Goal: Task Accomplishment & Management: Use online tool/utility

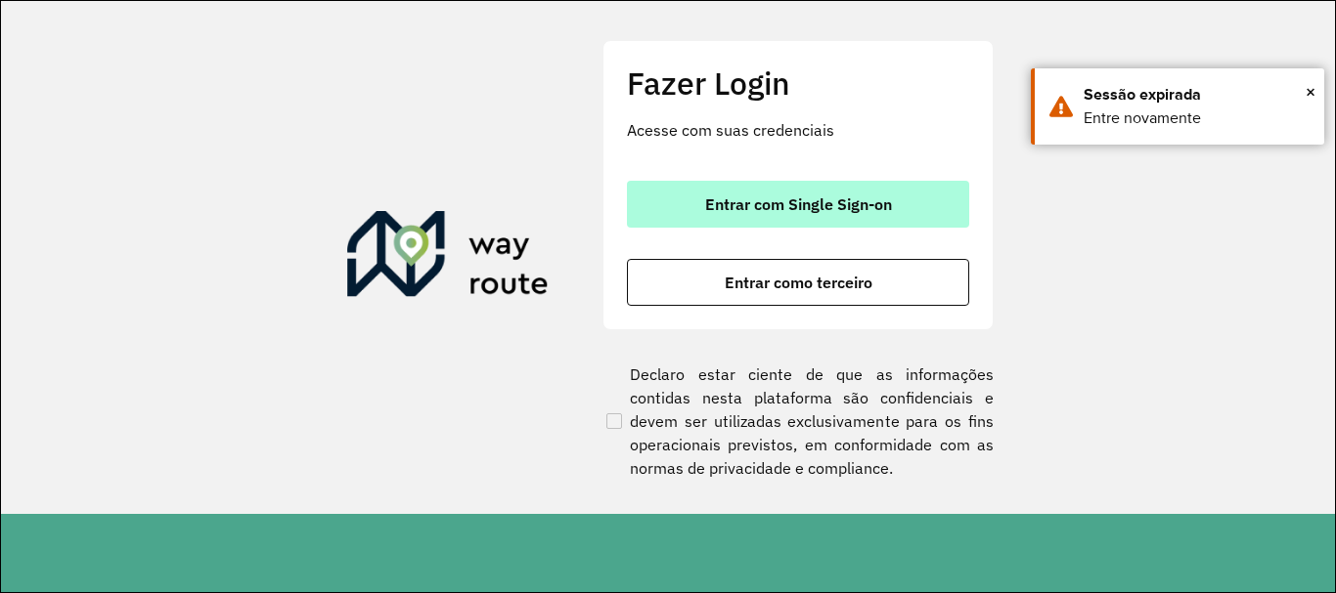
click at [802, 207] on span "Entrar com Single Sign-on" at bounding box center [798, 205] width 187 height 16
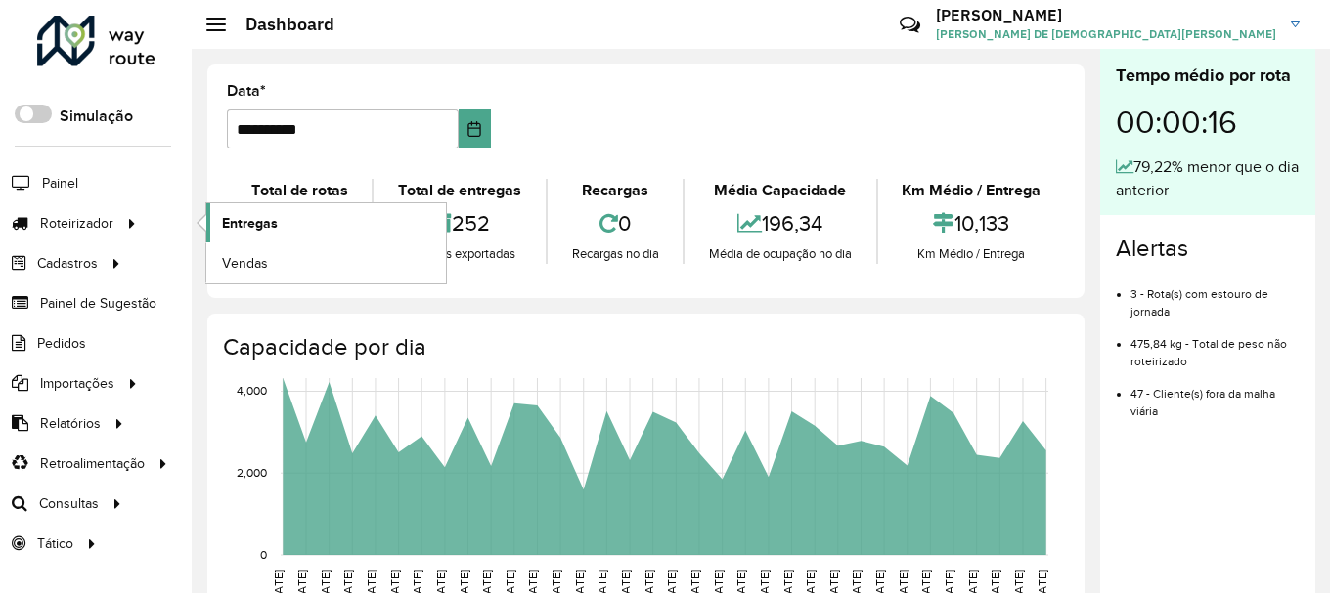
click at [377, 231] on link "Entregas" at bounding box center [326, 222] width 240 height 39
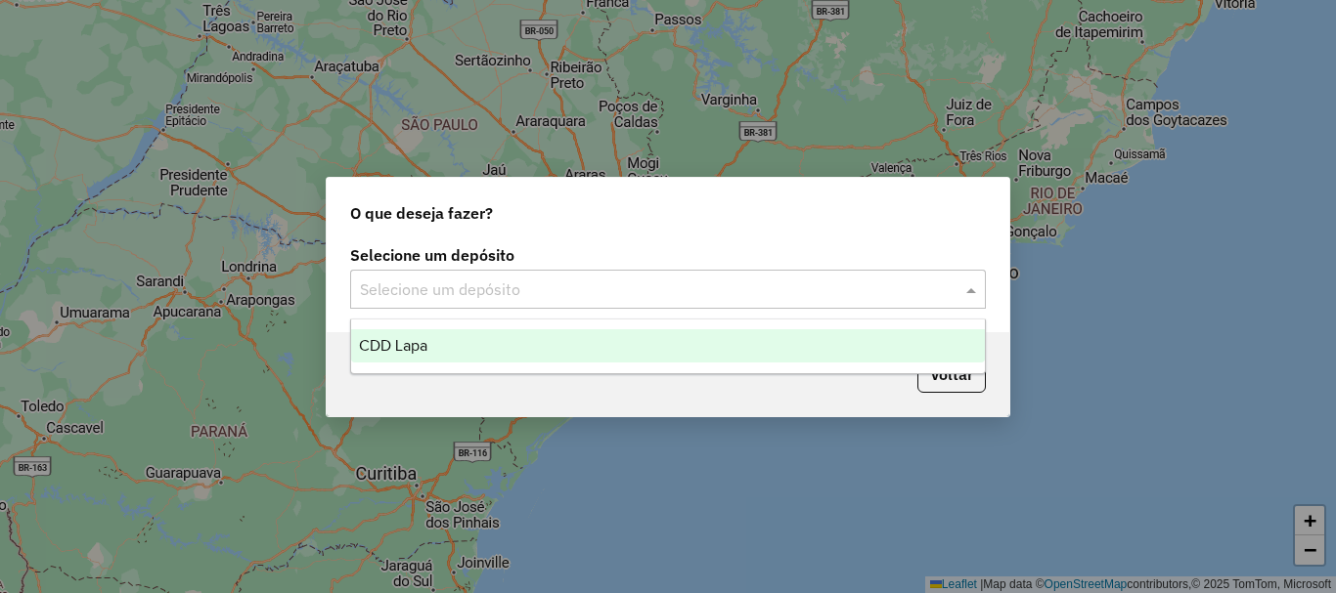
click at [618, 285] on input "text" at bounding box center [648, 290] width 577 height 23
click at [547, 344] on div "CDD Lapa" at bounding box center [668, 345] width 634 height 33
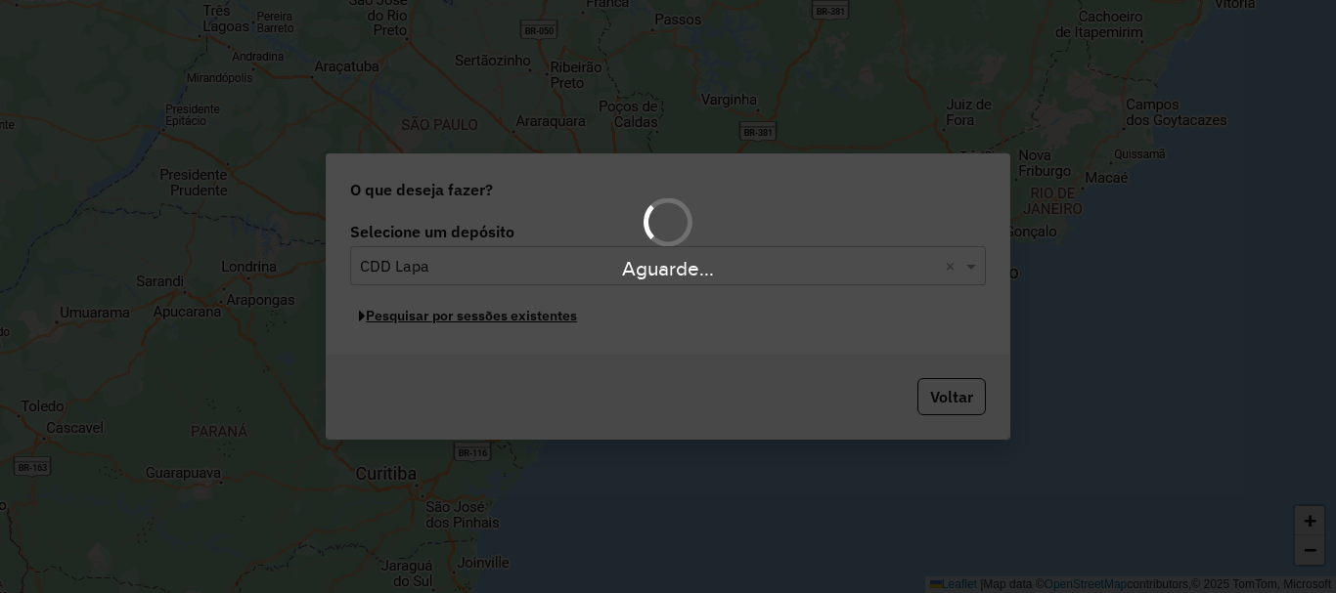
click at [528, 322] on button "Pesquisar por sessões existentes" at bounding box center [468, 316] width 236 height 30
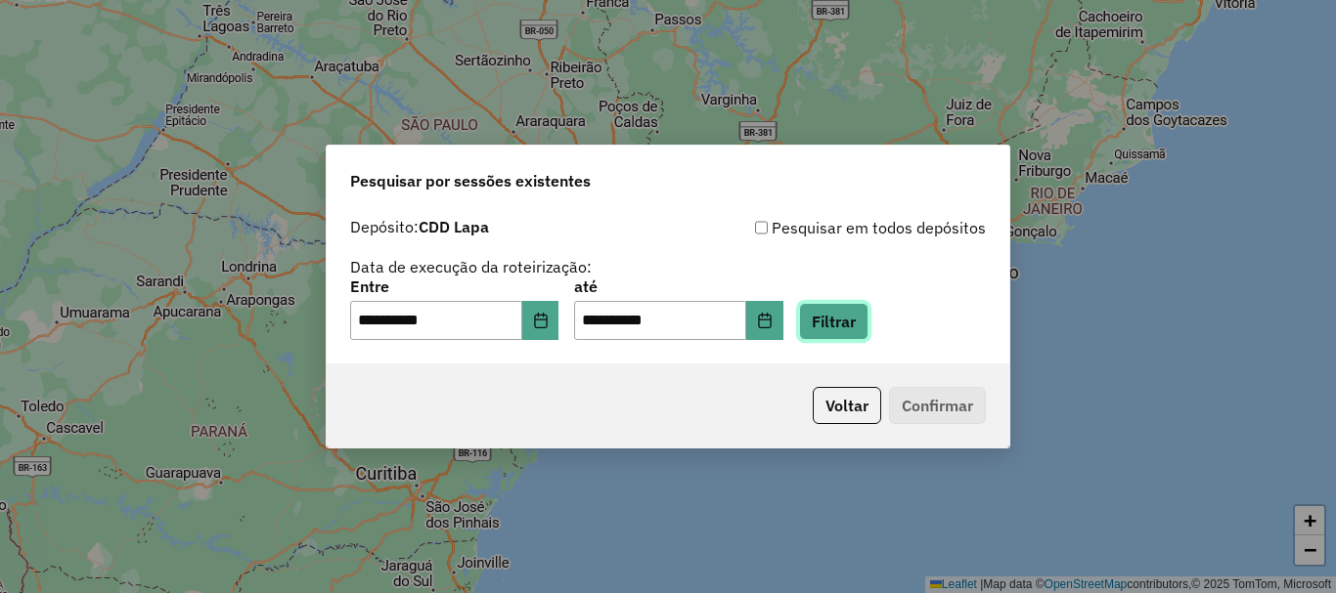
click at [868, 321] on button "Filtrar" at bounding box center [833, 321] width 69 height 37
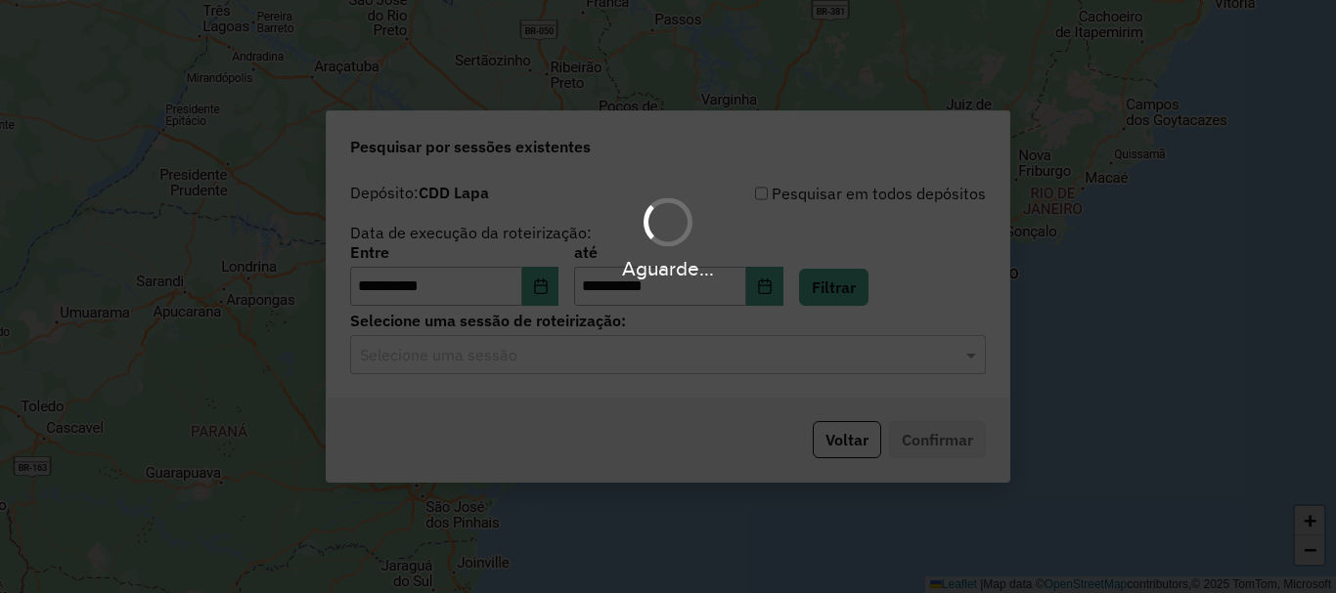
click at [496, 367] on hb-app "**********" at bounding box center [668, 296] width 1336 height 593
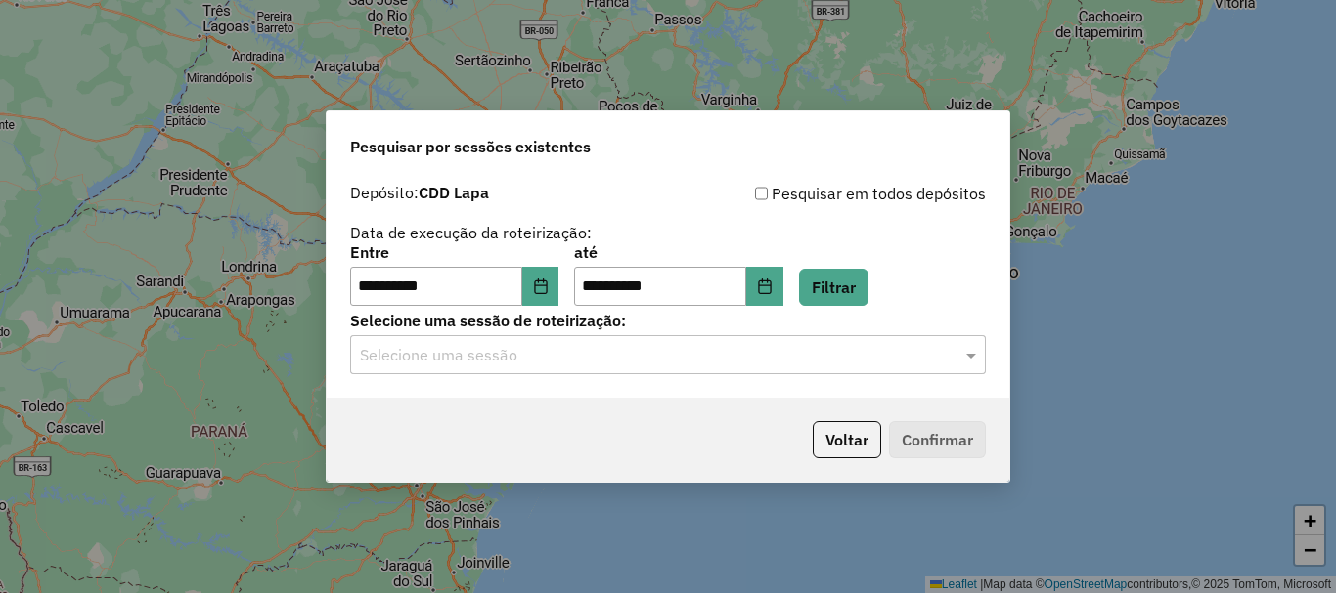
click at [593, 363] on input "text" at bounding box center [648, 355] width 577 height 23
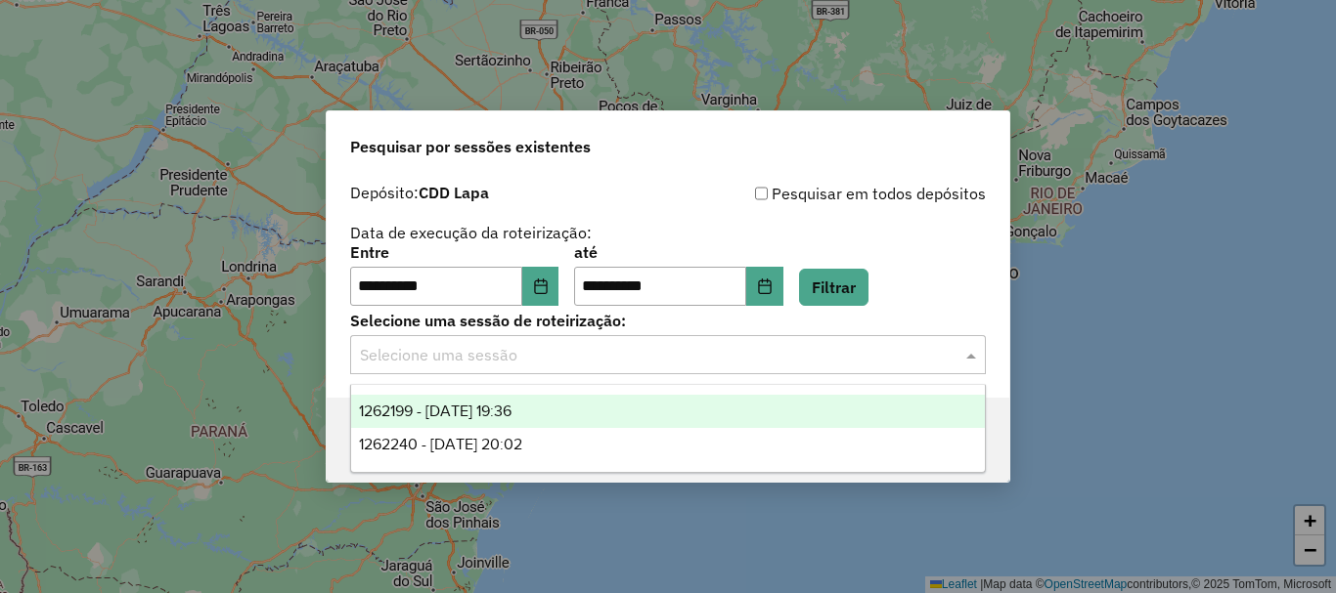
click at [511, 411] on span "1262199 - 09/09/2025 19:36" at bounding box center [435, 411] width 153 height 17
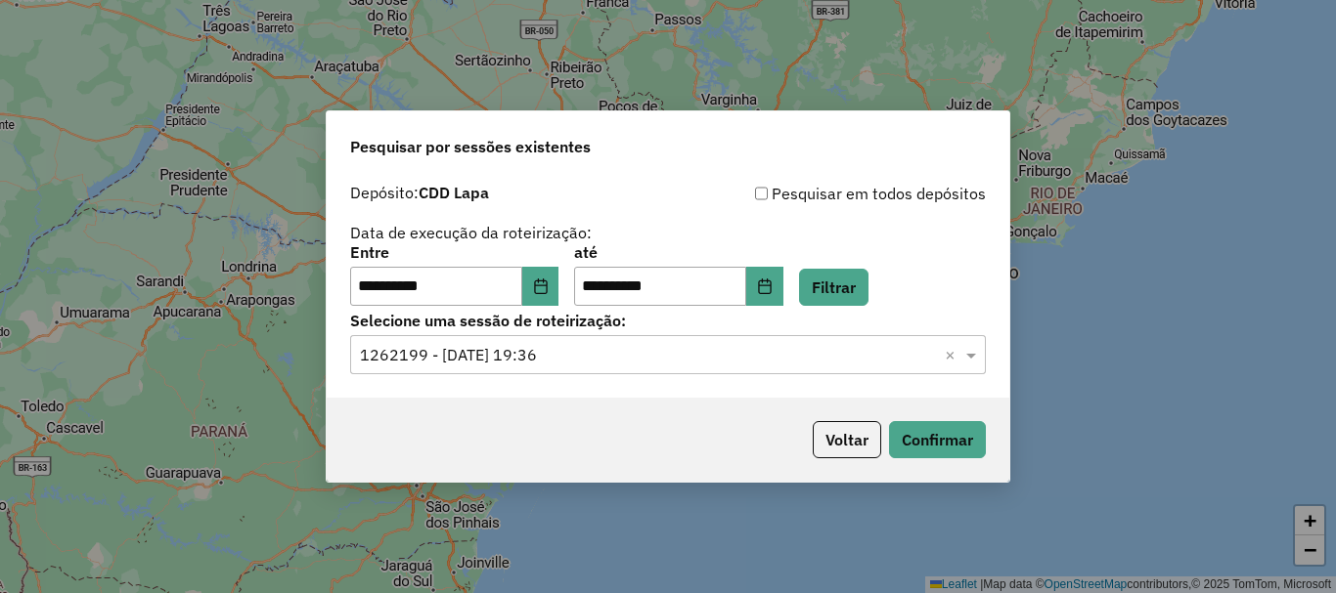
click at [684, 353] on input "text" at bounding box center [648, 355] width 577 height 23
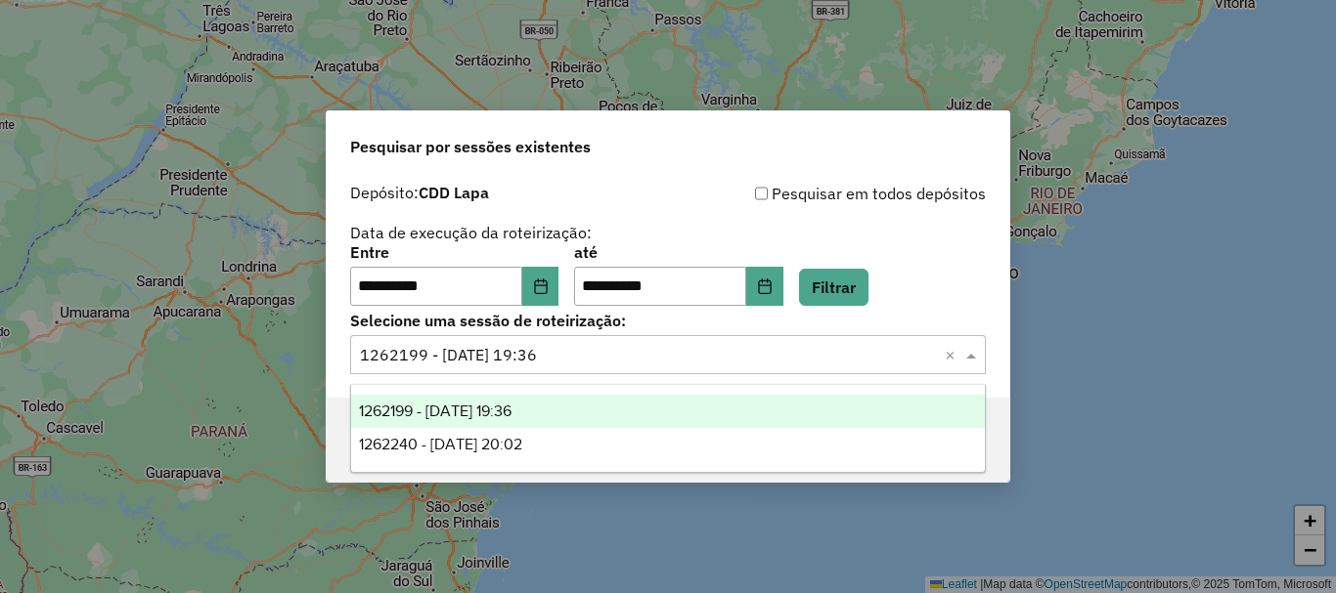
click at [579, 405] on div "1262199 - 09/09/2025 19:36" at bounding box center [668, 411] width 634 height 33
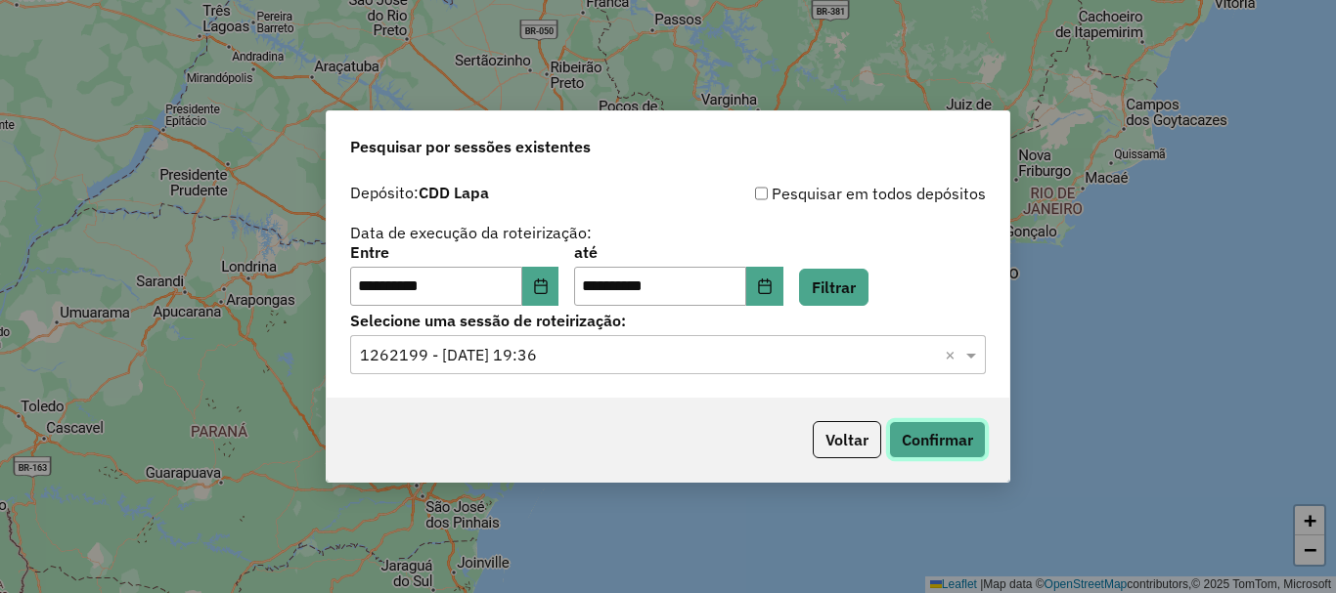
click at [975, 427] on button "Confirmar" at bounding box center [937, 439] width 97 height 37
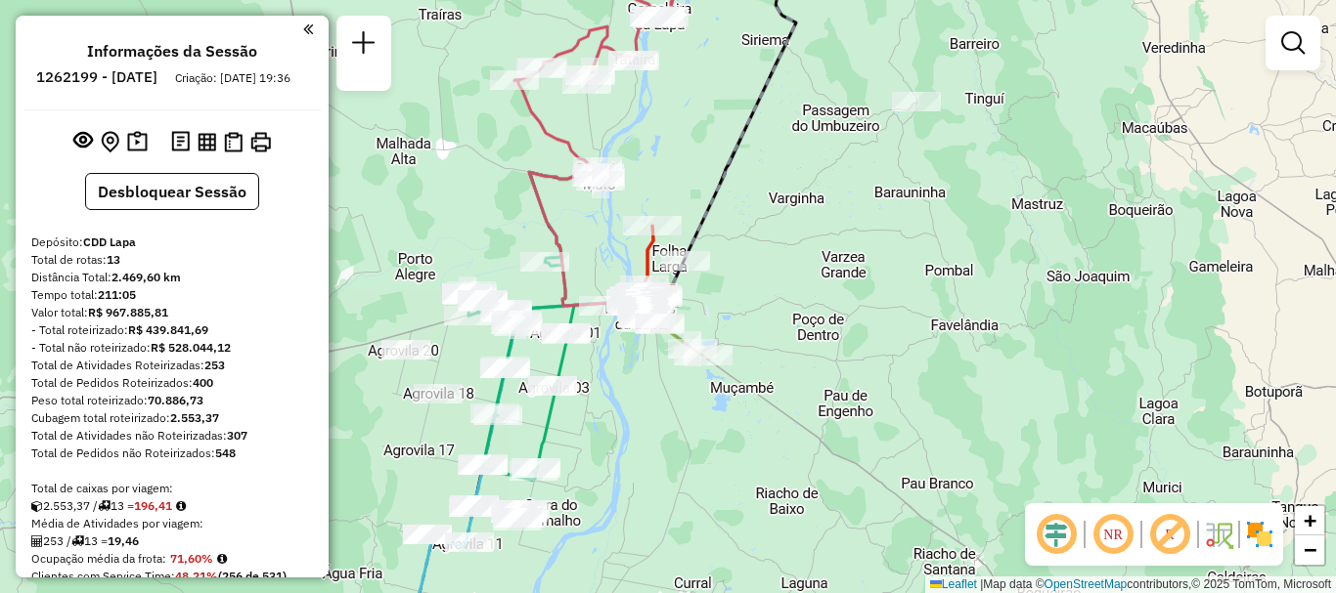
click at [1116, 528] on em at bounding box center [1112, 534] width 47 height 47
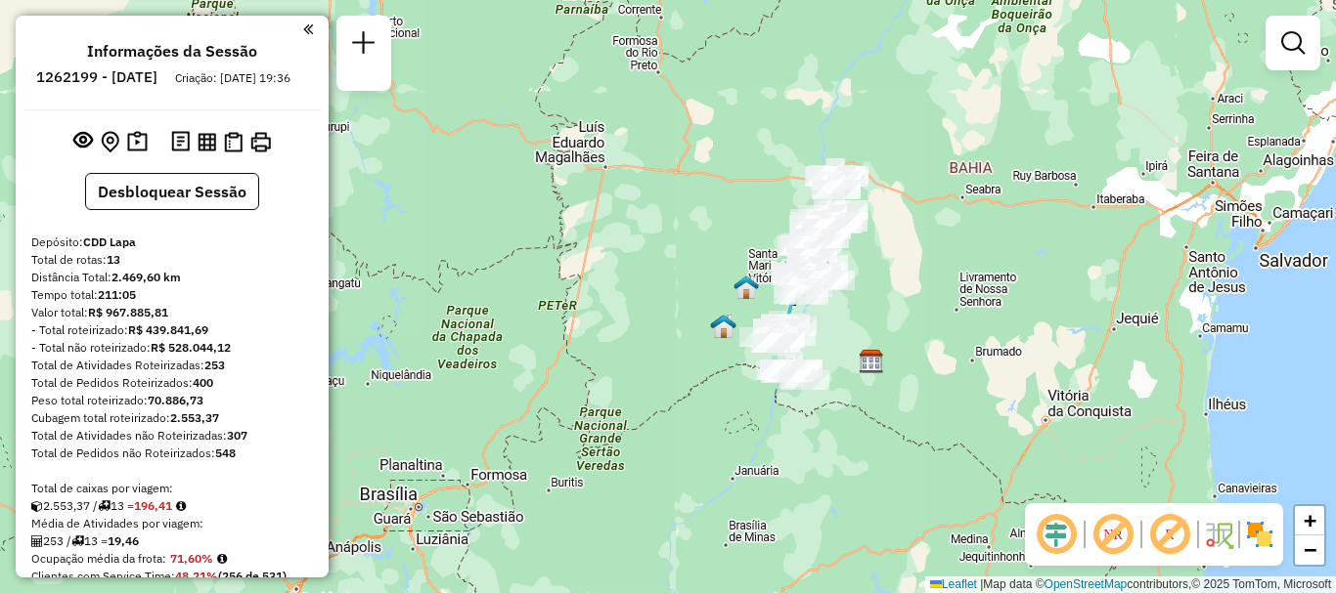
drag, startPoint x: 851, startPoint y: 263, endPoint x: 899, endPoint y: 306, distance: 64.4
click at [899, 306] on div "Janela de atendimento Grade de atendimento Capacidade Transportadoras Veículos …" at bounding box center [668, 296] width 1336 height 593
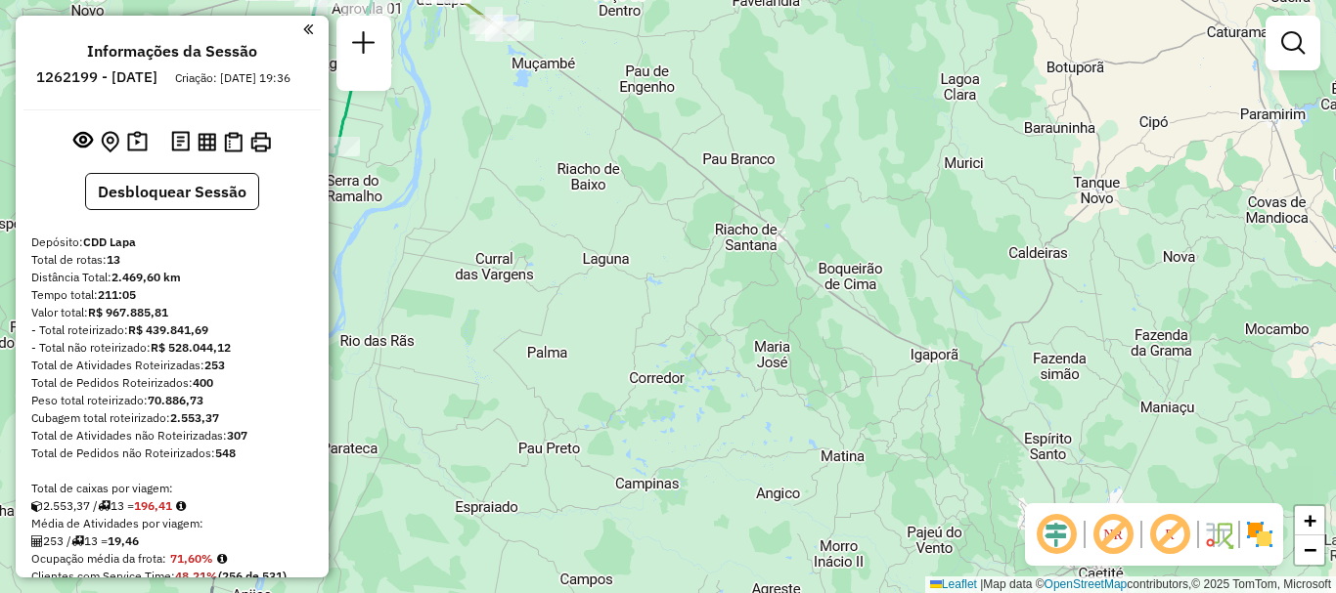
drag, startPoint x: 874, startPoint y: 320, endPoint x: 970, endPoint y: 354, distance: 101.7
click at [969, 354] on div "Janela de atendimento Grade de atendimento Capacidade Transportadoras Veículos …" at bounding box center [668, 296] width 1336 height 593
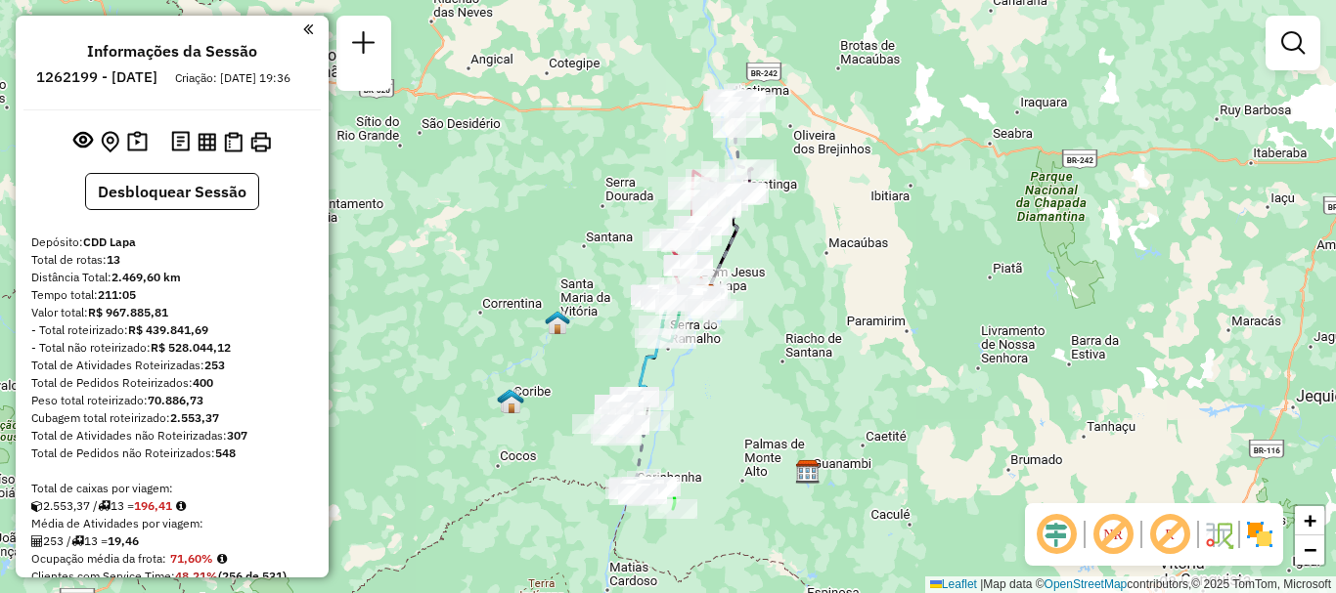
drag, startPoint x: 844, startPoint y: 376, endPoint x: 831, endPoint y: 366, distance: 16.6
click at [831, 366] on div "Janela de atendimento Grade de atendimento Capacidade Transportadoras Veículos …" at bounding box center [668, 296] width 1336 height 593
click at [299, 39] on div at bounding box center [167, 29] width 289 height 26
click at [296, 26] on div at bounding box center [167, 29] width 289 height 26
click at [303, 27] on em at bounding box center [308, 30] width 10 height 18
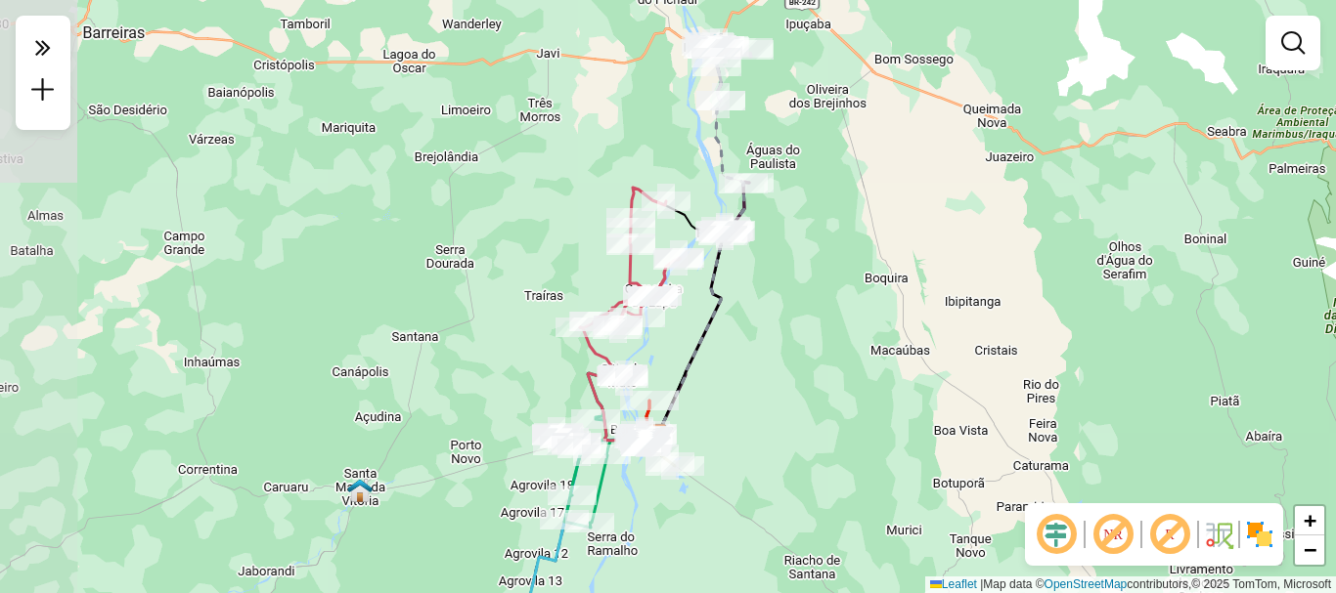
drag, startPoint x: 838, startPoint y: 128, endPoint x: 949, endPoint y: 240, distance: 157.6
click at [949, 240] on div "Janela de atendimento Grade de atendimento Capacidade Transportadoras Veículos …" at bounding box center [668, 296] width 1336 height 593
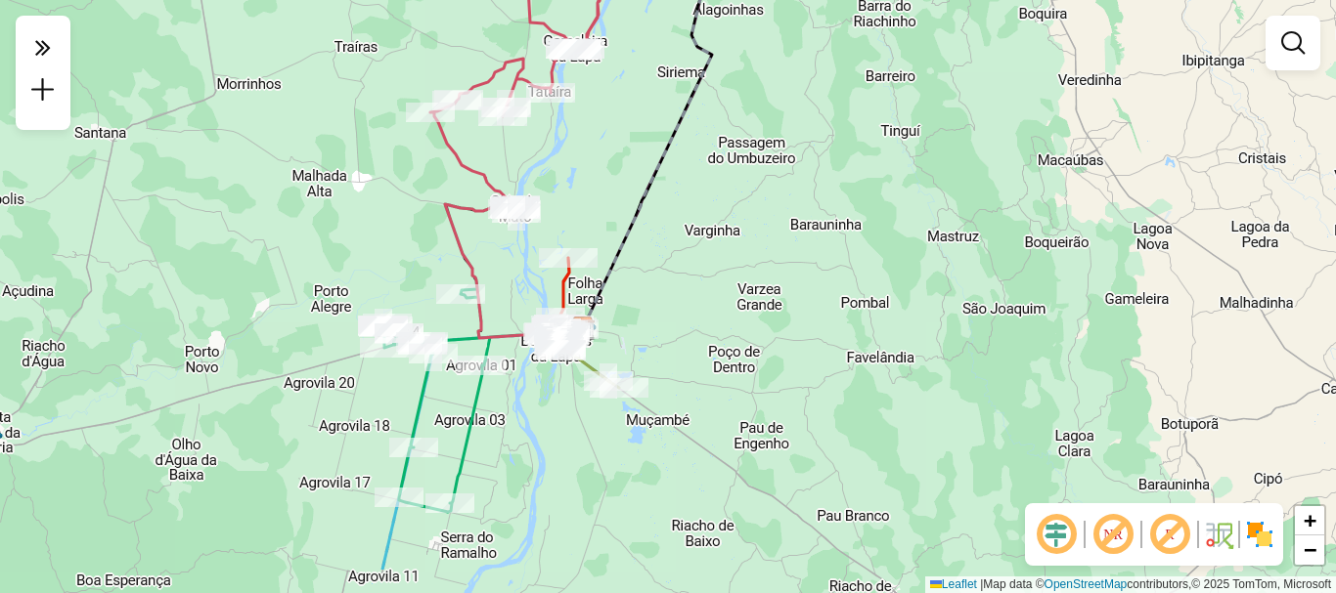
drag, startPoint x: 788, startPoint y: 436, endPoint x: 900, endPoint y: 361, distance: 135.3
click at [900, 361] on div "Janela de atendimento Grade de atendimento Capacidade Transportadoras Veículos …" at bounding box center [668, 296] width 1336 height 593
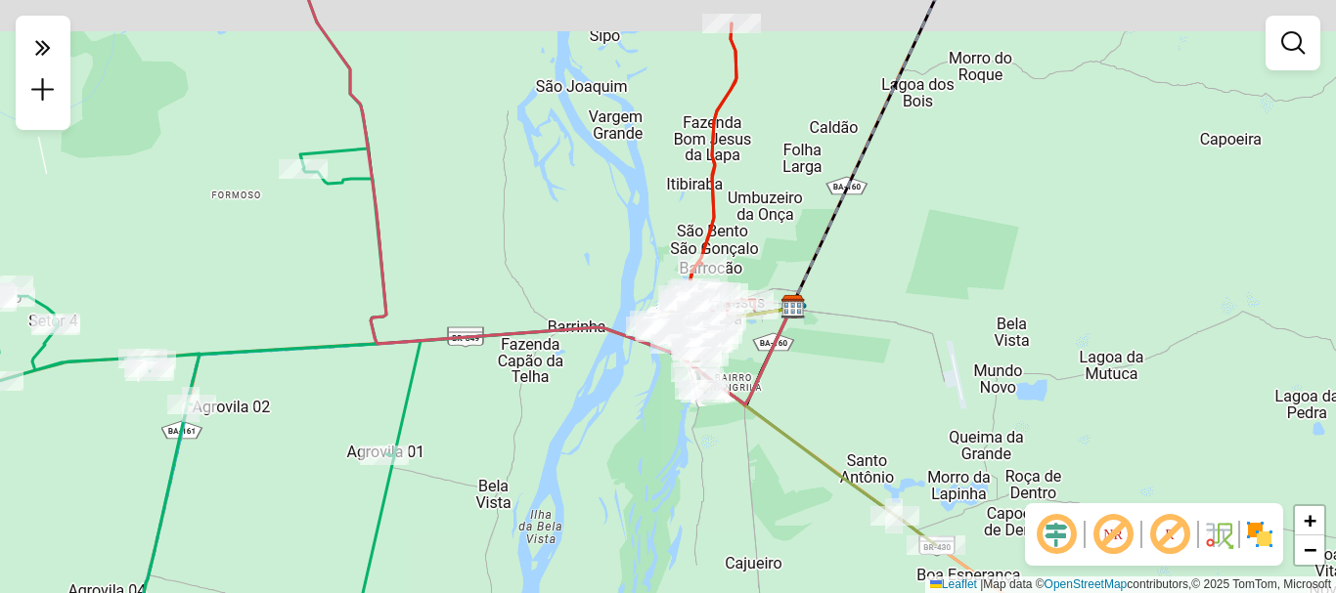
drag, startPoint x: 1024, startPoint y: 279, endPoint x: 880, endPoint y: 343, distance: 157.5
click at [880, 343] on div "Janela de atendimento Grade de atendimento Capacidade Transportadoras Veículos …" at bounding box center [668, 296] width 1336 height 593
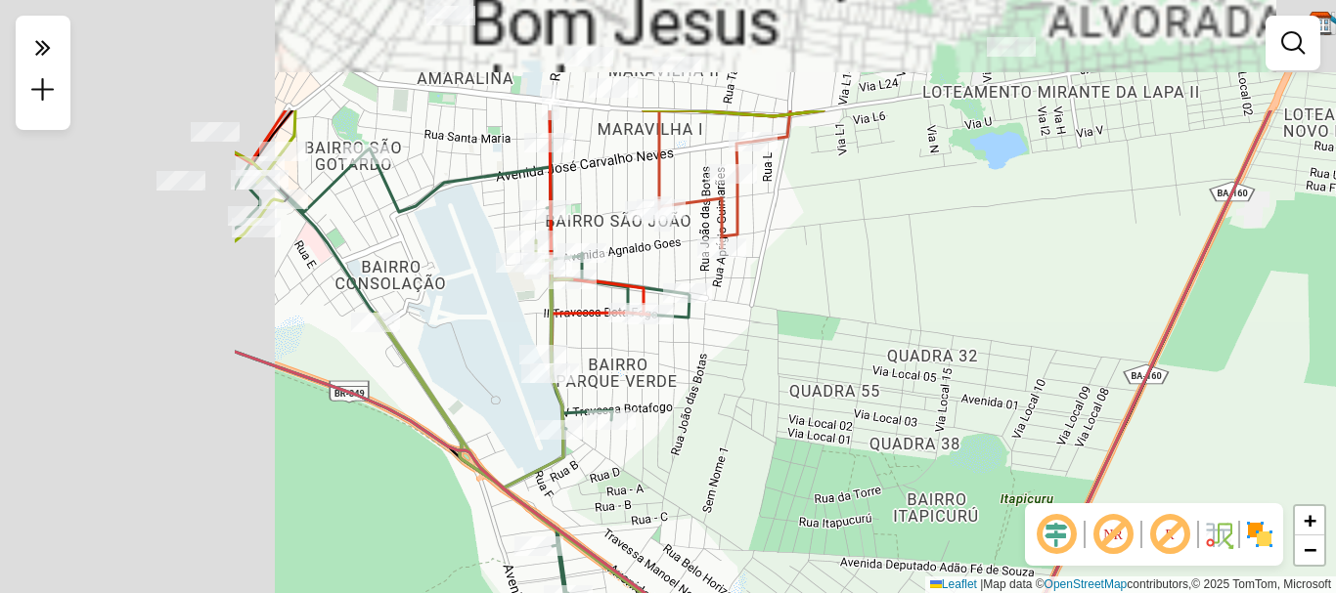
drag, startPoint x: 705, startPoint y: 295, endPoint x: 1056, endPoint y: 455, distance: 385.5
click at [1056, 455] on div "Janela de atendimento Grade de atendimento Capacidade Transportadoras Veículos …" at bounding box center [668, 296] width 1336 height 593
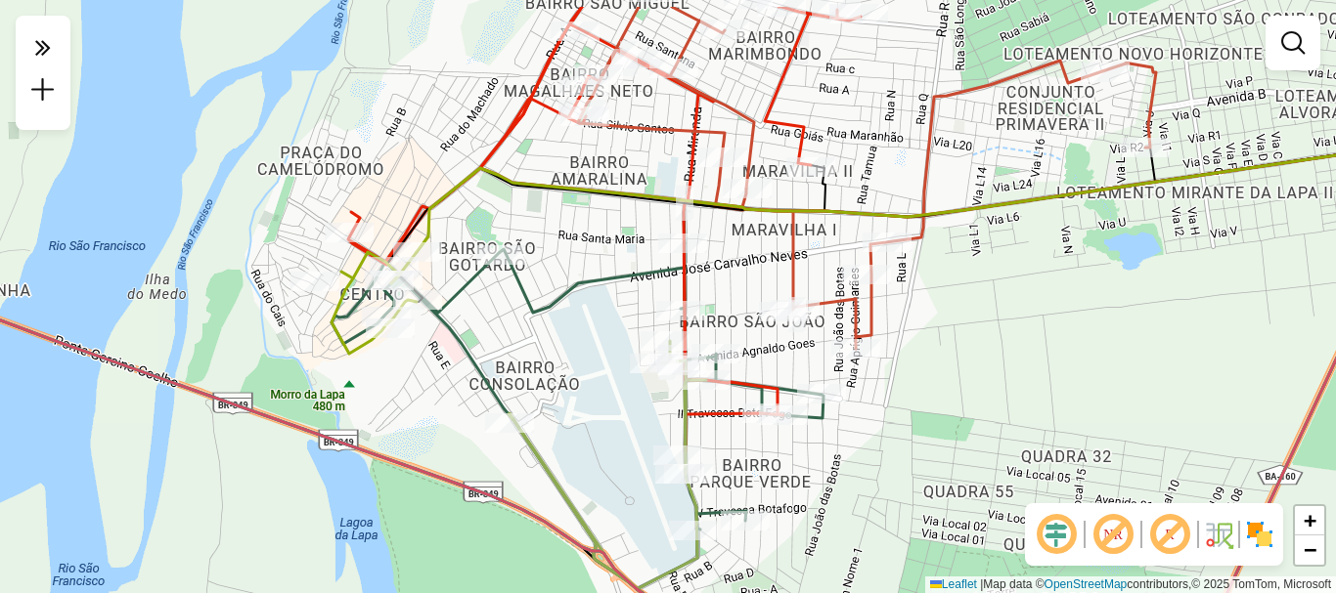
drag, startPoint x: 959, startPoint y: 355, endPoint x: 1009, endPoint y: 421, distance: 83.1
click at [1009, 421] on div "Janela de atendimento Grade de atendimento Capacidade Transportadoras Veículos …" at bounding box center [668, 296] width 1336 height 593
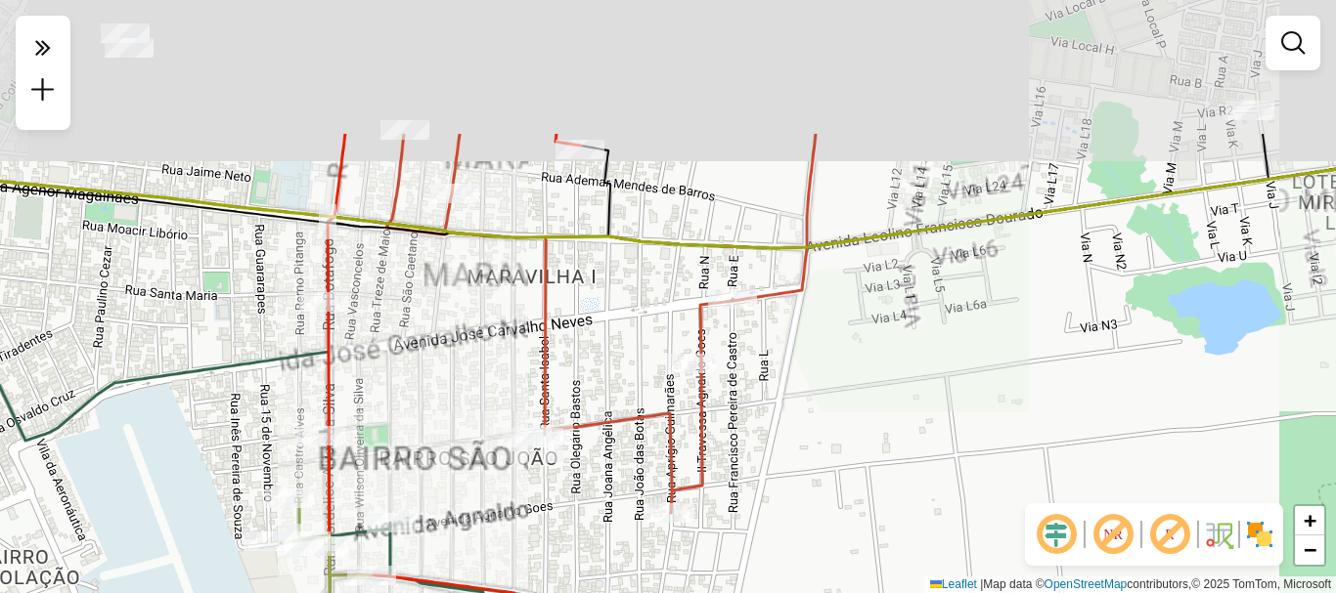
drag, startPoint x: 1028, startPoint y: 283, endPoint x: 1030, endPoint y: 504, distance: 221.0
click at [1030, 503] on div "Janela de atendimento Grade de atendimento Capacidade Transportadoras Veículos …" at bounding box center [668, 296] width 1336 height 593
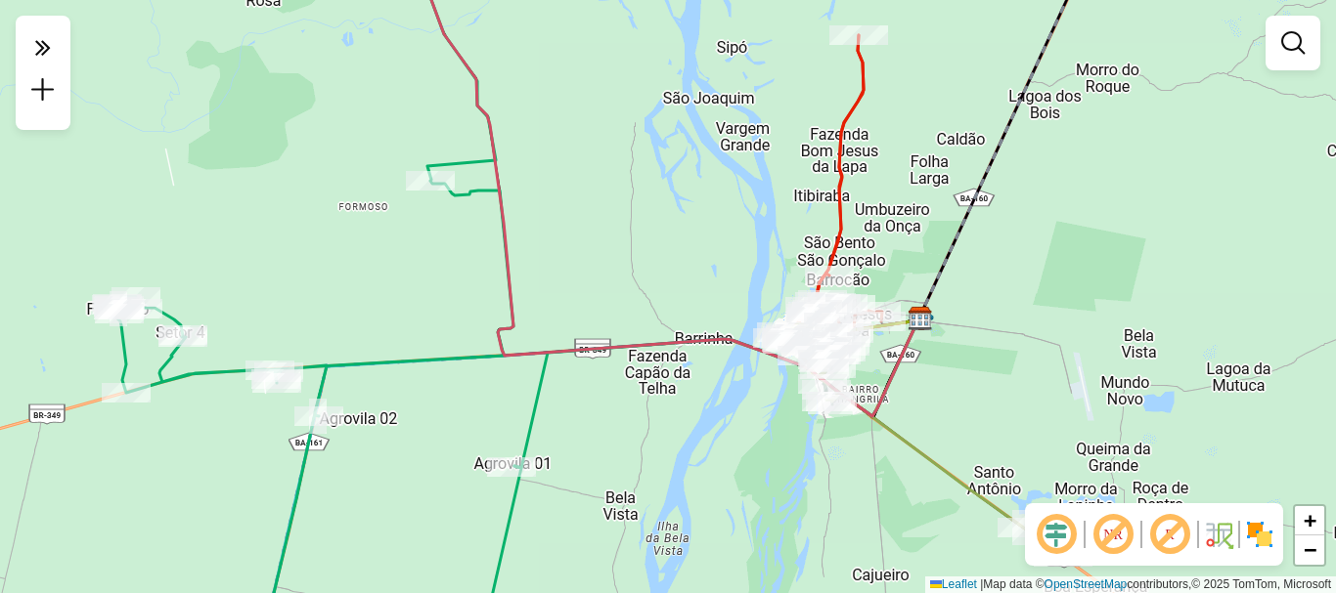
drag, startPoint x: 1018, startPoint y: 456, endPoint x: 979, endPoint y: 417, distance: 54.6
click at [979, 417] on div "Janela de atendimento Grade de atendimento Capacidade Transportadoras Veículos …" at bounding box center [668, 296] width 1336 height 593
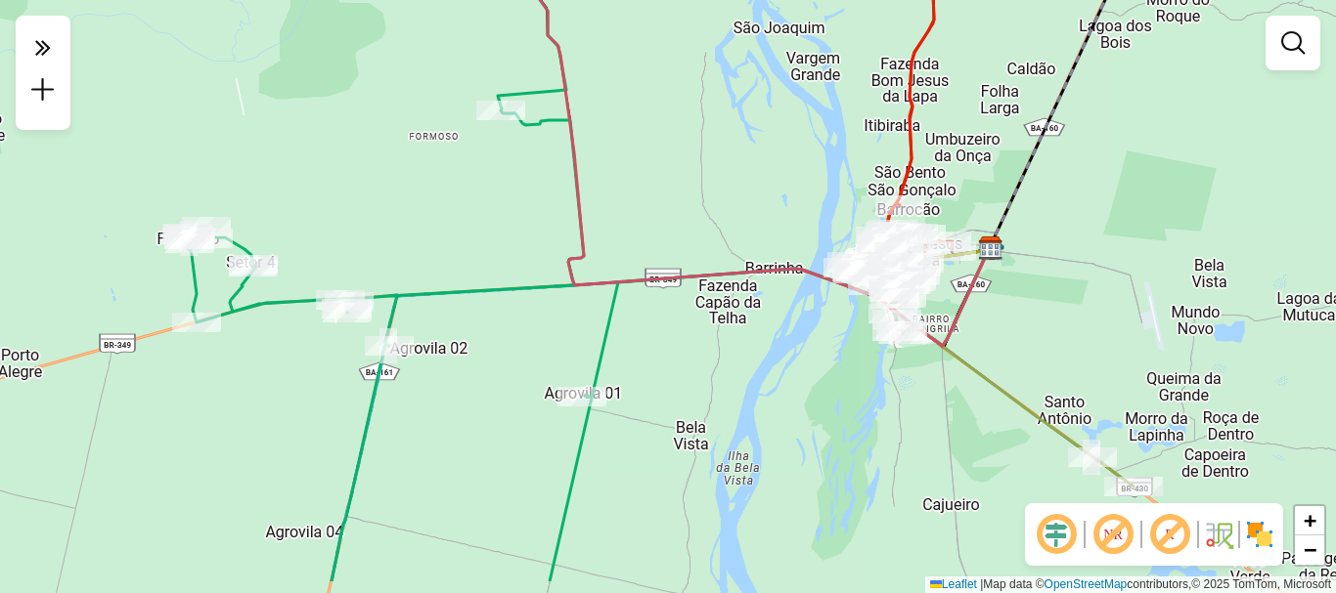
drag, startPoint x: 869, startPoint y: 383, endPoint x: 941, endPoint y: 313, distance: 100.2
click at [941, 313] on div "Janela de atendimento Grade de atendimento Capacidade Transportadoras Veículos …" at bounding box center [668, 296] width 1336 height 593
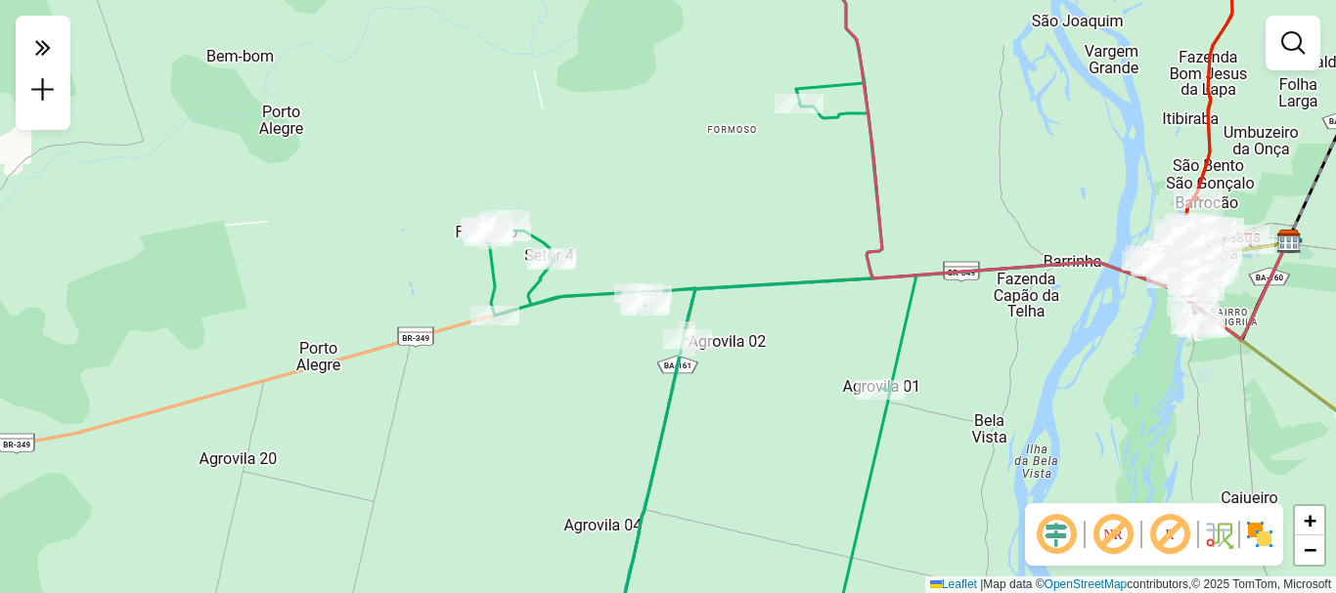
drag, startPoint x: 449, startPoint y: 407, endPoint x: 745, endPoint y: 401, distance: 296.3
click at [745, 401] on div "Janela de atendimento Grade de atendimento Capacidade Transportadoras Veículos …" at bounding box center [668, 296] width 1336 height 593
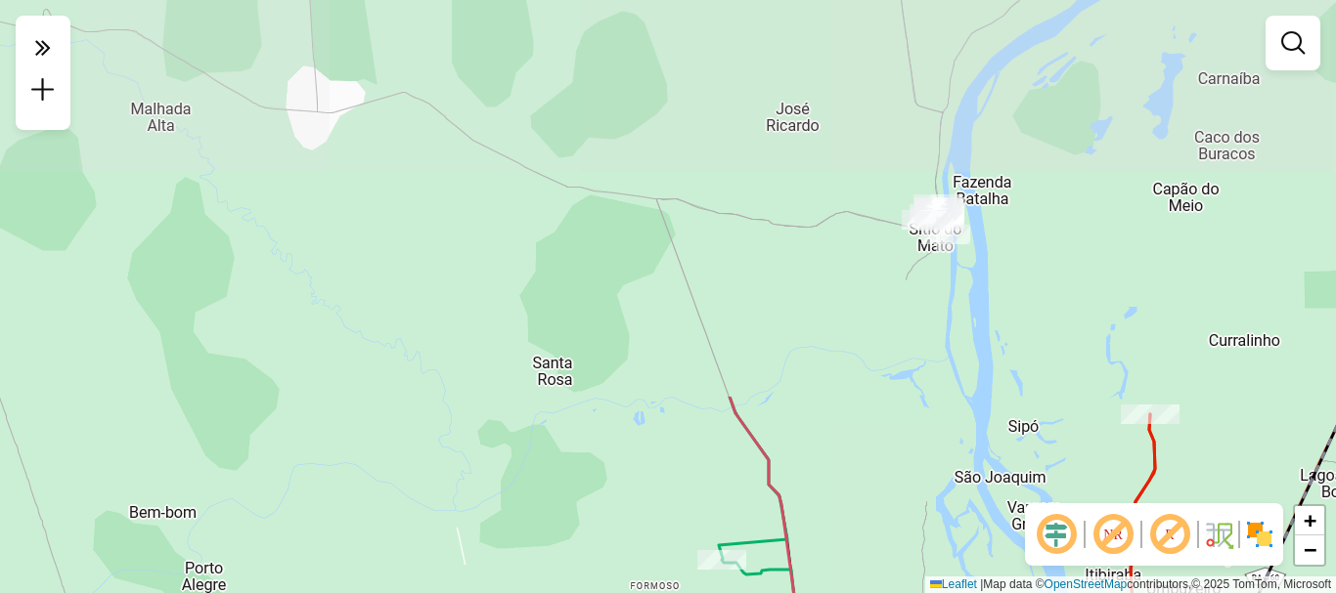
drag, startPoint x: 808, startPoint y: 175, endPoint x: 730, endPoint y: 632, distance: 463.1
click at [730, 592] on html "Aguarde... Pop-up bloqueado! Seu navegador bloqueou automáticamente a abertura …" at bounding box center [668, 296] width 1336 height 593
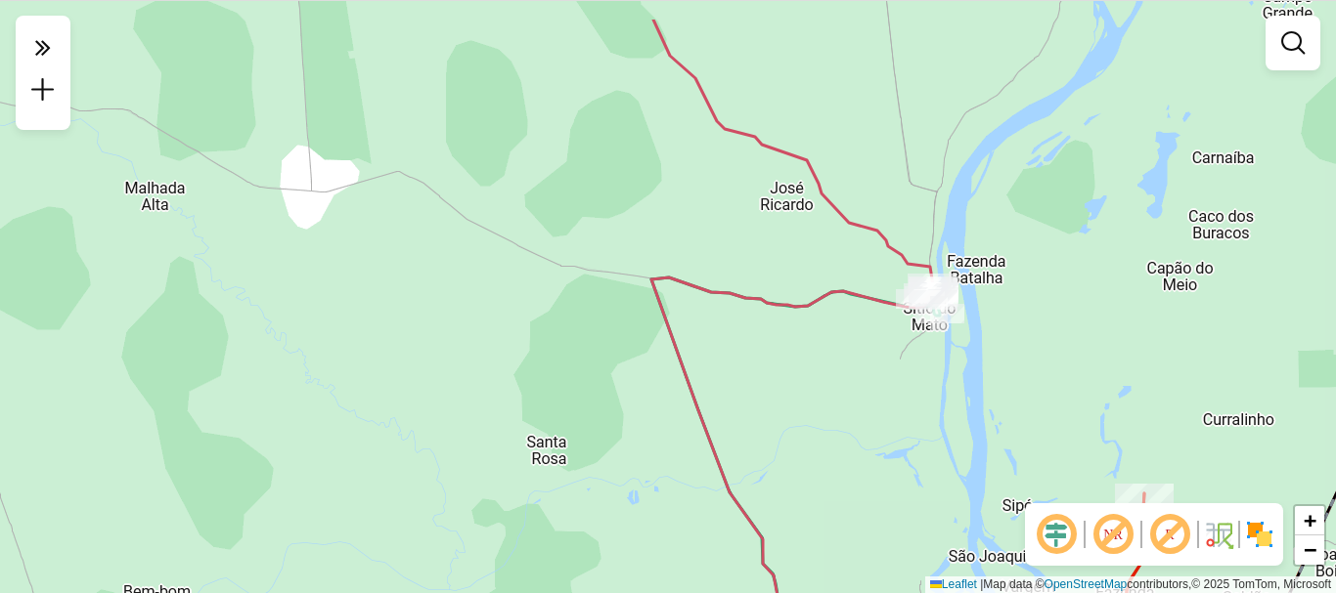
drag, startPoint x: 837, startPoint y: 416, endPoint x: 846, endPoint y: 531, distance: 115.7
click at [846, 531] on div "Janela de atendimento Grade de atendimento Capacidade Transportadoras Veículos …" at bounding box center [668, 296] width 1336 height 593
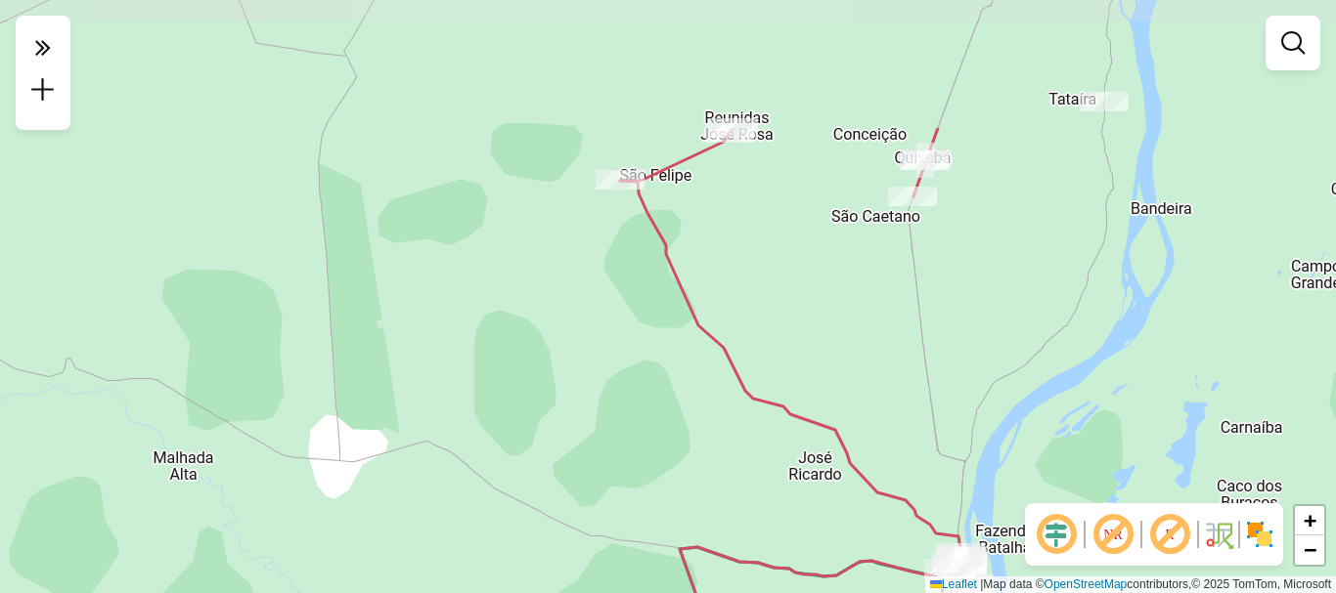
drag, startPoint x: 791, startPoint y: 275, endPoint x: 810, endPoint y: 462, distance: 188.6
click at [810, 462] on div "Janela de atendimento Grade de atendimento Capacidade Transportadoras Veículos …" at bounding box center [668, 296] width 1336 height 593
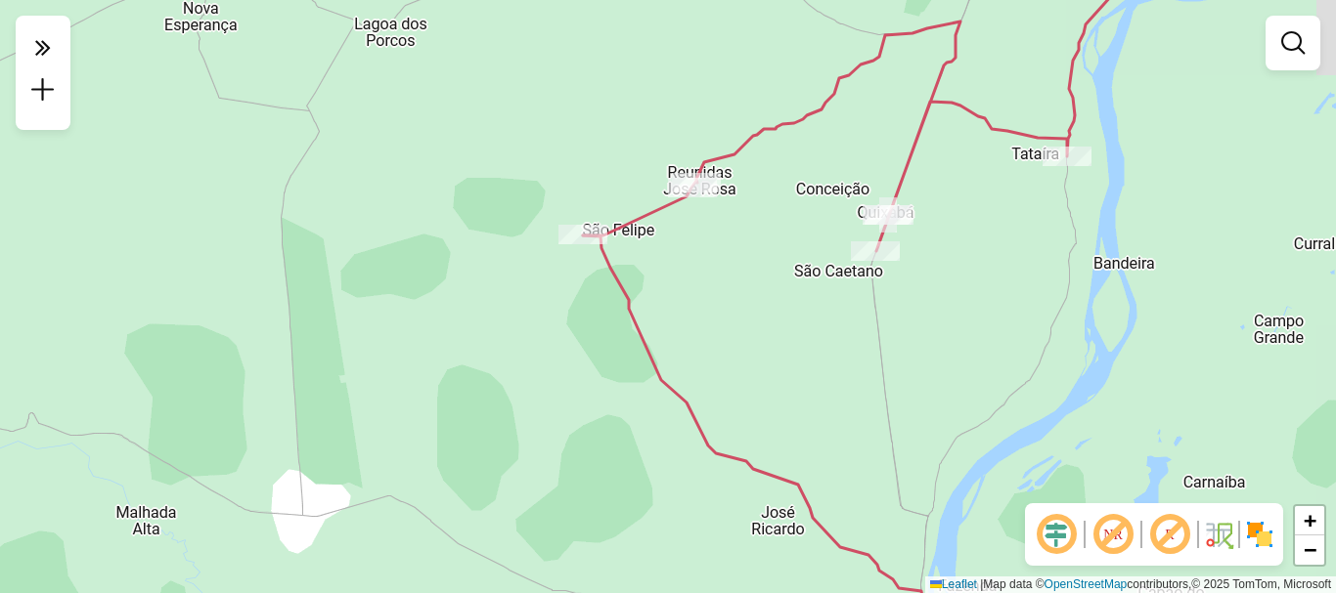
drag, startPoint x: 810, startPoint y: 462, endPoint x: 772, endPoint y: 517, distance: 66.2
click at [772, 517] on div "Janela de atendimento Grade de atendimento Capacidade Transportadoras Veículos …" at bounding box center [668, 296] width 1336 height 593
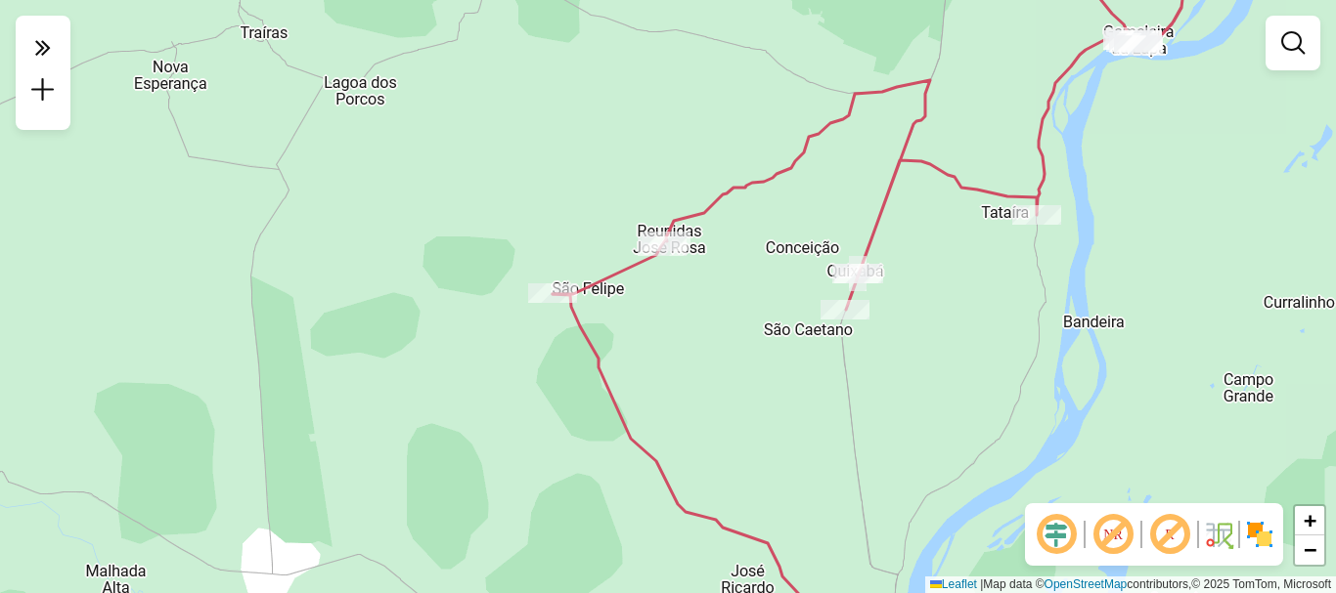
drag, startPoint x: 811, startPoint y: 306, endPoint x: 774, endPoint y: 373, distance: 75.7
click at [774, 373] on div "Janela de atendimento Grade de atendimento Capacidade Transportadoras Veículos …" at bounding box center [668, 296] width 1336 height 593
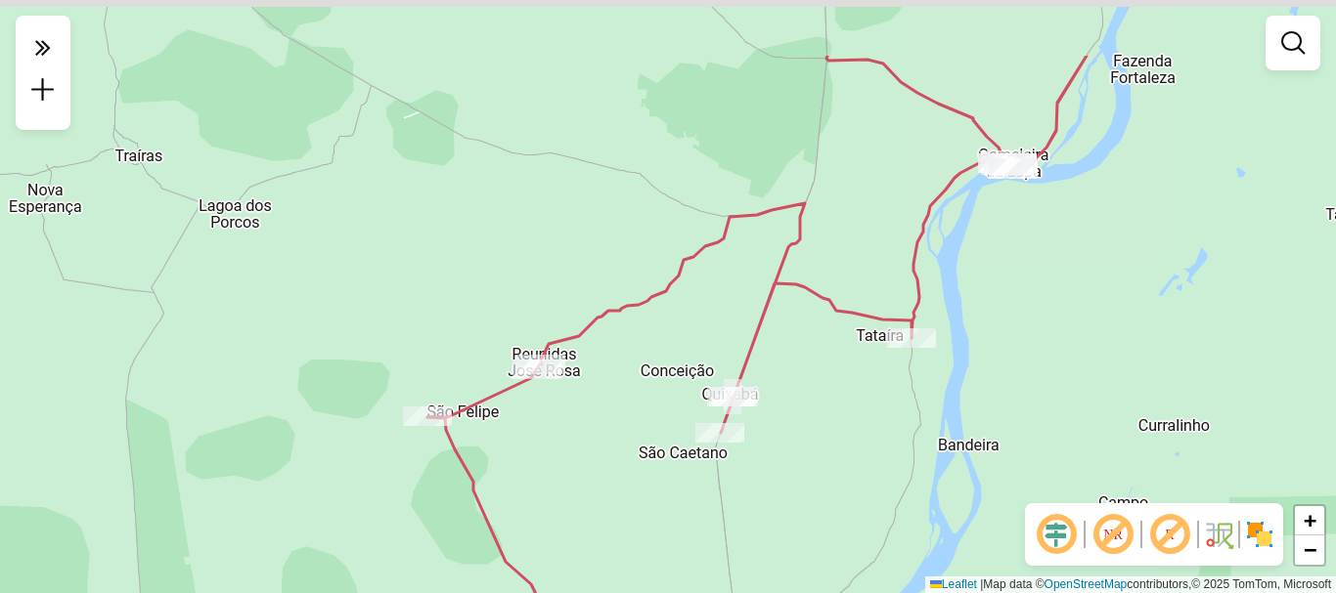
drag, startPoint x: 963, startPoint y: 410, endPoint x: 992, endPoint y: 302, distance: 111.5
click at [846, 537] on div "Janela de atendimento Grade de atendimento Capacidade Transportadoras Veículos …" at bounding box center [668, 296] width 1336 height 593
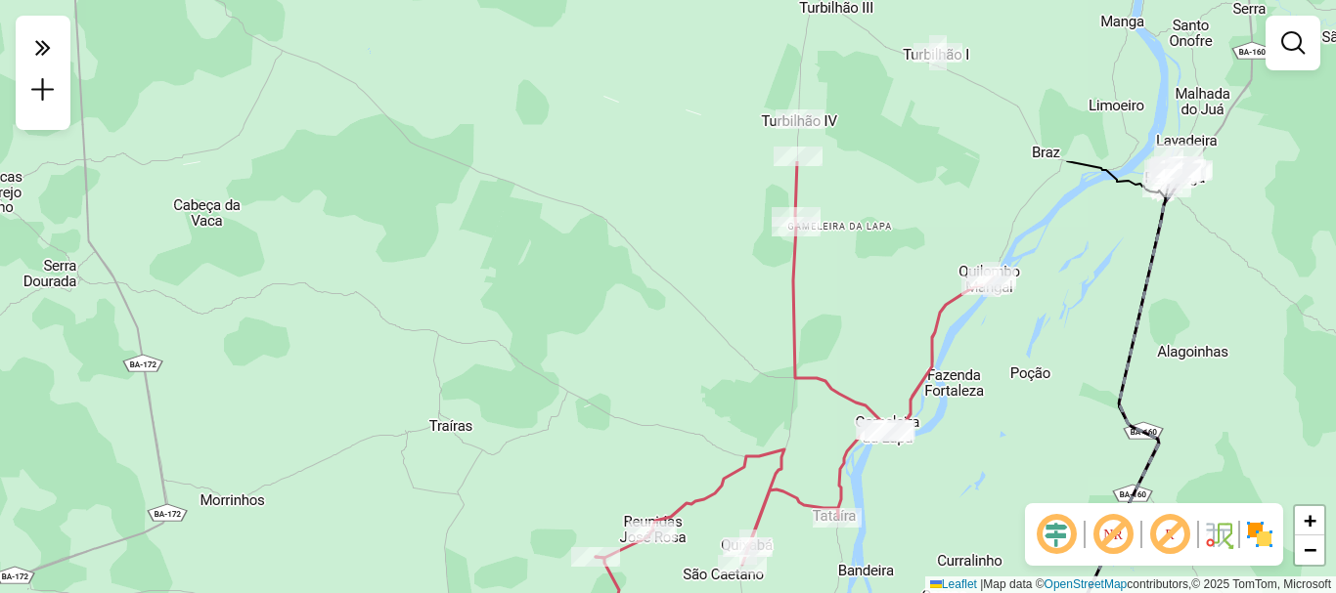
drag, startPoint x: 1113, startPoint y: 184, endPoint x: 997, endPoint y: 397, distance: 242.4
click at [998, 411] on div "Janela de atendimento Grade de atendimento Capacidade Transportadoras Veículos …" at bounding box center [668, 296] width 1336 height 593
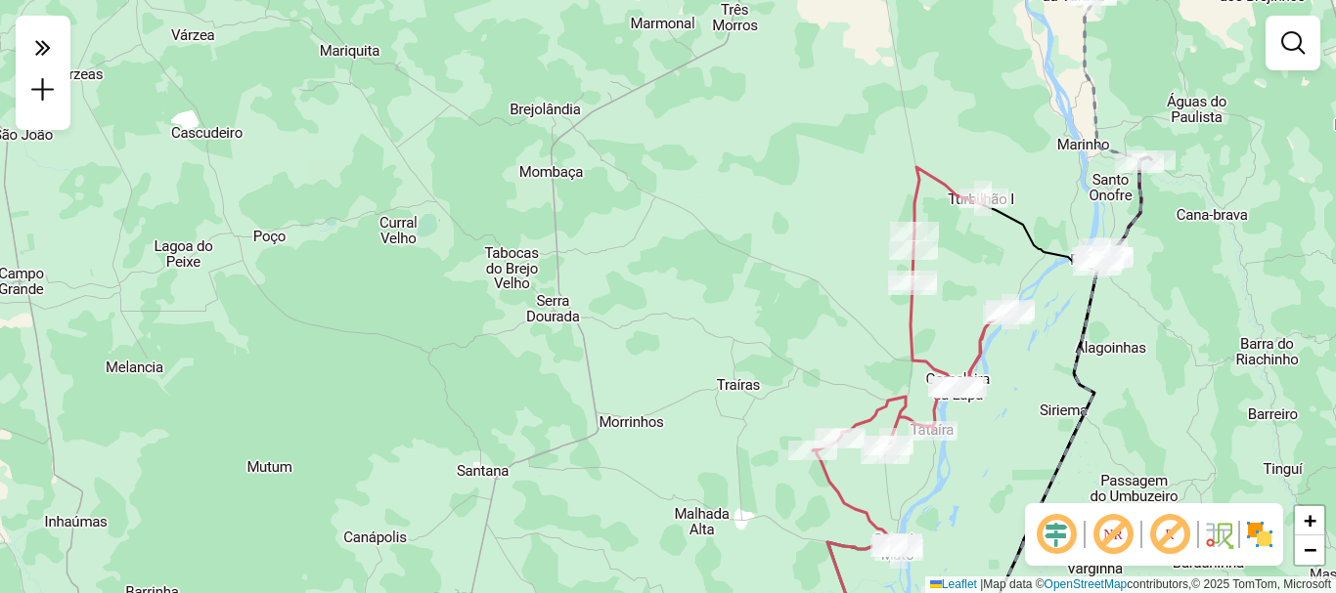
drag, startPoint x: 987, startPoint y: 186, endPoint x: 1008, endPoint y: 215, distance: 36.4
click at [1008, 215] on icon at bounding box center [1031, 432] width 132 height 468
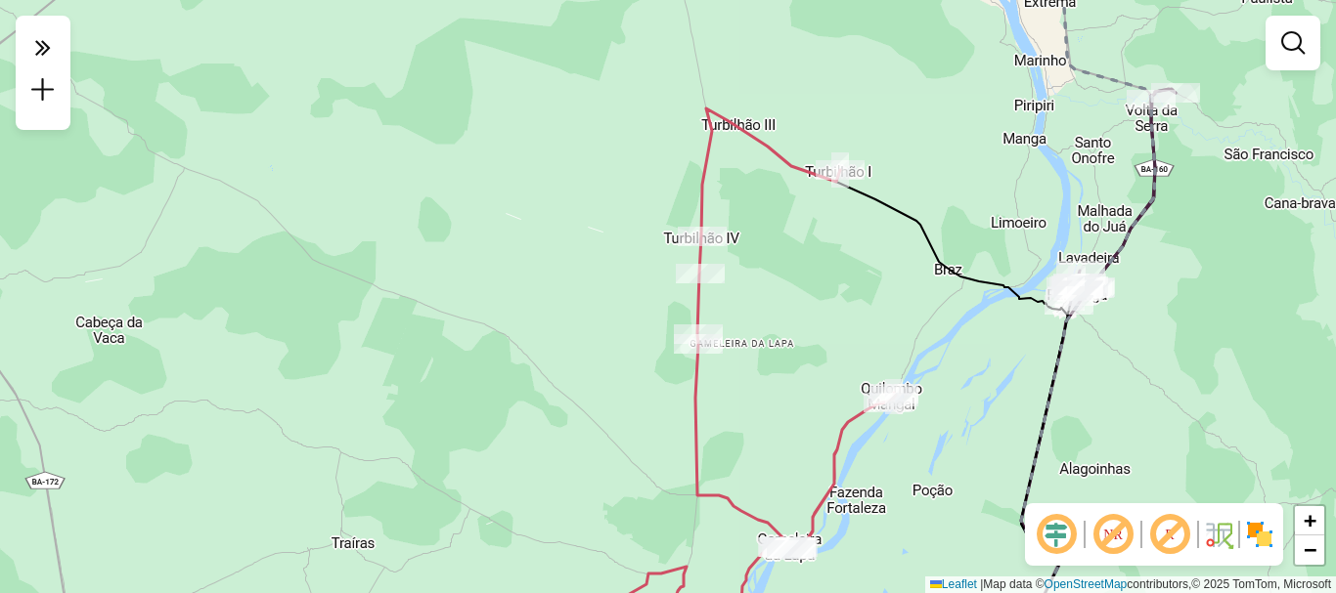
drag, startPoint x: 1047, startPoint y: 240, endPoint x: 956, endPoint y: 318, distance: 119.9
click at [952, 324] on div "Janela de atendimento Grade de atendimento Capacidade Transportadoras Veículos …" at bounding box center [668, 296] width 1336 height 593
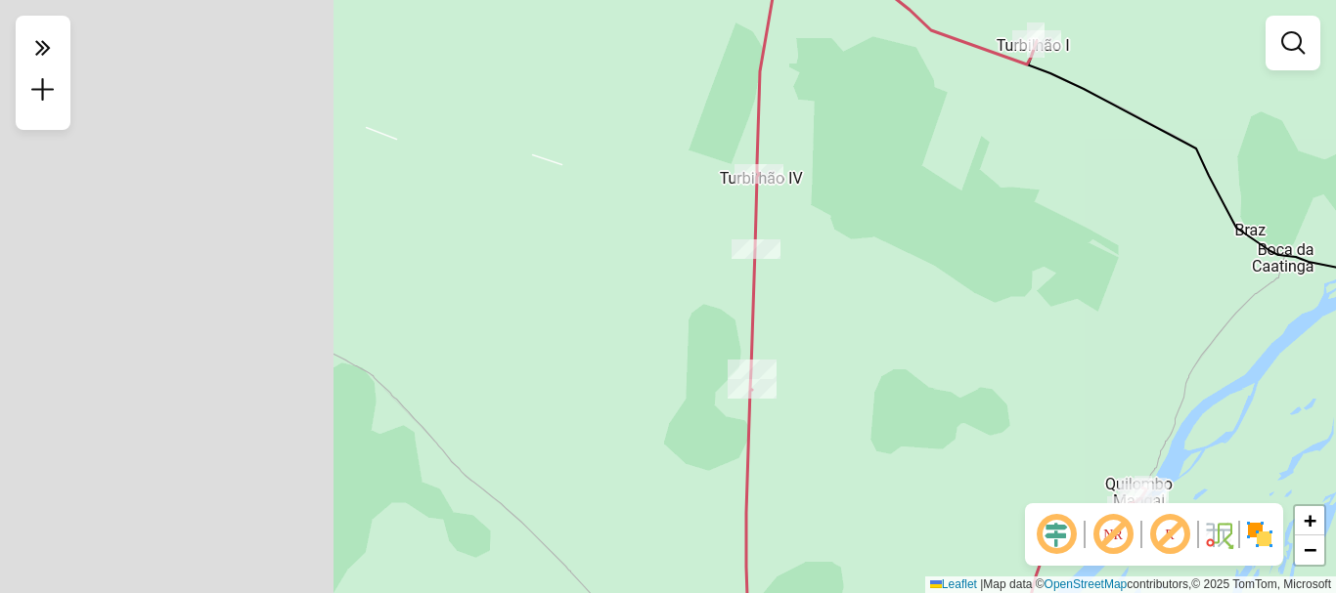
drag, startPoint x: 578, startPoint y: 282, endPoint x: 1181, endPoint y: 249, distance: 604.1
click at [1181, 249] on div "Janela de atendimento Grade de atendimento Capacidade Transportadoras Veículos …" at bounding box center [668, 296] width 1336 height 593
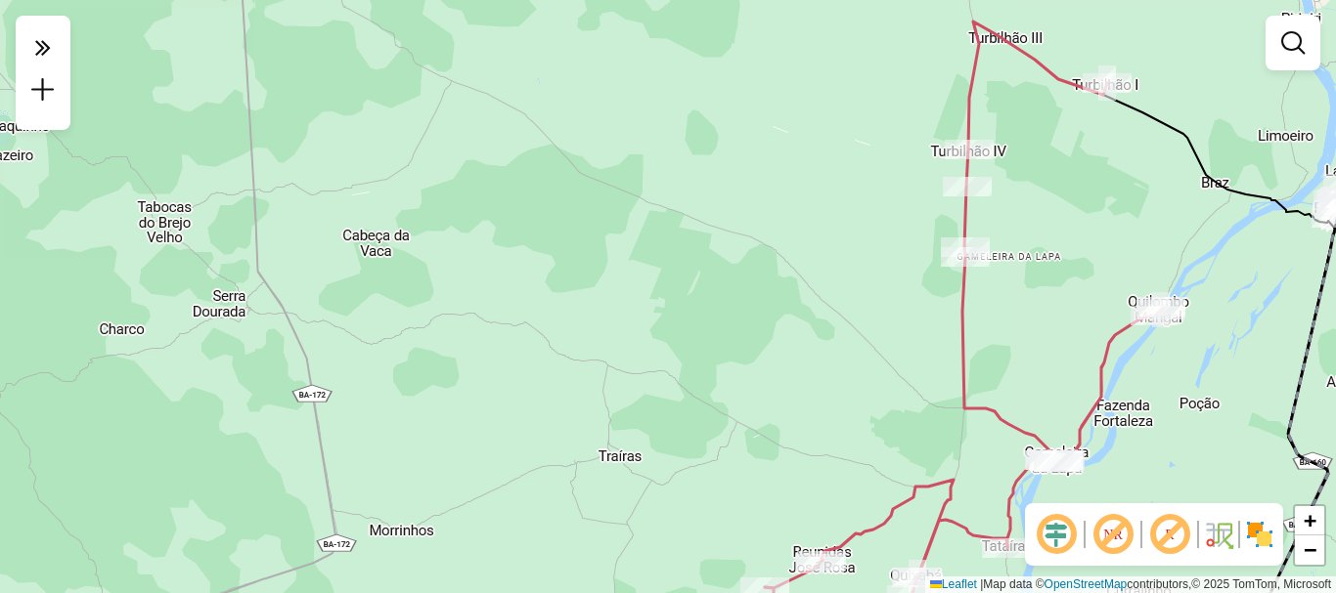
drag, startPoint x: 1120, startPoint y: 363, endPoint x: 1119, endPoint y: 308, distance: 54.8
click at [1119, 308] on div "Janela de atendimento Grade de atendimento Capacidade Transportadoras Veículos …" at bounding box center [668, 296] width 1336 height 593
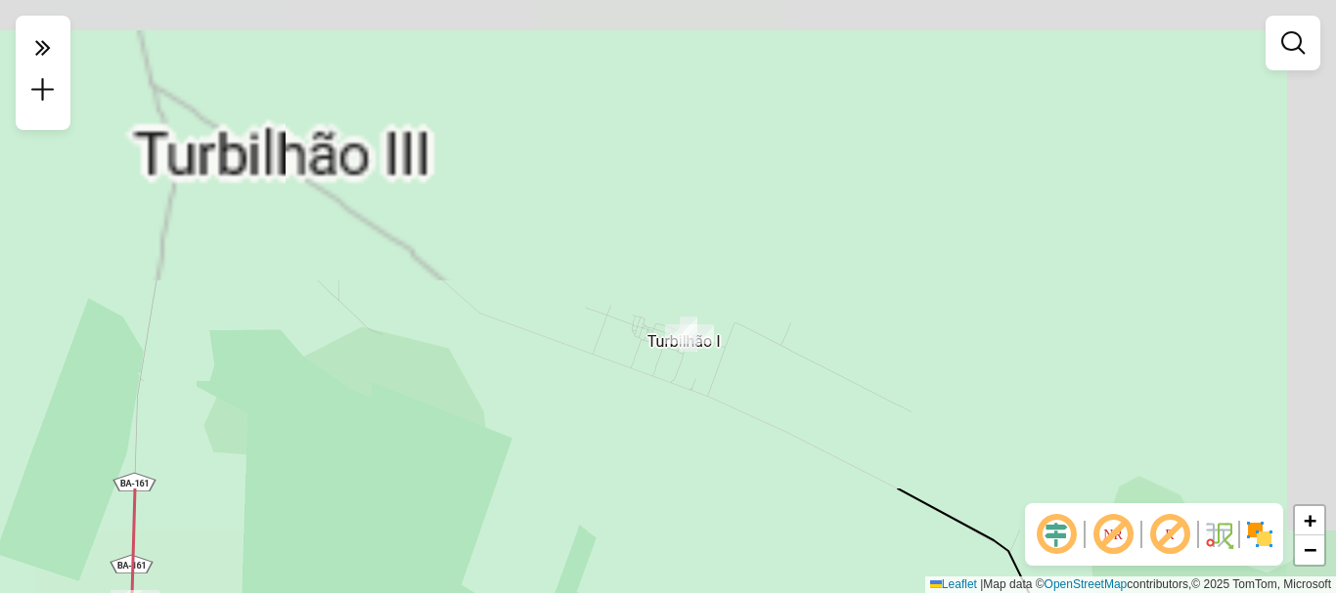
drag, startPoint x: 1123, startPoint y: 83, endPoint x: 790, endPoint y: 632, distance: 641.9
click at [790, 592] on html "Aguarde... Pop-up bloqueado! Seu navegador bloqueou automáticamente a abertura …" at bounding box center [668, 296] width 1336 height 593
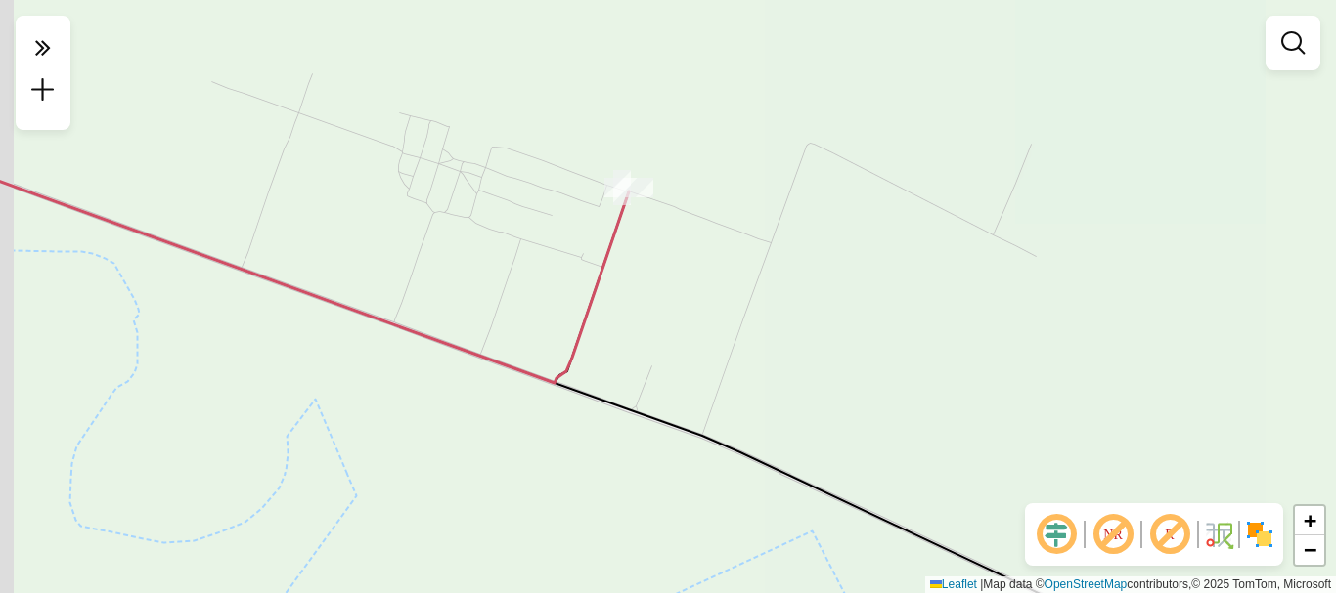
drag, startPoint x: 703, startPoint y: 330, endPoint x: 738, endPoint y: 334, distance: 35.4
click at [738, 334] on div "Janela de atendimento Grade de atendimento Capacidade Transportadoras Veículos …" at bounding box center [668, 296] width 1336 height 593
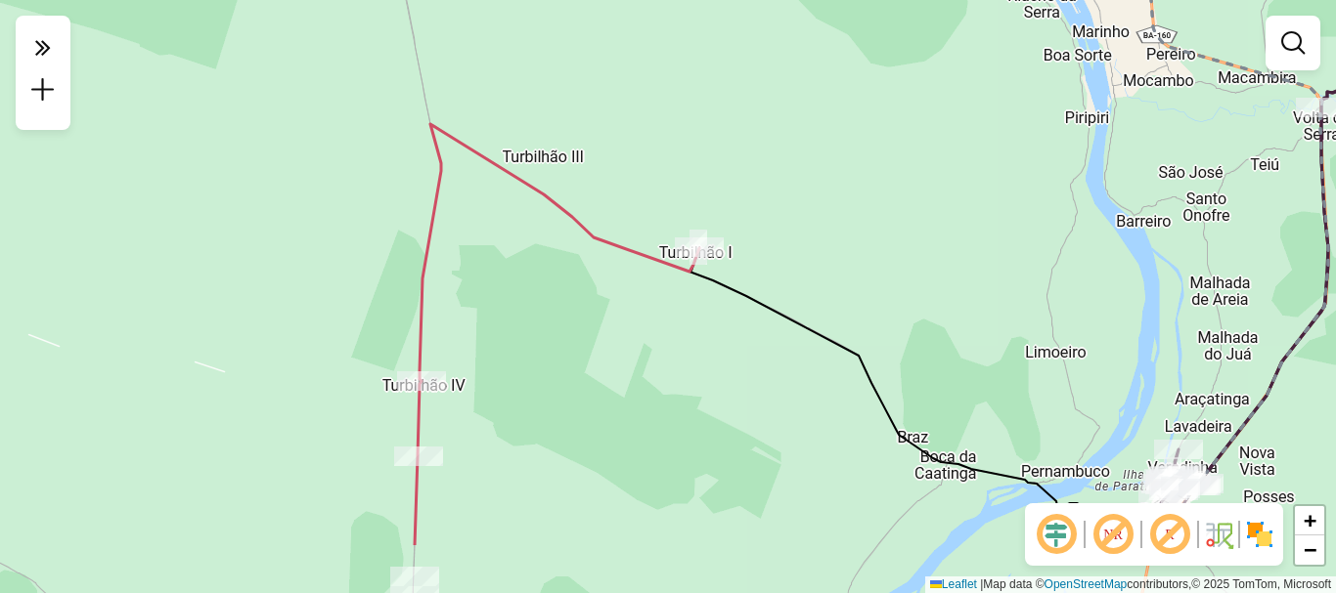
drag, startPoint x: 695, startPoint y: 436, endPoint x: 770, endPoint y: 228, distance: 221.4
click at [770, 228] on div "Janela de atendimento Grade de atendimento Capacidade Transportadoras Veículos …" at bounding box center [668, 296] width 1336 height 593
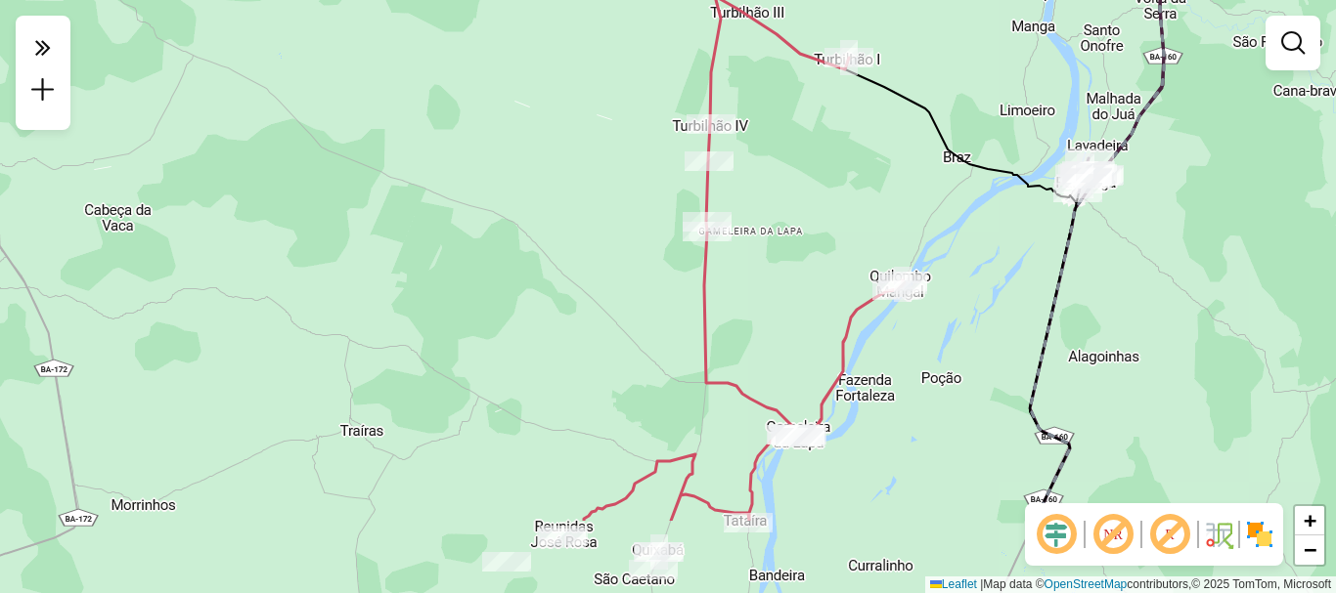
drag, startPoint x: 885, startPoint y: 325, endPoint x: 971, endPoint y: 204, distance: 147.9
click at [971, 204] on div "Janela de atendimento Grade de atendimento Capacidade Transportadoras Veículos …" at bounding box center [668, 296] width 1336 height 593
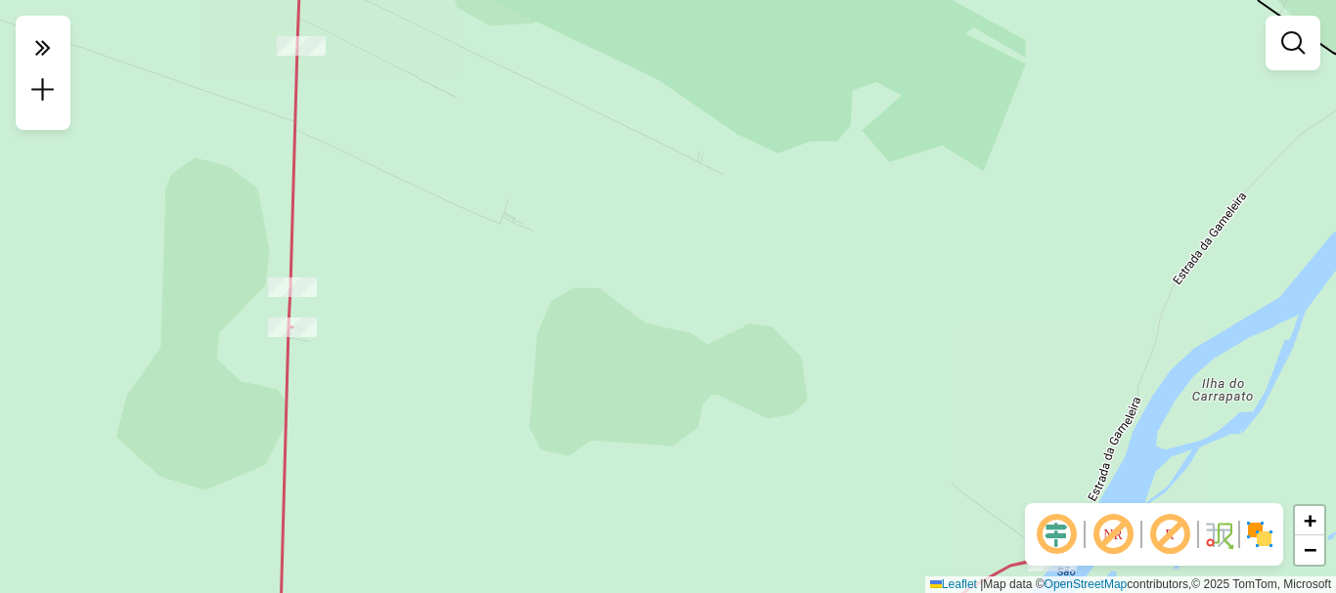
drag, startPoint x: 687, startPoint y: 524, endPoint x: 693, endPoint y: 501, distance: 24.2
click at [688, 520] on div "Janela de atendimento Grade de atendimento Capacidade Transportadoras Veículos …" at bounding box center [668, 296] width 1336 height 593
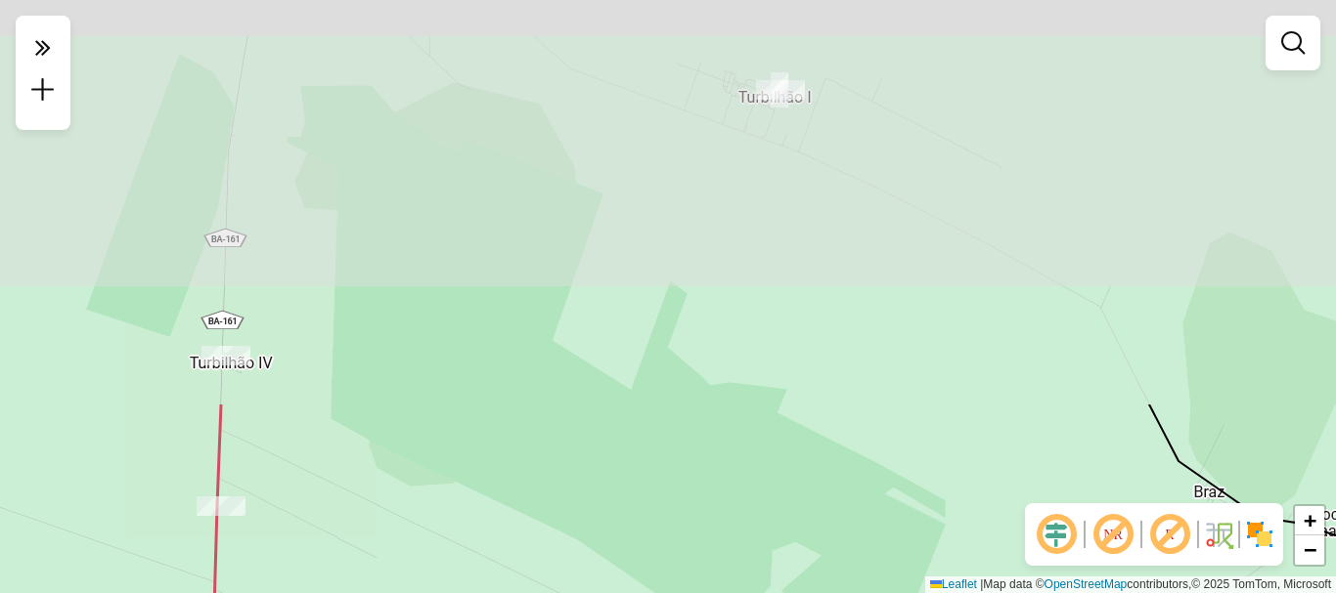
drag, startPoint x: 893, startPoint y: 126, endPoint x: 810, endPoint y: 515, distance: 397.9
click at [811, 592] on html "Aguarde... Pop-up bloqueado! Seu navegador bloqueou automáticamente a abertura …" at bounding box center [668, 296] width 1336 height 593
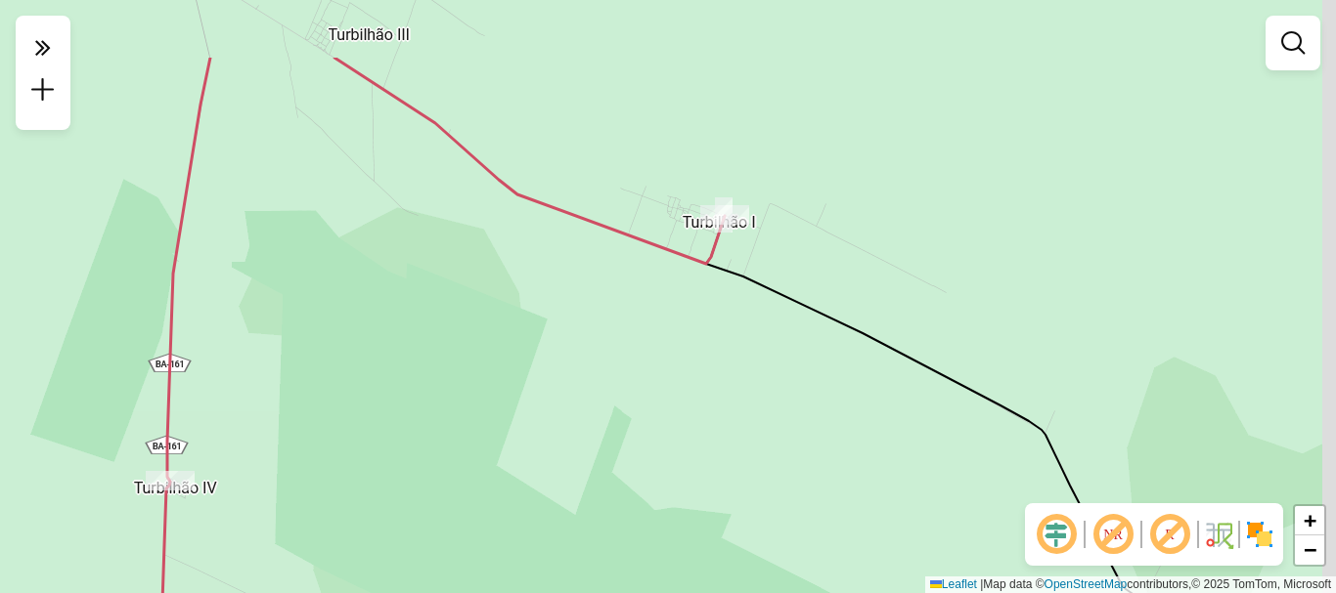
drag, startPoint x: 826, startPoint y: 207, endPoint x: 713, endPoint y: 340, distance: 174.8
click at [767, 388] on div "Janela de atendimento Grade de atendimento Capacidade Transportadoras Veículos …" at bounding box center [668, 296] width 1336 height 593
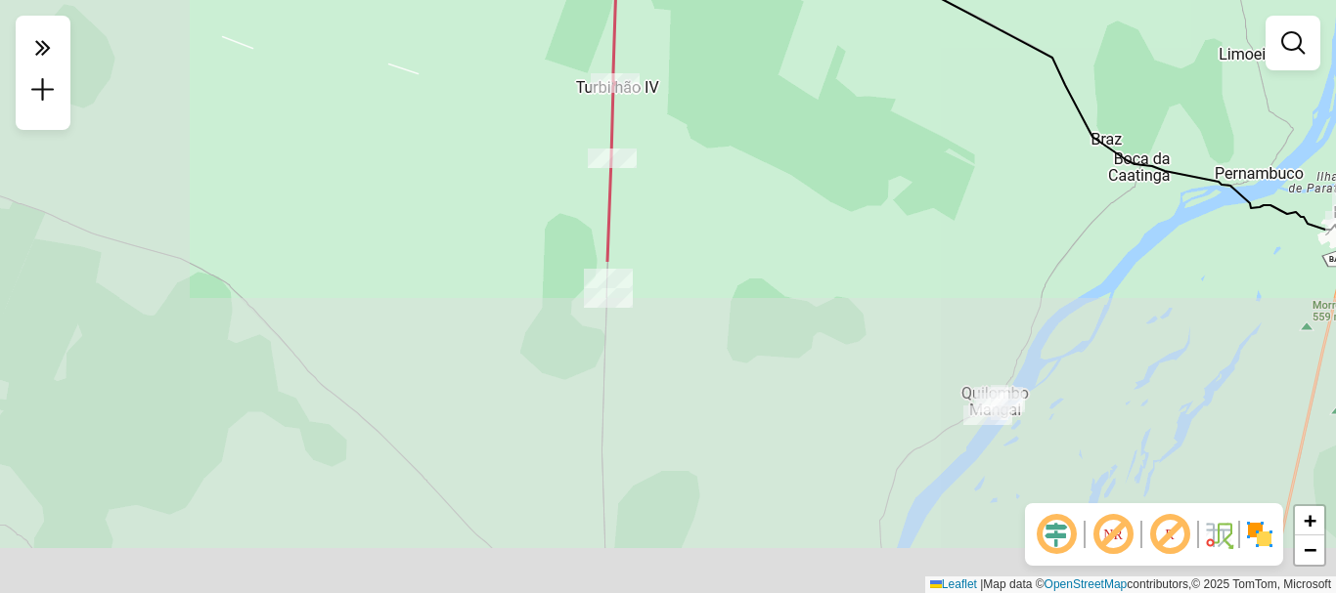
drag, startPoint x: 679, startPoint y: 397, endPoint x: 910, endPoint y: 36, distance: 428.8
click at [910, 36] on div "Janela de atendimento Grade de atendimento Capacidade Transportadoras Veículos …" at bounding box center [668, 296] width 1336 height 593
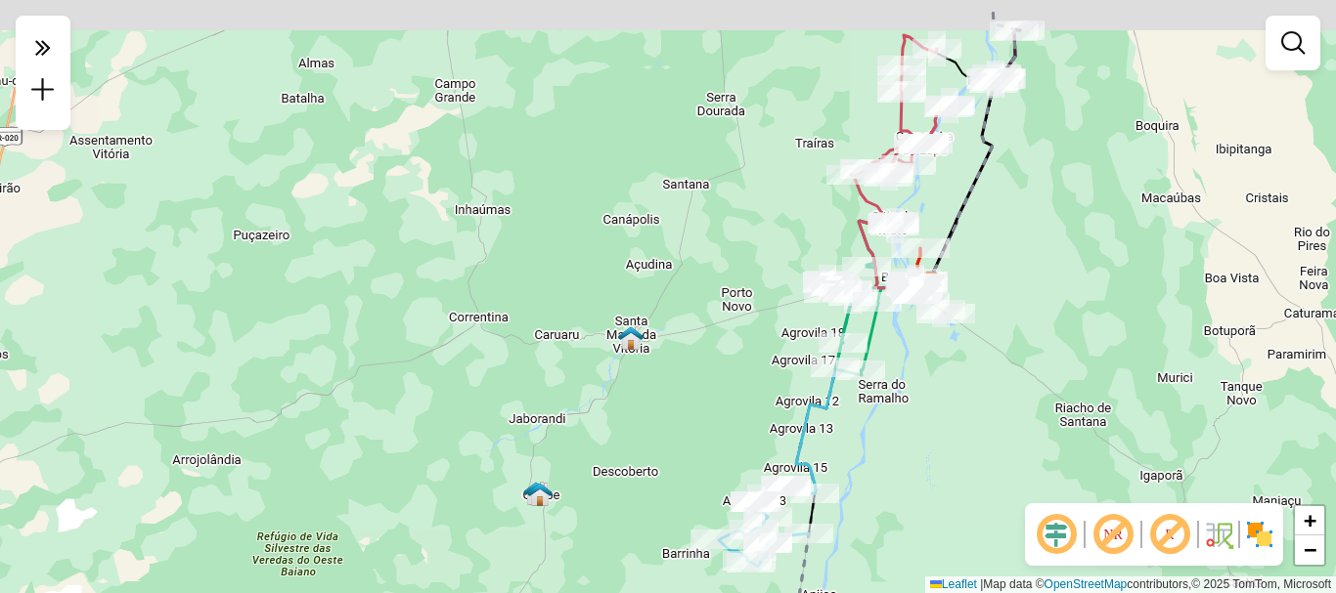
drag, startPoint x: 881, startPoint y: 121, endPoint x: 924, endPoint y: 222, distance: 109.5
click at [924, 222] on div "Janela de atendimento Grade de atendimento Capacidade Transportadoras Veículos …" at bounding box center [668, 296] width 1336 height 593
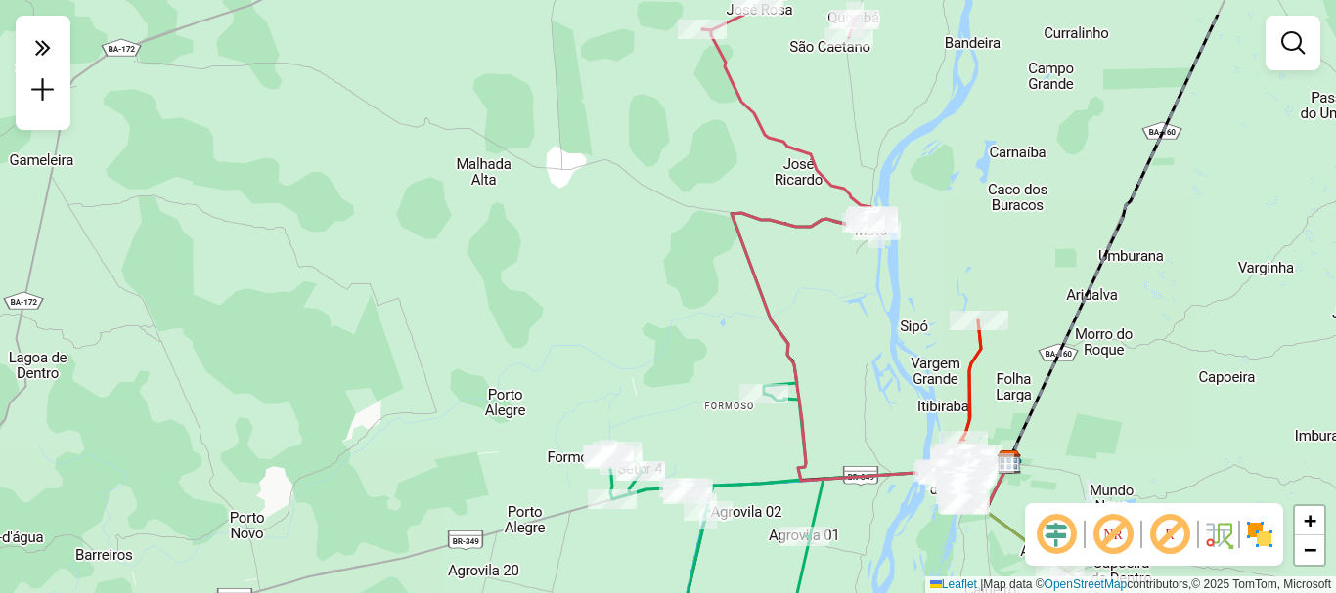
drag, startPoint x: 975, startPoint y: 205, endPoint x: 924, endPoint y: 279, distance: 89.2
click at [924, 279] on div "Janela de atendimento Grade de atendimento Capacidade Transportadoras Veículos …" at bounding box center [668, 296] width 1336 height 593
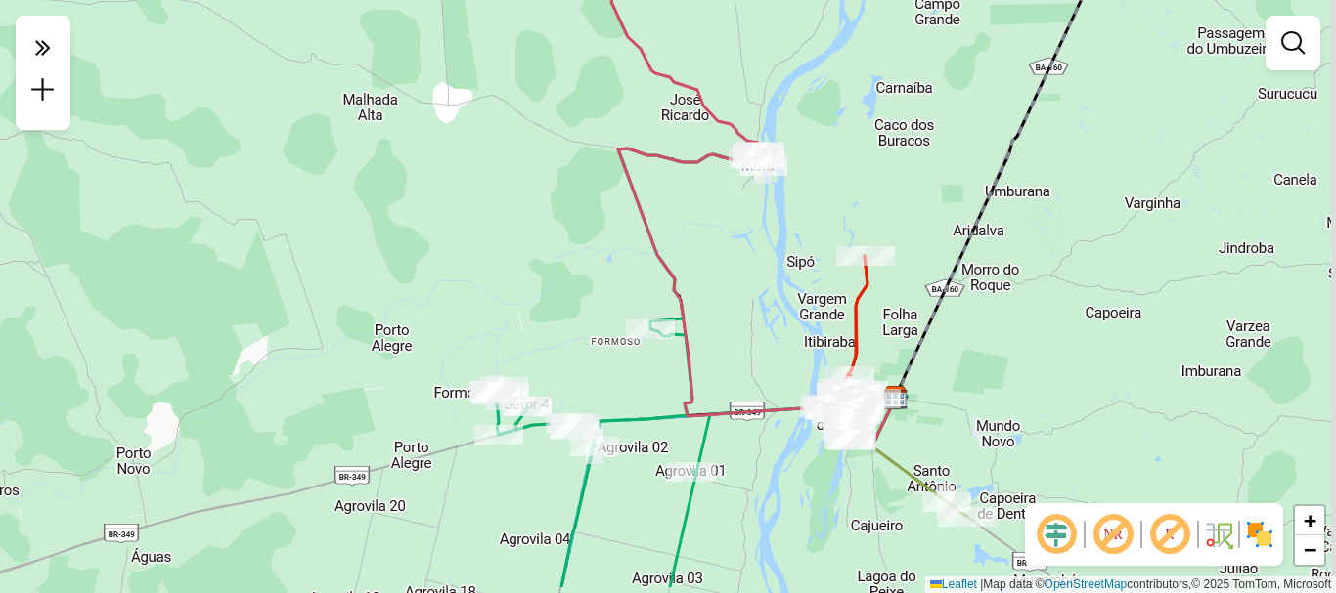
drag, startPoint x: 891, startPoint y: 500, endPoint x: 775, endPoint y: 434, distance: 132.7
click at [775, 434] on div "Janela de atendimento Grade de atendimento Capacidade Transportadoras Veículos …" at bounding box center [668, 296] width 1336 height 593
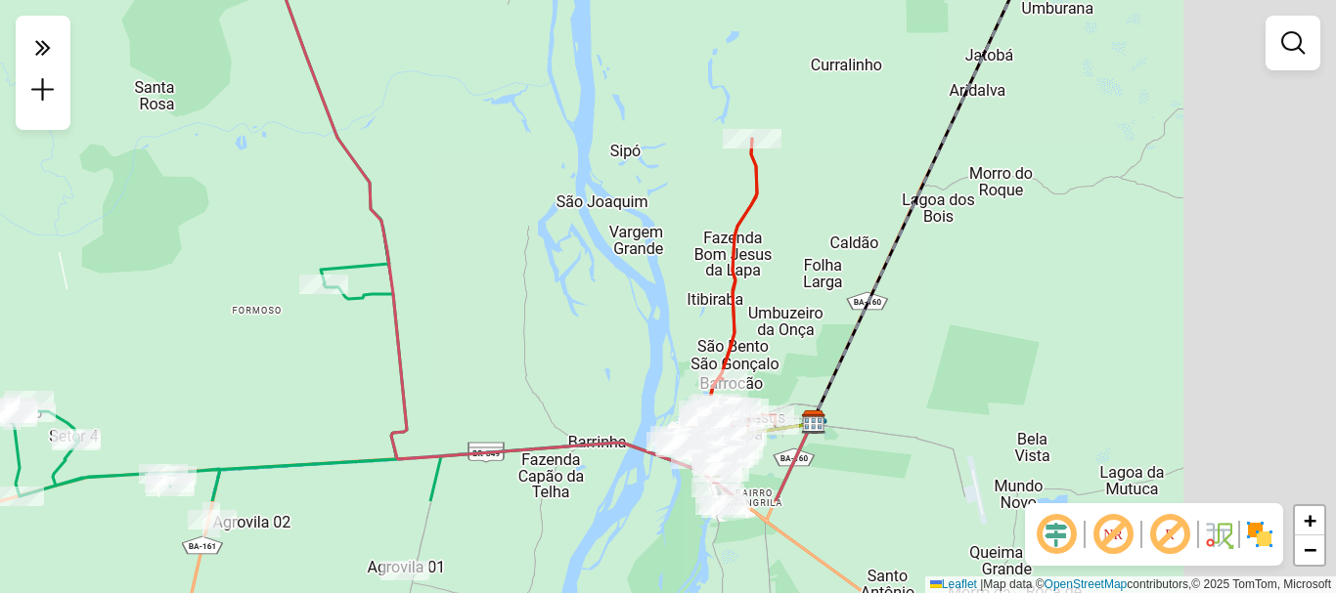
drag, startPoint x: 792, startPoint y: 277, endPoint x: 563, endPoint y: 69, distance: 308.7
click at [563, 70] on div "Janela de atendimento Grade de atendimento Capacidade Transportadoras Veículos …" at bounding box center [668, 296] width 1336 height 593
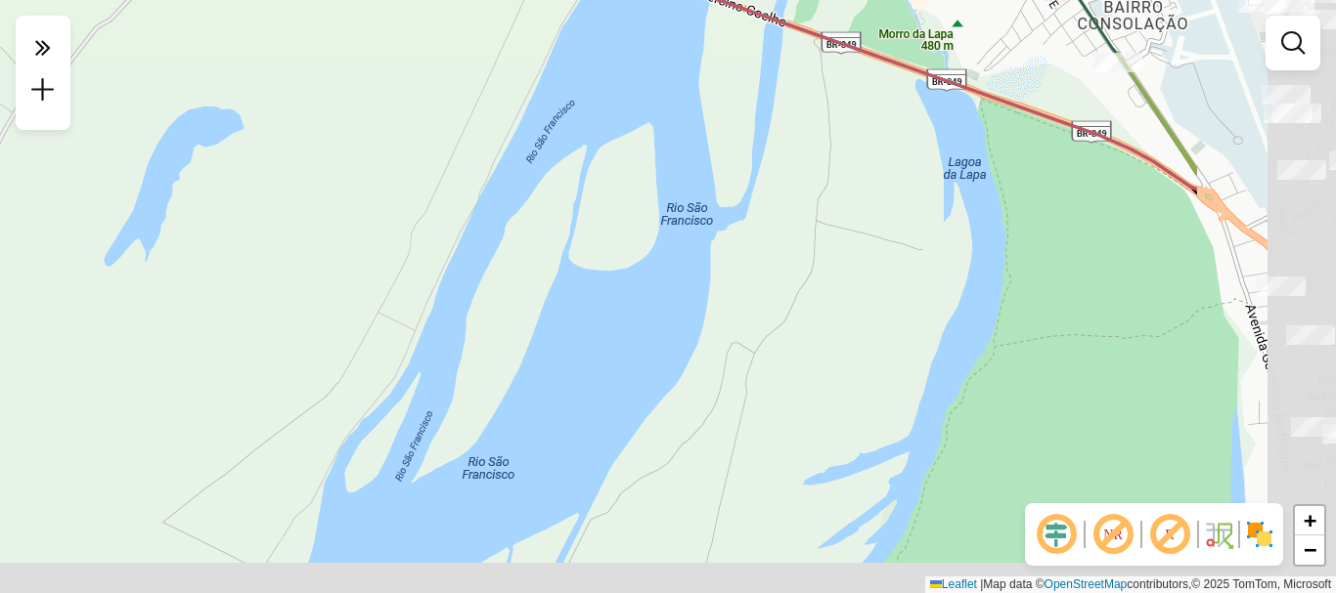
drag, startPoint x: 999, startPoint y: 413, endPoint x: 665, endPoint y: 362, distance: 338.2
click at [665, 362] on div "Janela de atendimento Grade de atendimento Capacidade Transportadoras Veículos …" at bounding box center [668, 296] width 1336 height 593
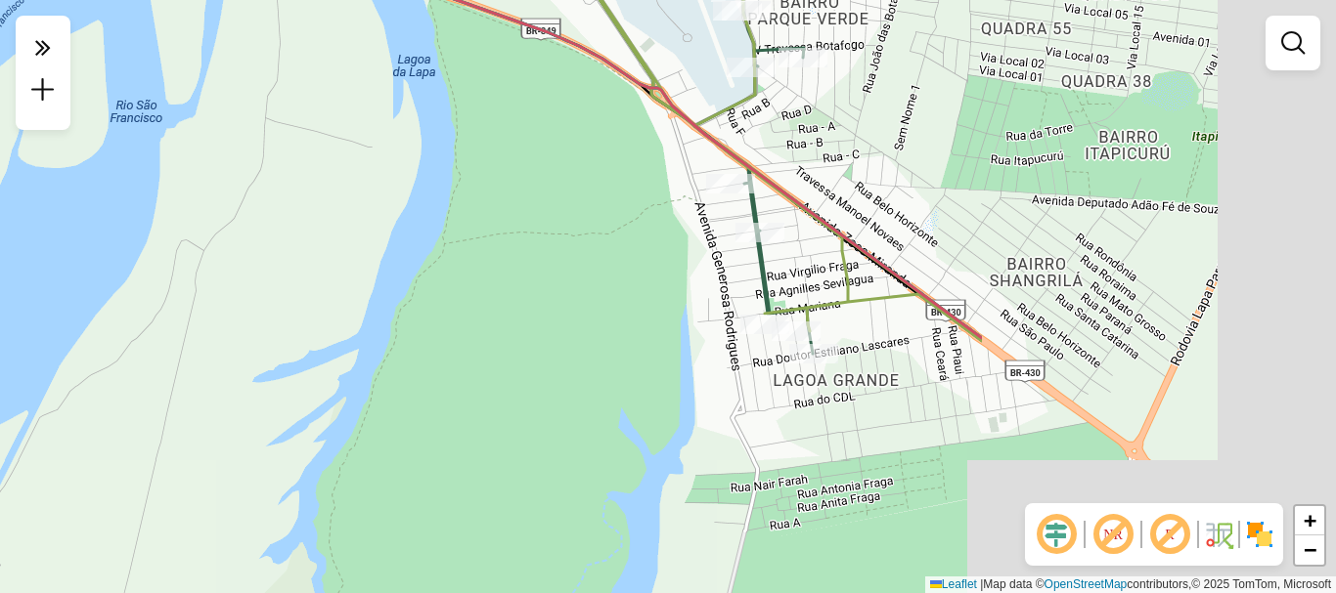
drag, startPoint x: 987, startPoint y: 288, endPoint x: 276, endPoint y: 95, distance: 737.6
click at [278, 96] on div "Janela de atendimento Grade de atendimento Capacidade Transportadoras Veículos …" at bounding box center [668, 296] width 1336 height 593
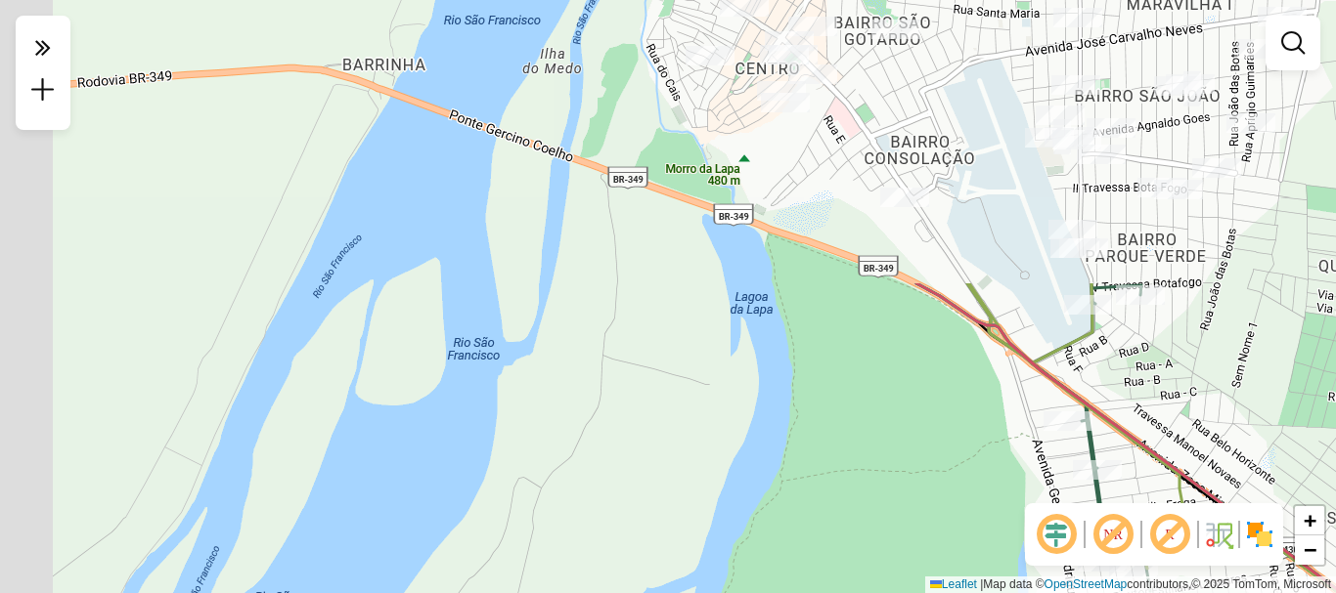
drag, startPoint x: 627, startPoint y: 161, endPoint x: 1014, endPoint y: 409, distance: 459.4
click at [1150, 482] on icon at bounding box center [1058, 438] width 183 height 308
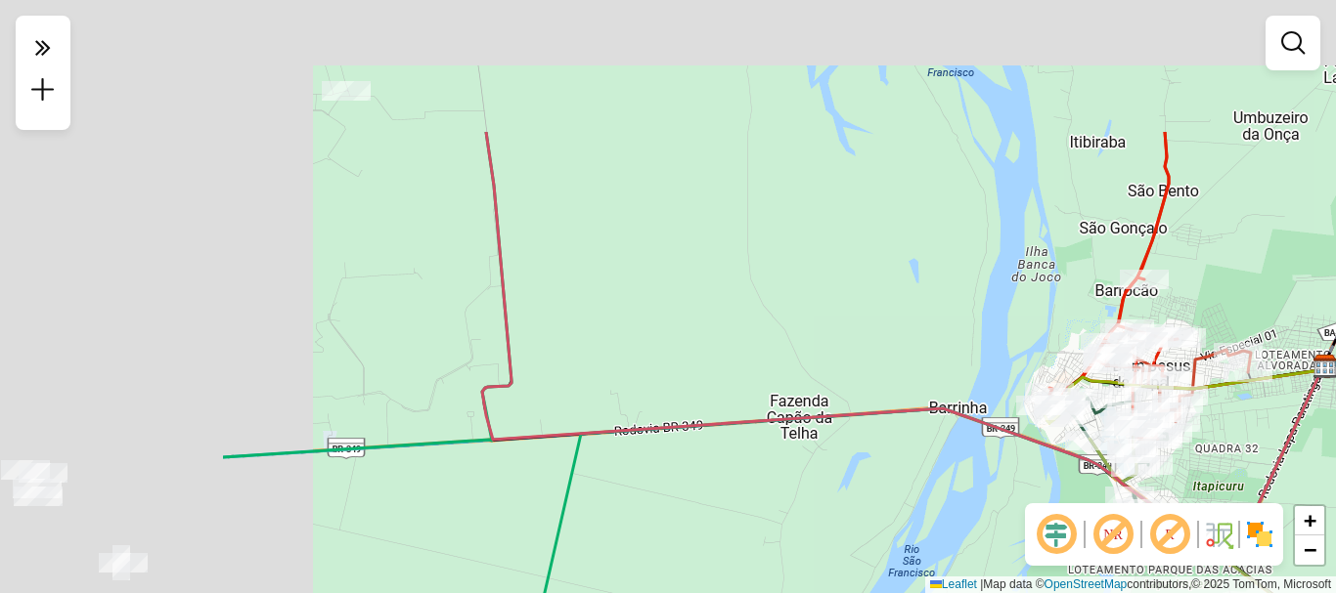
drag, startPoint x: 443, startPoint y: 194, endPoint x: 823, endPoint y: 420, distance: 442.8
click at [822, 420] on div "Janela de atendimento Grade de atendimento Capacidade Transportadoras Veículos …" at bounding box center [668, 296] width 1336 height 593
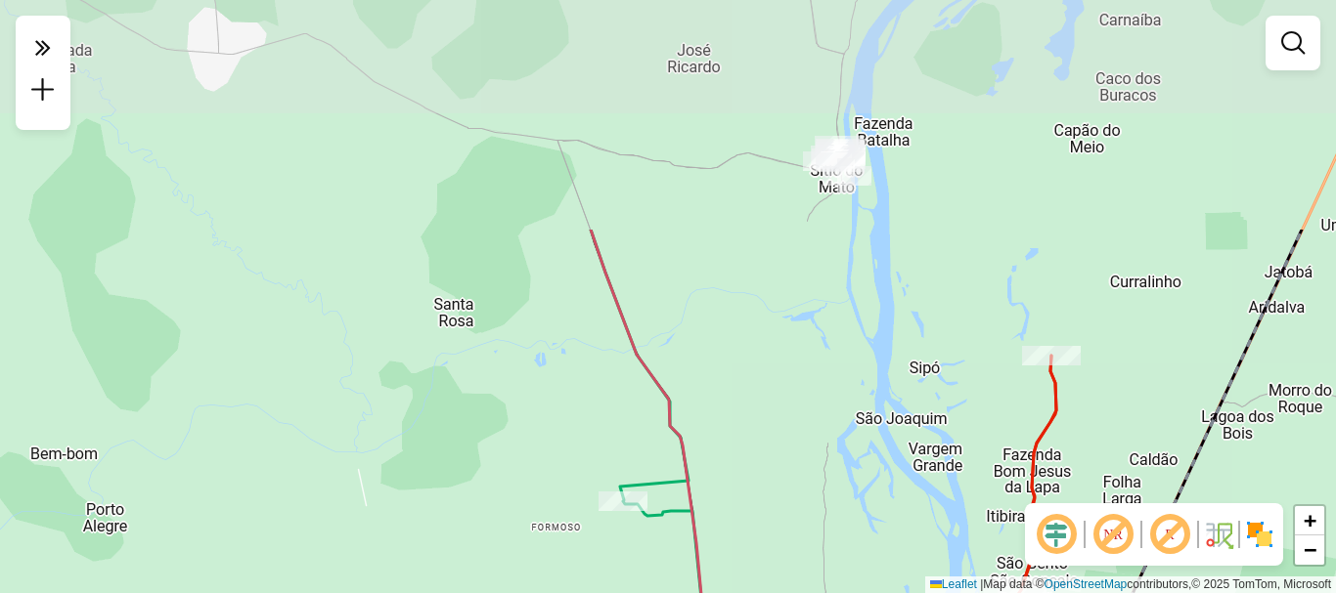
drag, startPoint x: 688, startPoint y: 105, endPoint x: 796, endPoint y: 378, distance: 294.1
click at [796, 378] on div "Janela de atendimento Grade de atendimento Capacidade Transportadoras Veículos …" at bounding box center [668, 296] width 1336 height 593
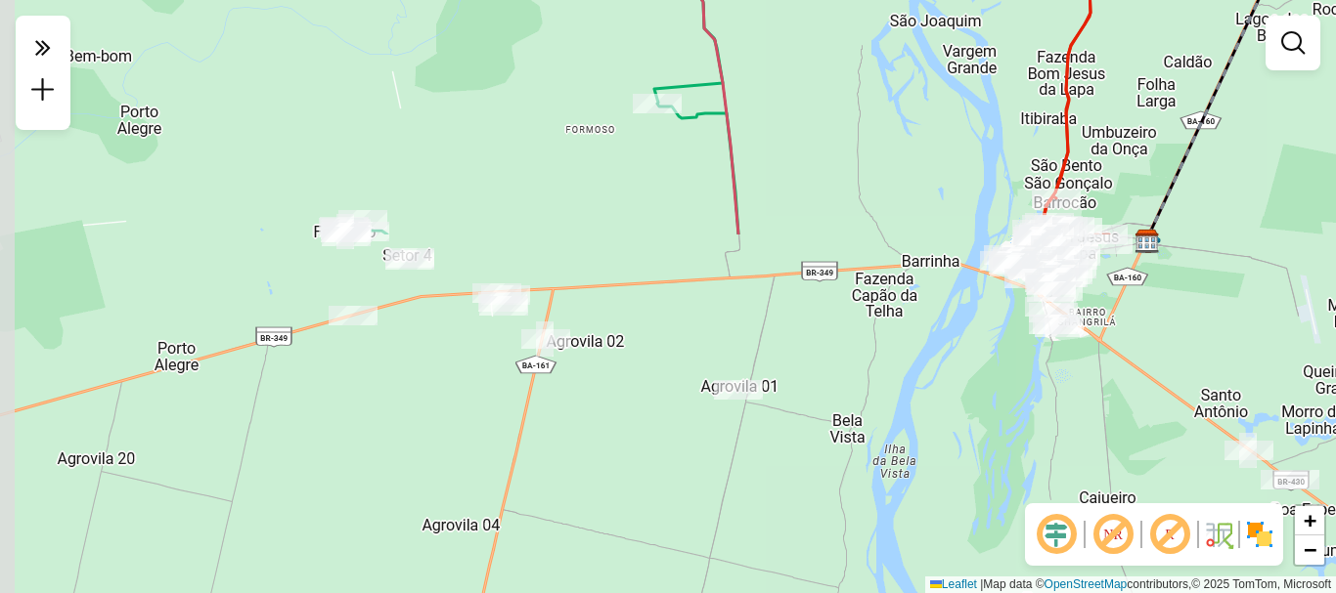
drag, startPoint x: 761, startPoint y: 322, endPoint x: 784, endPoint y: 7, distance: 315.7
click at [809, 0] on html "Aguarde... Pop-up bloqueado! Seu navegador bloqueou automáticamente a abertura …" at bounding box center [668, 296] width 1336 height 593
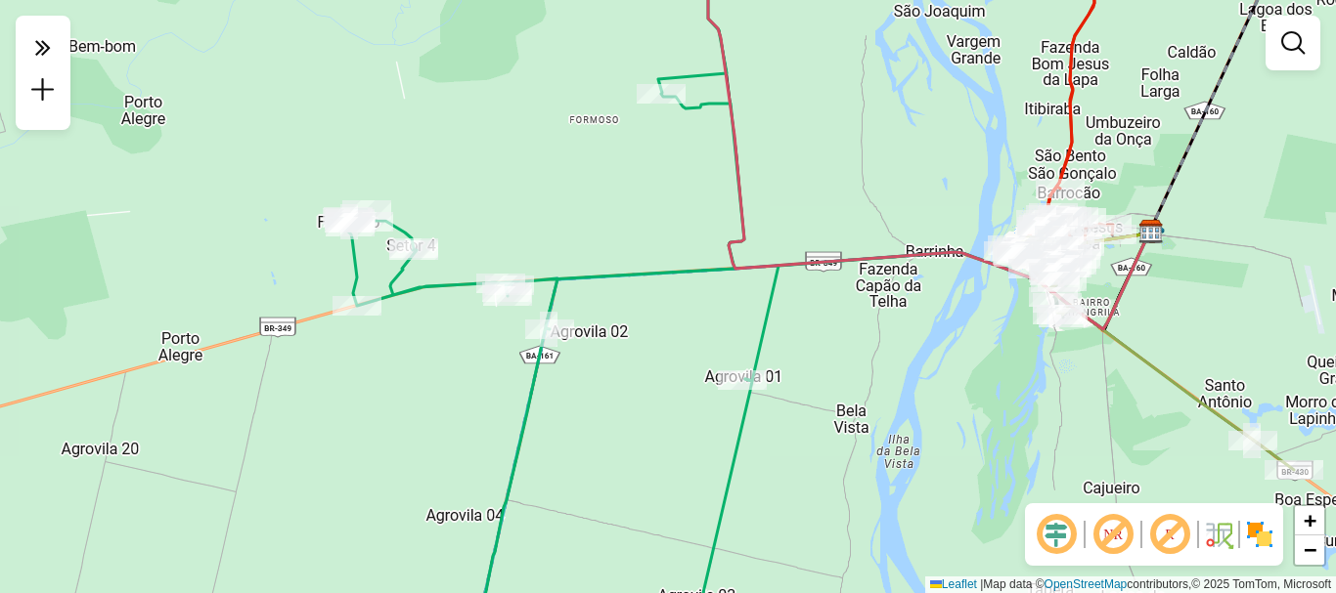
click at [696, 188] on div "Janela de atendimento Grade de atendimento Capacidade Transportadoras Veículos …" at bounding box center [668, 296] width 1336 height 593
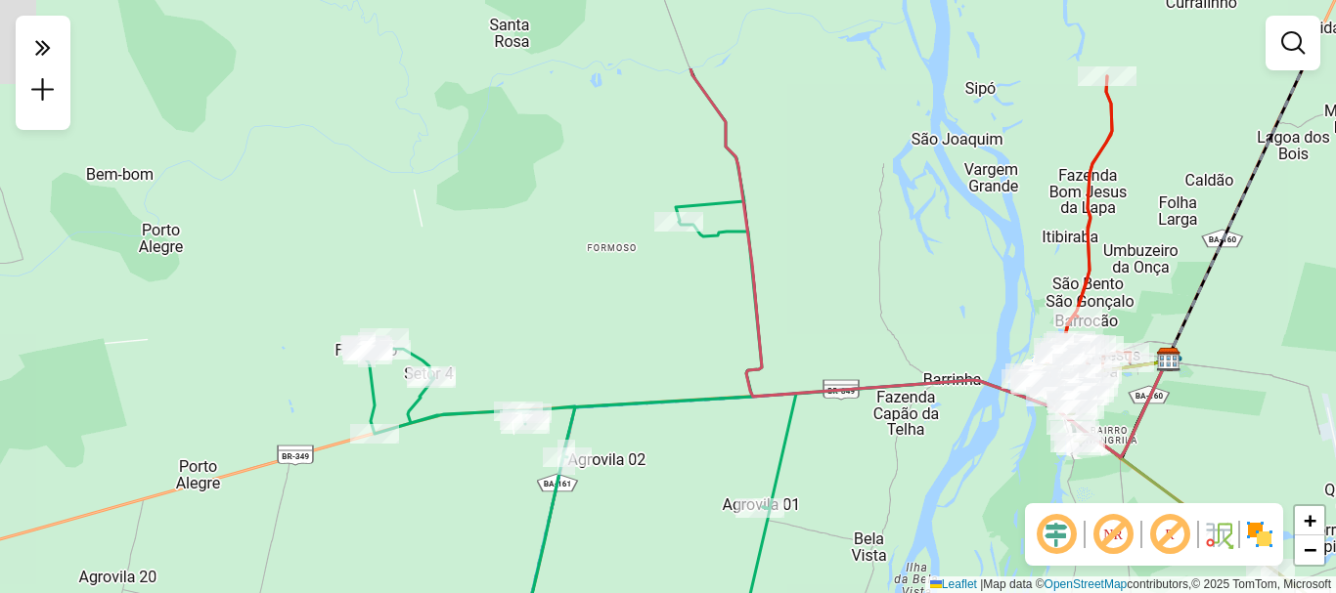
drag, startPoint x: 855, startPoint y: 154, endPoint x: 910, endPoint y: 433, distance: 284.2
click at [917, 441] on div "Janela de atendimento Grade de atendimento Capacidade Transportadoras Veículos …" at bounding box center [668, 296] width 1336 height 593
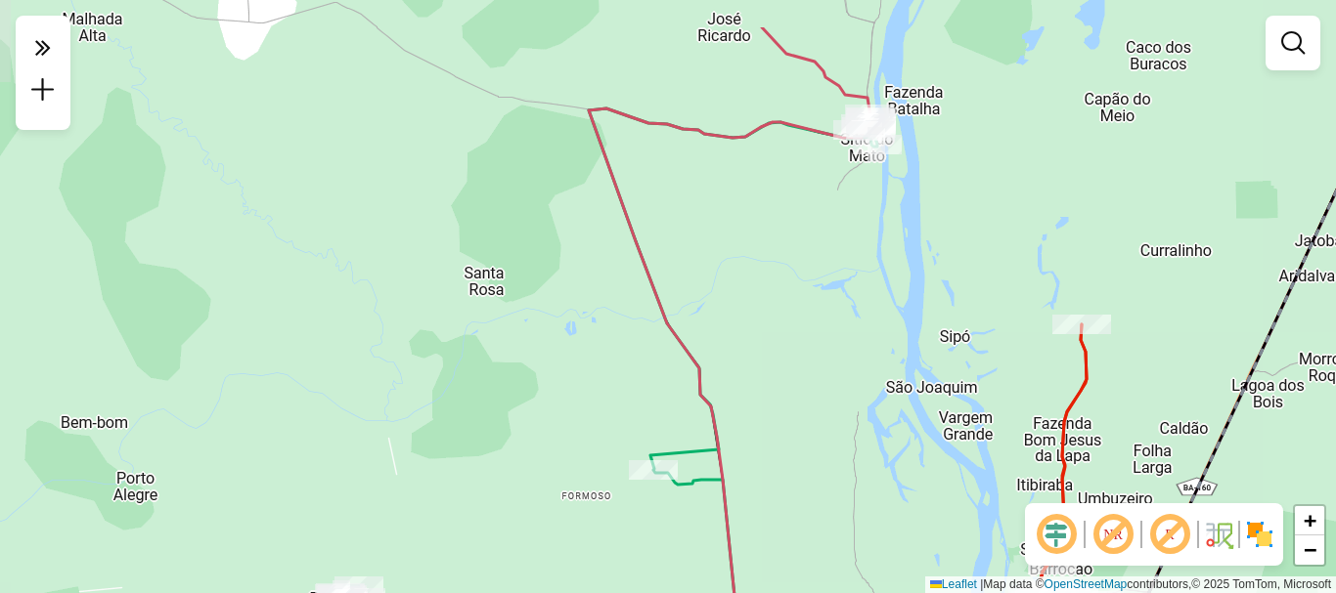
drag, startPoint x: 849, startPoint y: 289, endPoint x: 808, endPoint y: 355, distance: 77.3
click at [808, 355] on div "Janela de atendimento Grade de atendimento Capacidade Transportadoras Veículos …" at bounding box center [668, 296] width 1336 height 593
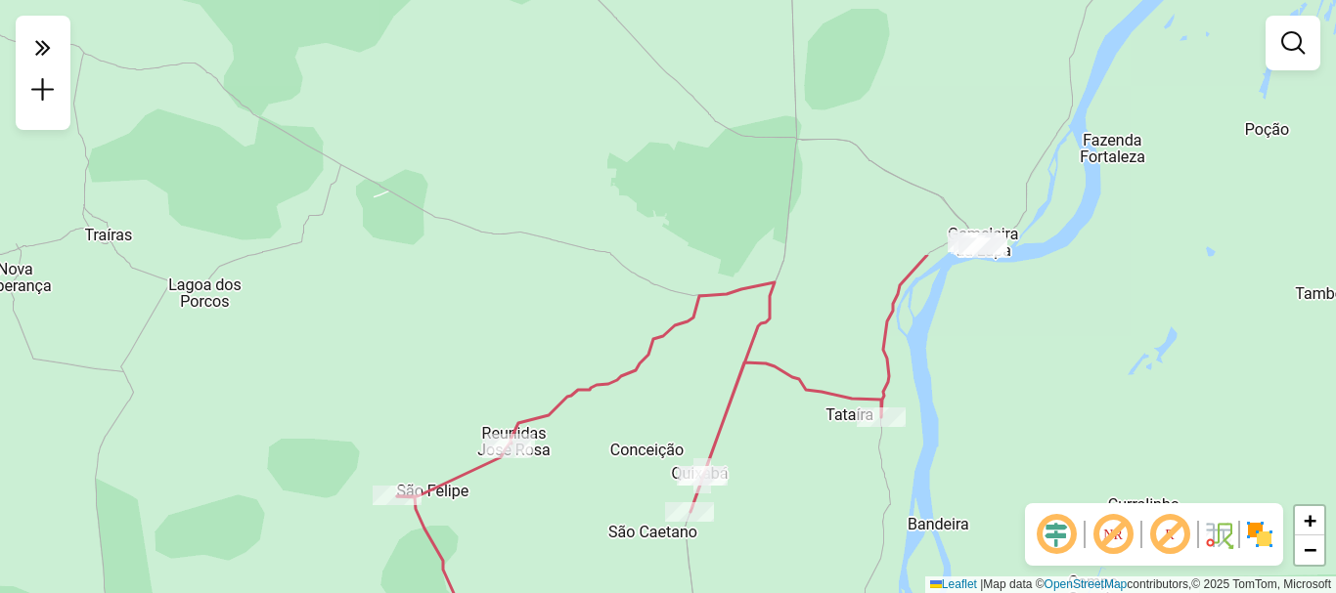
drag, startPoint x: 793, startPoint y: 190, endPoint x: 765, endPoint y: 487, distance: 298.6
click at [765, 487] on div "Janela de atendimento Grade de atendimento Capacidade Transportadoras Veículos …" at bounding box center [668, 296] width 1336 height 593
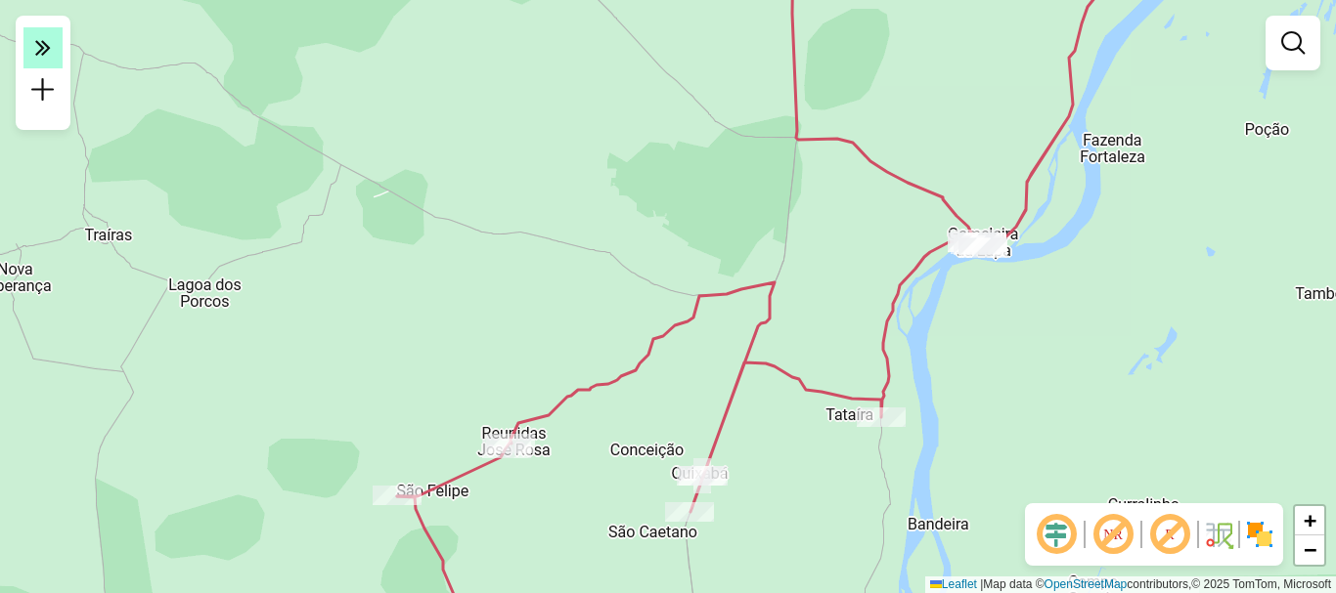
click at [33, 51] on em at bounding box center [42, 47] width 39 height 41
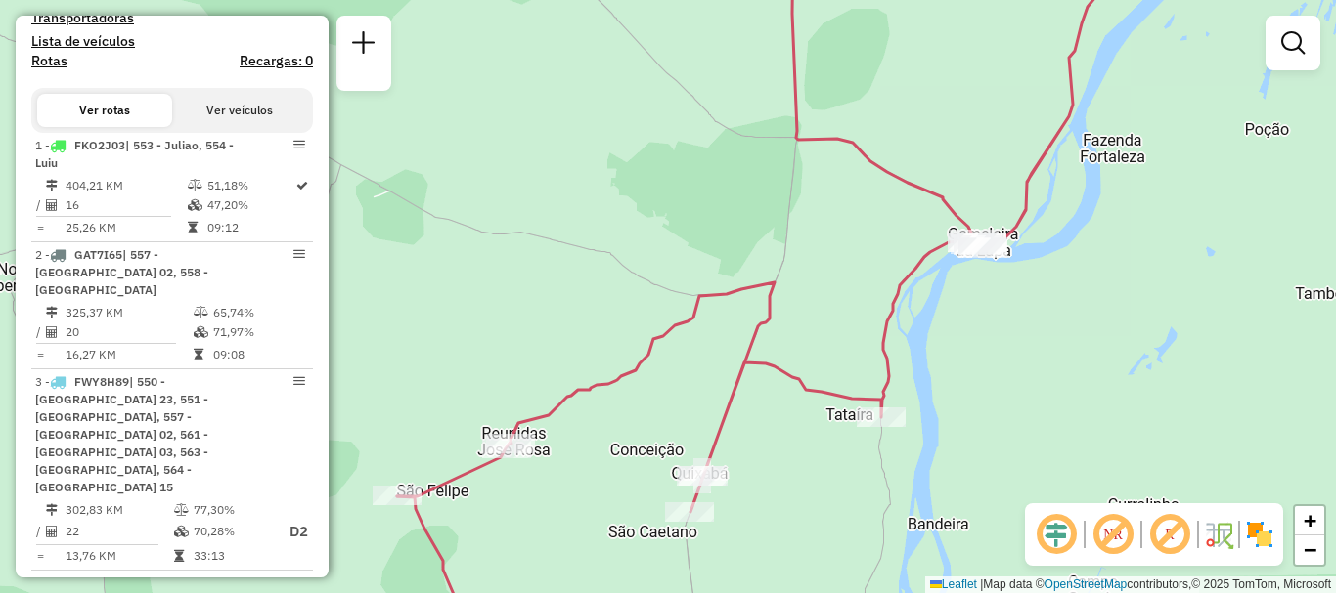
scroll to position [782, 0]
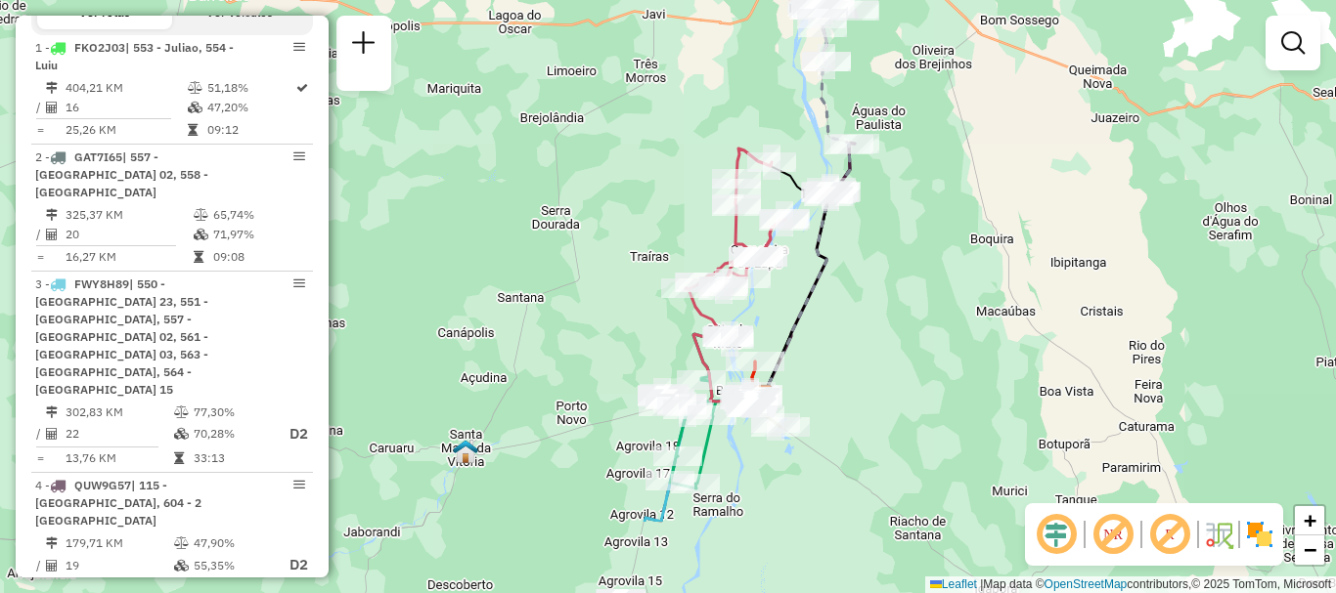
drag, startPoint x: 1075, startPoint y: 473, endPoint x: 980, endPoint y: 348, distance: 157.0
click at [980, 348] on div "Janela de atendimento Grade de atendimento Capacidade Transportadoras Veículos …" at bounding box center [668, 296] width 1336 height 593
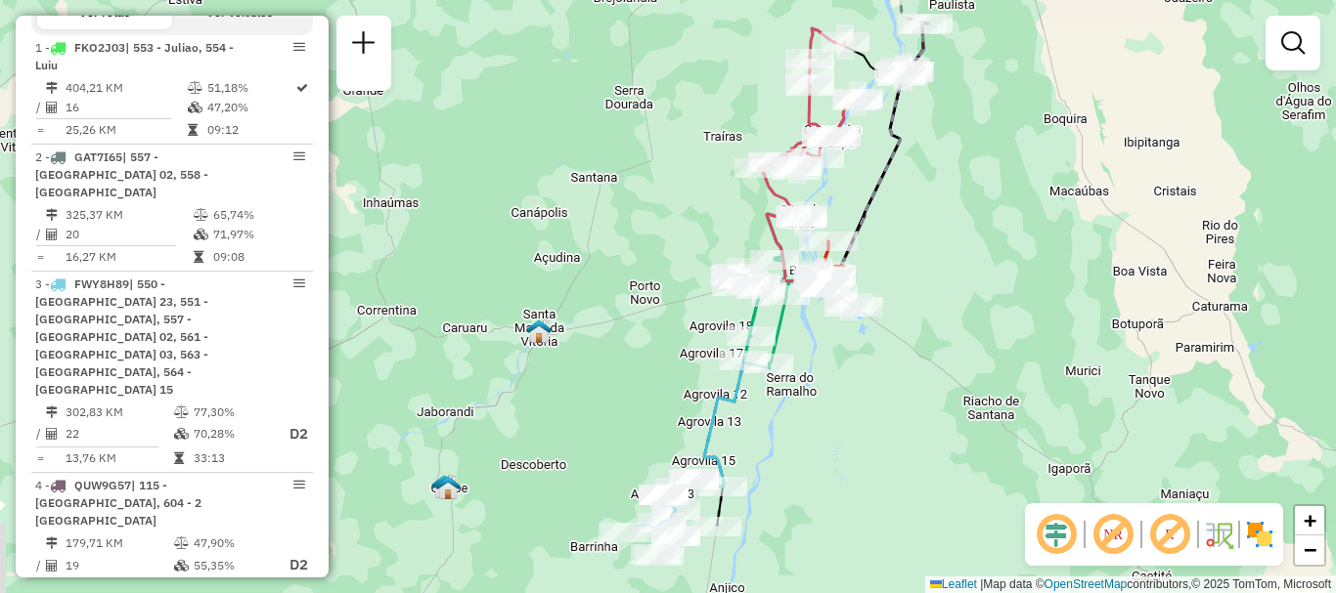
drag, startPoint x: 880, startPoint y: 276, endPoint x: 958, endPoint y: 148, distance: 150.1
click at [958, 148] on div "Janela de atendimento Grade de atendimento Capacidade Transportadoras Veículos …" at bounding box center [668, 296] width 1336 height 593
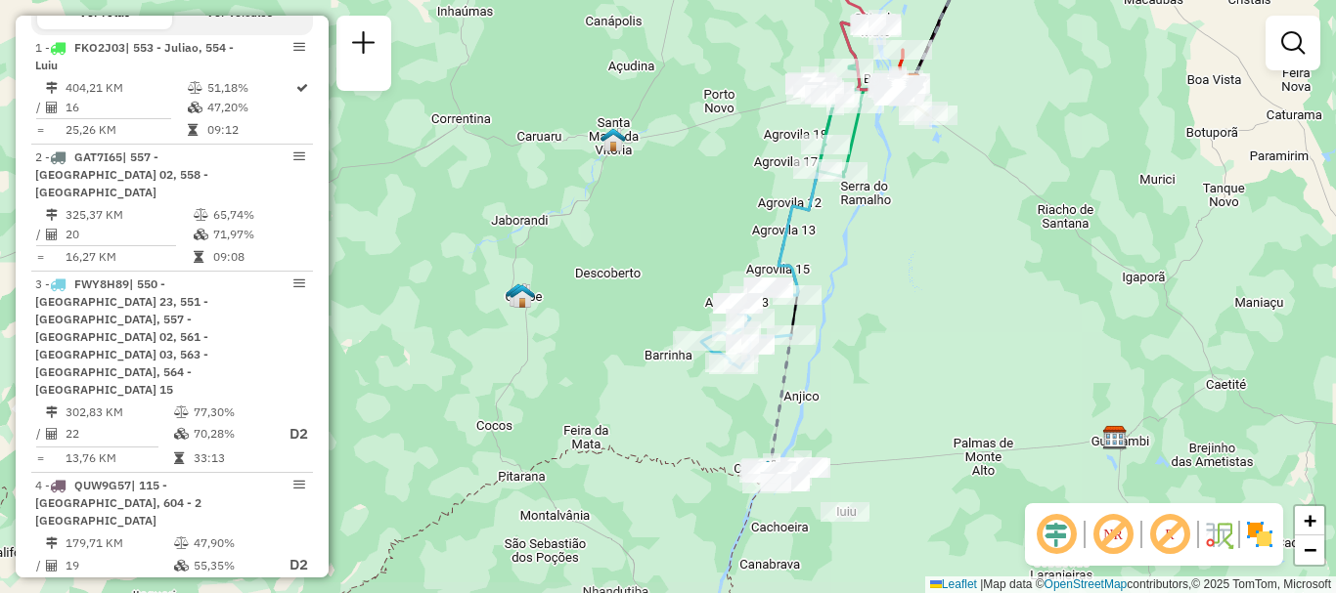
drag, startPoint x: 804, startPoint y: 502, endPoint x: 871, endPoint y: 328, distance: 186.7
click at [871, 328] on div "Janela de atendimento Grade de atendimento Capacidade Transportadoras Veículos …" at bounding box center [668, 296] width 1336 height 593
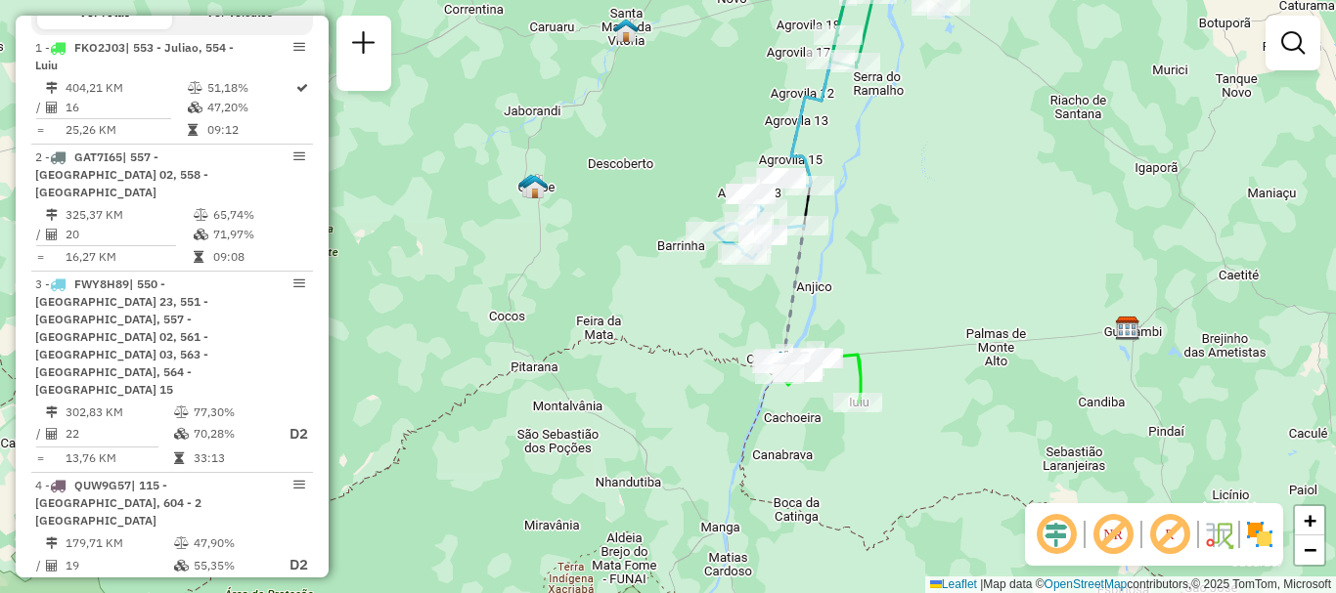
drag, startPoint x: 884, startPoint y: 374, endPoint x: 895, endPoint y: 268, distance: 107.1
click at [895, 268] on div "Janela de atendimento Grade de atendimento Capacidade Transportadoras Veículos …" at bounding box center [668, 296] width 1336 height 593
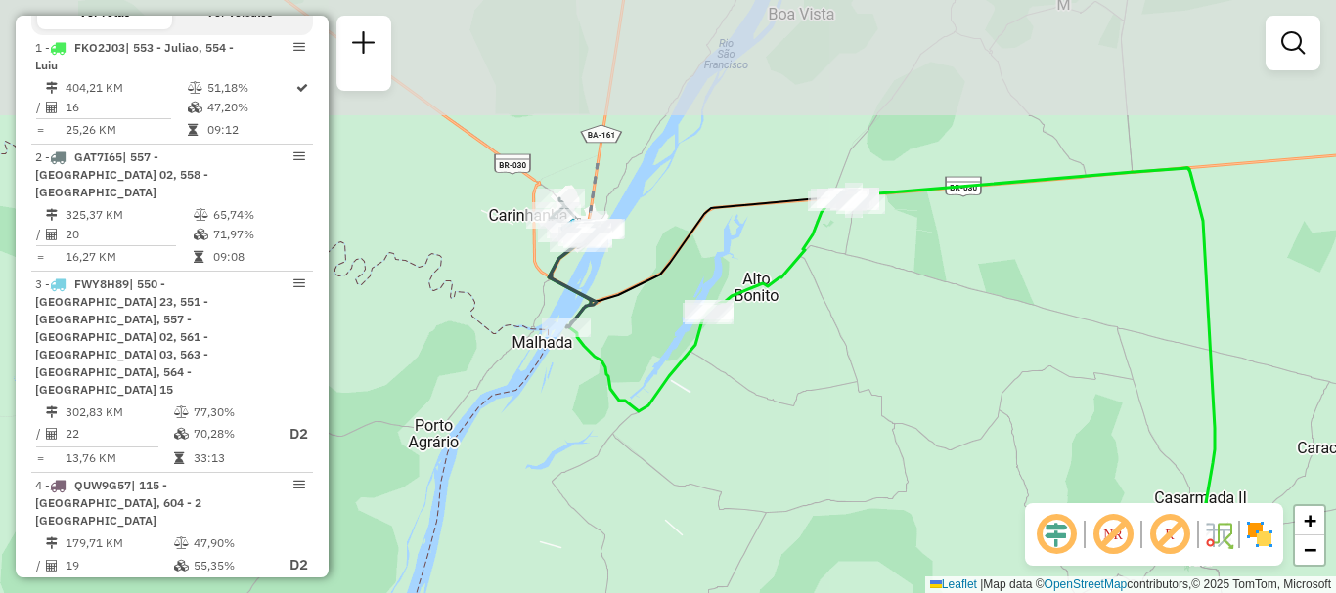
drag, startPoint x: 811, startPoint y: 293, endPoint x: 815, endPoint y: 516, distance: 223.0
click at [815, 516] on div "Janela de atendimento Grade de atendimento Capacidade Transportadoras Veículos …" at bounding box center [668, 296] width 1336 height 593
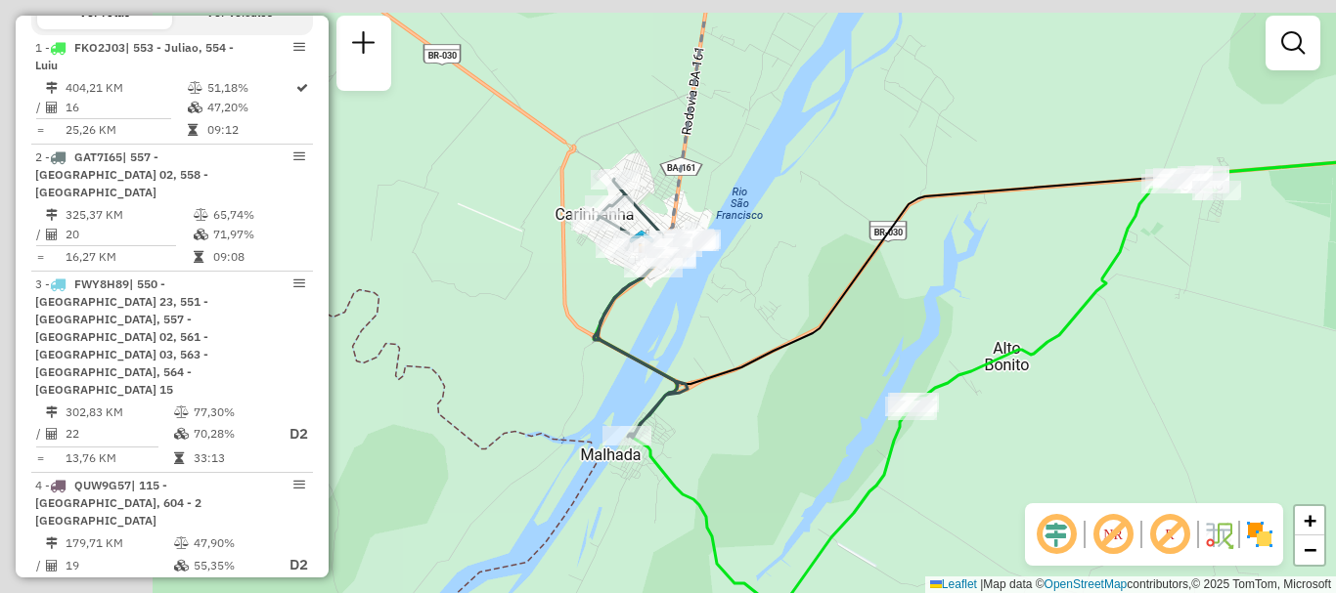
drag, startPoint x: 926, startPoint y: 443, endPoint x: 998, endPoint y: 468, distance: 76.7
click at [1096, 524] on hb-router-mapa "Informações da Sessão 1262199 - 09/09/2025 Criação: 08/09/2025 19:36 Desbloquea…" at bounding box center [668, 296] width 1336 height 593
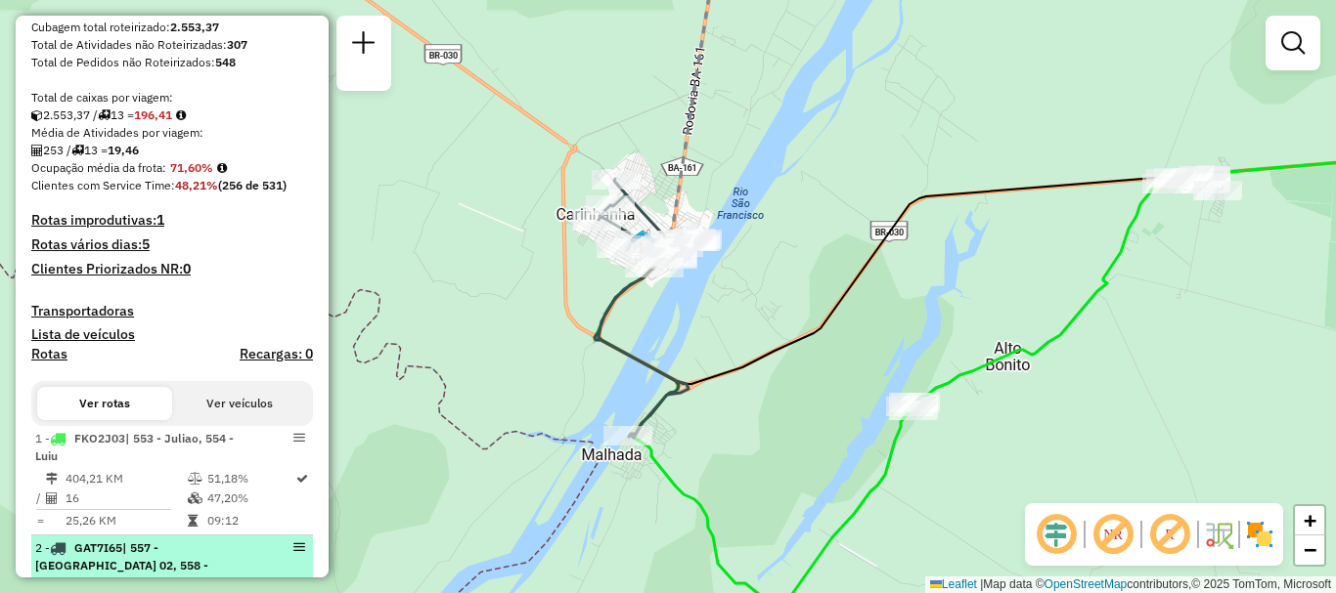
scroll to position [587, 0]
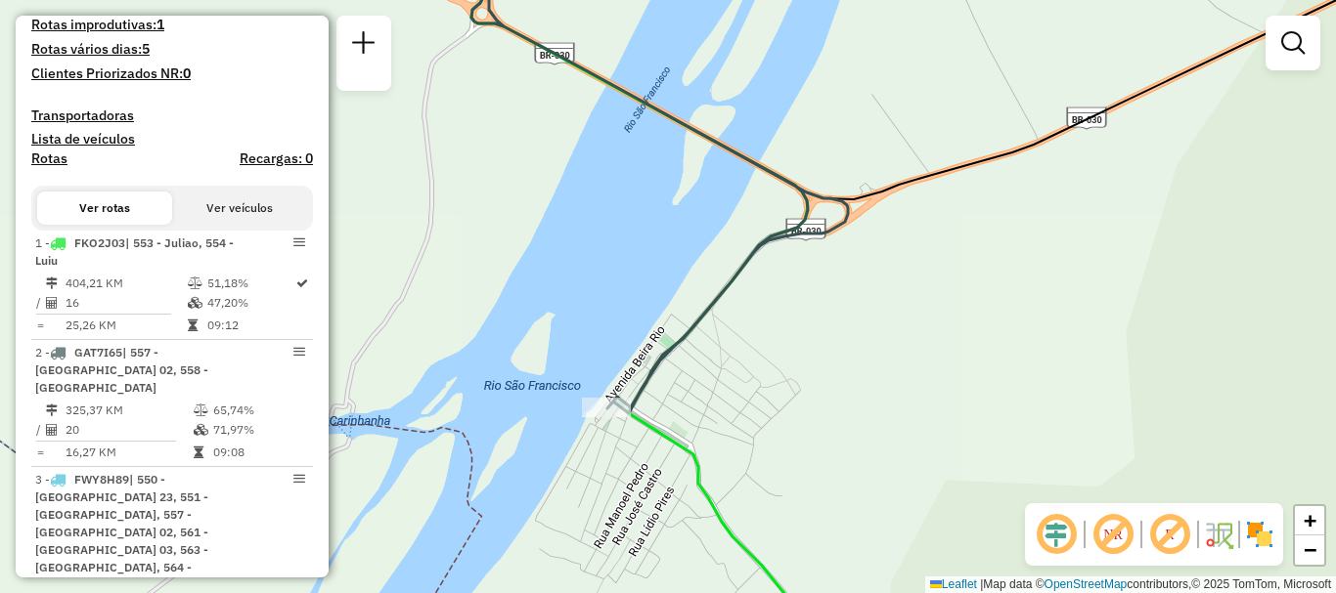
drag, startPoint x: 676, startPoint y: 365, endPoint x: 722, endPoint y: 409, distance: 63.6
click at [730, 403] on div "Janela de atendimento Grade de atendimento Capacidade Transportadoras Veículos …" at bounding box center [668, 296] width 1336 height 593
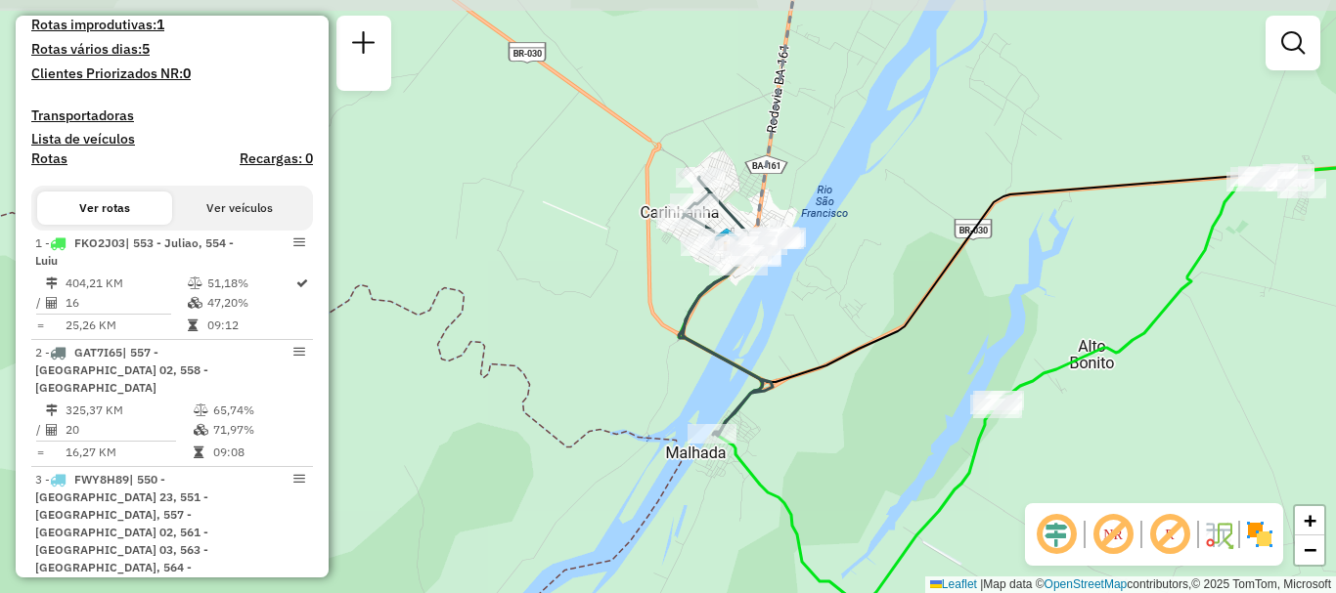
drag, startPoint x: 908, startPoint y: 413, endPoint x: 821, endPoint y: 446, distance: 93.1
click at [821, 446] on div "Janela de atendimento Grade de atendimento Capacidade Transportadoras Veículos …" at bounding box center [668, 296] width 1336 height 593
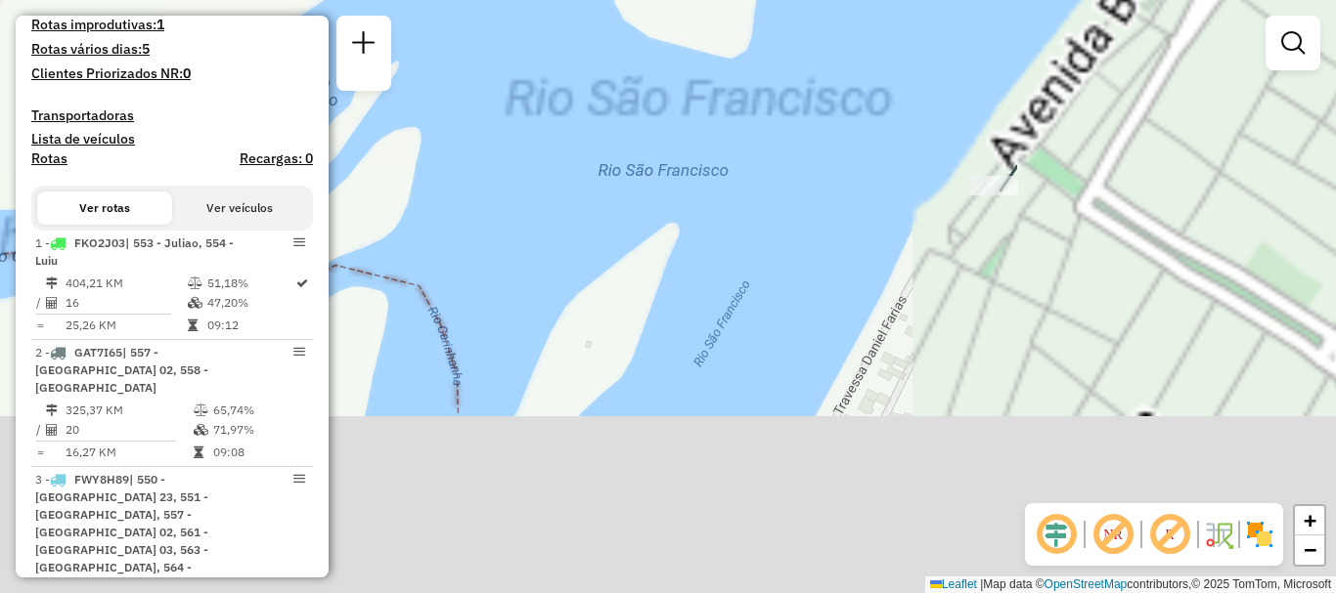
drag, startPoint x: 626, startPoint y: 240, endPoint x: 461, endPoint y: 172, distance: 177.6
click at [431, 172] on div "Janela de atendimento Grade de atendimento Capacidade Transportadoras Veículos …" at bounding box center [668, 296] width 1336 height 593
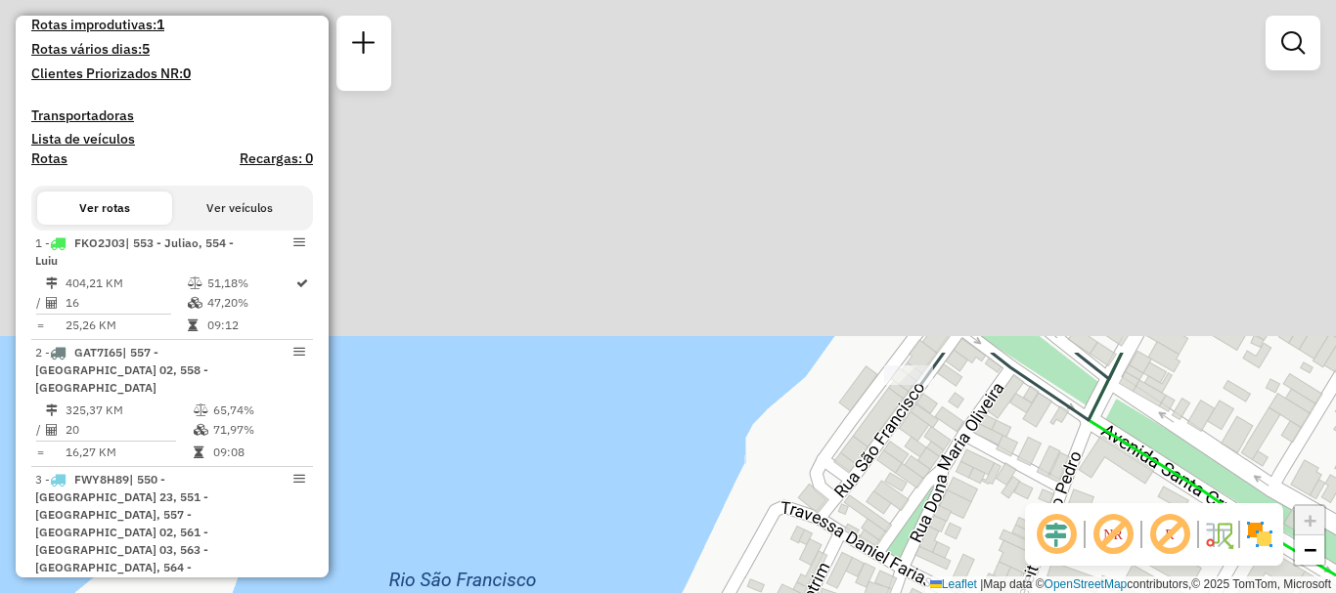
drag, startPoint x: 813, startPoint y: 202, endPoint x: 911, endPoint y: 603, distance: 412.6
click at [911, 592] on html "Aguarde... Pop-up bloqueado! Seu navegador bloqueou automáticamente a abertura …" at bounding box center [668, 296] width 1336 height 593
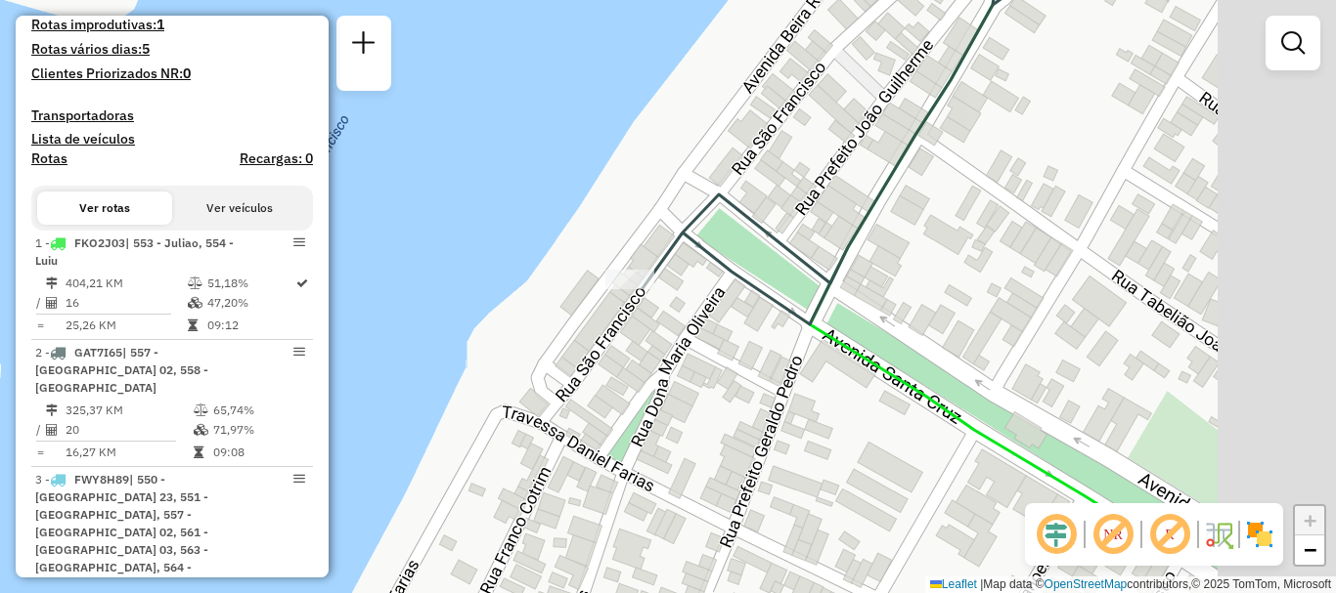
drag, startPoint x: 1073, startPoint y: 453, endPoint x: 767, endPoint y: 316, distance: 335.2
click at [767, 316] on div "Janela de atendimento Grade de atendimento Capacidade Transportadoras Veículos …" at bounding box center [668, 296] width 1336 height 593
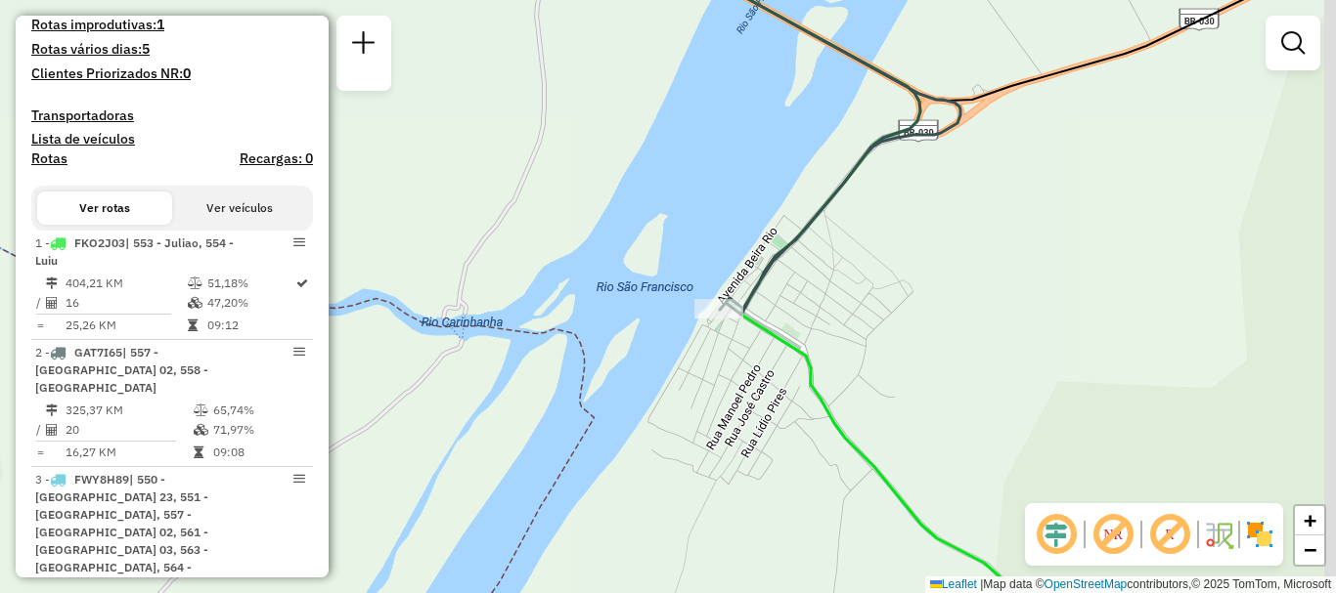
drag, startPoint x: 1074, startPoint y: 414, endPoint x: 966, endPoint y: 350, distance: 124.9
click at [983, 336] on div "Janela de atendimento Grade de atendimento Capacidade Transportadoras Veículos …" at bounding box center [668, 296] width 1336 height 593
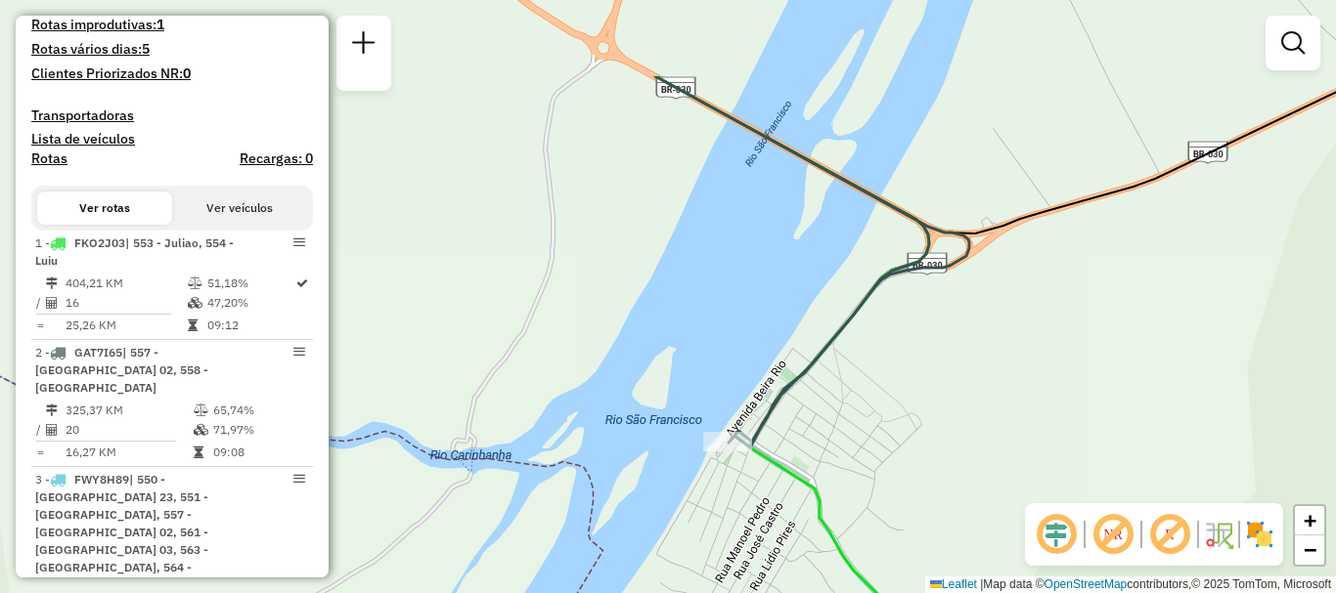
drag, startPoint x: 869, startPoint y: 268, endPoint x: 893, endPoint y: 406, distance: 139.8
click at [893, 406] on div "Janela de atendimento Grade de atendimento Capacidade Transportadoras Veículos …" at bounding box center [668, 296] width 1336 height 593
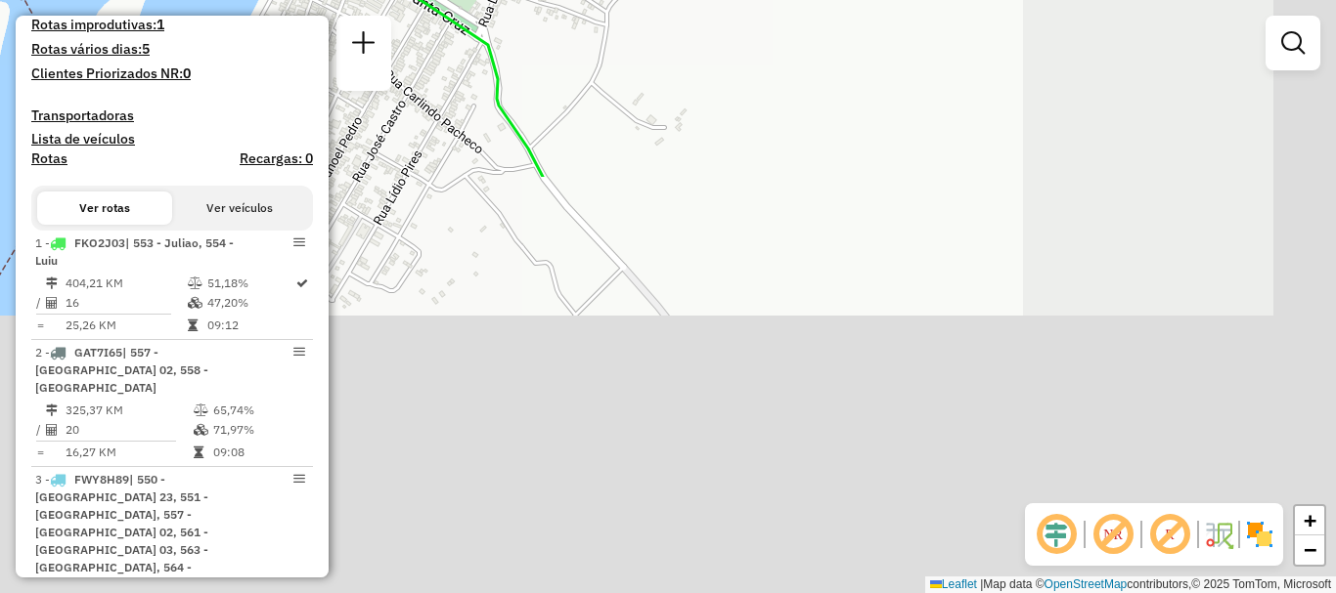
drag, startPoint x: 828, startPoint y: 387, endPoint x: 449, endPoint y: -118, distance: 632.0
click at [449, 0] on html "Aguarde... Pop-up bloqueado! Seu navegador bloqueou automáticamente a abertura …" at bounding box center [668, 296] width 1336 height 593
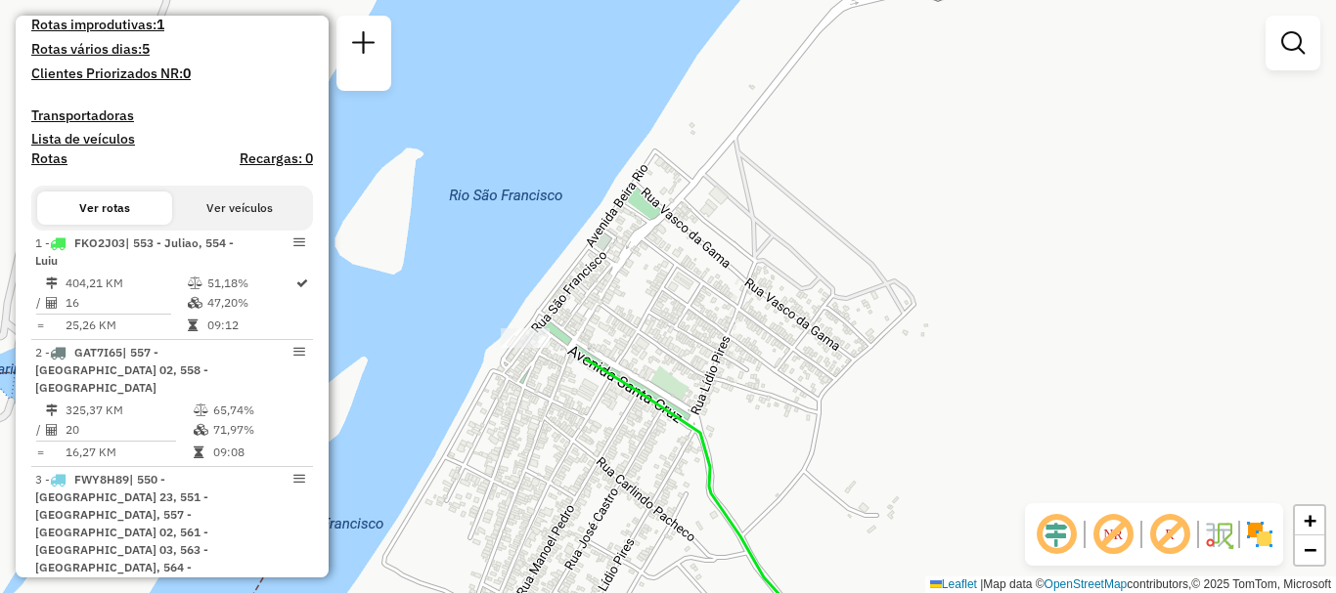
drag, startPoint x: 919, startPoint y: 168, endPoint x: 1121, endPoint y: 565, distance: 445.6
click at [1135, 592] on div "Janela de atendimento Grade de atendimento Capacidade Transportadoras Veículos …" at bounding box center [668, 296] width 1336 height 593
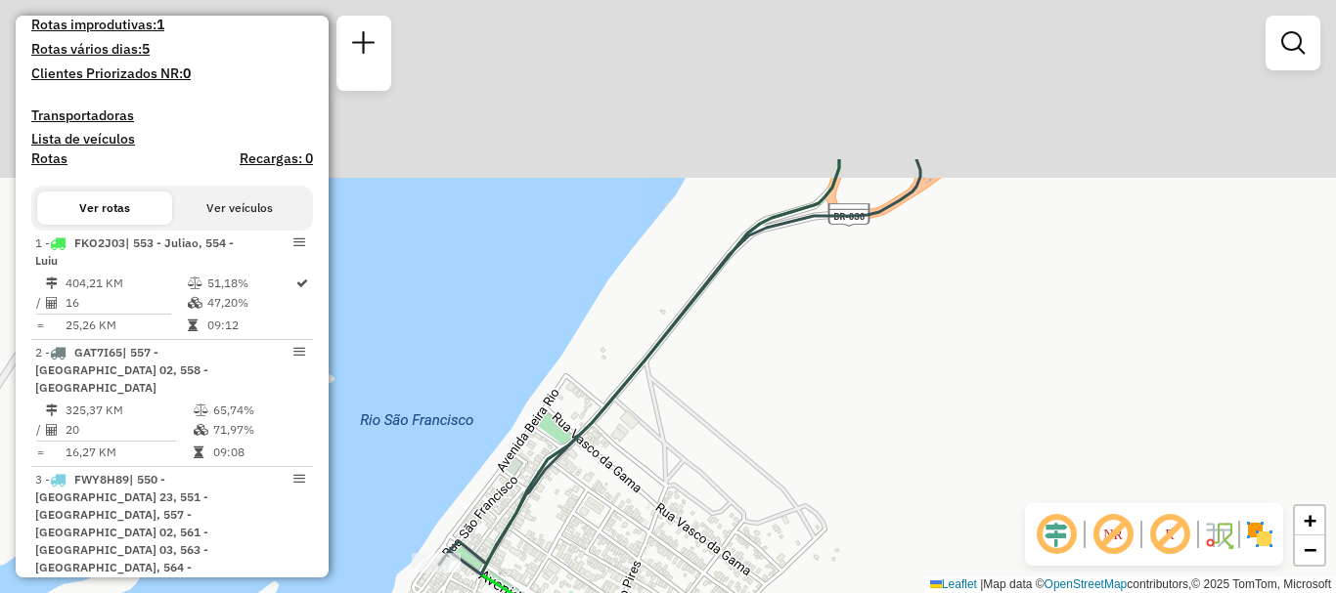
drag, startPoint x: 880, startPoint y: 250, endPoint x: 801, endPoint y: 453, distance: 217.3
click at [790, 470] on div "Janela de atendimento Grade de atendimento Capacidade Transportadoras Veículos …" at bounding box center [668, 296] width 1336 height 593
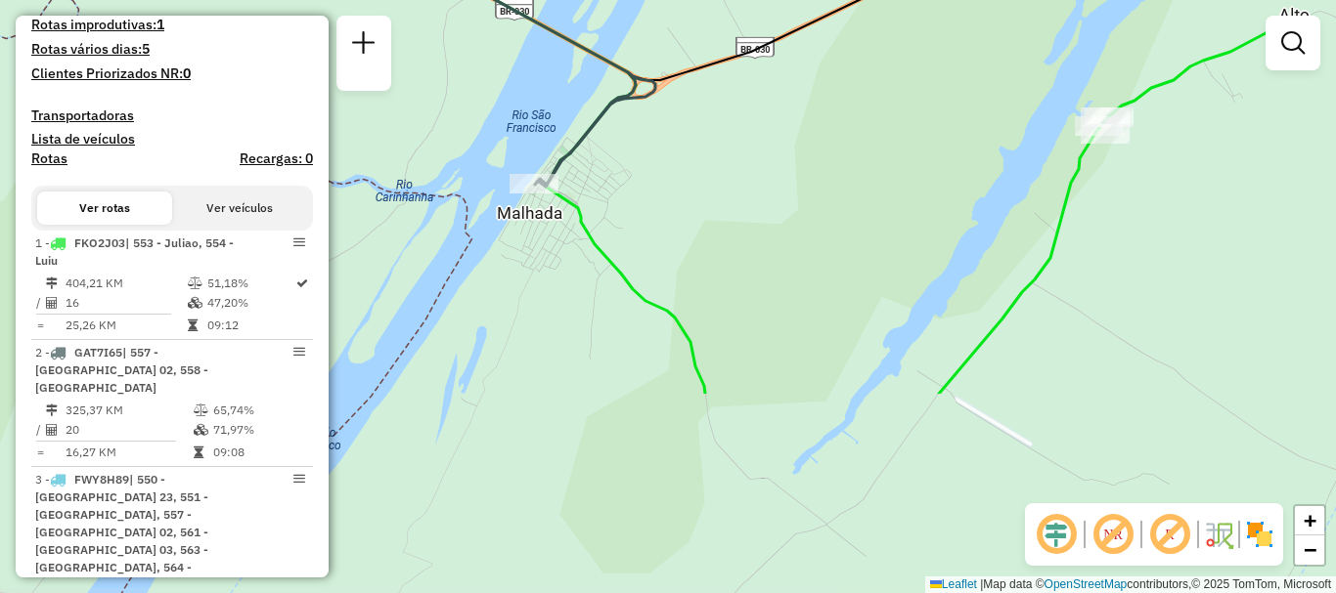
drag, startPoint x: 1107, startPoint y: 411, endPoint x: 942, endPoint y: 167, distance: 294.2
click at [942, 167] on div "Janela de atendimento Grade de atendimento Capacidade Transportadoras Veículos …" at bounding box center [668, 296] width 1336 height 593
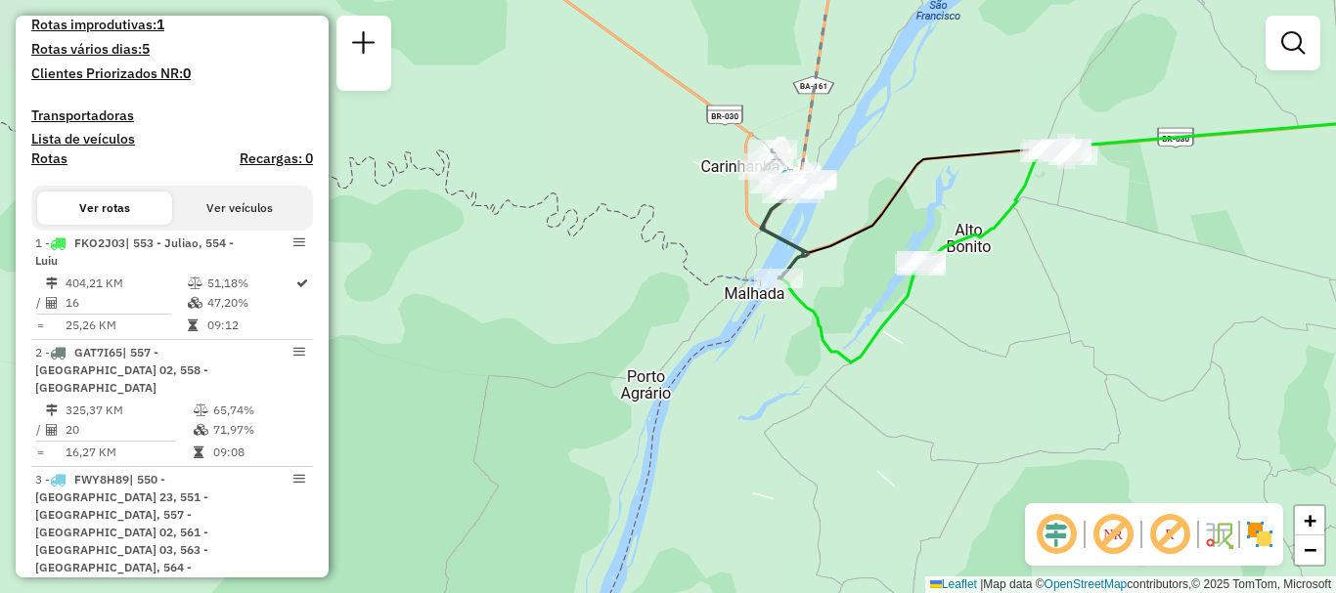
drag, startPoint x: 832, startPoint y: 177, endPoint x: 797, endPoint y: 271, distance: 100.2
click at [797, 271] on icon at bounding box center [787, 214] width 52 height 129
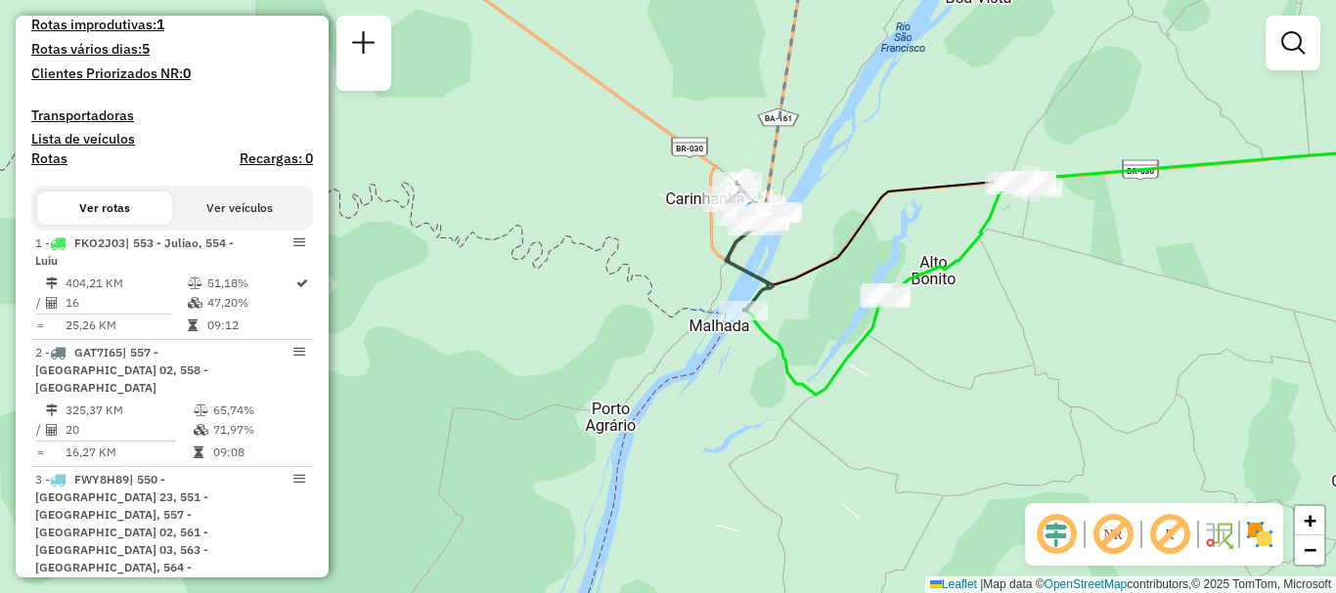
drag, startPoint x: 1018, startPoint y: 327, endPoint x: 986, endPoint y: 343, distance: 36.3
click at [986, 343] on div "Janela de atendimento Grade de atendimento Capacidade Transportadoras Veículos …" at bounding box center [668, 296] width 1336 height 593
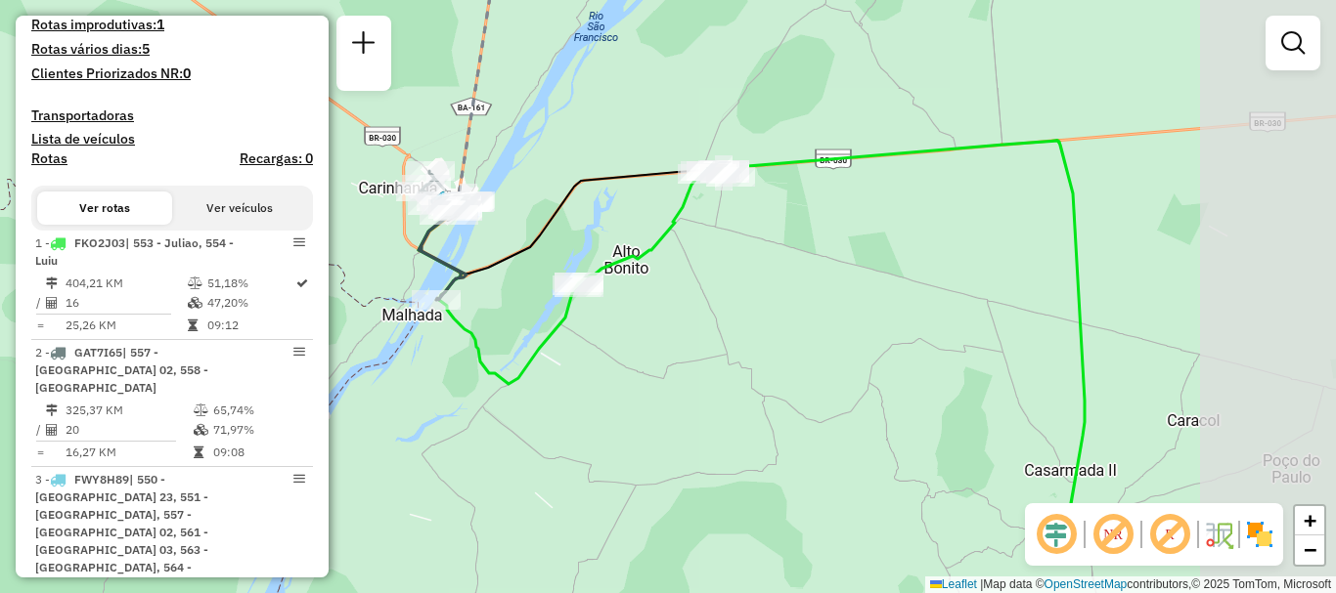
drag, startPoint x: 1127, startPoint y: 313, endPoint x: 930, endPoint y: 267, distance: 202.8
click at [792, 307] on div "Janela de atendimento Grade de atendimento Capacidade Transportadoras Veículos …" at bounding box center [668, 296] width 1336 height 593
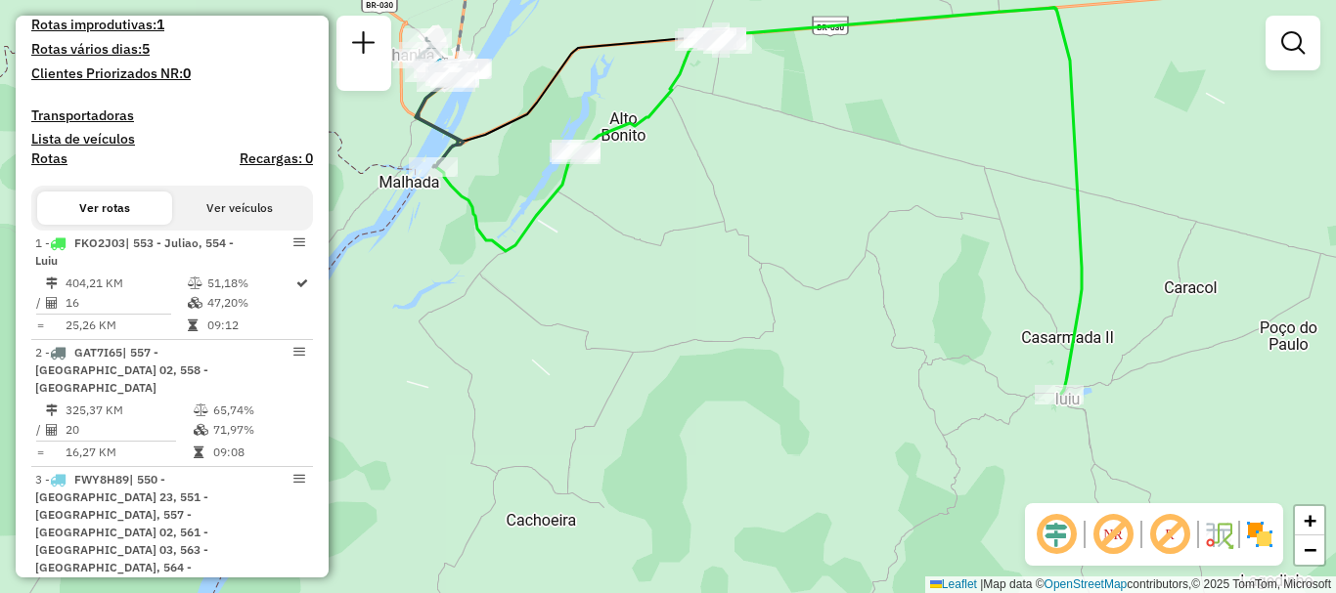
drag, startPoint x: 1112, startPoint y: 218, endPoint x: 1143, endPoint y: 74, distance: 147.1
click at [1143, 74] on div "Janela de atendimento Grade de atendimento Capacidade Transportadoras Veículos …" at bounding box center [668, 296] width 1336 height 593
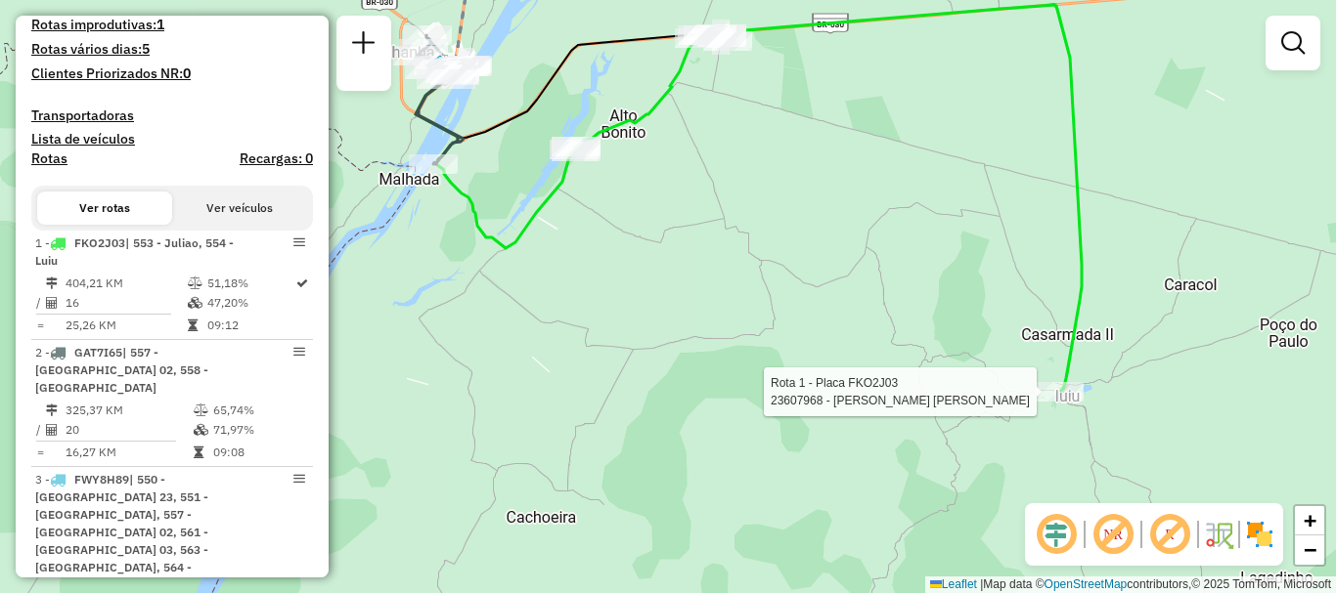
select select "**********"
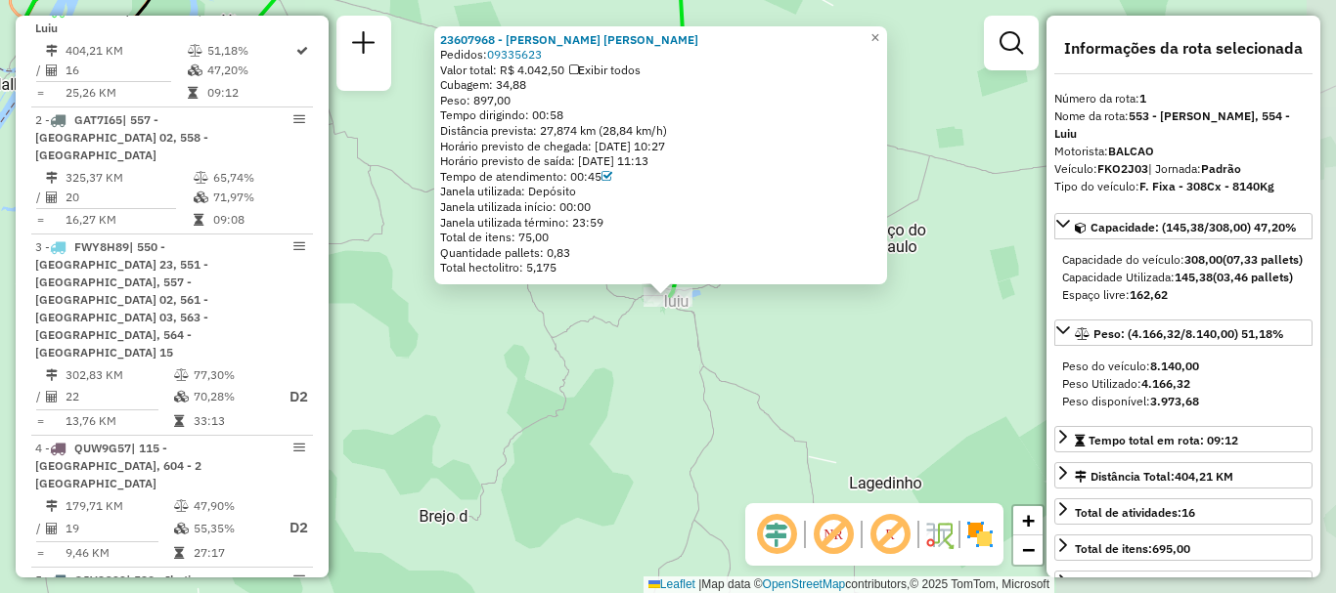
scroll to position [819, 0]
click at [603, 397] on div "23607968 - MACELO HENRIQUE LISBOA DA SILVA Pedidos: 09335623 Valor total: R$ 4.…" at bounding box center [668, 296] width 1336 height 593
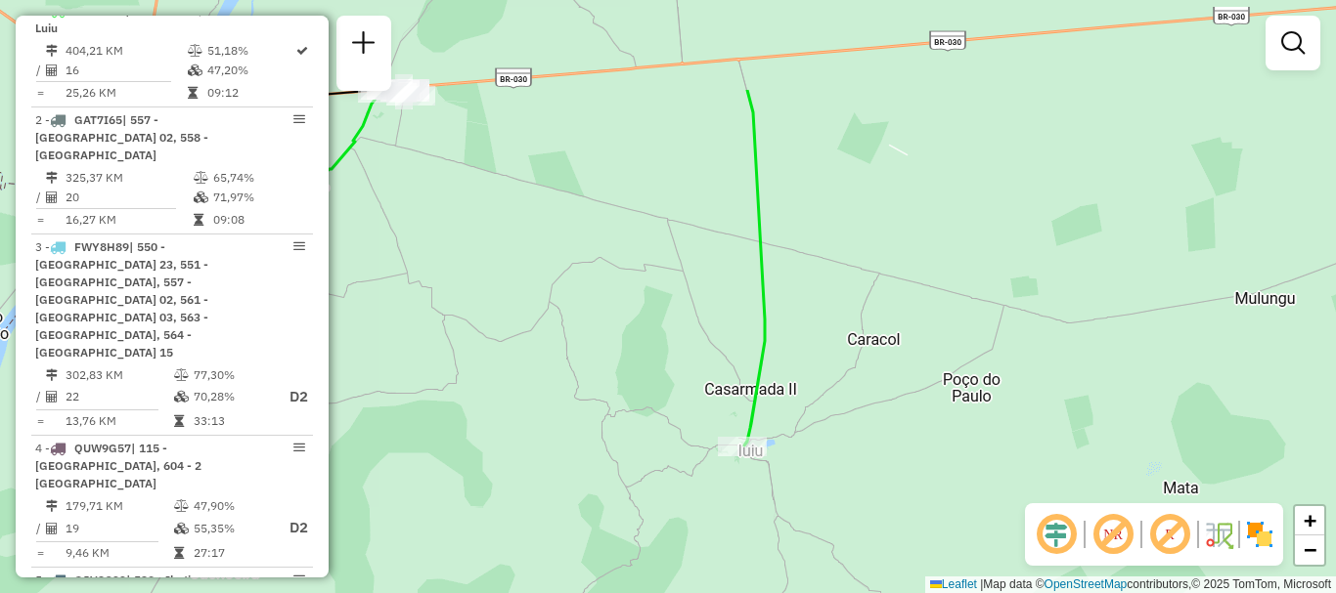
drag, startPoint x: 579, startPoint y: 286, endPoint x: 656, endPoint y: 441, distance: 172.7
click at [655, 440] on div "Janela de atendimento Grade de atendimento Capacidade Transportadoras Veículos …" at bounding box center [668, 296] width 1336 height 593
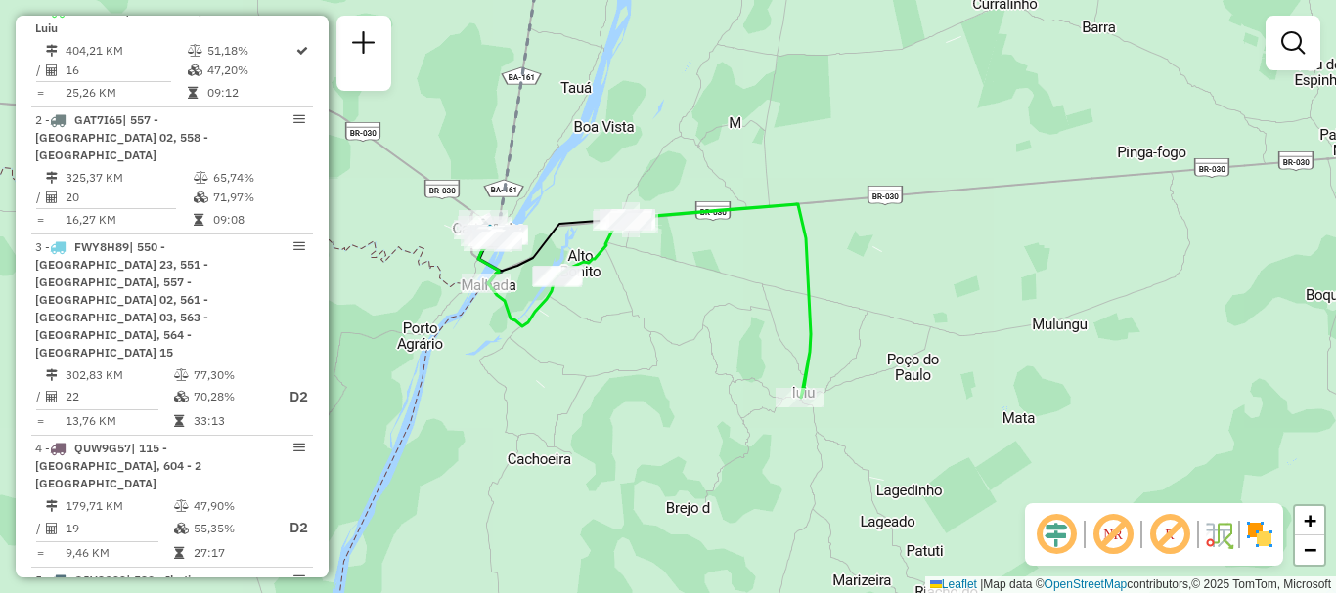
drag, startPoint x: 635, startPoint y: 352, endPoint x: 747, endPoint y: 333, distance: 114.0
click at [747, 333] on div "Janela de atendimento Grade de atendimento Capacidade Transportadoras Veículos …" at bounding box center [668, 296] width 1336 height 593
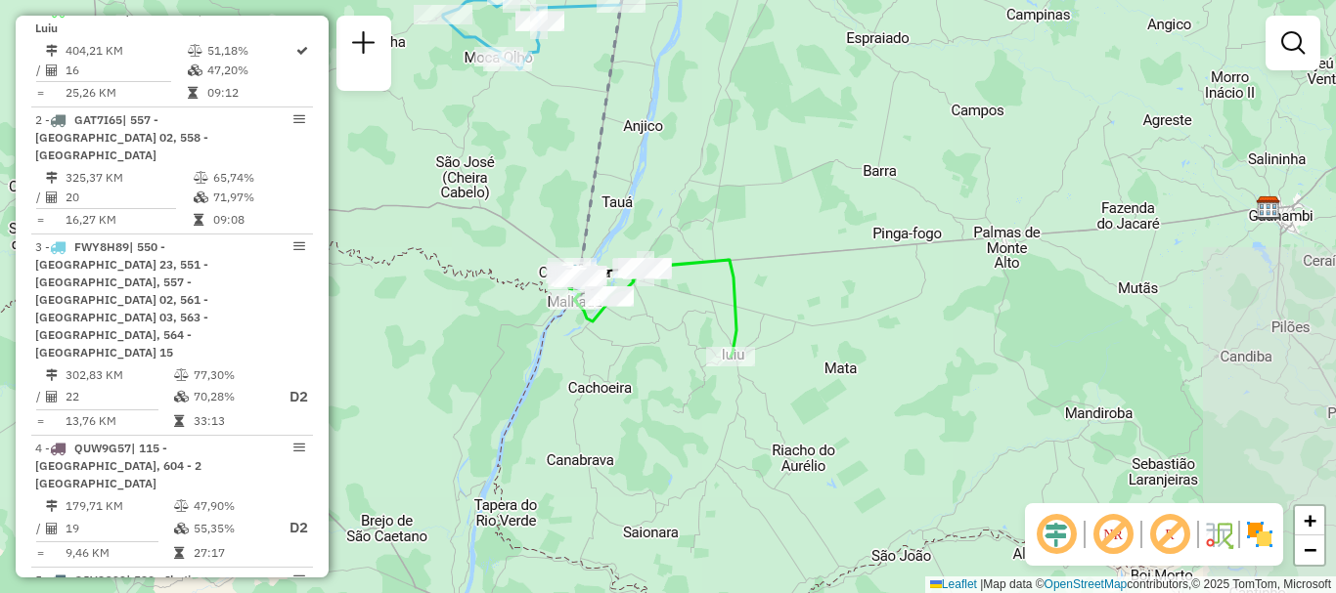
drag, startPoint x: 661, startPoint y: 330, endPoint x: 824, endPoint y: 400, distance: 177.4
click at [823, 399] on div "Rota 1 - Placa FKO2J03 23607968 - MACELO [PERSON_NAME] DA [PERSON_NAME] de aten…" at bounding box center [668, 296] width 1336 height 593
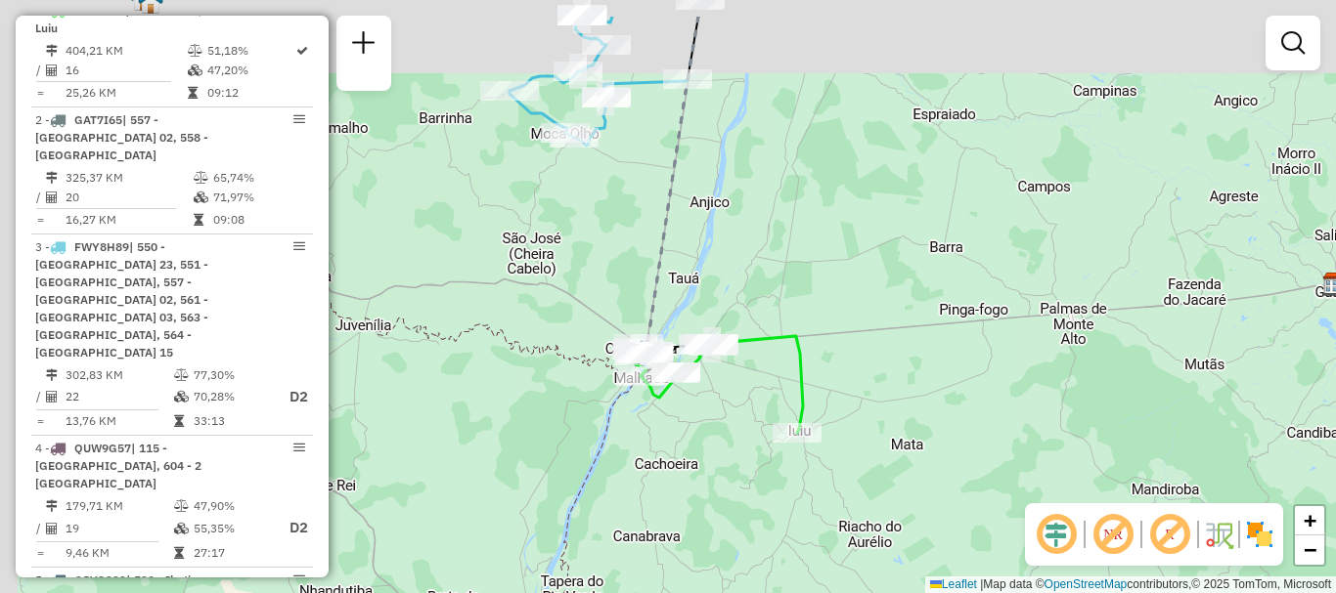
drag, startPoint x: 593, startPoint y: 355, endPoint x: 668, endPoint y: 436, distance: 110.0
click at [668, 436] on div "Janela de atendimento Grade de atendimento Capacidade Transportadoras Veículos …" at bounding box center [668, 296] width 1336 height 593
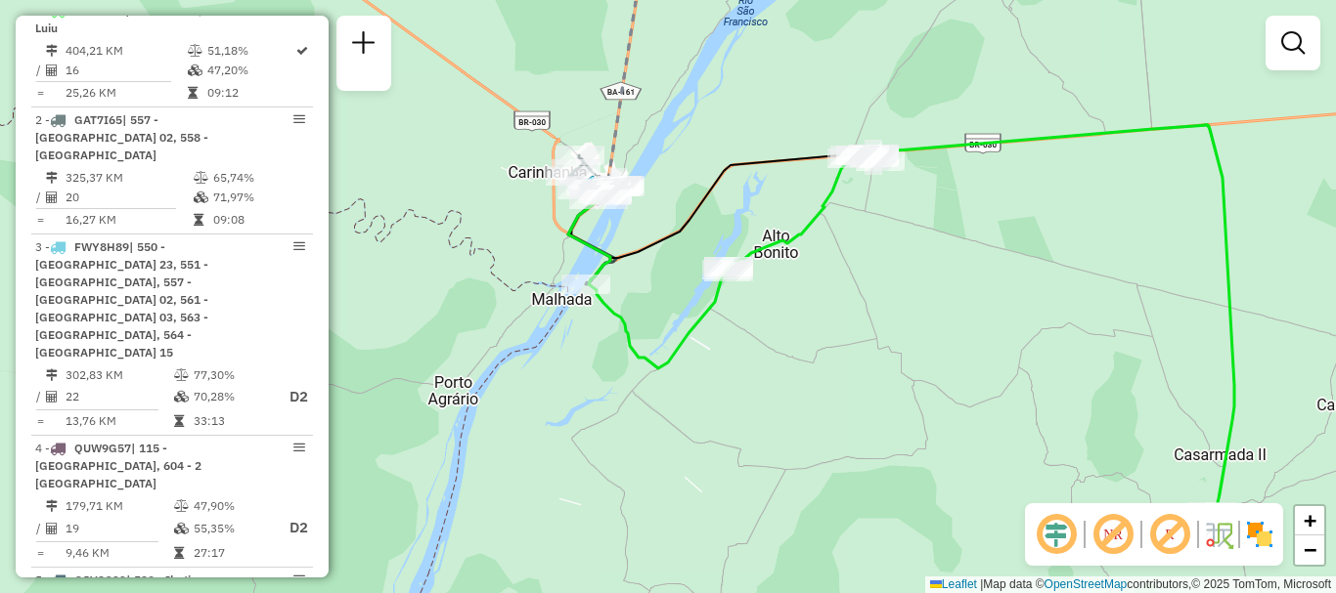
drag, startPoint x: 691, startPoint y: 193, endPoint x: 678, endPoint y: 261, distance: 69.8
click at [678, 261] on div "Janela de atendimento Grade de atendimento Capacidade Transportadoras Veículos …" at bounding box center [668, 296] width 1336 height 593
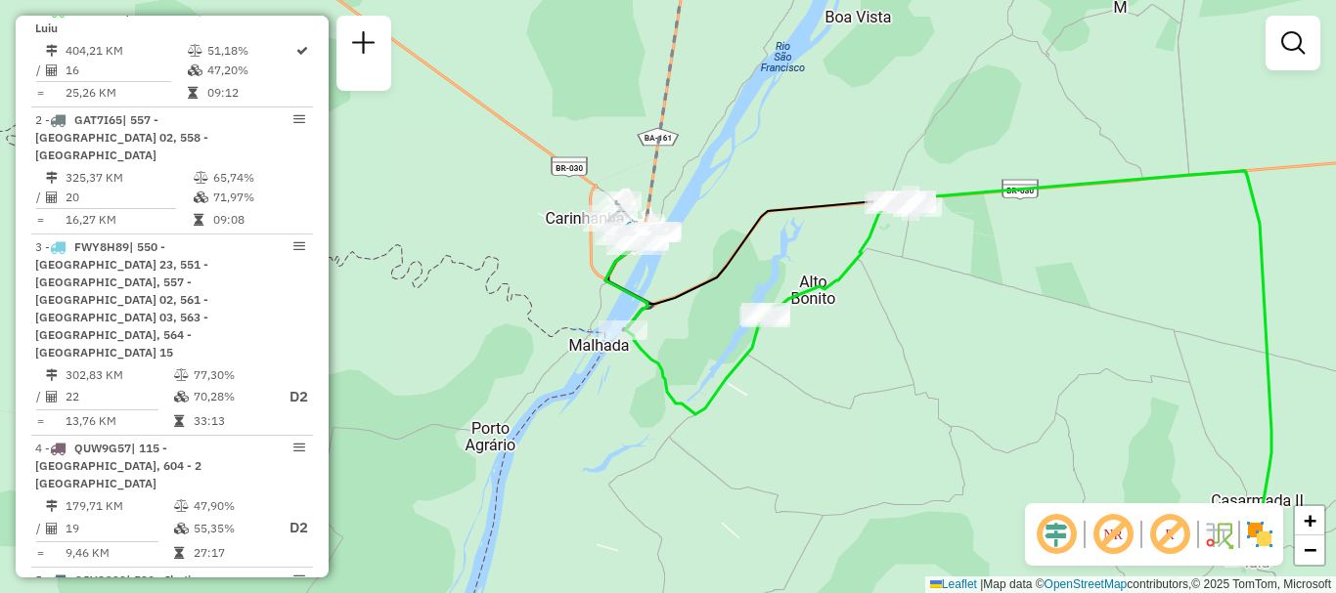
drag, startPoint x: 850, startPoint y: 329, endPoint x: 860, endPoint y: 396, distance: 67.3
click at [931, 410] on div "Janela de atendimento Grade de atendimento Capacidade Transportadoras Veículos …" at bounding box center [668, 296] width 1336 height 593
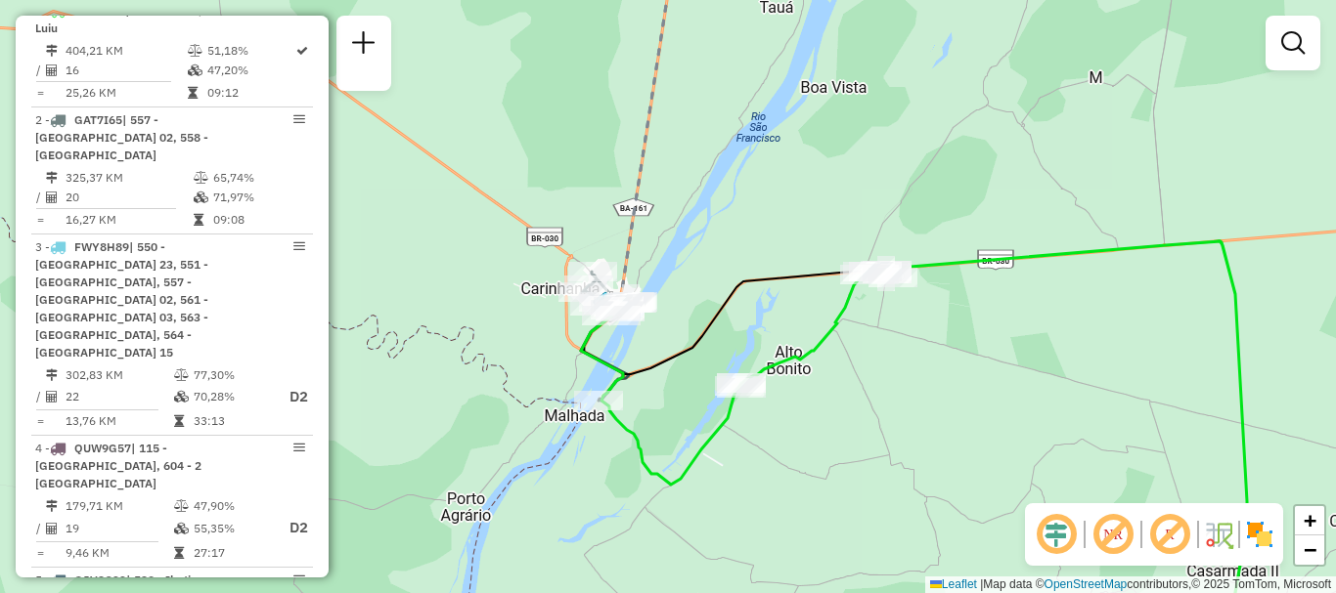
drag, startPoint x: 856, startPoint y: 291, endPoint x: 770, endPoint y: 299, distance: 86.4
click at [770, 299] on div "Janela de atendimento Grade de atendimento Capacidade Transportadoras Veículos …" at bounding box center [668, 296] width 1336 height 593
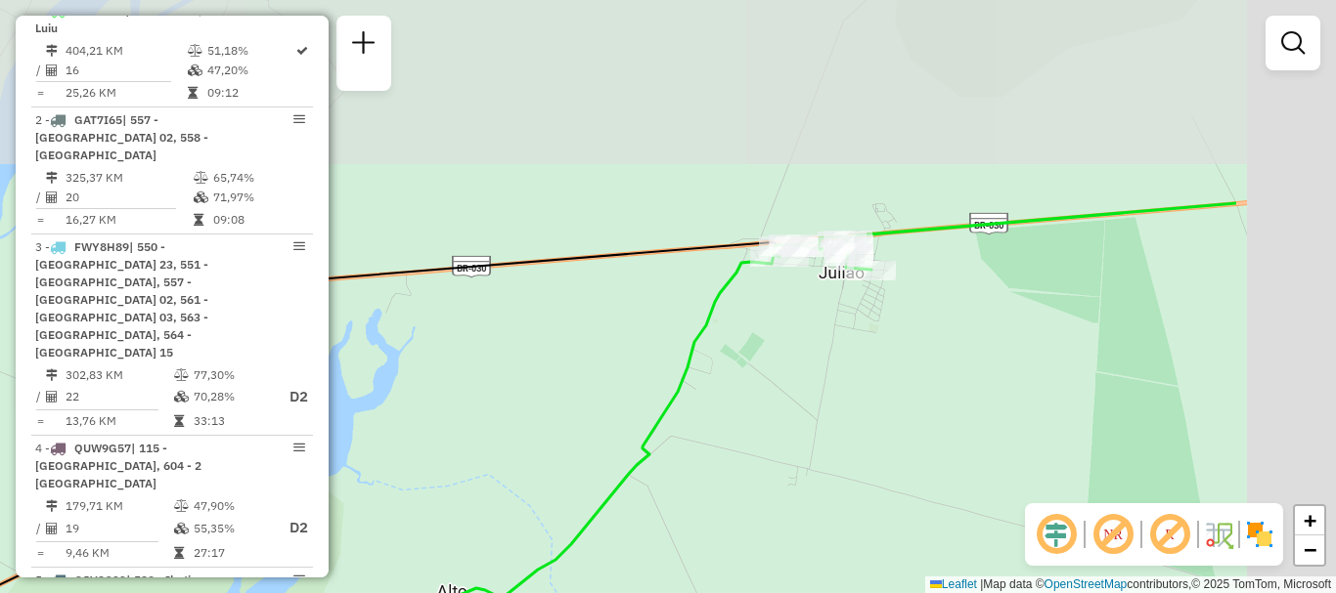
drag, startPoint x: 910, startPoint y: 154, endPoint x: 667, endPoint y: 311, distance: 289.4
click at [658, 346] on div "Janela de atendimento Grade de atendimento Capacidade Transportadoras Veículos …" at bounding box center [668, 296] width 1336 height 593
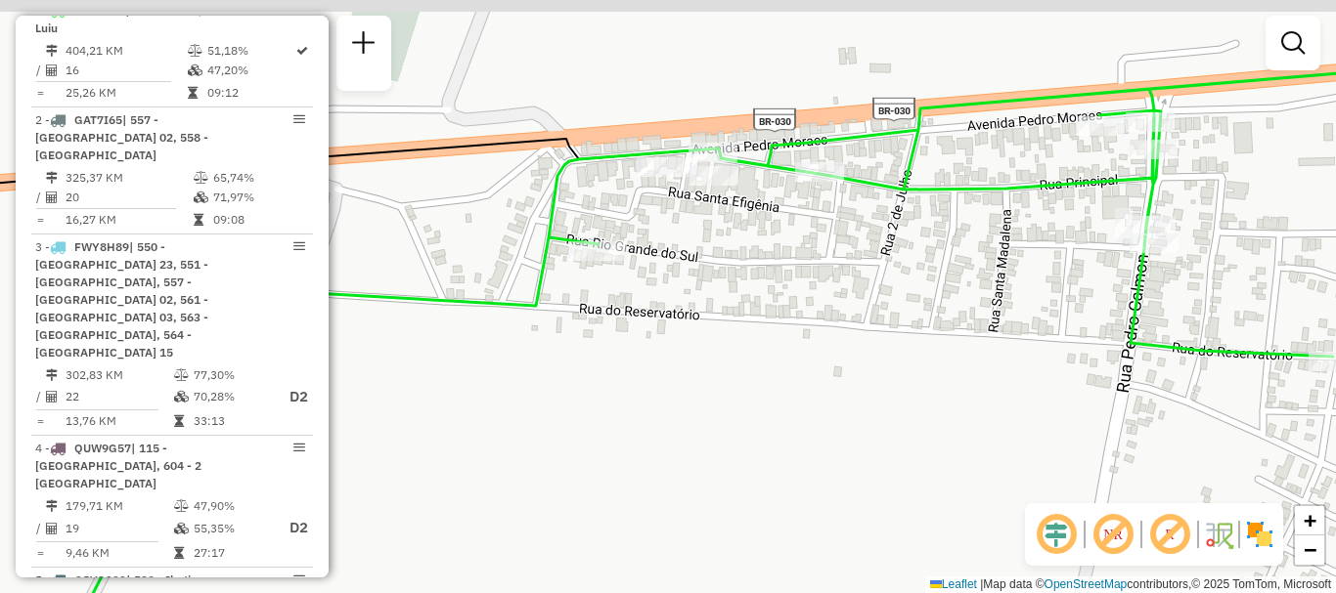
drag, startPoint x: 642, startPoint y: 245, endPoint x: 727, endPoint y: 368, distance: 148.9
click at [736, 378] on div "Janela de atendimento Grade de atendimento Capacidade Transportadoras Veículos …" at bounding box center [668, 296] width 1336 height 593
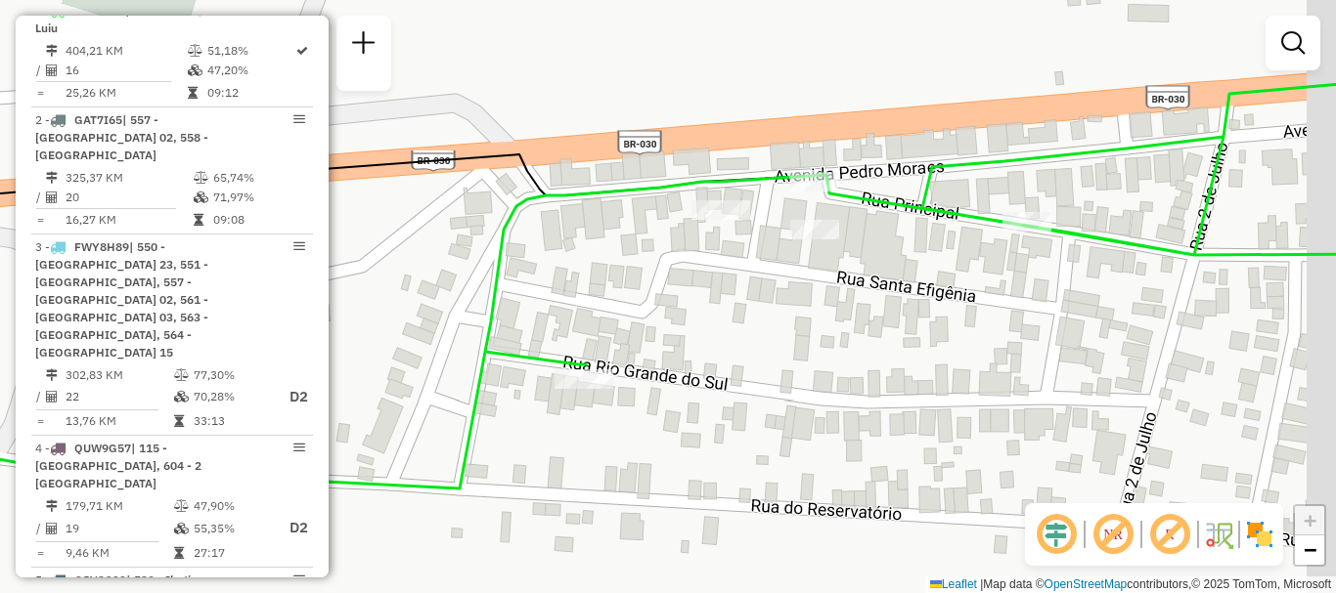
drag, startPoint x: 931, startPoint y: 468, endPoint x: 835, endPoint y: 425, distance: 105.0
click at [835, 425] on div "Janela de atendimento Grade de atendimento Capacidade Transportadoras Veículos …" at bounding box center [668, 296] width 1336 height 593
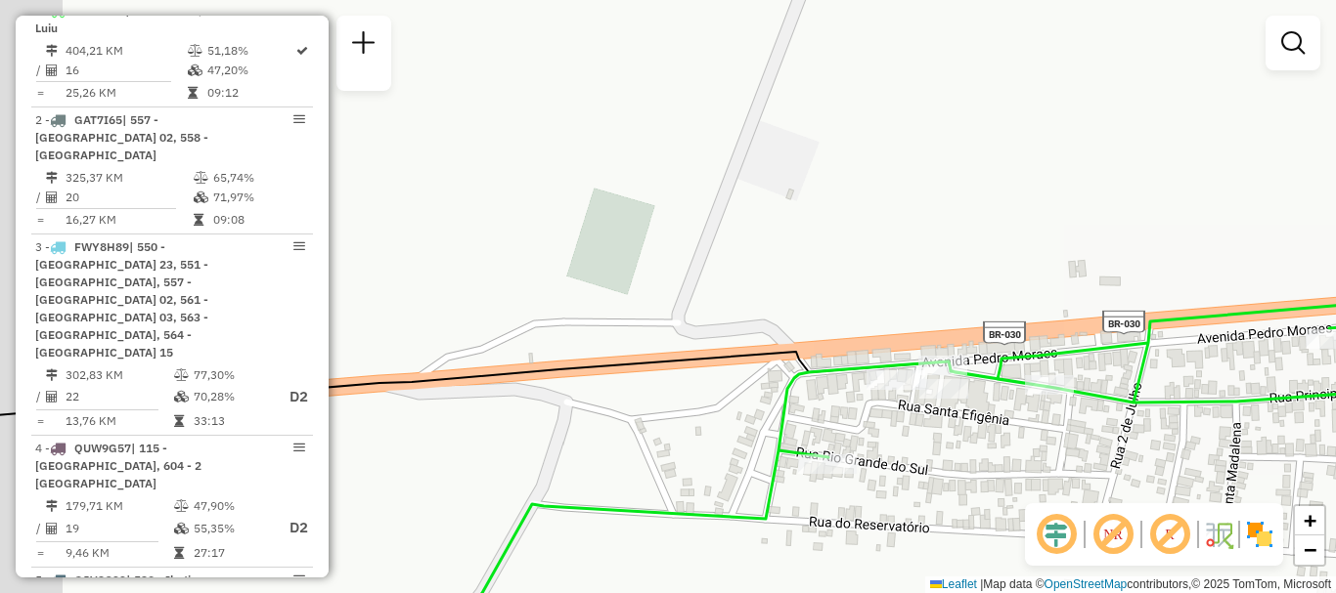
drag, startPoint x: 623, startPoint y: 424, endPoint x: 752, endPoint y: 484, distance: 142.2
click at [752, 484] on div "Janela de atendimento Grade de atendimento Capacidade Transportadoras Veículos …" at bounding box center [668, 296] width 1336 height 593
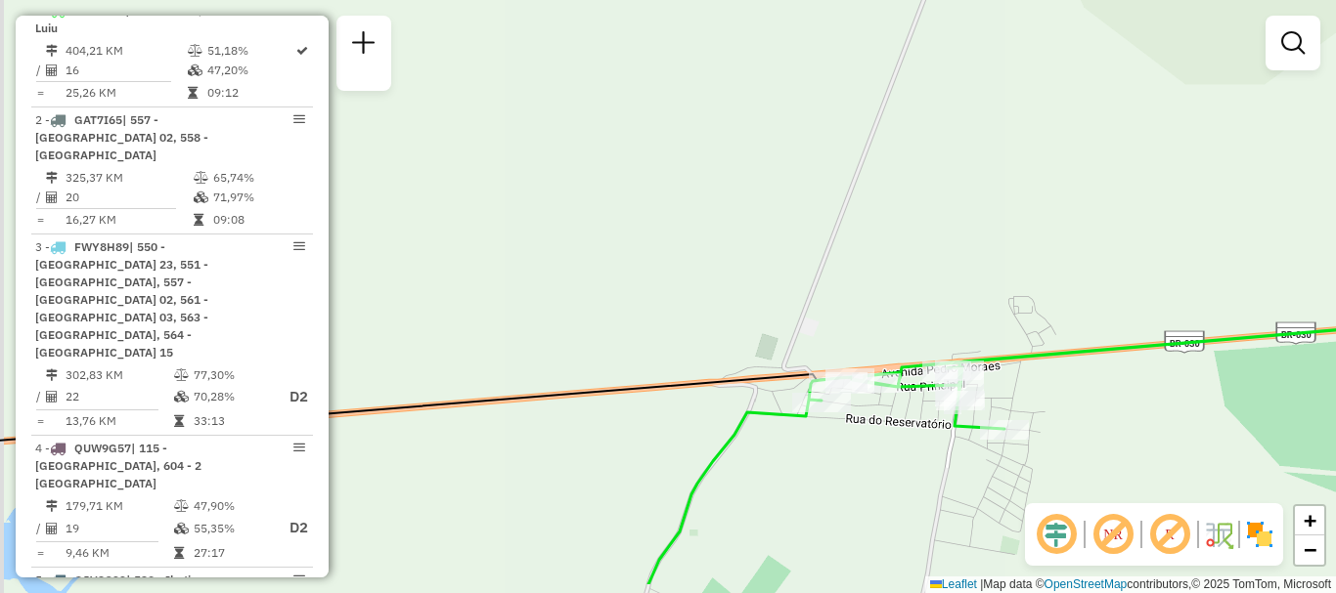
drag, startPoint x: 787, startPoint y: 489, endPoint x: 929, endPoint y: 414, distance: 160.5
click at [929, 414] on div "Janela de atendimento Grade de atendimento Capacidade Transportadoras Veículos …" at bounding box center [668, 296] width 1336 height 593
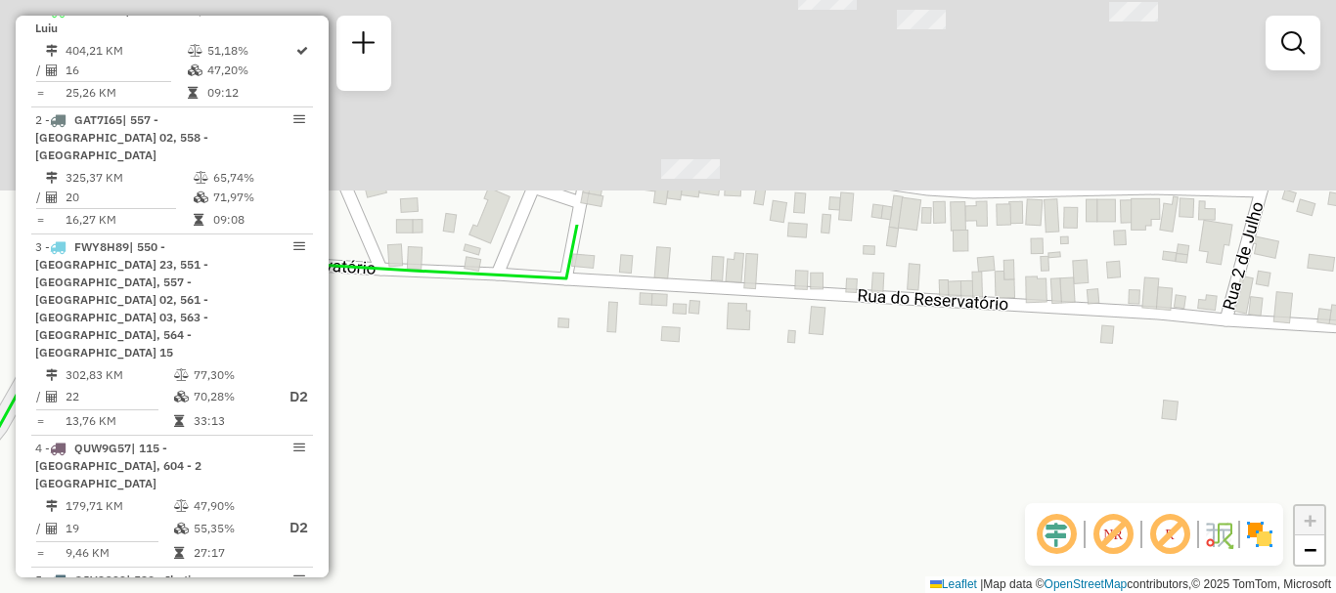
drag, startPoint x: 802, startPoint y: 171, endPoint x: 949, endPoint y: 632, distance: 483.6
click at [949, 592] on html "Aguarde... Pop-up bloqueado! Seu navegador bloqueou automáticamente a abertura …" at bounding box center [668, 296] width 1336 height 593
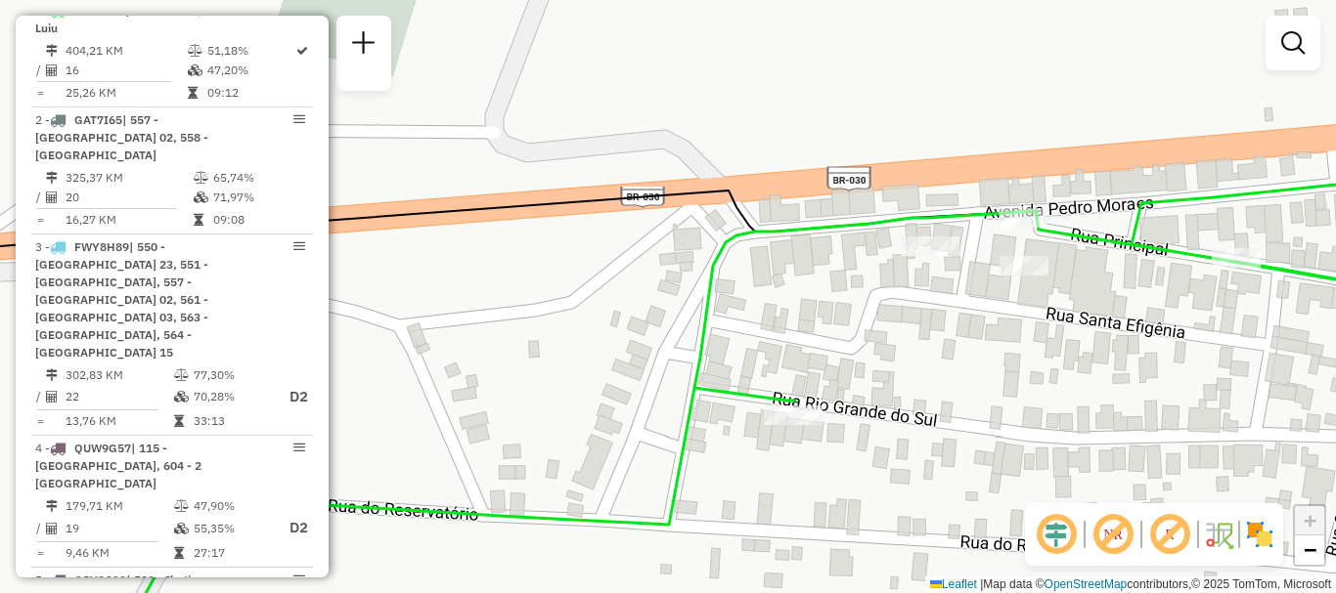
drag, startPoint x: 904, startPoint y: 327, endPoint x: 916, endPoint y: 388, distance: 62.7
click at [916, 388] on div "Janela de atendimento Grade de atendimento Capacidade Transportadoras Veículos …" at bounding box center [668, 296] width 1336 height 593
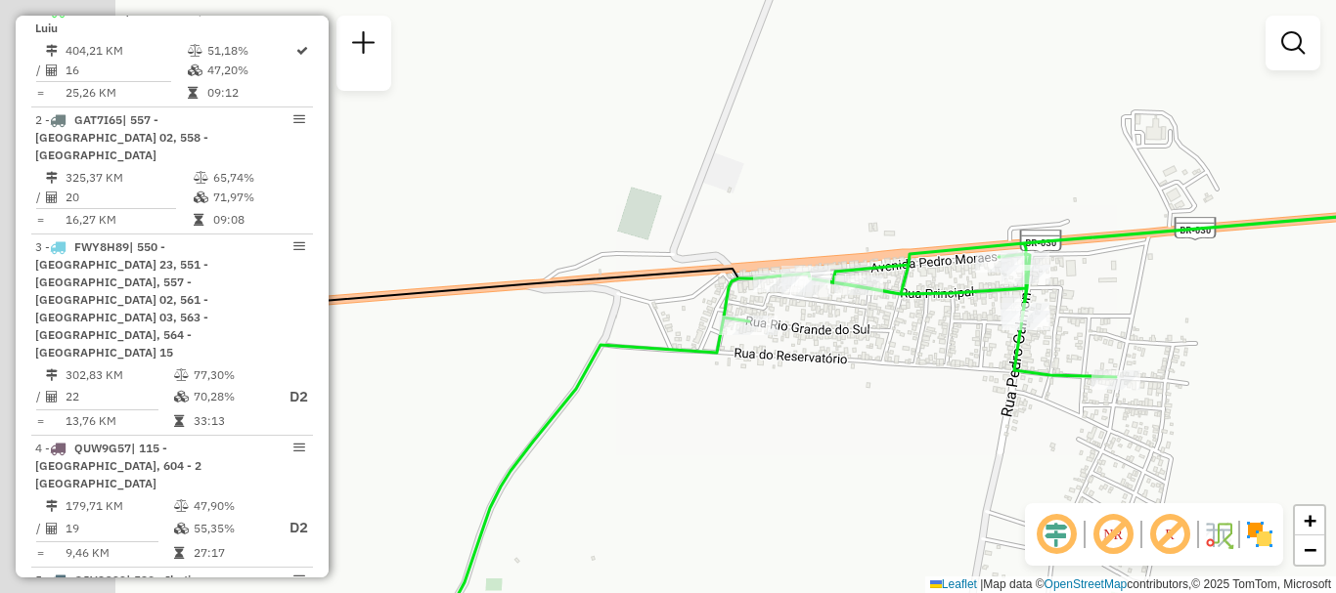
drag, startPoint x: 662, startPoint y: 425, endPoint x: 1279, endPoint y: 429, distance: 616.9
click at [1293, 426] on div "Janela de atendimento Grade de atendimento Capacidade Transportadoras Veículos …" at bounding box center [668, 296] width 1336 height 593
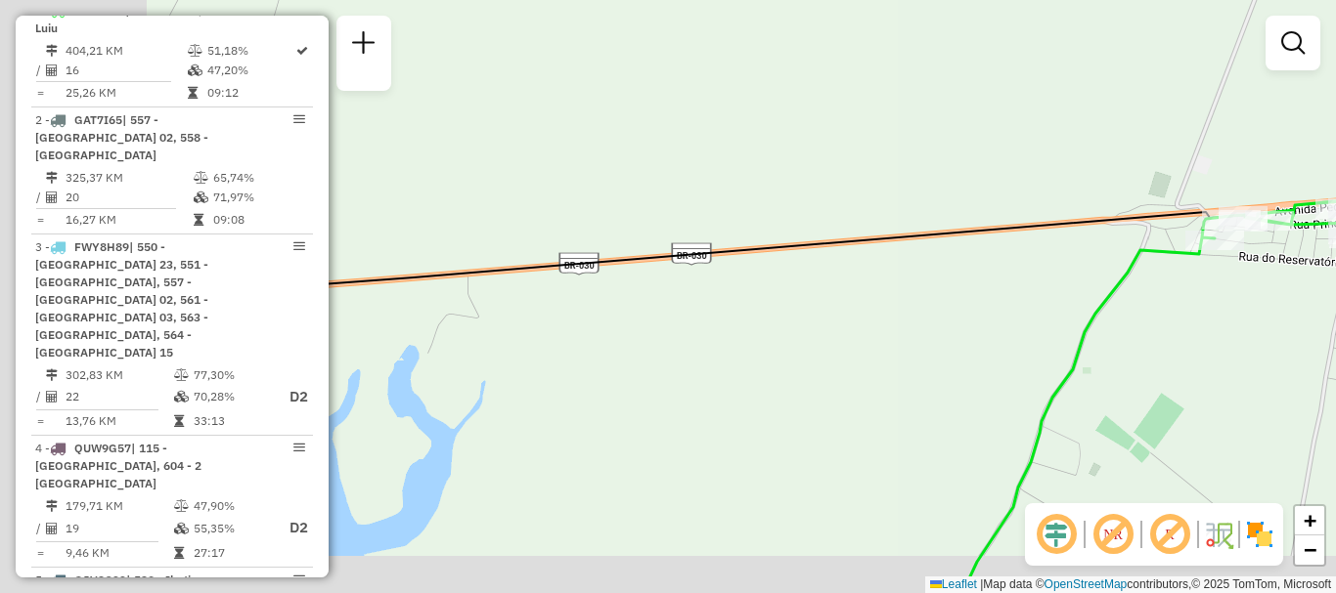
drag, startPoint x: 743, startPoint y: 365, endPoint x: 1074, endPoint y: 248, distance: 350.3
click at [1090, 246] on div "Janela de atendimento Grade de atendimento Capacidade Transportadoras Veículos …" at bounding box center [668, 296] width 1336 height 593
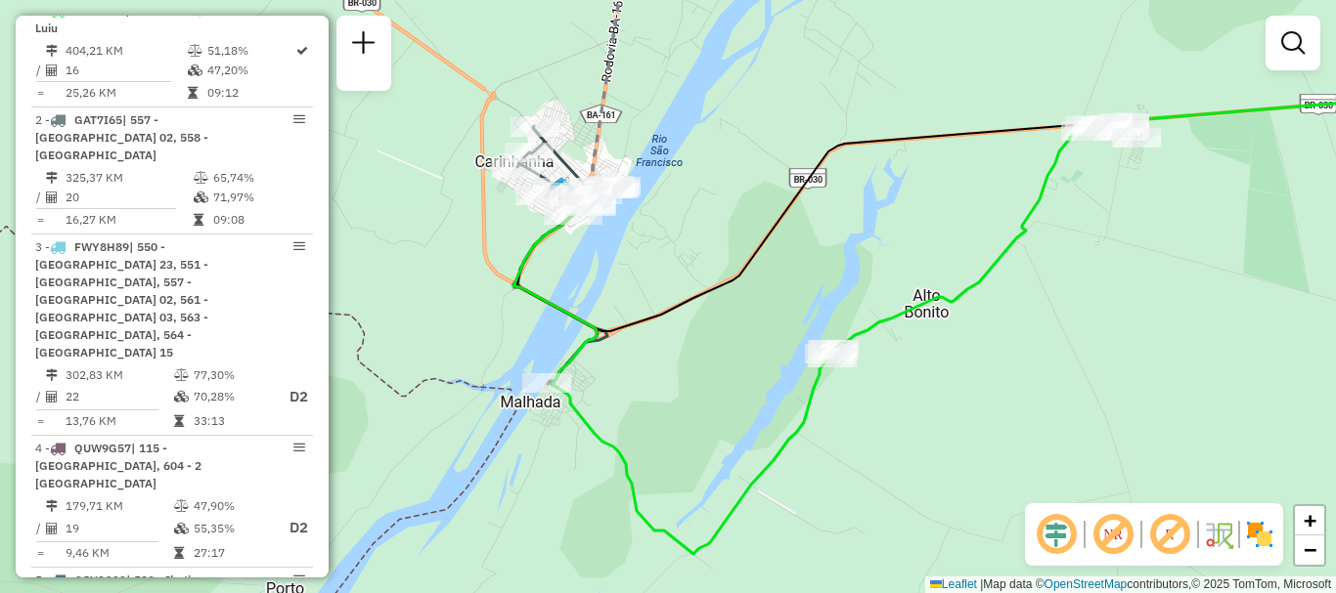
drag, startPoint x: 1174, startPoint y: 379, endPoint x: 1156, endPoint y: 285, distance: 95.7
click at [1156, 285] on div "Janela de atendimento Grade de atendimento Capacidade Transportadoras Veículos …" at bounding box center [668, 296] width 1336 height 593
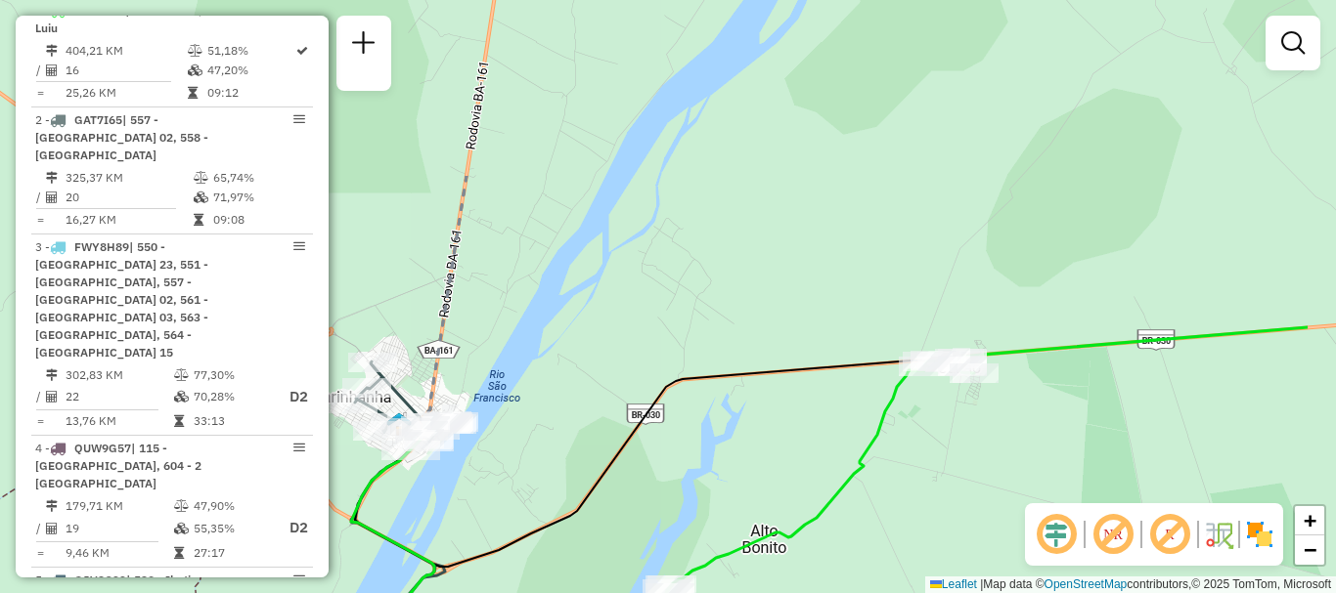
drag, startPoint x: 884, startPoint y: 208, endPoint x: 819, endPoint y: 372, distance: 175.6
click at [718, 479] on div "Janela de atendimento Grade de atendimento Capacidade Transportadoras Veículos …" at bounding box center [668, 296] width 1336 height 593
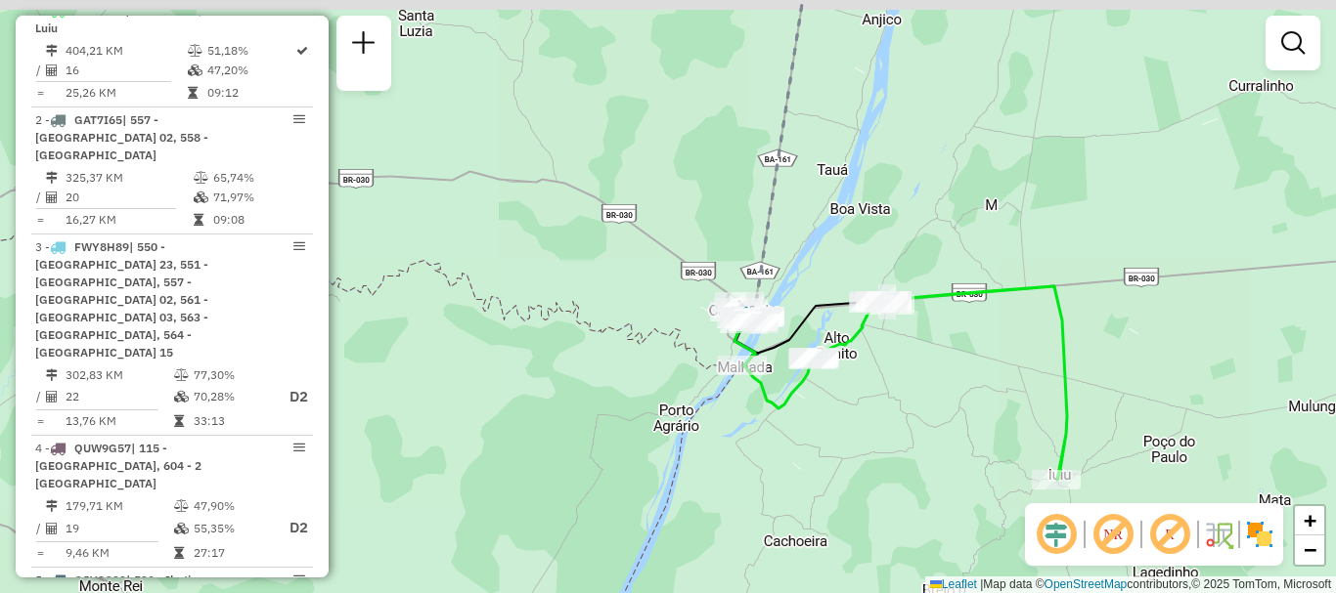
click at [923, 356] on div "Janela de atendimento Grade de atendimento Capacidade Transportadoras Veículos …" at bounding box center [668, 296] width 1336 height 593
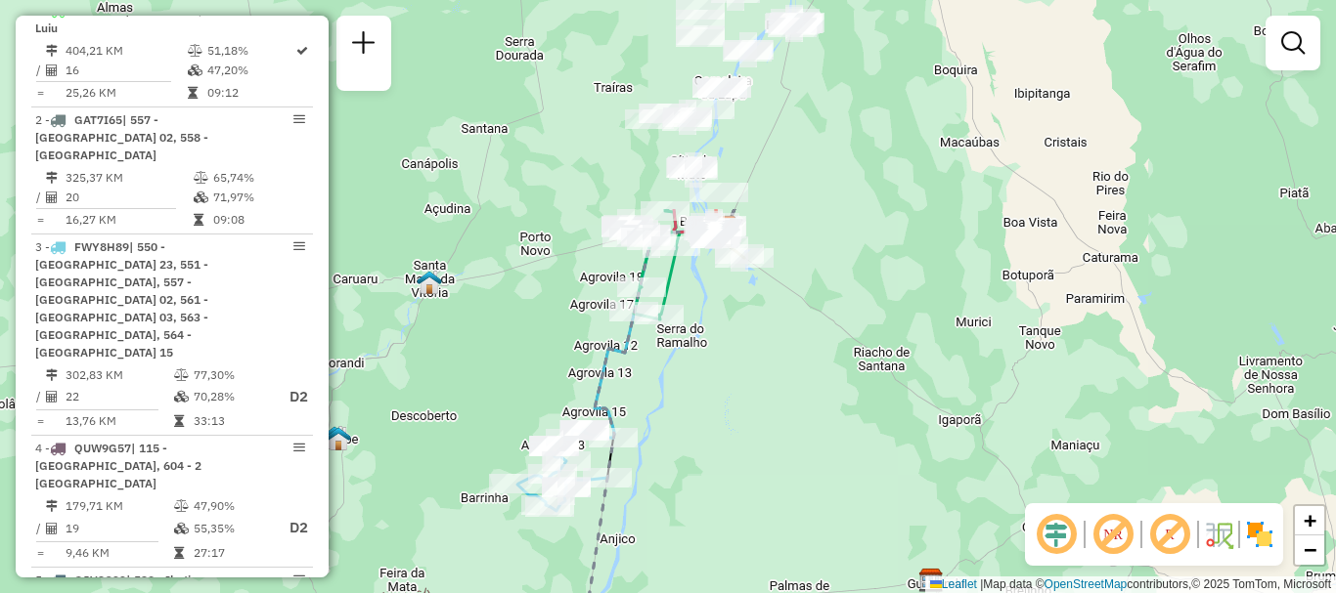
drag, startPoint x: 985, startPoint y: 191, endPoint x: 705, endPoint y: 459, distance: 387.2
click at [705, 459] on div "Janela de atendimento Grade de atendimento Capacidade Transportadoras Veículos …" at bounding box center [668, 296] width 1336 height 593
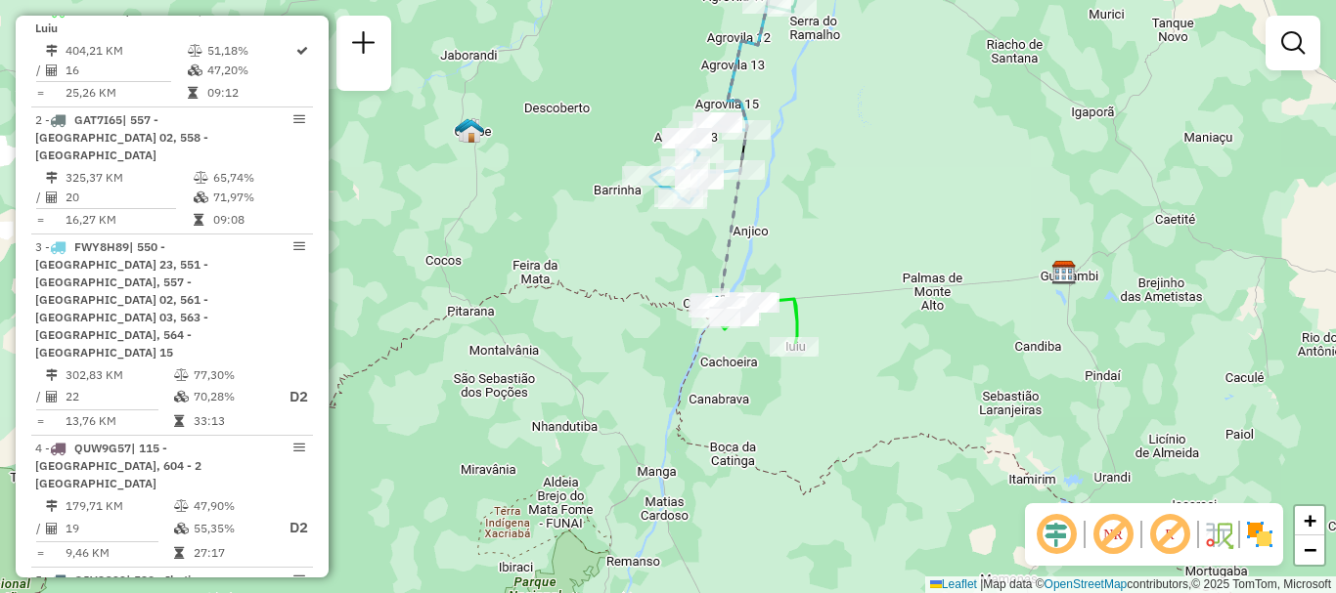
drag, startPoint x: 882, startPoint y: 362, endPoint x: 986, endPoint y: 118, distance: 264.6
click at [986, 118] on div "Janela de atendimento Grade de atendimento Capacidade Transportadoras Veículos …" at bounding box center [668, 296] width 1336 height 593
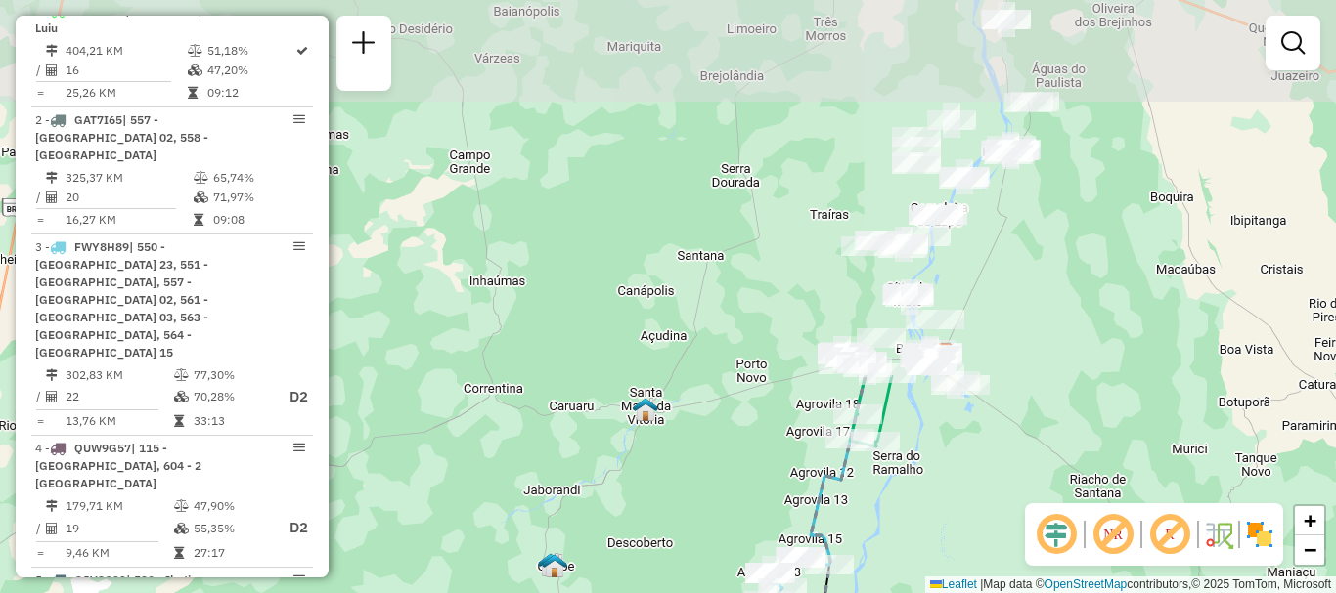
drag, startPoint x: 947, startPoint y: 300, endPoint x: 1008, endPoint y: 607, distance: 312.9
click at [1008, 592] on html "Aguarde... Pop-up bloqueado! Seu navegador bloqueou automáticamente a abertura …" at bounding box center [668, 296] width 1336 height 593
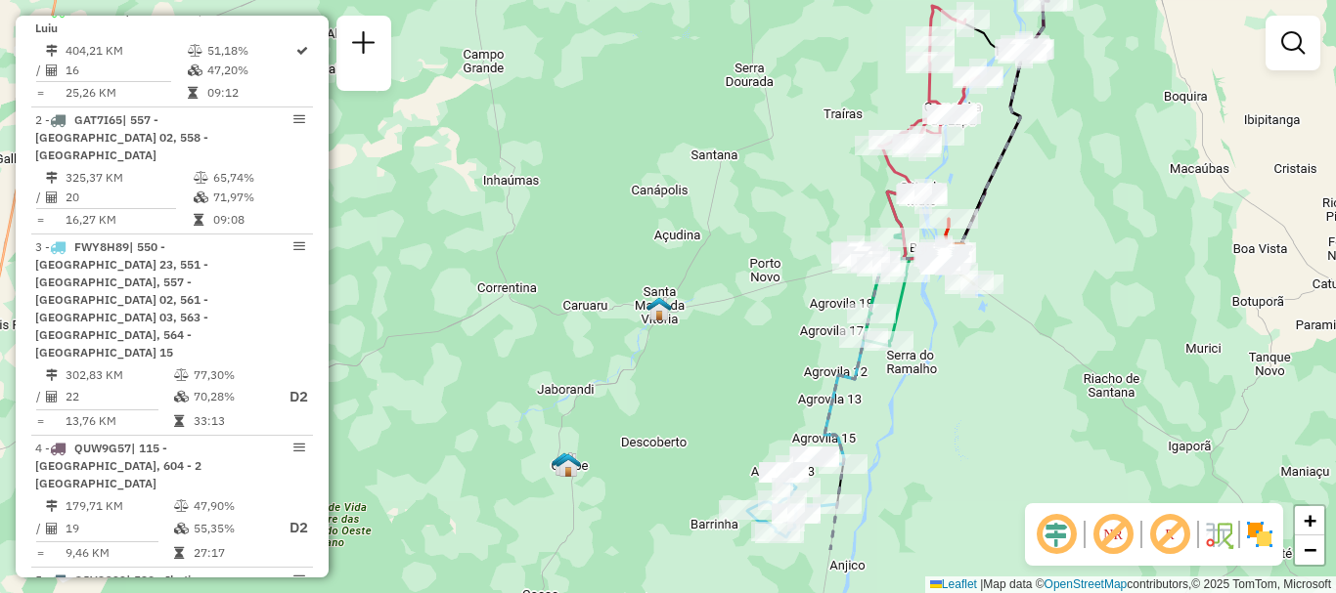
drag, startPoint x: 924, startPoint y: 517, endPoint x: 940, endPoint y: 417, distance: 100.9
click at [940, 417] on div "Janela de atendimento Grade de atendimento Capacidade Transportadoras Veículos …" at bounding box center [668, 296] width 1336 height 593
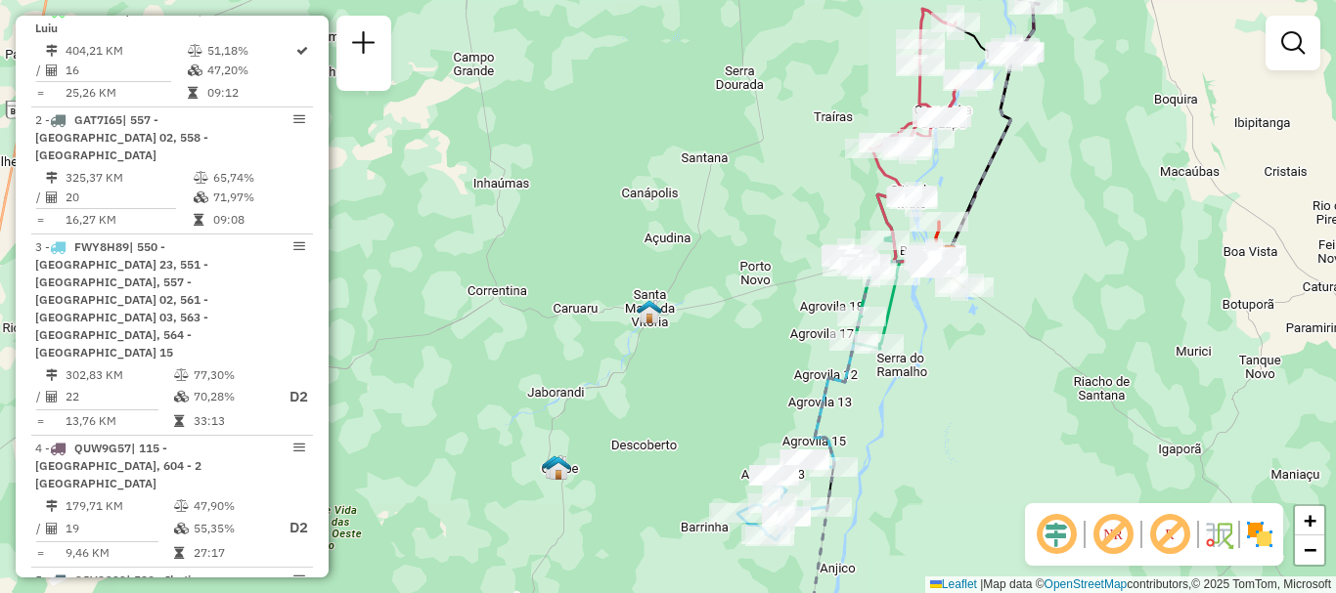
drag, startPoint x: 1031, startPoint y: 461, endPoint x: 1021, endPoint y: 464, distance: 10.2
click at [1021, 464] on div "Janela de atendimento Grade de atendimento Capacidade Transportadoras Veículos …" at bounding box center [668, 296] width 1336 height 593
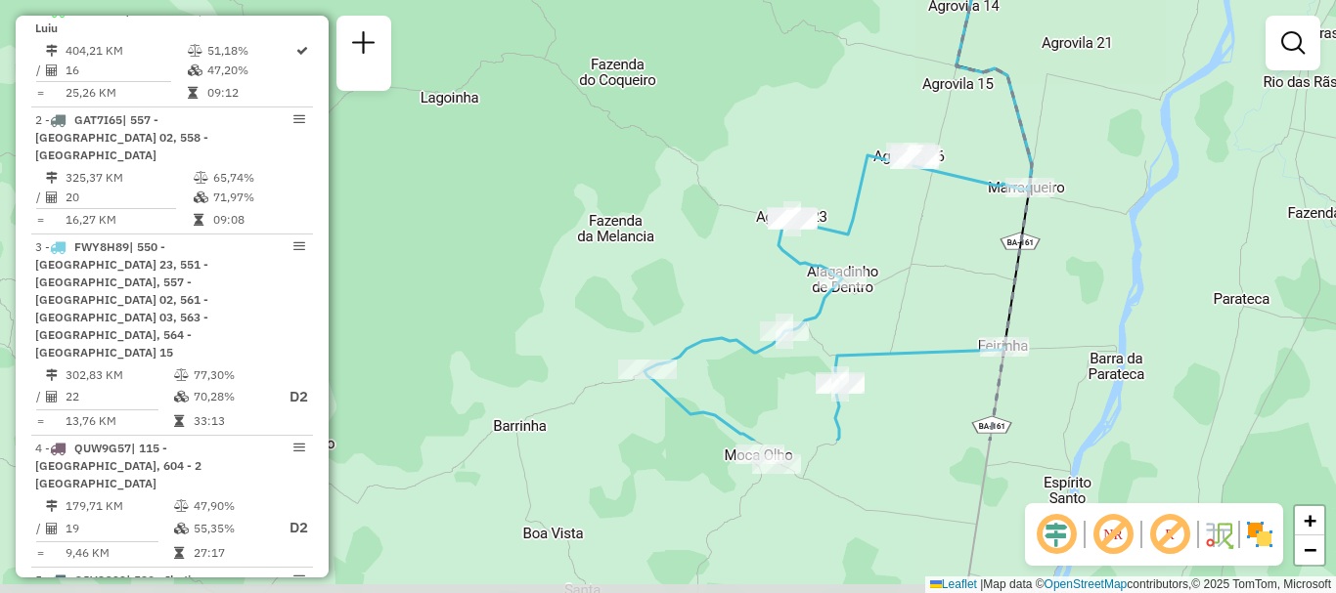
drag, startPoint x: 1015, startPoint y: 498, endPoint x: 1088, endPoint y: 287, distance: 222.6
click at [1088, 287] on div "Janela de atendimento Grade de atendimento Capacidade Transportadoras Veículos …" at bounding box center [668, 296] width 1336 height 593
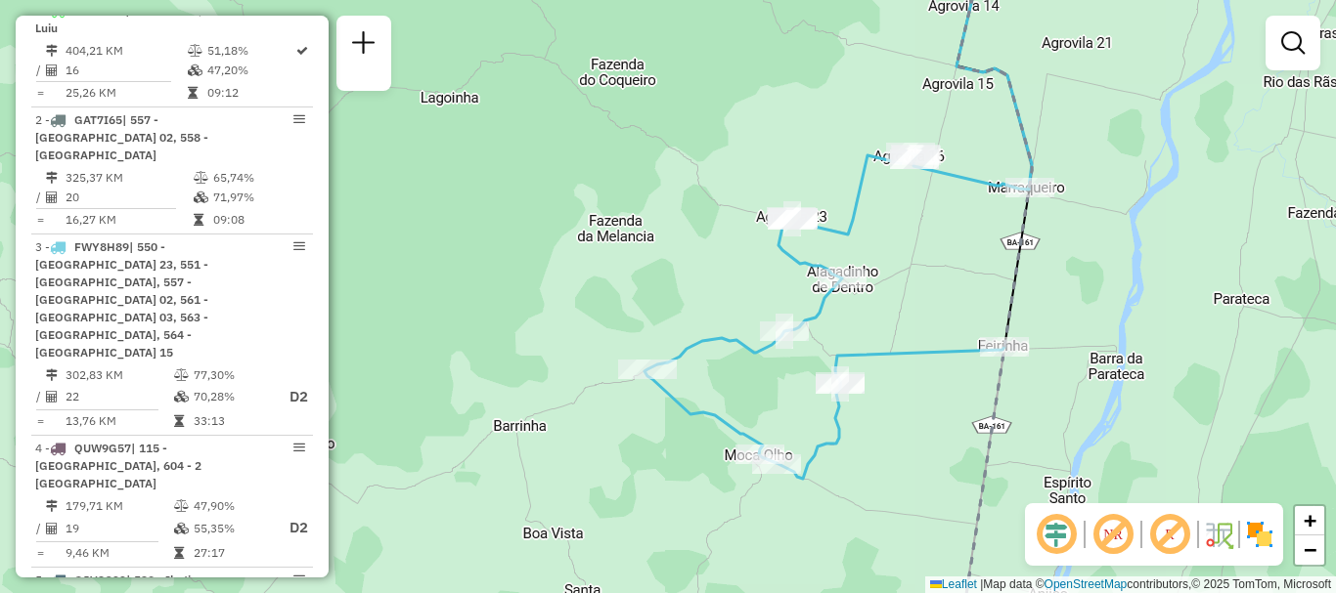
click at [956, 175] on icon at bounding box center [836, 316] width 384 height 327
select select "**********"
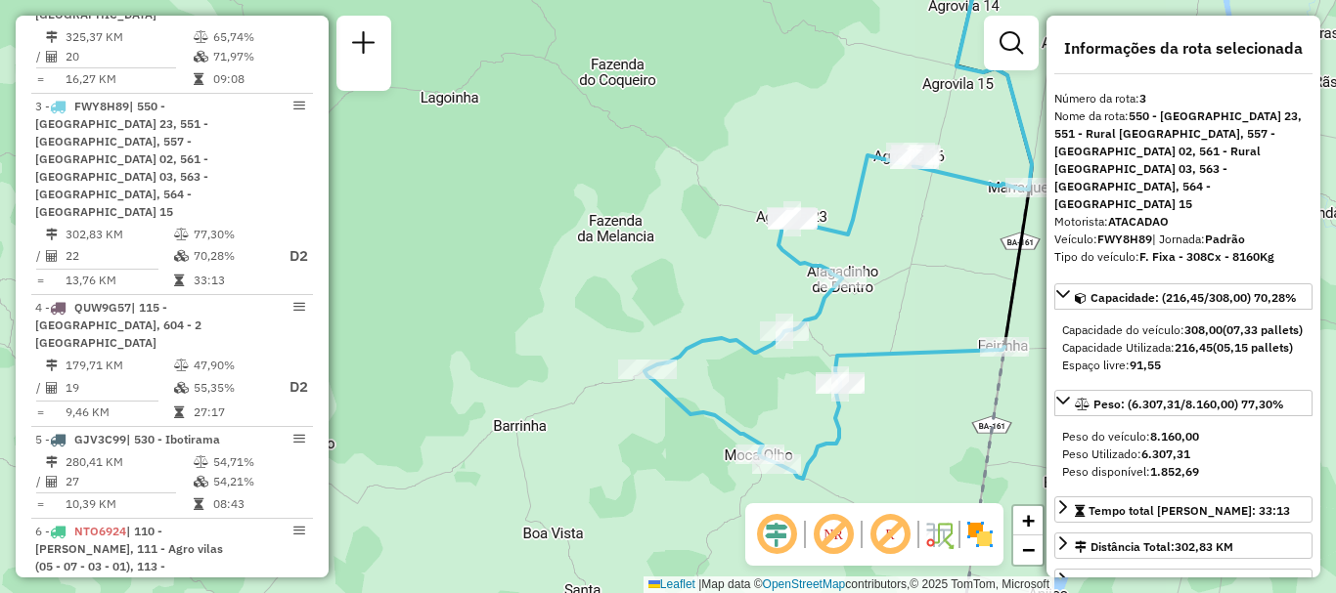
scroll to position [1038, 0]
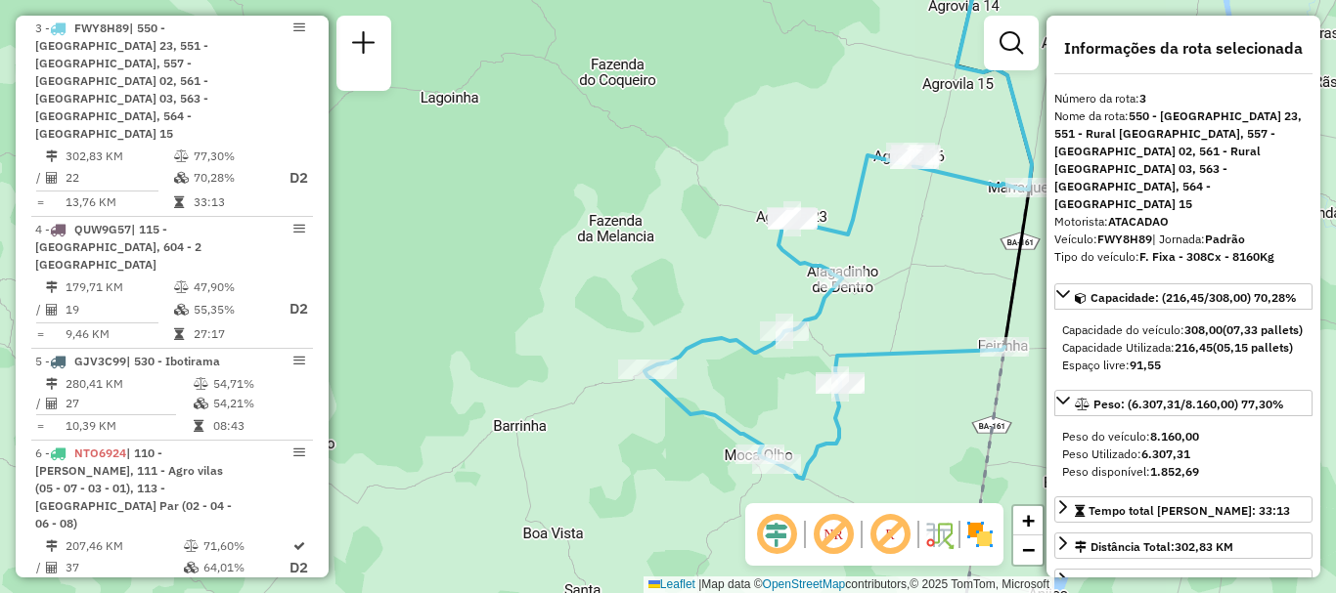
click at [939, 261] on div "Janela de atendimento Grade de atendimento Capacidade Transportadoras Veículos …" at bounding box center [668, 296] width 1336 height 593
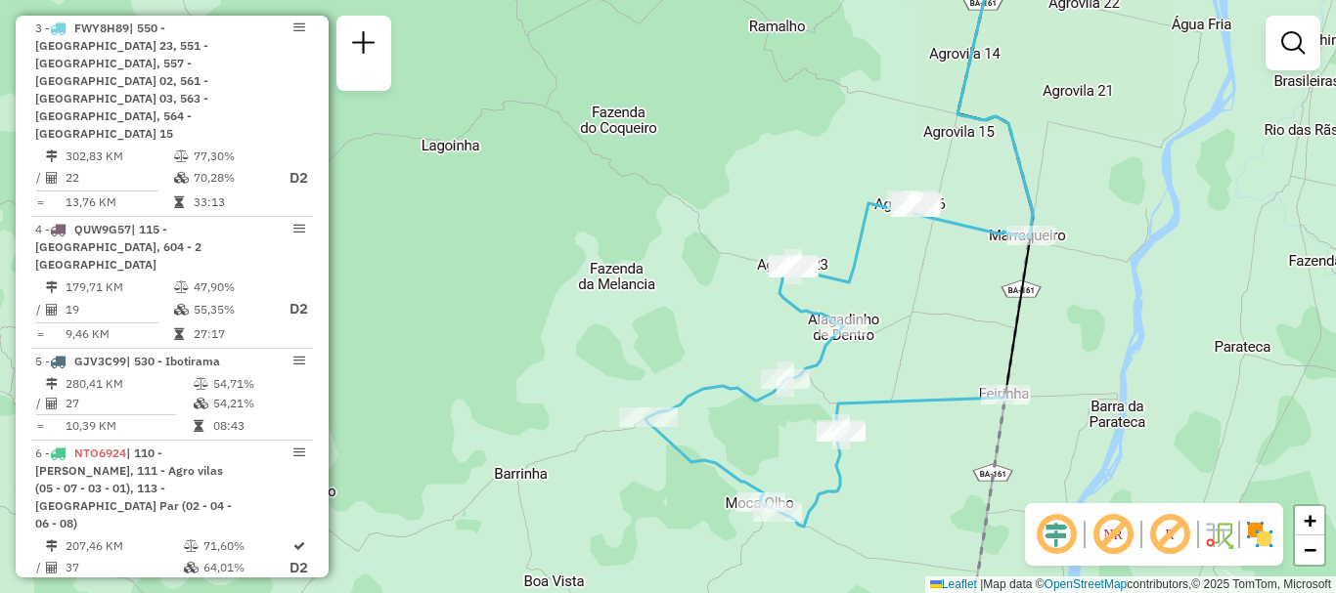
drag, startPoint x: 964, startPoint y: 117, endPoint x: 944, endPoint y: 227, distance: 111.2
click at [944, 227] on div "Janela de atendimento Grade de atendimento Capacidade Transportadoras Veículos …" at bounding box center [668, 296] width 1336 height 593
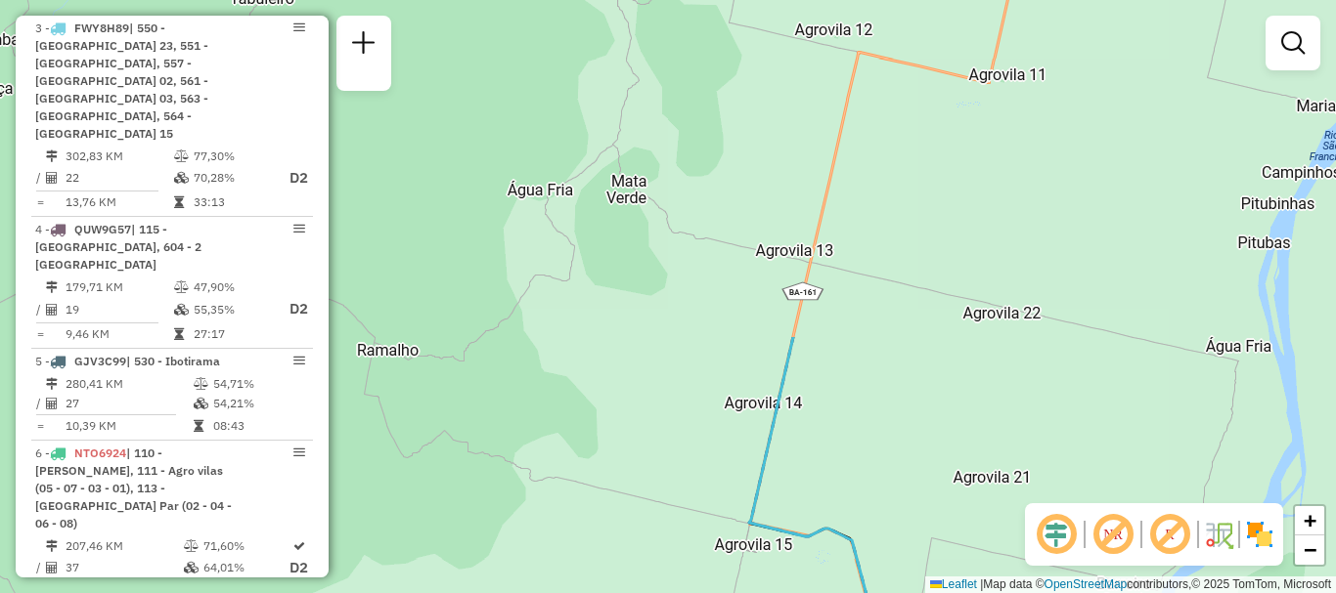
drag, startPoint x: 956, startPoint y: 235, endPoint x: 775, endPoint y: 603, distance: 410.6
click at [775, 592] on html "Aguarde... Pop-up bloqueado! Seu navegador bloqueou automáticamente a abertura …" at bounding box center [668, 296] width 1336 height 593
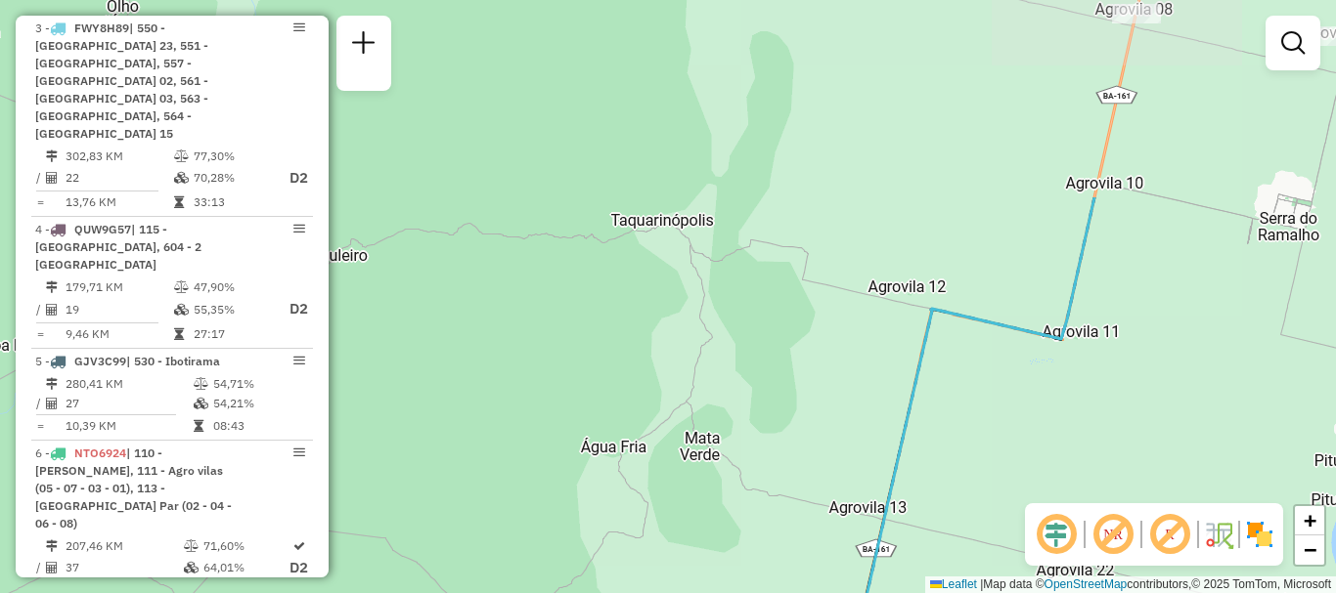
drag, startPoint x: 850, startPoint y: 338, endPoint x: 923, endPoint y: 595, distance: 267.4
click at [923, 592] on html "Aguarde... Pop-up bloqueado! Seu navegador bloqueou automáticamente a abertura …" at bounding box center [668, 296] width 1336 height 593
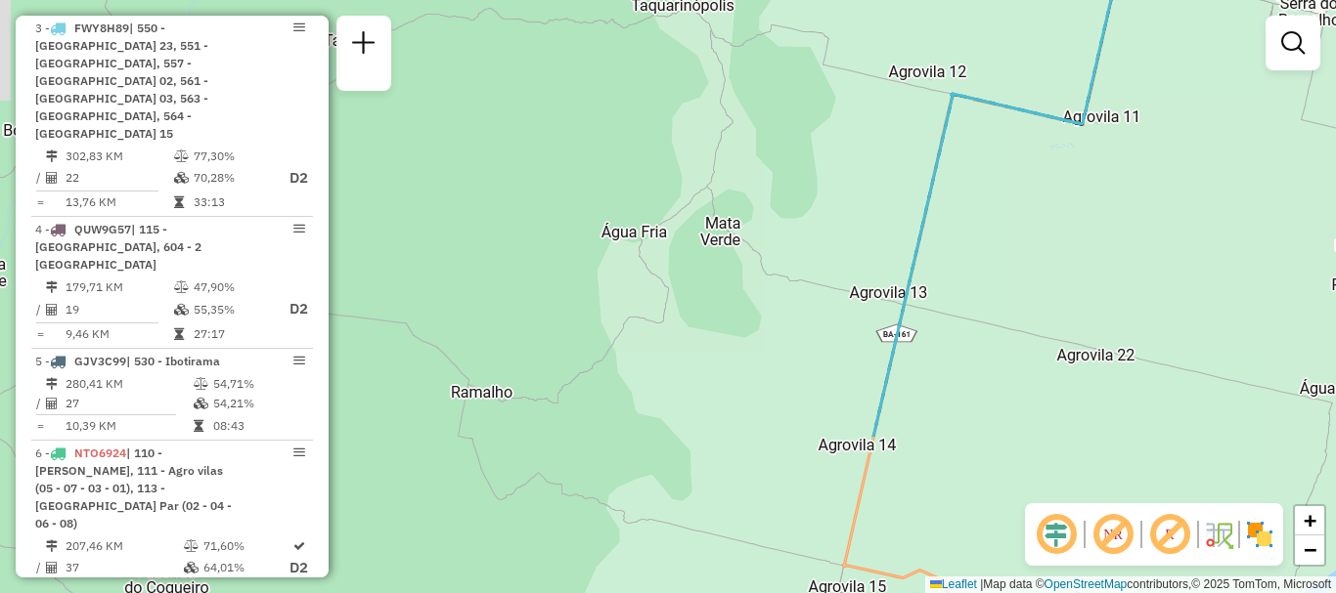
drag, startPoint x: 972, startPoint y: 480, endPoint x: 1005, endPoint y: 258, distance: 224.4
click at [995, 263] on div "Janela de atendimento Grade de atendimento Capacidade Transportadoras Veículos …" at bounding box center [668, 296] width 1336 height 593
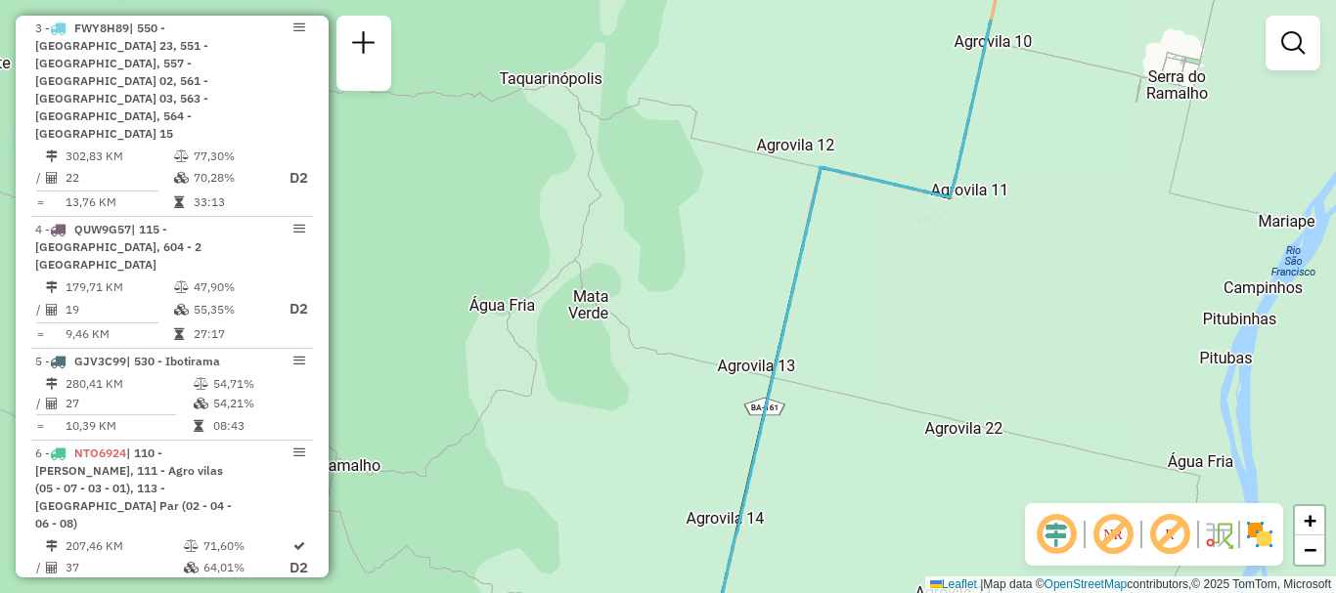
drag, startPoint x: 1256, startPoint y: 147, endPoint x: 1114, endPoint y: 226, distance: 163.2
click at [1114, 226] on div "Janela de atendimento Grade de atendimento Capacidade Transportadoras Veículos …" at bounding box center [668, 296] width 1336 height 593
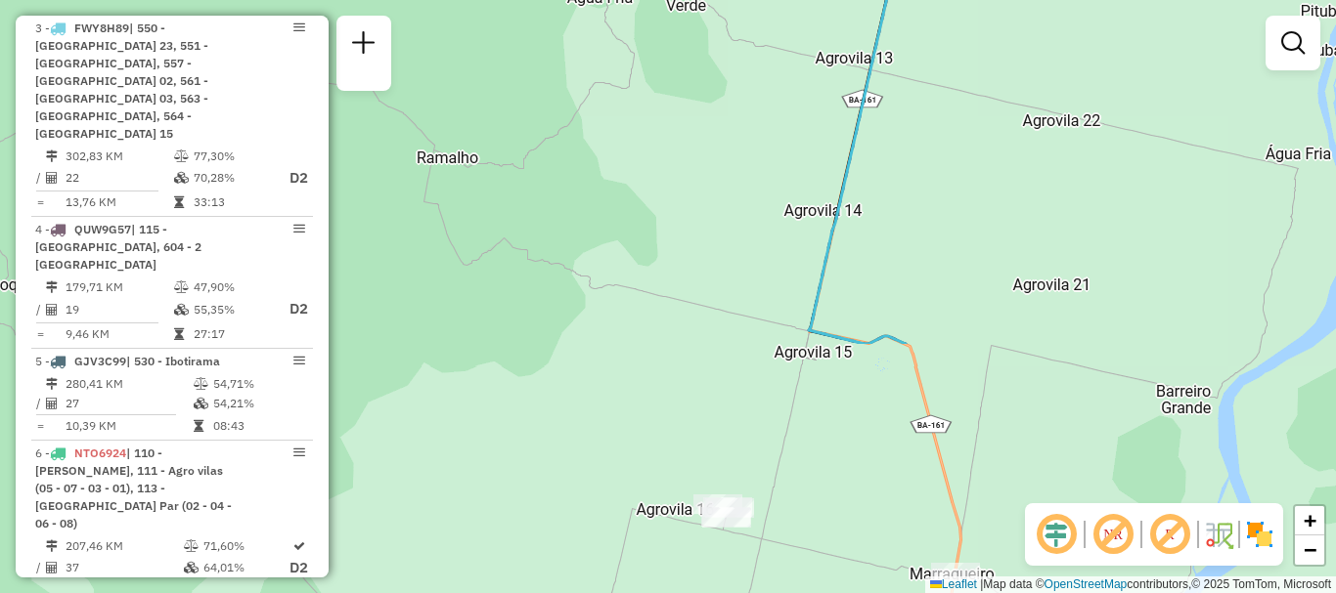
drag, startPoint x: 875, startPoint y: 290, endPoint x: 964, endPoint y: 17, distance: 287.9
click at [964, 17] on div "Janela de atendimento Grade de atendimento Capacidade Transportadoras Veículos …" at bounding box center [668, 296] width 1336 height 593
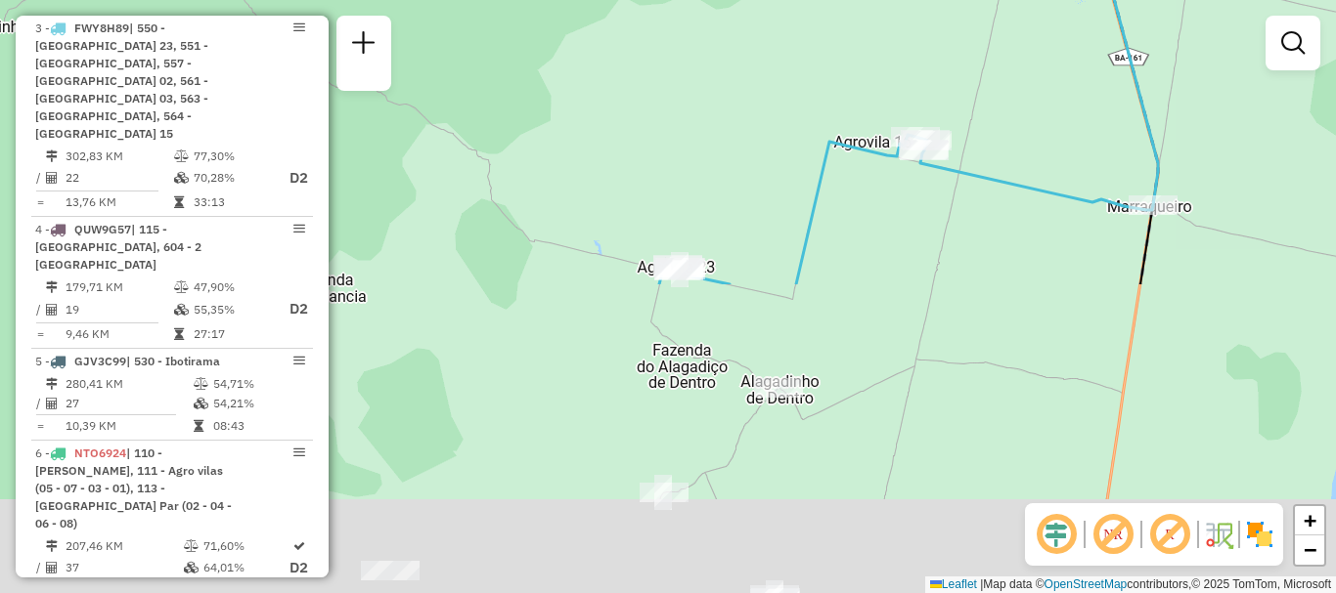
drag, startPoint x: 949, startPoint y: 408, endPoint x: 1010, endPoint y: 155, distance: 259.4
click at [1060, 74] on div "Janela de atendimento Grade de atendimento Capacidade Transportadoras Veículos …" at bounding box center [668, 296] width 1336 height 593
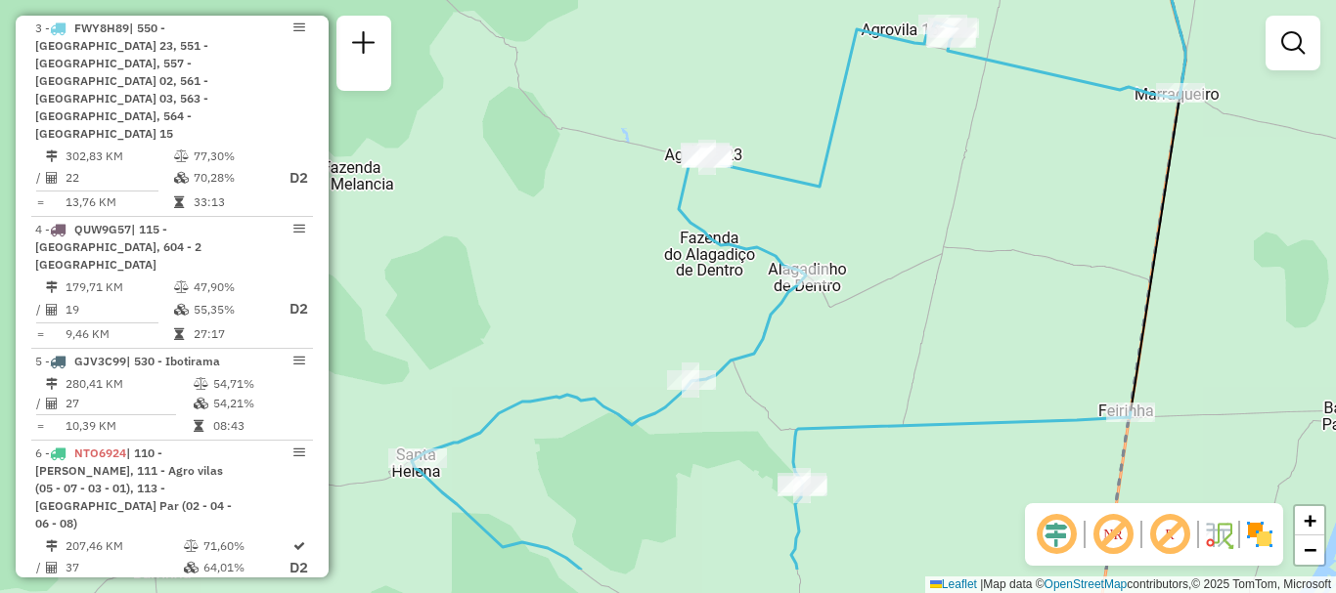
drag, startPoint x: 920, startPoint y: 441, endPoint x: 943, endPoint y: 365, distance: 79.8
click at [943, 365] on div "Janela de atendimento Grade de atendimento Capacidade Transportadoras Veículos …" at bounding box center [668, 296] width 1336 height 593
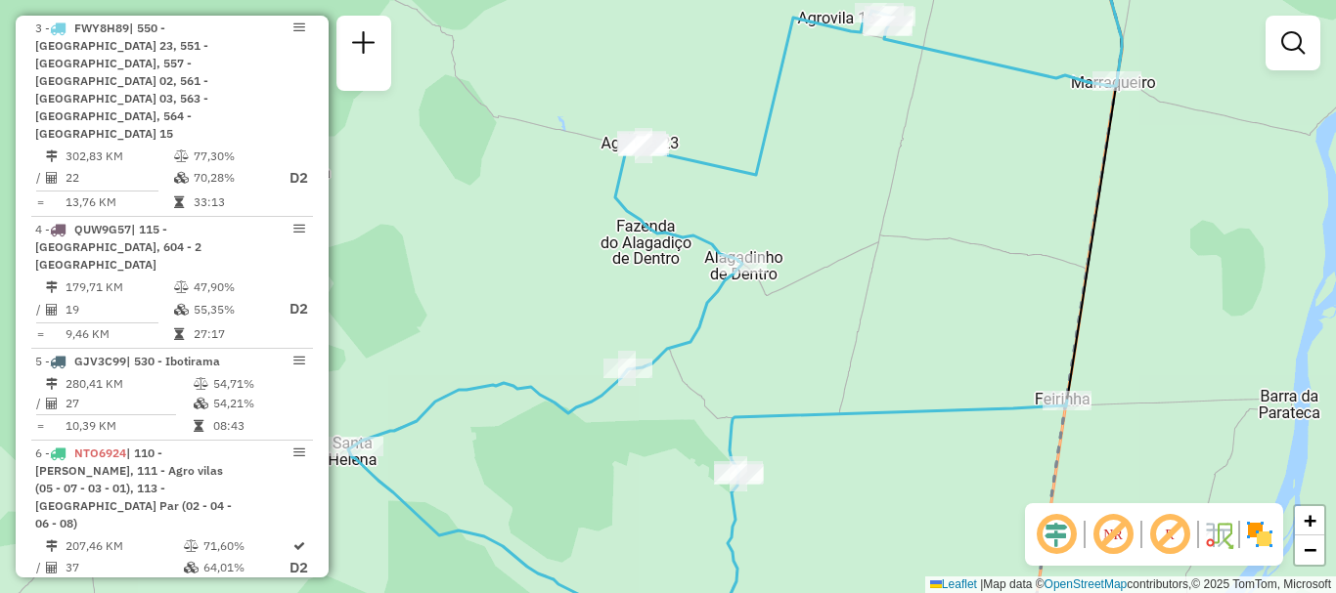
drag, startPoint x: 967, startPoint y: 319, endPoint x: 903, endPoint y: 307, distance: 64.6
click at [903, 307] on div "Janela de atendimento Grade de atendimento Capacidade Transportadoras Veículos …" at bounding box center [668, 296] width 1336 height 593
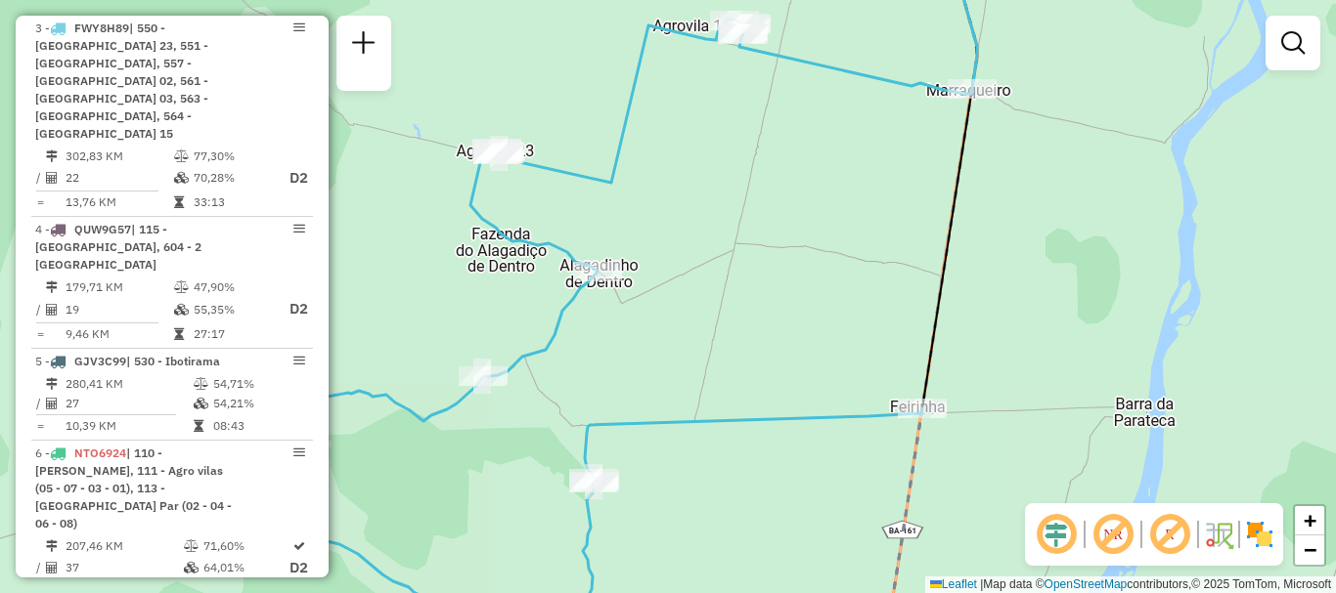
drag, startPoint x: 928, startPoint y: 344, endPoint x: 783, endPoint y: 352, distance: 144.9
click at [783, 352] on div "Janela de atendimento Grade de atendimento Capacidade Transportadoras Veículos …" at bounding box center [668, 296] width 1336 height 593
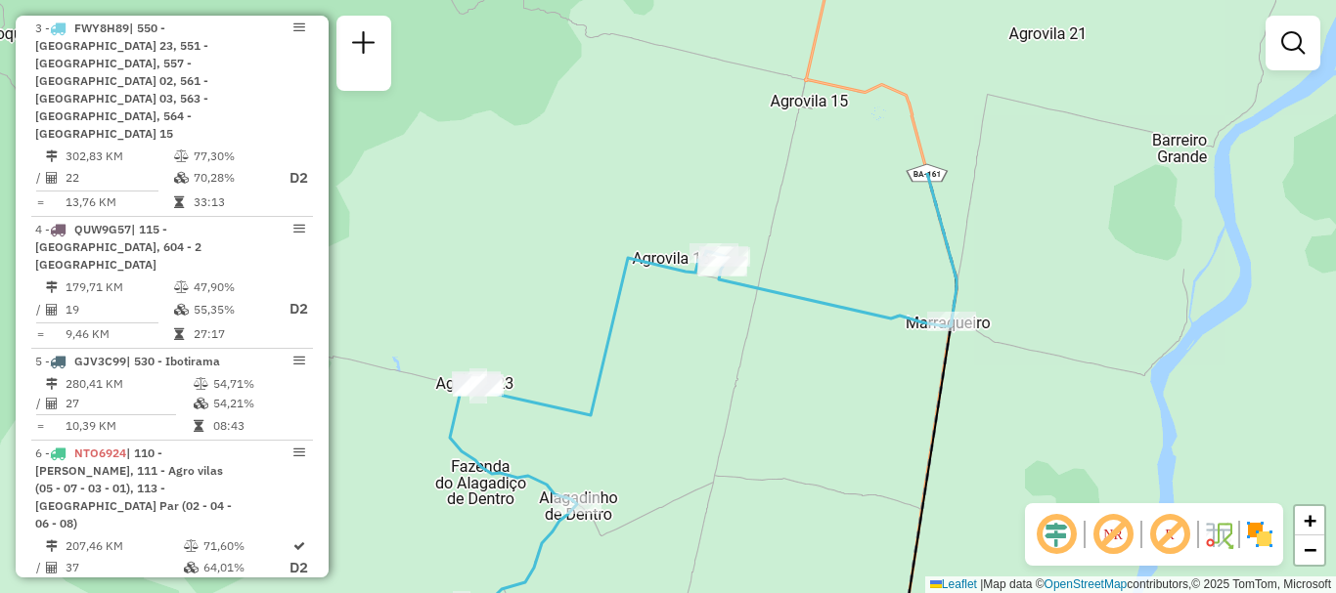
drag, startPoint x: 722, startPoint y: 166, endPoint x: 701, endPoint y: 434, distance: 268.7
click at [701, 434] on div "Janela de atendimento Grade de atendimento Capacidade Transportadoras Veículos …" at bounding box center [668, 296] width 1336 height 593
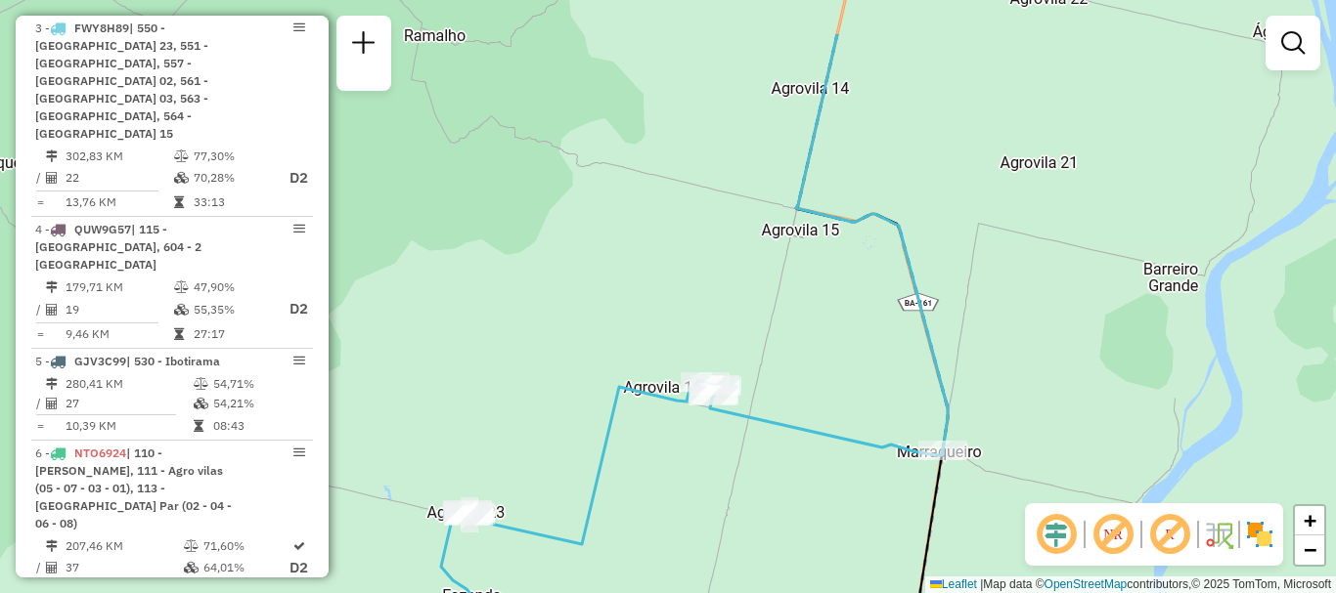
drag, startPoint x: 732, startPoint y: 260, endPoint x: 723, endPoint y: 357, distance: 97.3
click at [723, 357] on div "Janela de atendimento Grade de atendimento Capacidade Transportadoras Veículos …" at bounding box center [668, 296] width 1336 height 593
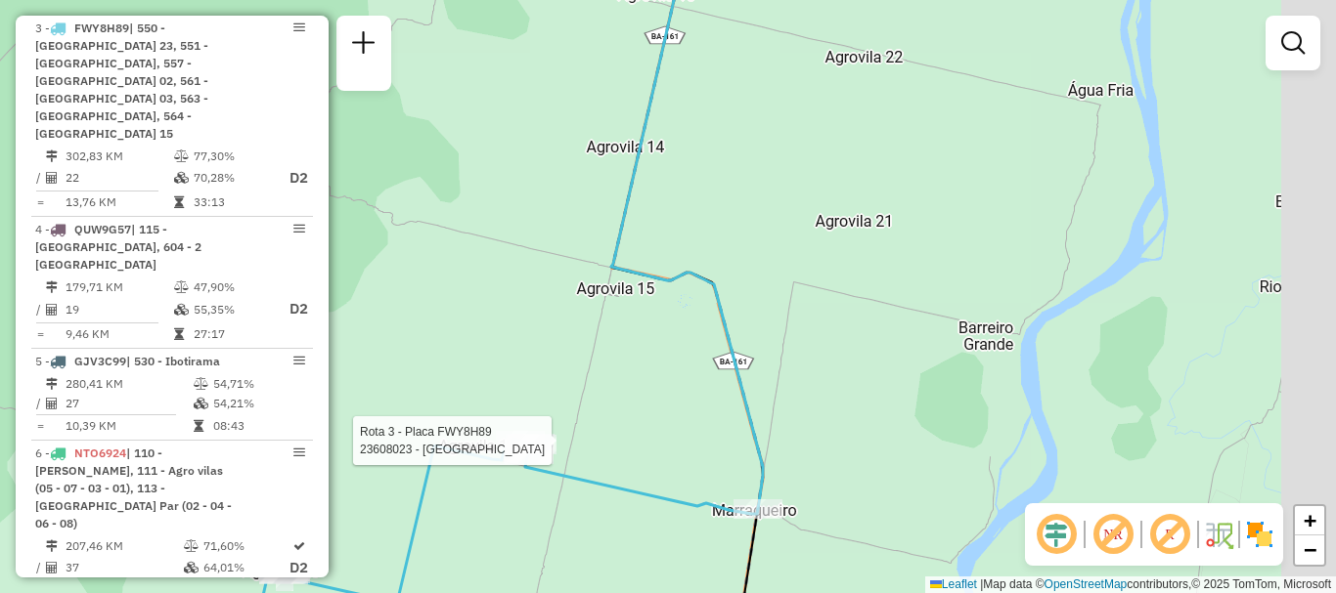
drag, startPoint x: 1206, startPoint y: 313, endPoint x: 1108, endPoint y: 337, distance: 100.8
click at [1108, 337] on div "Rota 3 - Placa FWY8H89 23608023 - BAR DO CIDAO Janela de atendimento Grade de a…" at bounding box center [668, 296] width 1336 height 593
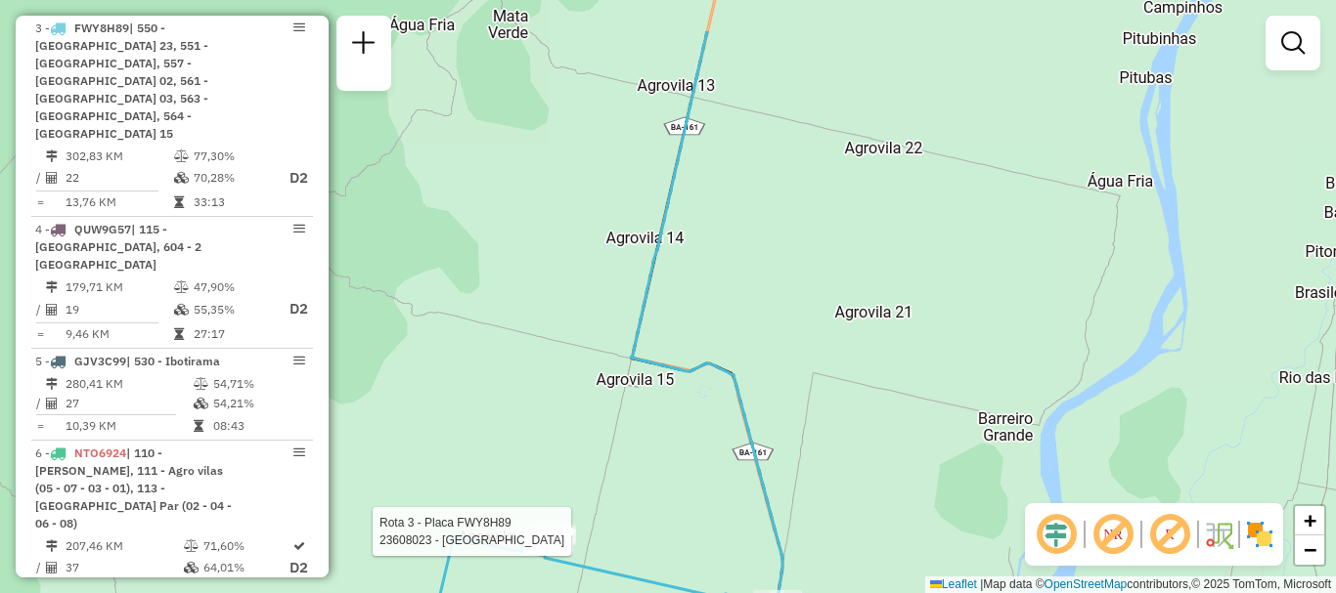
drag, startPoint x: 915, startPoint y: 214, endPoint x: 939, endPoint y: 388, distance: 175.6
click at [930, 403] on div "Rota 3 - Placa FWY8H89 23608023 - BAR DO CIDAO Janela de atendimento Grade de a…" at bounding box center [668, 296] width 1336 height 593
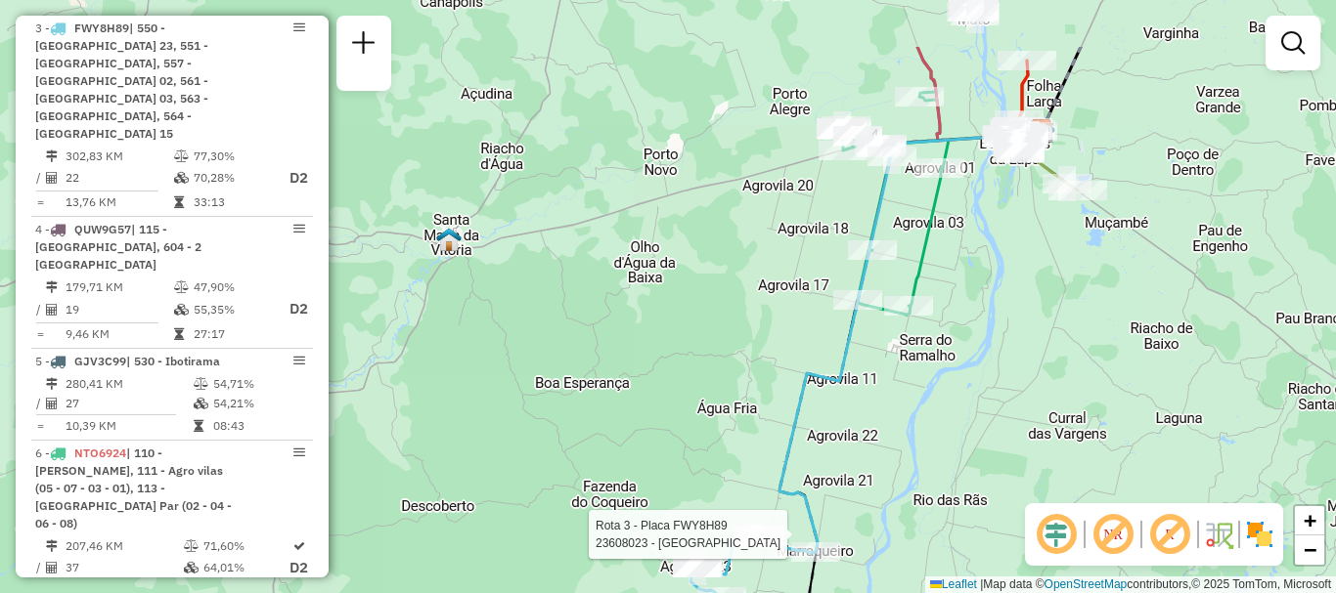
drag, startPoint x: 983, startPoint y: 225, endPoint x: 886, endPoint y: 333, distance: 145.4
click at [886, 333] on div "Rota 3 - Placa FWY8H89 23608023 - BAR DO CIDAO Janela de atendimento Grade de a…" at bounding box center [668, 296] width 1336 height 593
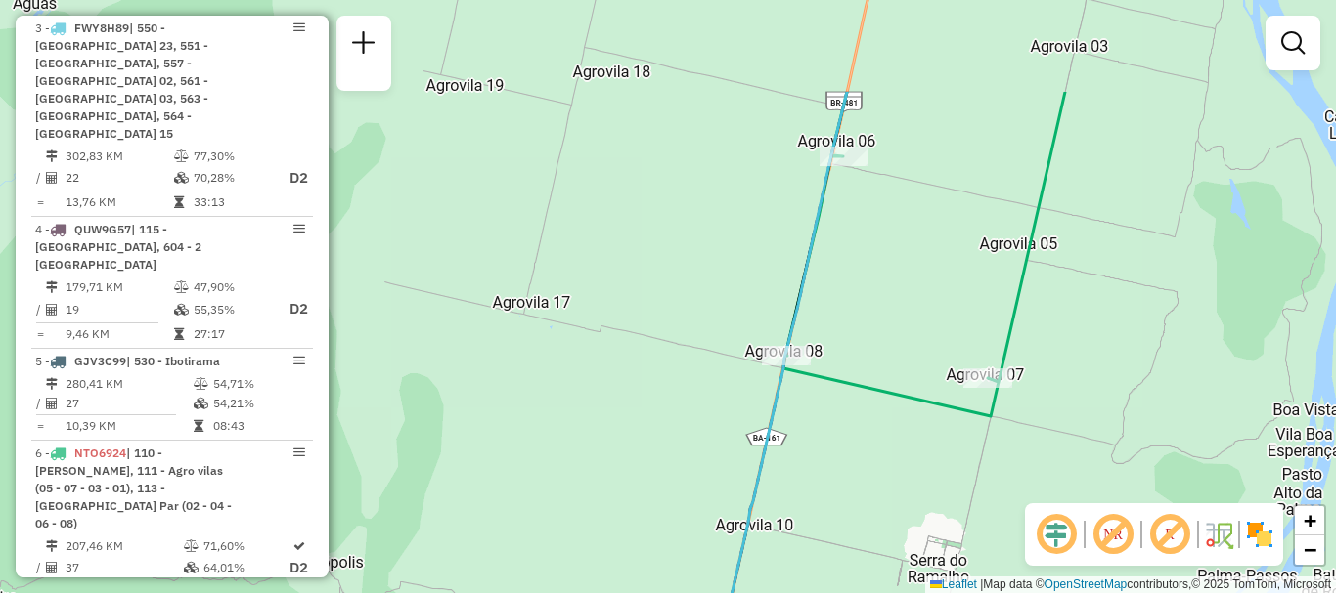
drag, startPoint x: 868, startPoint y: 314, endPoint x: 878, endPoint y: 466, distance: 152.8
click at [878, 466] on div "Rota 3 - Placa FWY8H89 23608023 - BAR DO CIDAO Janela de atendimento Grade de a…" at bounding box center [668, 296] width 1336 height 593
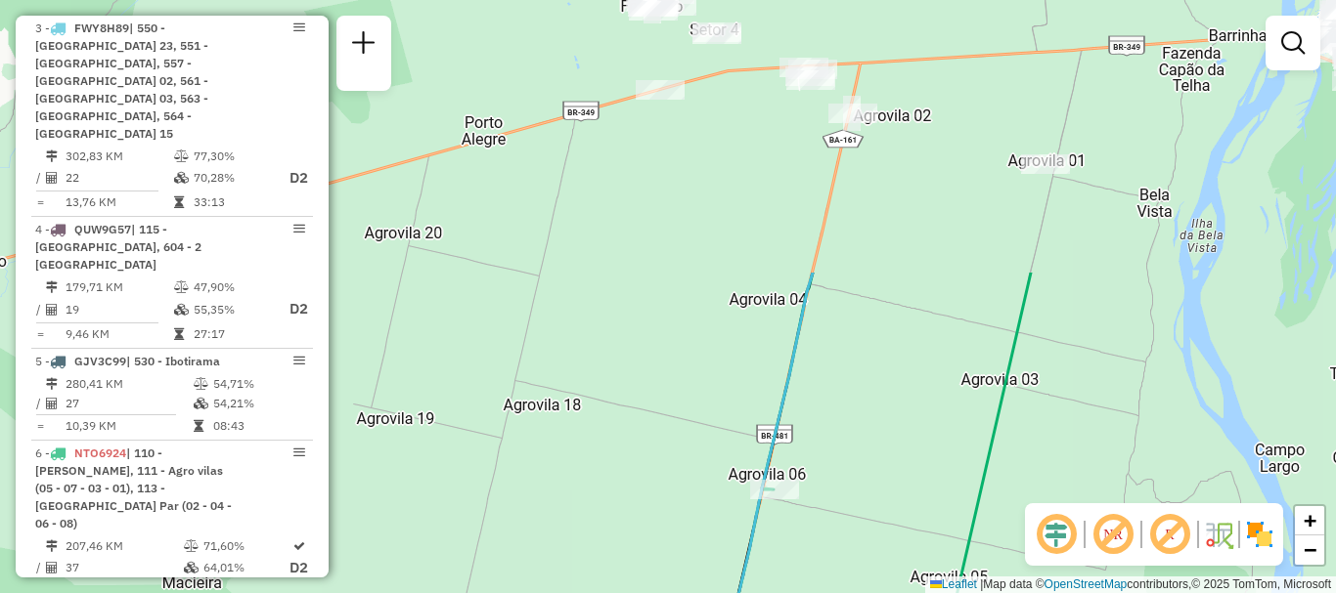
drag, startPoint x: 880, startPoint y: 189, endPoint x: 815, endPoint y: 506, distance: 324.2
click at [815, 506] on div "Rota 3 - Placa FWY8H89 23608023 - BAR DO CIDAO Janela de atendimento Grade de a…" at bounding box center [668, 296] width 1336 height 593
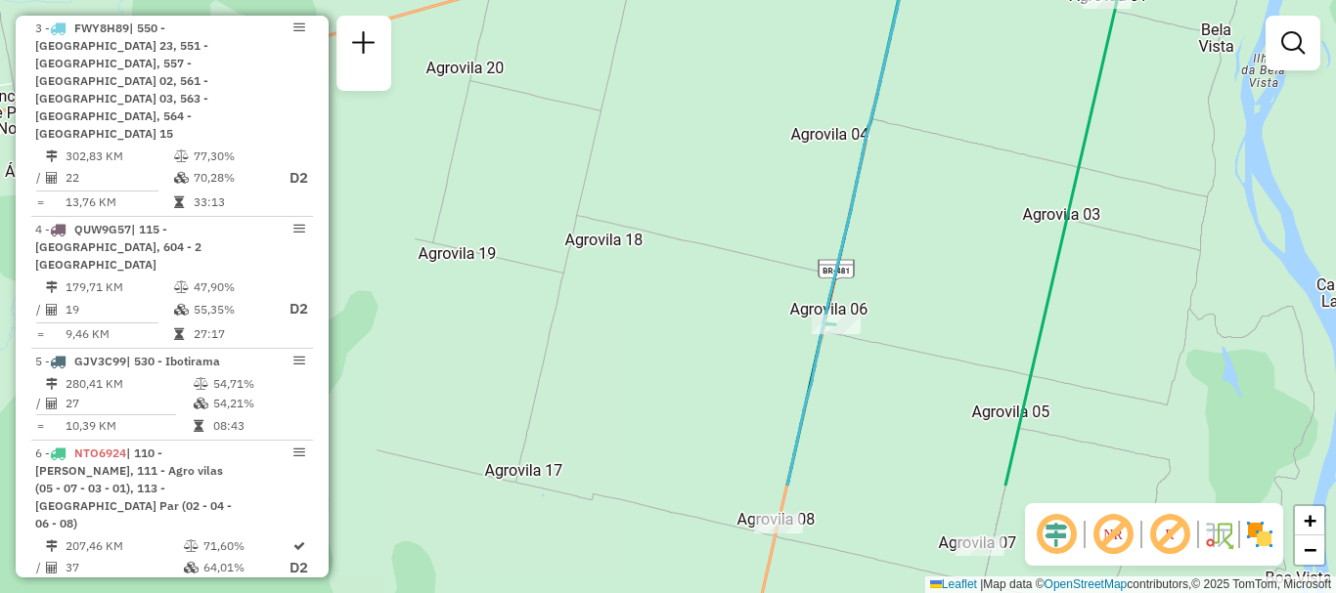
drag, startPoint x: 839, startPoint y: 219, endPoint x: 902, endPoint y: 7, distance: 221.5
click at [902, 7] on icon at bounding box center [1150, 167] width 727 height 636
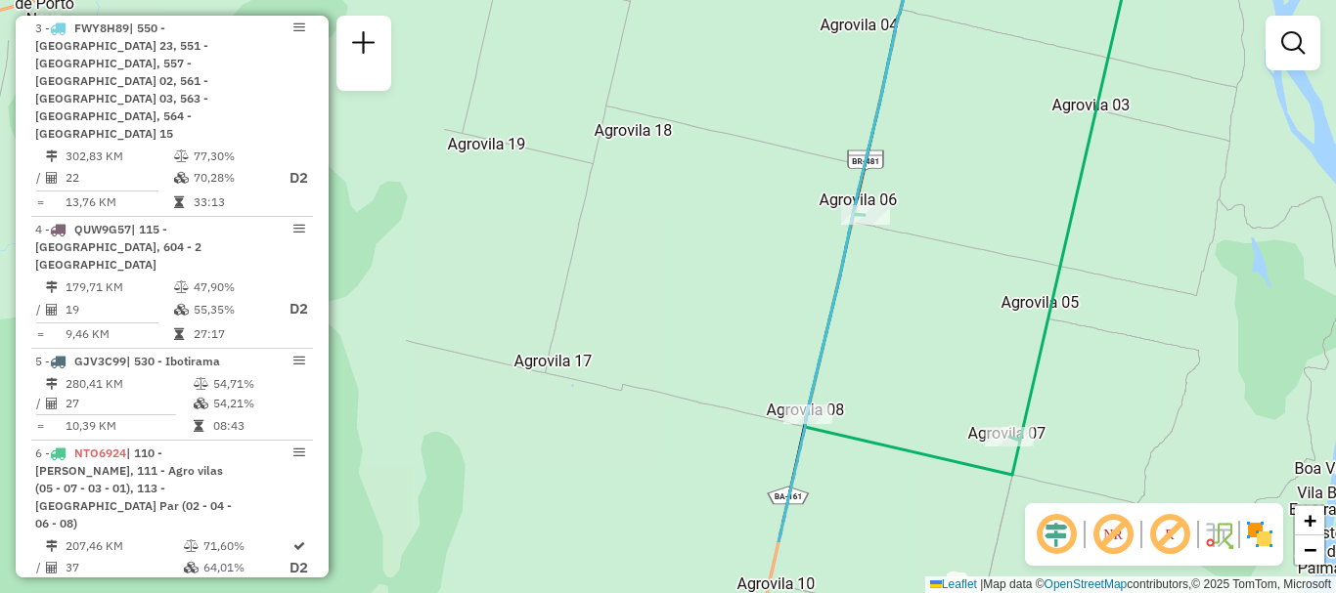
drag, startPoint x: 887, startPoint y: 290, endPoint x: 937, endPoint y: 92, distance: 204.6
click at [937, 92] on div "Rota 3 - Placa FWY8H89 23608023 - BAR DO CIDAO Rota 6 - Placa NTO6924 23606125 …" at bounding box center [668, 296] width 1336 height 593
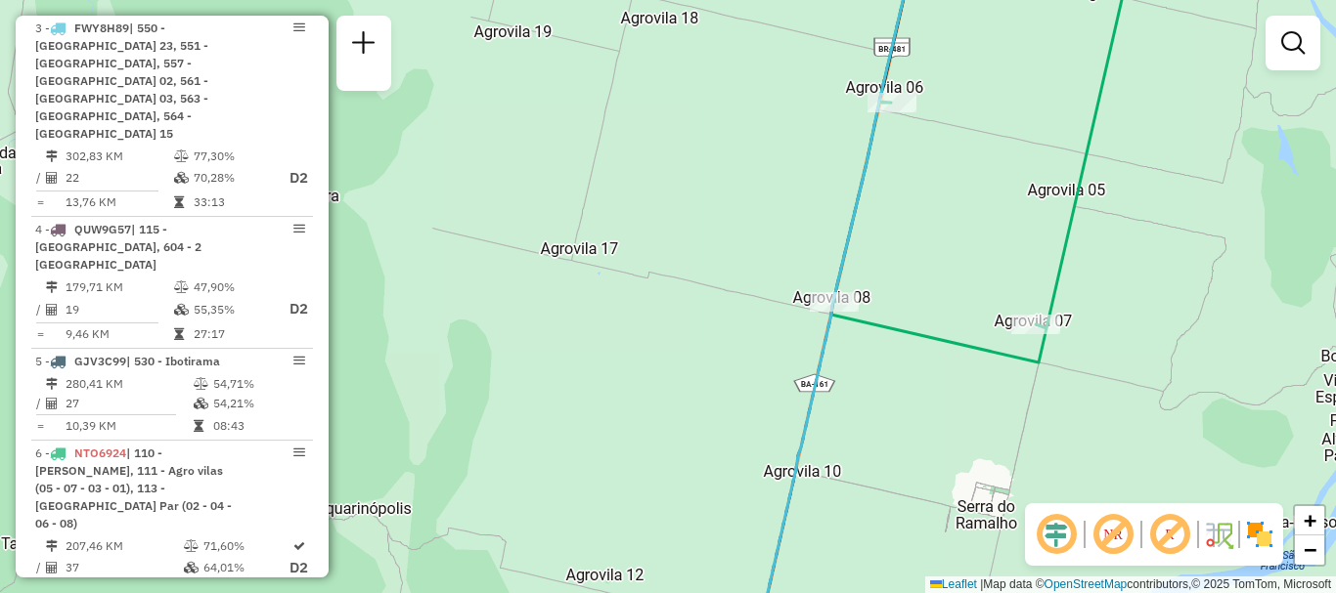
click at [915, 253] on div "Rota 3 - Placa FWY8H89 23608023 - BAR DO CIDAO Rota 6 - Placa NTO6924 23606125 …" at bounding box center [668, 296] width 1336 height 593
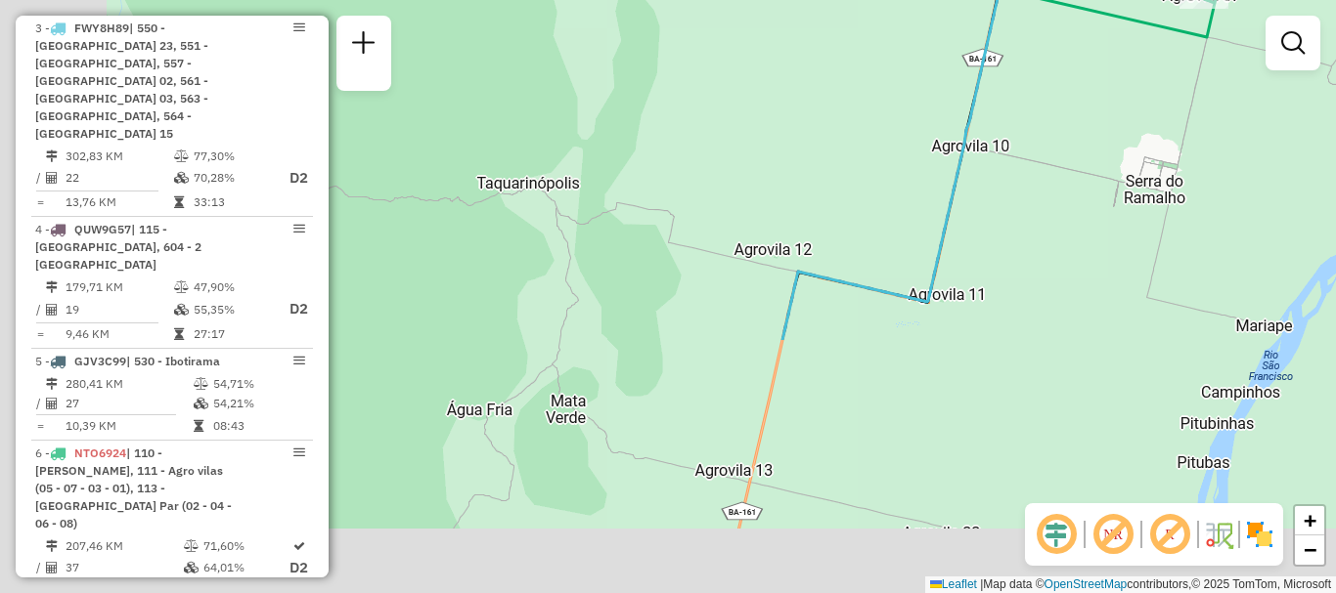
drag, startPoint x: 934, startPoint y: 398, endPoint x: 1099, endPoint y: 88, distance: 351.2
click at [1099, 88] on div "Rota 3 - Placa FWY8H89 23608023 - BAR DO CIDAO Rota 6 - Placa NTO6924 23606125 …" at bounding box center [668, 296] width 1336 height 593
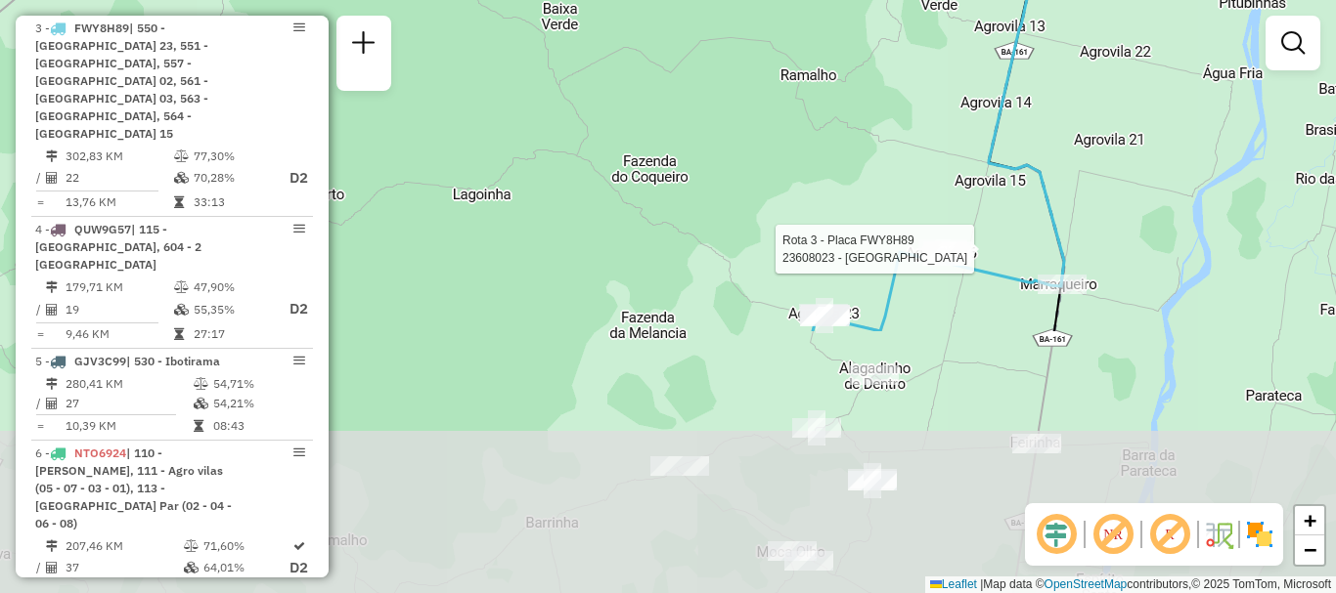
drag, startPoint x: 990, startPoint y: 310, endPoint x: 906, endPoint y: 469, distance: 180.2
click at [1074, 44] on div "Rota 3 - Placa FWY8H89 23608023 - BAR DO CIDAO Rota 6 - Placa NTO6924 23606125 …" at bounding box center [668, 296] width 1336 height 593
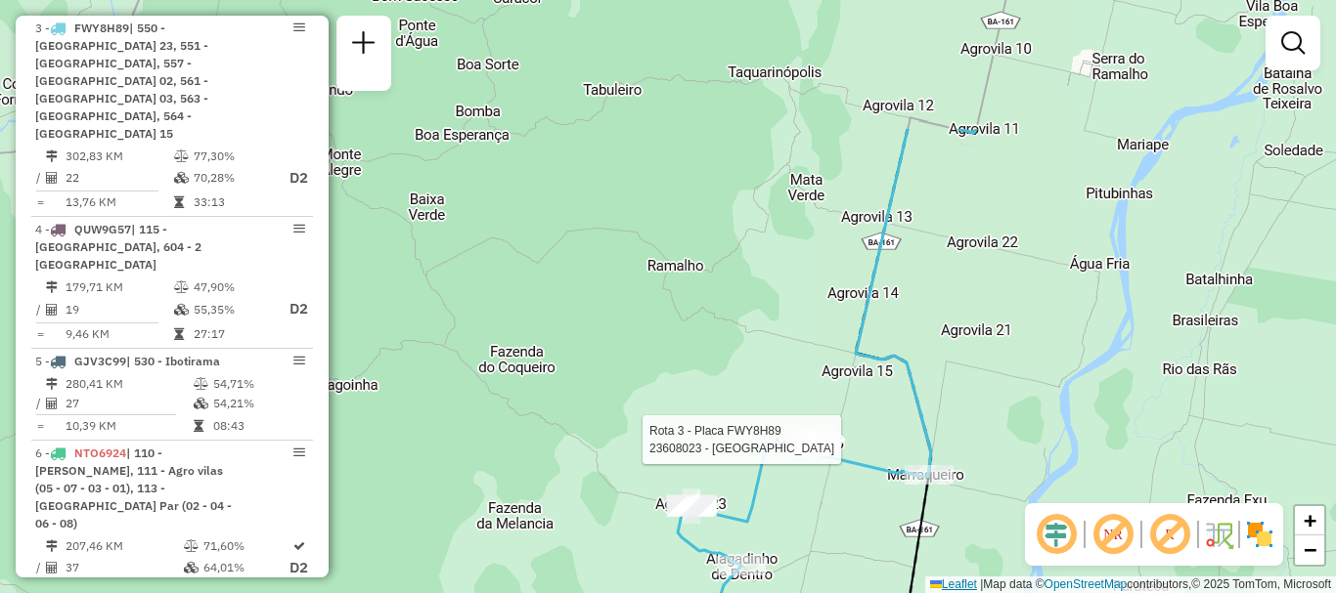
drag, startPoint x: 1174, startPoint y: 150, endPoint x: 919, endPoint y: 582, distance: 501.9
click at [919, 584] on div "Rota 3 - Placa FWY8H89 23608023 - BAR DO CIDAO Rota 6 - Placa NTO6924 23606125 …" at bounding box center [668, 296] width 1336 height 593
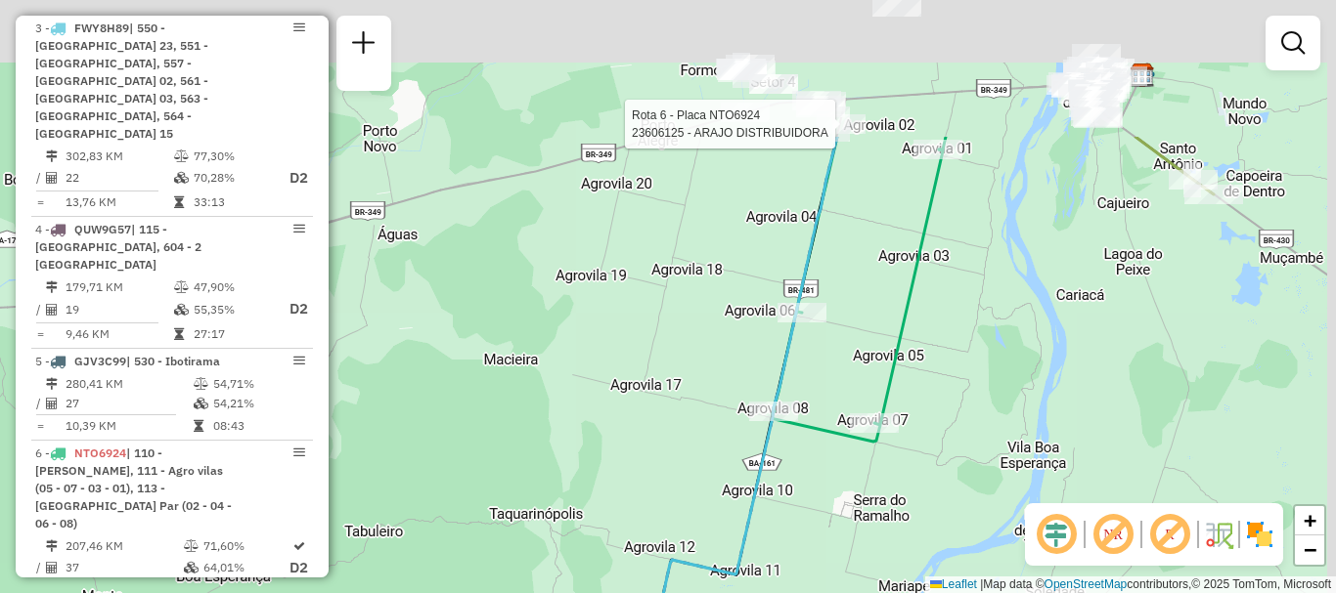
drag, startPoint x: 1002, startPoint y: 212, endPoint x: 870, endPoint y: 482, distance: 300.4
click at [870, 442] on icon at bounding box center [856, 289] width 171 height 305
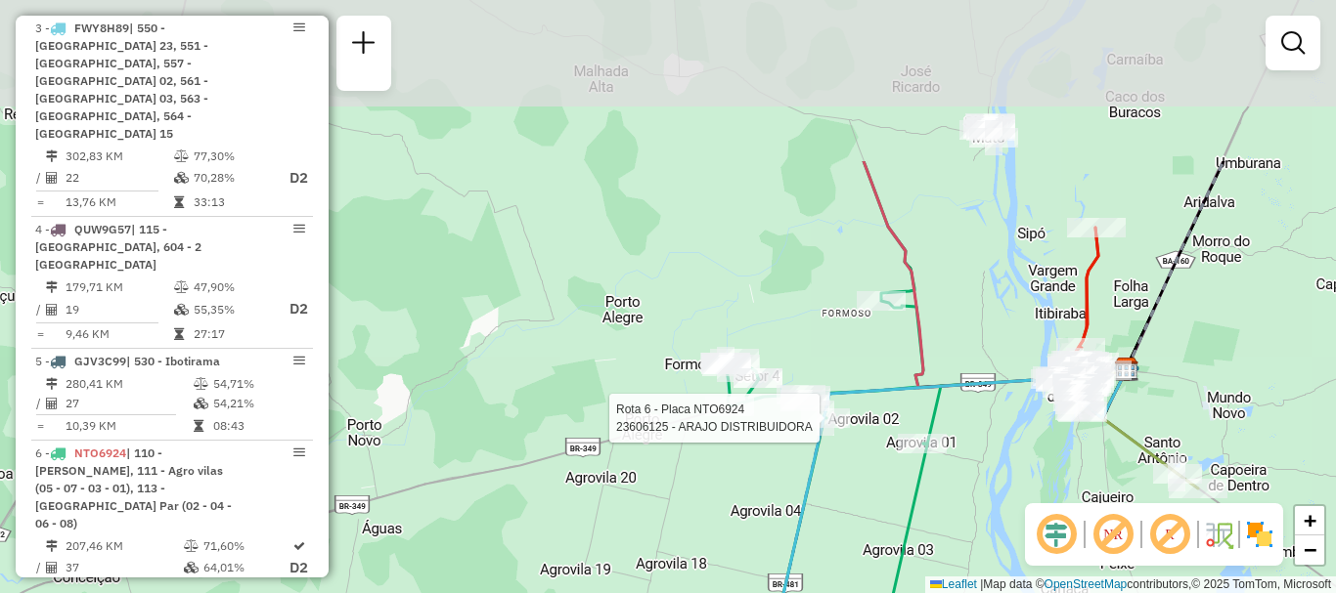
drag, startPoint x: 857, startPoint y: 178, endPoint x: 859, endPoint y: 417, distance: 238.6
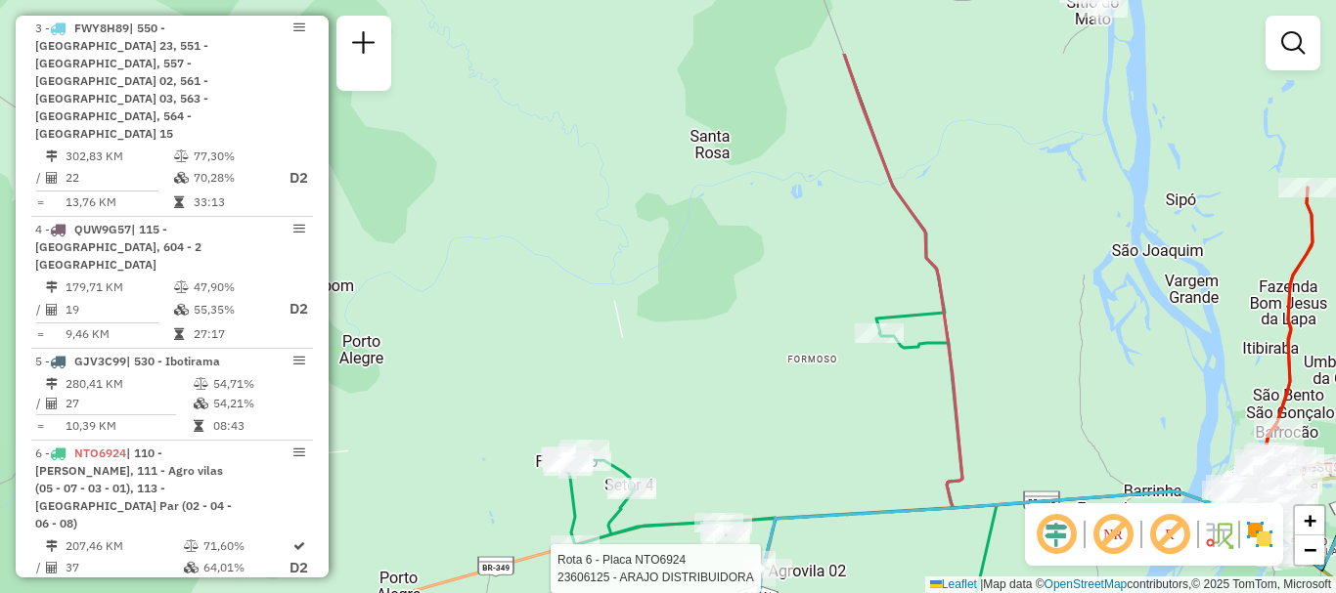
drag, startPoint x: 1033, startPoint y: 233, endPoint x: 1032, endPoint y: 349, distance: 116.4
click at [1033, 349] on div "Rota 3 - Placa FWY8H89 23608023 - BAR DO CIDAO Rota 6 - Placa NTO6924 23606125 …" at bounding box center [668, 296] width 1336 height 593
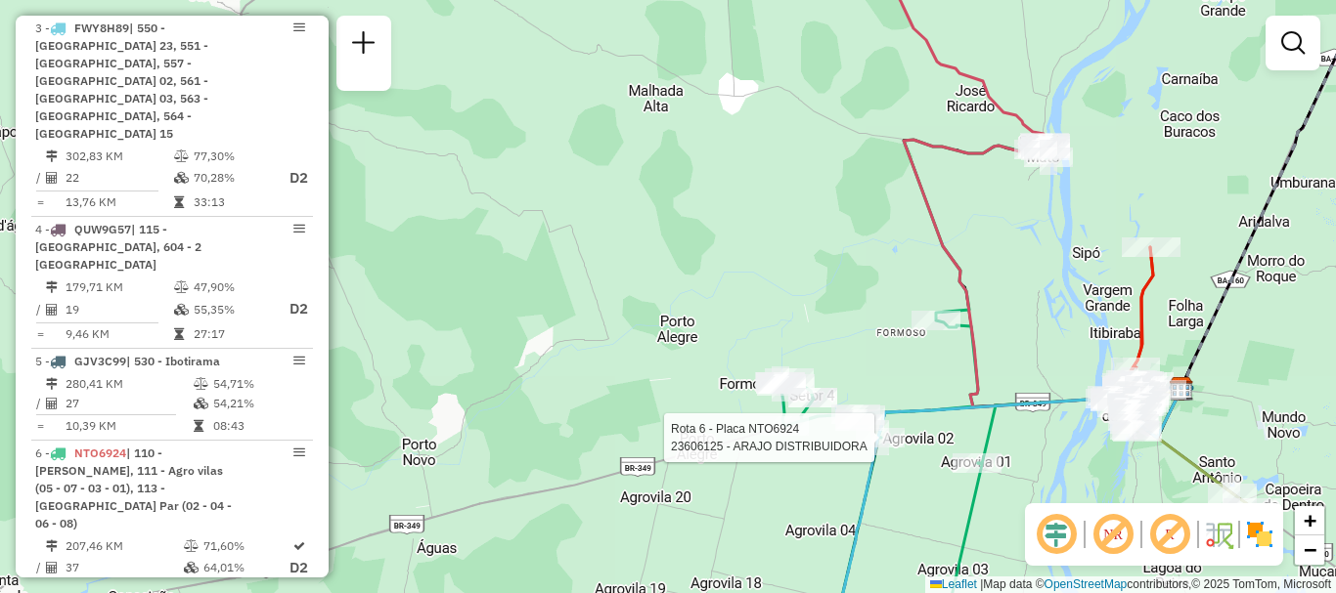
drag, startPoint x: 1058, startPoint y: 357, endPoint x: 1060, endPoint y: 338, distance: 18.7
click at [1060, 338] on div "Rota 3 - Placa FWY8H89 23608023 - BAR DO CIDAO Rota 6 - Placa NTO6924 23606125 …" at bounding box center [668, 296] width 1336 height 593
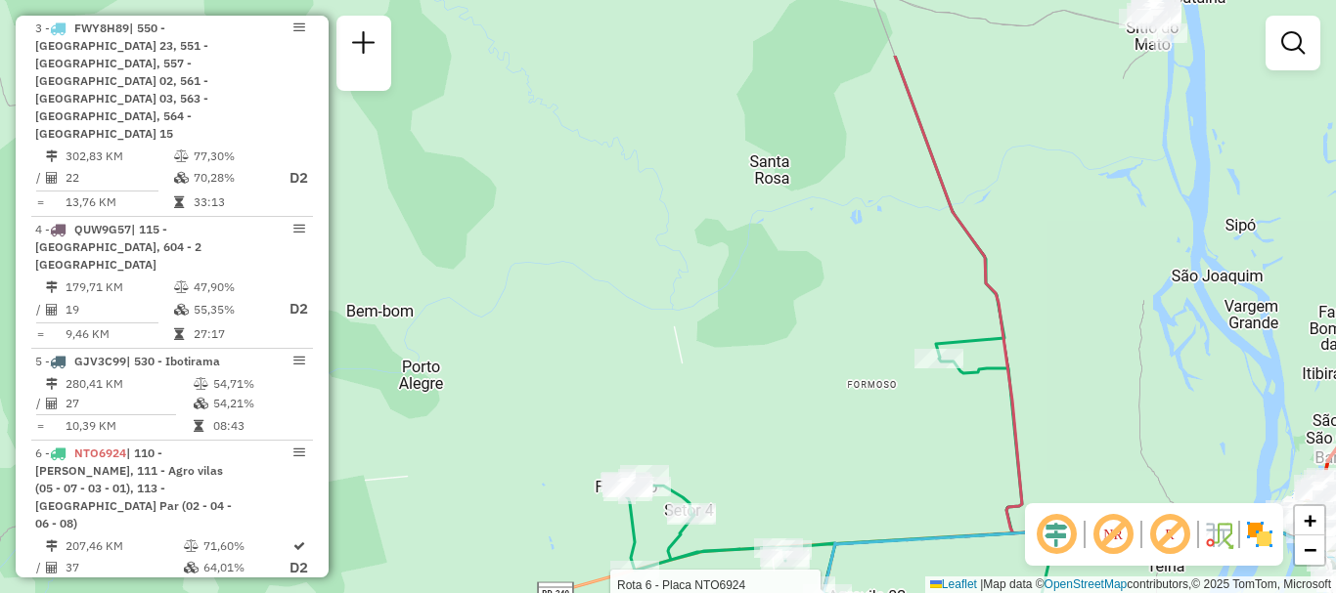
drag, startPoint x: 1009, startPoint y: 190, endPoint x: 1003, endPoint y: 298, distance: 108.7
click at [1003, 298] on icon at bounding box center [1161, 325] width 533 height 539
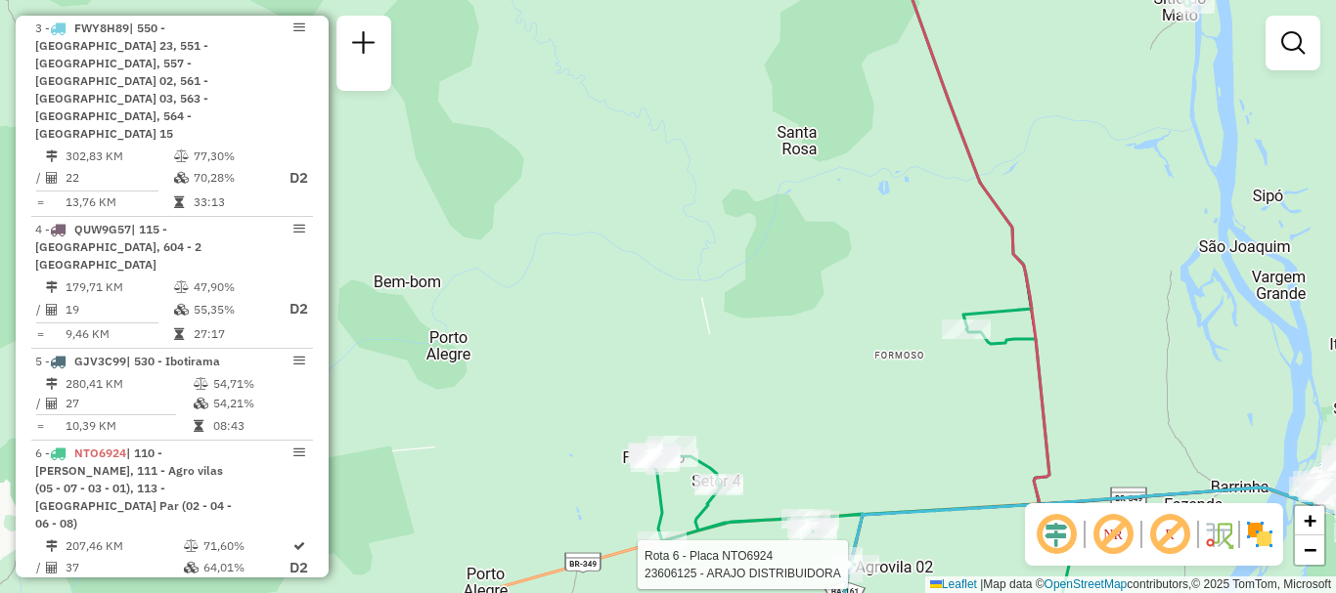
drag, startPoint x: 960, startPoint y: 457, endPoint x: 988, endPoint y: 428, distance: 40.1
click at [988, 428] on div "Rota 3 - Placa FWY8H89 23608023 - BAR DO CIDAO Rota 6 - Placa NTO6924 23606125 …" at bounding box center [668, 296] width 1336 height 593
click at [1257, 530] on img at bounding box center [1259, 534] width 31 height 31
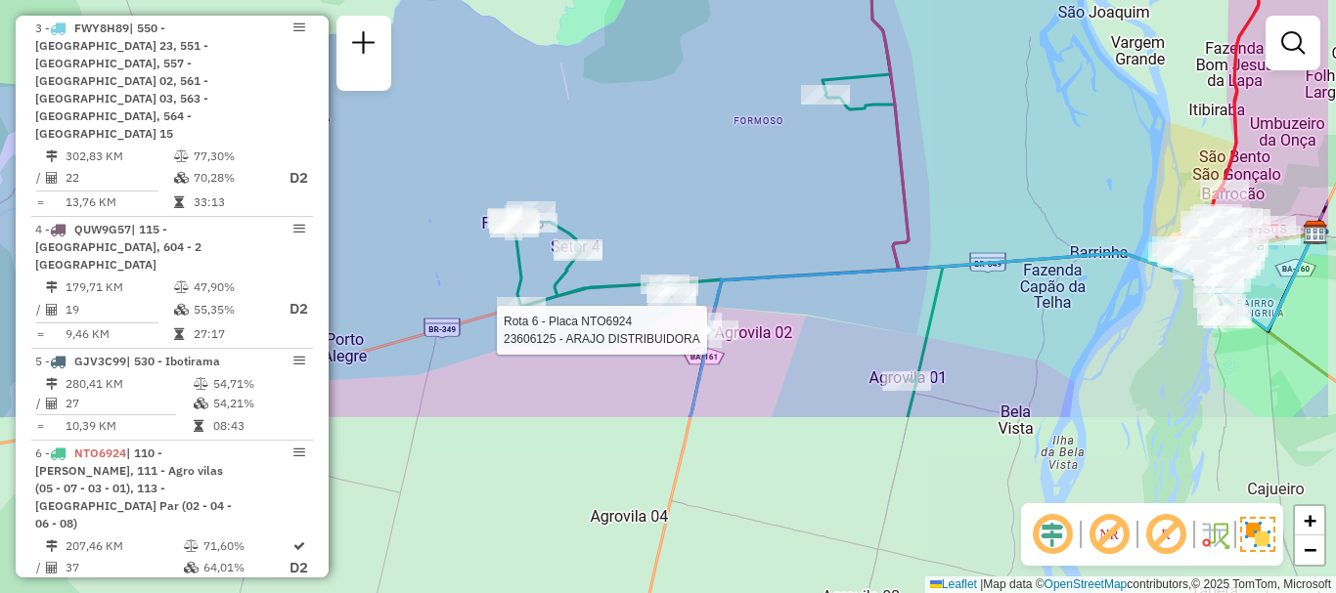
drag, startPoint x: 1208, startPoint y: 433, endPoint x: 1054, endPoint y: 157, distance: 316.0
click at [1055, 157] on div "Rota 3 - Placa FWY8H89 23608023 - BAR DO CIDAO Rota 6 - Placa NTO6924 23606125 …" at bounding box center [668, 296] width 1336 height 593
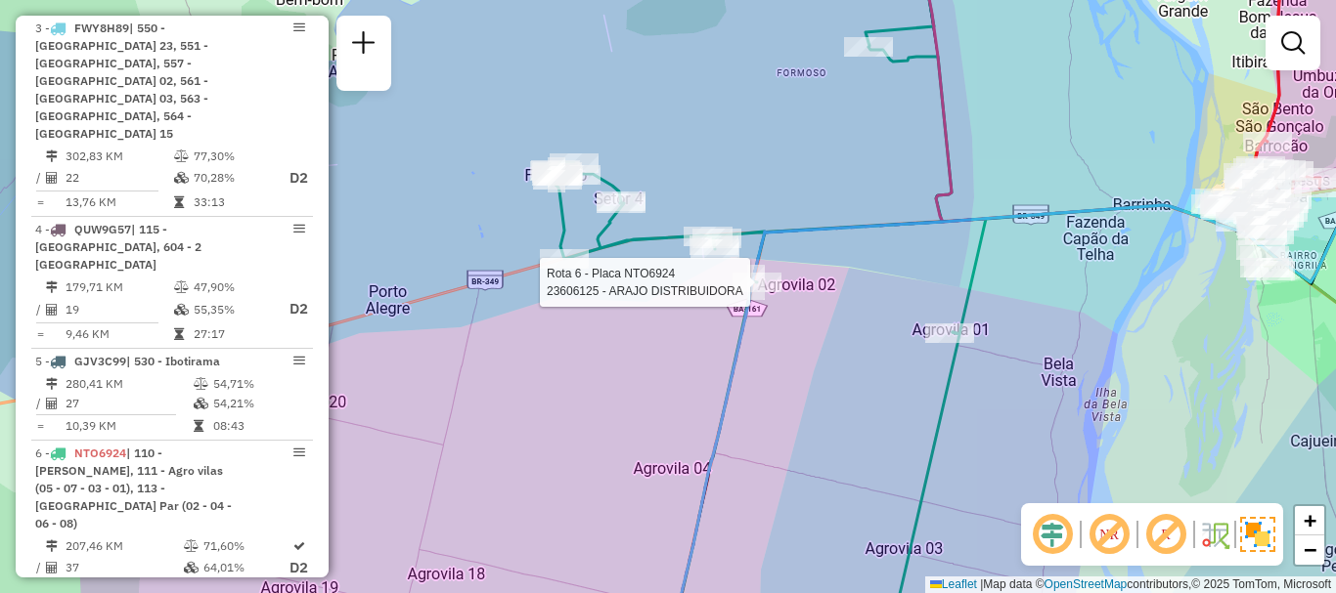
drag, startPoint x: 863, startPoint y: 312, endPoint x: 935, endPoint y: 293, distance: 73.8
click at [933, 294] on div "Rota 3 - Placa FWY8H89 23608023 - BAR DO CIDAO Rota 6 - Placa NTO6924 23606125 …" at bounding box center [668, 296] width 1336 height 593
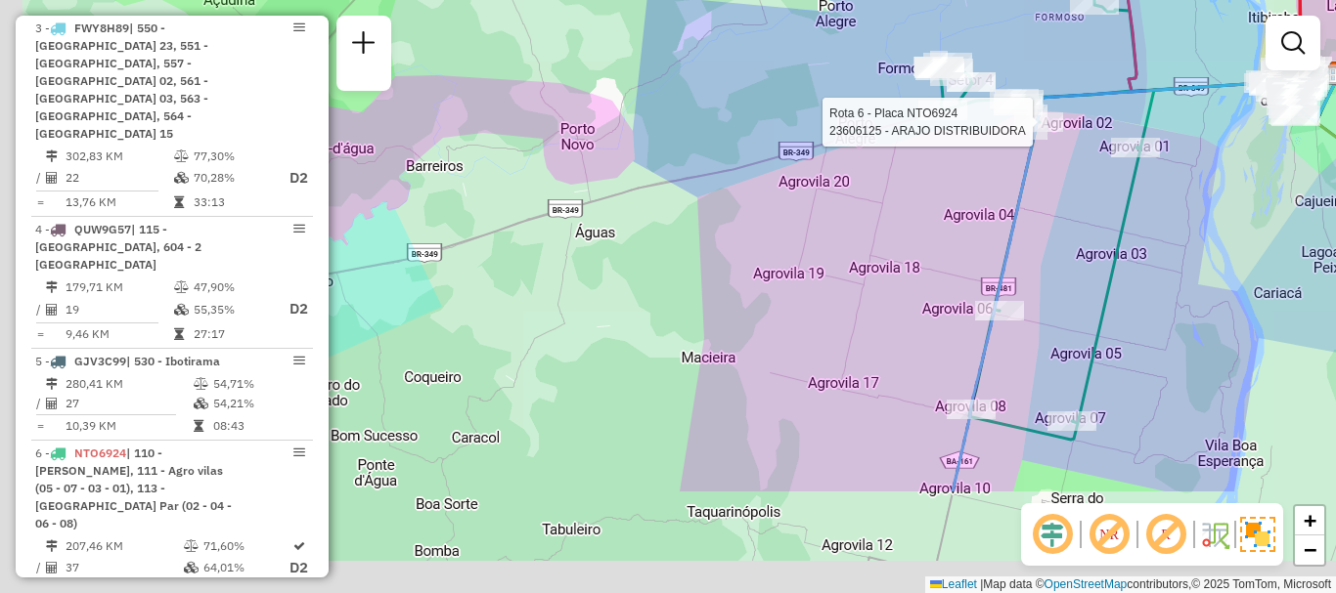
drag, startPoint x: 925, startPoint y: 394, endPoint x: 1109, endPoint y: 232, distance: 245.2
click at [1109, 232] on icon at bounding box center [1072, 132] width 269 height 616
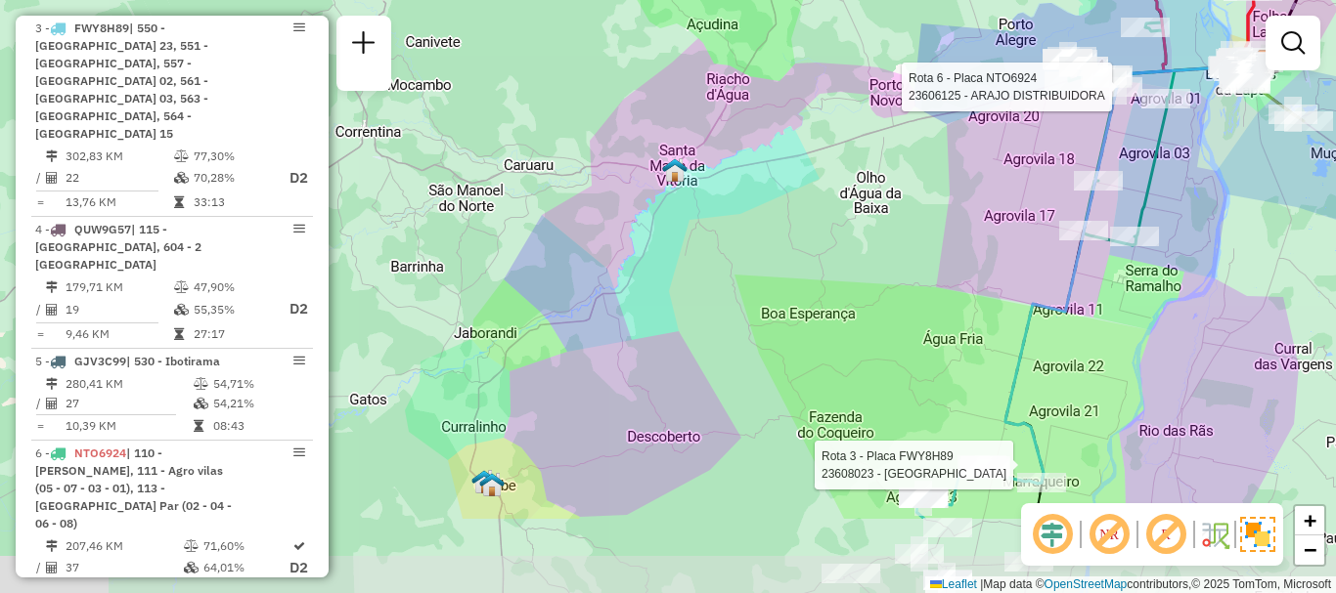
drag, startPoint x: 1118, startPoint y: 368, endPoint x: 1186, endPoint y: 235, distance: 149.5
click at [1186, 235] on div "Rota 3 - Placa FWY8H89 23608023 - BAR DO CIDAO Rota 6 - Placa NTO6924 23606125 …" at bounding box center [668, 296] width 1336 height 593
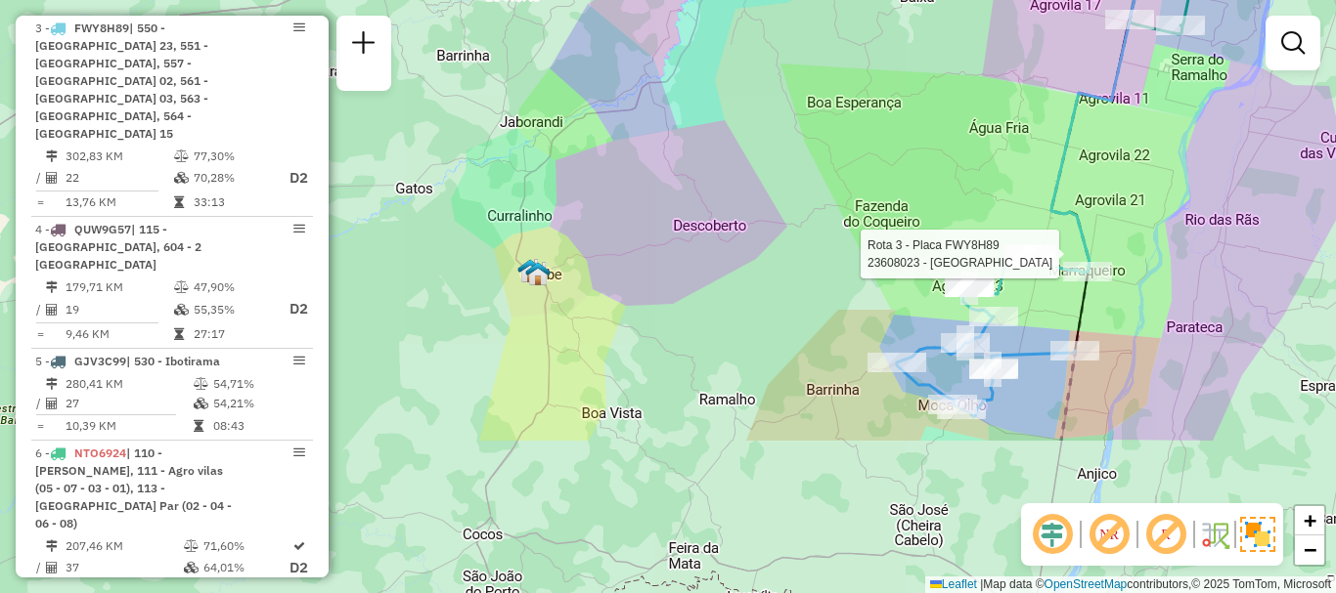
drag, startPoint x: 1158, startPoint y: 407, endPoint x: 1166, endPoint y: 228, distance: 179.1
click at [1166, 228] on div "Rota 3 - Placa FWY8H89 23608023 - BAR DO CIDAO Rota 6 - Placa NTO6924 23606125 …" at bounding box center [668, 296] width 1336 height 593
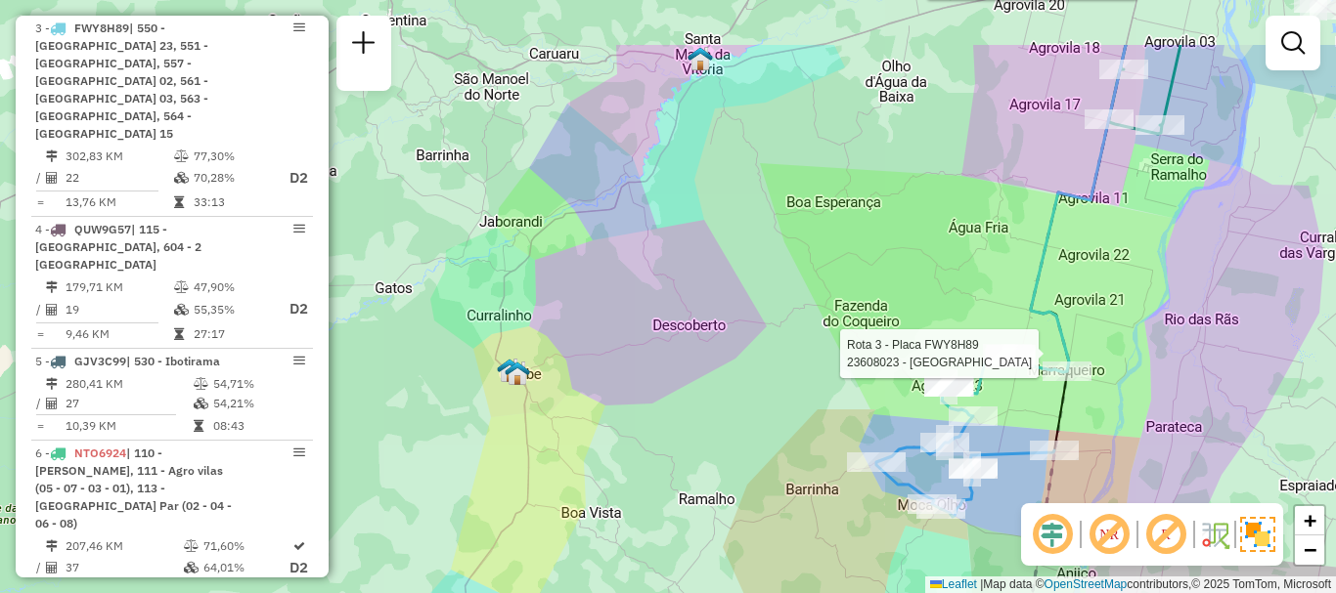
drag, startPoint x: 1201, startPoint y: 354, endPoint x: 1185, endPoint y: 459, distance: 105.8
click at [1185, 459] on div "Rota 3 - Placa FWY8H89 23608023 - BAR DO CIDAO Rota 6 - Placa NTO6924 23606125 …" at bounding box center [668, 296] width 1336 height 593
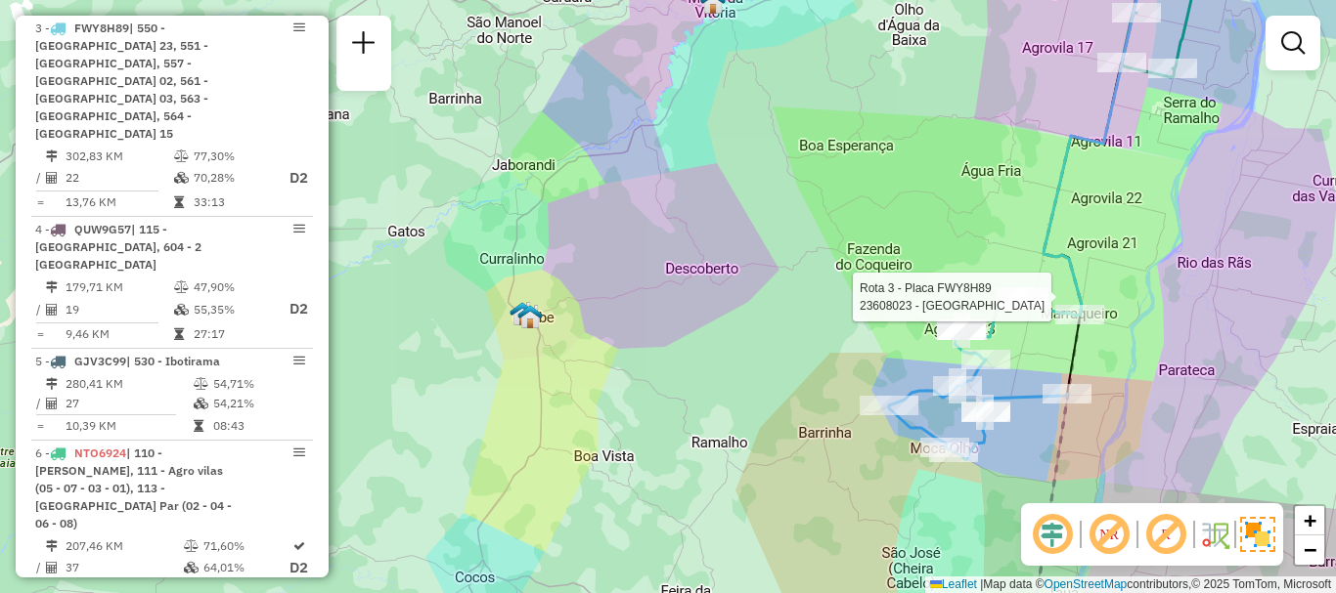
drag, startPoint x: 1164, startPoint y: 379, endPoint x: 1171, endPoint y: 324, distance: 56.1
click at [1177, 324] on div "Rota 3 - Placa FWY8H89 23608023 - BAR DO CIDAO Rota 6 - Placa NTO6924 23606125 …" at bounding box center [668, 296] width 1336 height 593
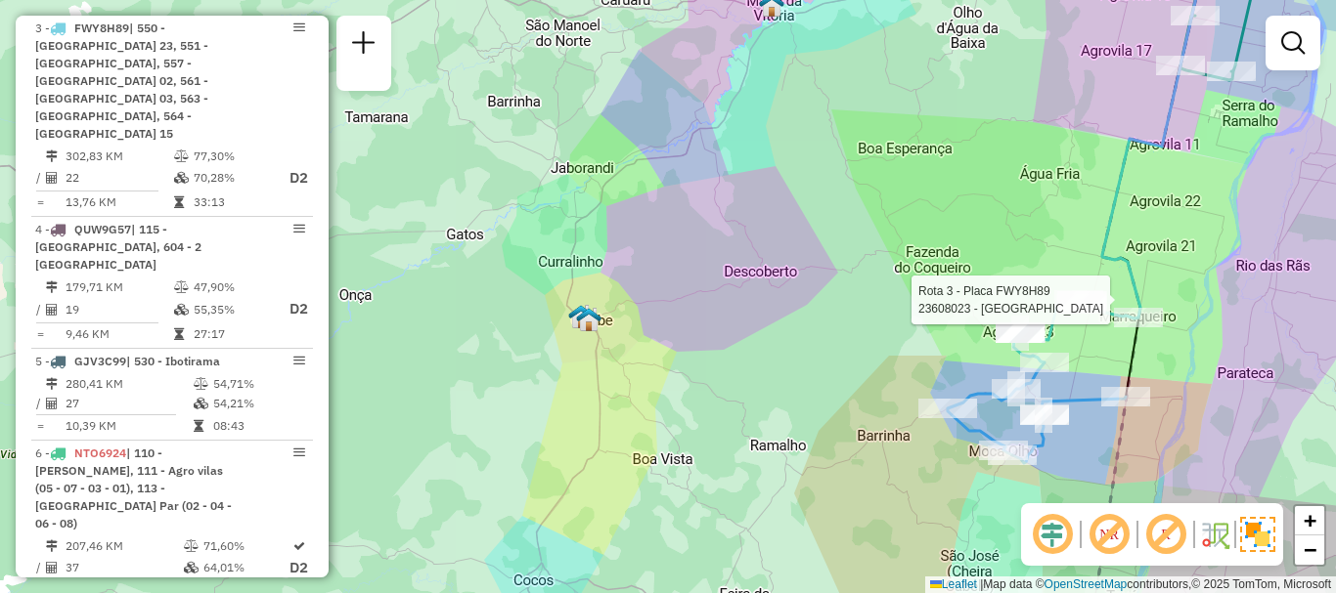
drag, startPoint x: 1103, startPoint y: 449, endPoint x: 1184, endPoint y: 431, distance: 83.0
click at [1189, 434] on div "Rota 3 - Placa FWY8H89 23608023 - BAR DO CIDAO Rota 6 - Placa NTO6924 23606125 …" at bounding box center [668, 296] width 1336 height 593
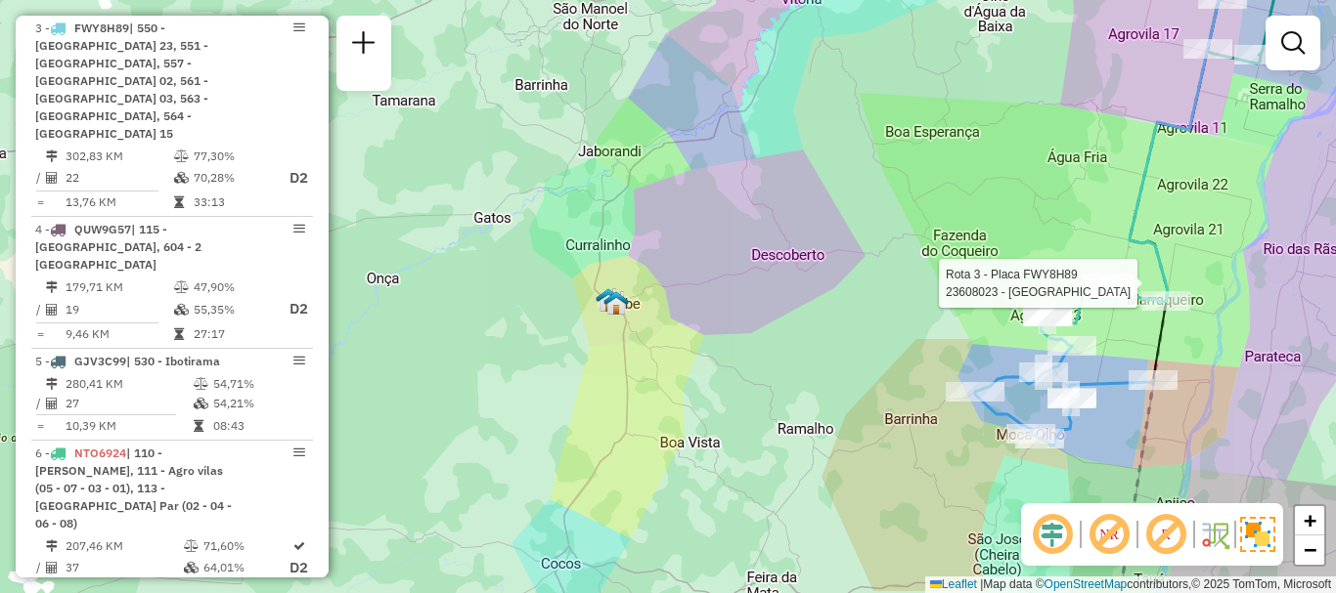
drag, startPoint x: 1181, startPoint y: 427, endPoint x: 1159, endPoint y: 426, distance: 22.5
click at [1162, 428] on div "Rota 3 - Placa FWY8H89 23608023 - BAR DO CIDAO Rota 6 - Placa NTO6924 23606125 …" at bounding box center [668, 296] width 1336 height 593
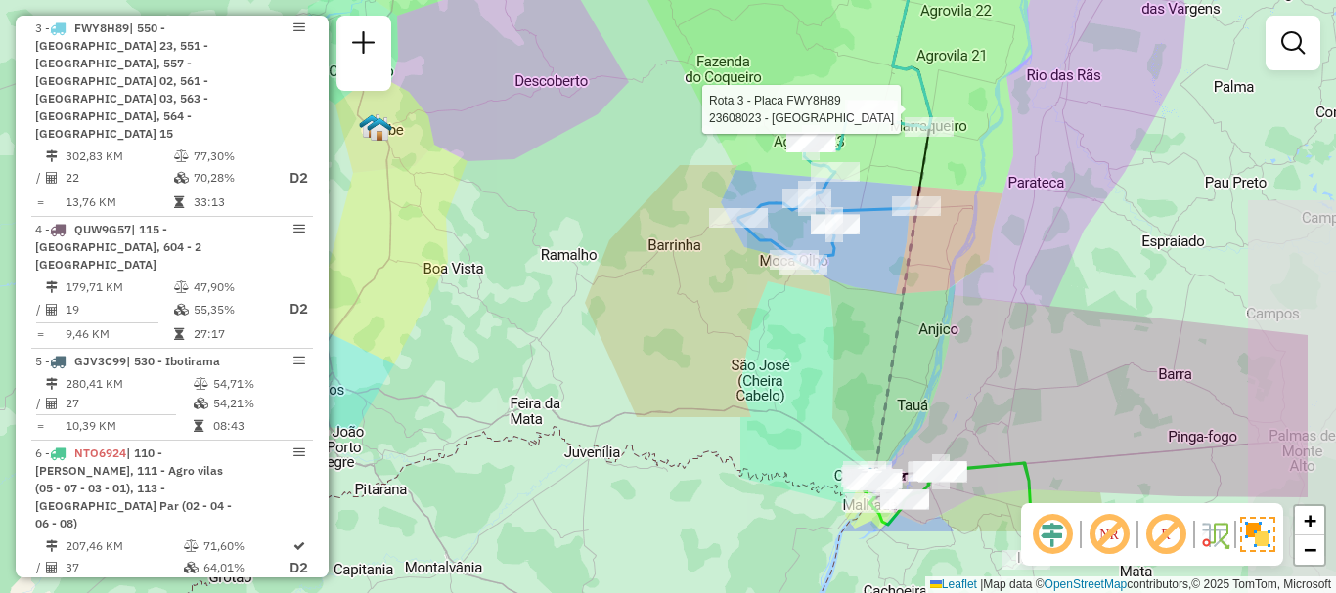
drag, startPoint x: 1198, startPoint y: 333, endPoint x: 1023, endPoint y: 217, distance: 210.2
click at [1035, 213] on div "Rota 3 - Placa FWY8H89 23608023 - BAR DO CIDAO Rota 6 - Placa NTO6924 23606125 …" at bounding box center [668, 296] width 1336 height 593
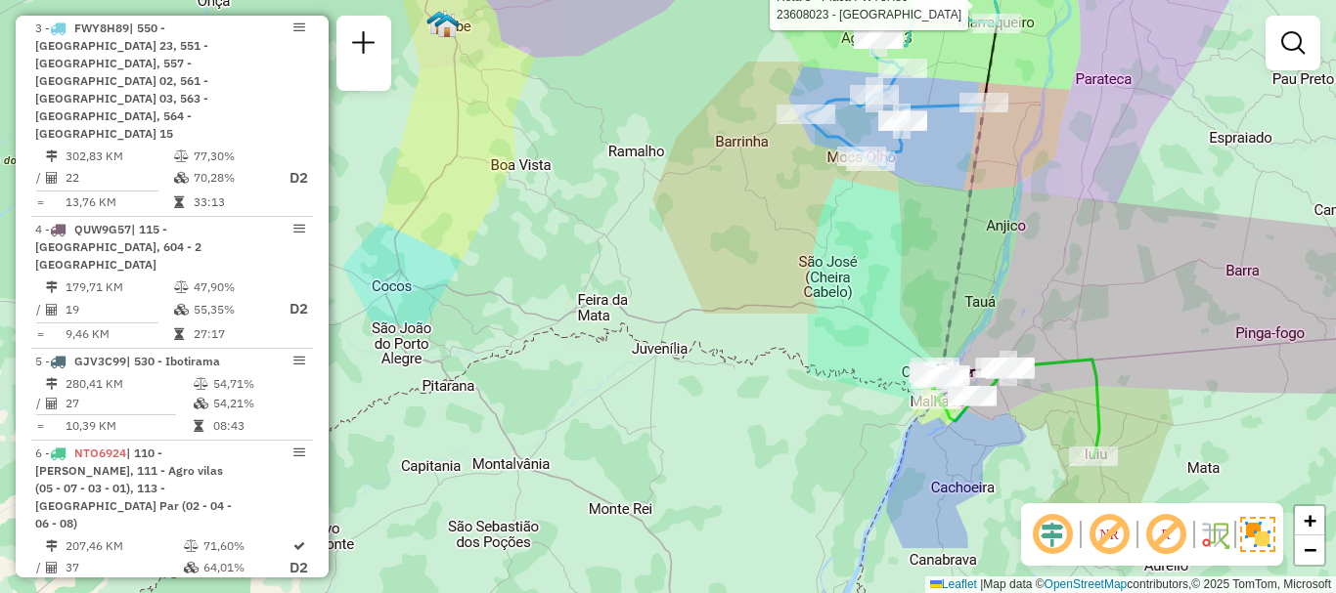
drag, startPoint x: 1115, startPoint y: 429, endPoint x: 1187, endPoint y: 326, distance: 126.4
click at [1187, 326] on div "Rota 3 - Placa FWY8H89 23608023 - BAR DO CIDAO Rota 6 - Placa NTO6924 23606125 …" at bounding box center [668, 296] width 1336 height 593
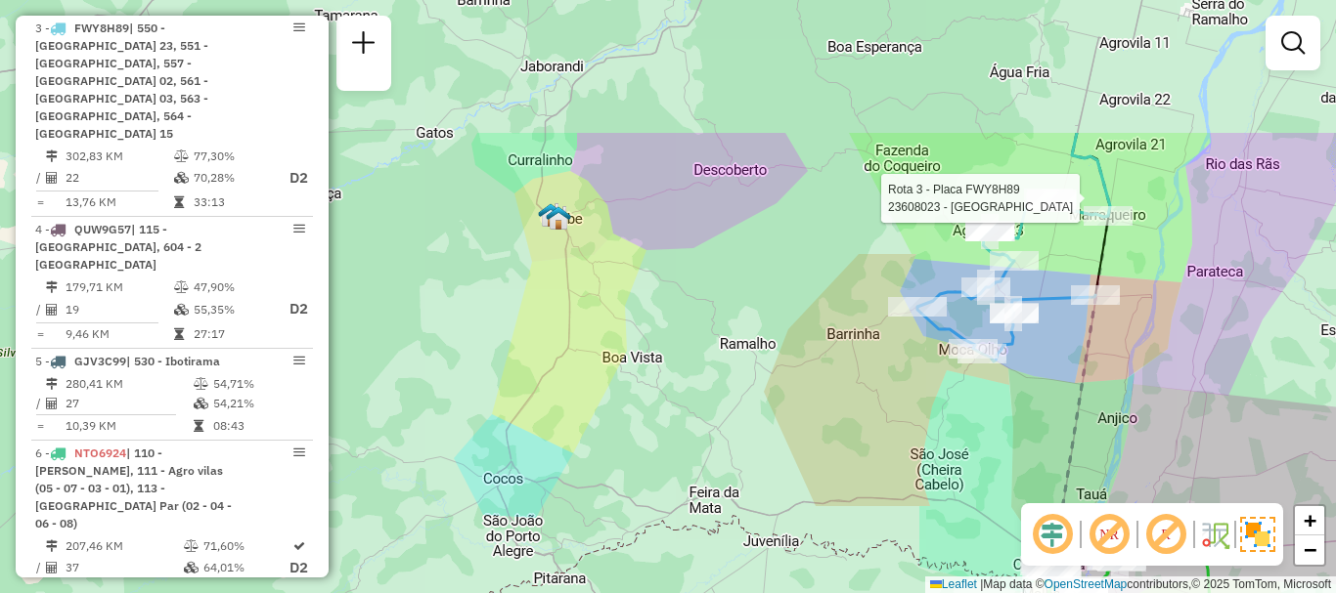
drag, startPoint x: 1117, startPoint y: 238, endPoint x: 1212, endPoint y: 281, distance: 105.0
click at [1229, 430] on div "Rota 3 - Placa FWY8H89 23608023 - BAR DO CIDAO Rota 6 - Placa NTO6924 23606125 …" at bounding box center [668, 296] width 1336 height 593
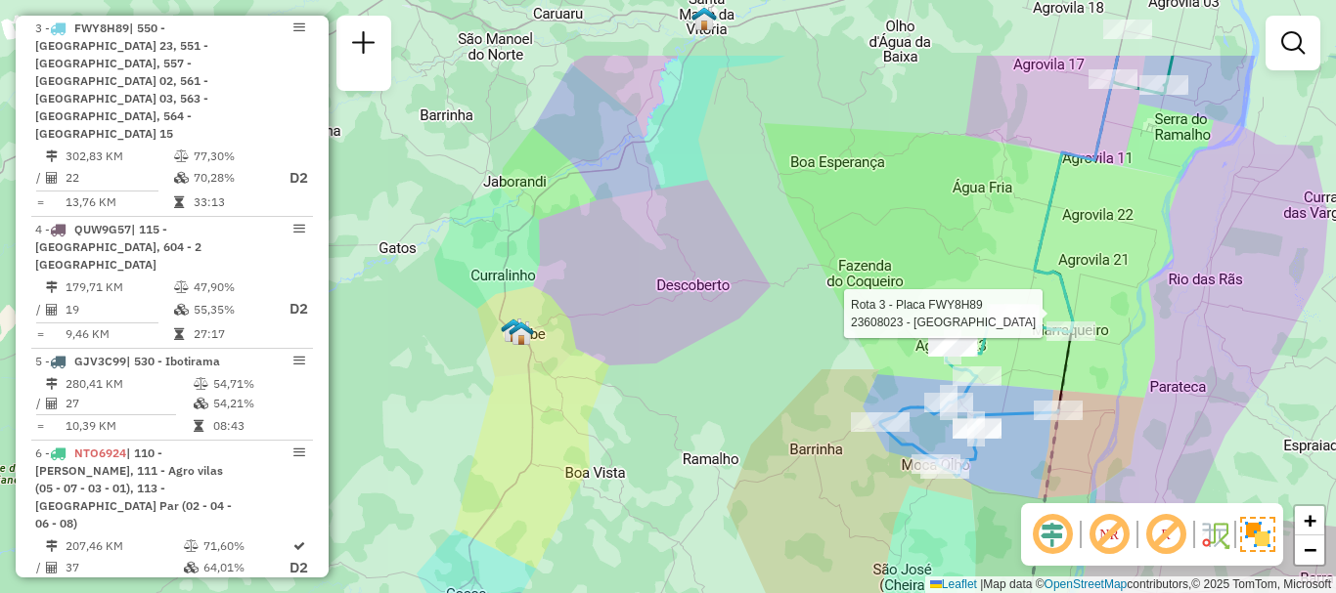
drag, startPoint x: 1195, startPoint y: 310, endPoint x: 1143, endPoint y: 368, distance: 77.5
click at [1150, 379] on div "Rota 3 - Placa FWY8H89 23608023 - BAR DO CIDAO Rota 6 - Placa NTO6924 23606125 …" at bounding box center [668, 296] width 1336 height 593
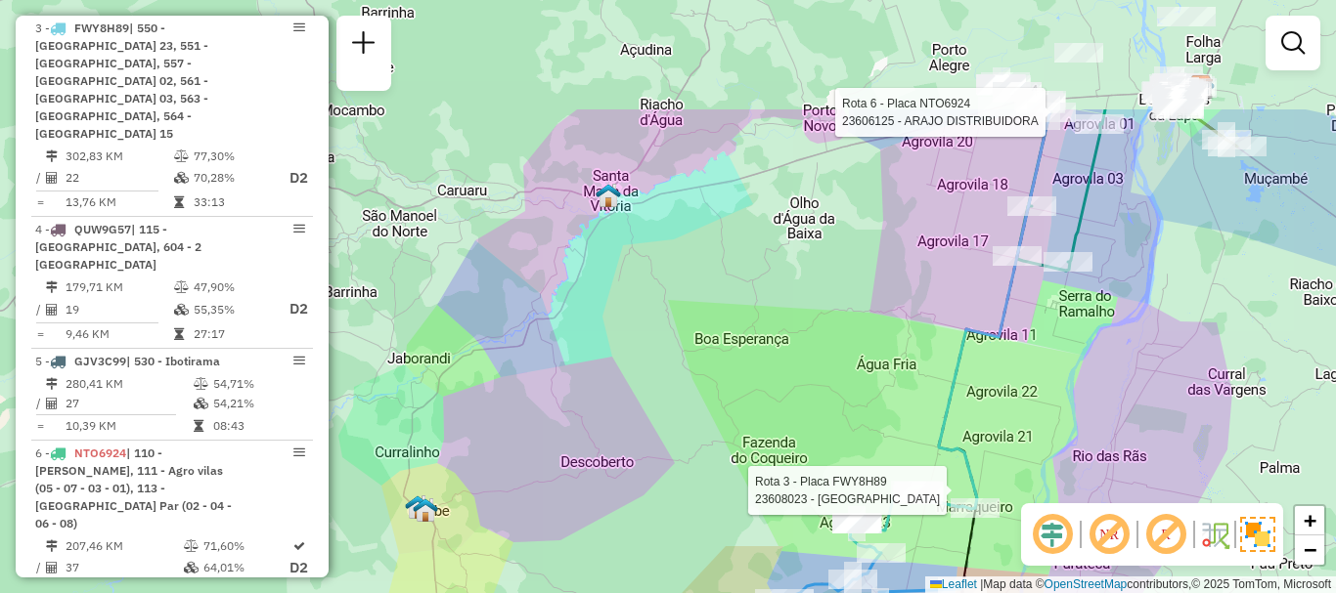
drag, startPoint x: 1168, startPoint y: 313, endPoint x: 1064, endPoint y: 489, distance: 204.7
click at [1069, 488] on div "Rota 3 - Placa FWY8H89 23608023 - BAR DO CIDAO Rota 6 - Placa NTO6924 23606125 …" at bounding box center [668, 296] width 1336 height 593
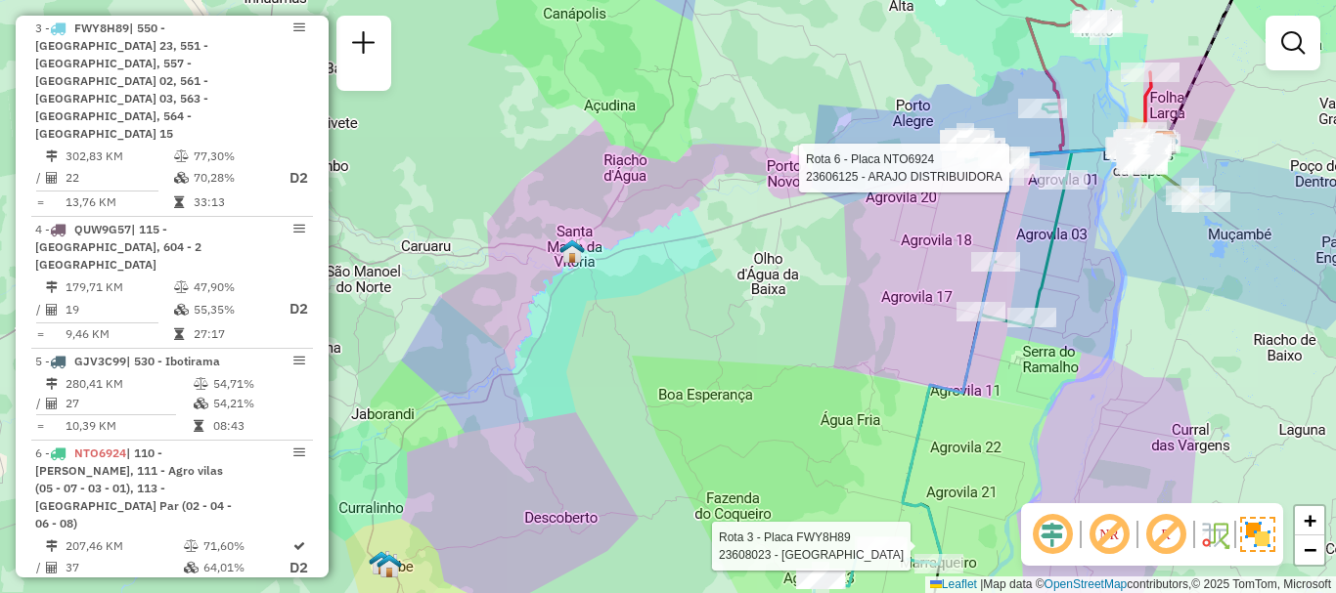
drag, startPoint x: 1145, startPoint y: 409, endPoint x: 1119, endPoint y: 436, distance: 37.4
click at [1118, 456] on div "Rota 3 - Placa FWY8H89 23608023 - BAR DO CIDAO Rota 6 - Placa NTO6924 23606125 …" at bounding box center [668, 296] width 1336 height 593
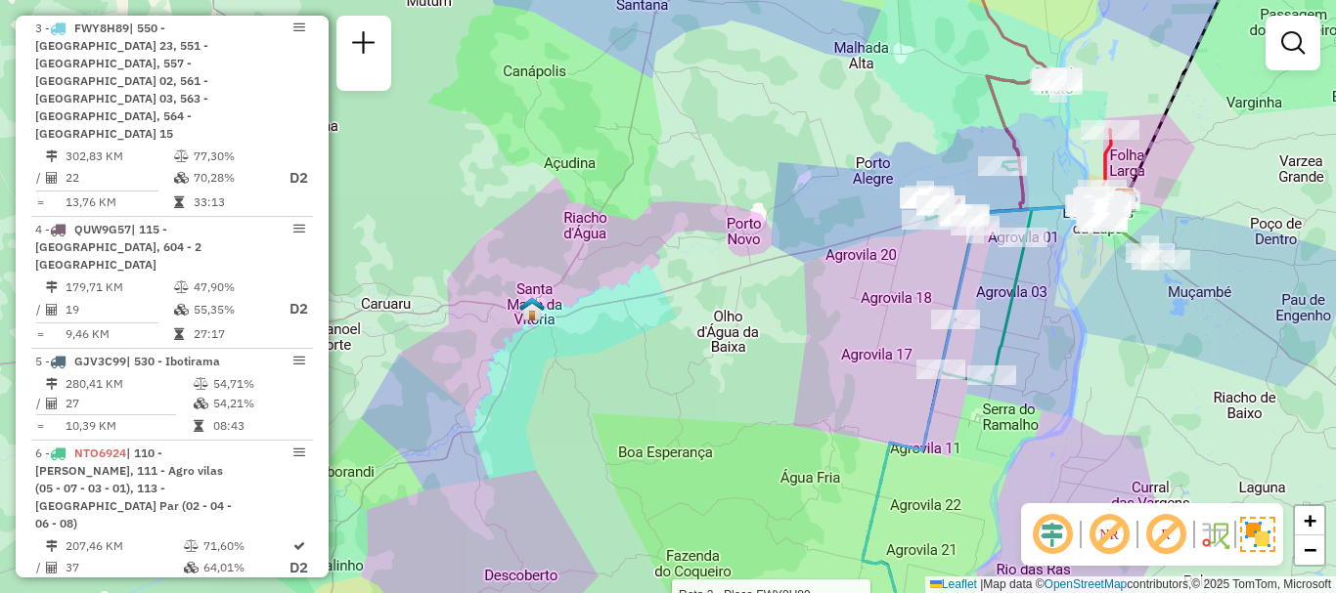
drag, startPoint x: 1087, startPoint y: 276, endPoint x: 1046, endPoint y: 334, distance: 71.6
click at [1046, 334] on div "Rota 3 - Placa FWY8H89 23608023 - BAR DO CIDAO Janela de atendimento Grade de a…" at bounding box center [668, 296] width 1336 height 593
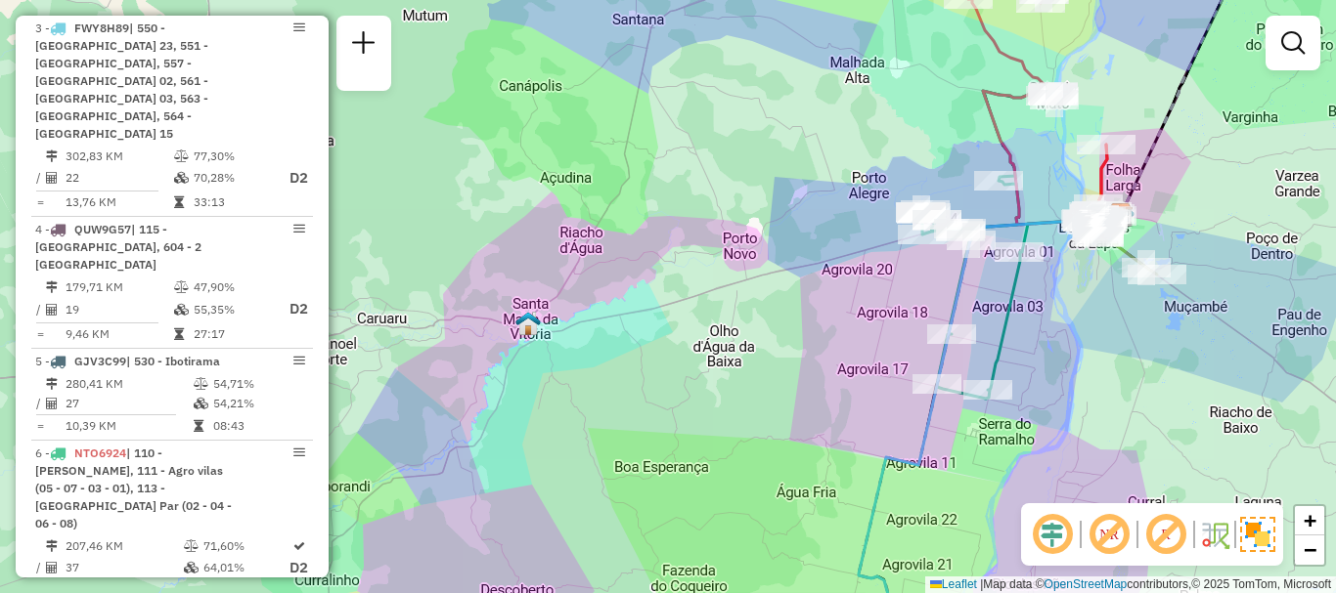
drag, startPoint x: 1028, startPoint y: 335, endPoint x: 1025, endPoint y: 361, distance: 25.6
click at [1025, 361] on div "Rota 3 - Placa FWY8H89 23608023 - BAR DO CIDAO Janela de atendimento Grade de a…" at bounding box center [668, 296] width 1336 height 593
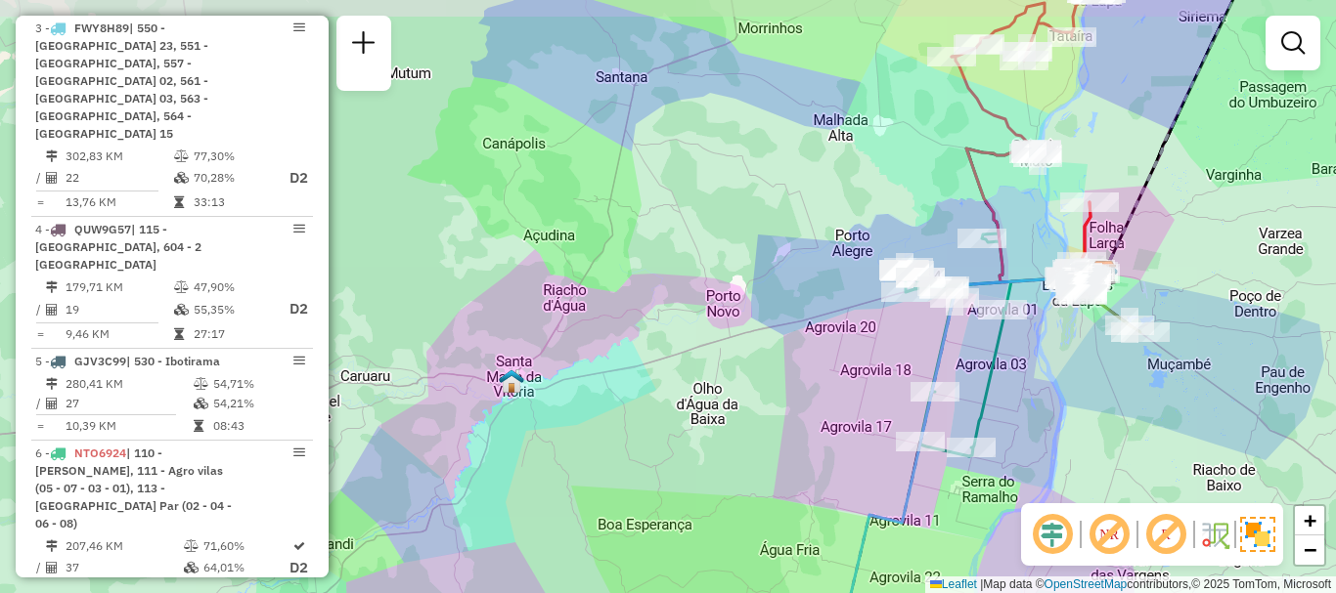
drag, startPoint x: 1171, startPoint y: 412, endPoint x: 1157, endPoint y: 443, distance: 34.6
click at [1157, 443] on div "Rota 3 - Placa FWY8H89 23608023 - BAR DO CIDAO Janela de atendimento Grade de a…" at bounding box center [668, 296] width 1336 height 593
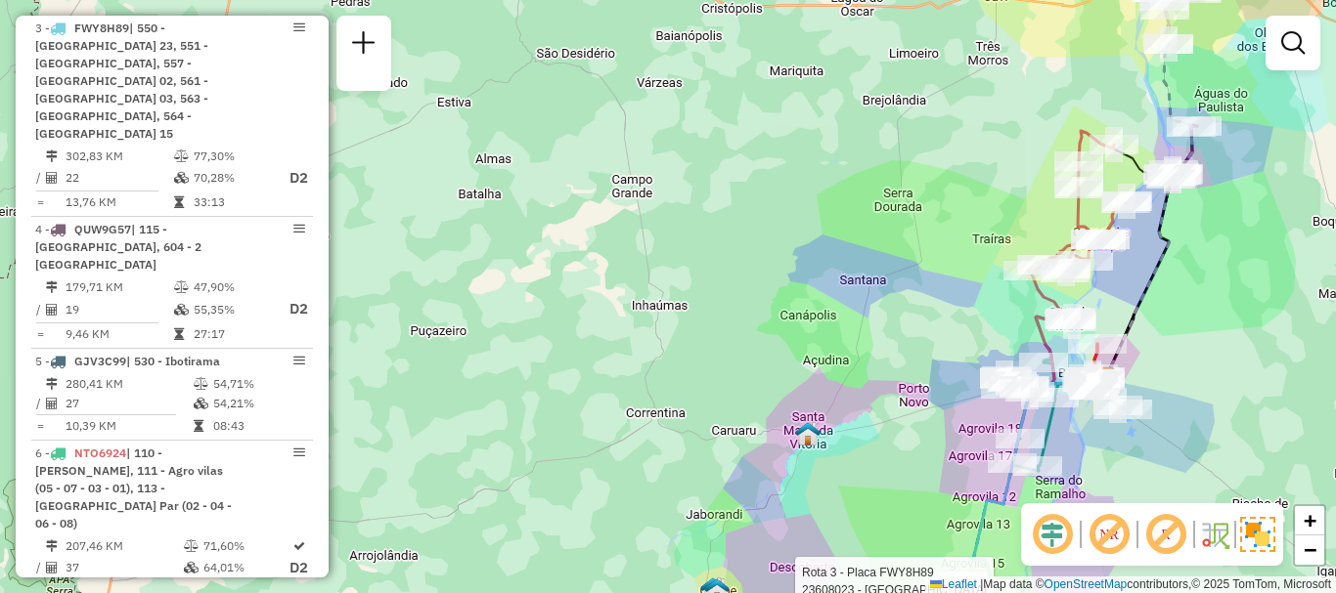
drag, startPoint x: 1192, startPoint y: 350, endPoint x: 1121, endPoint y: 384, distance: 78.3
click at [1121, 384] on div "Rota 3 - Placa FWY8H89 23608023 - BAR DO CIDAO Janela de atendimento Grade de a…" at bounding box center [668, 296] width 1336 height 593
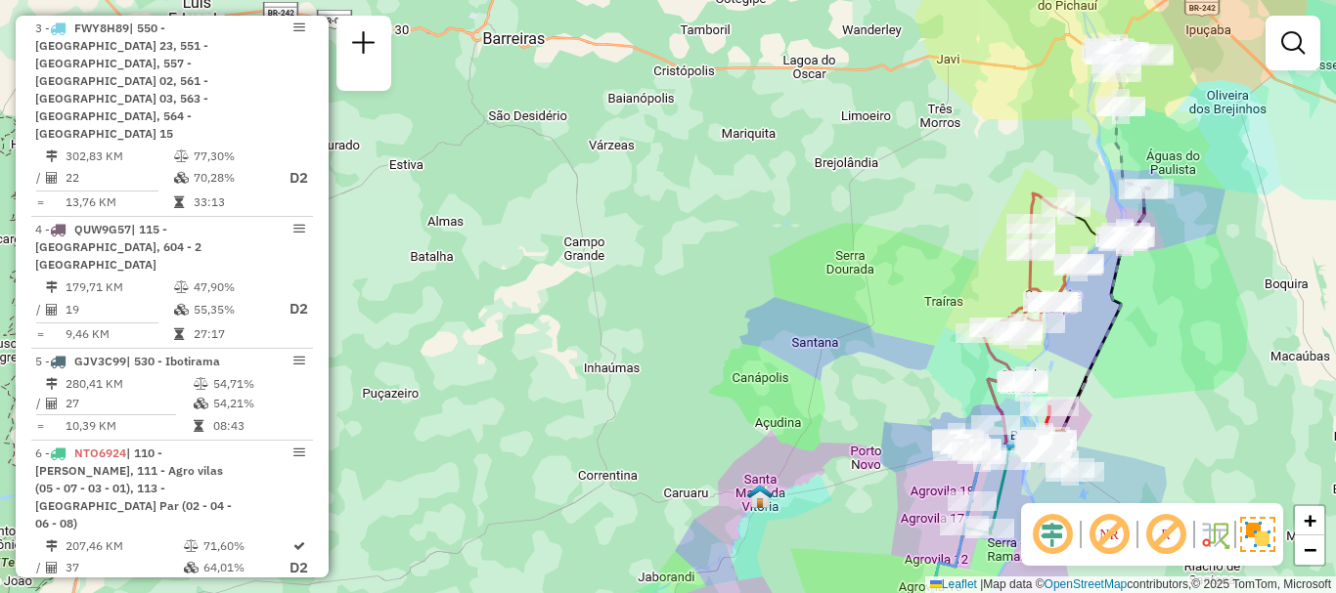
drag, startPoint x: 1191, startPoint y: 294, endPoint x: 1191, endPoint y: 382, distance: 88.0
click at [1191, 382] on div "Rota 3 - Placa FWY8H89 23608023 - BAR DO CIDAO Janela de atendimento Grade de a…" at bounding box center [668, 296] width 1336 height 593
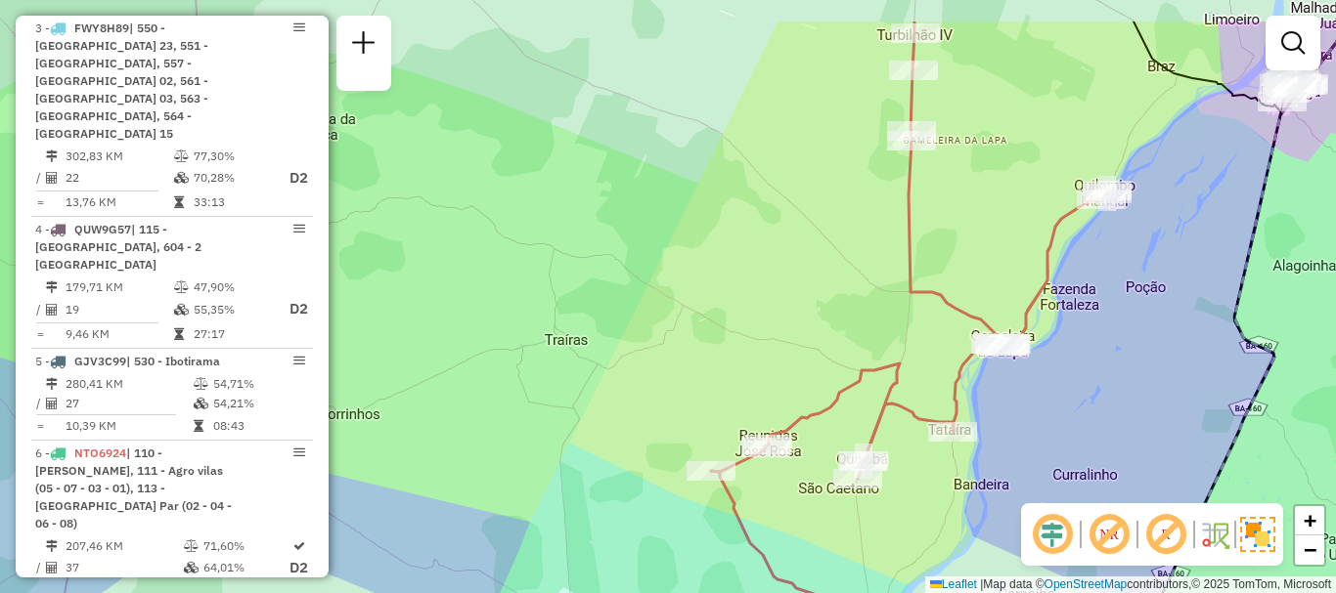
drag, startPoint x: 1131, startPoint y: 361, endPoint x: 1125, endPoint y: 374, distance: 14.9
click at [1125, 373] on div "Rota 3 - Placa FWY8H89 23608023 - BAR DO CIDAO Janela de atendimento Grade de a…" at bounding box center [668, 296] width 1336 height 593
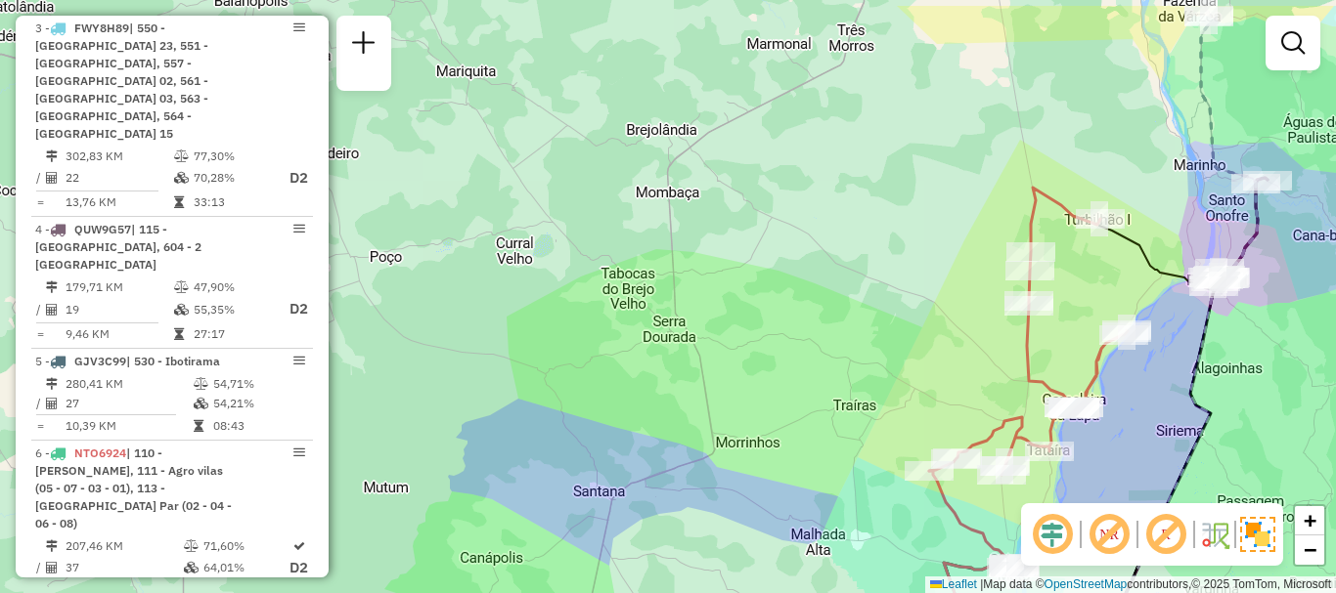
drag, startPoint x: 1300, startPoint y: 407, endPoint x: 1231, endPoint y: 317, distance: 113.6
click at [1286, 426] on div "Rota 3 - Placa FWY8H89 23608023 - BAR DO CIDAO Janela de atendimento Grade de a…" at bounding box center [668, 296] width 1336 height 593
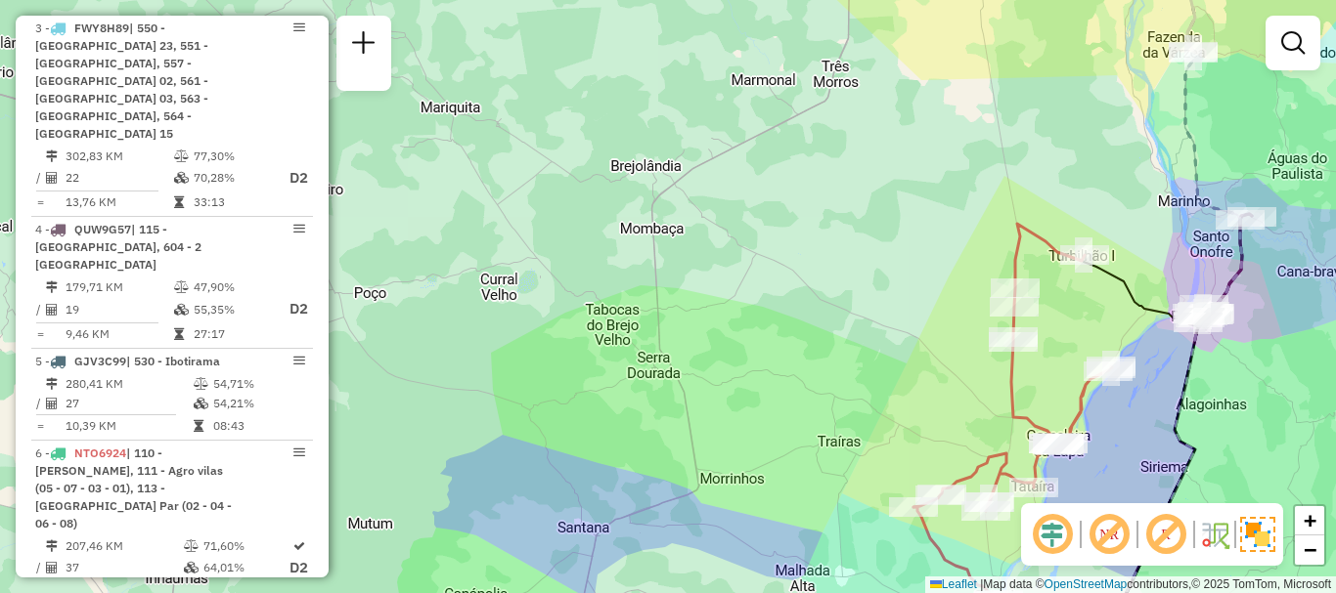
click at [1266, 417] on div "Rota 3 - Placa FWY8H89 23608023 - BAR DO CIDAO Janela de atendimento Grade de a…" at bounding box center [668, 296] width 1336 height 593
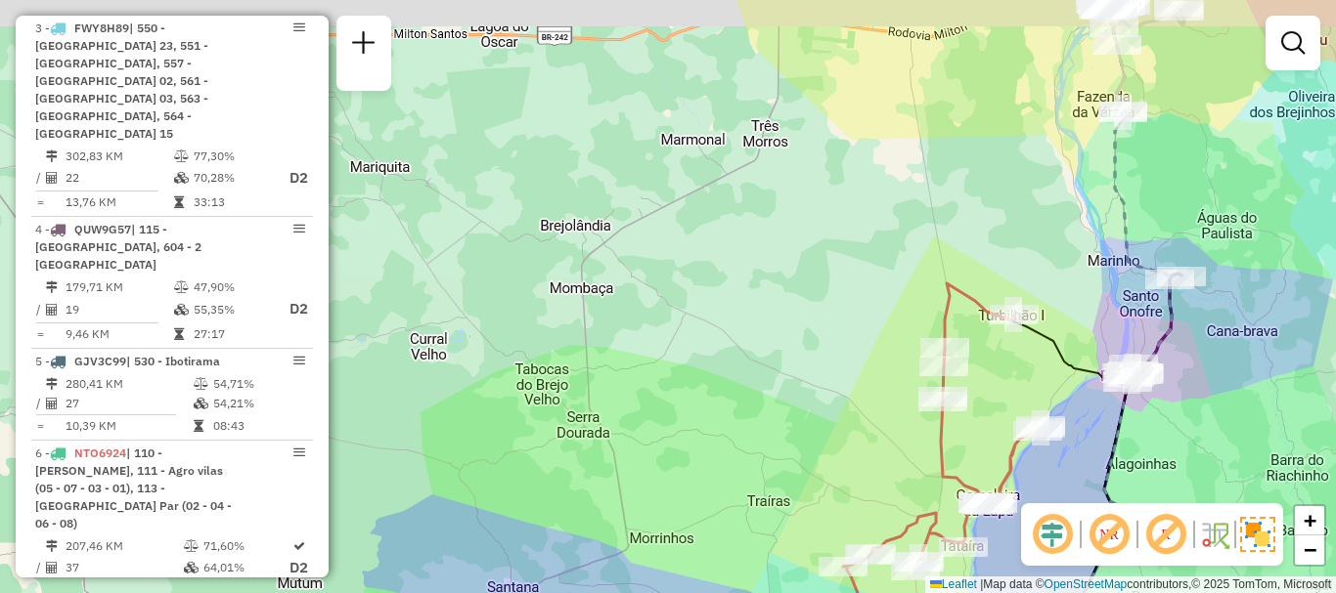
drag, startPoint x: 1243, startPoint y: 407, endPoint x: 1159, endPoint y: 473, distance: 107.2
click at [1159, 473] on div "Rota 3 - Placa FWY8H89 23608023 - BAR DO CIDAO Janela de atendimento Grade de a…" at bounding box center [668, 296] width 1336 height 593
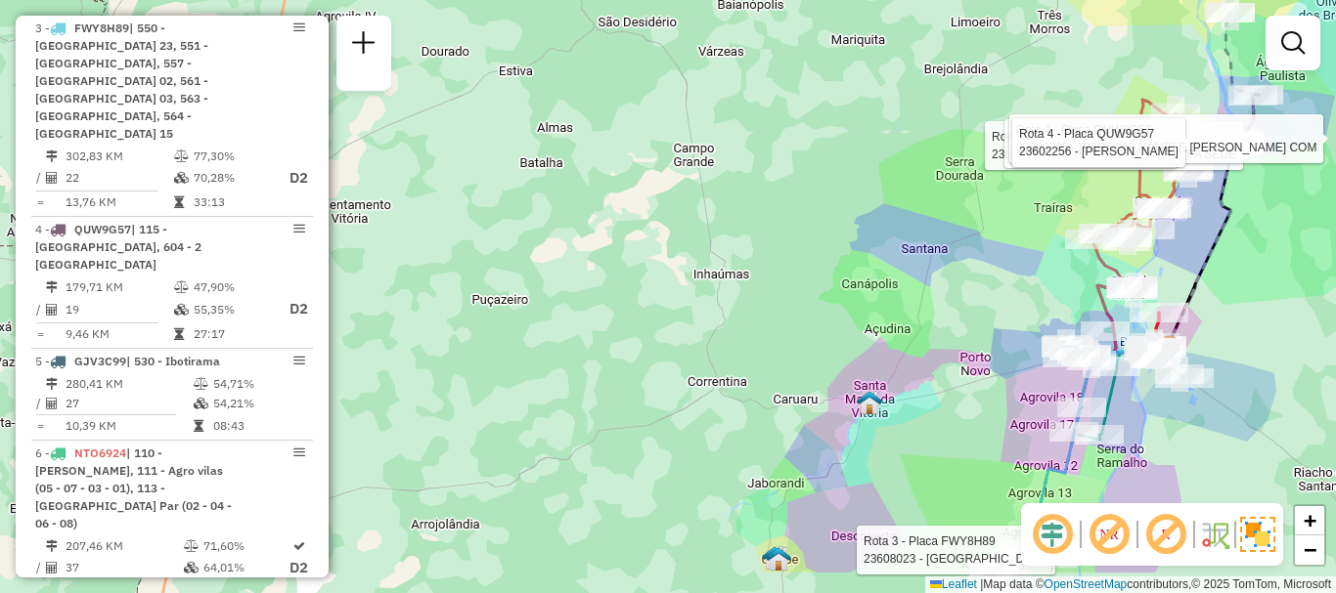
drag, startPoint x: 1203, startPoint y: 381, endPoint x: 1222, endPoint y: 297, distance: 86.3
click at [1224, 301] on div "Rota 3 - Placa FWY8H89 23608023 - BAR DO CIDAO Rota 4 - Placa QUW9G57 23605502 …" at bounding box center [668, 296] width 1336 height 593
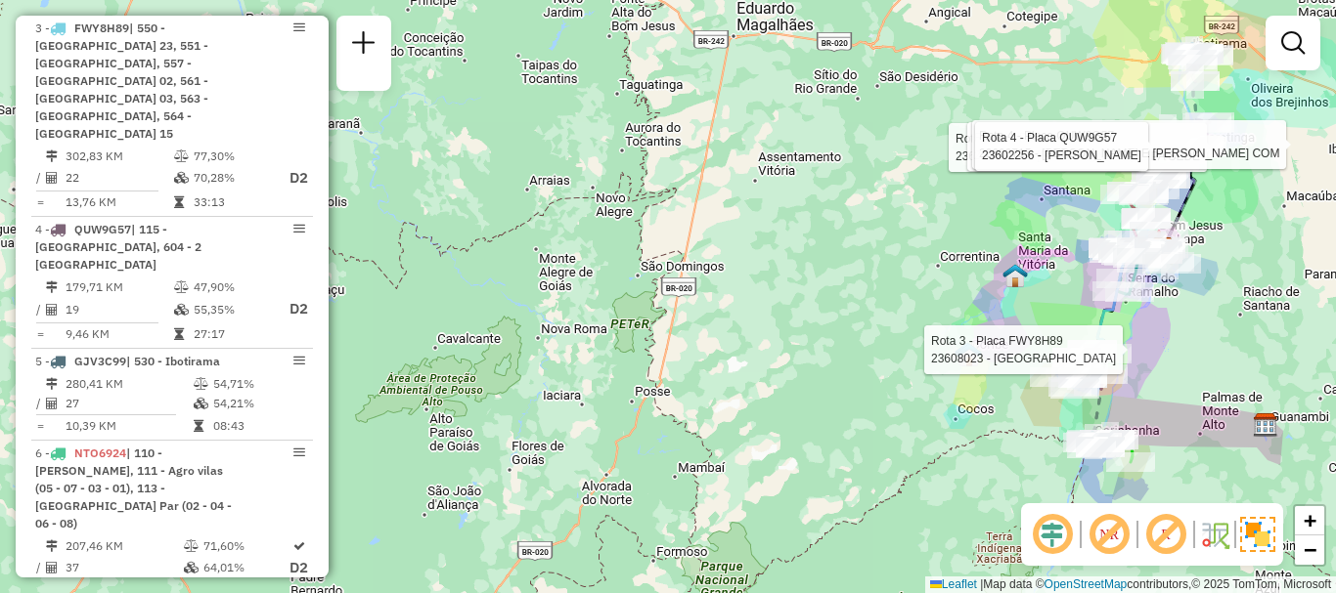
drag, startPoint x: 1165, startPoint y: 443, endPoint x: 1199, endPoint y: 248, distance: 197.4
click at [1199, 249] on div "Rota 3 - Placa FWY8H89 23608023 - BAR DO CIDAO Rota 4 - Placa QUW9G57 23605502 …" at bounding box center [668, 296] width 1336 height 593
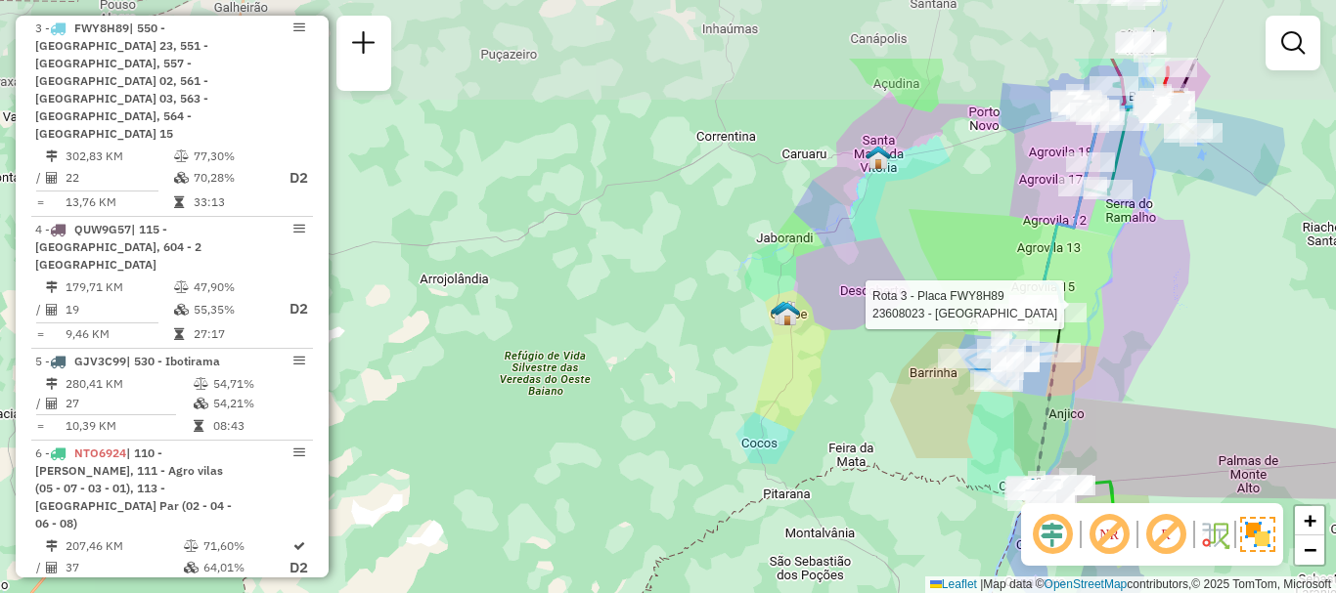
drag, startPoint x: 1235, startPoint y: 255, endPoint x: 1133, endPoint y: 366, distance: 150.2
click at [1134, 363] on div "Rota 3 - Placa FWY8H89 23608023 - BAR DO CIDAO Rota 4 - Placa QUW9G57 23605502 …" at bounding box center [668, 296] width 1336 height 593
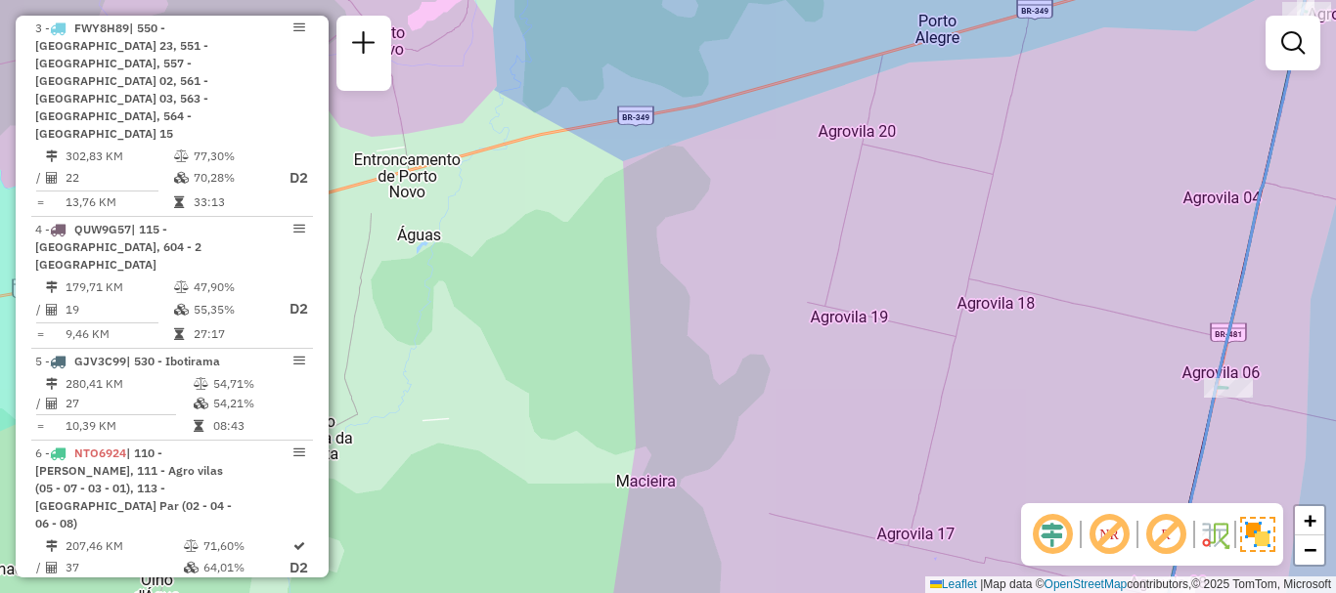
drag, startPoint x: 1190, startPoint y: 341, endPoint x: 1035, endPoint y: 231, distance: 189.9
click at [1036, 234] on div "Rota 3 - Placa FWY8H89 23608023 - BAR DO CIDAO Rota 4 - Placa QUW9G57 23605502 …" at bounding box center [668, 296] width 1336 height 593
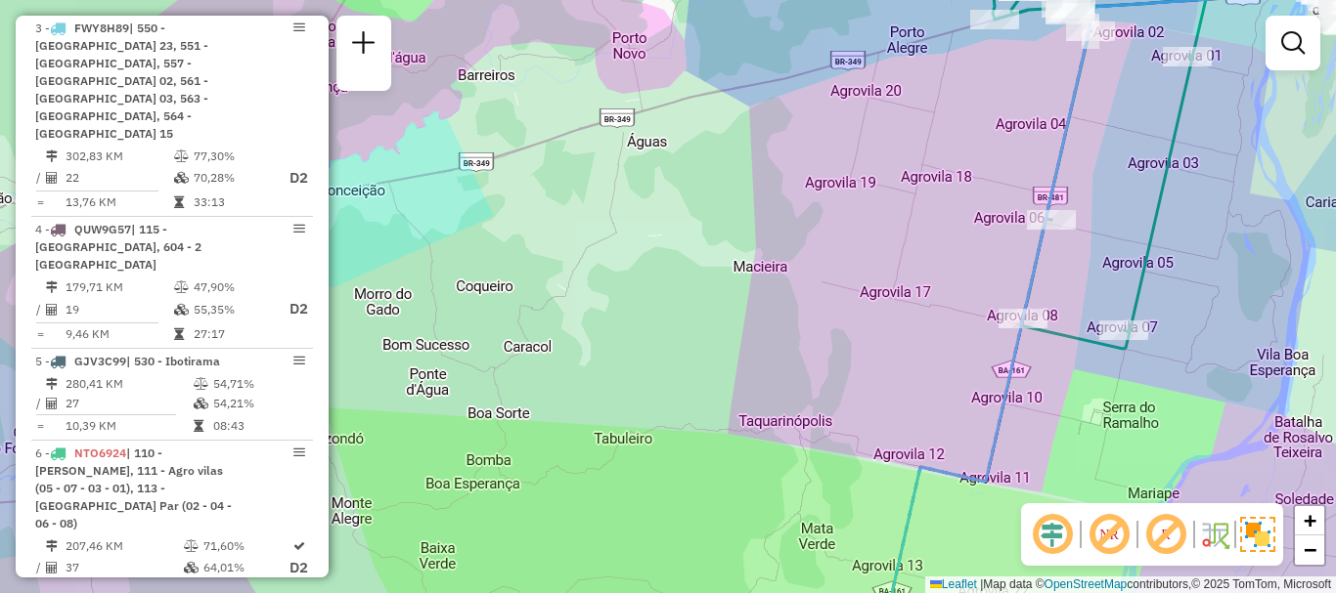
drag, startPoint x: 1116, startPoint y: 288, endPoint x: 1105, endPoint y: 247, distance: 42.4
click at [1105, 247] on div "Rota 3 - Placa FWY8H89 23608023 - BAR DO CIDAO Rota 4 - Placa QUW9G57 23605502 …" at bounding box center [668, 296] width 1336 height 593
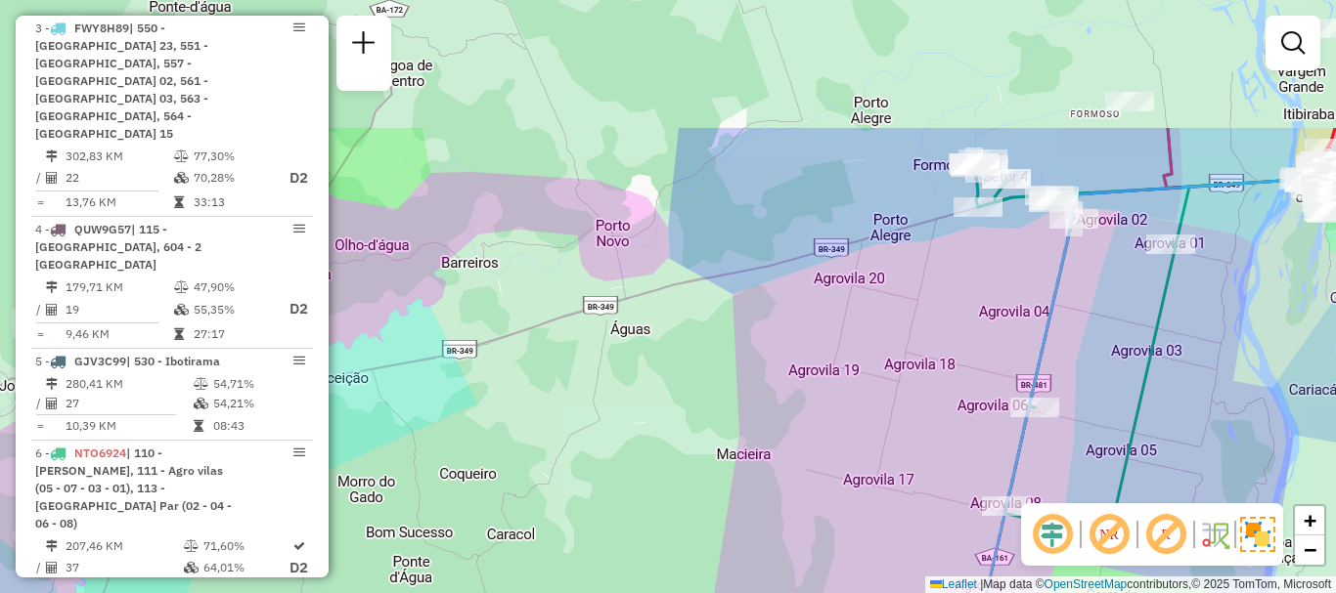
drag, startPoint x: 1018, startPoint y: 56, endPoint x: 1001, endPoint y: 243, distance: 188.5
click at [1001, 243] on div "Rota 3 - Placa FWY8H89 23608023 - BAR DO CIDAO Rota 4 - Placa QUW9G57 23605502 …" at bounding box center [668, 296] width 1336 height 593
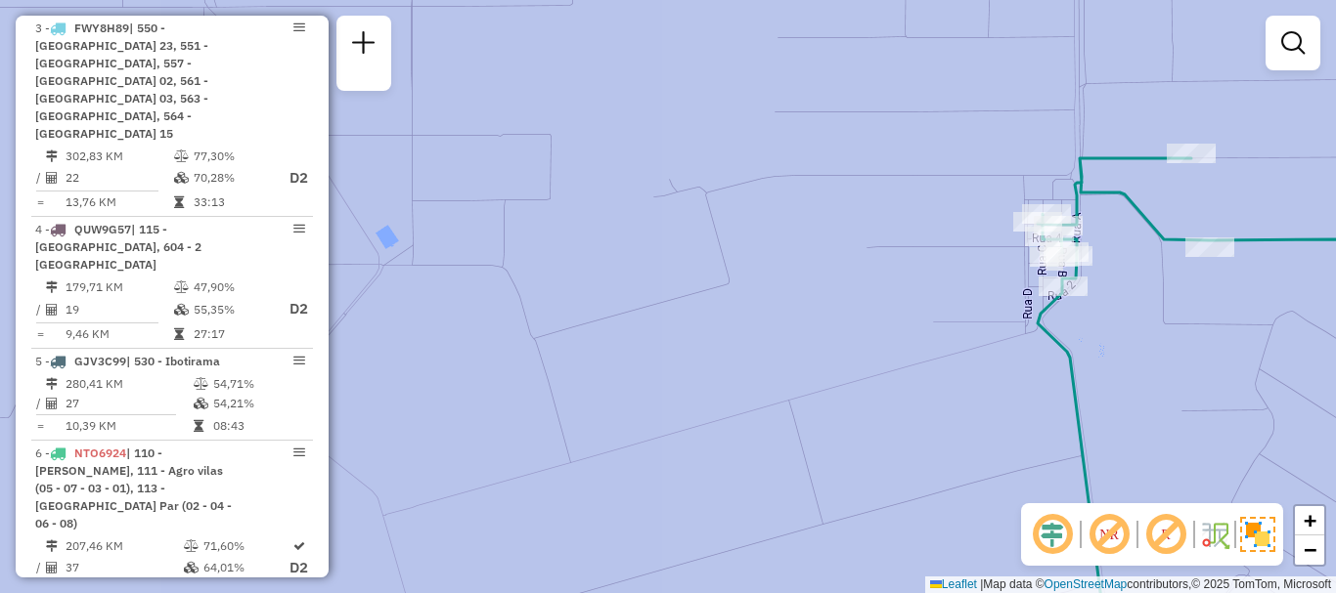
drag, startPoint x: 1154, startPoint y: 288, endPoint x: 1088, endPoint y: 324, distance: 74.4
click at [1090, 327] on div "Rota 3 - Placa FWY8H89 23608023 - BAR DO CIDAO Rota 4 - Placa QUW9G57 23605502 …" at bounding box center [668, 296] width 1336 height 593
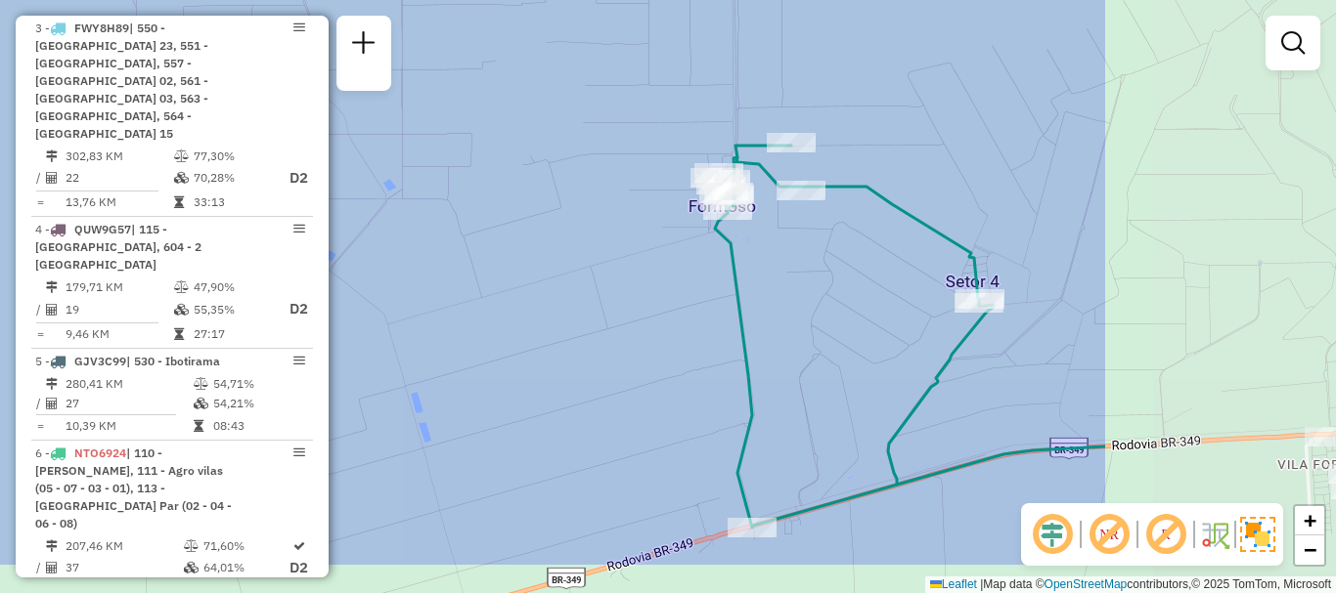
drag, startPoint x: 1199, startPoint y: 352, endPoint x: 835, endPoint y: 265, distance: 374.0
click at [835, 265] on div "Rota 3 - Placa FWY8H89 23608023 - BAR DO CIDAO Rota 4 - Placa QUW9G57 23605502 …" at bounding box center [668, 296] width 1336 height 593
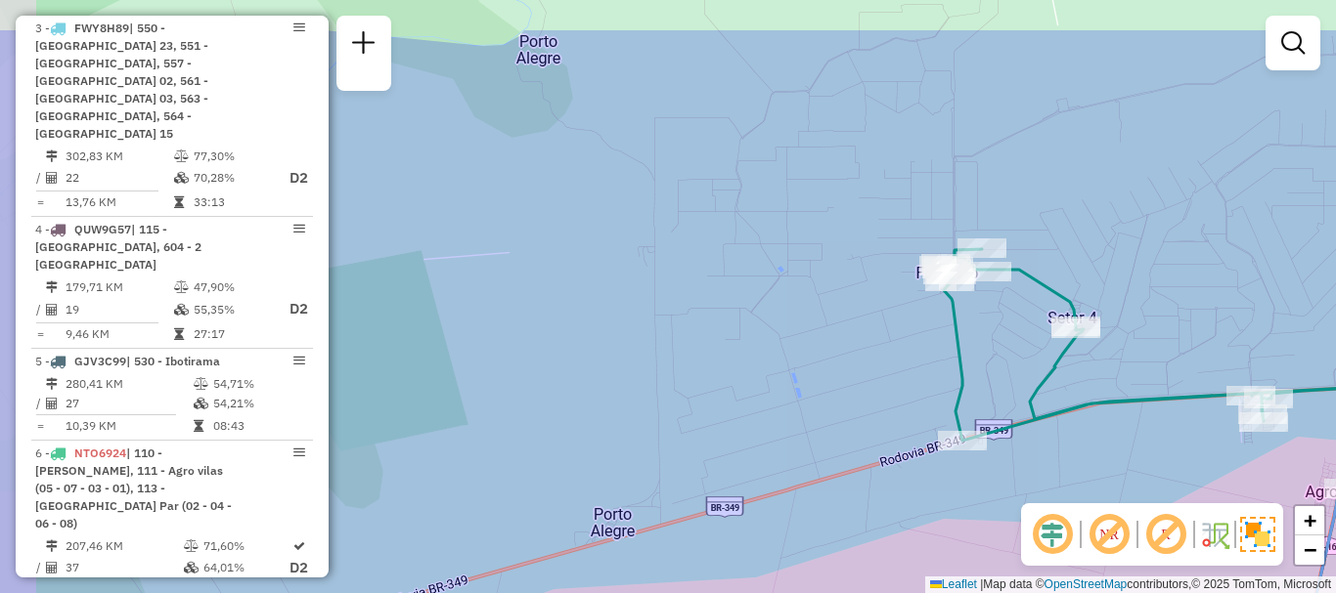
drag, startPoint x: 1046, startPoint y: 259, endPoint x: 1135, endPoint y: 326, distance: 111.1
click at [1135, 326] on div "Rota 3 - Placa FWY8H89 23608023 - BAR DO CIDAO Rota 4 - Placa QUW9G57 23605502 …" at bounding box center [668, 296] width 1336 height 593
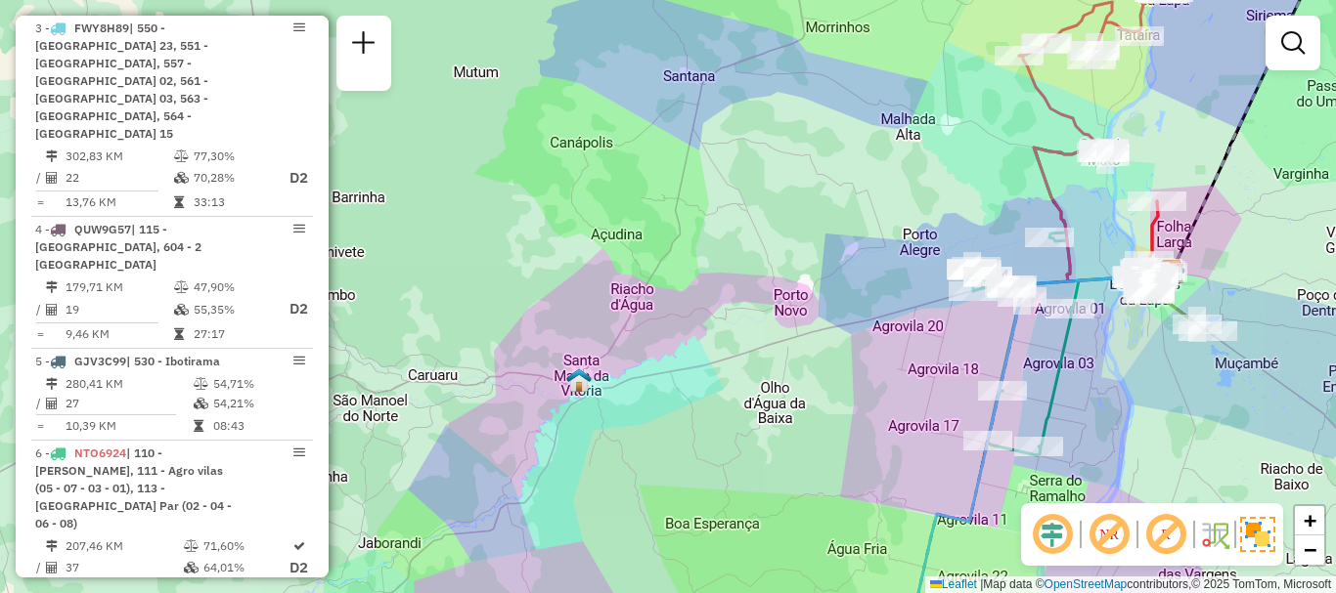
drag, startPoint x: 1144, startPoint y: 392, endPoint x: 1083, endPoint y: 299, distance: 110.9
click at [1083, 299] on div "Rota 3 - Placa FWY8H89 23608023 - BAR DO CIDAO Rota 4 - Placa QUW9G57 23605502 …" at bounding box center [668, 296] width 1336 height 593
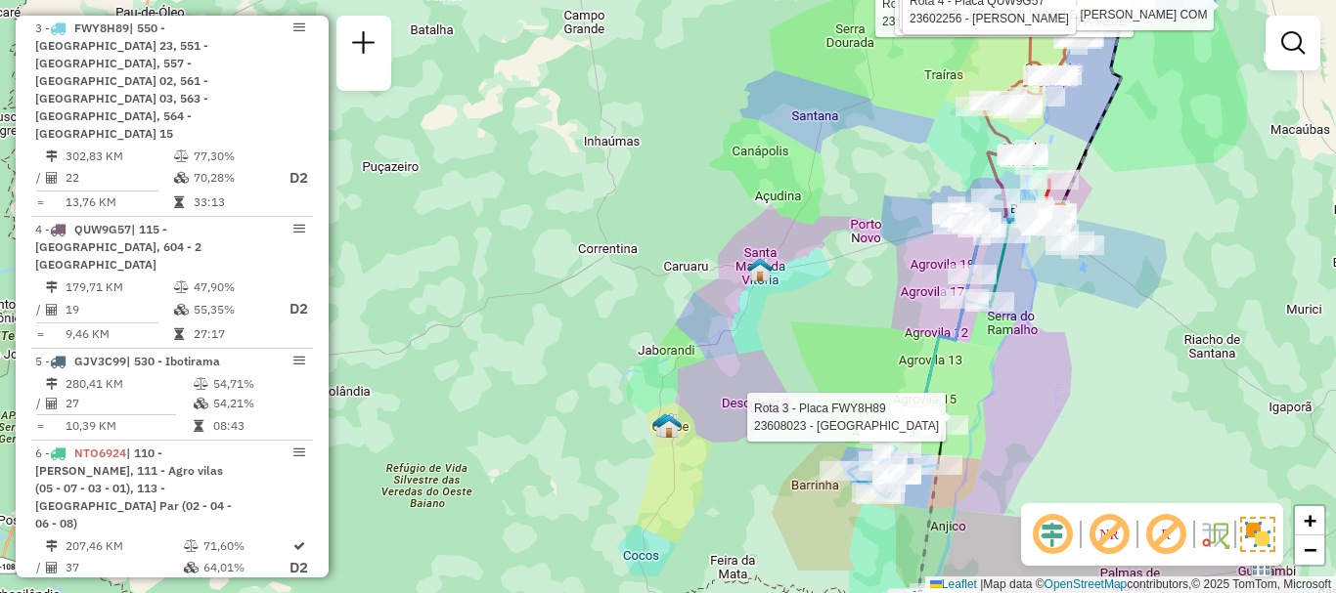
drag, startPoint x: 1117, startPoint y: 347, endPoint x: 1100, endPoint y: 313, distance: 38.0
click at [1100, 313] on div "Rota 3 - Placa FWY8H89 23608023 - BAR DO CIDAO Rota 4 - Placa QUW9G57 23605502 …" at bounding box center [668, 296] width 1336 height 593
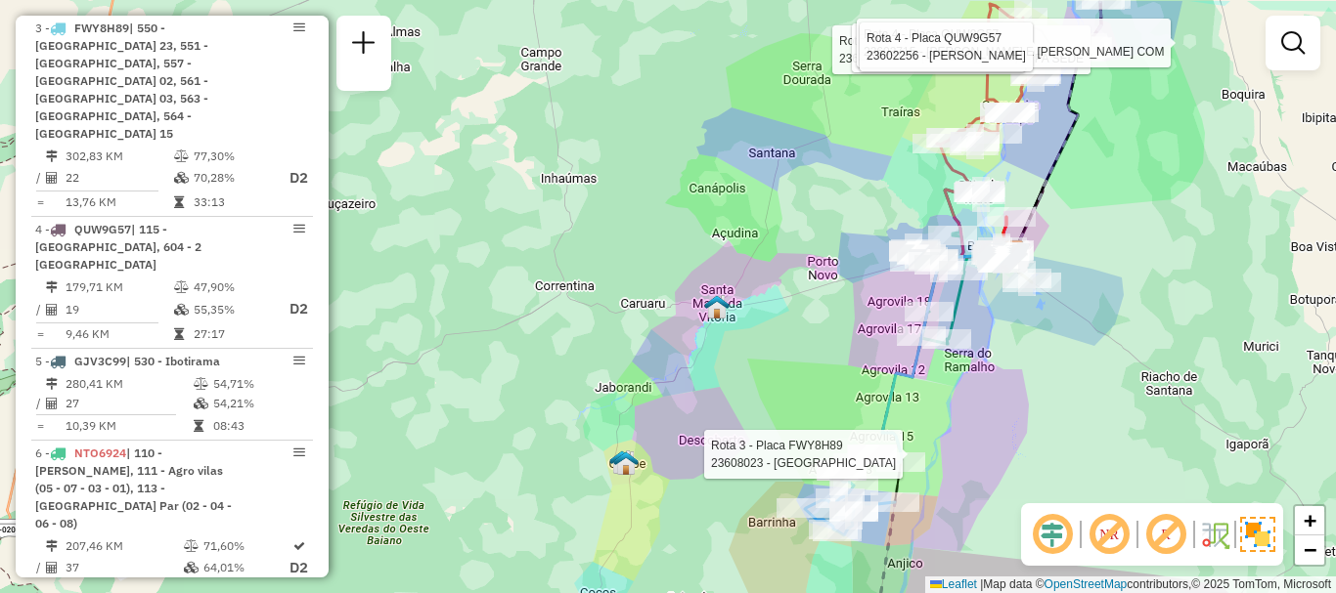
drag, startPoint x: 1047, startPoint y: 407, endPoint x: 1006, endPoint y: 471, distance: 76.5
click at [1007, 471] on div "Rota 3 - Placa FWY8H89 23608023 - BAR DO CIDAO Rota 4 - Placa QUW9G57 23605502 …" at bounding box center [668, 296] width 1336 height 593
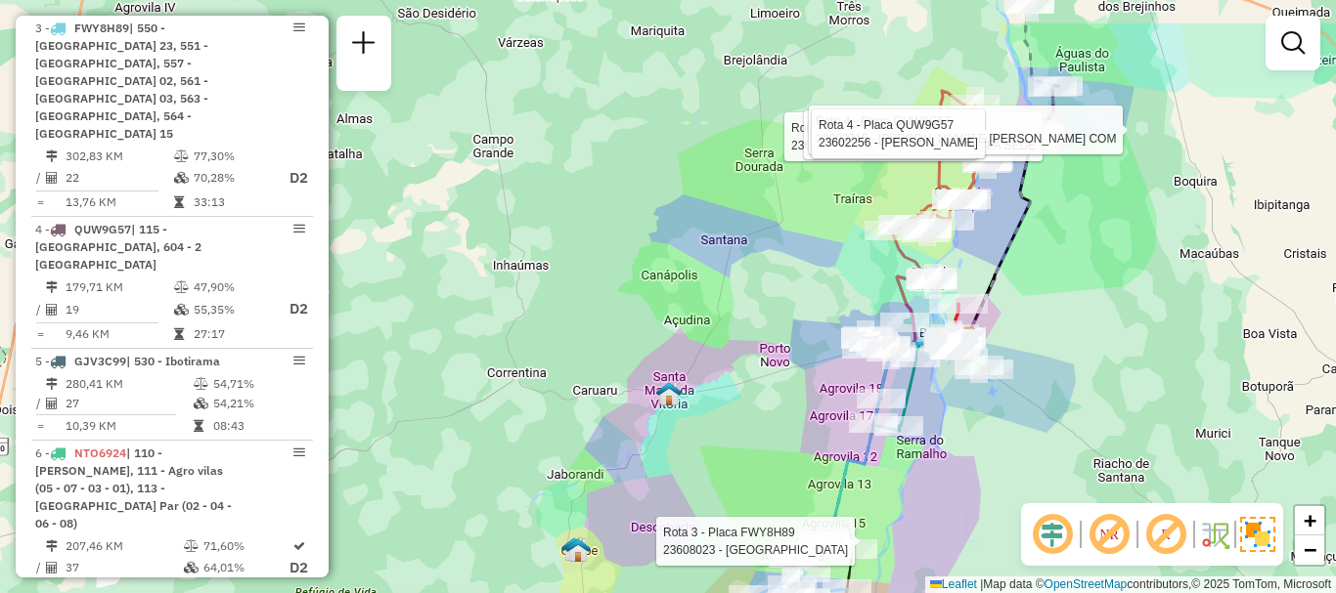
drag, startPoint x: 1125, startPoint y: 306, endPoint x: 1084, endPoint y: 389, distance: 92.7
click at [1084, 389] on div "Rota 3 - Placa FWY8H89 23608023 - BAR DO CIDAO Rota 4 - Placa QUW9G57 23605502 …" at bounding box center [668, 296] width 1336 height 593
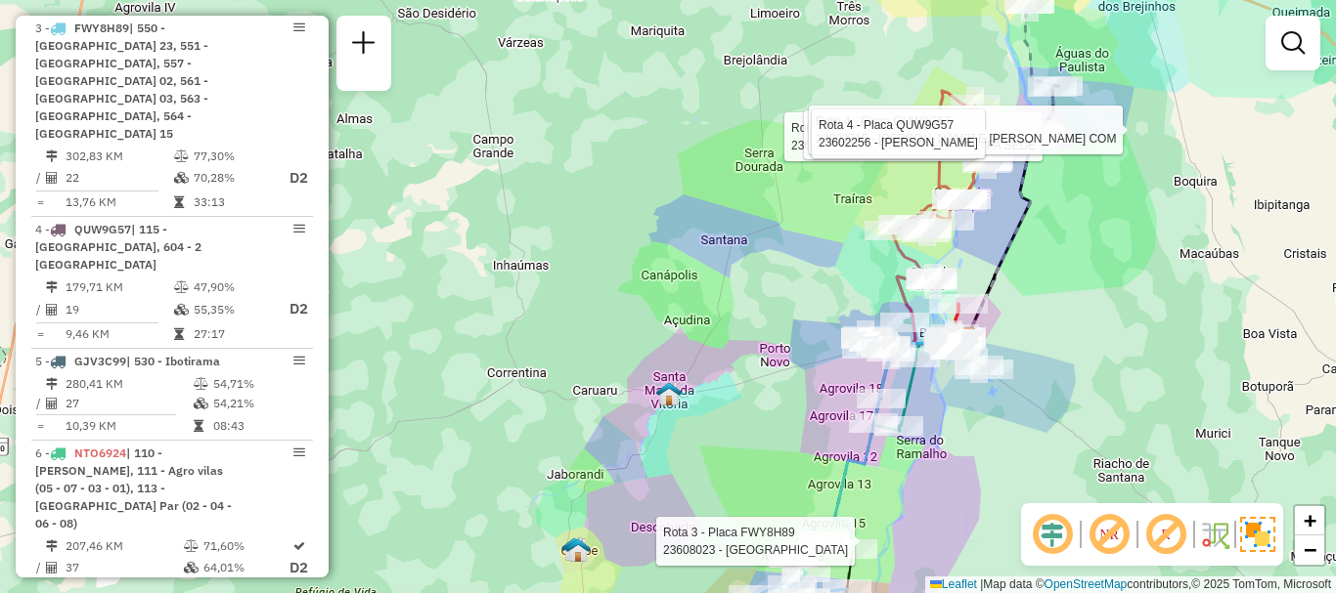
click at [1082, 315] on div "Rota 3 - Placa FWY8H89 23608023 - BAR DO CIDAO Rota 4 - Placa QUW9G57 23605502 …" at bounding box center [668, 296] width 1336 height 593
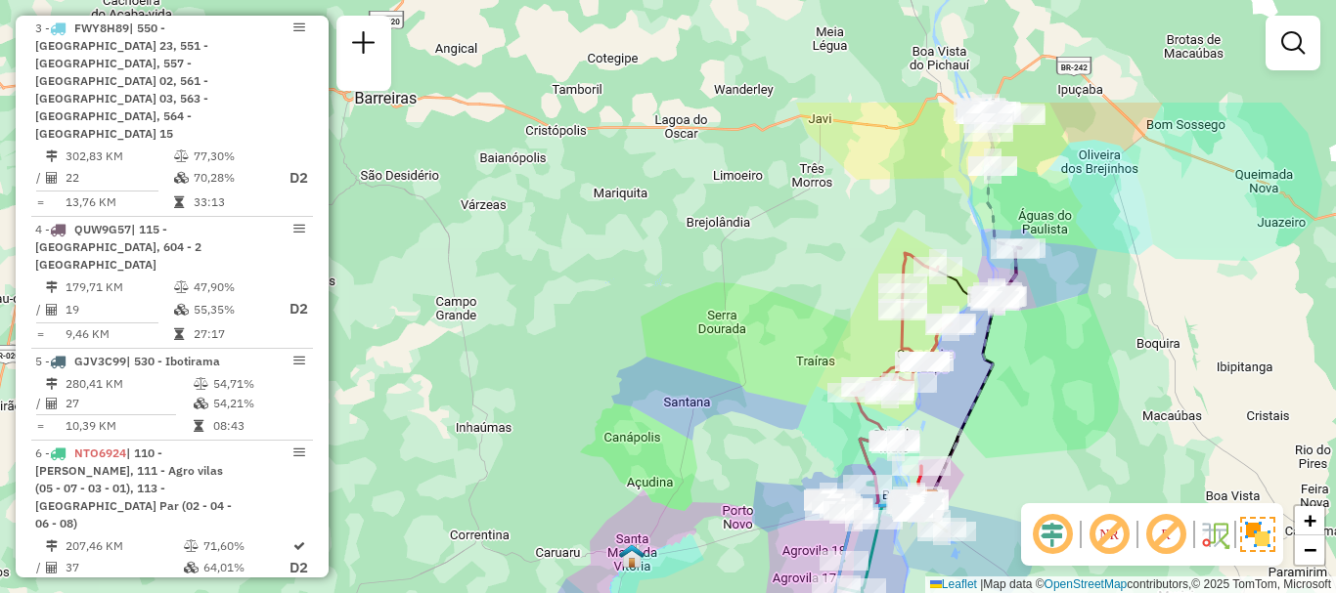
drag, startPoint x: 1102, startPoint y: 185, endPoint x: 1065, endPoint y: 348, distance: 167.5
click at [1065, 348] on div "Janela de atendimento Grade de atendimento Capacidade Transportadoras Veículos …" at bounding box center [668, 296] width 1336 height 593
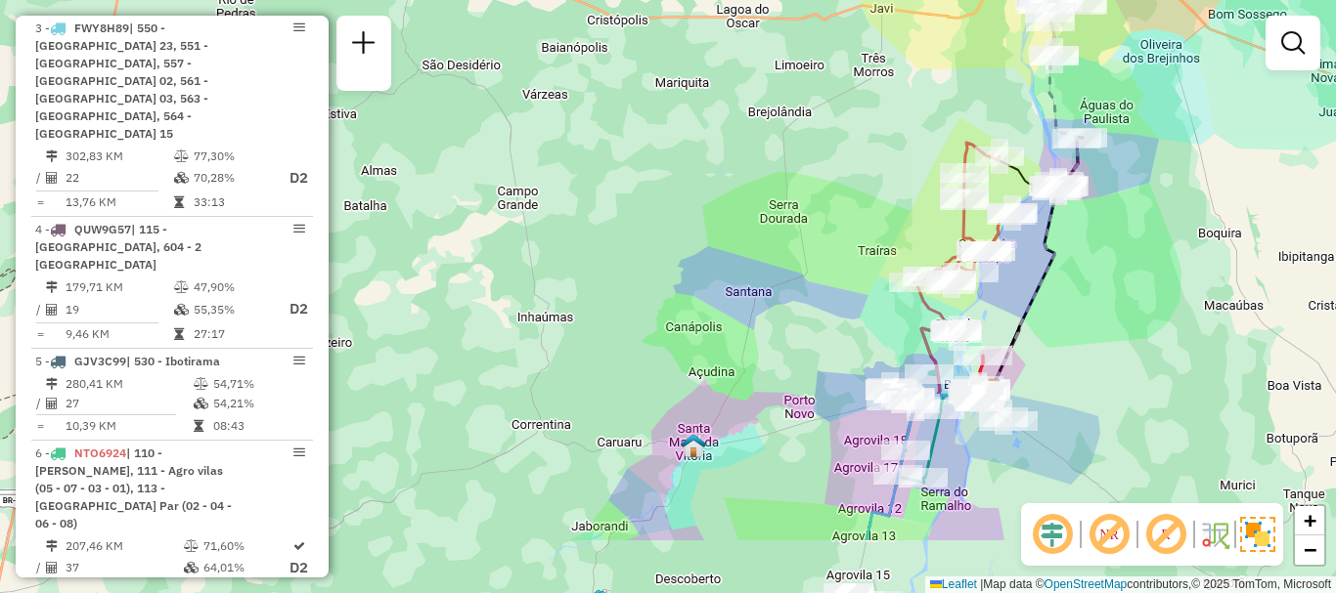
drag, startPoint x: 1028, startPoint y: 457, endPoint x: 1107, endPoint y: 277, distance: 196.6
click at [1141, 290] on div "Janela de atendimento Grade de atendimento Capacidade Transportadoras Veículos …" at bounding box center [668, 296] width 1336 height 593
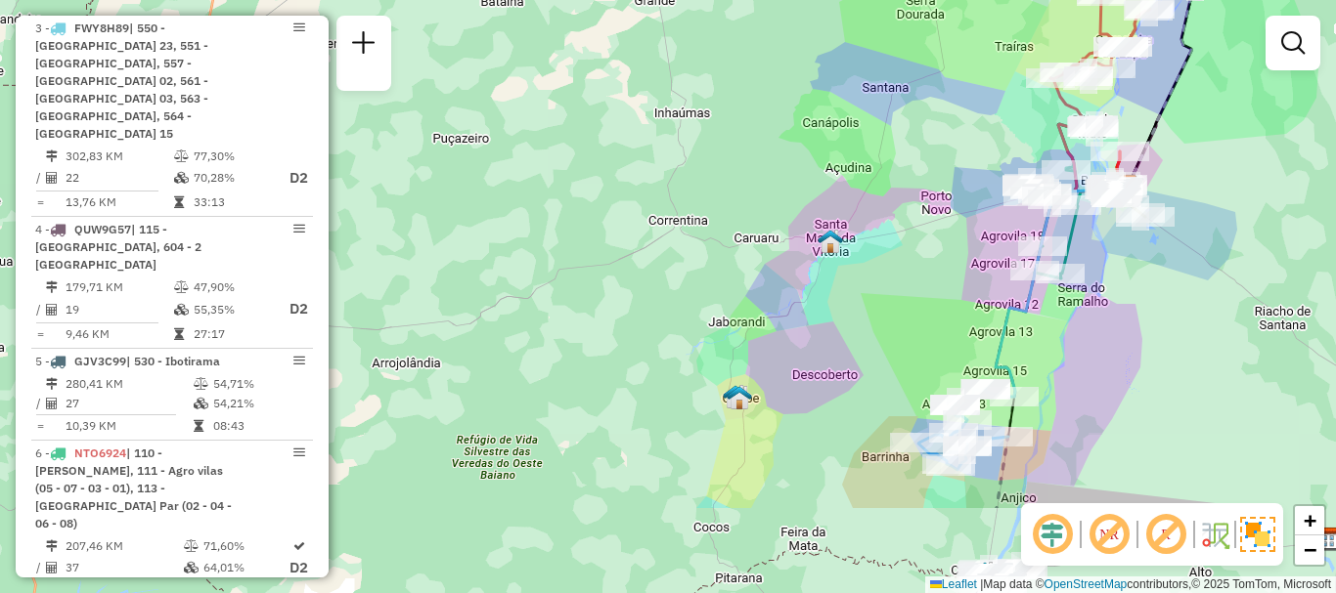
drag, startPoint x: 1074, startPoint y: 469, endPoint x: 1164, endPoint y: 301, distance: 191.2
click at [1164, 302] on div "Janela de atendimento Grade de atendimento Capacidade Transportadoras Veículos …" at bounding box center [668, 296] width 1336 height 593
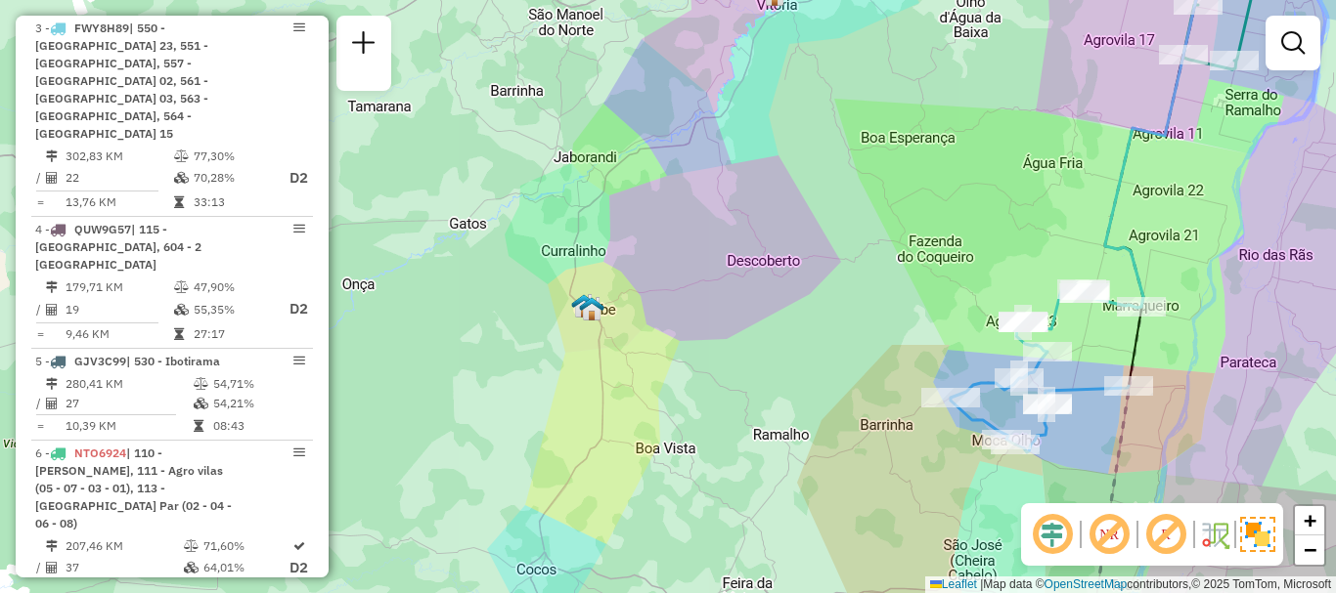
drag, startPoint x: 1107, startPoint y: 439, endPoint x: 1151, endPoint y: 250, distance: 193.8
click at [1151, 250] on div "Janela de atendimento Grade de atendimento Capacidade Transportadoras Veículos …" at bounding box center [668, 296] width 1336 height 593
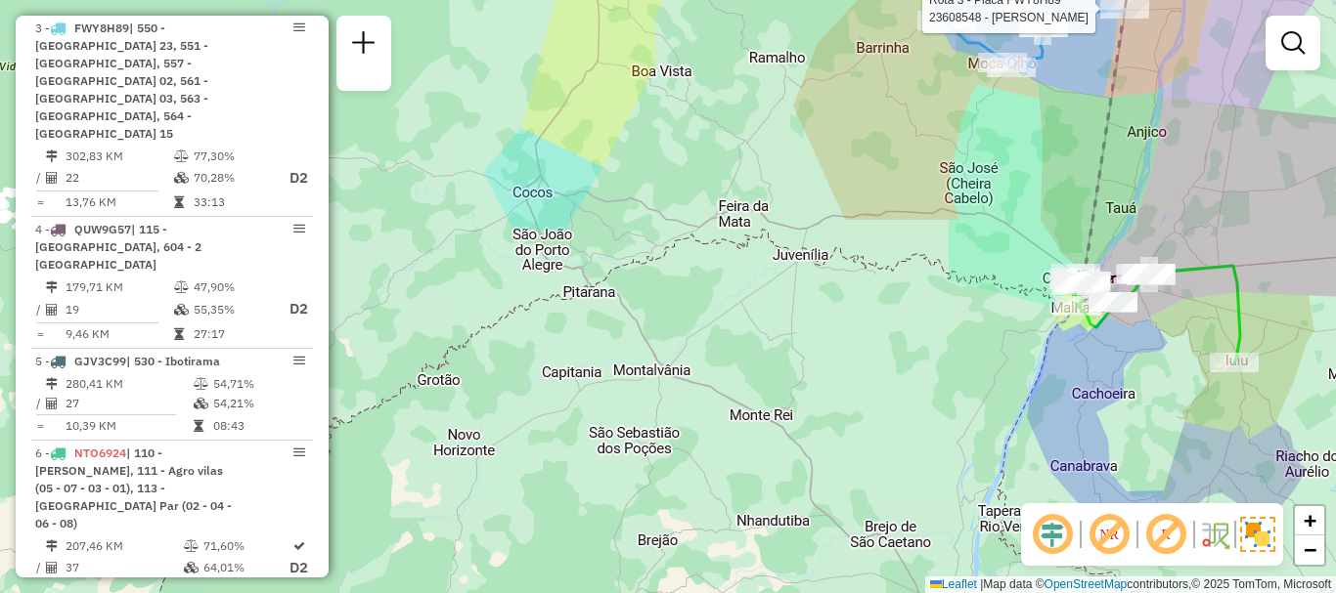
drag, startPoint x: 1189, startPoint y: 333, endPoint x: 1187, endPoint y: 362, distance: 28.4
click at [1187, 362] on div "Rota 3 - Placa FWY8H89 23608548 - CLAUDINEIS BOMFIM Janela de atendimento Grade…" at bounding box center [668, 296] width 1336 height 593
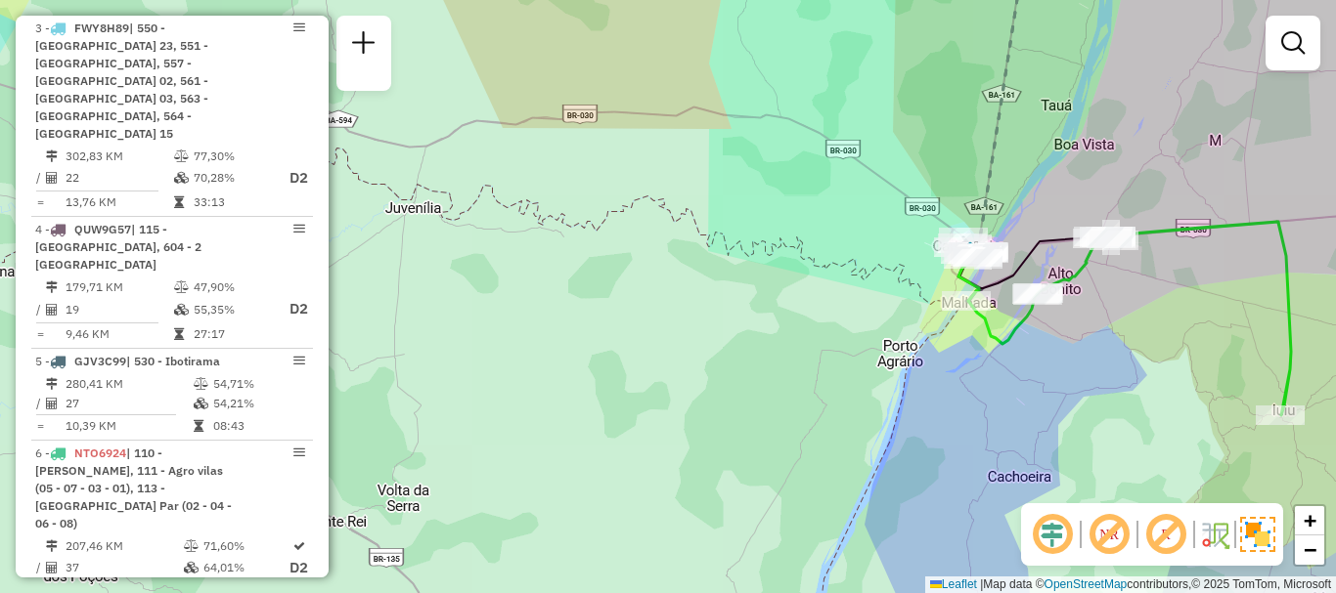
drag, startPoint x: 1236, startPoint y: 347, endPoint x: 1190, endPoint y: 318, distance: 54.5
click at [1190, 318] on div "Rota 3 - Placa FWY8H89 23608548 - CLAUDINEIS BOMFIM Janela de atendimento Grade…" at bounding box center [668, 296] width 1336 height 593
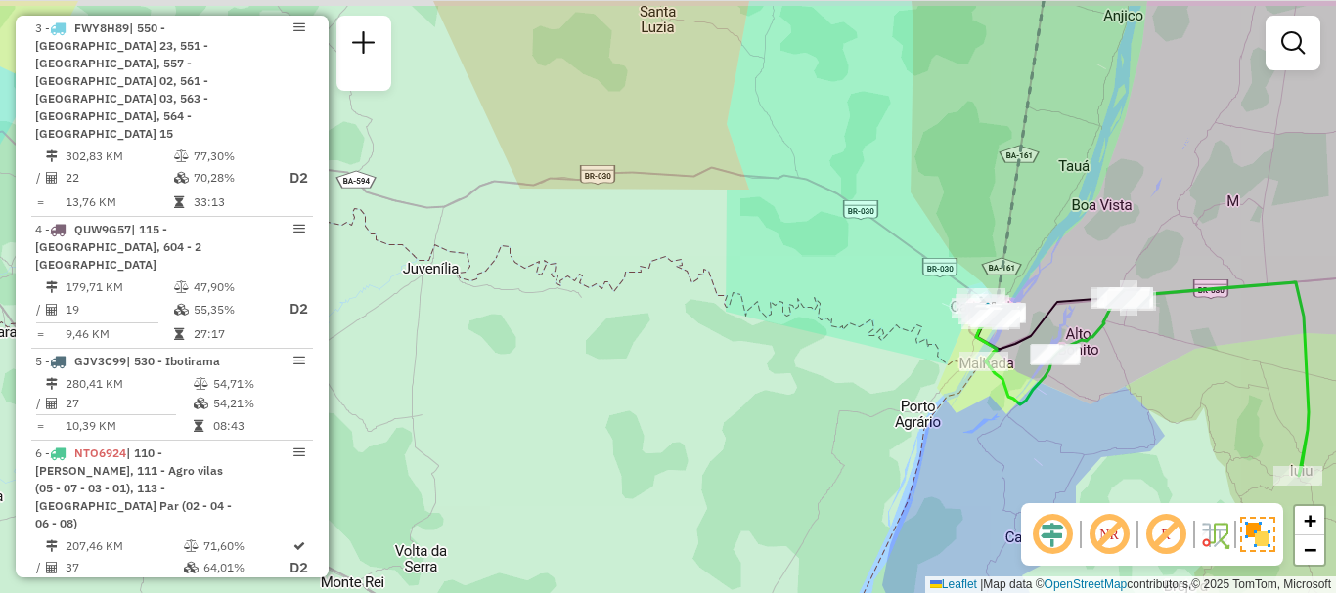
drag, startPoint x: 1146, startPoint y: 292, endPoint x: 1174, endPoint y: 367, distance: 79.5
click at [1174, 367] on div "Rota 3 - Placa FWY8H89 23608548 - CLAUDINEIS BOMFIM Janela de atendimento Grade…" at bounding box center [668, 296] width 1336 height 593
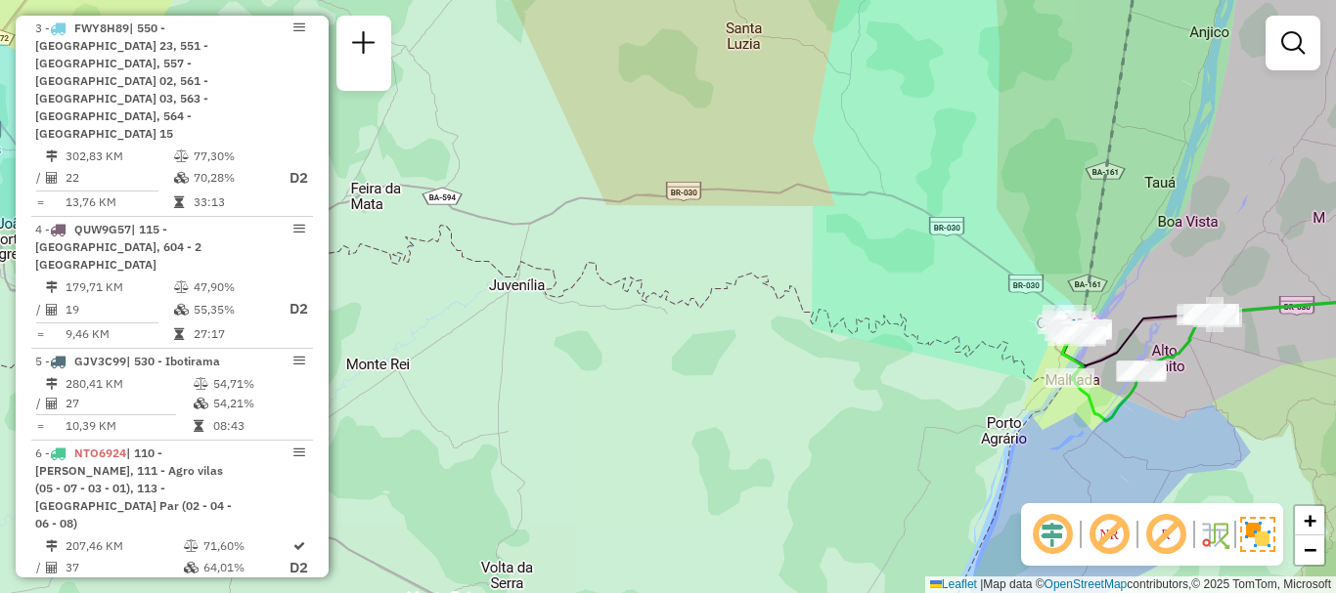
drag, startPoint x: 1135, startPoint y: 382, endPoint x: 1215, endPoint y: 384, distance: 80.2
click at [1215, 384] on div "Rota 3 - Placa FWY8H89 23608548 - CLAUDINEIS BOMFIM Janela de atendimento Grade…" at bounding box center [668, 296] width 1336 height 593
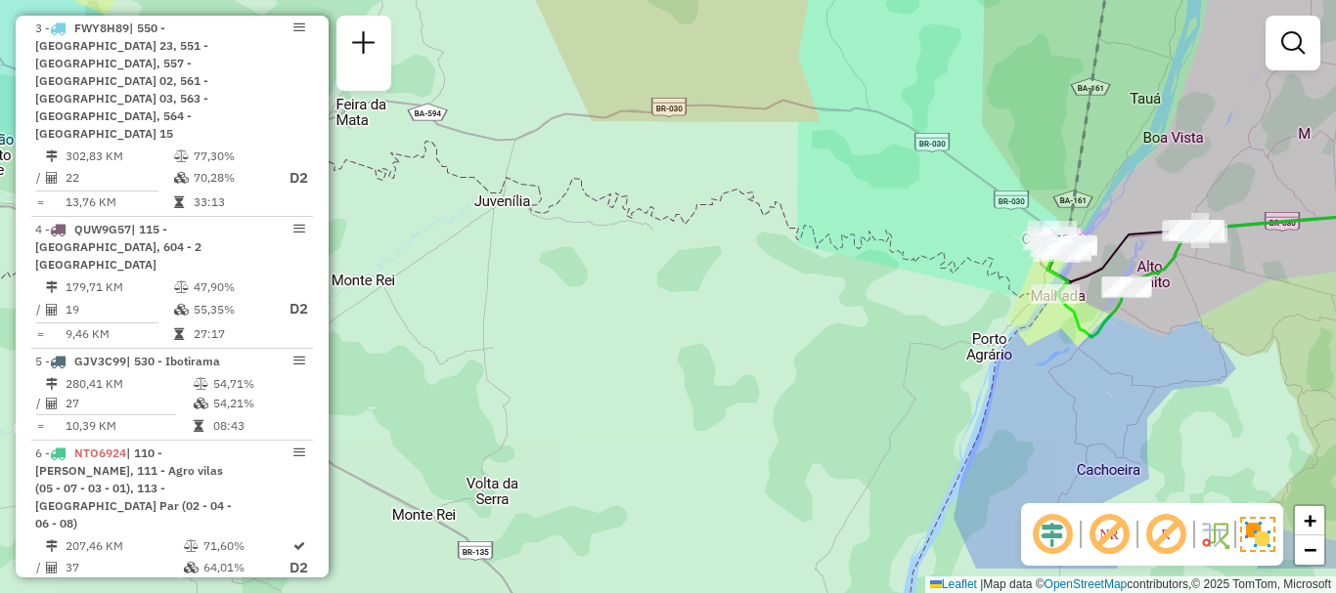
drag, startPoint x: 1239, startPoint y: 341, endPoint x: 1204, endPoint y: 288, distance: 63.5
click at [1210, 314] on div "Rota 3 - Placa FWY8H89 23608548 - CLAUDINEIS BOMFIM Janela de atendimento Grade…" at bounding box center [668, 296] width 1336 height 593
drag, startPoint x: 1195, startPoint y: 289, endPoint x: 1277, endPoint y: 375, distance: 118.9
click at [1277, 375] on div "Rota 3 - Placa FWY8H89 23608548 - CLAUDINEIS BOMFIM Janela de atendimento Grade…" at bounding box center [668, 296] width 1336 height 593
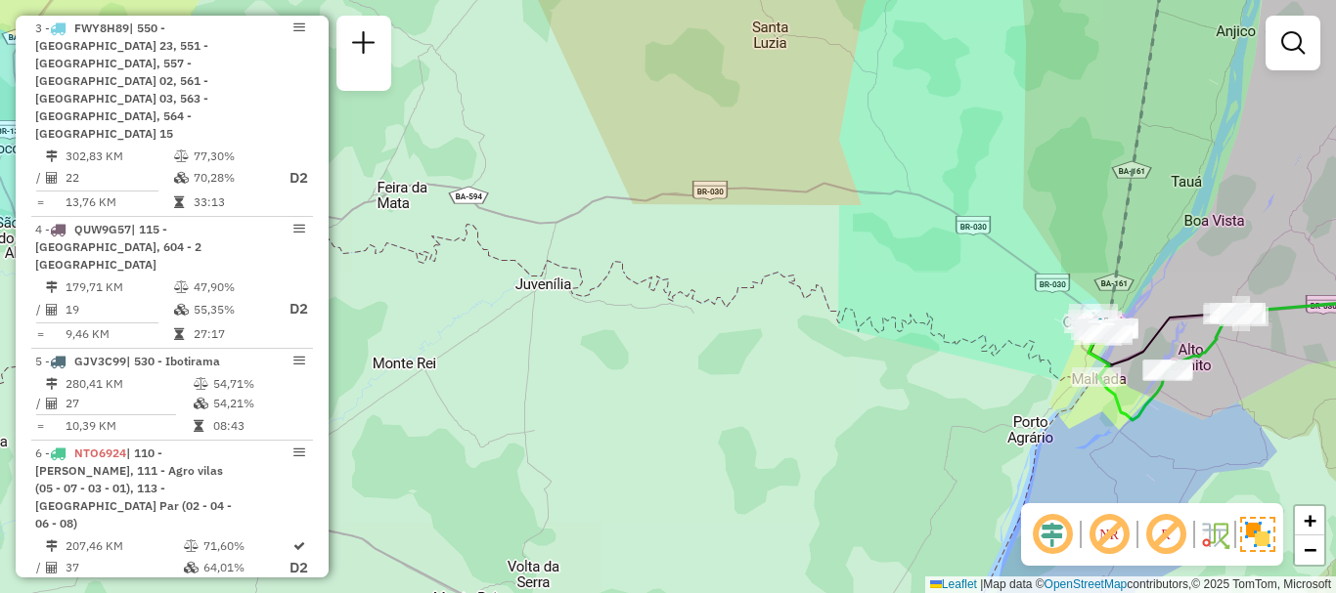
drag, startPoint x: 1250, startPoint y: 413, endPoint x: 1209, endPoint y: 411, distance: 40.1
click at [1209, 411] on div "Rota 3 - Placa FWY8H89 23608548 - CLAUDINEIS BOMFIM Janela de atendimento Grade…" at bounding box center [668, 296] width 1336 height 593
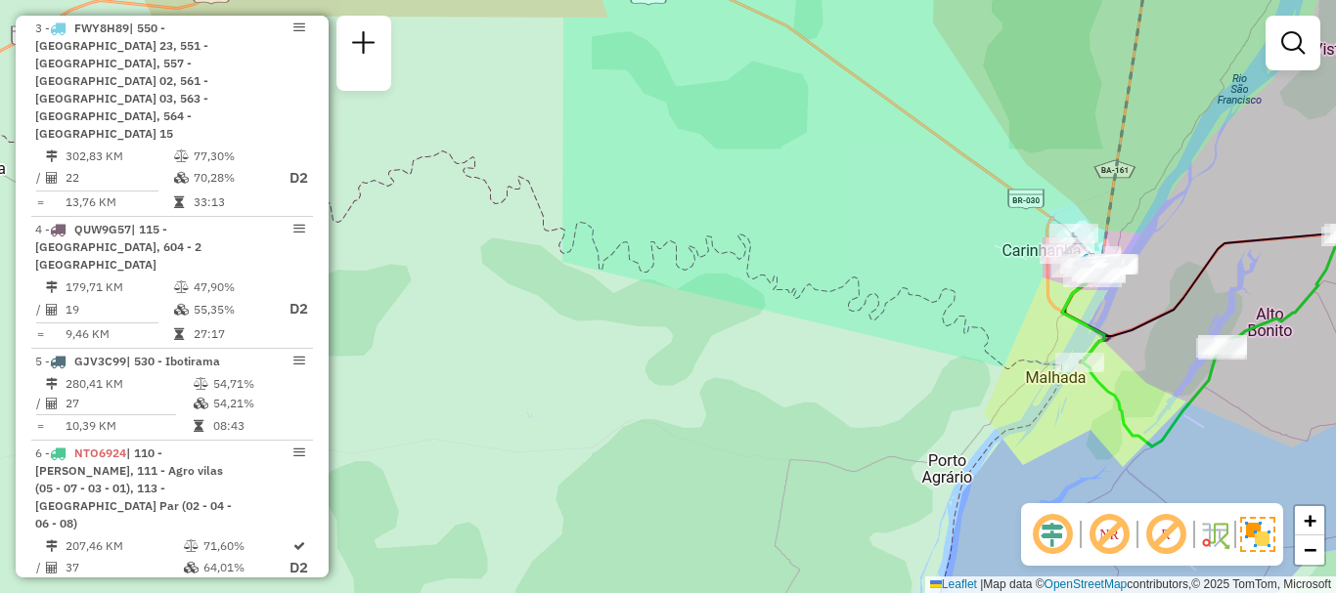
drag, startPoint x: 1270, startPoint y: 419, endPoint x: 1219, endPoint y: 365, distance: 74.7
click at [1239, 381] on div "Rota 3 - Placa FWY8H89 23608548 - CLAUDINEIS BOMFIM Janela de atendimento Grade…" at bounding box center [668, 296] width 1336 height 593
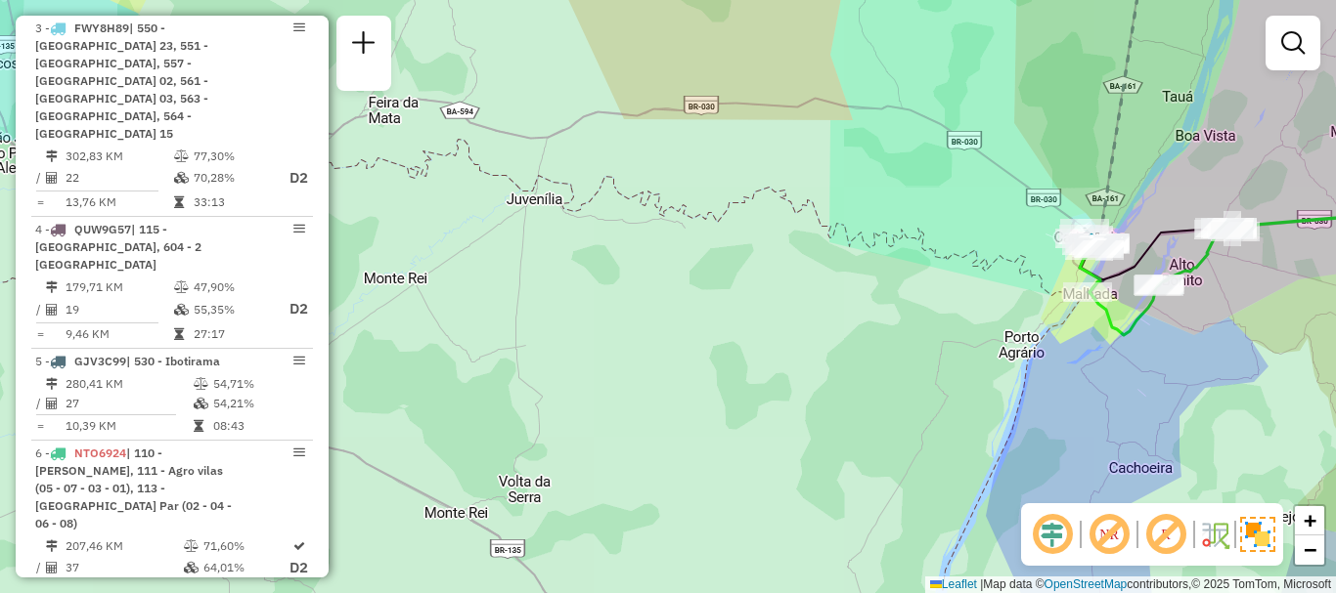
click at [1214, 341] on div "Rota 3 - Placa FWY8H89 23608548 - CLAUDINEIS BOMFIM Janela de atendimento Grade…" at bounding box center [668, 296] width 1336 height 593
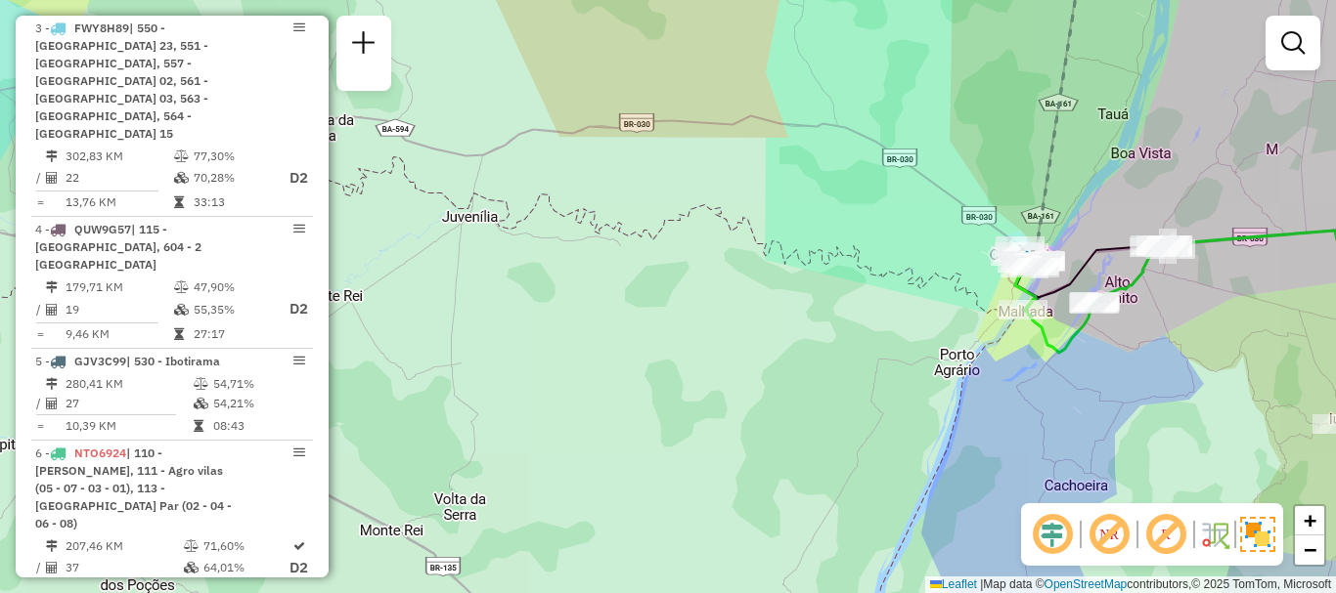
drag, startPoint x: 1273, startPoint y: 341, endPoint x: 1208, endPoint y: 359, distance: 66.9
click at [1208, 359] on div "Janela de atendimento Grade de atendimento Capacidade Transportadoras Veículos …" at bounding box center [668, 296] width 1336 height 593
drag, startPoint x: 1223, startPoint y: 350, endPoint x: 1199, endPoint y: 361, distance: 26.7
click at [1199, 361] on div "Janela de atendimento Grade de atendimento Capacidade Transportadoras Veículos …" at bounding box center [668, 296] width 1336 height 593
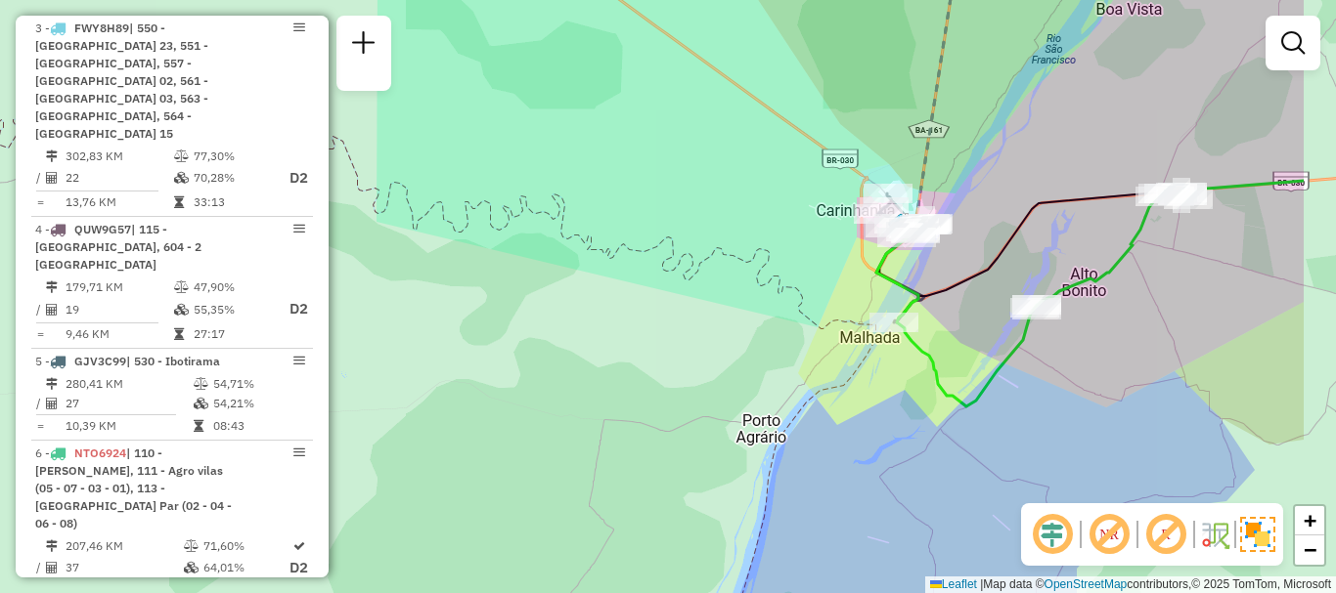
drag, startPoint x: 1250, startPoint y: 384, endPoint x: 1085, endPoint y: 341, distance: 170.7
click at [1085, 341] on div "Janela de atendimento Grade de atendimento Capacidade Transportadoras Veículos …" at bounding box center [668, 296] width 1336 height 593
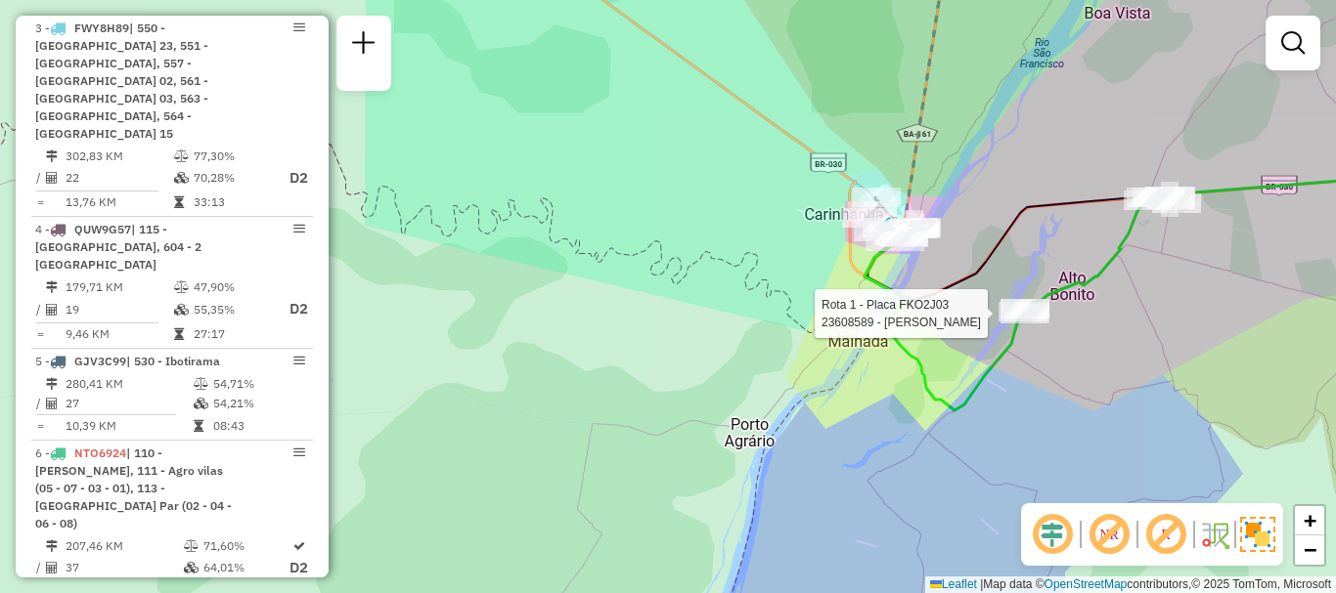
drag, startPoint x: 1126, startPoint y: 363, endPoint x: 1102, endPoint y: 371, distance: 25.7
click at [1102, 371] on div "Rota 1 - Placa FKO2J03 23608589 - SIDNEY PEREIRA LIMA Janela de atendimento Gra…" at bounding box center [668, 296] width 1336 height 593
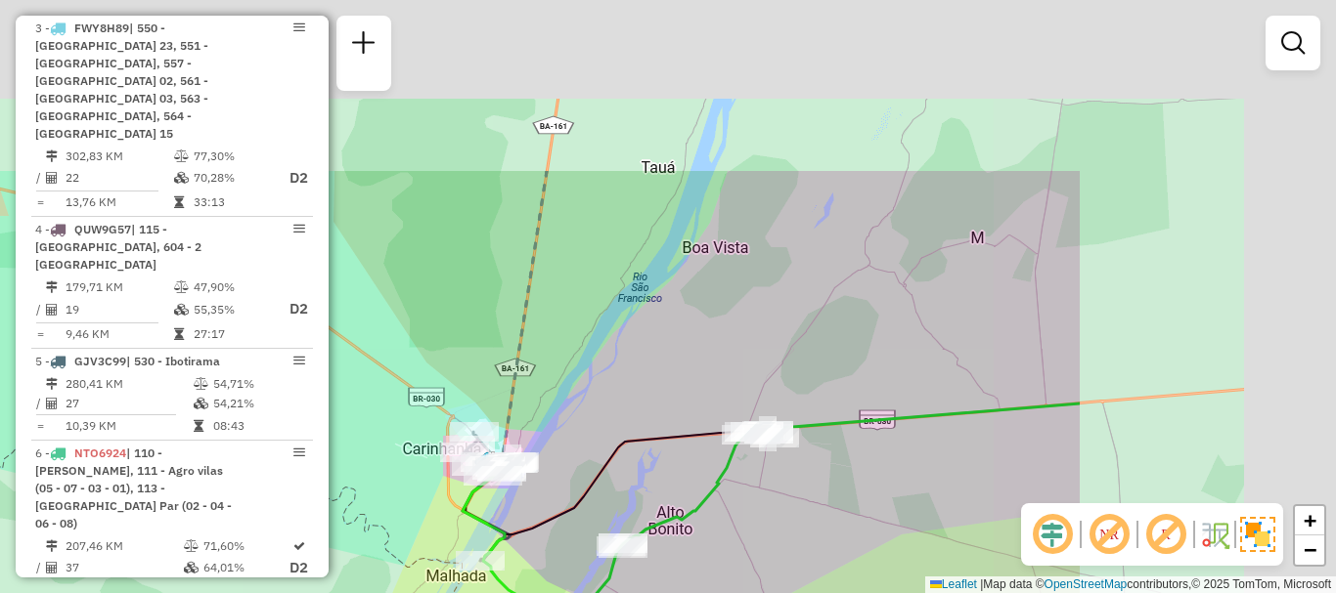
drag, startPoint x: 1043, startPoint y: 151, endPoint x: 654, endPoint y: 382, distance: 452.9
click at [654, 382] on div "Janela de atendimento Grade de atendimento Capacidade Transportadoras Veículos …" at bounding box center [668, 296] width 1336 height 593
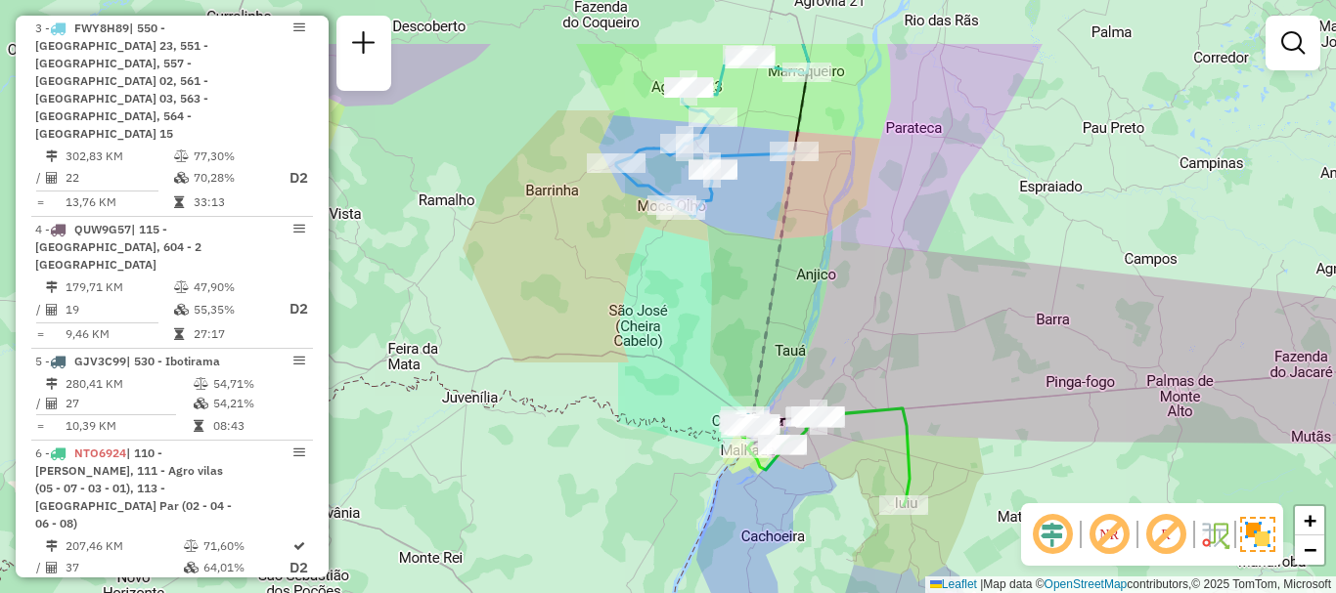
drag, startPoint x: 1114, startPoint y: 301, endPoint x: 1079, endPoint y: 418, distance: 122.2
click at [1084, 417] on div "Janela de atendimento Grade de atendimento Capacidade Transportadoras Veículos …" at bounding box center [668, 296] width 1336 height 593
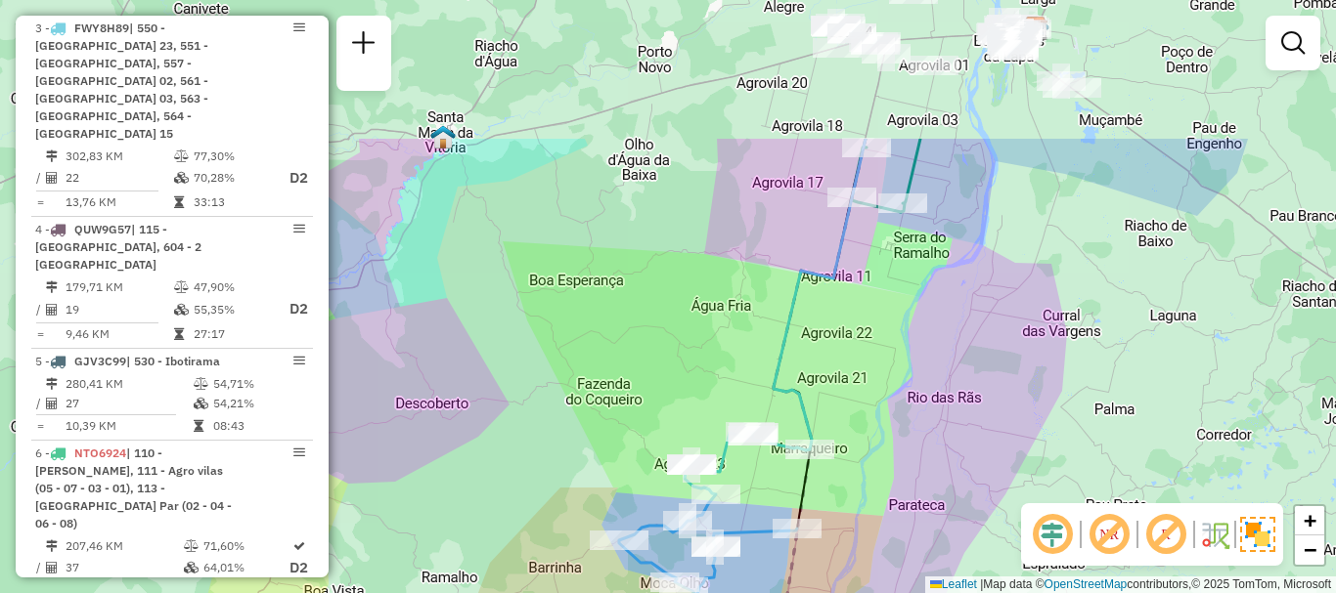
drag, startPoint x: 985, startPoint y: 149, endPoint x: 940, endPoint y: 347, distance: 203.5
click at [940, 347] on div "Janela de atendimento Grade de atendimento Capacidade Transportadoras Veículos …" at bounding box center [668, 296] width 1336 height 593
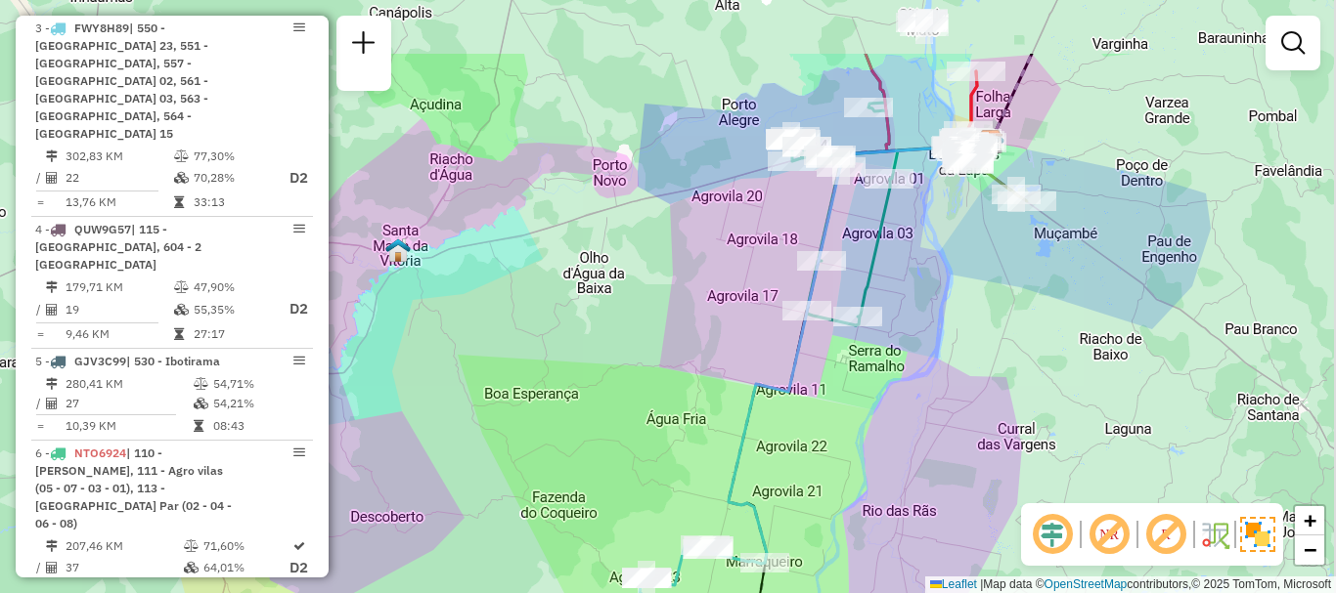
drag, startPoint x: 990, startPoint y: 128, endPoint x: 943, endPoint y: 263, distance: 143.2
click at [937, 265] on div "Janela de atendimento Grade de atendimento Capacidade Transportadoras Veículos …" at bounding box center [668, 296] width 1336 height 593
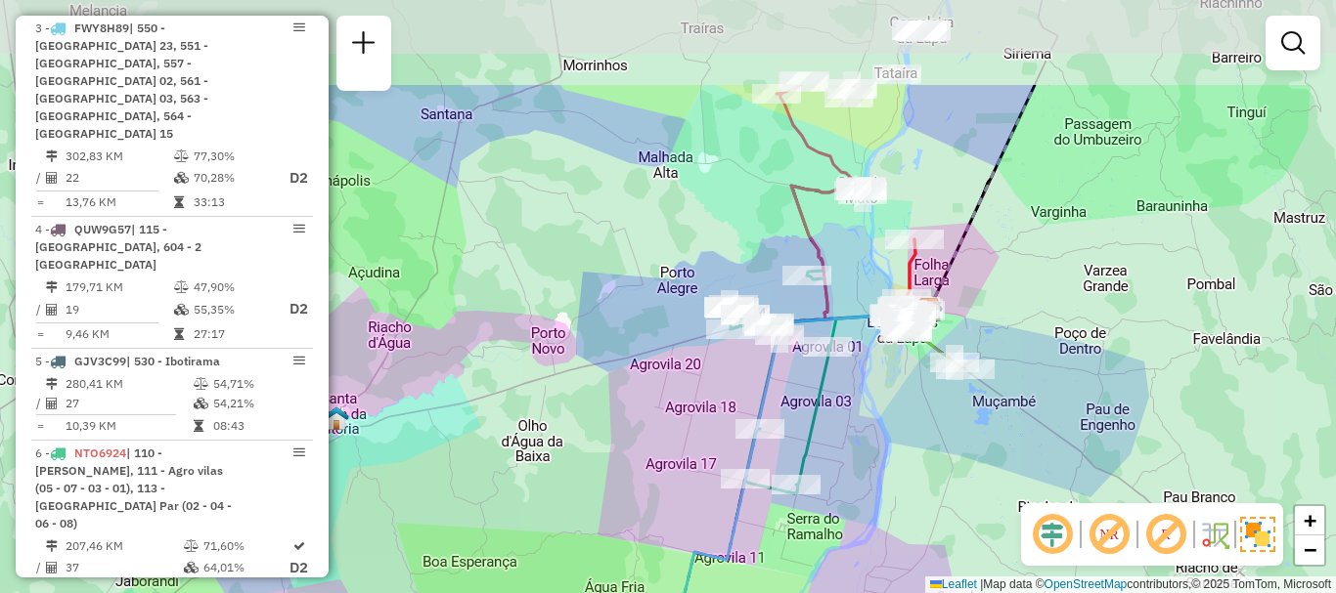
drag, startPoint x: 1060, startPoint y: 121, endPoint x: 1015, endPoint y: 257, distance: 143.2
click at [1015, 257] on div "Janela de atendimento Grade de atendimento Capacidade Transportadoras Veículos …" at bounding box center [668, 296] width 1336 height 593
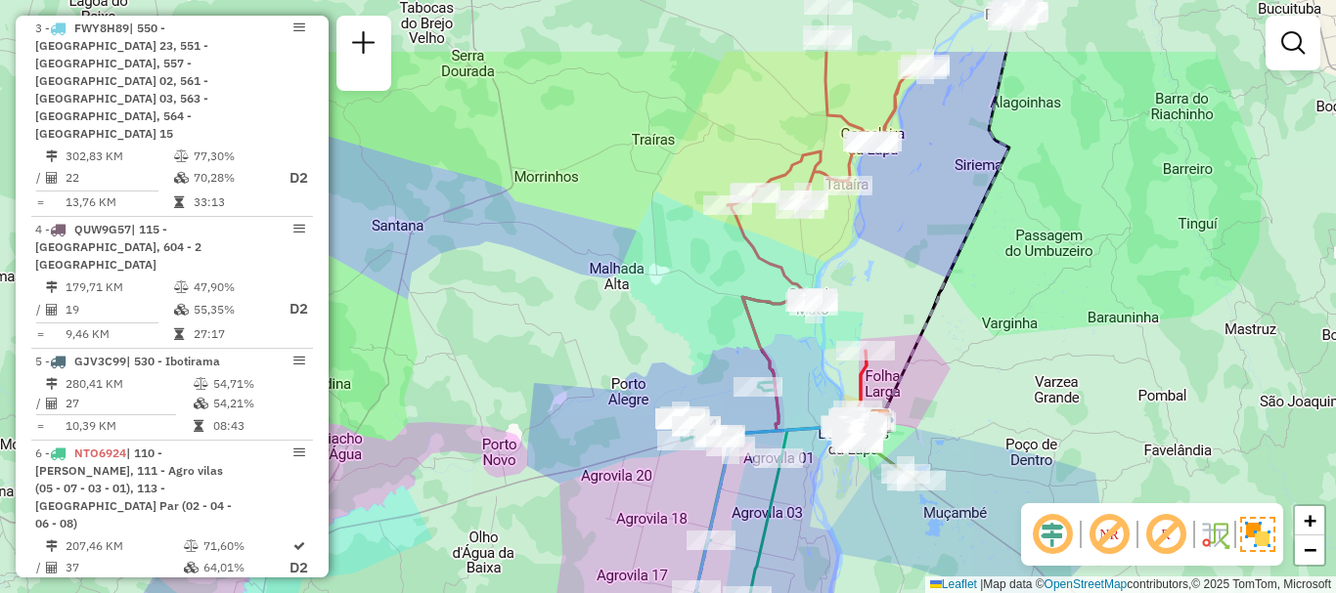
drag, startPoint x: 1083, startPoint y: 113, endPoint x: 1031, endPoint y: 222, distance: 120.7
click at [1033, 225] on div "Janela de atendimento Grade de atendimento Capacidade Transportadoras Veículos …" at bounding box center [668, 296] width 1336 height 593
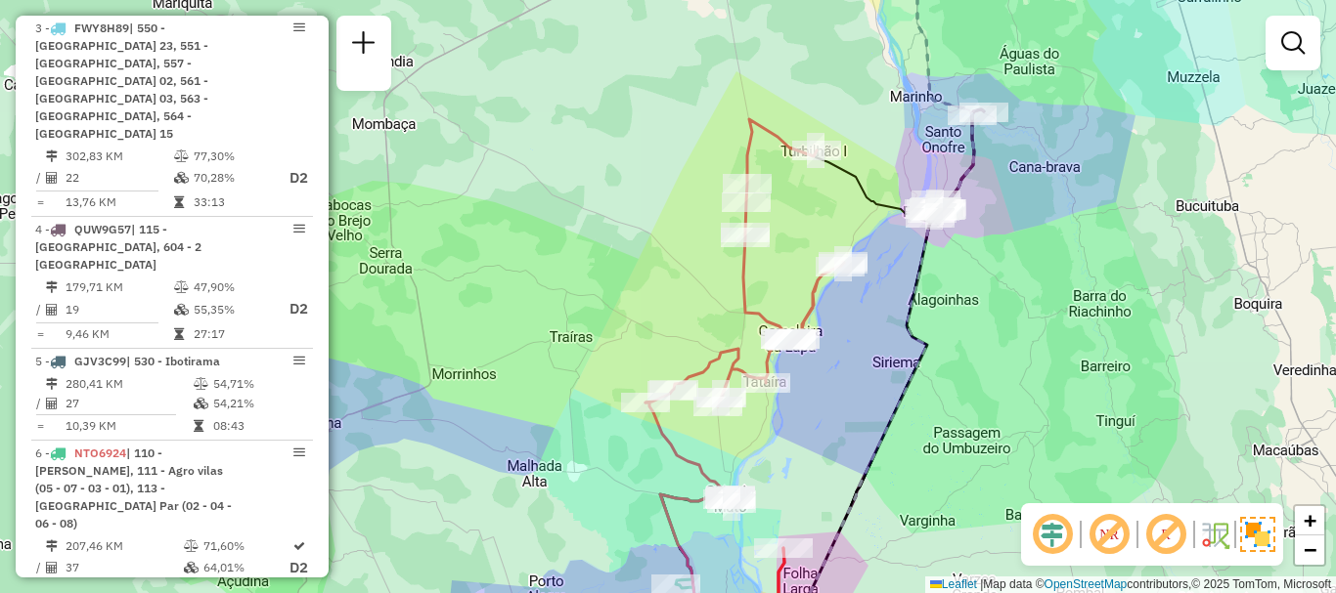
drag, startPoint x: 994, startPoint y: 169, endPoint x: 988, endPoint y: 229, distance: 59.9
click at [988, 229] on div "Janela de atendimento Grade de atendimento Capacidade Transportadoras Veículos …" at bounding box center [668, 296] width 1336 height 593
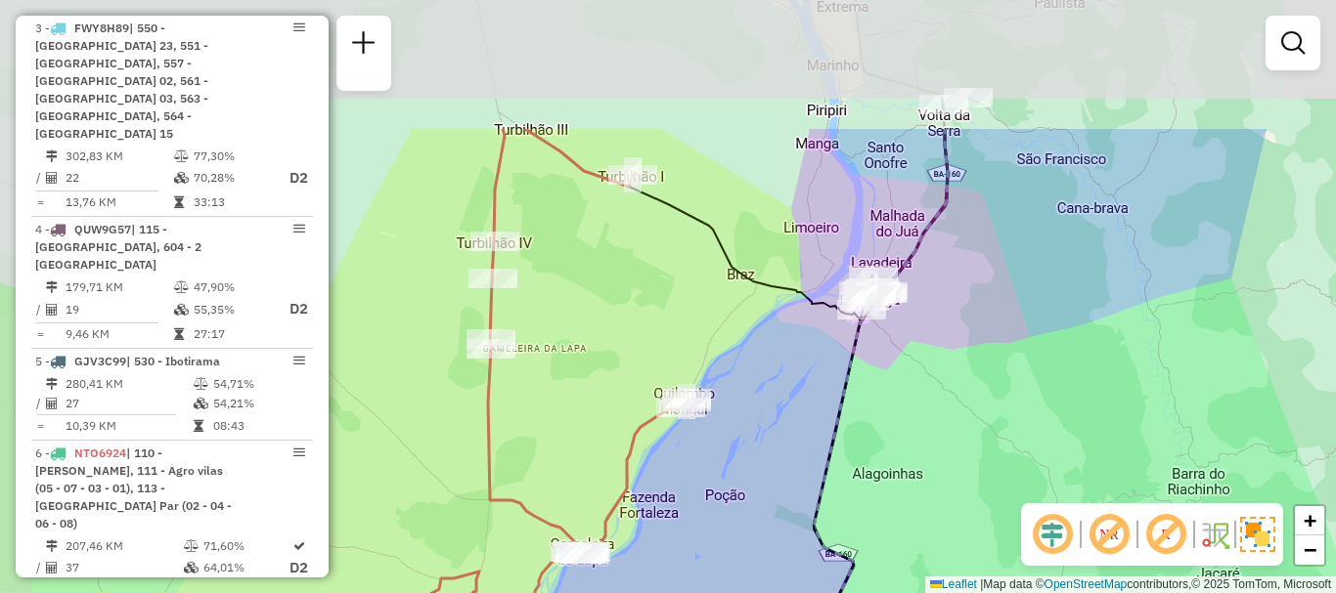
drag, startPoint x: 759, startPoint y: 66, endPoint x: 801, endPoint y: 248, distance: 186.7
click at [801, 248] on div "Janela de atendimento Grade de atendimento Capacidade Transportadoras Veículos …" at bounding box center [668, 296] width 1336 height 593
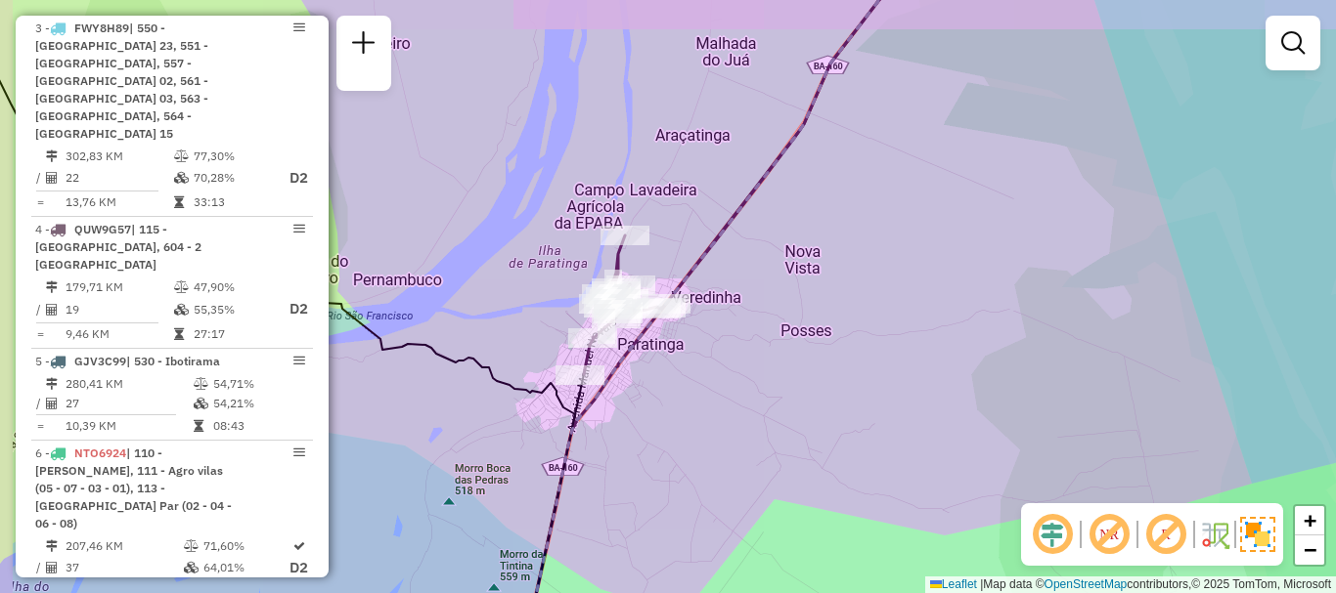
drag, startPoint x: 948, startPoint y: 207, endPoint x: 999, endPoint y: 239, distance: 59.7
click at [999, 239] on div "Janela de atendimento Grade de atendimento Capacidade Transportadoras Veículos …" at bounding box center [668, 296] width 1336 height 593
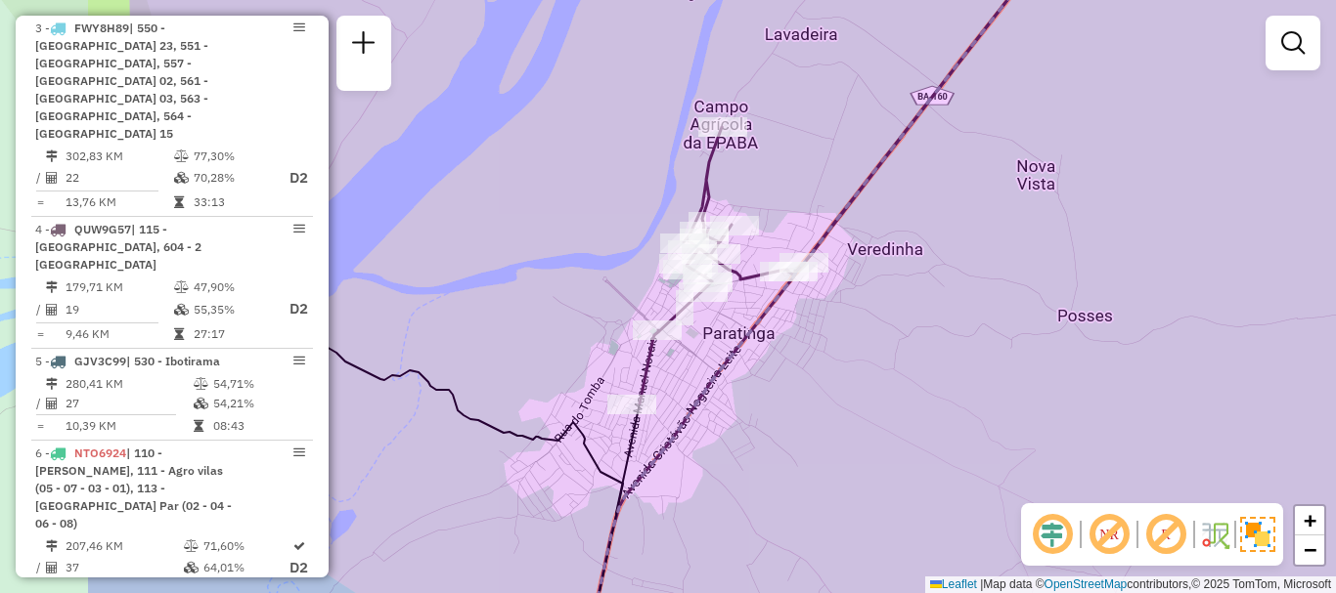
drag, startPoint x: 760, startPoint y: 331, endPoint x: 982, endPoint y: 334, distance: 222.0
click at [982, 334] on div "Janela de atendimento Grade de atendimento Capacidade Transportadoras Veículos …" at bounding box center [668, 296] width 1336 height 593
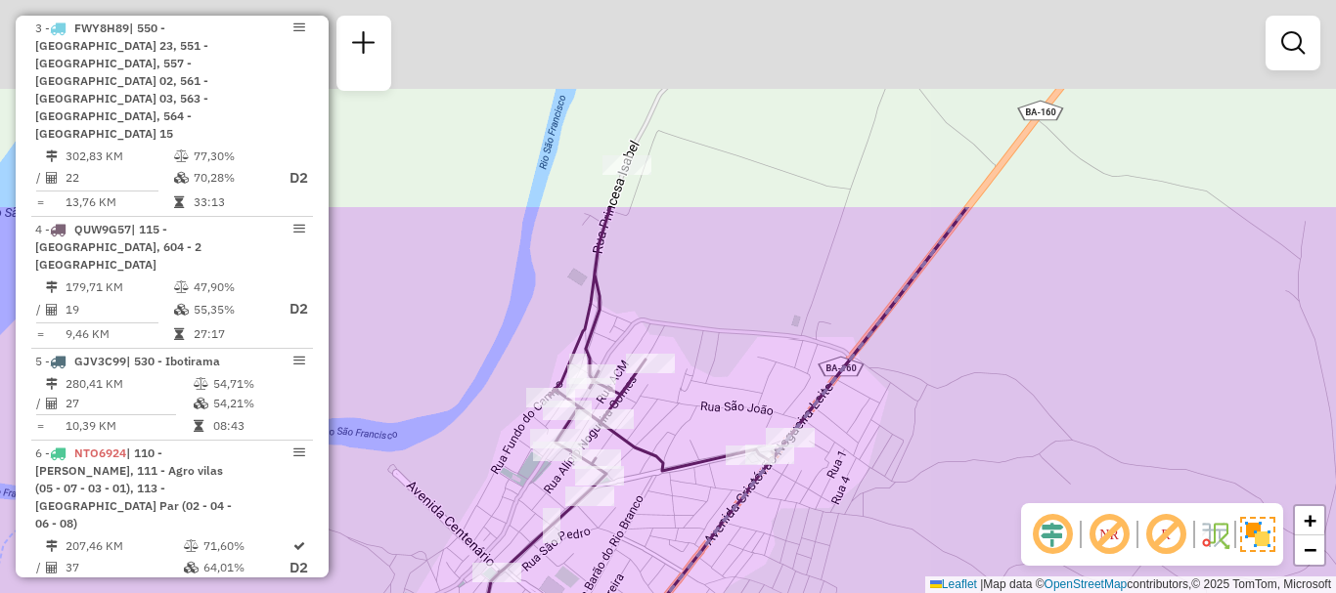
drag, startPoint x: 1007, startPoint y: 273, endPoint x: 905, endPoint y: 580, distance: 323.4
click at [905, 580] on div "Janela de atendimento Grade de atendimento Capacidade Transportadoras Veículos …" at bounding box center [668, 296] width 1336 height 593
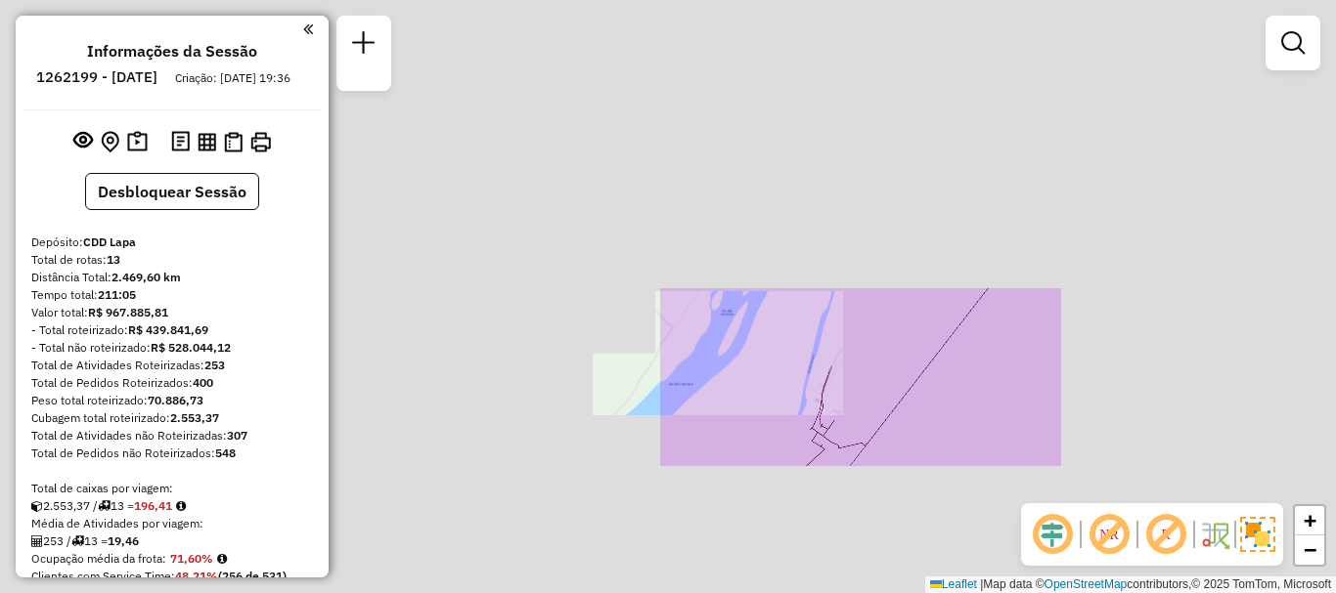
scroll to position [1038, 0]
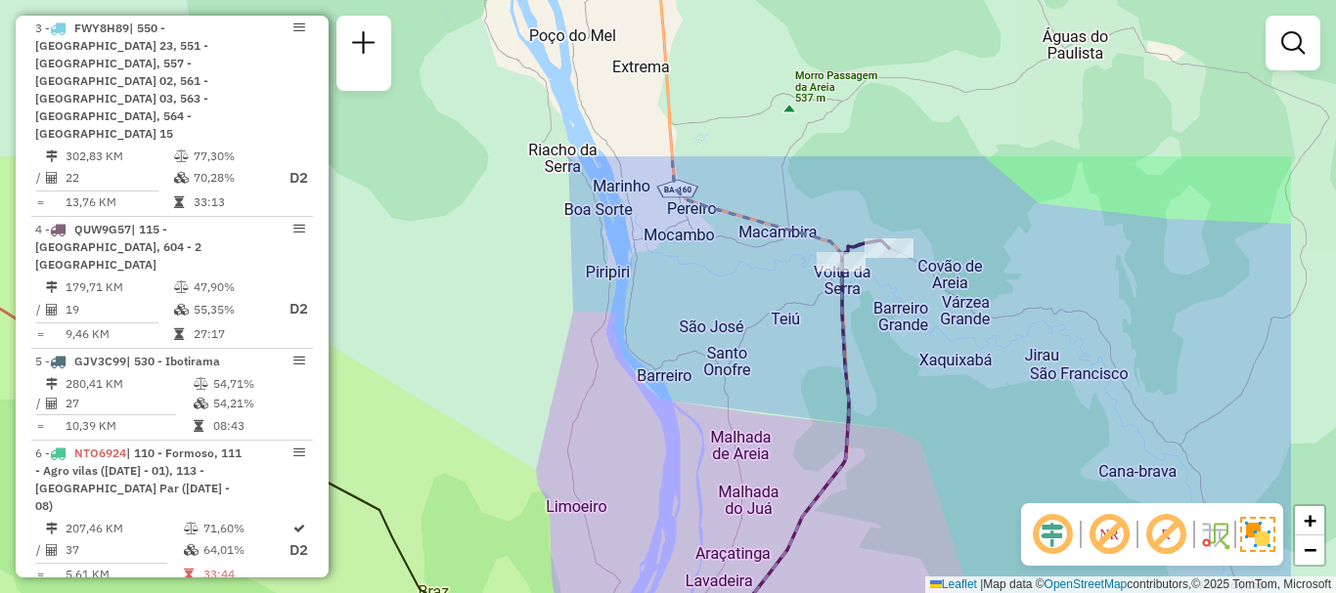
drag, startPoint x: 1074, startPoint y: 244, endPoint x: 896, endPoint y: 461, distance: 279.9
click at [896, 461] on div "Janela de atendimento Grade de atendimento Capacidade Transportadoras Veículos …" at bounding box center [668, 296] width 1336 height 593
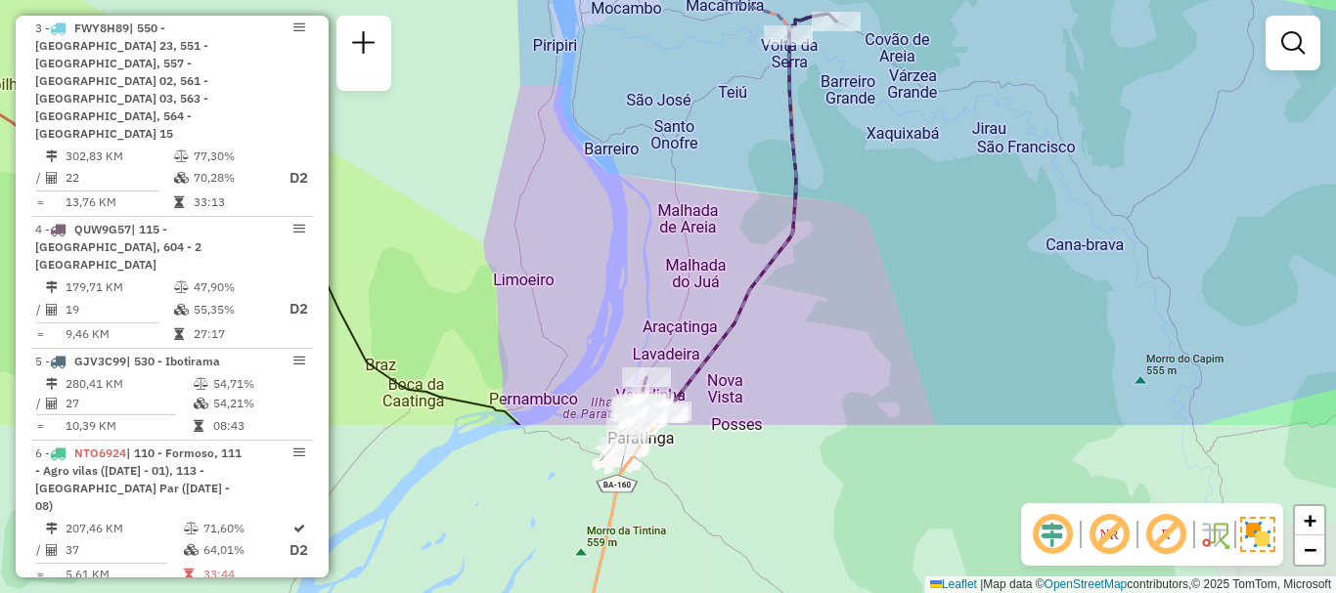
drag, startPoint x: 935, startPoint y: 385, endPoint x: 891, endPoint y: 191, distance: 199.5
click at [890, 191] on div "Janela de atendimento Grade de atendimento Capacidade Transportadoras Veículos …" at bounding box center [668, 296] width 1336 height 593
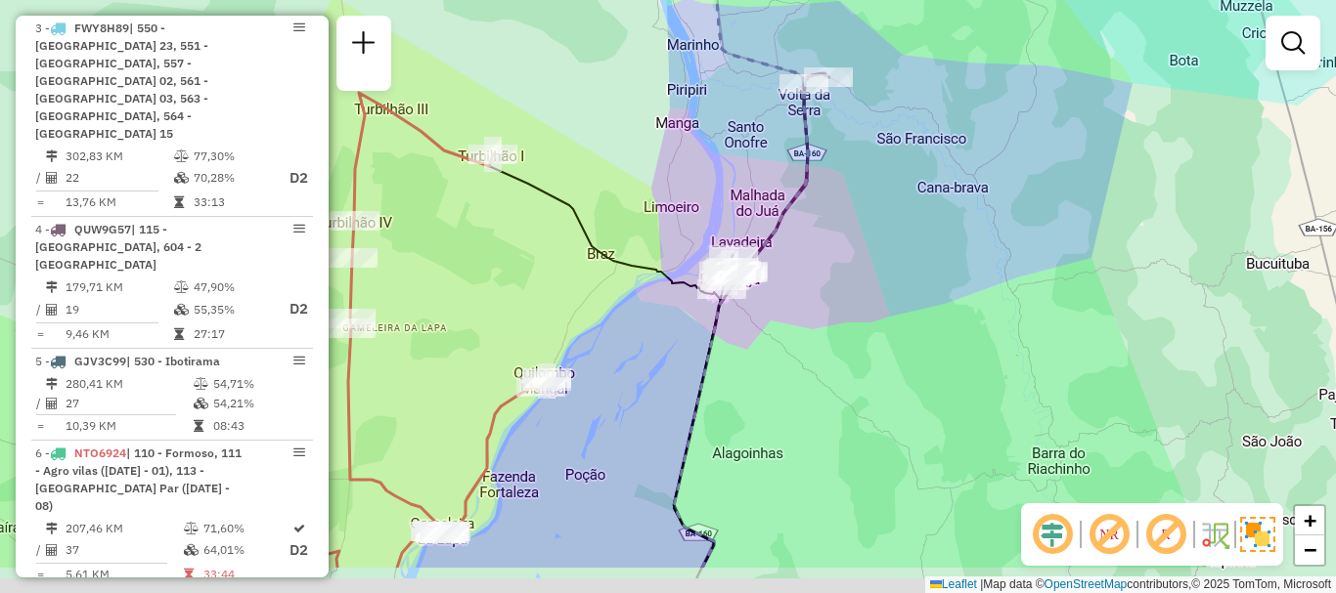
drag, startPoint x: 1002, startPoint y: 358, endPoint x: 937, endPoint y: 254, distance: 122.6
click at [938, 258] on div "Janela de atendimento Grade de atendimento Capacidade Transportadoras Veículos …" at bounding box center [668, 296] width 1336 height 593
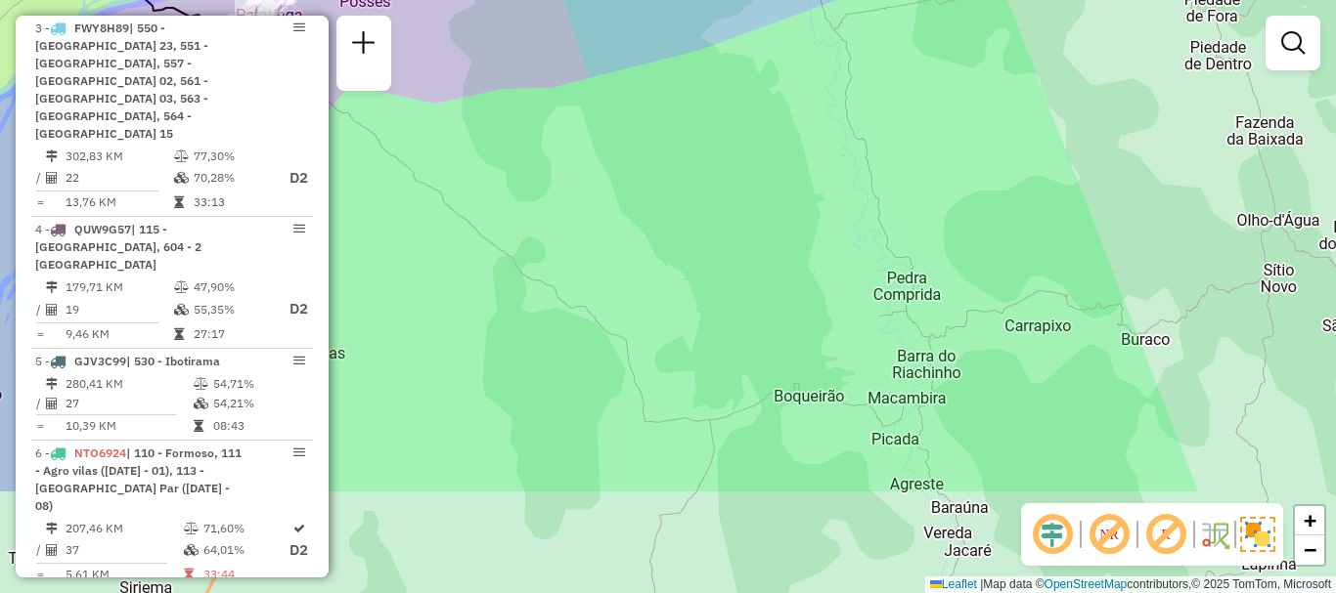
drag, startPoint x: 1093, startPoint y: 355, endPoint x: 898, endPoint y: 194, distance: 253.5
click at [898, 194] on div "Janela de atendimento Grade de atendimento Capacidade Transportadoras Veículos …" at bounding box center [668, 296] width 1336 height 593
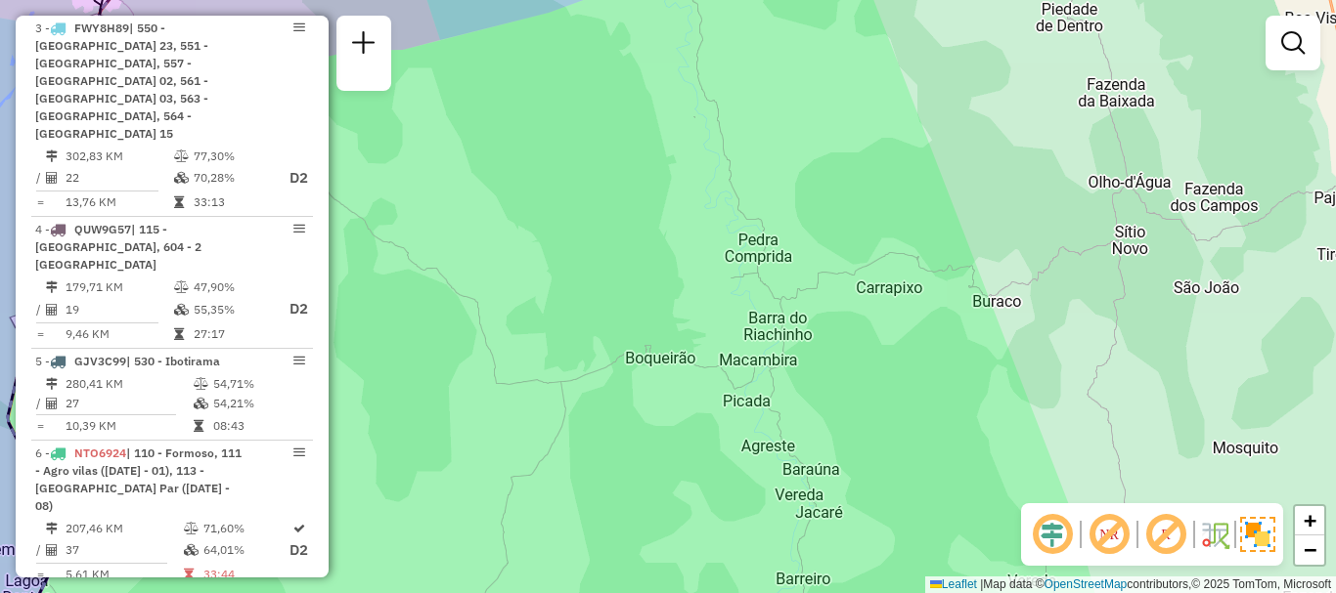
drag, startPoint x: 1050, startPoint y: 334, endPoint x: 930, endPoint y: 343, distance: 120.6
click at [930, 343] on div "Janela de atendimento Grade de atendimento Capacidade Transportadoras Veículos …" at bounding box center [668, 296] width 1336 height 593
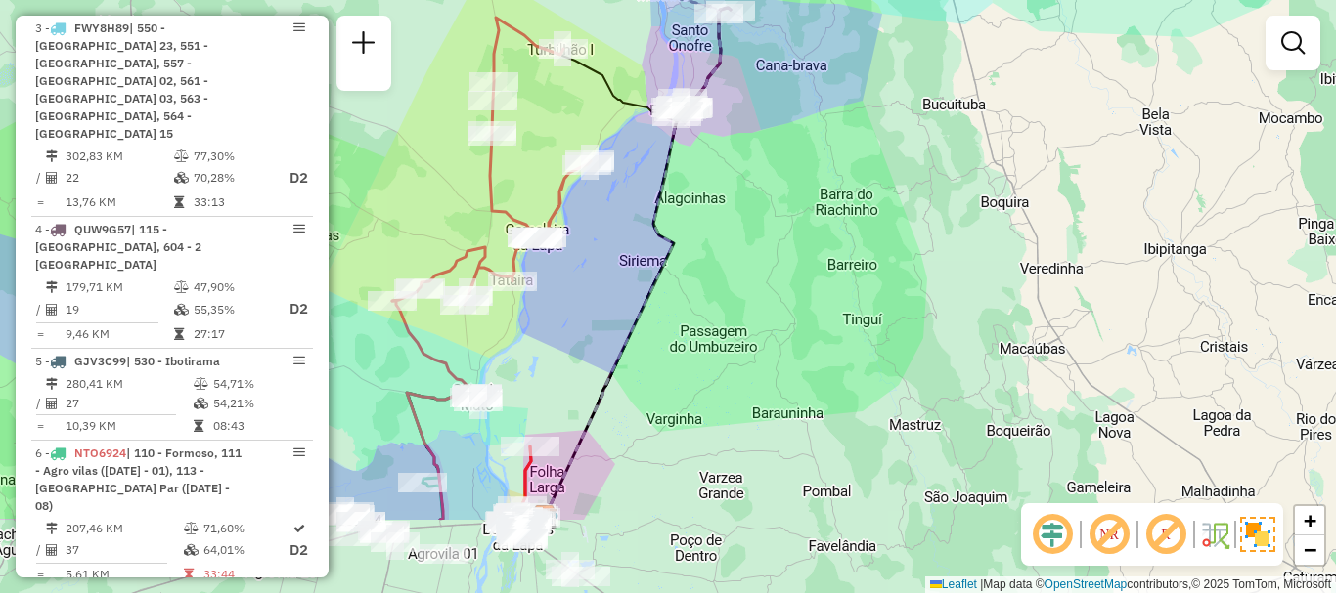
drag, startPoint x: 1031, startPoint y: 479, endPoint x: 981, endPoint y: 347, distance: 141.4
click at [981, 347] on div "Janela de atendimento Grade de atendimento Capacidade Transportadoras Veículos …" at bounding box center [668, 296] width 1336 height 593
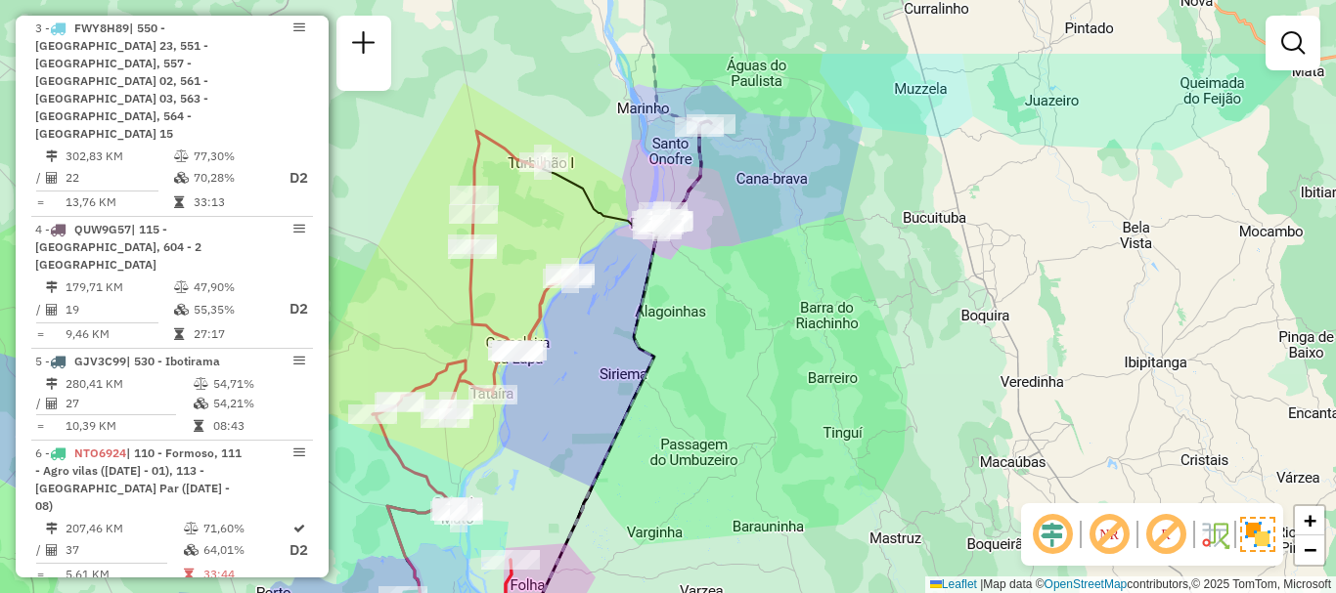
drag, startPoint x: 872, startPoint y: 183, endPoint x: 853, endPoint y: 296, distance: 115.1
click at [853, 296] on div "Janela de atendimento Grade de atendimento Capacidade Transportadoras Veículos …" at bounding box center [668, 296] width 1336 height 593
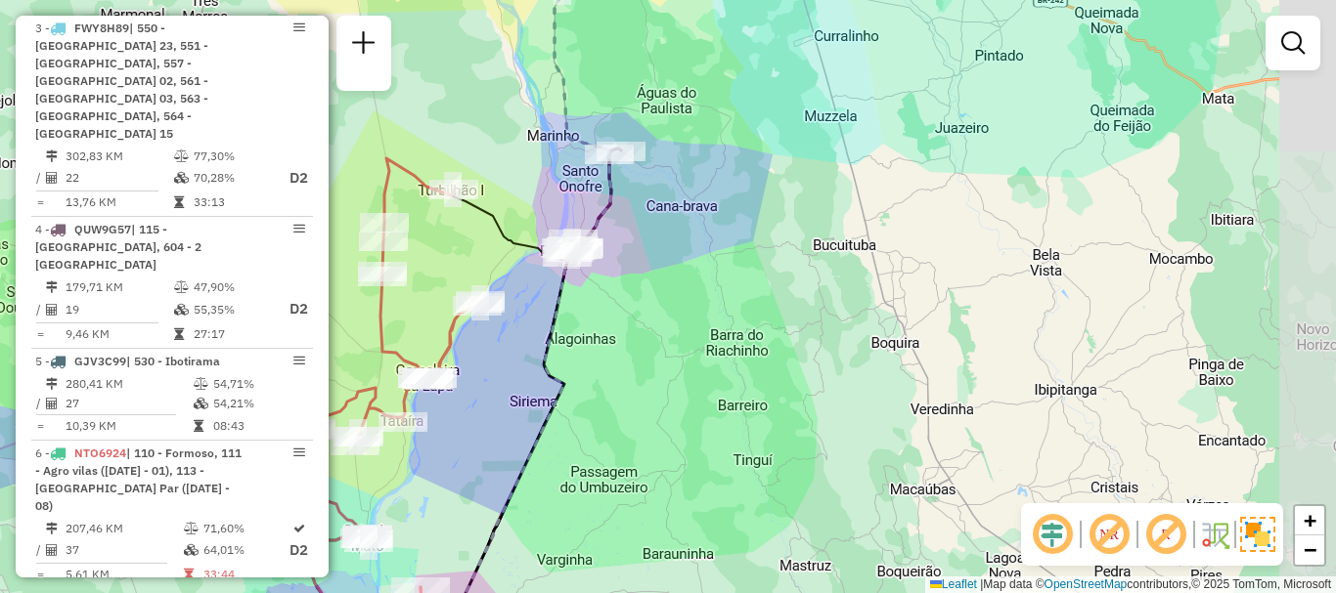
drag, startPoint x: 952, startPoint y: 377, endPoint x: 862, endPoint y: 405, distance: 94.0
click at [862, 405] on div "Janela de atendimento Grade de atendimento Capacidade Transportadoras Veículos …" at bounding box center [668, 296] width 1336 height 593
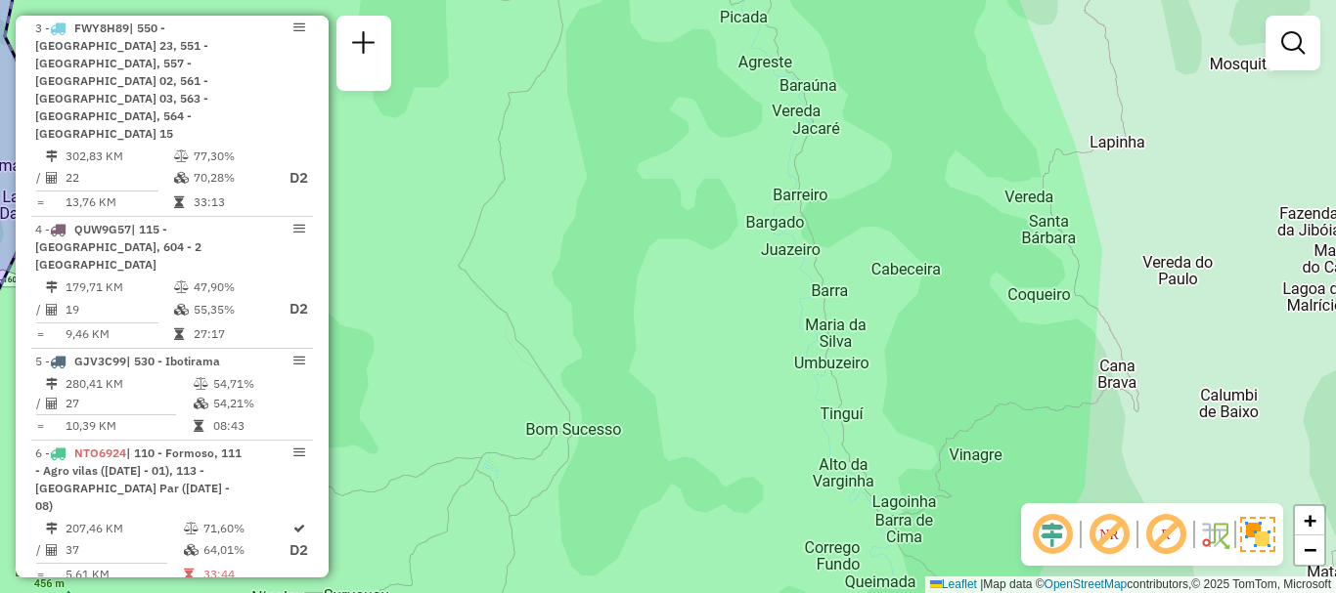
drag, startPoint x: 793, startPoint y: 349, endPoint x: 891, endPoint y: 298, distance: 110.2
click at [891, 298] on div "Janela de atendimento Grade de atendimento Capacidade Transportadoras Veículos …" at bounding box center [668, 296] width 1336 height 593
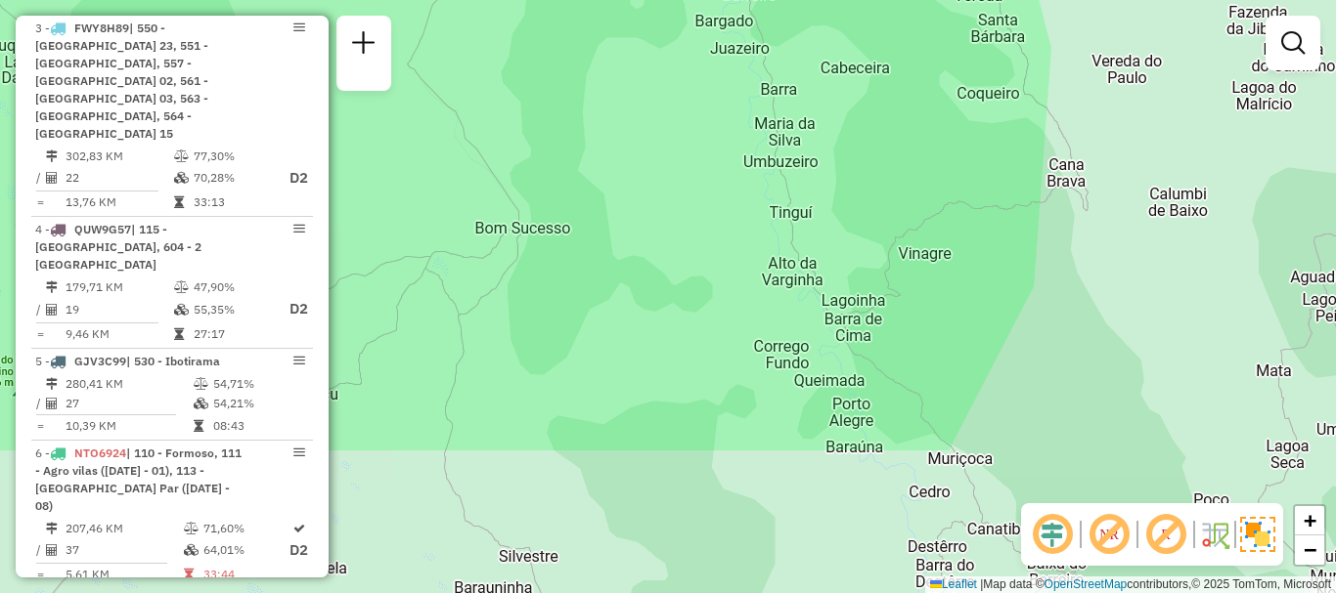
drag, startPoint x: 893, startPoint y: 446, endPoint x: 870, endPoint y: 283, distance: 164.8
click at [884, 272] on div "Janela de atendimento Grade de atendimento Capacidade Transportadoras Veículos …" at bounding box center [668, 296] width 1336 height 593
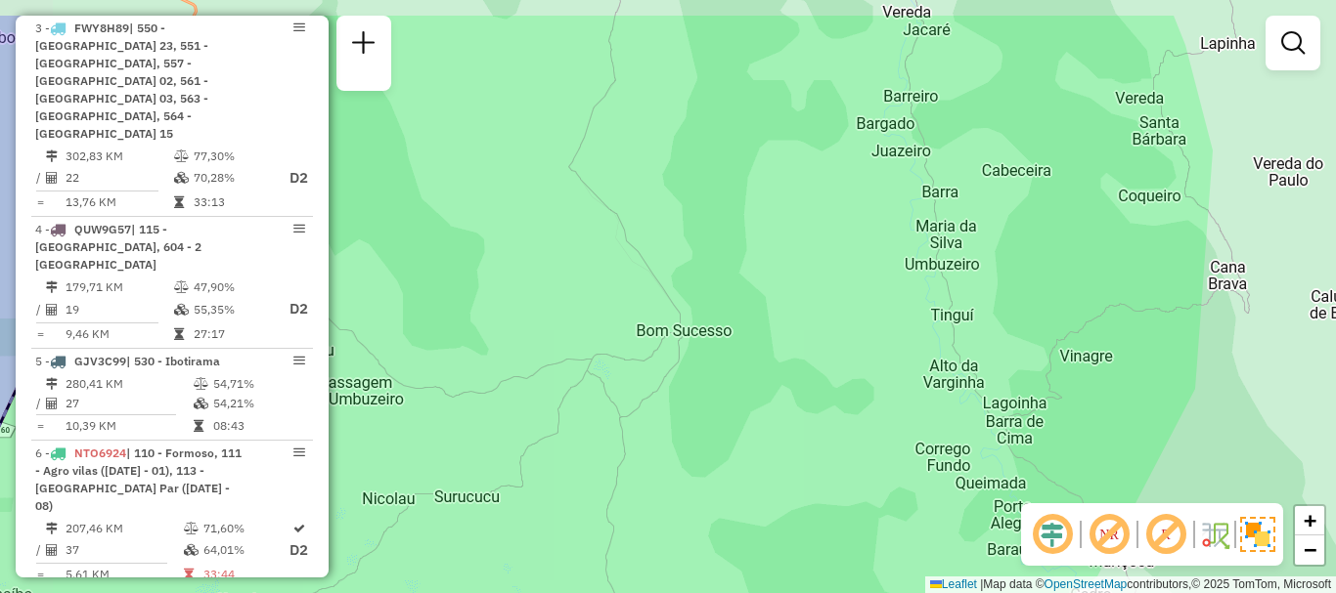
drag, startPoint x: 627, startPoint y: 308, endPoint x: 675, endPoint y: 344, distance: 60.0
click at [675, 344] on div "Janela de atendimento Grade de atendimento Capacidade Transportadoras Veículos …" at bounding box center [668, 296] width 1336 height 593
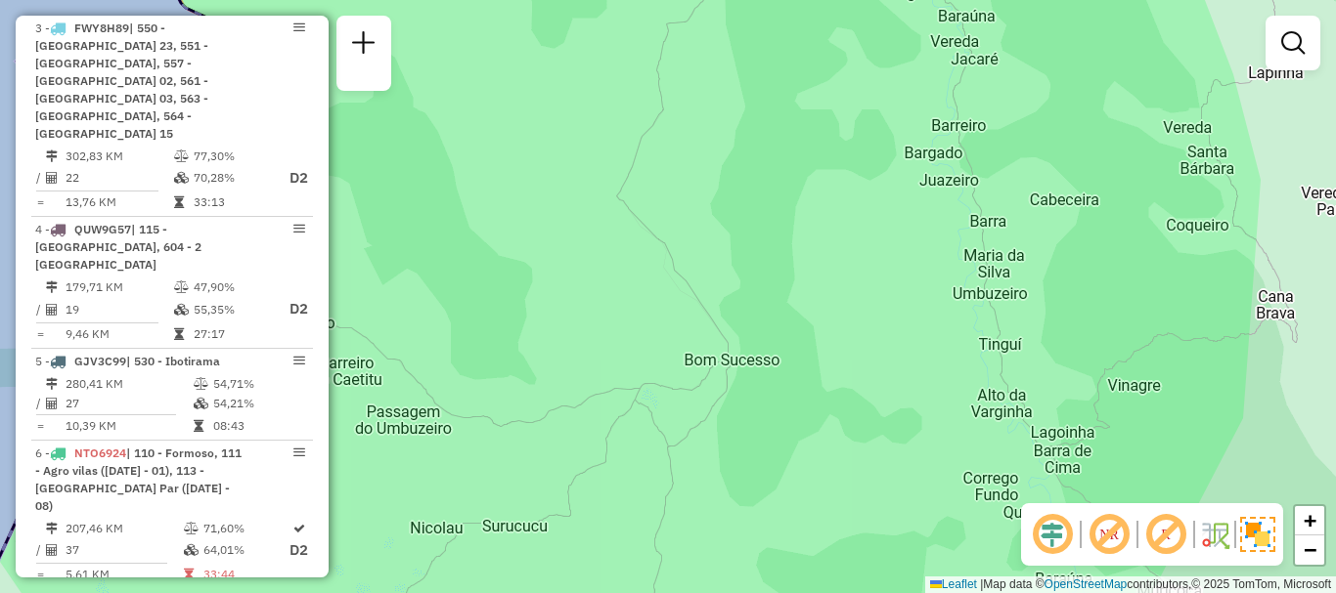
drag, startPoint x: 689, startPoint y: 331, endPoint x: 737, endPoint y: 361, distance: 56.2
click at [737, 361] on div "Janela de atendimento Grade de atendimento Capacidade Transportadoras Veículos …" at bounding box center [668, 296] width 1336 height 593
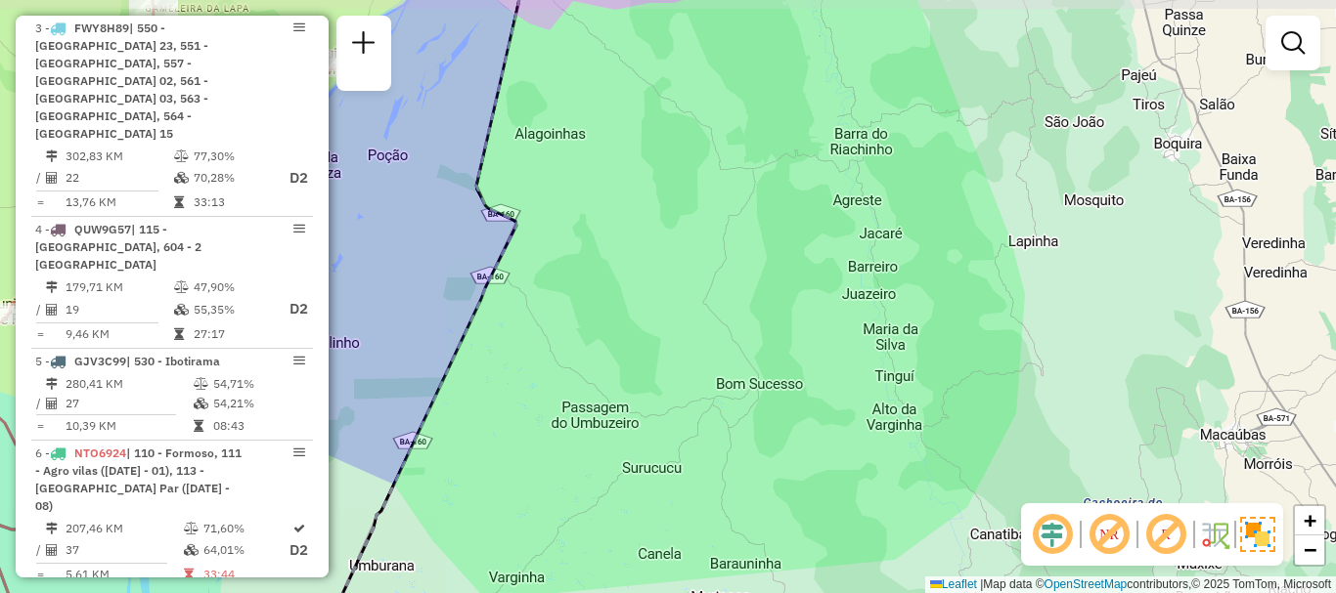
drag, startPoint x: 736, startPoint y: 377, endPoint x: 764, endPoint y: 404, distance: 38.0
click at [764, 404] on div "Janela de atendimento Grade de atendimento Capacidade Transportadoras Veículos …" at bounding box center [668, 296] width 1336 height 593
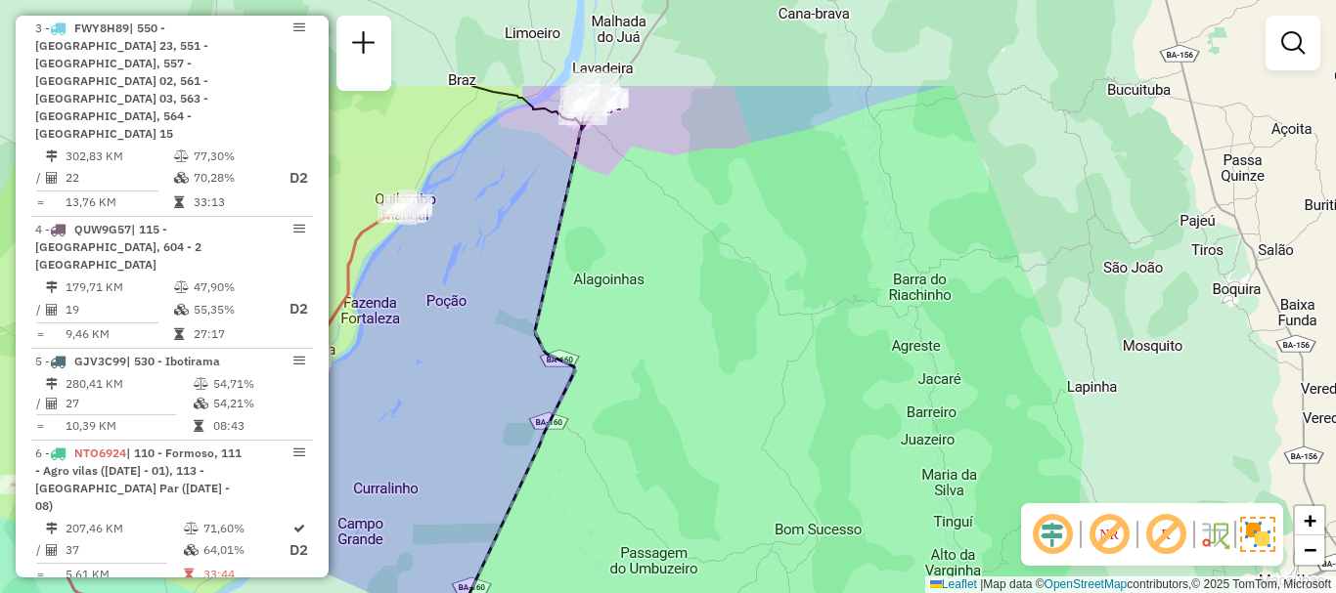
drag, startPoint x: 718, startPoint y: 333, endPoint x: 778, endPoint y: 472, distance: 151.5
click at [778, 472] on div "Janela de atendimento Grade de atendimento Capacidade Transportadoras Veículos …" at bounding box center [668, 296] width 1336 height 593
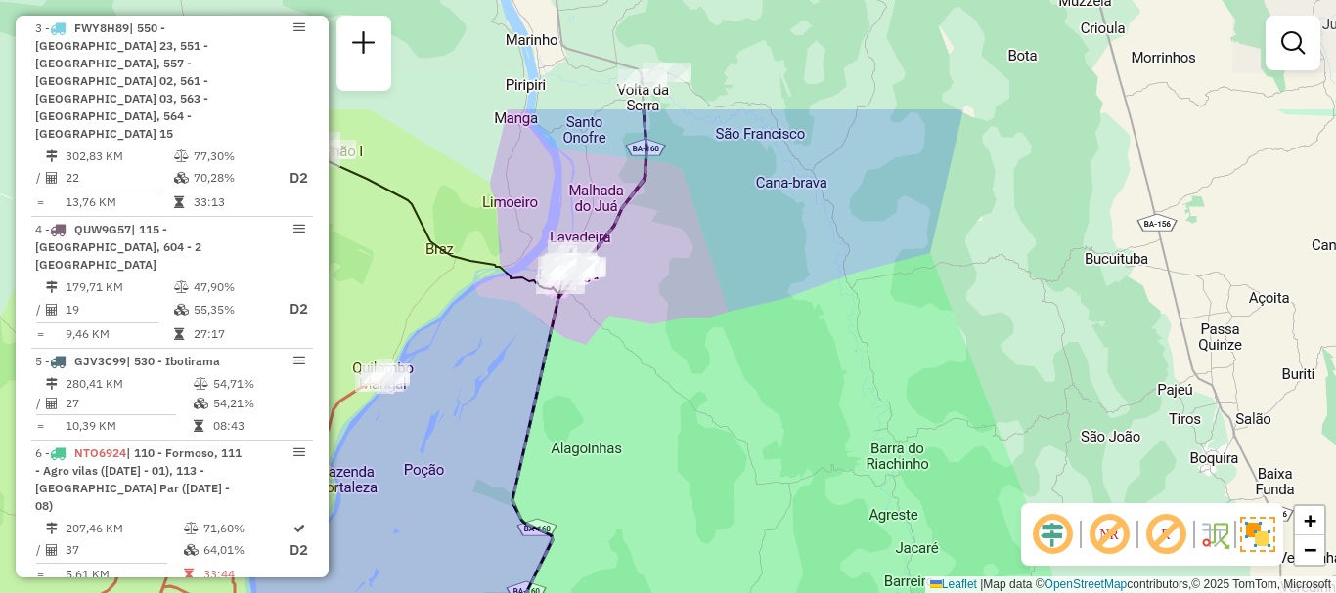
drag, startPoint x: 806, startPoint y: 179, endPoint x: 783, endPoint y: 348, distance: 170.6
click at [783, 348] on div "Janela de atendimento Grade de atendimento Capacidade Transportadoras Veículos …" at bounding box center [668, 296] width 1336 height 593
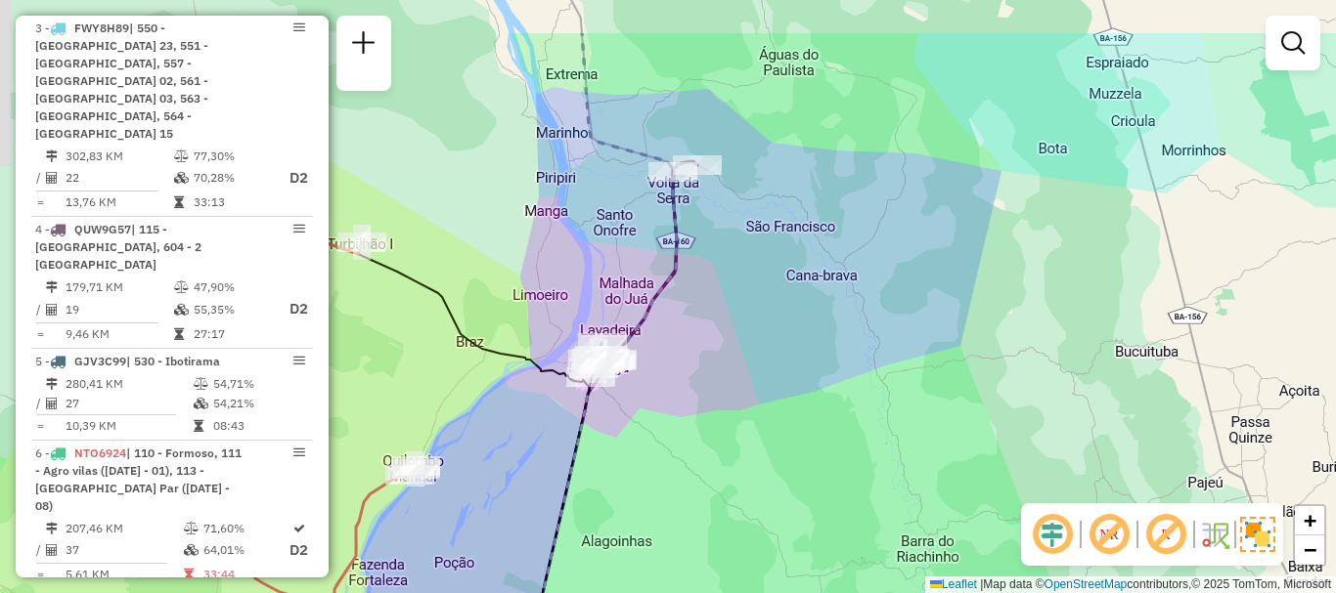
drag, startPoint x: 711, startPoint y: 254, endPoint x: 747, endPoint y: 383, distance: 134.0
click at [747, 383] on div "Janela de atendimento Grade de atendimento Capacidade Transportadoras Veículos …" at bounding box center [668, 296] width 1336 height 593
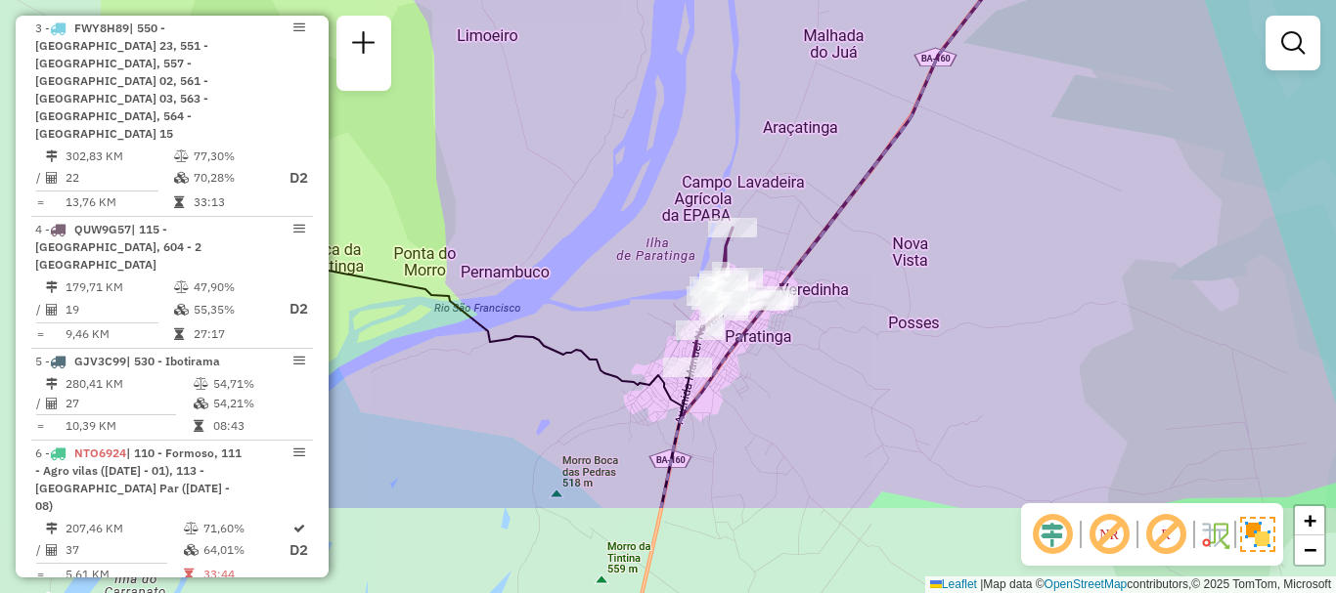
drag, startPoint x: 675, startPoint y: 347, endPoint x: 909, endPoint y: 203, distance: 275.2
click at [909, 203] on div "Janela de atendimento Grade de atendimento Capacidade Transportadoras Veículos …" at bounding box center [668, 296] width 1336 height 593
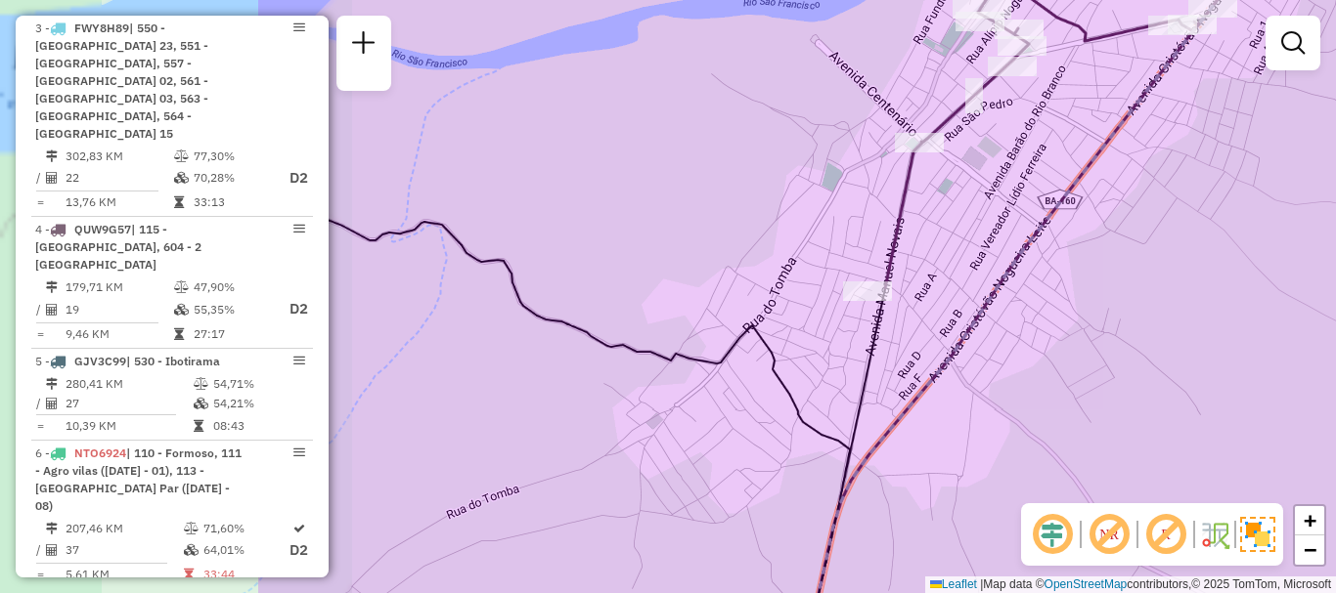
drag, startPoint x: 758, startPoint y: 395, endPoint x: 1150, endPoint y: 417, distance: 392.7
click at [1150, 417] on div "Janela de atendimento Grade de atendimento Capacidade Transportadoras Veículos …" at bounding box center [668, 296] width 1336 height 593
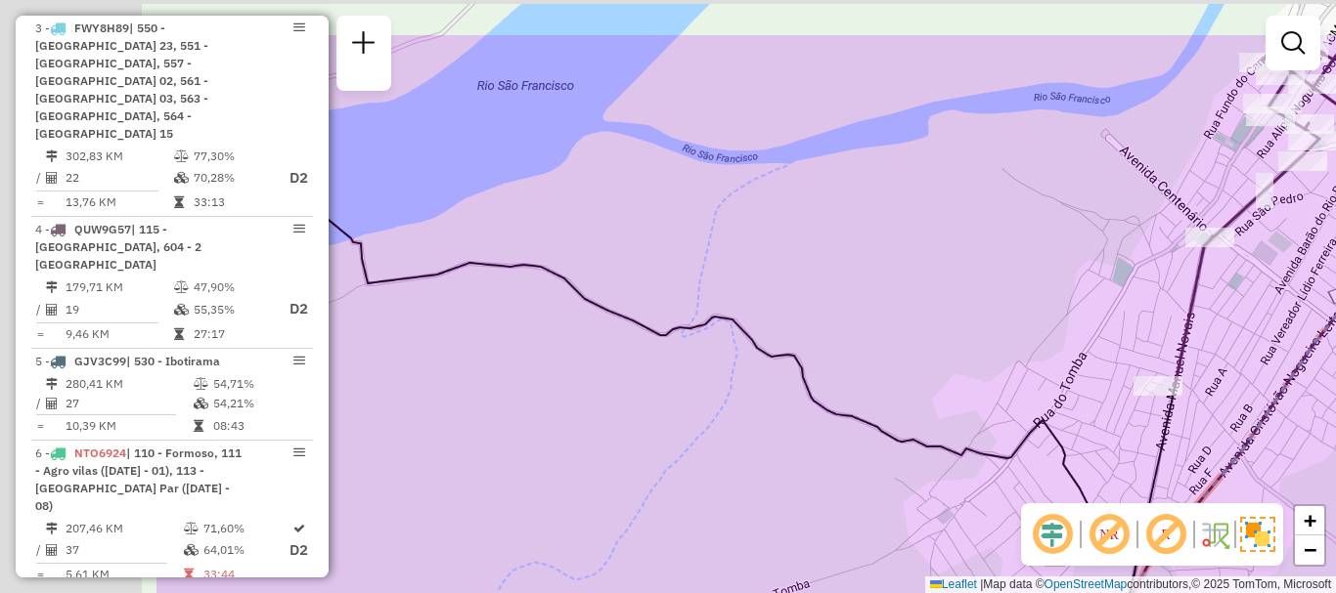
drag, startPoint x: 480, startPoint y: 214, endPoint x: 729, endPoint y: 292, distance: 261.3
click at [729, 292] on div "Janela de atendimento Grade de atendimento Capacidade Transportadoras Veículos …" at bounding box center [668, 296] width 1336 height 593
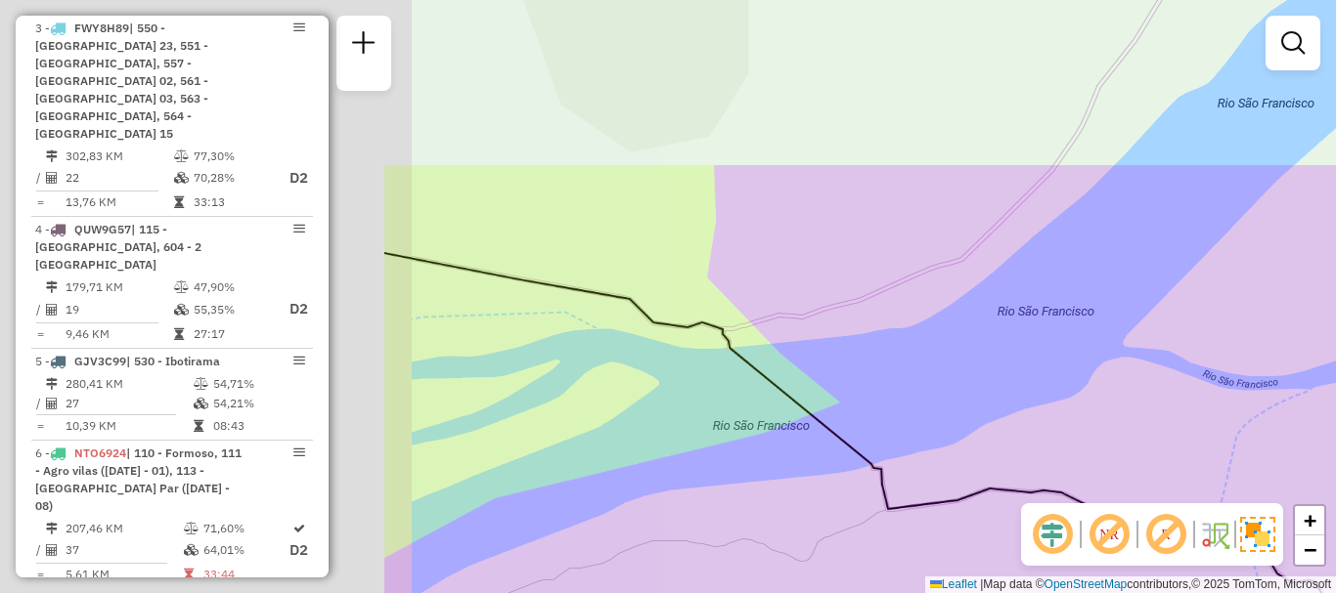
drag, startPoint x: 520, startPoint y: 232, endPoint x: 877, endPoint y: 375, distance: 384.7
click at [877, 375] on div "Janela de atendimento Grade de atendimento Capacidade Transportadoras Veículos …" at bounding box center [668, 296] width 1336 height 593
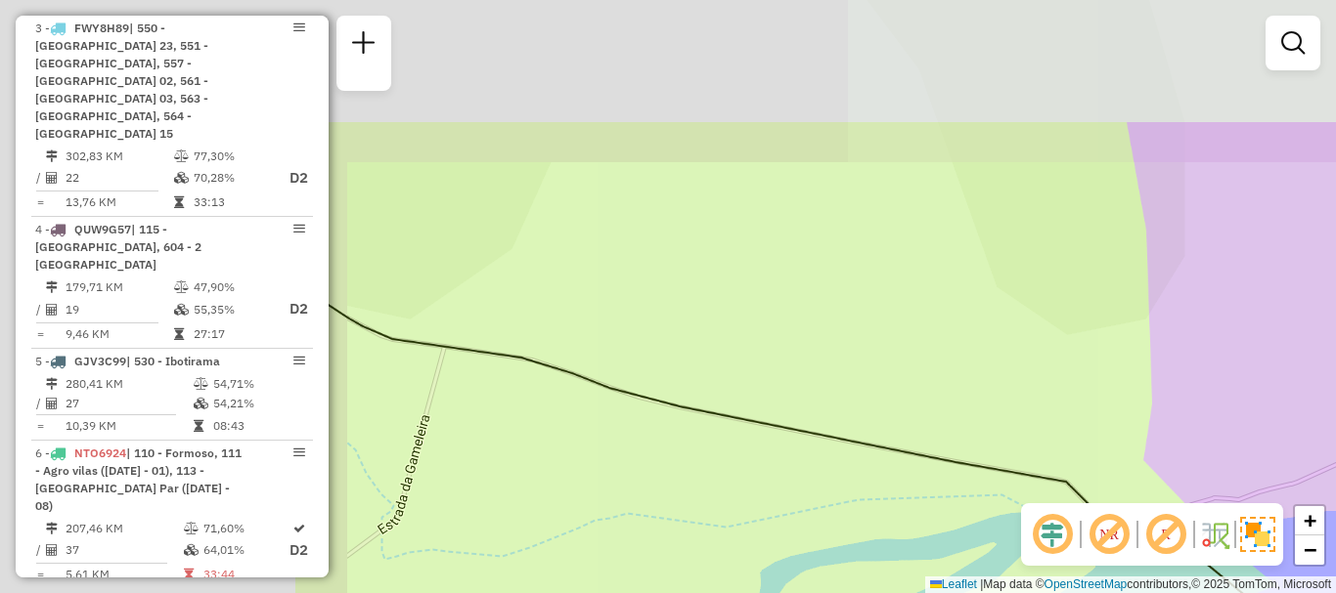
drag, startPoint x: 607, startPoint y: 350, endPoint x: 911, endPoint y: 474, distance: 328.4
click at [912, 474] on div "Janela de atendimento Grade de atendimento Capacidade Transportadoras Veículos …" at bounding box center [668, 296] width 1336 height 593
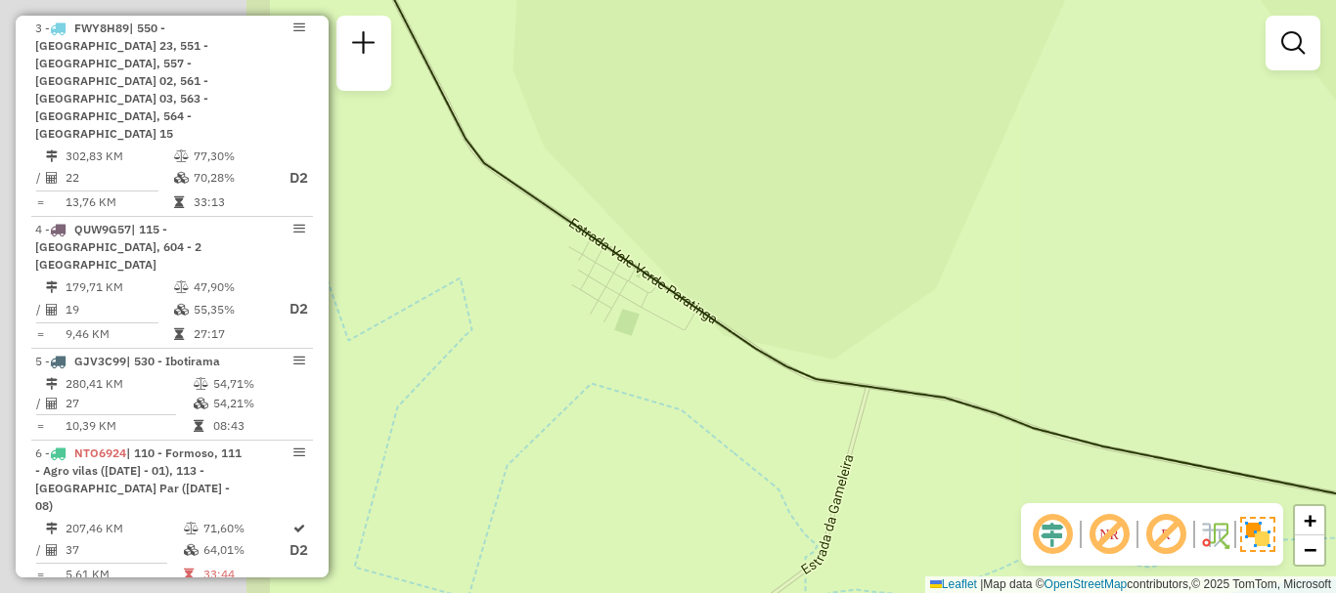
drag, startPoint x: 485, startPoint y: 350, endPoint x: 866, endPoint y: 378, distance: 382.4
click at [866, 378] on icon at bounding box center [1049, 325] width 1343 height 712
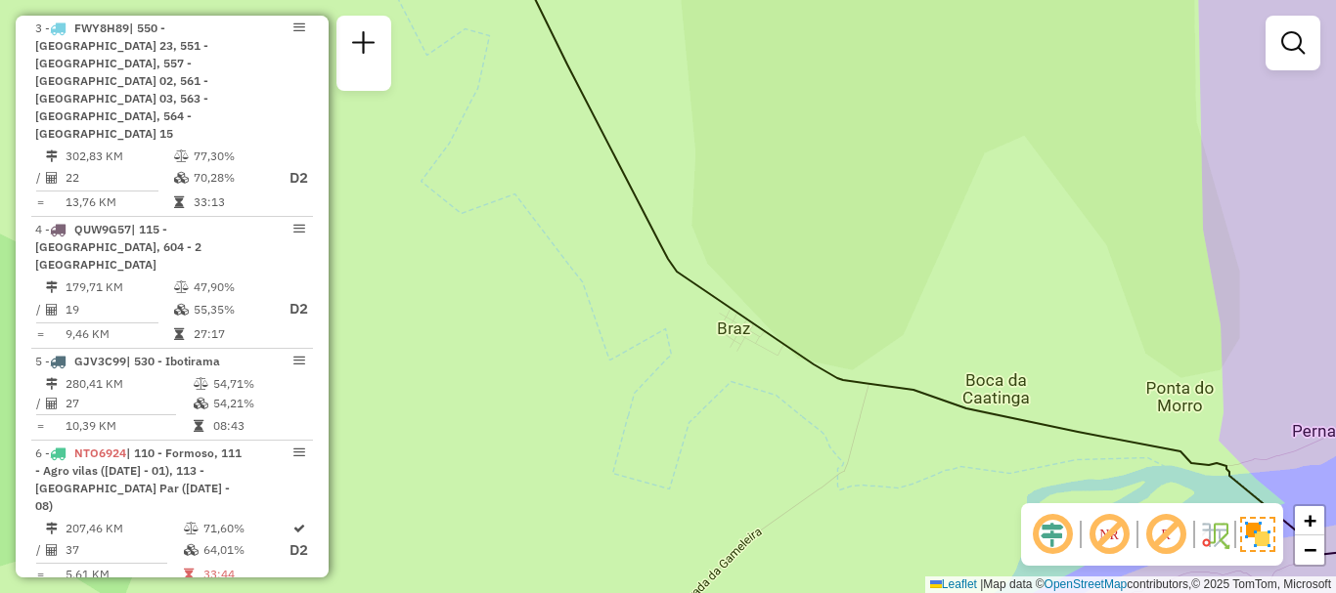
drag, startPoint x: 866, startPoint y: 209, endPoint x: 1048, endPoint y: 595, distance: 426.9
click at [1048, 592] on html "Aguarde... Pop-up bloqueado! Seu navegador bloqueou automáticamente a abertura …" at bounding box center [668, 296] width 1336 height 593
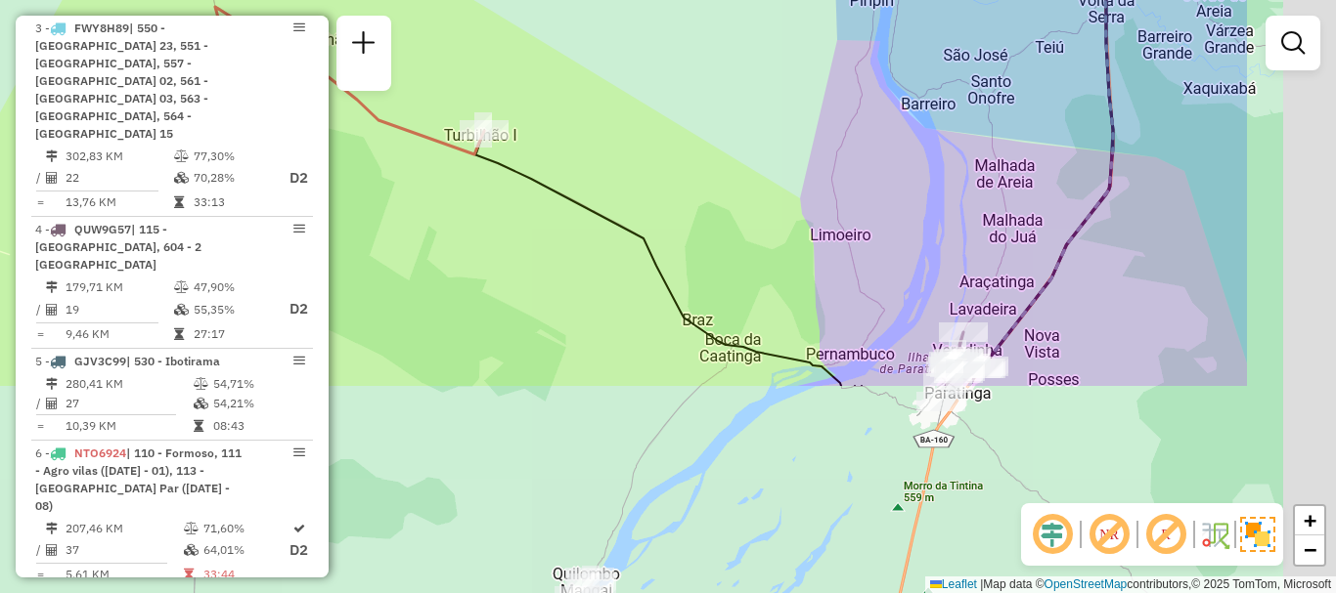
drag, startPoint x: 856, startPoint y: 364, endPoint x: 751, endPoint y: 216, distance: 181.5
click at [737, 217] on div "Janela de atendimento Grade de atendimento Capacidade Transportadoras Veículos …" at bounding box center [668, 296] width 1336 height 593
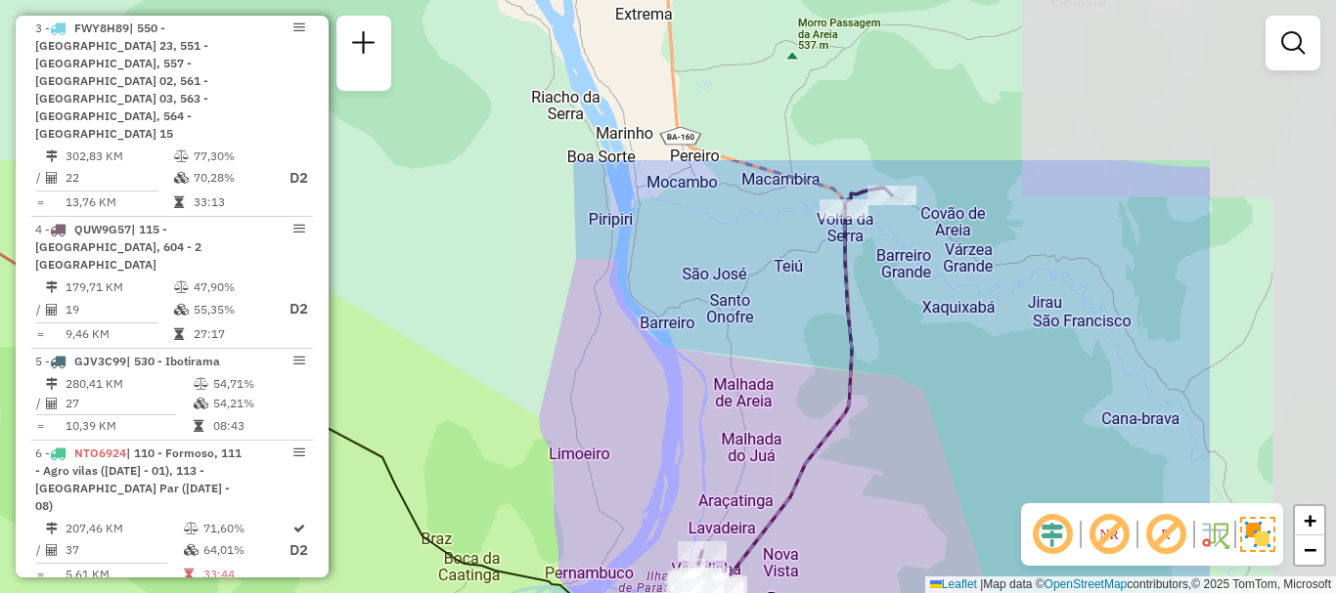
drag, startPoint x: 1088, startPoint y: 278, endPoint x: 815, endPoint y: 506, distance: 356.0
click at [811, 529] on div "Janela de atendimento Grade de atendimento Capacidade Transportadoras Veículos …" at bounding box center [668, 296] width 1336 height 593
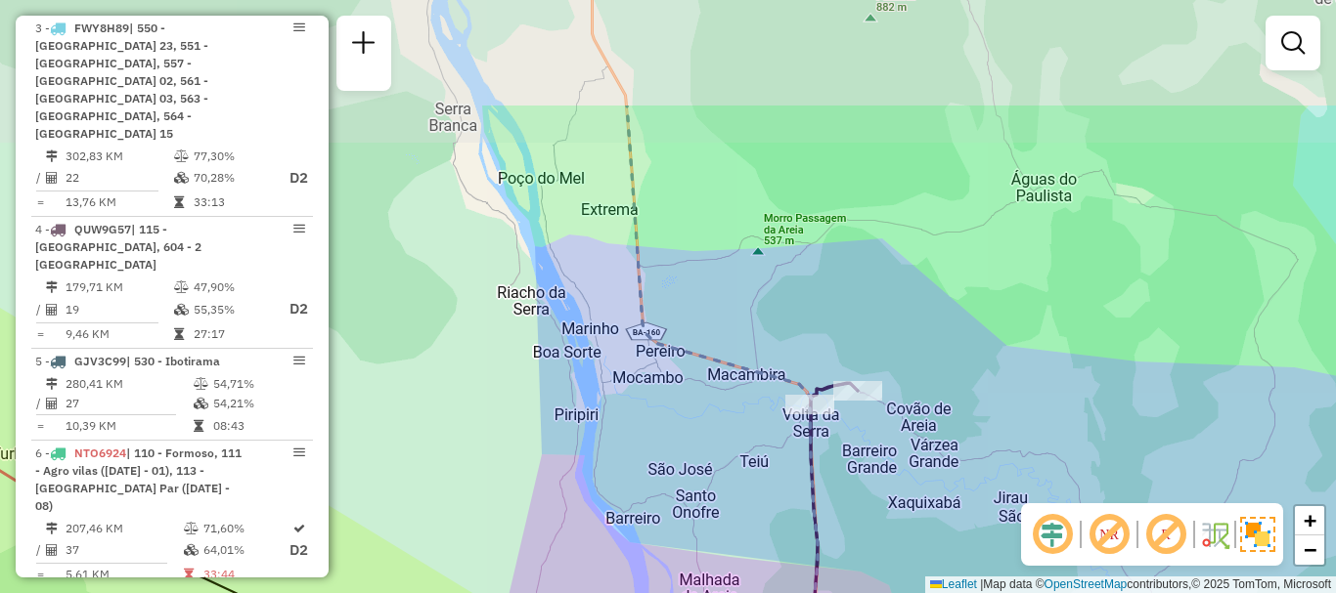
drag, startPoint x: 877, startPoint y: 322, endPoint x: 860, endPoint y: 461, distance: 140.8
click at [860, 461] on div "Janela de atendimento Grade de atendimento Capacidade Transportadoras Veículos …" at bounding box center [668, 296] width 1336 height 593
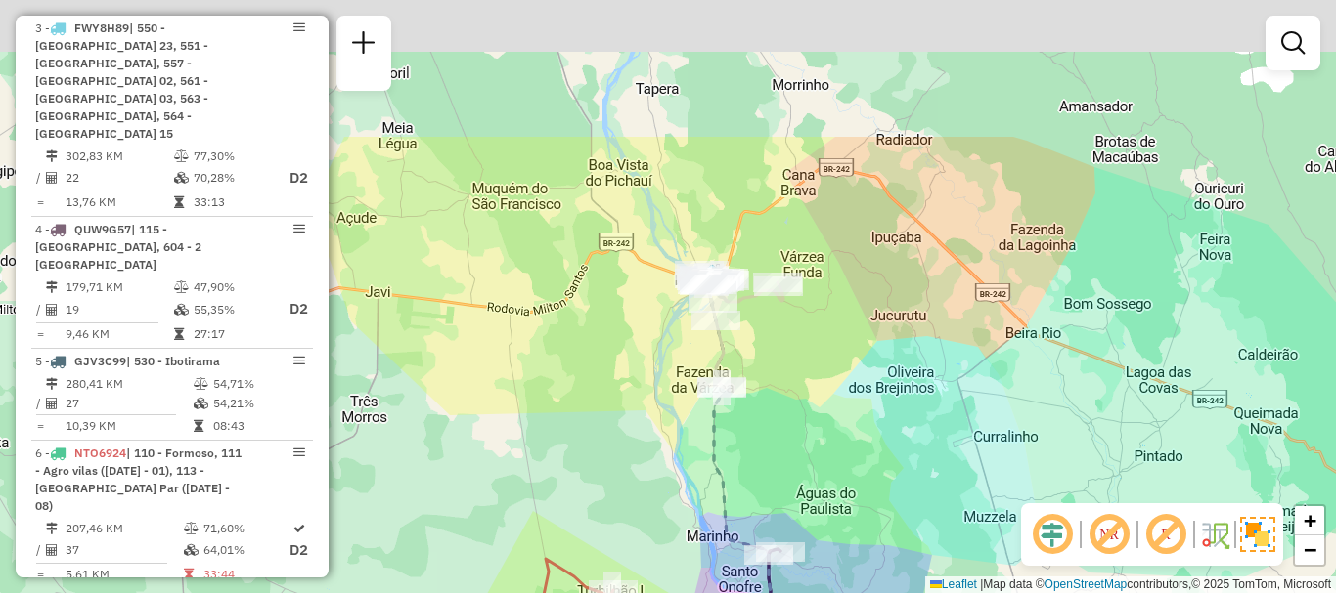
drag, startPoint x: 788, startPoint y: 316, endPoint x: 695, endPoint y: 512, distance: 217.4
click at [695, 512] on div "Janela de atendimento Grade de atendimento Capacidade Transportadoras Veículos …" at bounding box center [668, 296] width 1336 height 593
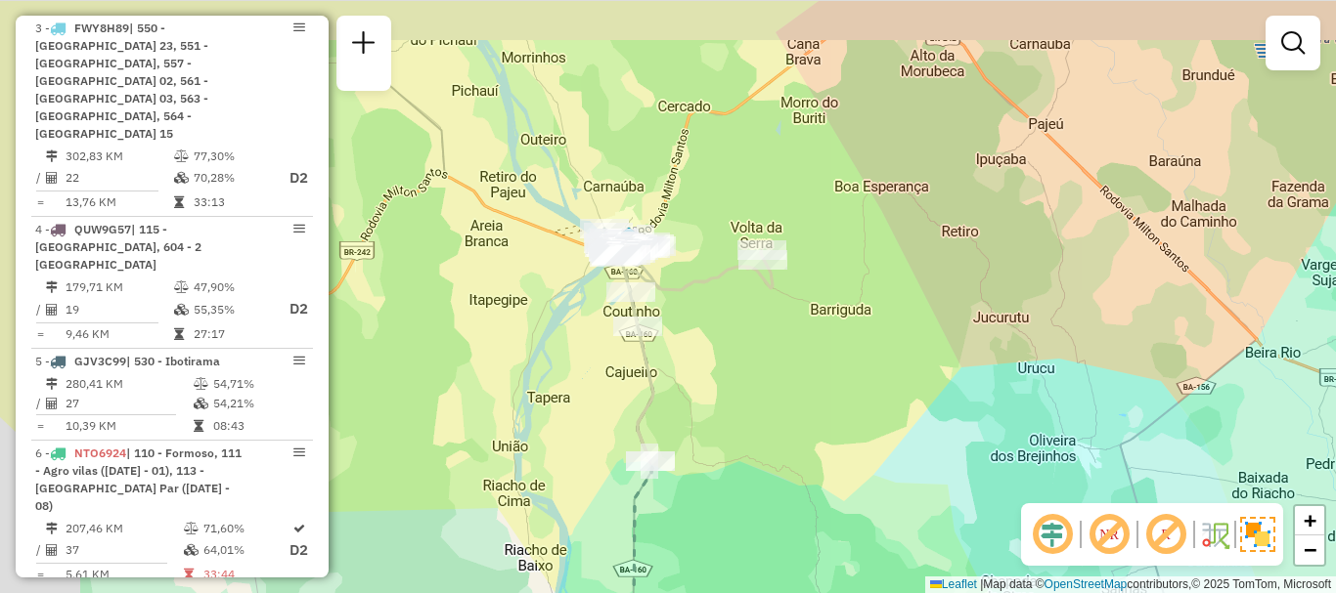
drag, startPoint x: 640, startPoint y: 229, endPoint x: 815, endPoint y: 335, distance: 204.9
click at [772, 312] on icon at bounding box center [692, 351] width 159 height 219
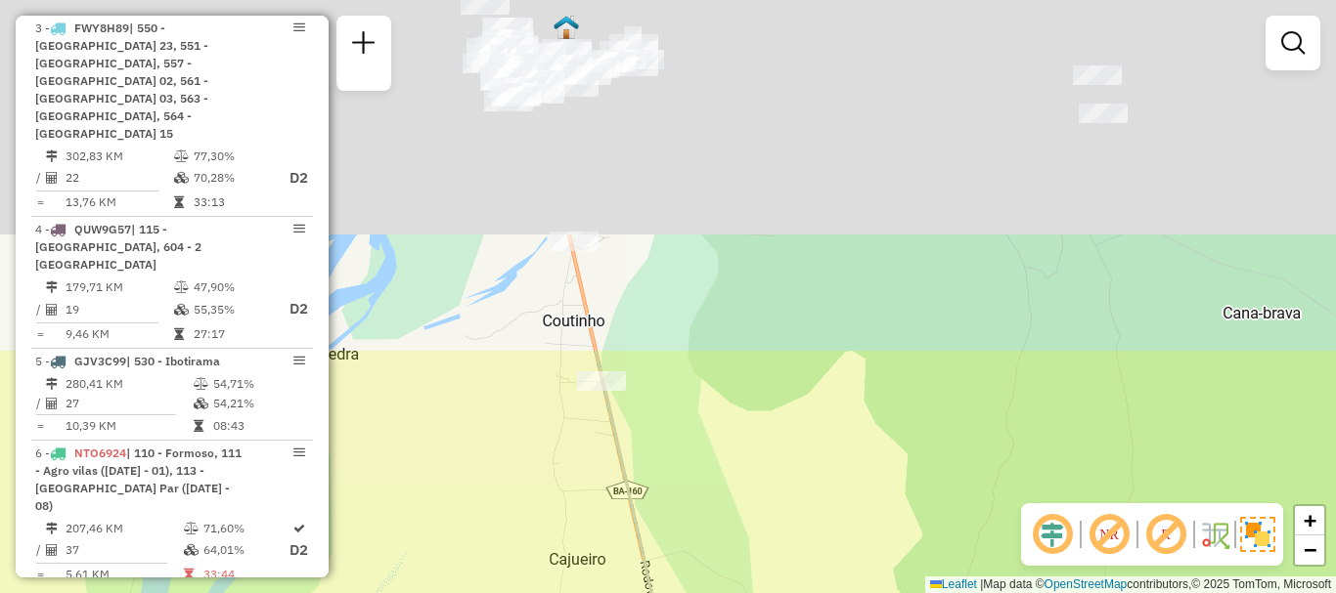
drag, startPoint x: 686, startPoint y: 221, endPoint x: 793, endPoint y: 632, distance: 424.2
click at [793, 592] on html "Aguarde... Pop-up bloqueado! Seu navegador bloqueou automáticamente a abertura …" at bounding box center [668, 296] width 1336 height 593
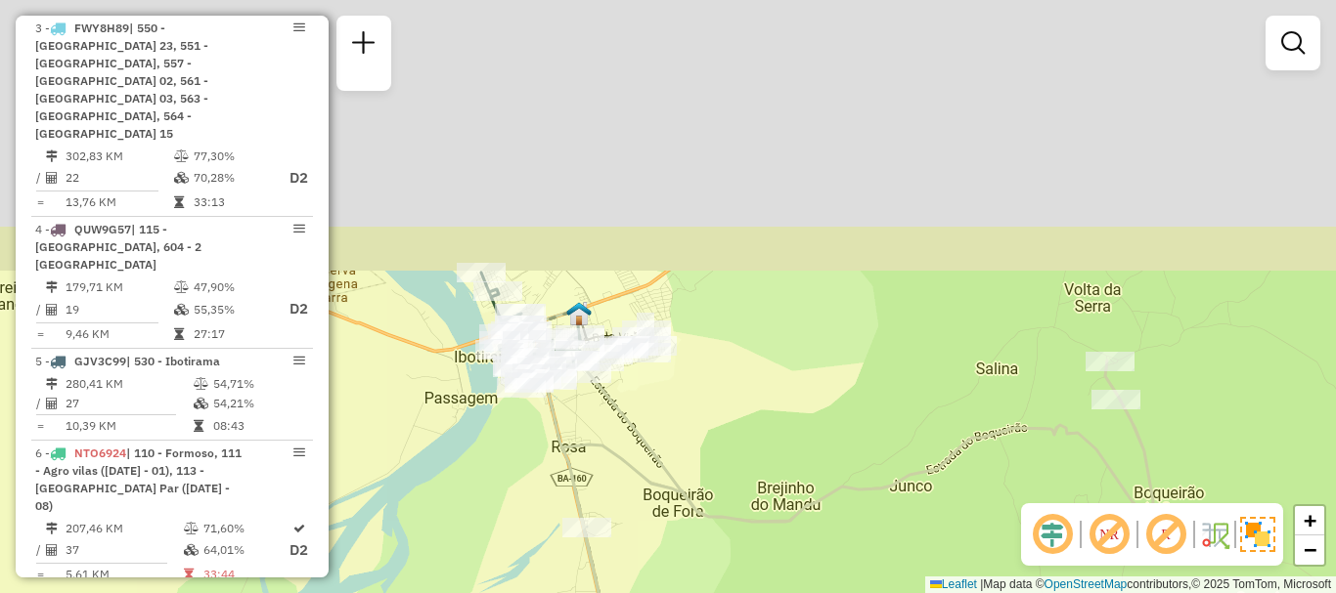
drag, startPoint x: 630, startPoint y: 276, endPoint x: 640, endPoint y: 550, distance: 274.9
click at [641, 550] on div "Janela de atendimento Grade de atendimento Capacidade Transportadoras Veículos …" at bounding box center [668, 296] width 1336 height 593
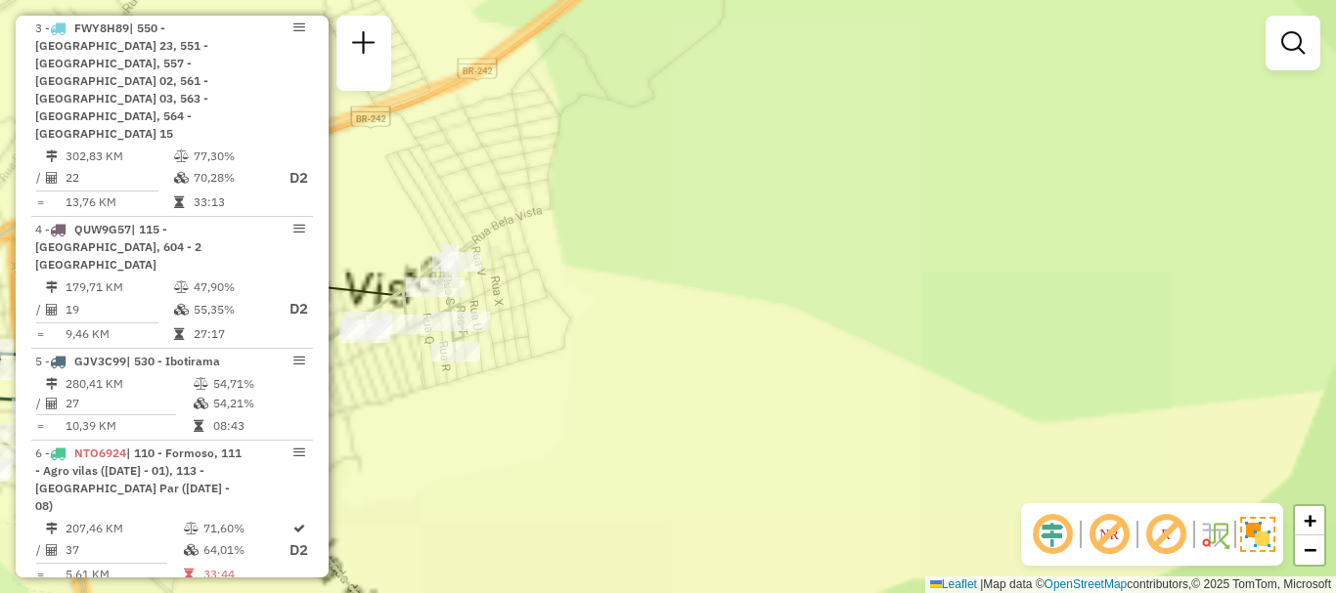
drag, startPoint x: 1010, startPoint y: 498, endPoint x: 1252, endPoint y: 449, distance: 247.4
click at [1252, 449] on div "Janela de atendimento Grade de atendimento Capacidade Transportadoras Veículos …" at bounding box center [668, 296] width 1336 height 593
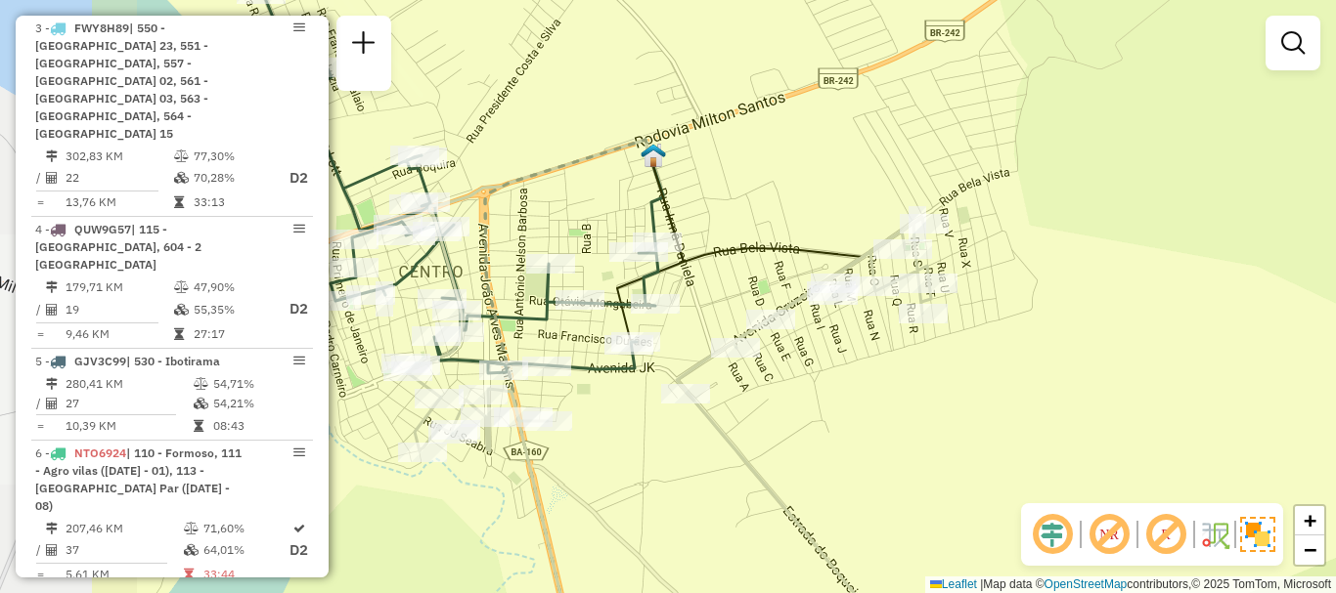
drag, startPoint x: 547, startPoint y: 256, endPoint x: 772, endPoint y: 267, distance: 226.1
click at [772, 267] on div "Janela de atendimento Grade de atendimento Capacidade Transportadoras Veículos …" at bounding box center [668, 296] width 1336 height 593
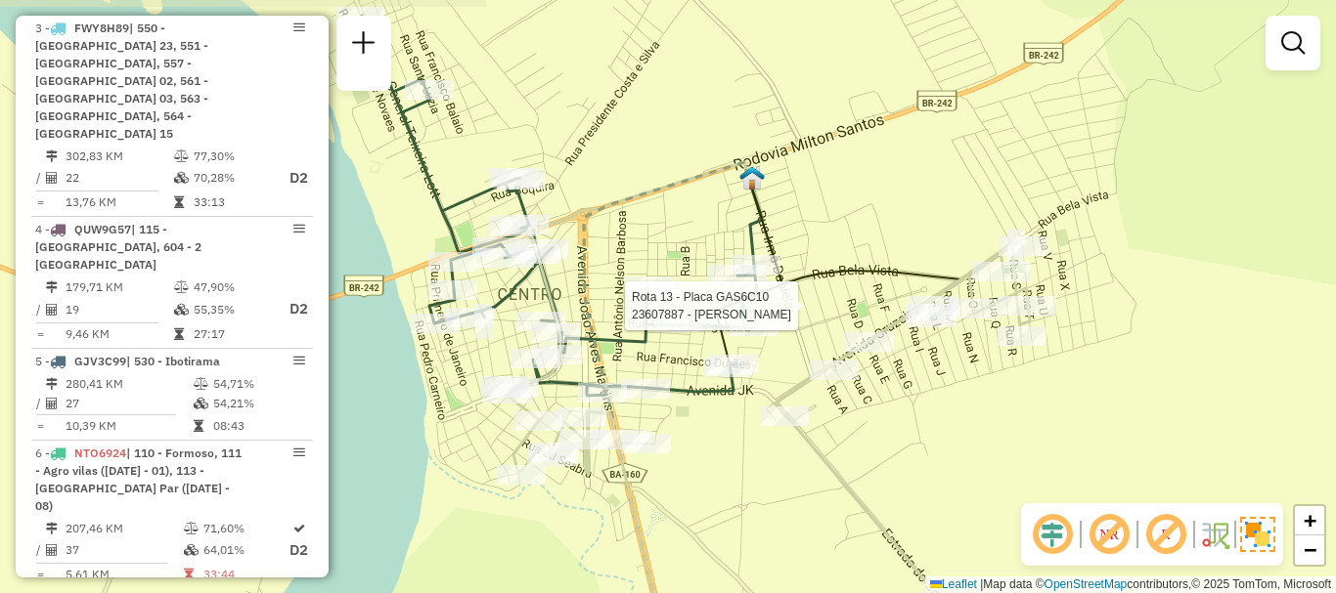
drag, startPoint x: 635, startPoint y: 431, endPoint x: 732, endPoint y: 454, distance: 100.3
click at [732, 454] on div "Rota 13 - Placa GAS6C10 23607887 - [PERSON_NAME] DOS SANTOS Janela de atendimen…" at bounding box center [668, 296] width 1336 height 593
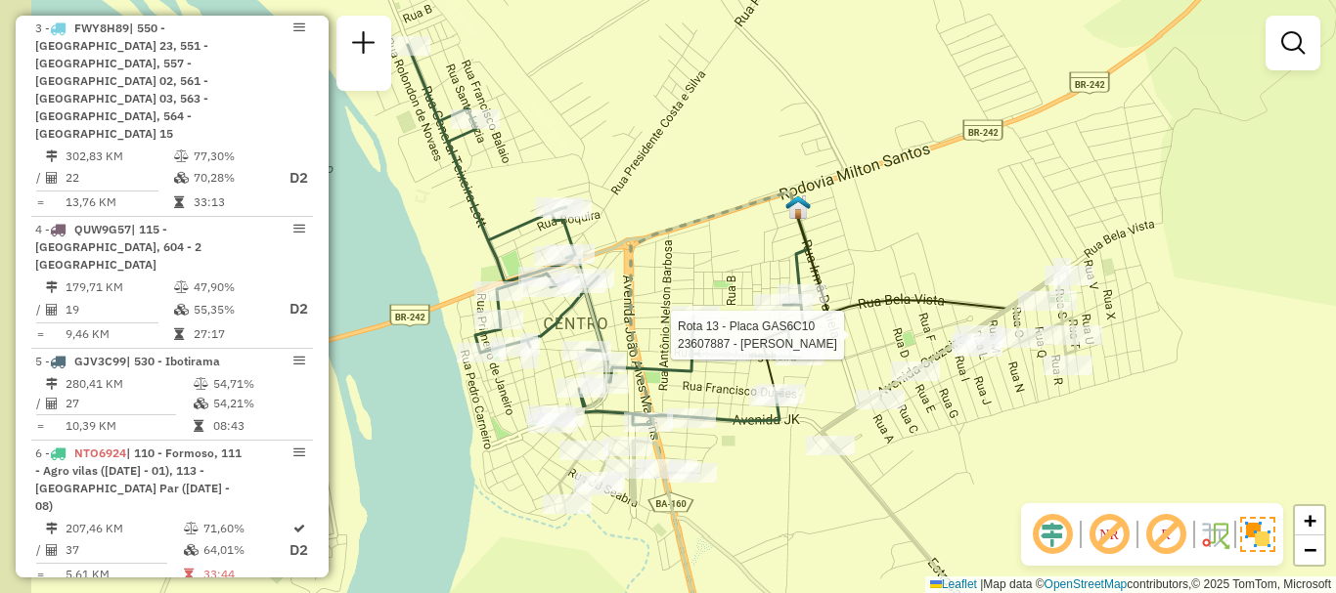
drag, startPoint x: 725, startPoint y: 470, endPoint x: 735, endPoint y: 475, distance: 10.9
click at [735, 475] on div "Rota 13 - Placa GAS6C10 23607887 - [PERSON_NAME] DOS SANTOS Janela de atendimen…" at bounding box center [668, 296] width 1336 height 593
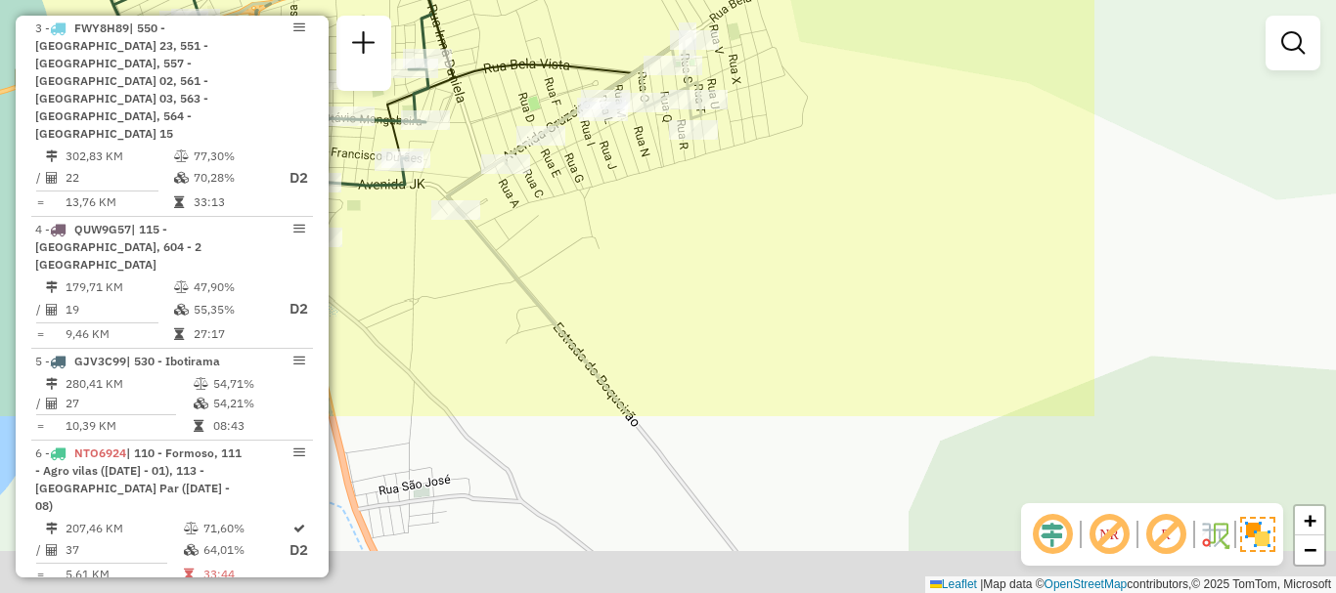
drag, startPoint x: 1148, startPoint y: 406, endPoint x: 773, endPoint y: 170, distance: 442.4
click at [773, 170] on div "Janela de atendimento Grade de atendimento Capacidade Transportadoras Veículos …" at bounding box center [668, 296] width 1336 height 593
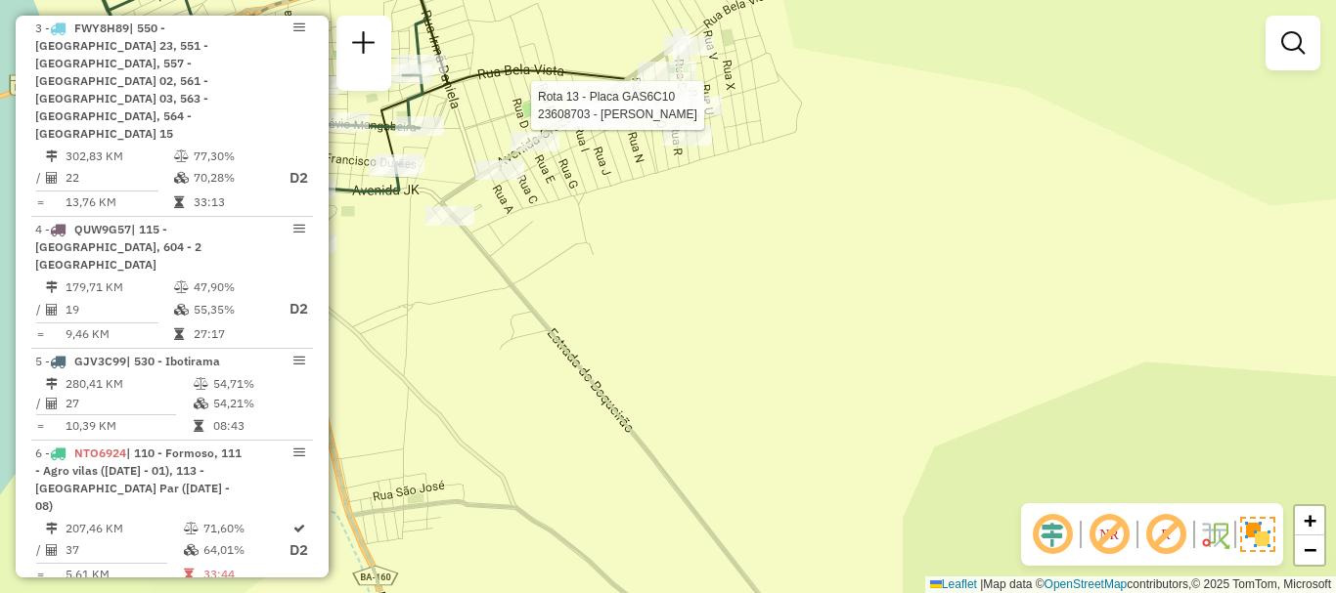
drag, startPoint x: 863, startPoint y: 266, endPoint x: 1182, endPoint y: 442, distance: 364.1
click at [1223, 445] on div "Rota 13 - Placa GAS6C10 23608703 - [PERSON_NAME] de atendimento Grade de atendi…" at bounding box center [668, 296] width 1336 height 593
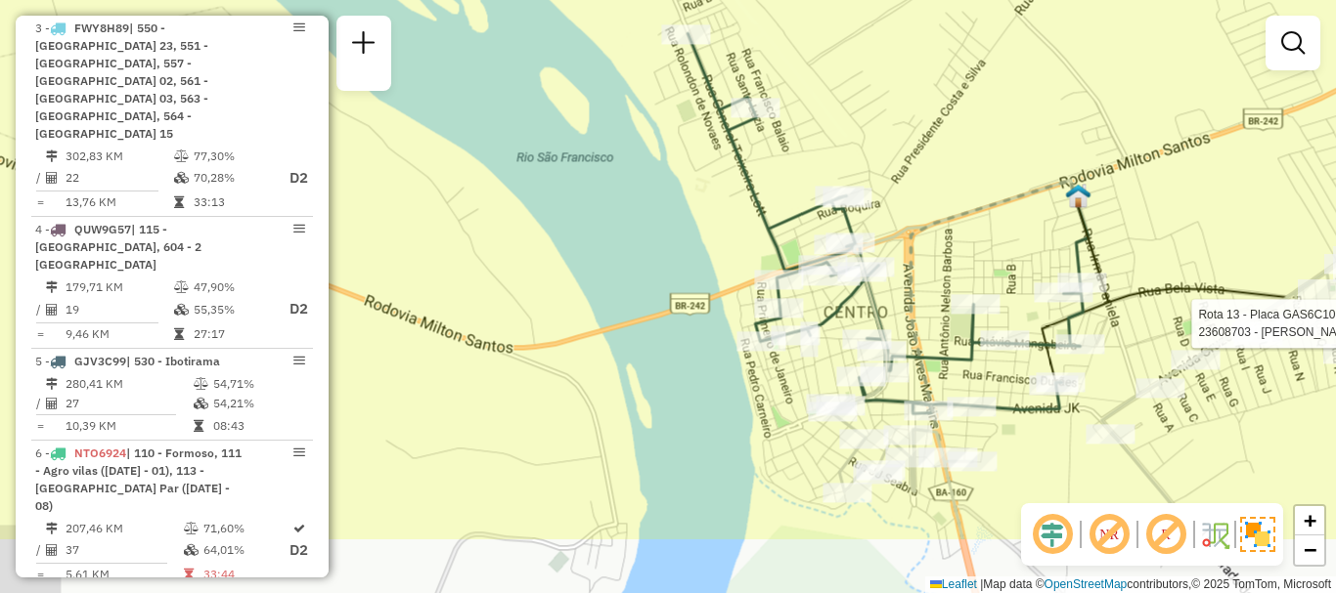
drag, startPoint x: 899, startPoint y: 443, endPoint x: 840, endPoint y: 330, distance: 127.3
click at [840, 330] on div "Rota 13 - Placa GAS6C10 23608703 - [PERSON_NAME] de atendimento Grade de atendi…" at bounding box center [668, 296] width 1336 height 593
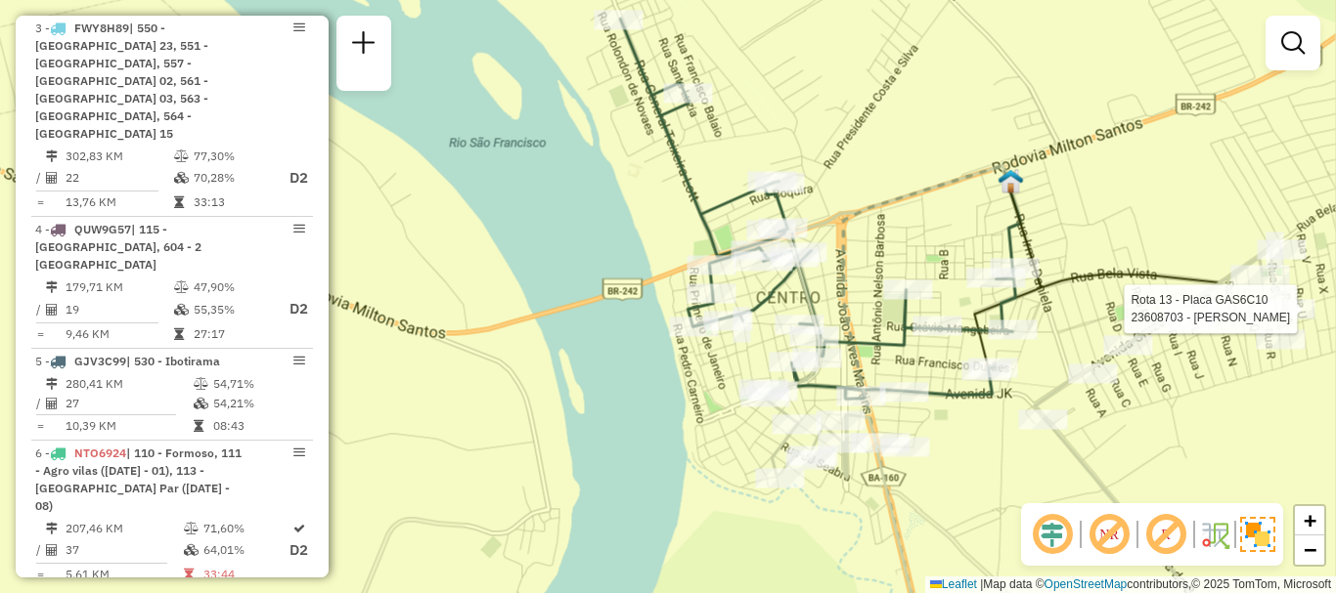
drag, startPoint x: 1045, startPoint y: 165, endPoint x: 978, endPoint y: 151, distance: 69.0
click at [978, 151] on div "Rota 13 - Placa GAS6C10 23608703 - [PERSON_NAME] de atendimento Grade de atendi…" at bounding box center [668, 296] width 1336 height 593
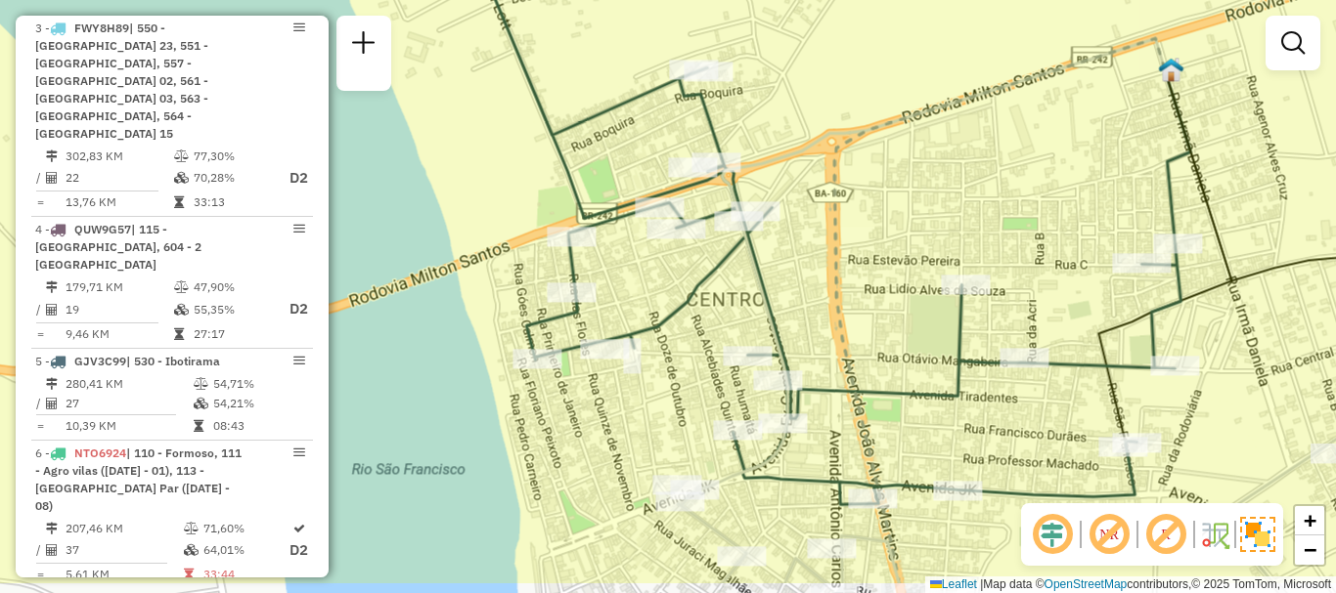
drag, startPoint x: 957, startPoint y: 304, endPoint x: 938, endPoint y: 249, distance: 58.1
click at [938, 249] on div "Rota 13 - Placa GAS6C10 23608703 - [PERSON_NAME] de atendimento Grade de atendi…" at bounding box center [668, 296] width 1336 height 593
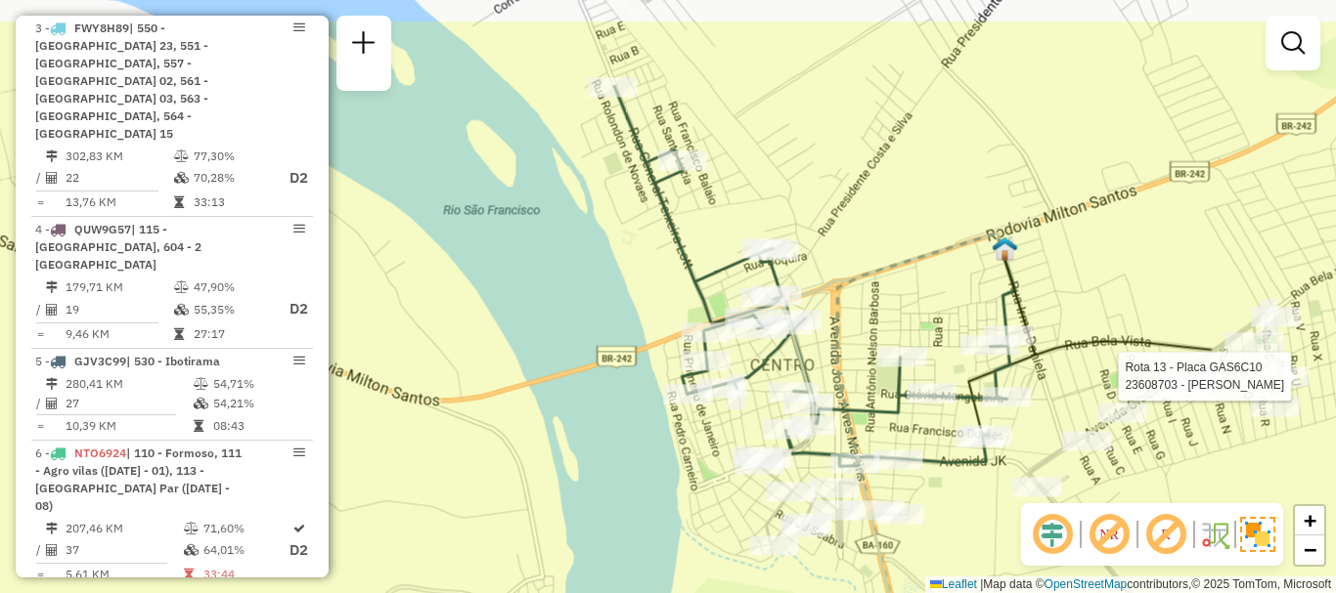
drag, startPoint x: 801, startPoint y: 98, endPoint x: 814, endPoint y: 179, distance: 82.3
click at [814, 179] on div "Rota 13 - Placa GAS6C10 23608703 - [PERSON_NAME] de atendimento Grade de atendi…" at bounding box center [668, 296] width 1336 height 593
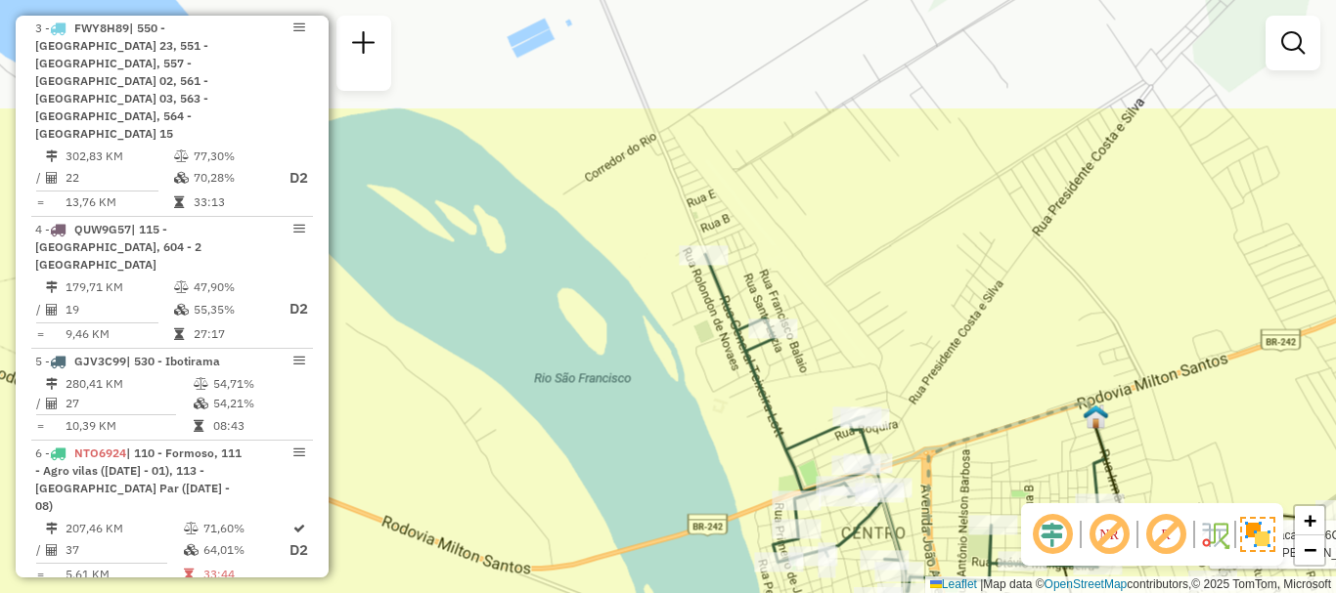
drag, startPoint x: 803, startPoint y: 167, endPoint x: 894, endPoint y: 335, distance: 191.2
click at [894, 335] on div "Rota 13 - Placa GAS6C10 23608703 - [PERSON_NAME] de atendimento Grade de atendi…" at bounding box center [668, 296] width 1336 height 593
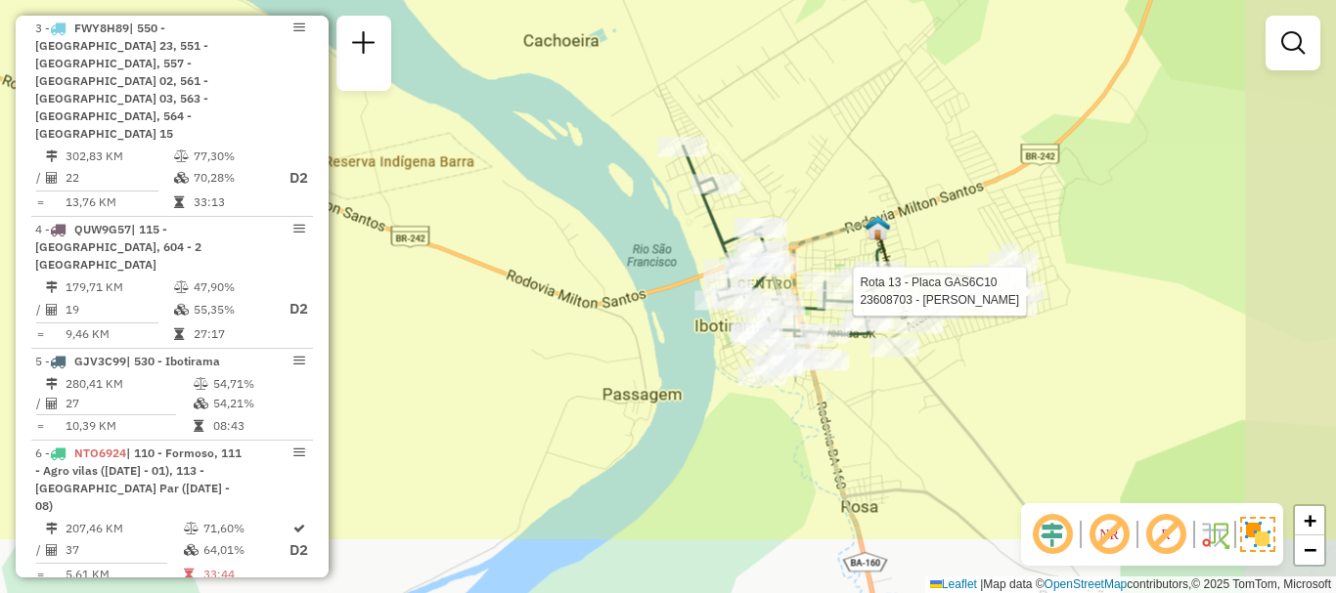
drag, startPoint x: 1029, startPoint y: 291, endPoint x: 927, endPoint y: 179, distance: 151.6
click at [927, 179] on div "Rota 13 - Placa GAS6C10 23608703 - [PERSON_NAME] de atendimento Grade de atendi…" at bounding box center [668, 296] width 1336 height 593
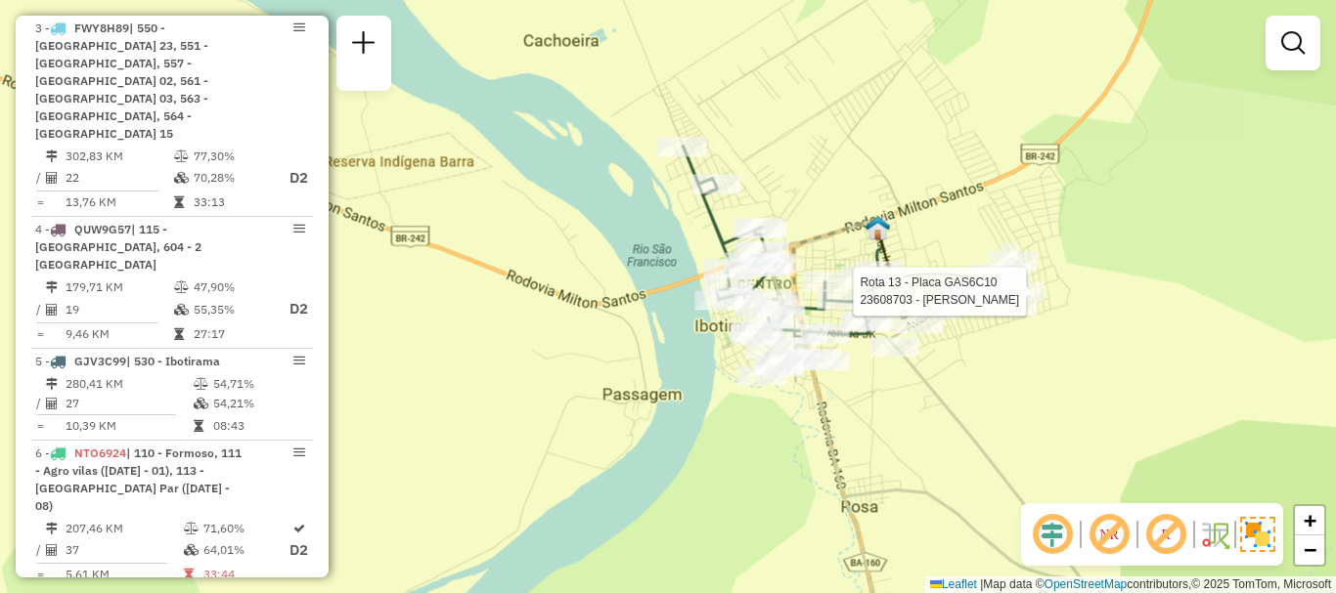
click at [978, 390] on div "Rota 13 - Placa GAS6C10 23608703 - [PERSON_NAME] de atendimento Grade de atendi…" at bounding box center [668, 296] width 1336 height 593
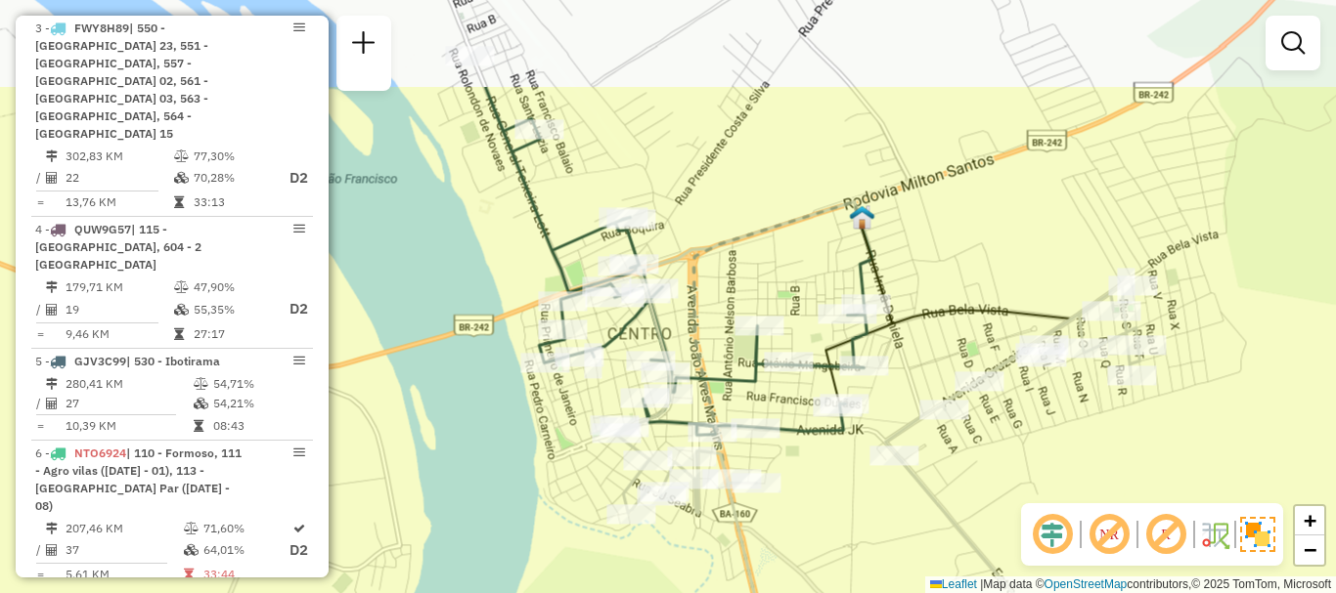
drag, startPoint x: 910, startPoint y: 378, endPoint x: 987, endPoint y: 525, distance: 165.3
click at [987, 525] on div "Janela de atendimento Grade de atendimento Capacidade Transportadoras Veículos …" at bounding box center [668, 296] width 1336 height 593
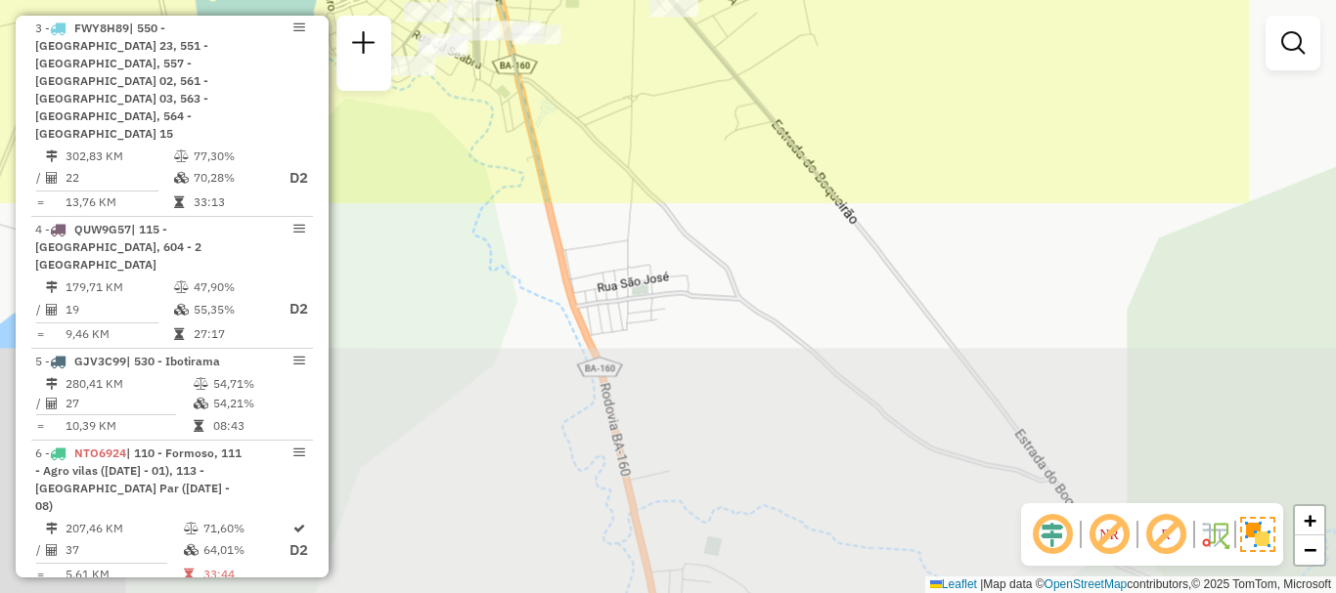
drag, startPoint x: 1062, startPoint y: 474, endPoint x: 823, endPoint y: 3, distance: 528.2
click at [823, 3] on div "Janela de atendimento Grade de atendimento Capacidade Transportadoras Veículos …" at bounding box center [668, 296] width 1336 height 593
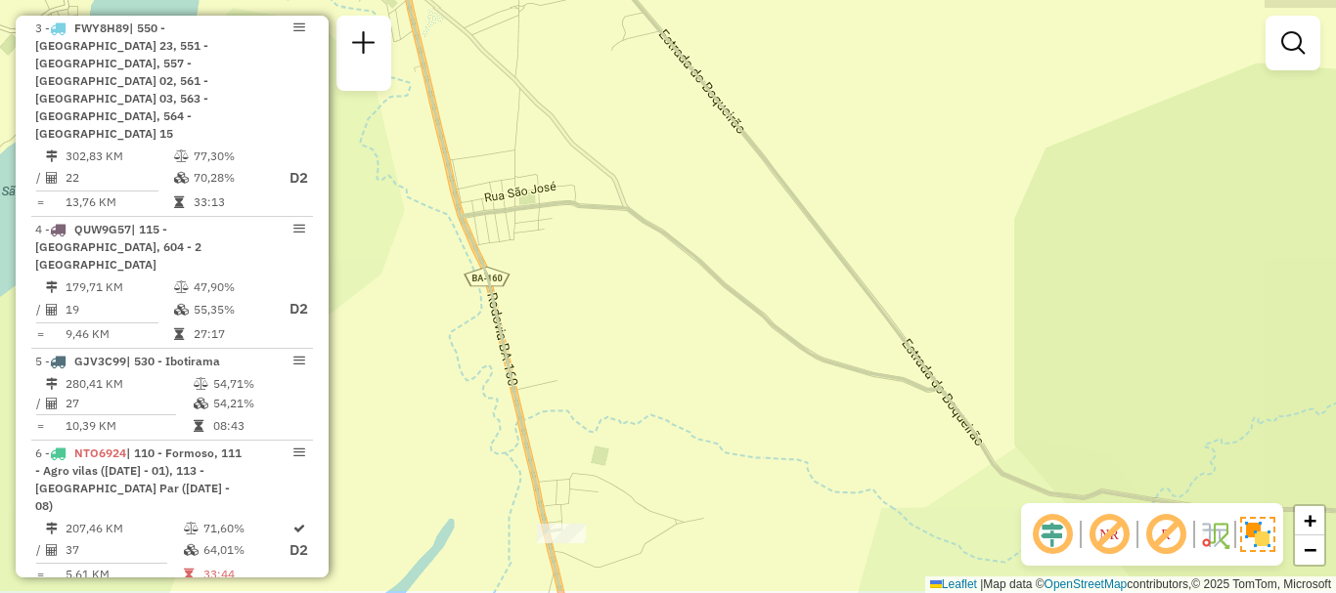
drag, startPoint x: 1016, startPoint y: 320, endPoint x: 808, endPoint y: 493, distance: 270.8
click at [808, 493] on div "Janela de atendimento Grade de atendimento Capacidade Transportadoras Veículos …" at bounding box center [668, 296] width 1336 height 593
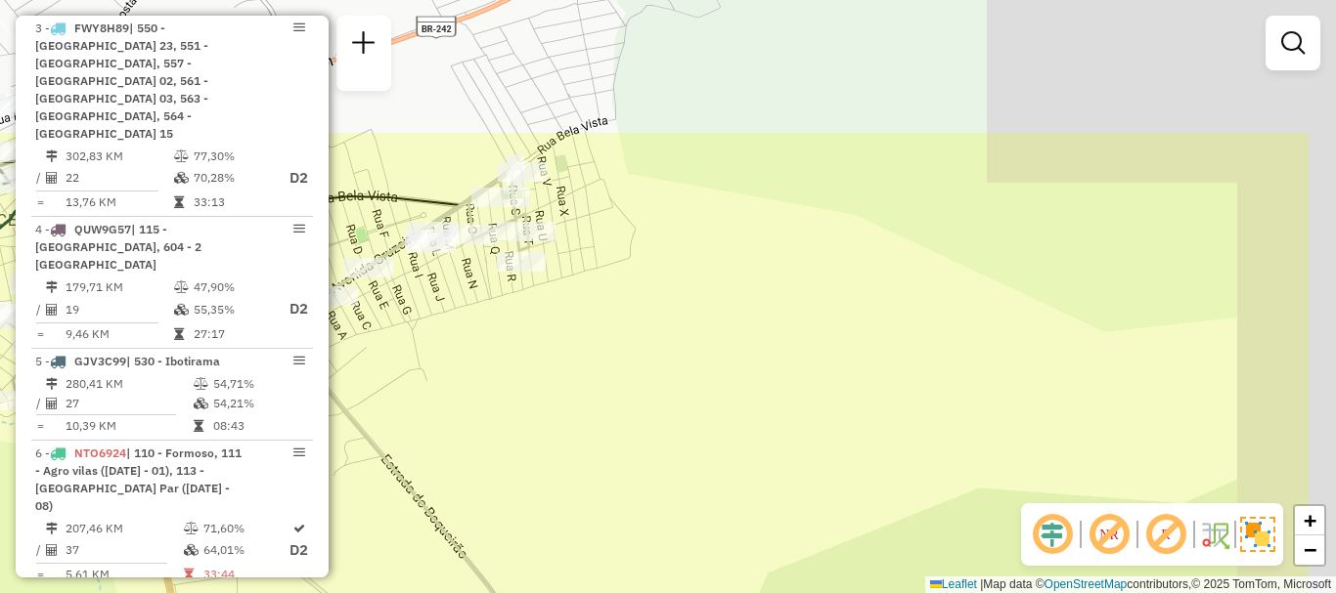
drag, startPoint x: 986, startPoint y: 182, endPoint x: 854, endPoint y: 355, distance: 217.6
click at [789, 397] on div "Janela de atendimento Grade de atendimento Capacidade Transportadoras Veículos …" at bounding box center [668, 296] width 1336 height 593
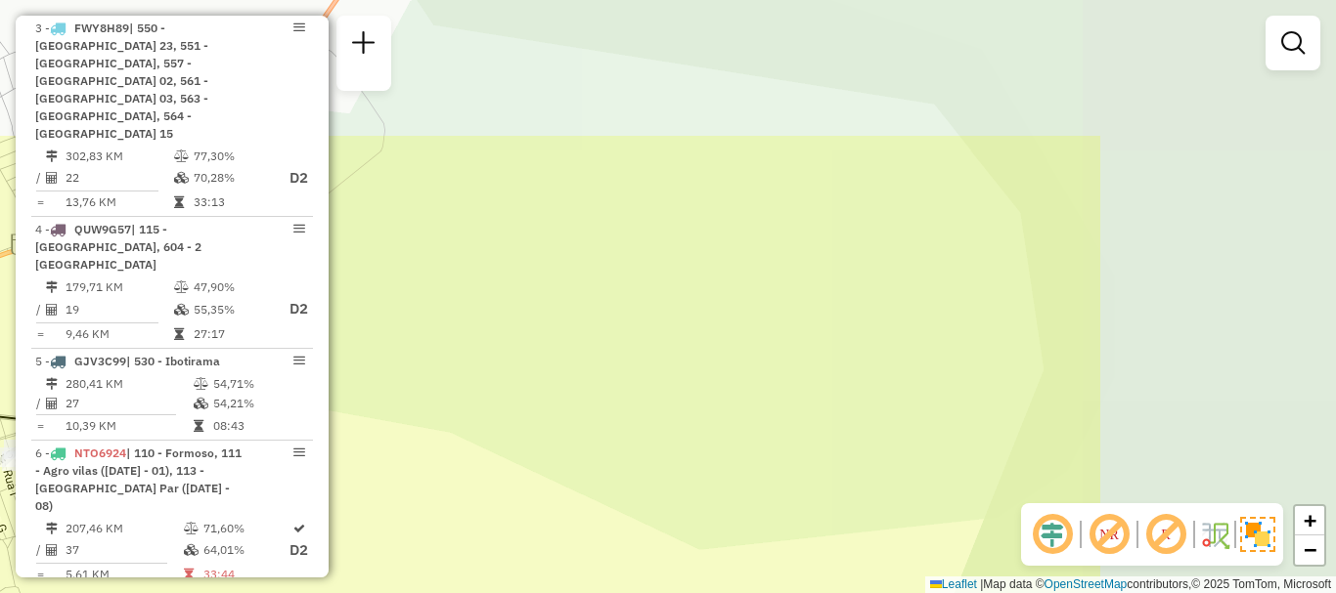
drag, startPoint x: 986, startPoint y: 261, endPoint x: 617, endPoint y: 457, distance: 417.3
click at [617, 457] on div "Janela de atendimento Grade de atendimento Capacidade Transportadoras Veículos …" at bounding box center [668, 296] width 1336 height 593
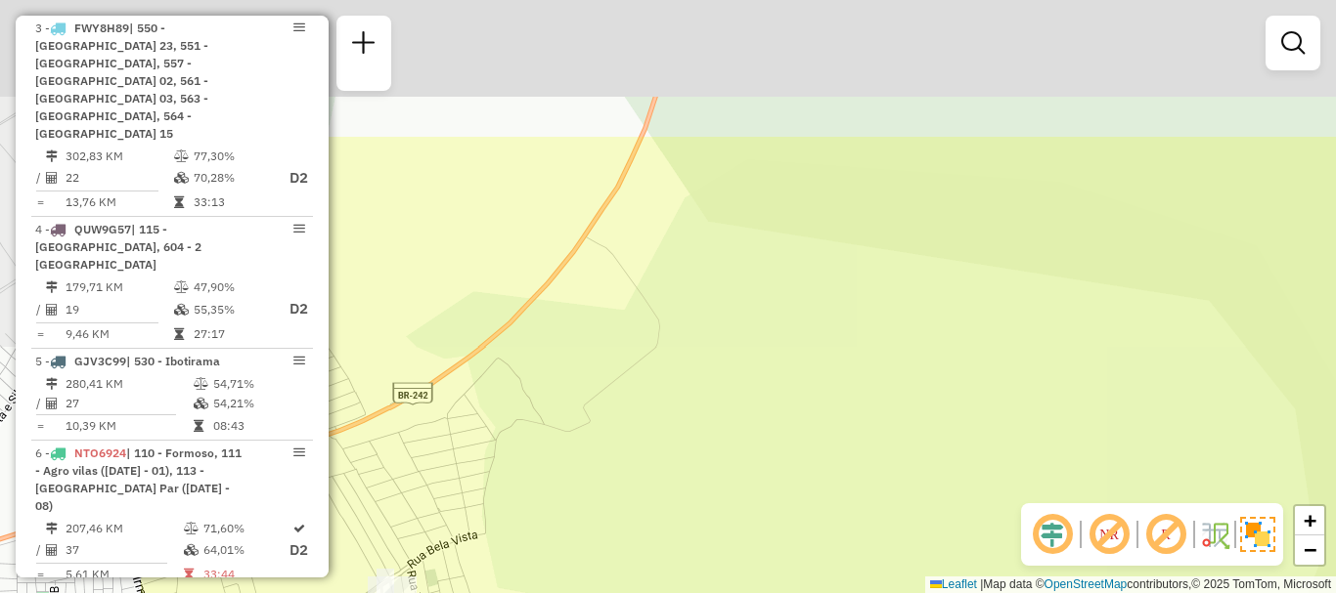
drag, startPoint x: 698, startPoint y: 316, endPoint x: 457, endPoint y: 328, distance: 241.8
click at [915, 415] on div "Janela de atendimento Grade de atendimento Capacidade Transportadoras Veículos …" at bounding box center [668, 296] width 1336 height 593
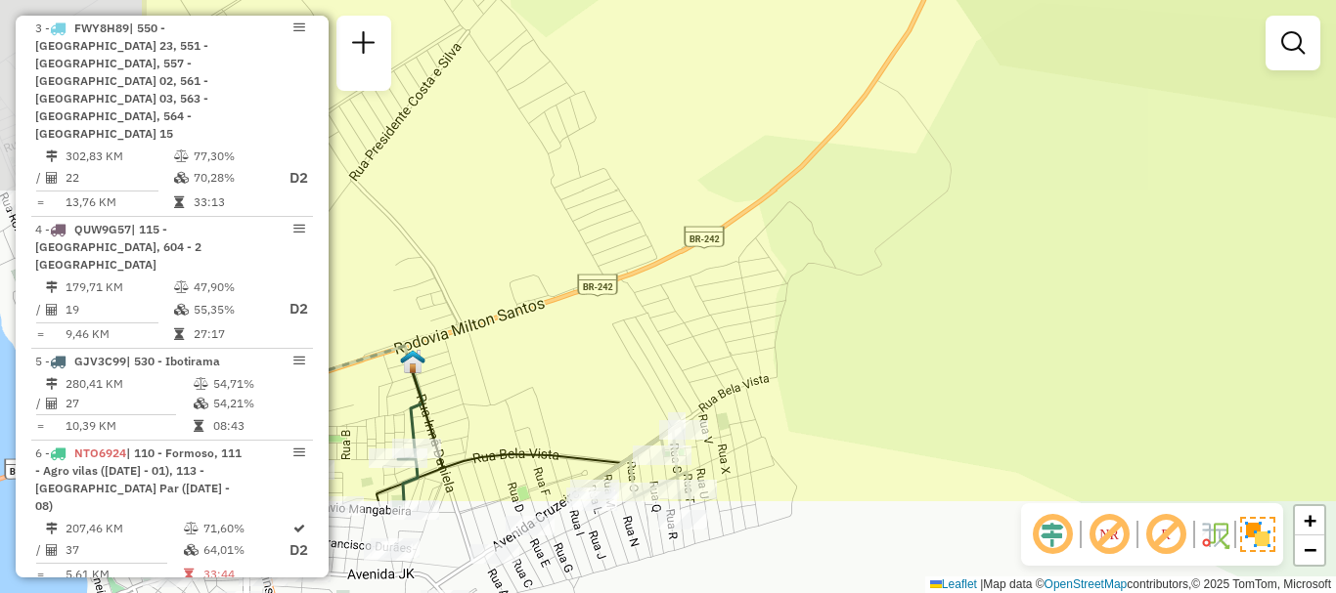
drag, startPoint x: 507, startPoint y: 322, endPoint x: 730, endPoint y: 182, distance: 263.1
click at [730, 182] on div "Janela de atendimento Grade de atendimento Capacidade Transportadoras Veículos …" at bounding box center [668, 296] width 1336 height 593
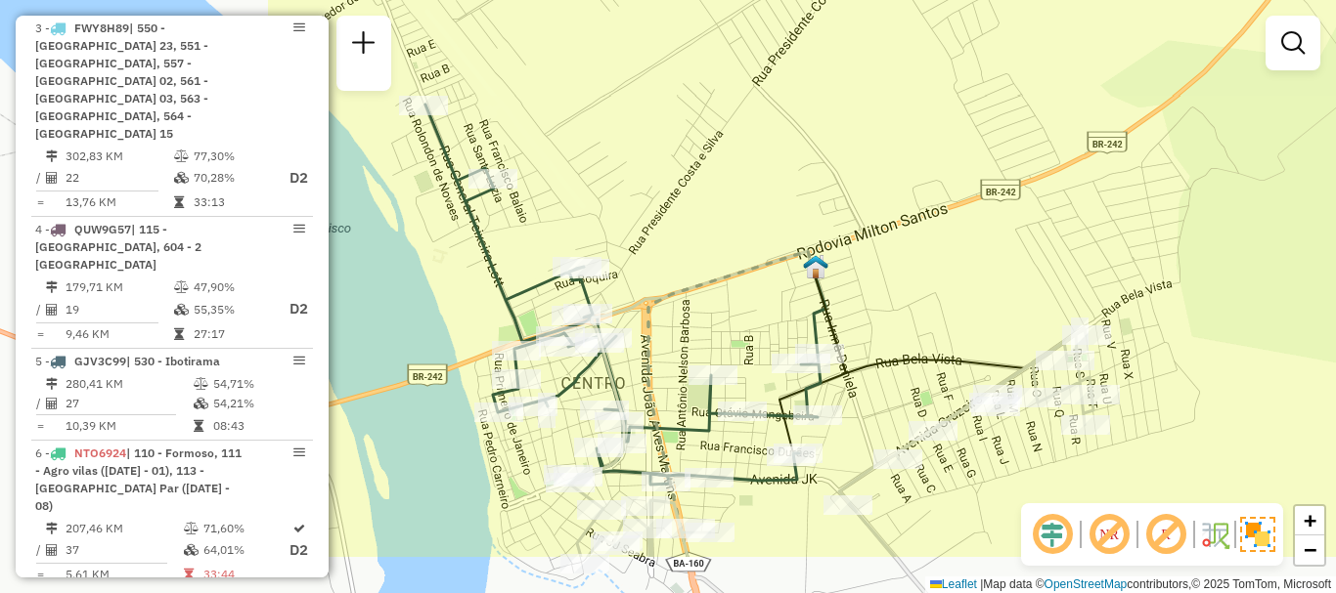
drag, startPoint x: 336, startPoint y: 393, endPoint x: 738, endPoint y: 298, distance: 412.9
click at [738, 298] on div "Janela de atendimento Grade de atendimento Capacidade Transportadoras Veículos …" at bounding box center [668, 296] width 1336 height 593
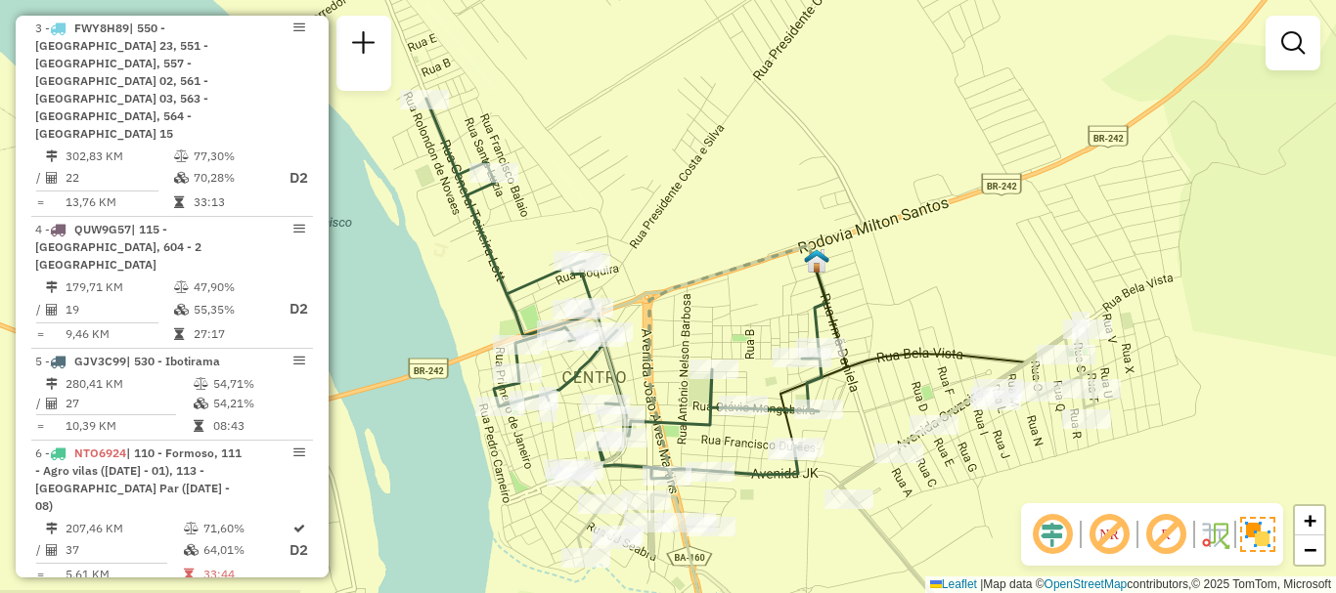
click at [1170, 326] on div "Janela de atendimento Grade de atendimento Capacidade Transportadoras Veículos …" at bounding box center [668, 296] width 1336 height 593
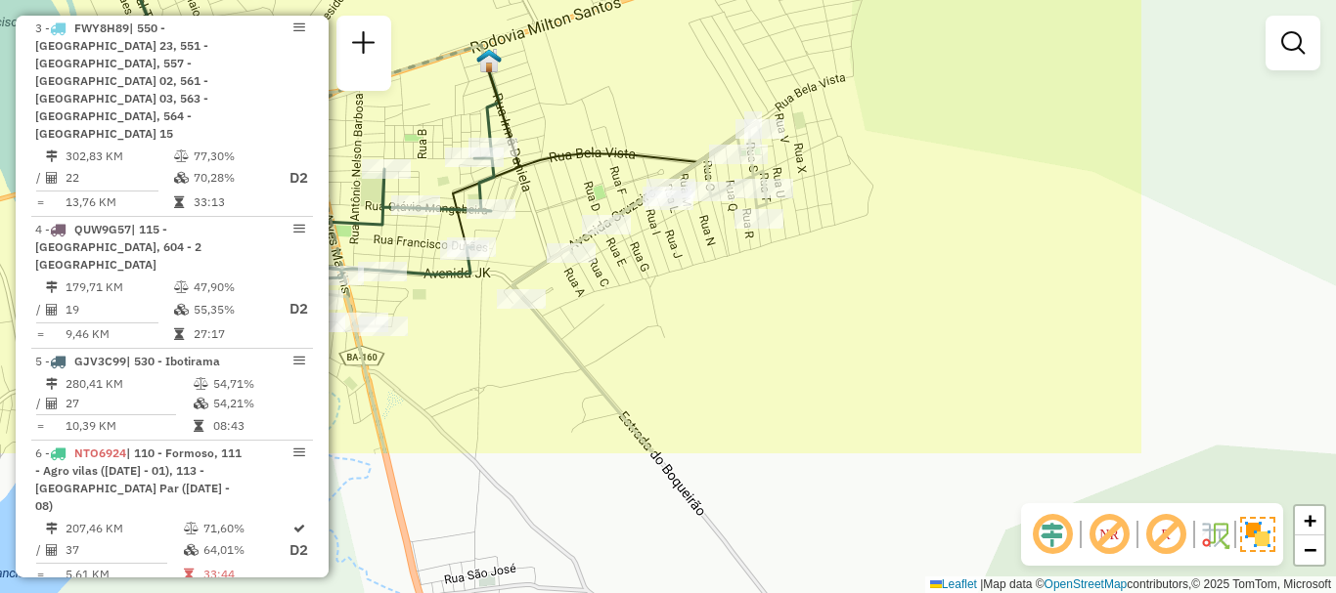
drag, startPoint x: 1048, startPoint y: 240, endPoint x: 720, endPoint y: 41, distance: 383.8
click at [720, 41] on div "Janela de atendimento Grade de atendimento Capacidade Transportadoras Veículos …" at bounding box center [668, 296] width 1336 height 593
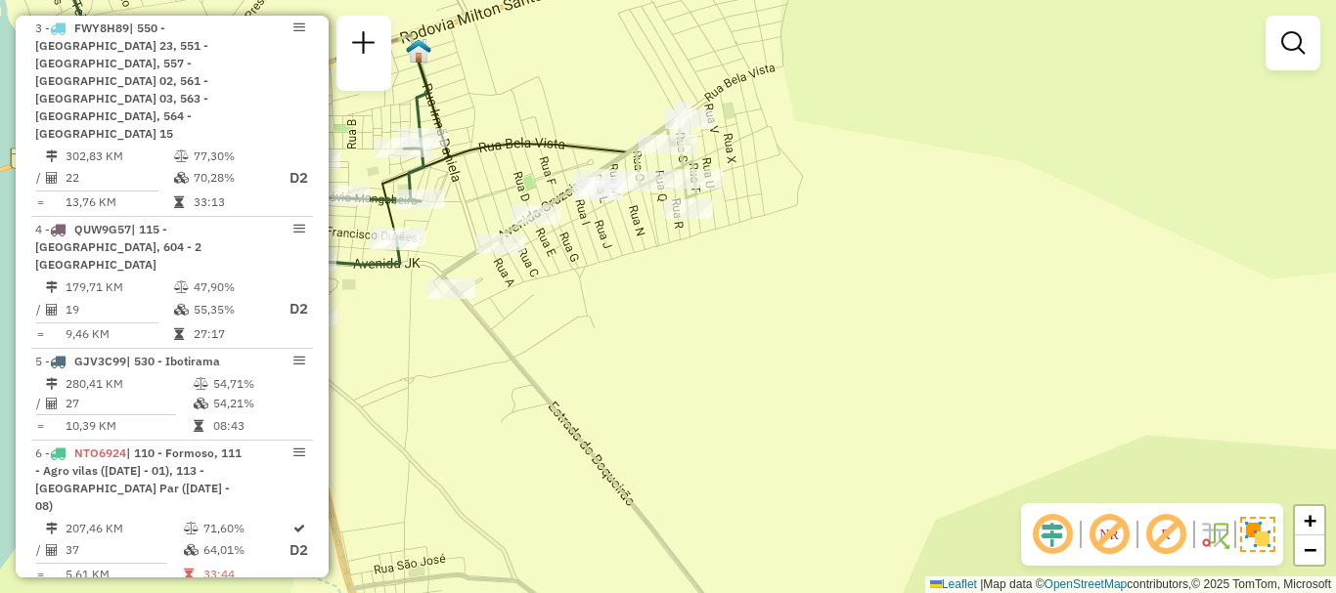
drag, startPoint x: 1169, startPoint y: 231, endPoint x: 1098, endPoint y: 222, distance: 71.9
click at [1098, 221] on div "Janela de atendimento Grade de atendimento Capacidade Transportadoras Veículos …" at bounding box center [668, 296] width 1336 height 593
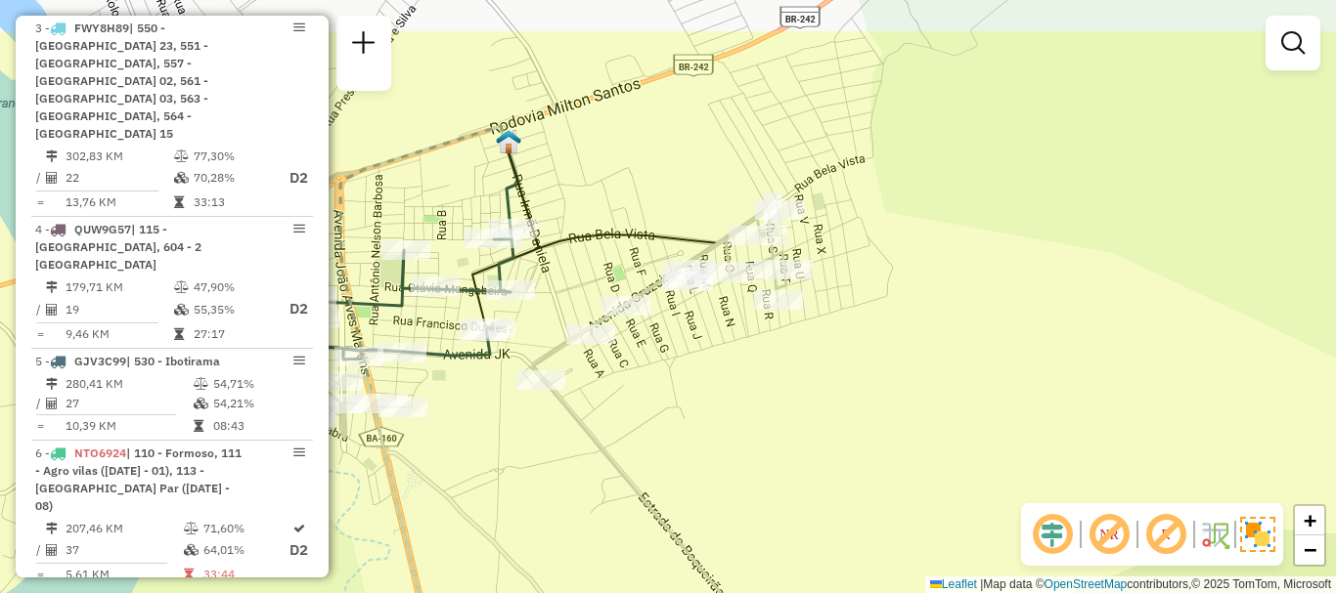
drag, startPoint x: 1123, startPoint y: 370, endPoint x: 1118, endPoint y: 358, distance: 13.1
click at [1137, 379] on div "Janela de atendimento Grade de atendimento Capacidade Transportadoras Veículos …" at bounding box center [668, 296] width 1336 height 593
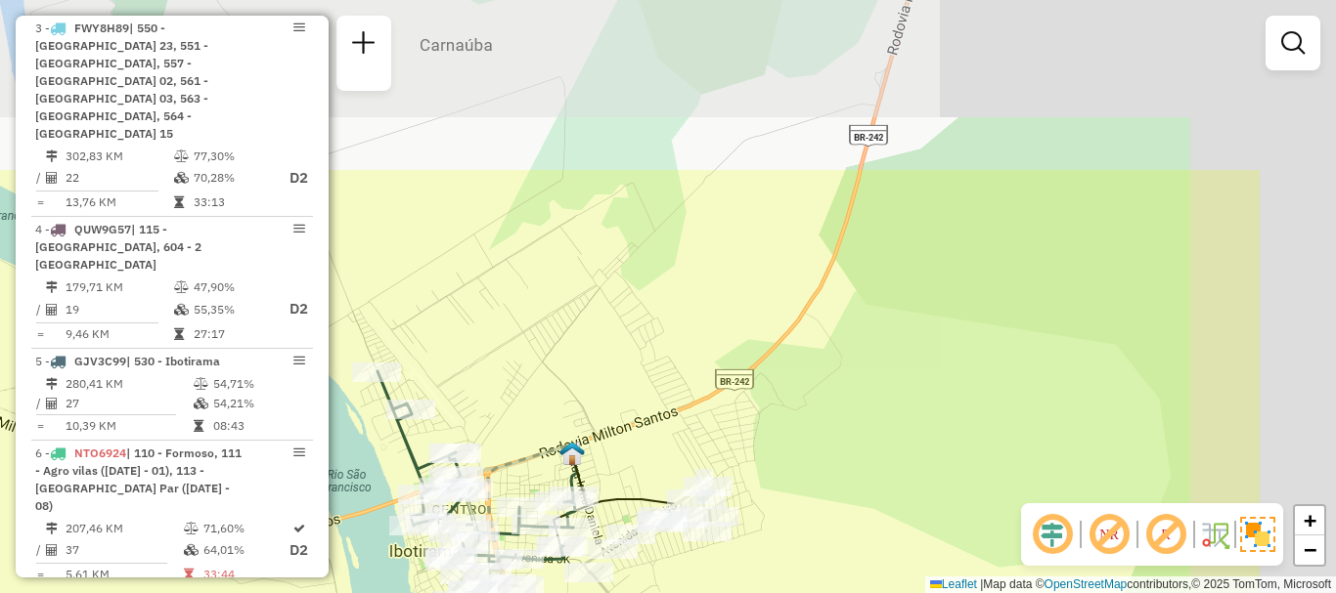
drag, startPoint x: 1101, startPoint y: 230, endPoint x: 897, endPoint y: 461, distance: 308.2
click at [883, 476] on div "Janela de atendimento Grade de atendimento Capacidade Transportadoras Veículos …" at bounding box center [668, 296] width 1336 height 593
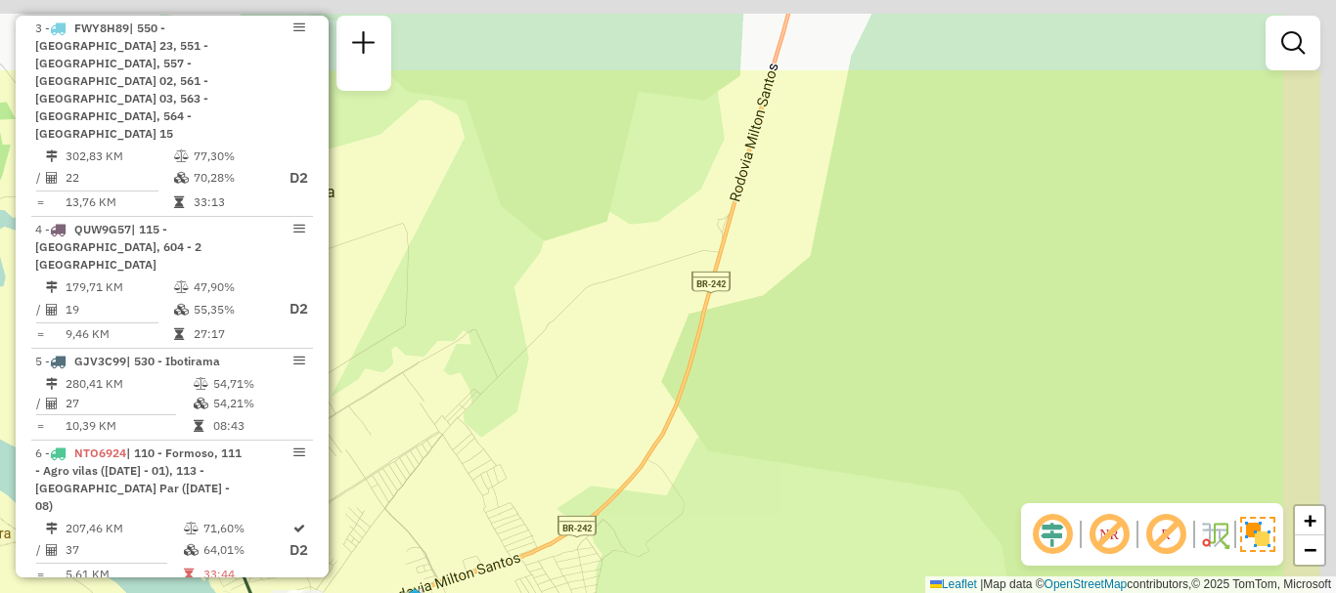
drag, startPoint x: 1063, startPoint y: 218, endPoint x: 914, endPoint y: 348, distance: 197.5
click at [914, 348] on div "Janela de atendimento Grade de atendimento Capacidade Transportadoras Veículos …" at bounding box center [668, 296] width 1336 height 593
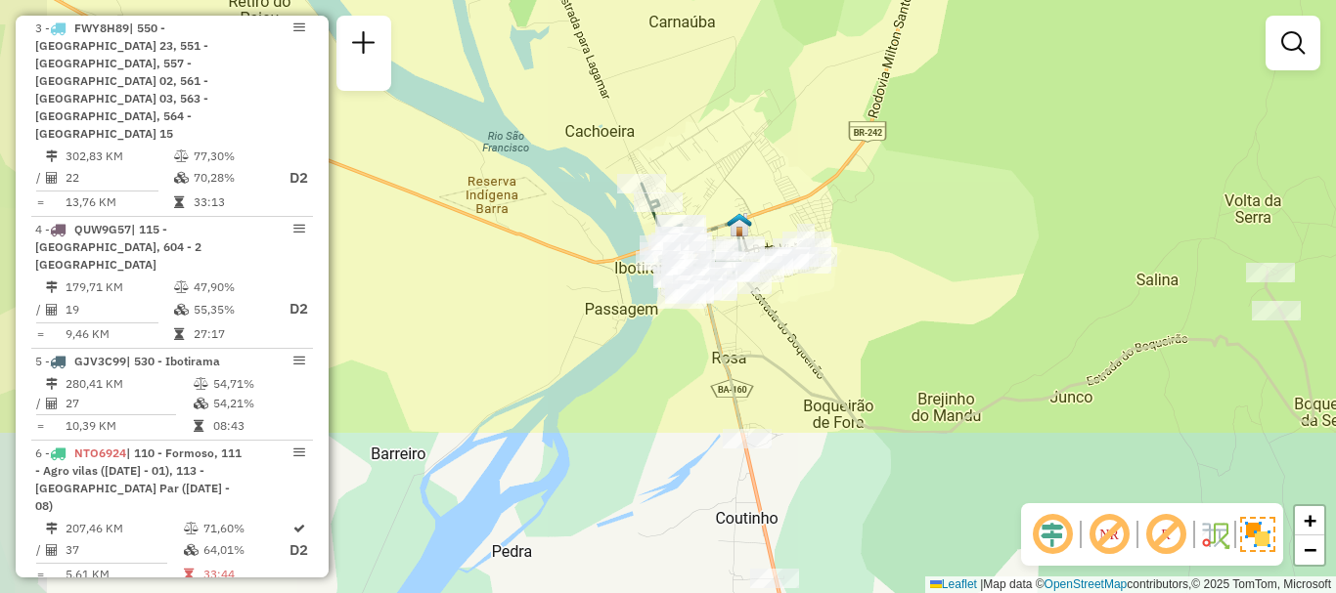
drag, startPoint x: 905, startPoint y: 298, endPoint x: 961, endPoint y: 116, distance: 190.2
click at [961, 116] on div "Janela de atendimento Grade de atendimento Capacidade Transportadoras Veículos …" at bounding box center [668, 296] width 1336 height 593
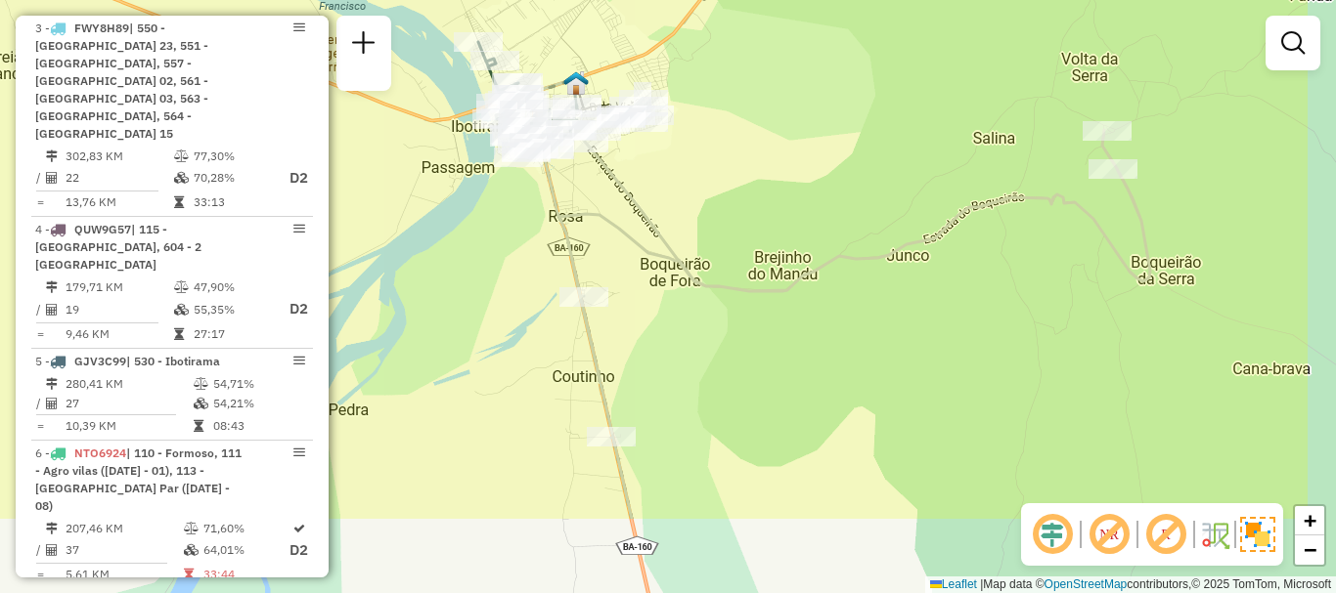
drag, startPoint x: 967, startPoint y: 325, endPoint x: 806, endPoint y: 192, distance: 209.1
click at [806, 192] on div "Janela de atendimento Grade de atendimento Capacidade Transportadoras Veículos …" at bounding box center [668, 296] width 1336 height 593
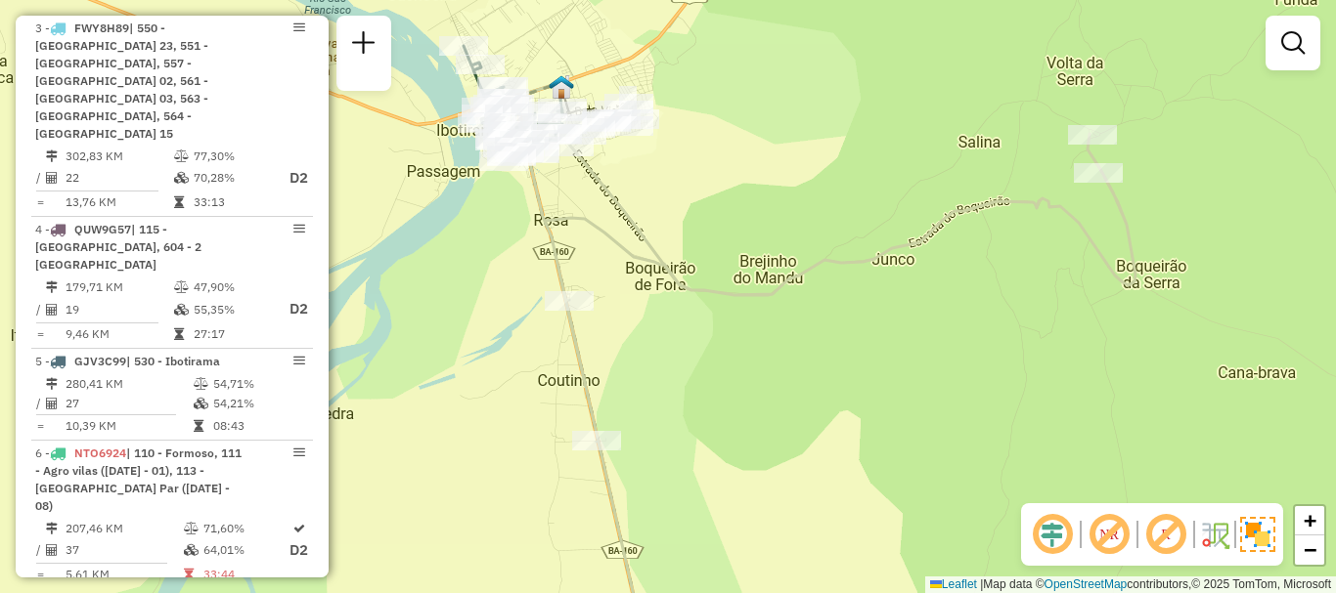
drag, startPoint x: 1142, startPoint y: 156, endPoint x: 1095, endPoint y: 186, distance: 55.3
click at [1095, 186] on div "Janela de atendimento Grade de atendimento Capacidade Transportadoras Veículos …" at bounding box center [668, 296] width 1336 height 593
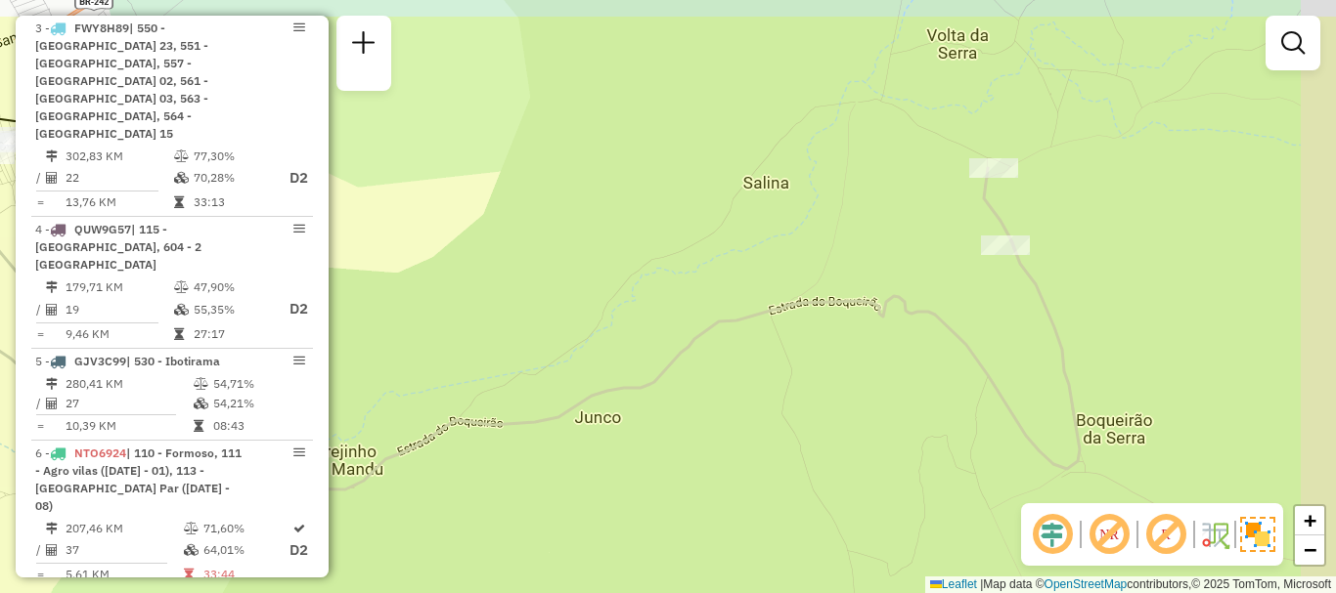
drag, startPoint x: 1244, startPoint y: 161, endPoint x: 1120, endPoint y: 238, distance: 144.9
click at [1120, 238] on div "Janela de atendimento Grade de atendimento Capacidade Transportadoras Veículos …" at bounding box center [668, 296] width 1336 height 593
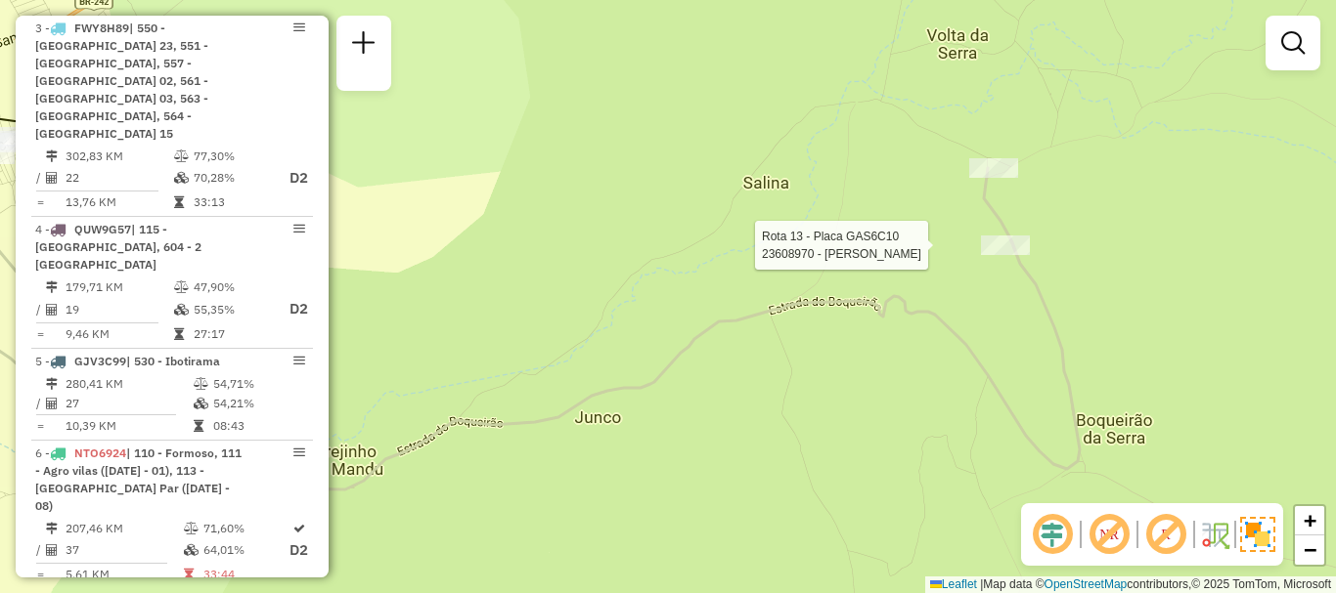
select select "**********"
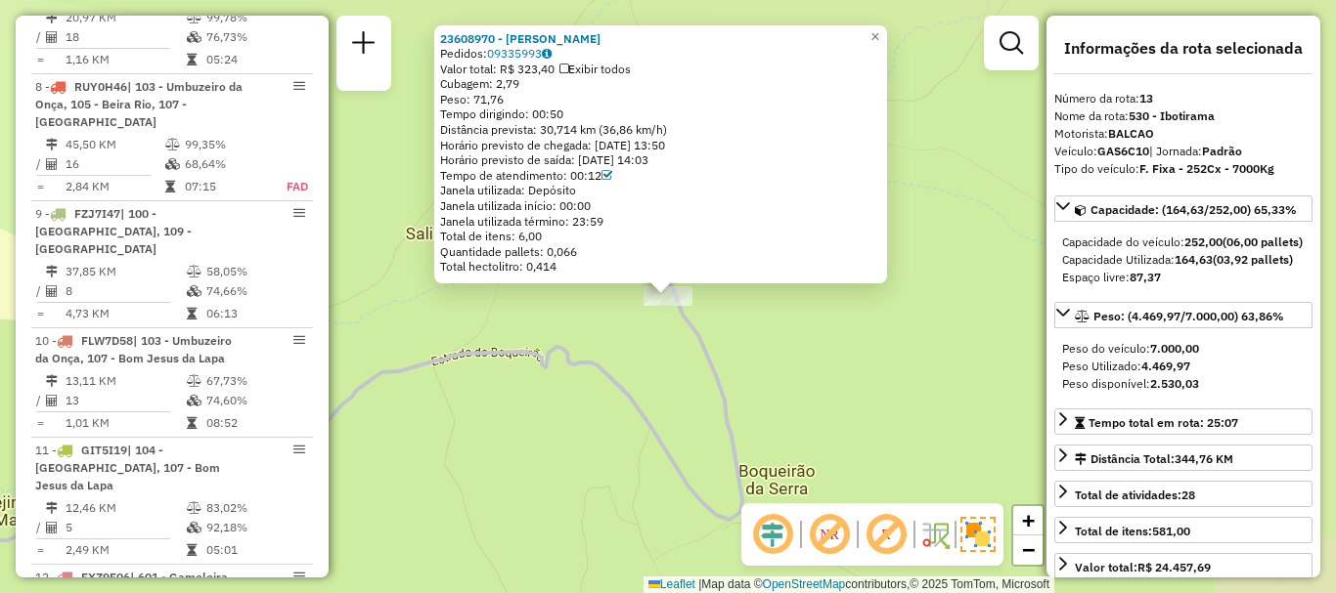
scroll to position [2149, 0]
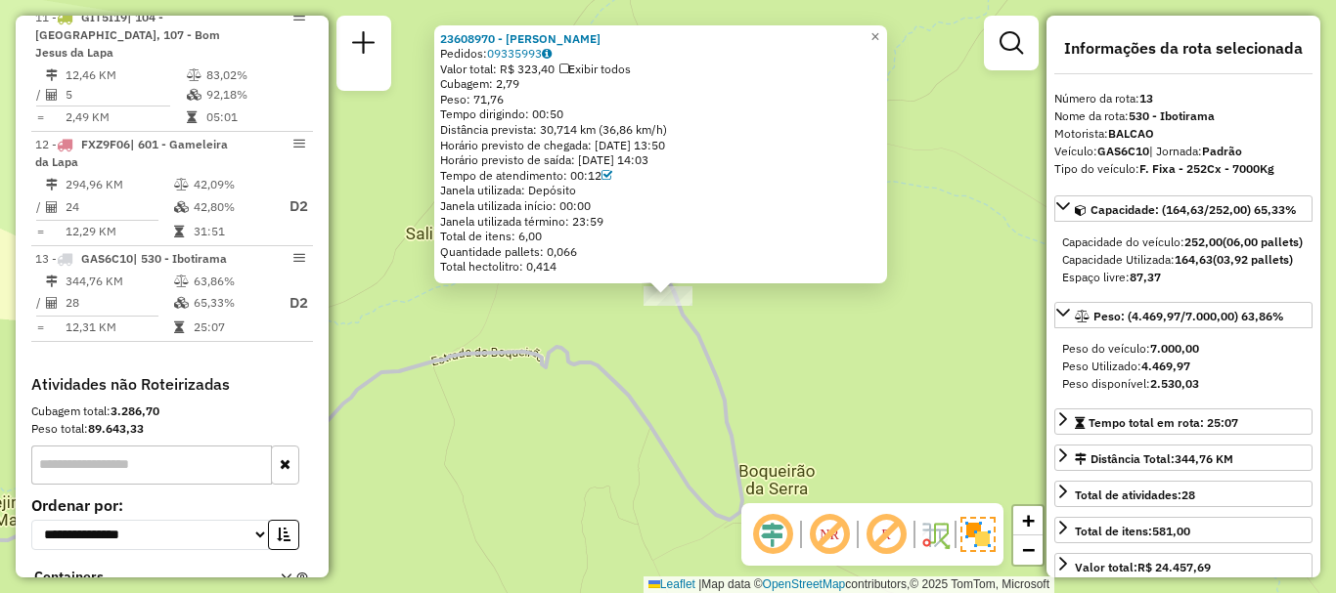
click at [1048, 249] on div "**********" at bounding box center [1183, 297] width 274 height 562
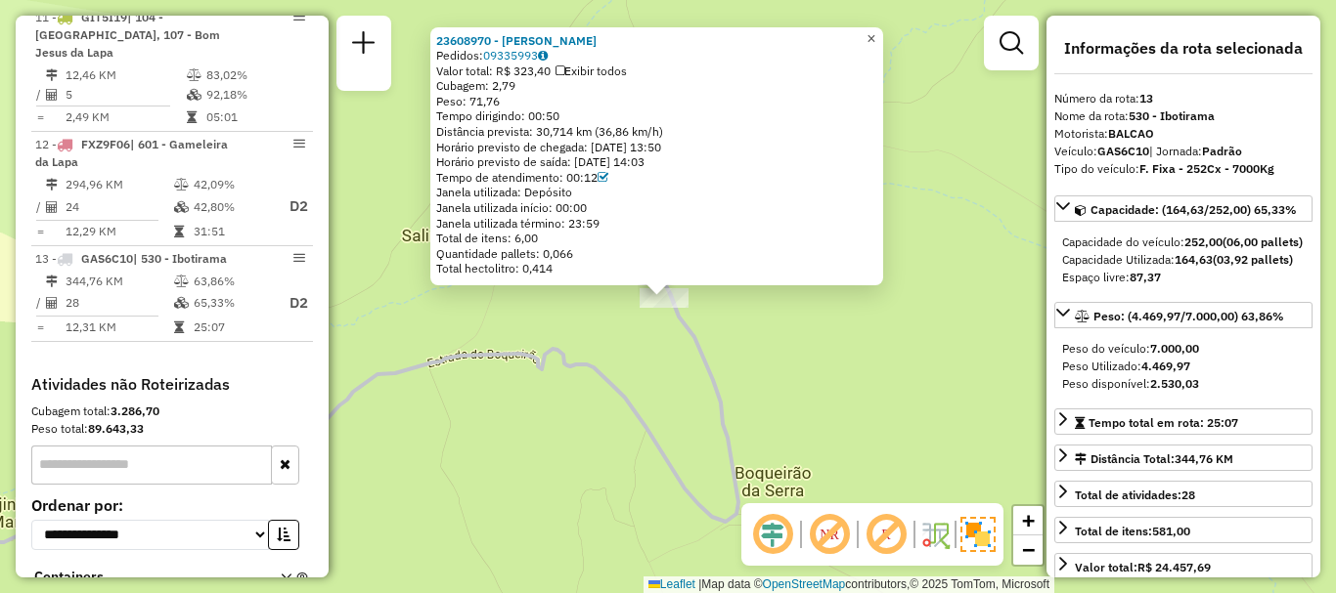
click at [897, 26] on div "23608970 - [PERSON_NAME]: 09335993 Valor total: R$ 323,40 Exibir todos Cubagem:…" at bounding box center [668, 296] width 1336 height 593
click at [875, 38] on span "×" at bounding box center [870, 38] width 9 height 17
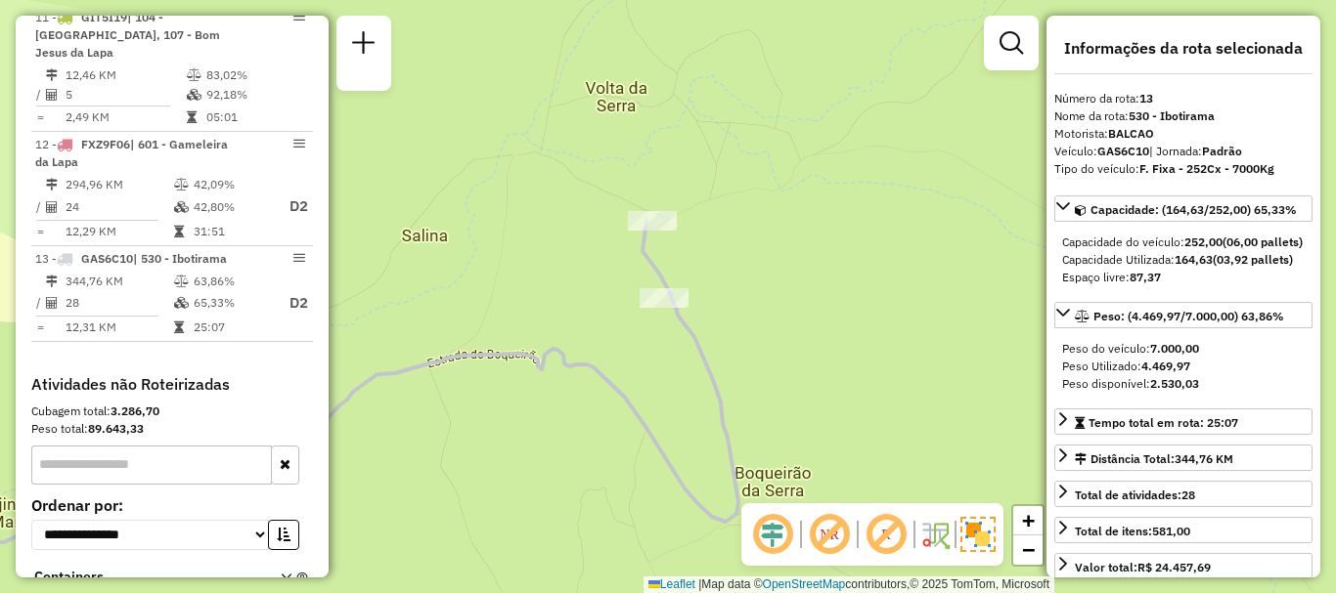
click at [590, 237] on div "Janela de atendimento Grade de atendimento Capacidade Transportadoras Veículos …" at bounding box center [668, 296] width 1336 height 593
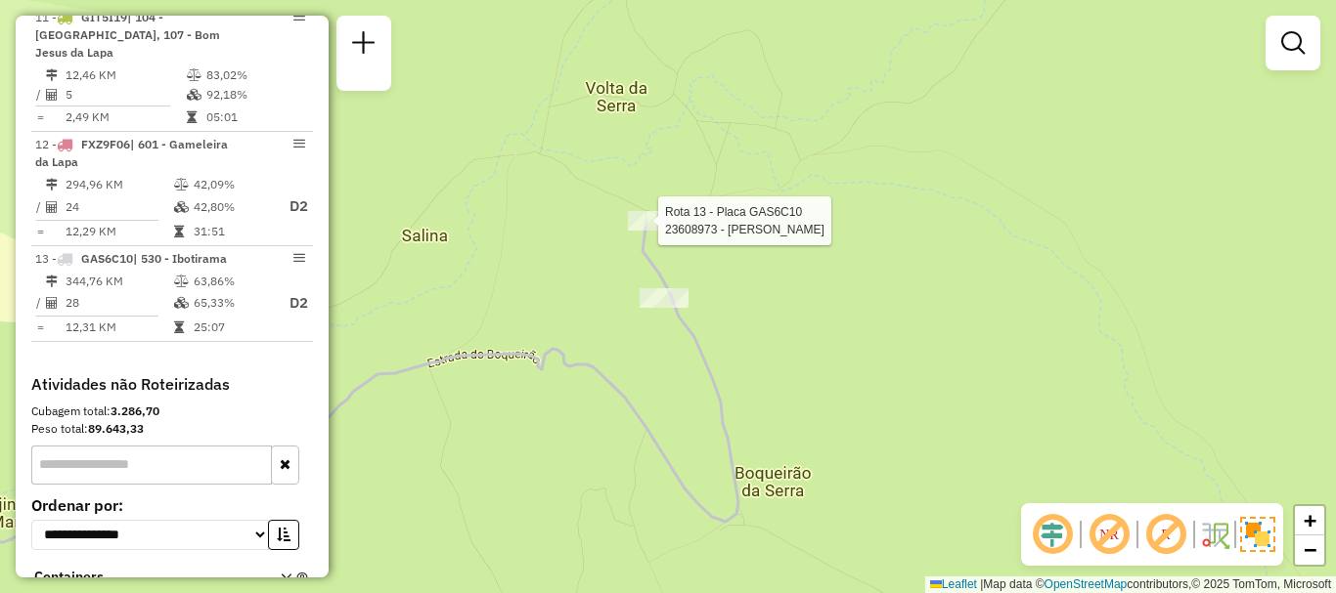
select select "**********"
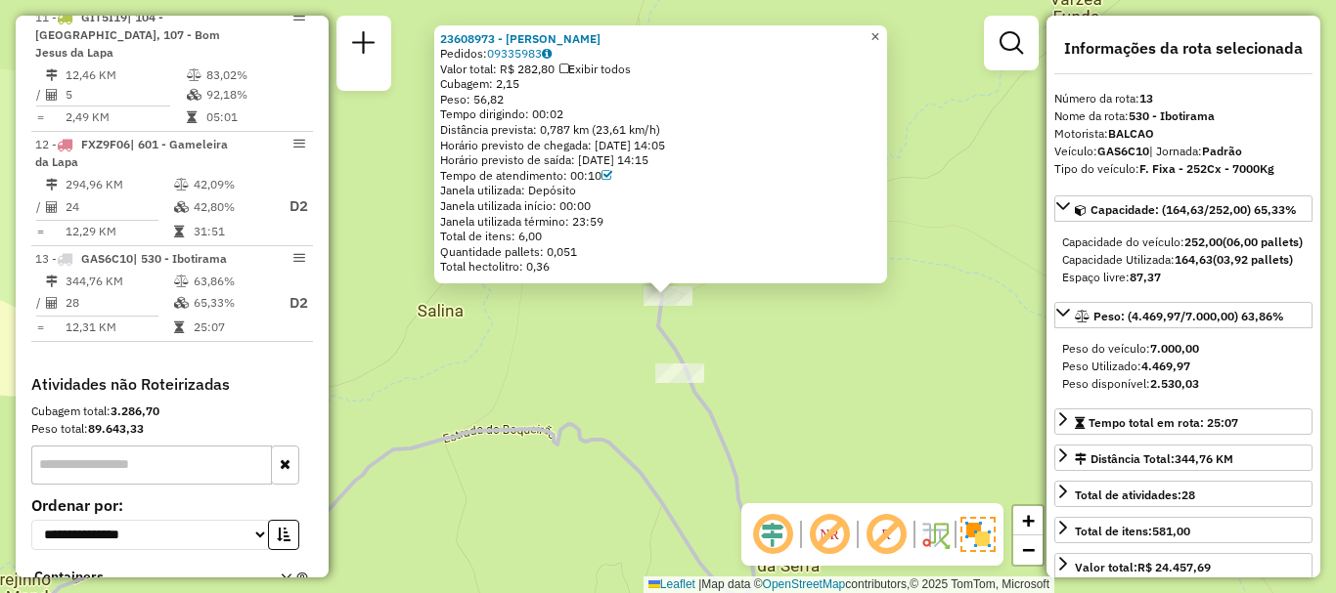
click at [879, 36] on span "×" at bounding box center [874, 36] width 9 height 17
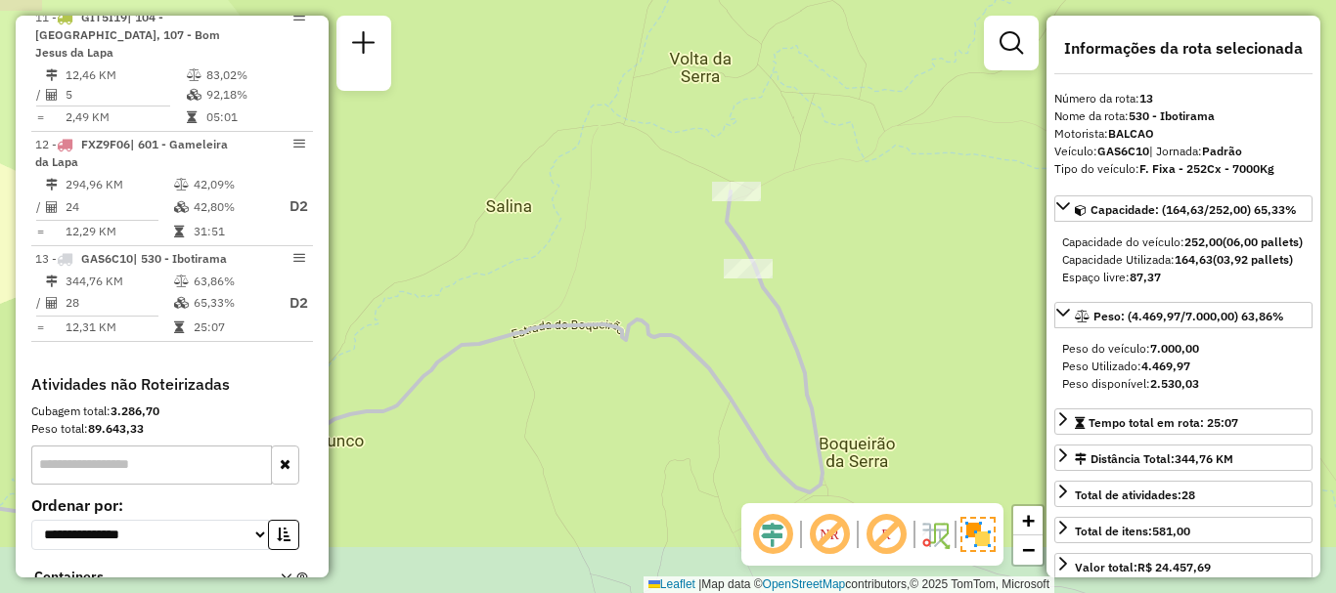
drag, startPoint x: 883, startPoint y: 356, endPoint x: 959, endPoint y: 237, distance: 141.6
click at [959, 237] on div "Janela de atendimento Grade de atendimento Capacidade Transportadoras Veículos …" at bounding box center [668, 296] width 1336 height 593
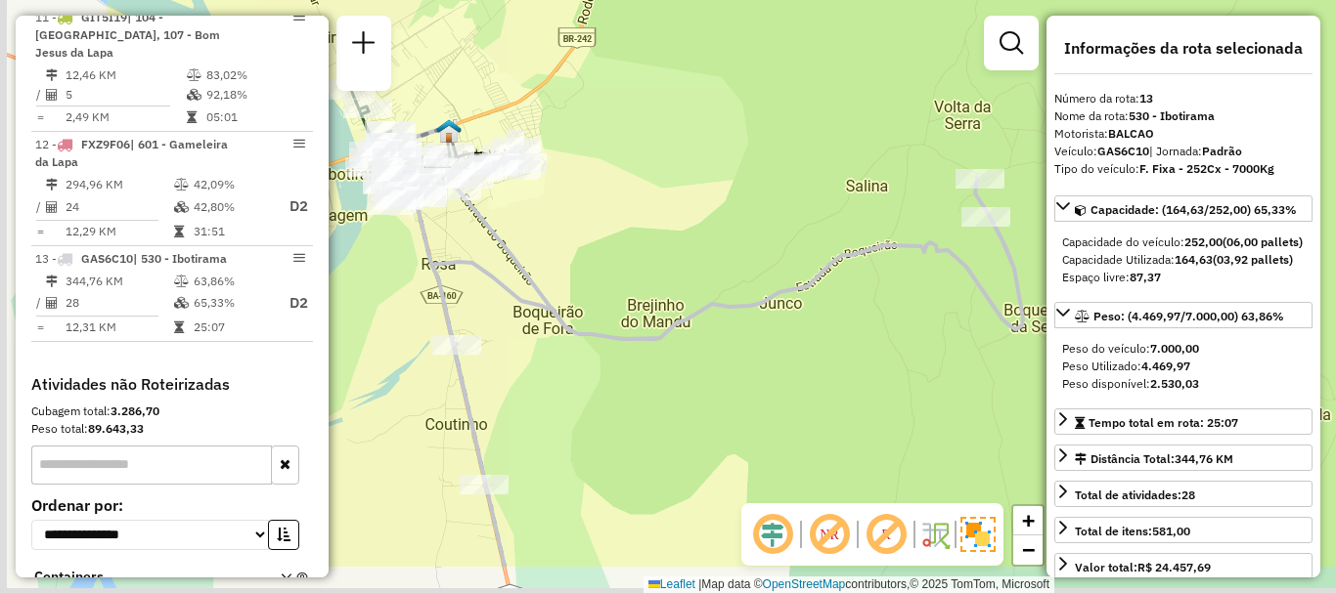
drag, startPoint x: 549, startPoint y: 464, endPoint x: 861, endPoint y: 348, distance: 332.9
click at [861, 348] on div "Janela de atendimento Grade de atendimento Capacidade Transportadoras Veículos …" at bounding box center [668, 296] width 1336 height 593
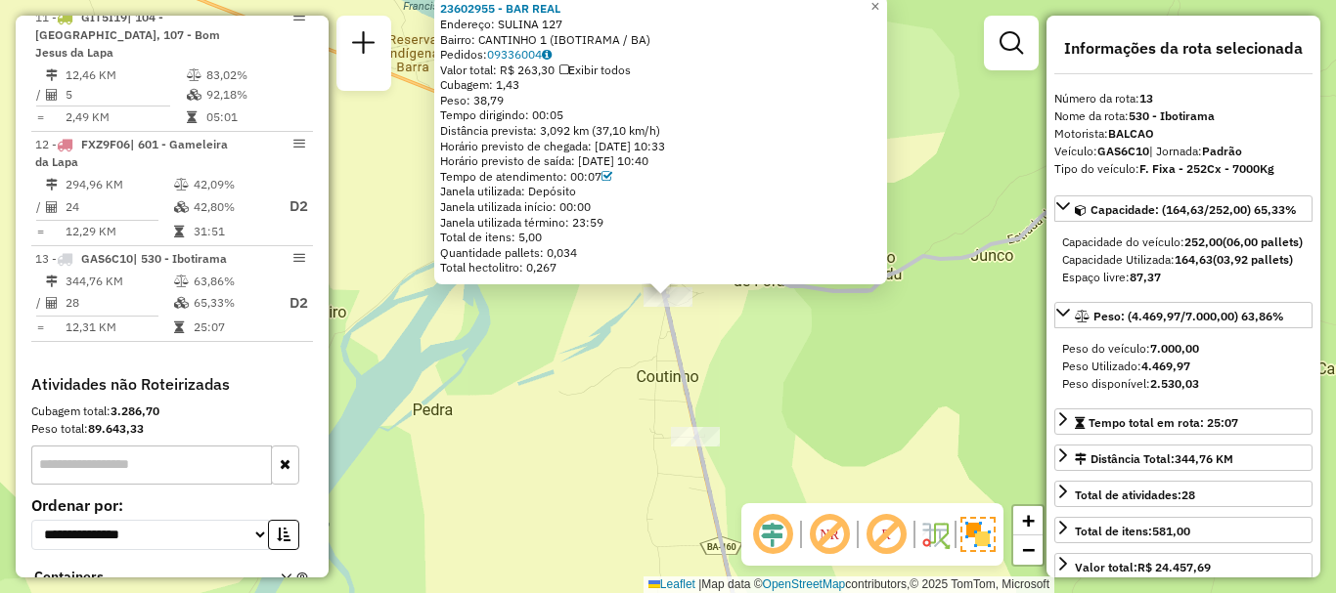
click at [542, 365] on div "23602955 - BAR REAL Endereço: SULINA 127 Bairro: CANTINHO 1 (IBOTIRAMA / BA) Pe…" at bounding box center [668, 296] width 1336 height 593
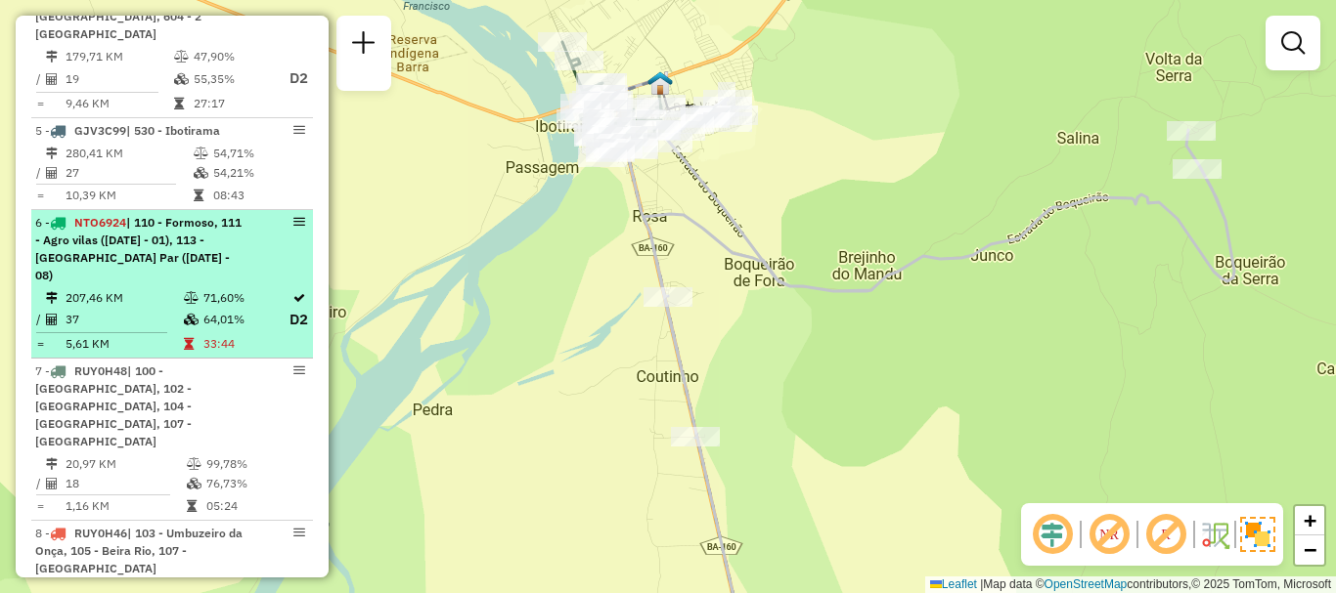
scroll to position [1171, 0]
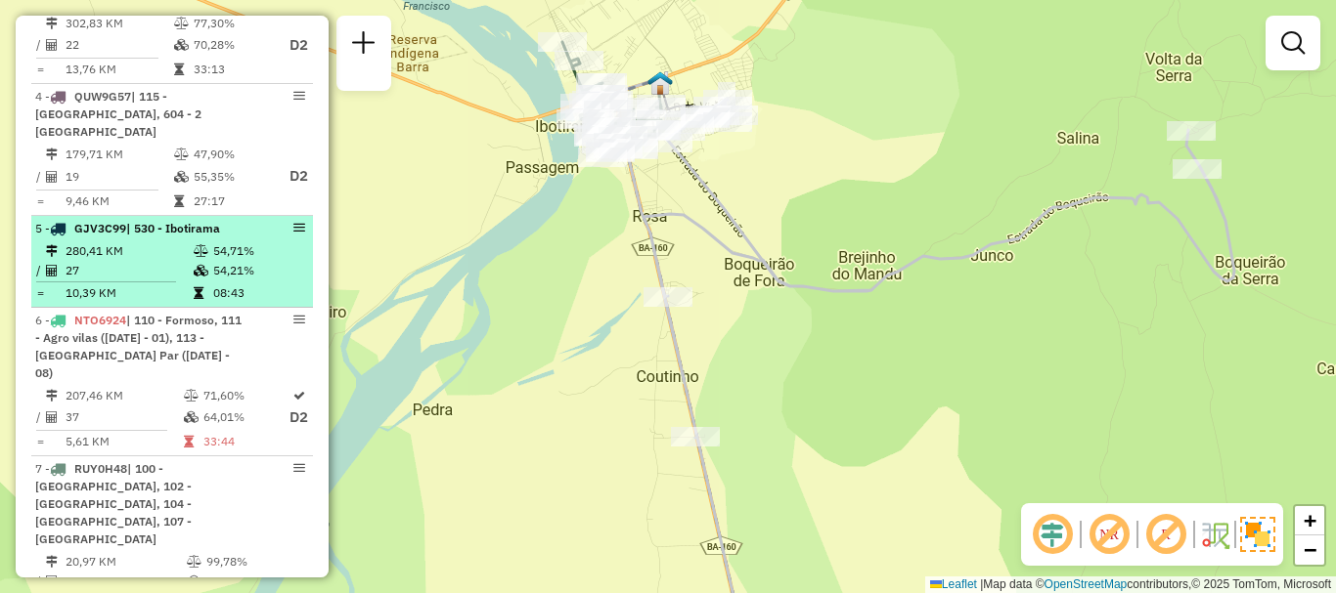
click at [112, 216] on li "5 - GJV3C99 | 530 - Ibotirama 280,41 KM 54,71% / 27 54,21% = 10,39 KM 08:43" at bounding box center [172, 262] width 282 height 92
select select "**********"
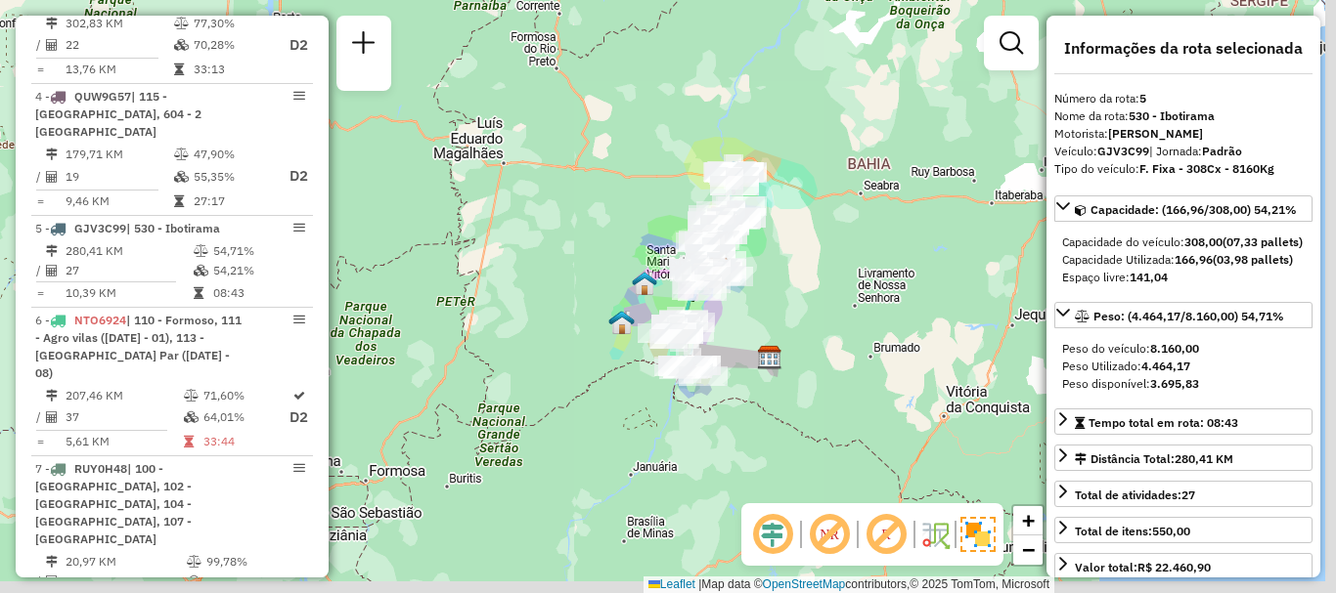
drag, startPoint x: 924, startPoint y: 366, endPoint x: 903, endPoint y: 302, distance: 66.8
click at [903, 302] on div "Janela de atendimento Grade de atendimento Capacidade Transportadoras Veículos …" at bounding box center [668, 296] width 1336 height 593
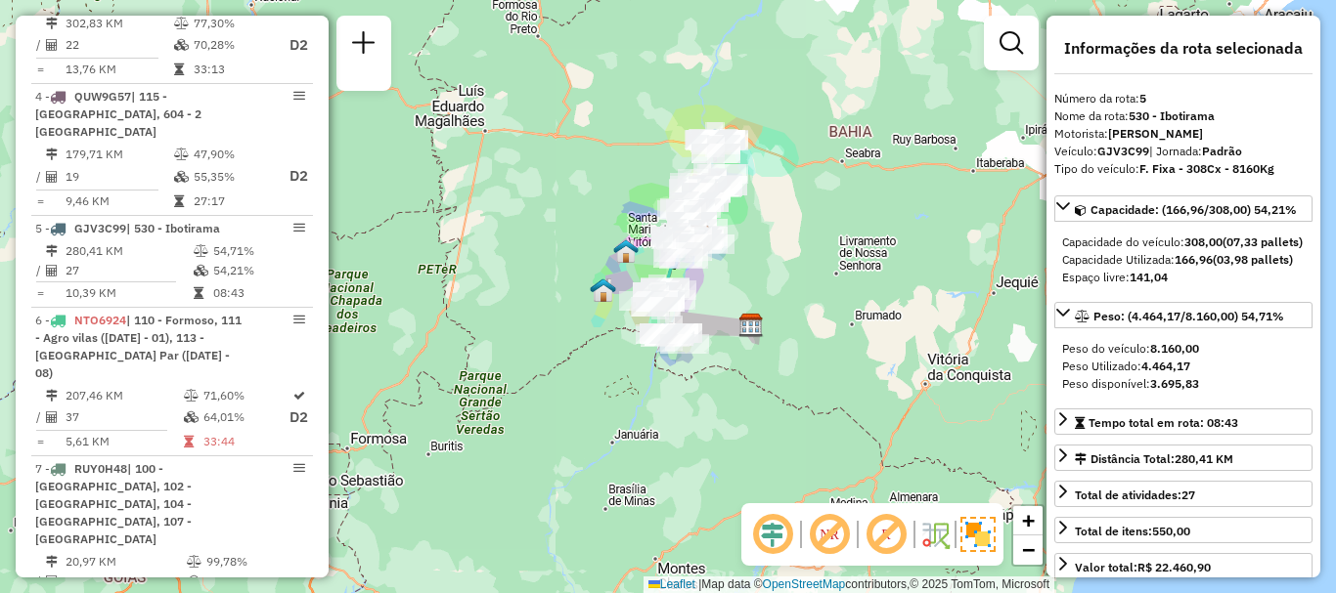
drag, startPoint x: 876, startPoint y: 361, endPoint x: 867, endPoint y: 355, distance: 10.6
click at [867, 355] on div "Janela de atendimento Grade de atendimento Capacidade Transportadoras Veículos …" at bounding box center [668, 296] width 1336 height 593
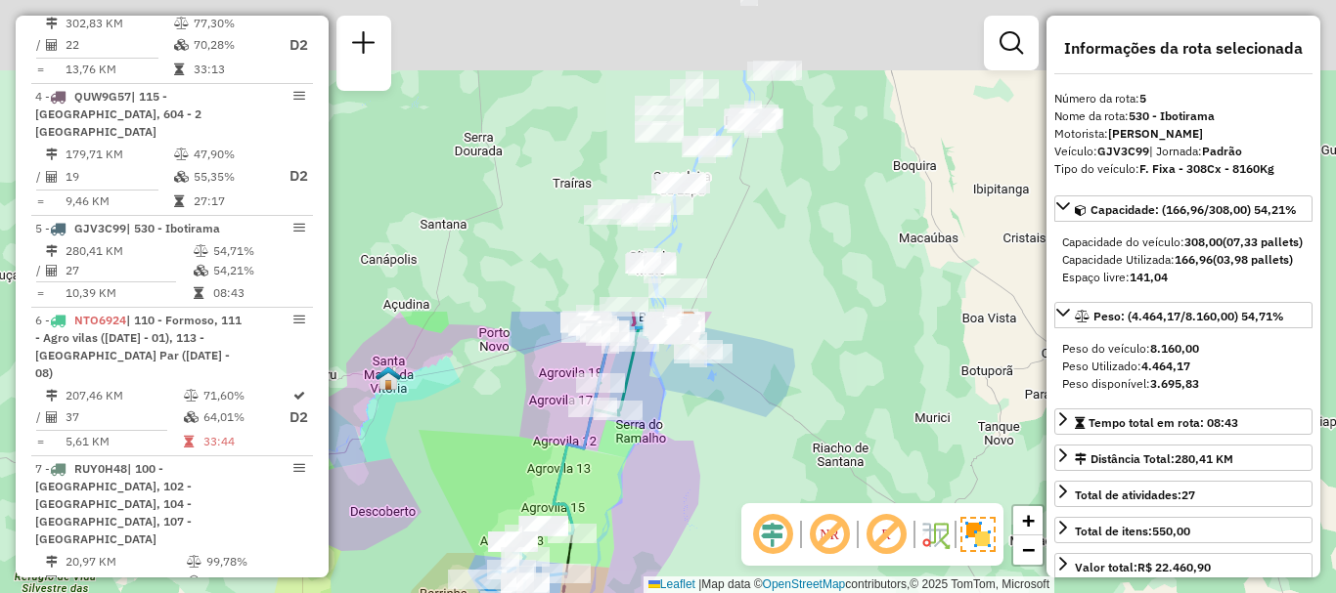
drag, startPoint x: 879, startPoint y: 111, endPoint x: 684, endPoint y: 530, distance: 461.5
click at [684, 530] on div "Janela de atendimento Grade de atendimento Capacidade Transportadoras Veículos …" at bounding box center [668, 296] width 1336 height 593
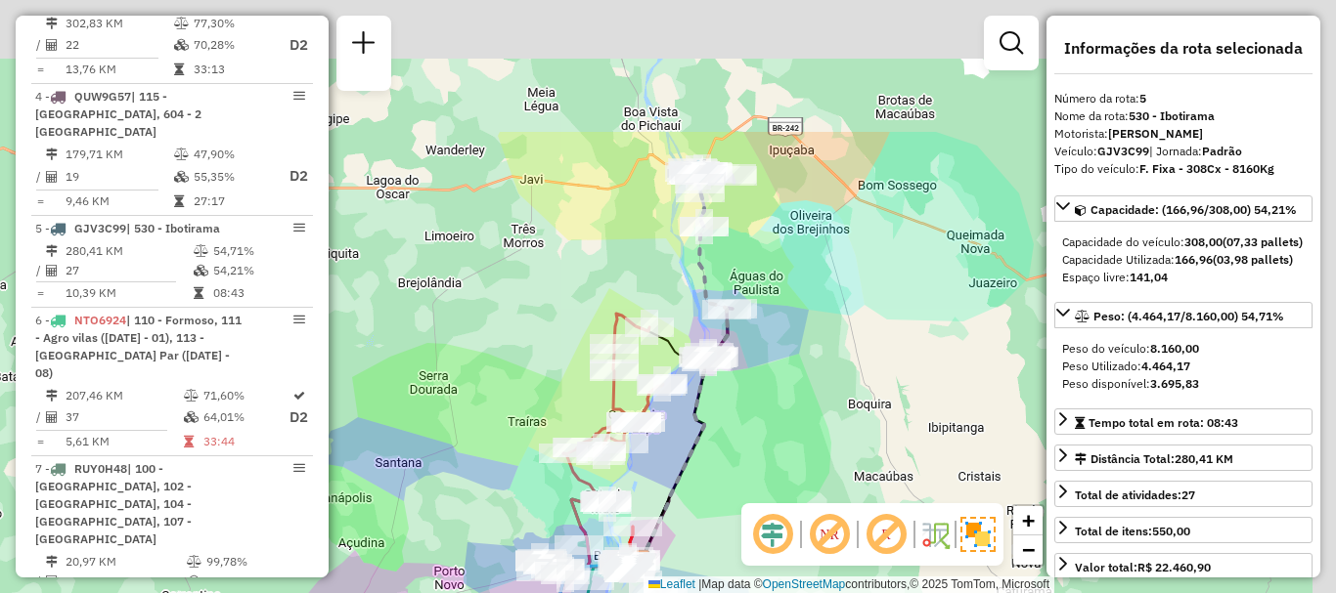
drag, startPoint x: 879, startPoint y: 140, endPoint x: 852, endPoint y: 332, distance: 194.5
click at [852, 332] on div "Janela de atendimento Grade de atendimento Capacidade Transportadoras Veículos …" at bounding box center [668, 296] width 1336 height 593
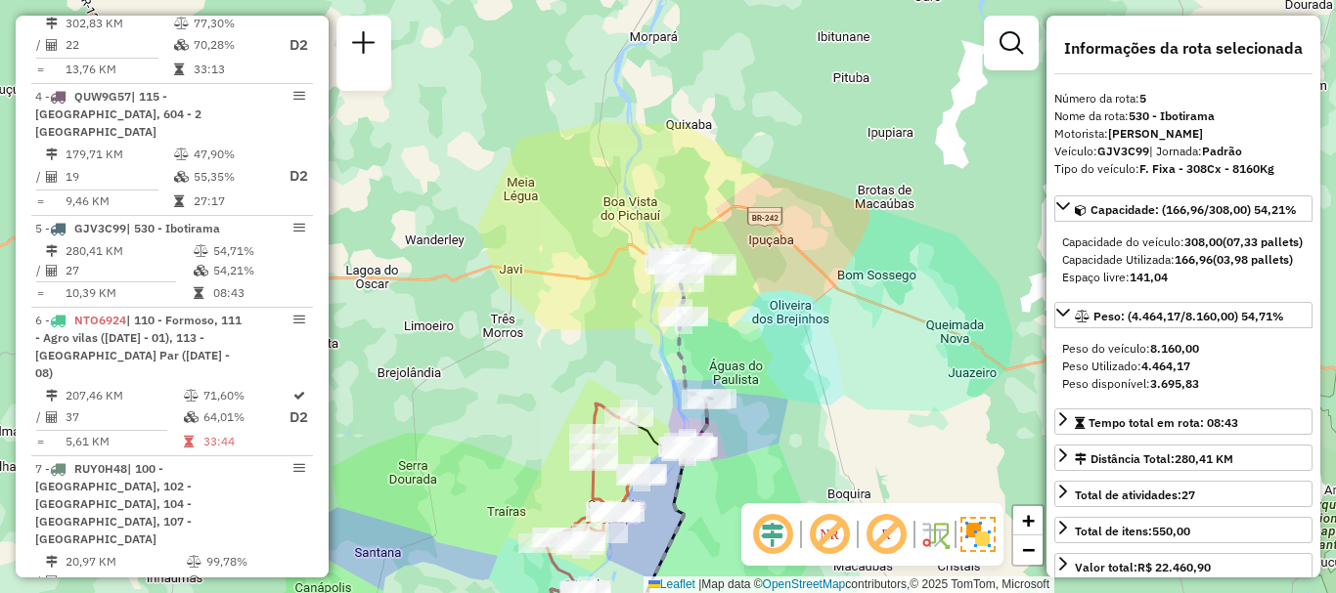
drag, startPoint x: 928, startPoint y: 270, endPoint x: 905, endPoint y: 362, distance: 94.6
click at [905, 362] on div "Janela de atendimento Grade de atendimento Capacidade Transportadoras Veículos …" at bounding box center [668, 296] width 1336 height 593
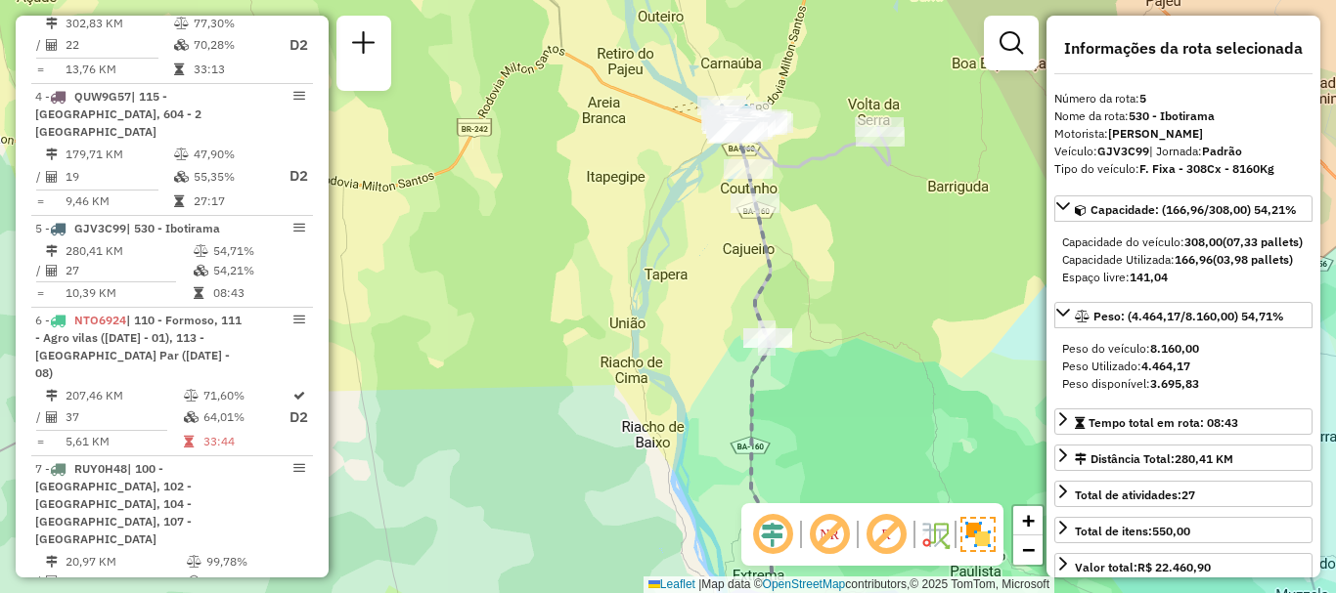
drag, startPoint x: 737, startPoint y: 285, endPoint x: 674, endPoint y: 336, distance: 82.0
click at [674, 336] on div "Janela de atendimento Grade de atendimento Capacidade Transportadoras Veículos …" at bounding box center [668, 296] width 1336 height 593
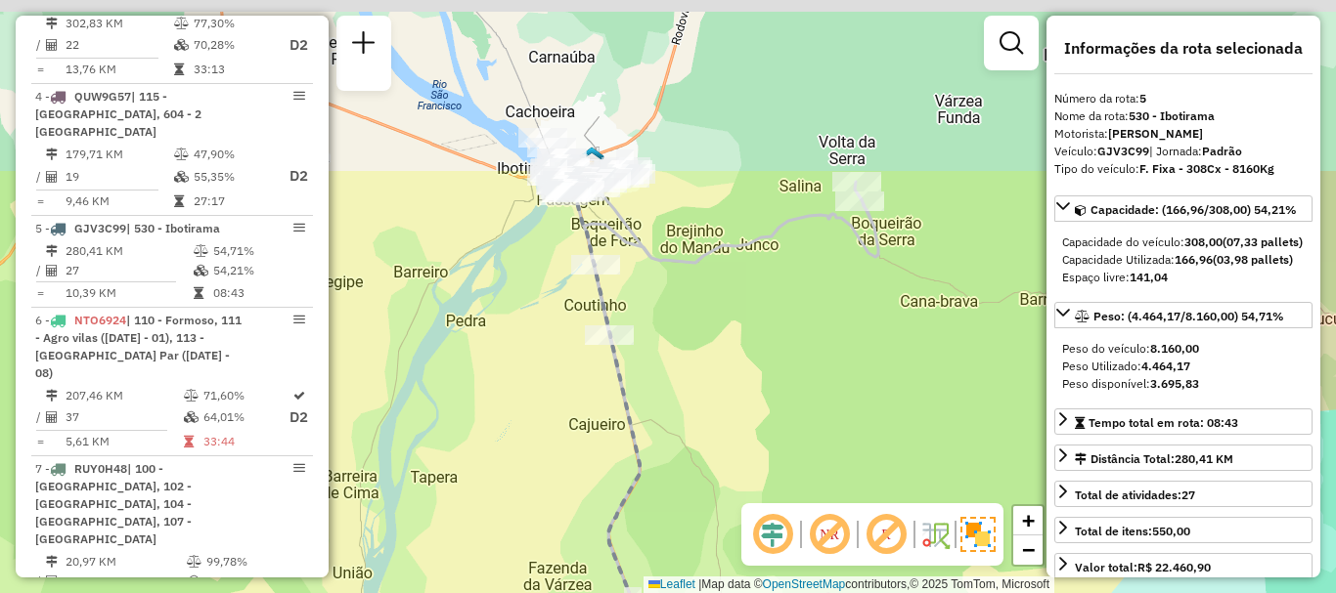
drag, startPoint x: 731, startPoint y: 125, endPoint x: 804, endPoint y: 356, distance: 241.8
click at [804, 356] on div "Janela de atendimento Grade de atendimento Capacidade Transportadoras Veículos …" at bounding box center [668, 296] width 1336 height 593
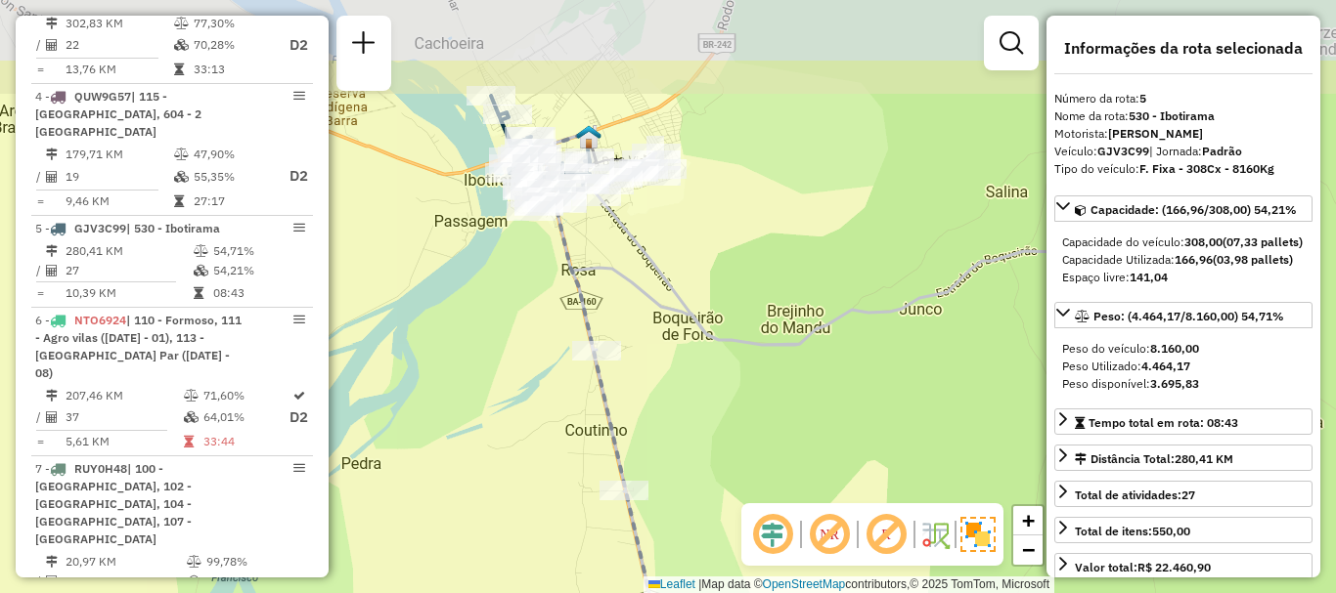
drag, startPoint x: 684, startPoint y: 149, endPoint x: 583, endPoint y: 248, distance: 142.4
click at [770, 279] on div "Janela de atendimento Grade de atendimento Capacidade Transportadoras Veículos …" at bounding box center [668, 296] width 1336 height 593
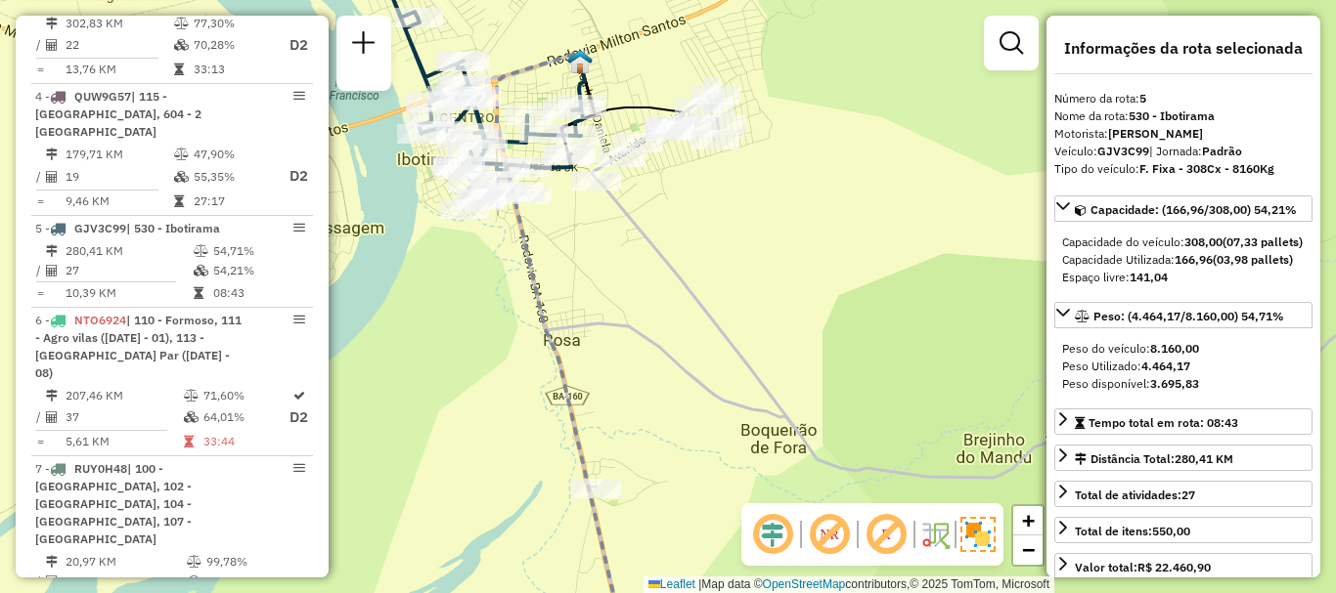
drag, startPoint x: 967, startPoint y: 283, endPoint x: 951, endPoint y: 279, distance: 16.1
click at [951, 279] on div "Janela de atendimento Grade de atendimento Capacidade Transportadoras Veículos …" at bounding box center [668, 296] width 1336 height 593
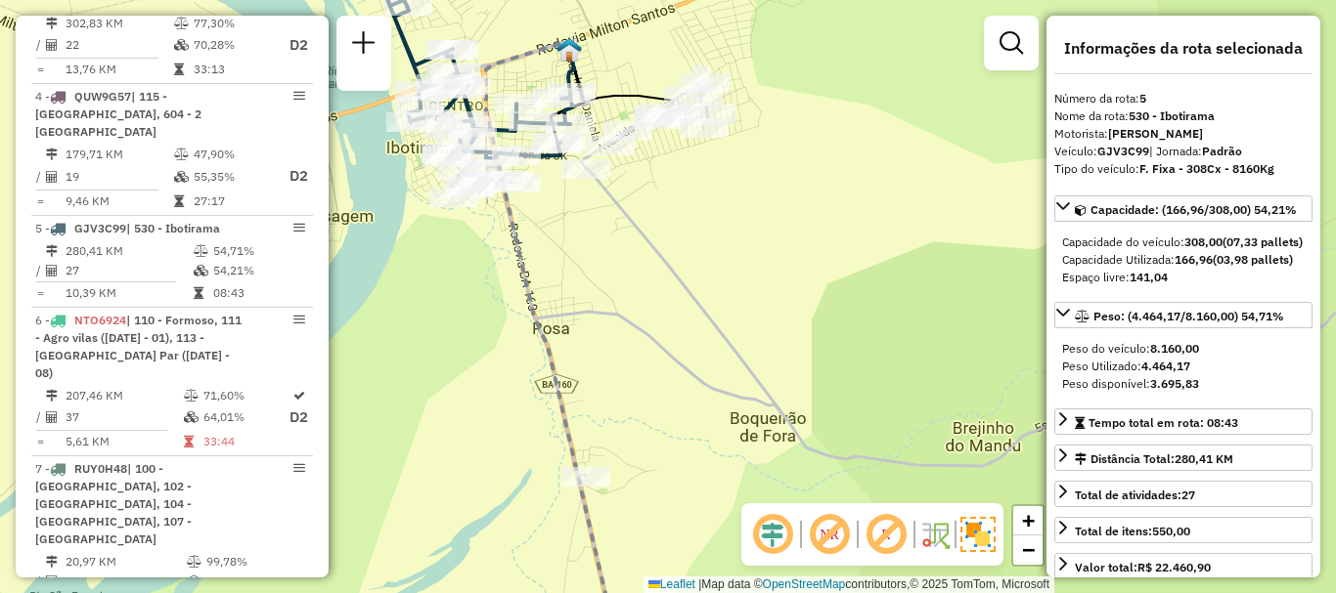
drag, startPoint x: 884, startPoint y: 292, endPoint x: 873, endPoint y: 281, distance: 15.9
click at [873, 281] on div "Janela de atendimento Grade de atendimento Capacidade Transportadoras Veículos …" at bounding box center [668, 296] width 1336 height 593
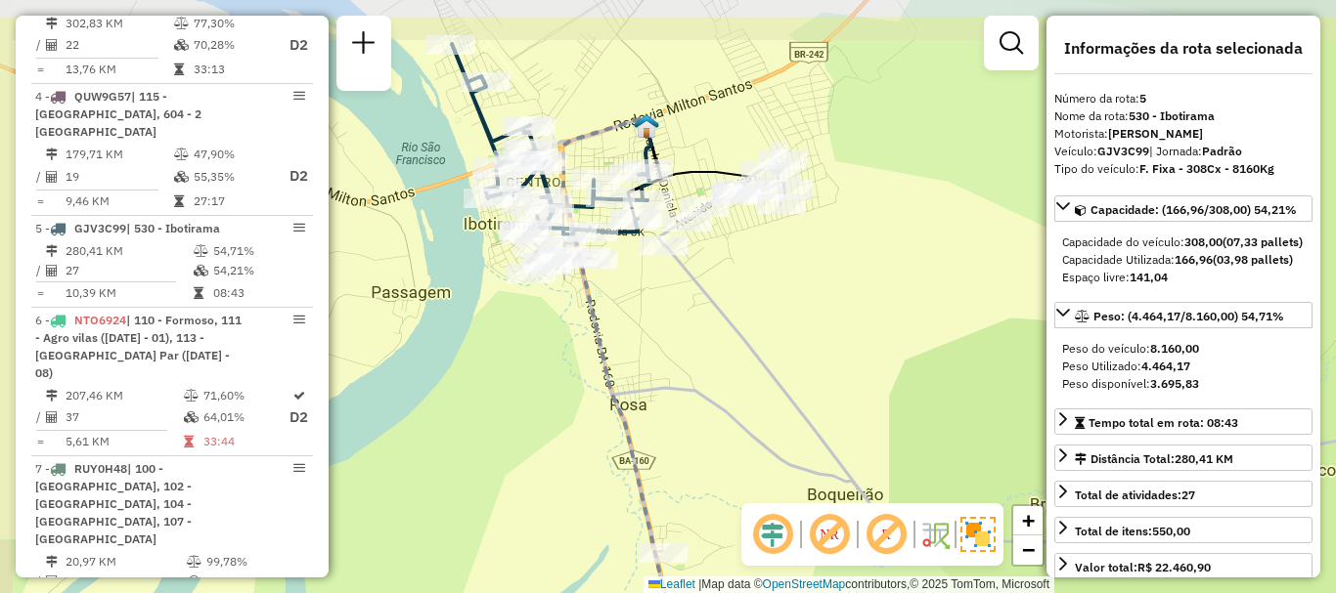
drag, startPoint x: 858, startPoint y: 275, endPoint x: 937, endPoint y: 351, distance: 109.2
click at [937, 351] on div "Janela de atendimento Grade de atendimento Capacidade Transportadoras Veículos …" at bounding box center [668, 296] width 1336 height 593
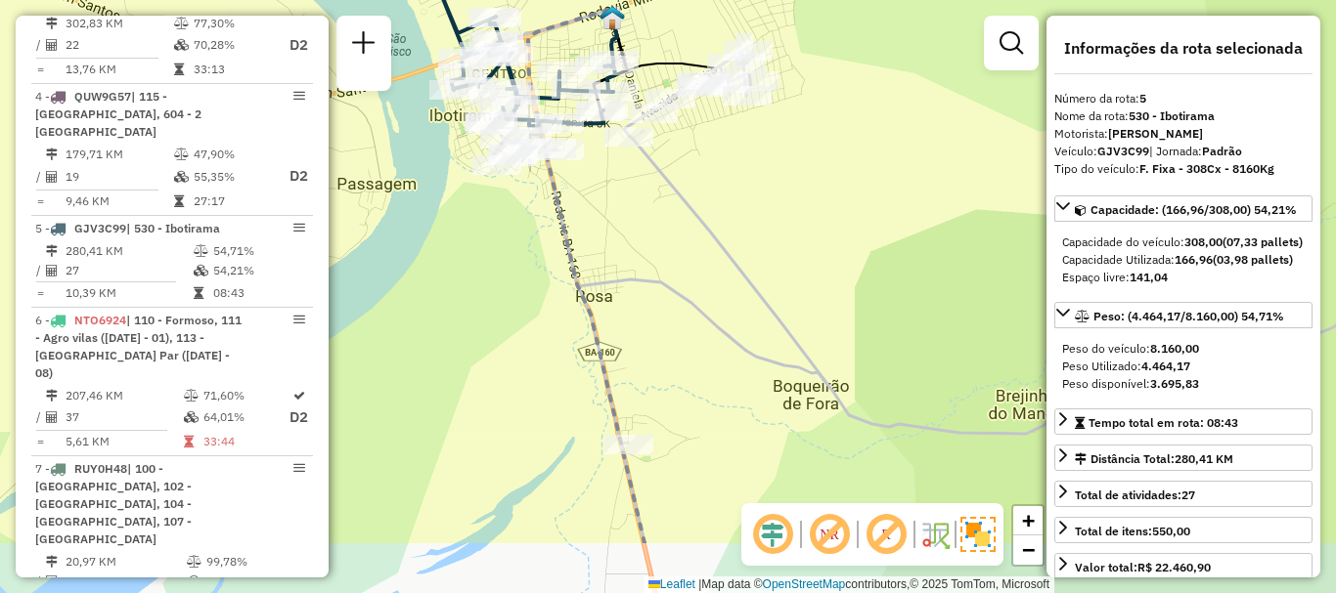
drag, startPoint x: 829, startPoint y: 321, endPoint x: 796, endPoint y: 213, distance: 112.6
click at [796, 213] on div "Janela de atendimento Grade de atendimento Capacidade Transportadoras Veículos …" at bounding box center [668, 296] width 1336 height 593
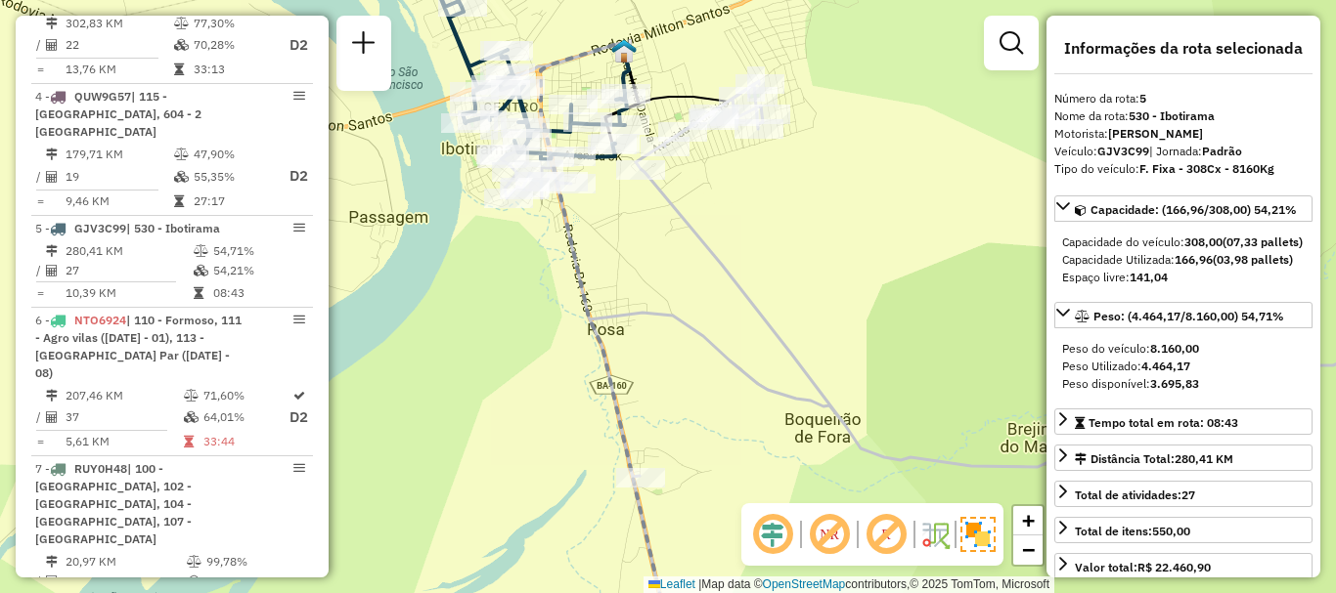
drag, startPoint x: 751, startPoint y: 200, endPoint x: 787, endPoint y: 247, distance: 59.3
click at [787, 246] on div "Janela de atendimento Grade de atendimento Capacidade Transportadoras Veículos …" at bounding box center [668, 296] width 1336 height 593
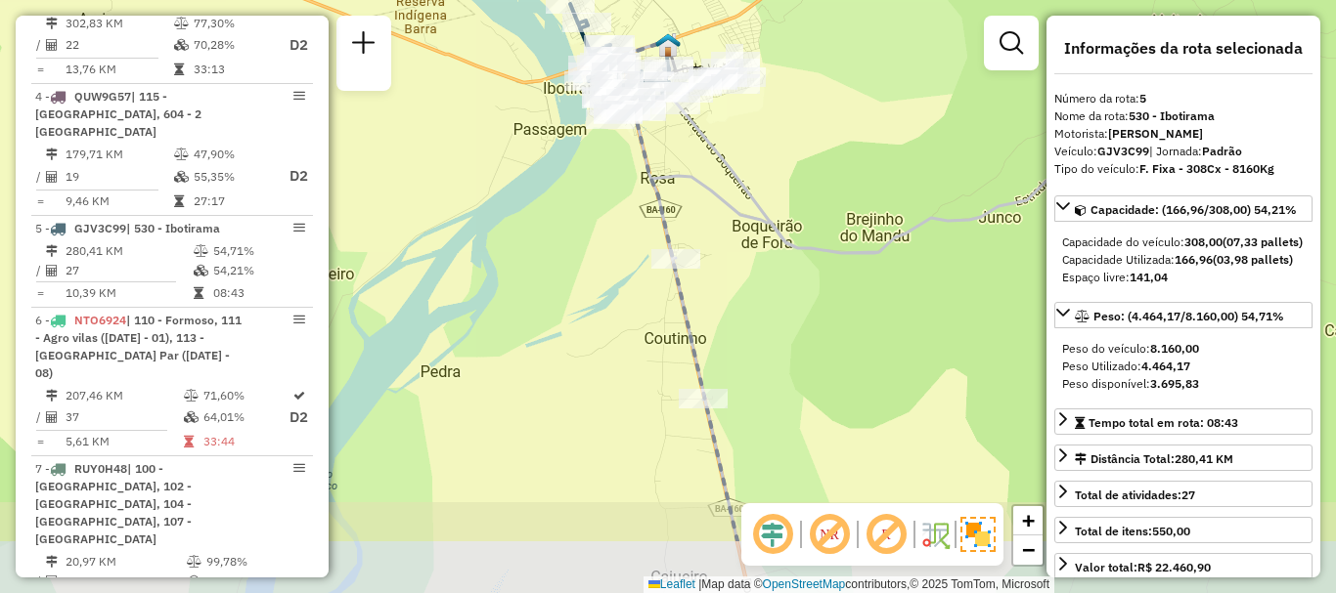
drag, startPoint x: 850, startPoint y: 292, endPoint x: 813, endPoint y: 182, distance: 116.3
click at [813, 182] on div "Janela de atendimento Grade de atendimento Capacidade Transportadoras Veículos …" at bounding box center [668, 296] width 1336 height 593
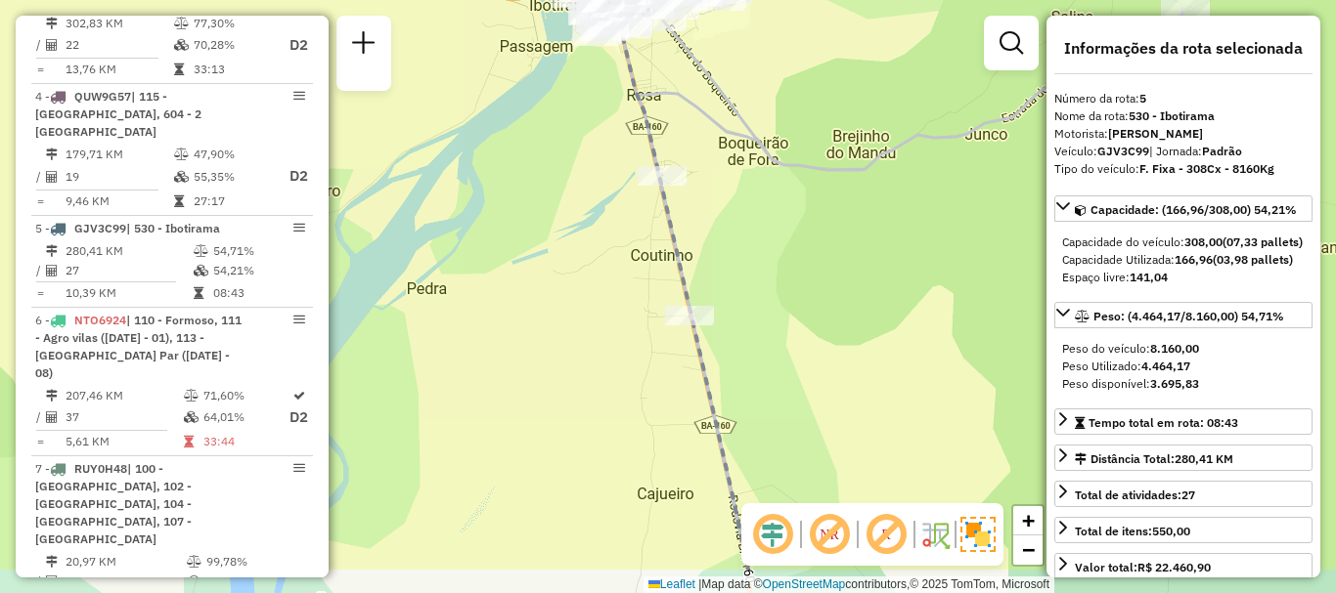
drag, startPoint x: 818, startPoint y: 369, endPoint x: 268, endPoint y: -22, distance: 674.7
click at [268, 0] on html "Aguarde... Pop-up bloqueado! Seu navegador bloqueou automáticamente a abertura …" at bounding box center [668, 296] width 1336 height 593
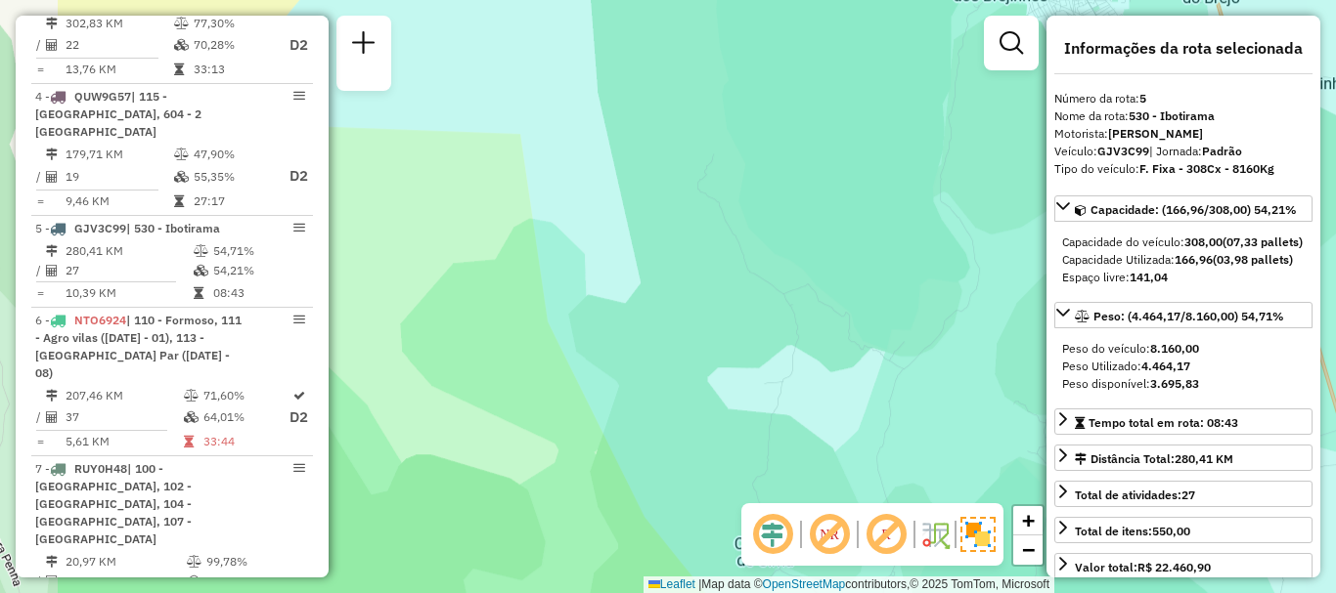
drag, startPoint x: 472, startPoint y: 160, endPoint x: 650, endPoint y: 200, distance: 182.4
click at [650, 200] on div "Janela de atendimento Grade de atendimento Capacidade Transportadoras Veículos …" at bounding box center [668, 296] width 1336 height 593
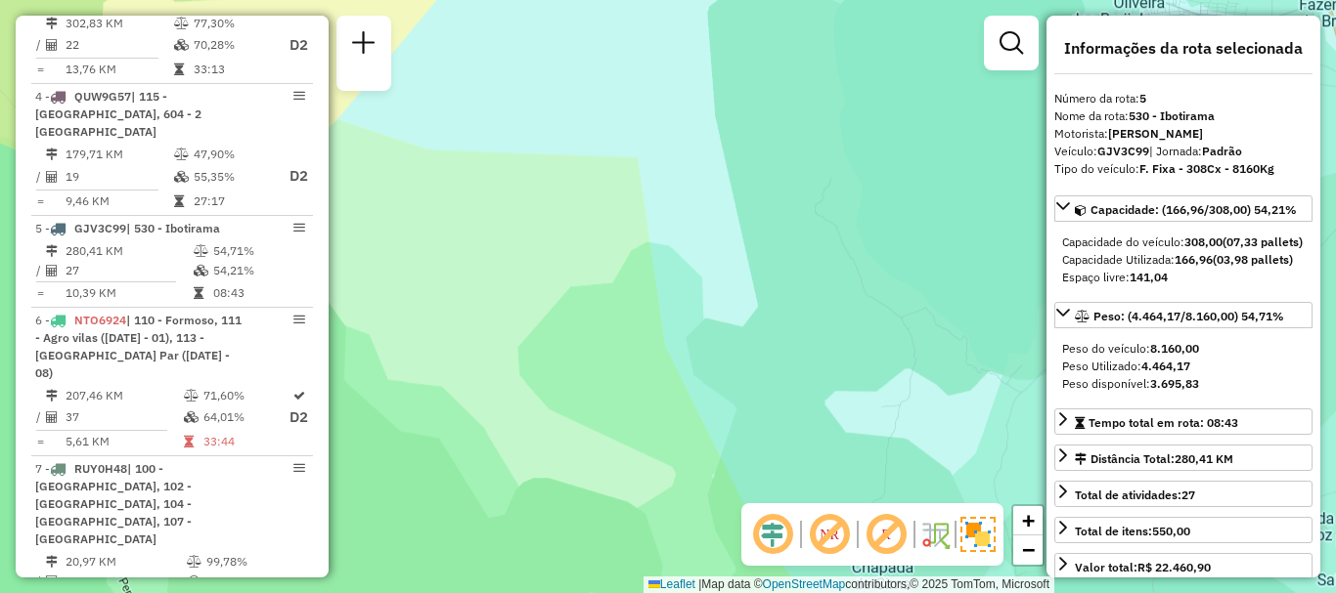
drag, startPoint x: 608, startPoint y: 283, endPoint x: 714, endPoint y: 262, distance: 107.6
click at [732, 305] on div "Janela de atendimento Grade de atendimento Capacidade Transportadoras Veículos …" at bounding box center [668, 296] width 1336 height 593
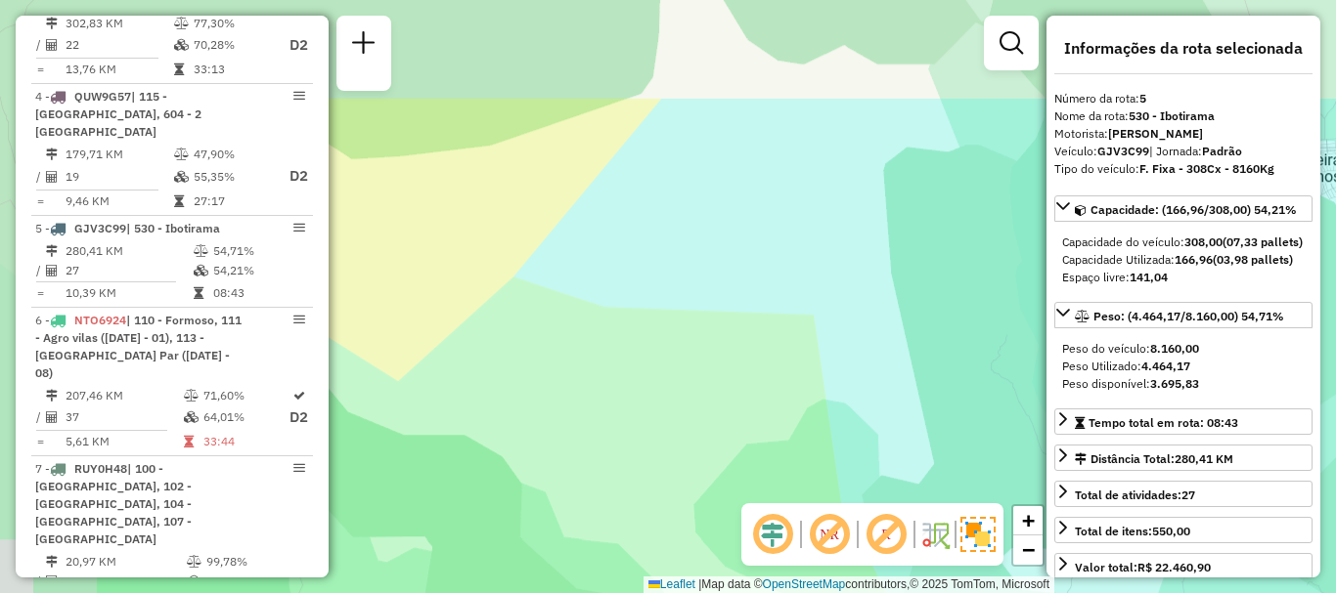
drag, startPoint x: 518, startPoint y: 83, endPoint x: 686, endPoint y: 241, distance: 231.0
click at [686, 241] on div "Janela de atendimento Grade de atendimento Capacidade Transportadoras Veículos …" at bounding box center [668, 296] width 1336 height 593
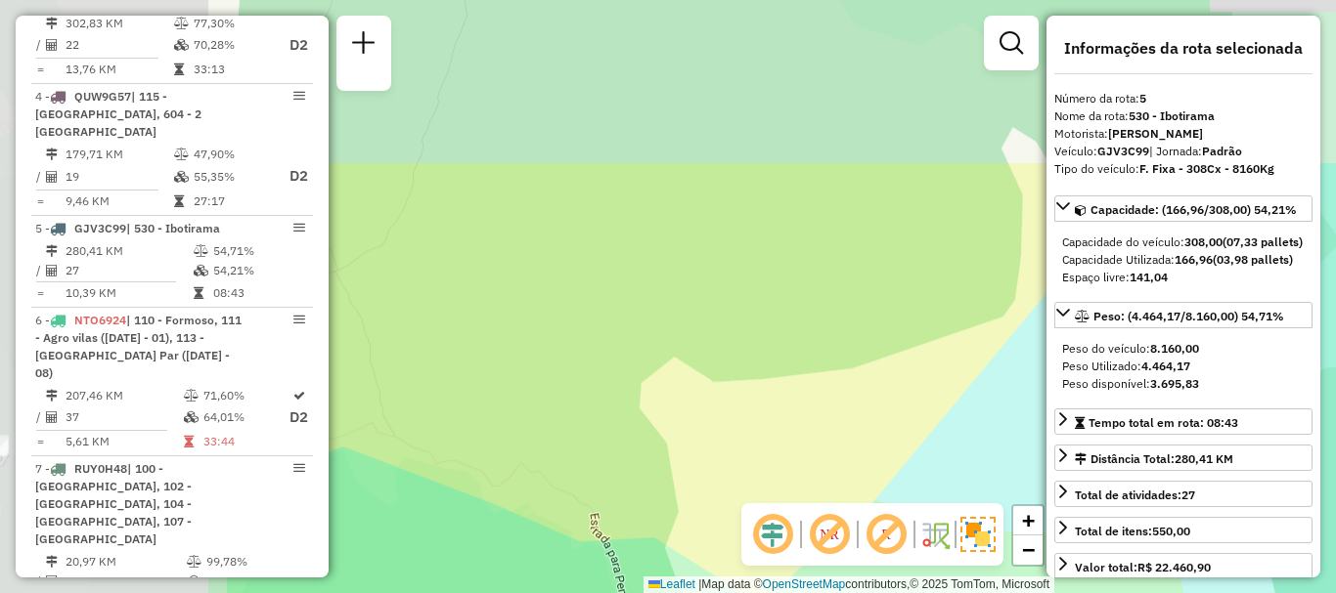
drag, startPoint x: 592, startPoint y: 127, endPoint x: 995, endPoint y: 354, distance: 462.3
click at [995, 354] on div "Janela de atendimento Grade de atendimento Capacidade Transportadoras Veículos …" at bounding box center [668, 296] width 1336 height 593
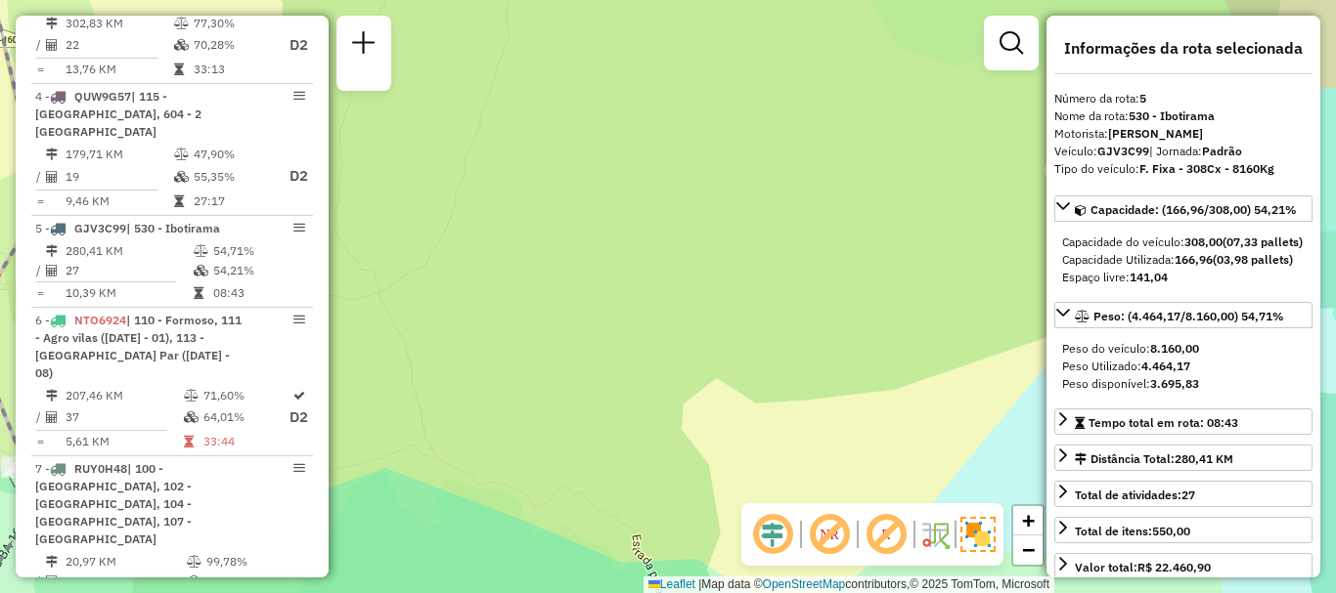
drag, startPoint x: 714, startPoint y: 11, endPoint x: 752, endPoint y: 85, distance: 83.5
click at [752, 84] on div "Janela de atendimento Grade de atendimento Capacidade Transportadoras Veículos …" at bounding box center [668, 296] width 1336 height 593
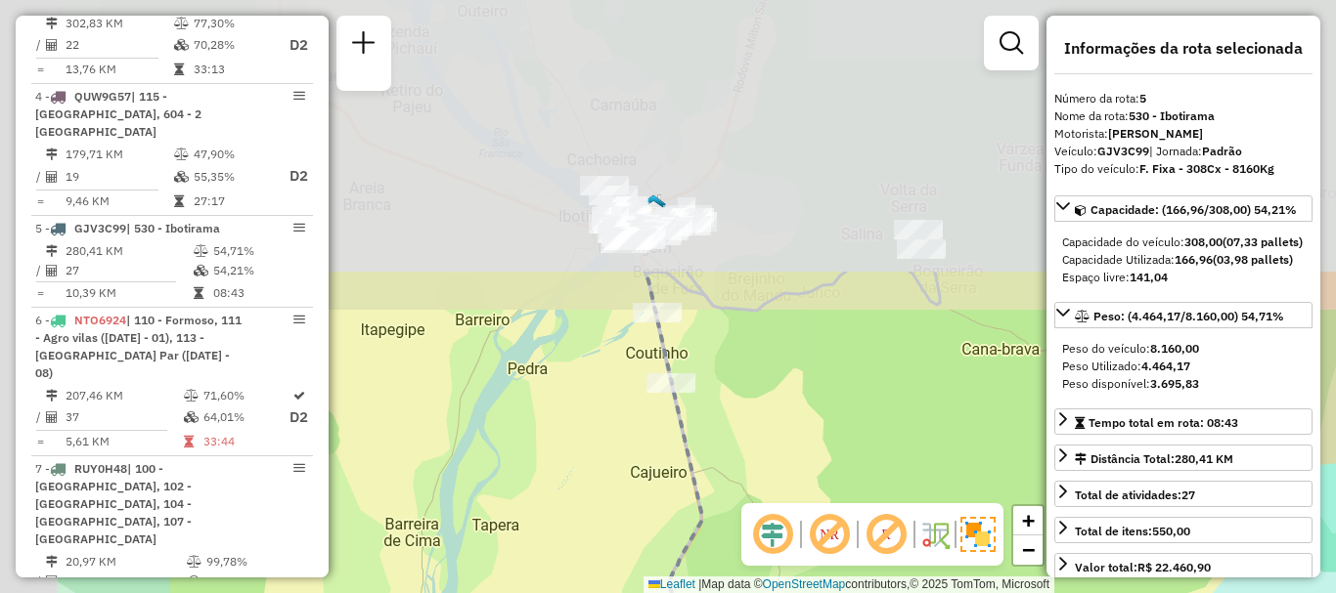
drag, startPoint x: 465, startPoint y: 215, endPoint x: 793, endPoint y: 604, distance: 508.6
click at [793, 592] on html "Aguarde... Pop-up bloqueado! Seu navegador bloqueou automáticamente a abertura …" at bounding box center [668, 296] width 1336 height 593
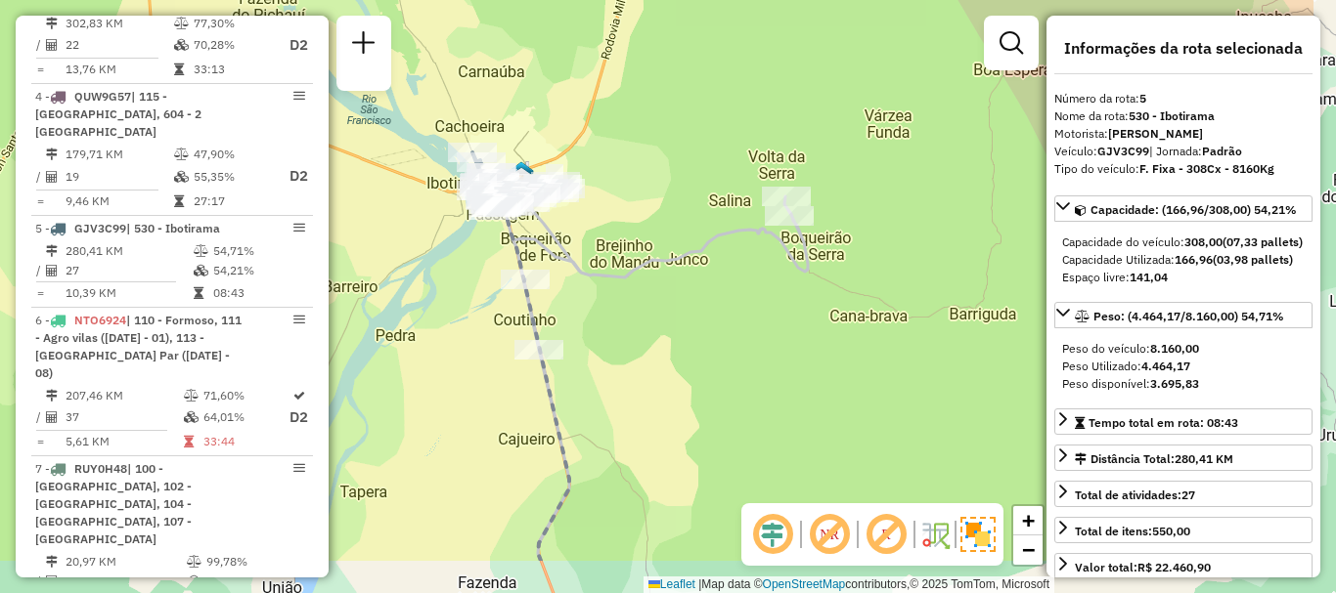
drag, startPoint x: 750, startPoint y: 344, endPoint x: 594, endPoint y: 253, distance: 180.1
click at [594, 253] on div "Janela de atendimento Grade de atendimento Capacidade Transportadoras Veículos …" at bounding box center [668, 296] width 1336 height 593
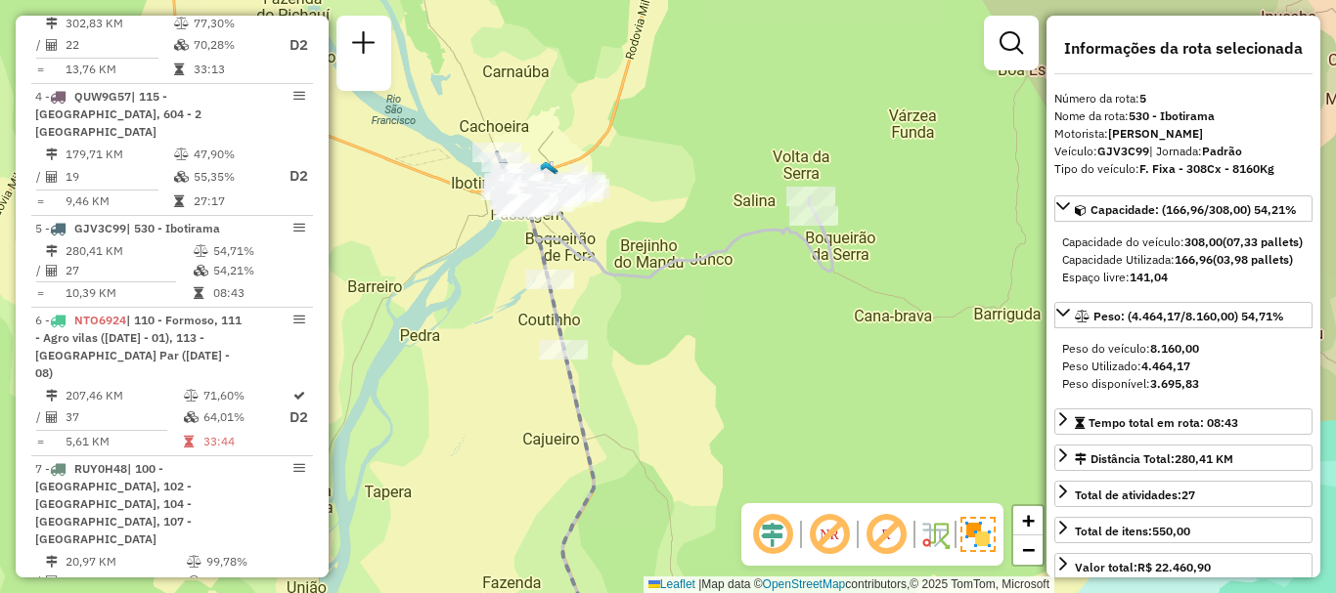
drag, startPoint x: 736, startPoint y: 316, endPoint x: 817, endPoint y: 317, distance: 81.2
click at [817, 317] on div "Janela de atendimento Grade de atendimento Capacidade Transportadoras Veículos …" at bounding box center [668, 296] width 1336 height 593
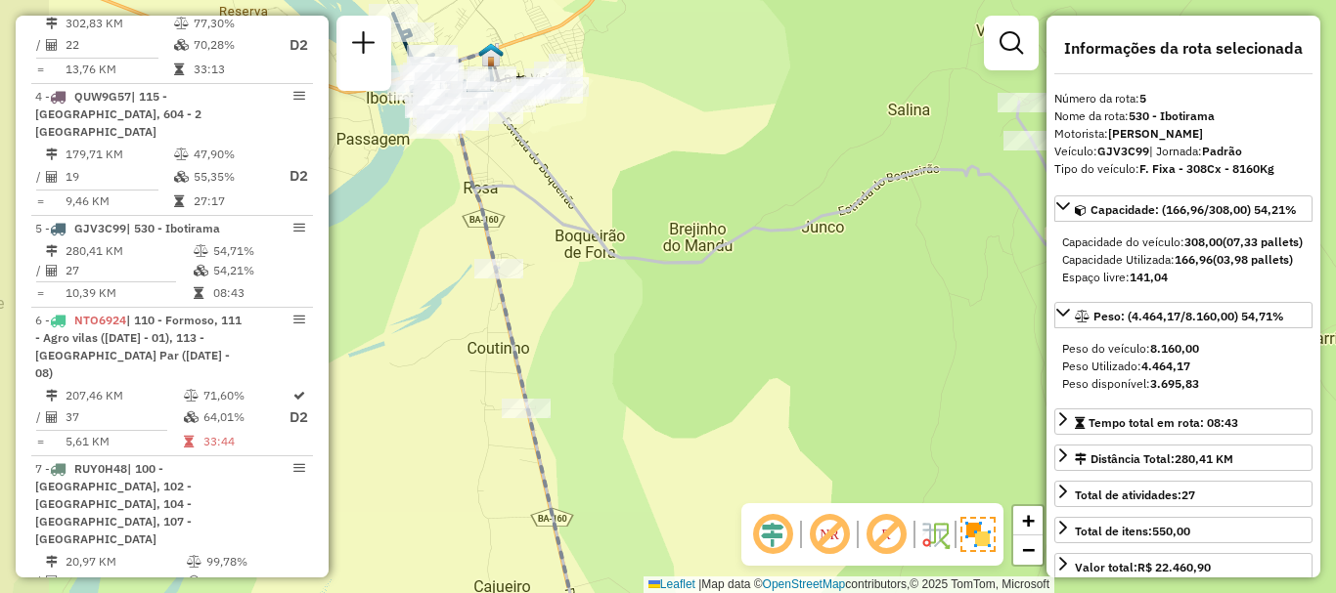
drag, startPoint x: 721, startPoint y: 212, endPoint x: 783, endPoint y: 175, distance: 72.8
click at [783, 175] on div "Janela de atendimento Grade de atendimento Capacidade Transportadoras Veículos …" at bounding box center [668, 296] width 1336 height 593
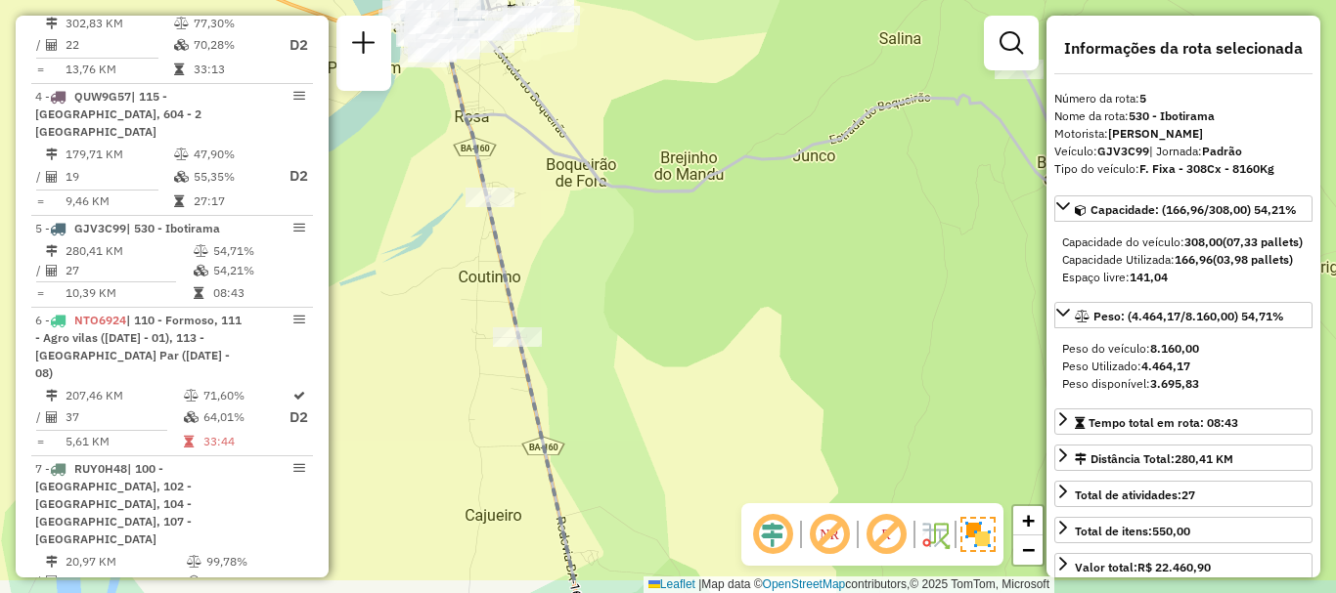
drag, startPoint x: 789, startPoint y: 434, endPoint x: 770, endPoint y: 335, distance: 100.5
click at [770, 335] on div "Janela de atendimento Grade de atendimento Capacidade Transportadoras Veículos …" at bounding box center [668, 296] width 1336 height 593
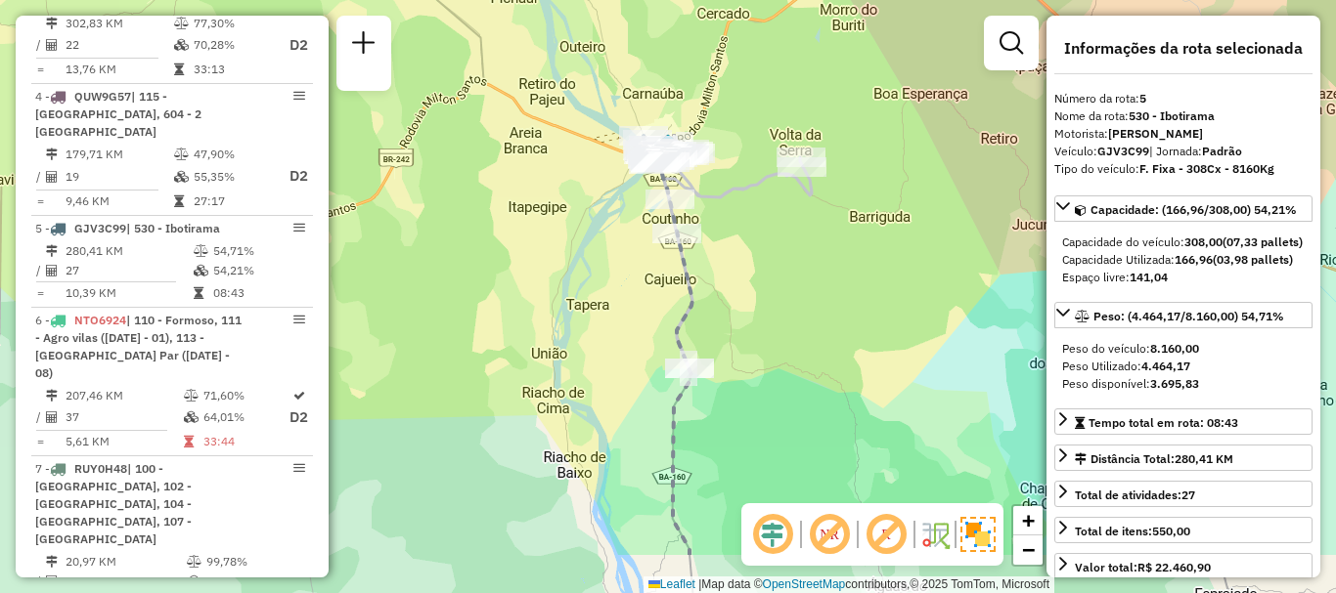
drag, startPoint x: 861, startPoint y: 400, endPoint x: 820, endPoint y: 316, distance: 93.6
click at [820, 316] on div "Janela de atendimento Grade de atendimento Capacidade Transportadoras Veículos …" at bounding box center [668, 296] width 1336 height 593
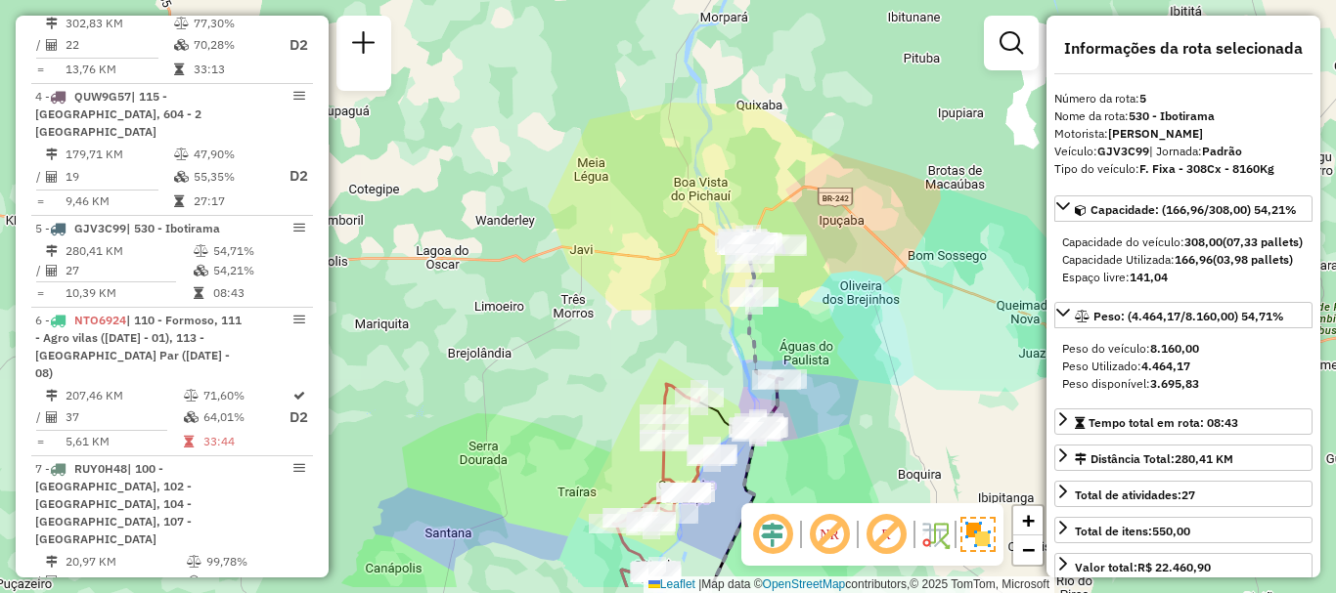
drag, startPoint x: 811, startPoint y: 384, endPoint x: 785, endPoint y: 315, distance: 73.9
click at [785, 315] on div "Janela de atendimento Grade de atendimento Capacidade Transportadoras Veículos …" at bounding box center [668, 296] width 1336 height 593
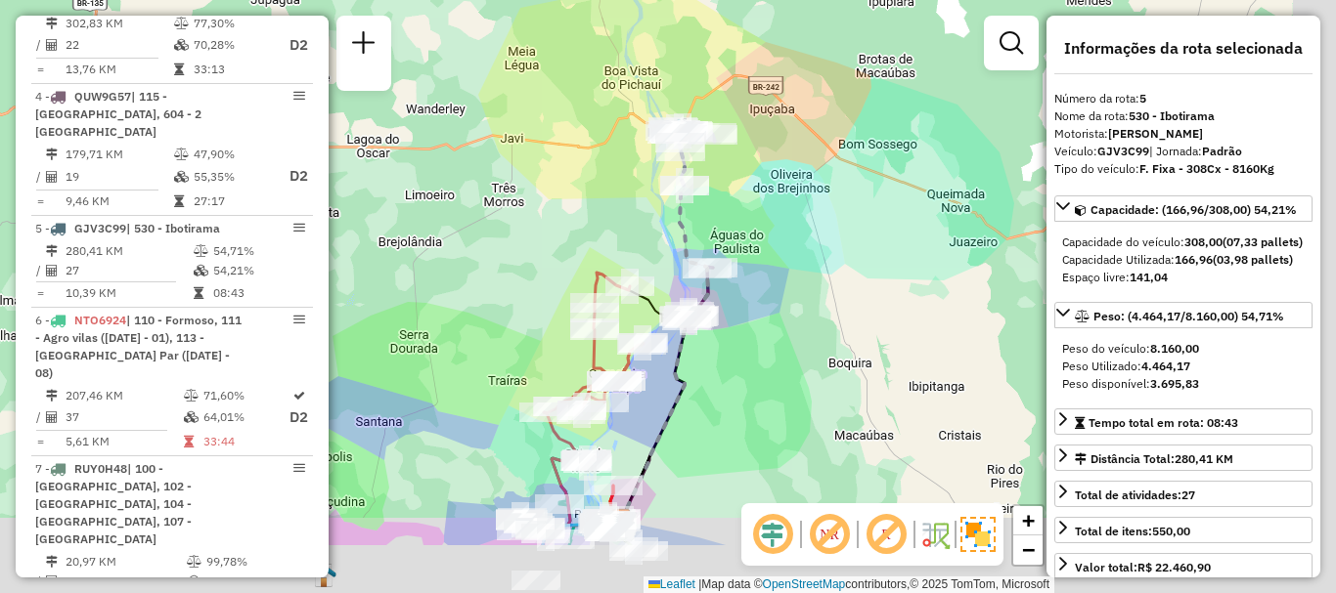
drag, startPoint x: 957, startPoint y: 352, endPoint x: 884, endPoint y: 226, distance: 145.9
click at [884, 226] on div "Janela de atendimento Grade de atendimento Capacidade Transportadoras Veículos …" at bounding box center [668, 296] width 1336 height 593
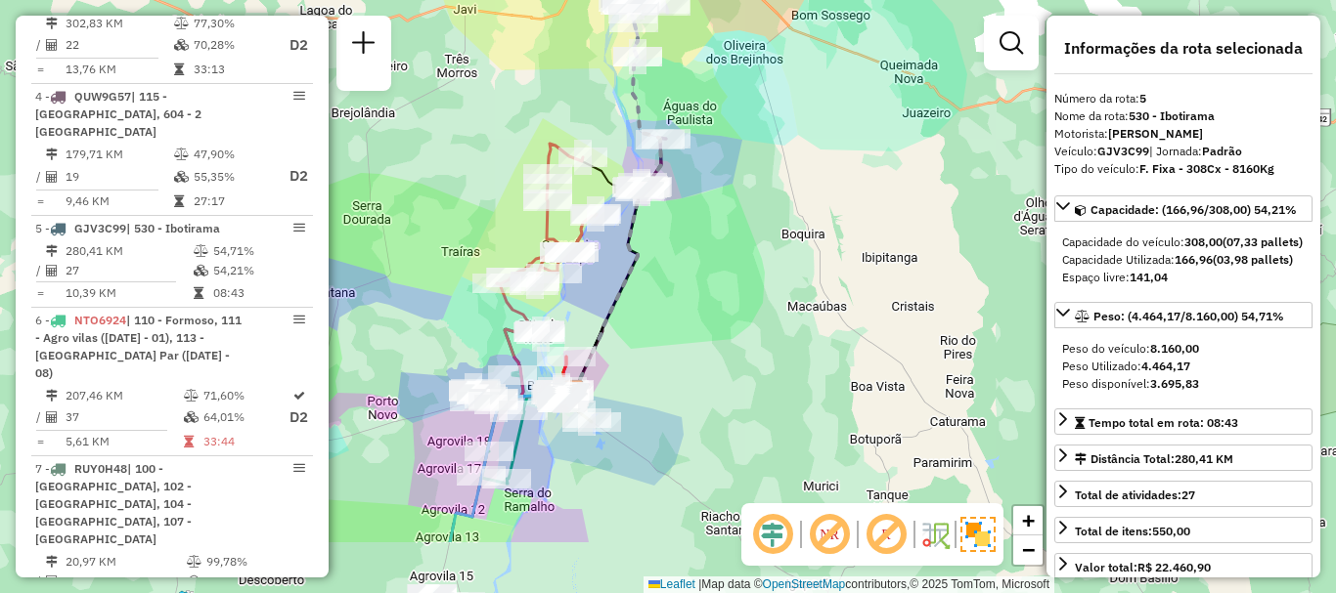
drag, startPoint x: 866, startPoint y: 388, endPoint x: 823, endPoint y: 279, distance: 117.7
click at [823, 279] on div "Janela de atendimento Grade de atendimento Capacidade Transportadoras Veículos …" at bounding box center [668, 296] width 1336 height 593
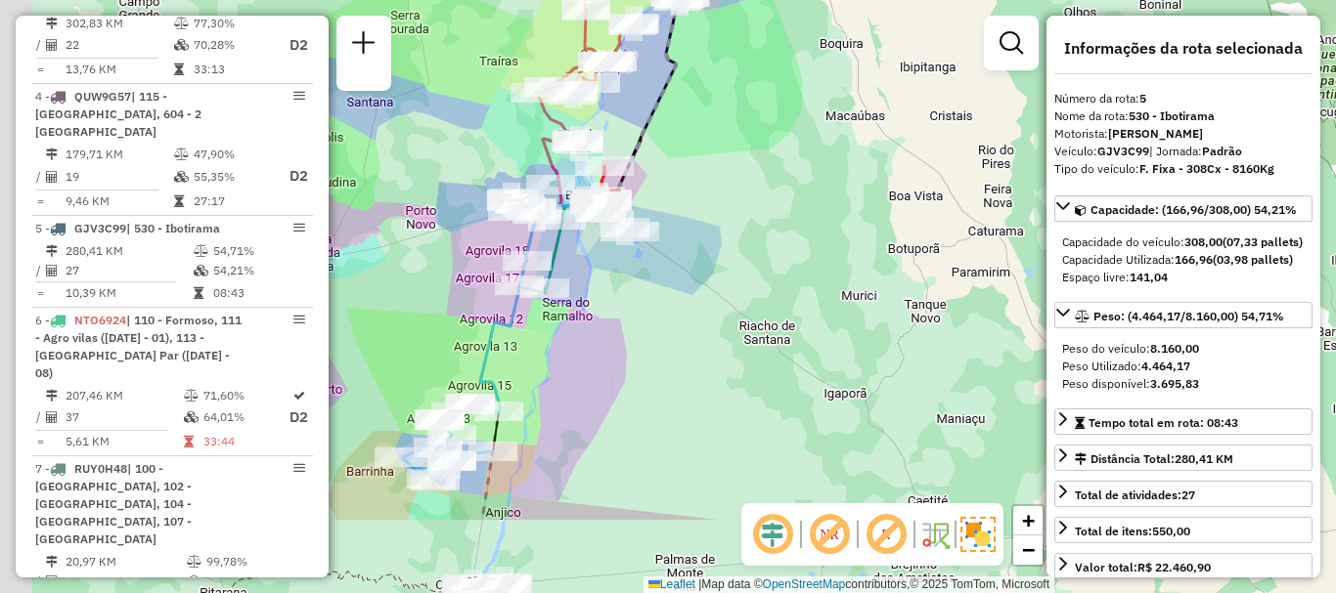
drag, startPoint x: 767, startPoint y: 442, endPoint x: 863, endPoint y: 213, distance: 248.4
click at [863, 213] on div "Janela de atendimento Grade de atendimento Capacidade Transportadoras Veículos …" at bounding box center [668, 296] width 1336 height 593
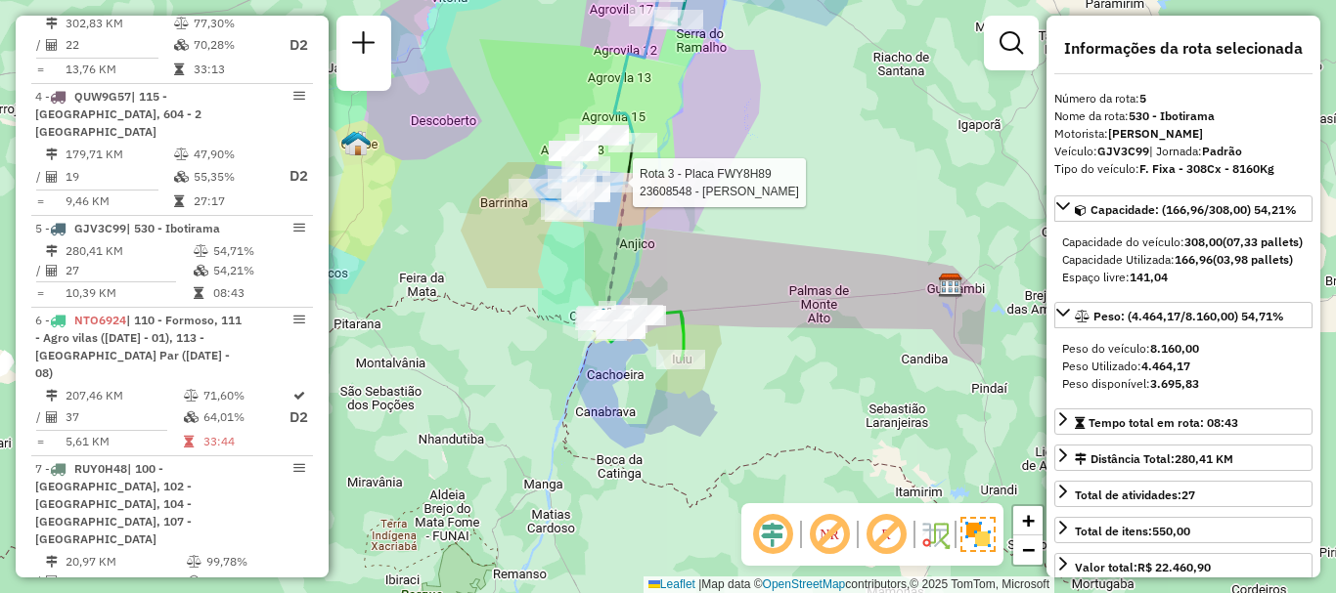
drag, startPoint x: 604, startPoint y: 297, endPoint x: 645, endPoint y: 198, distance: 106.9
click at [645, 193] on div at bounding box center [626, 183] width 49 height 20
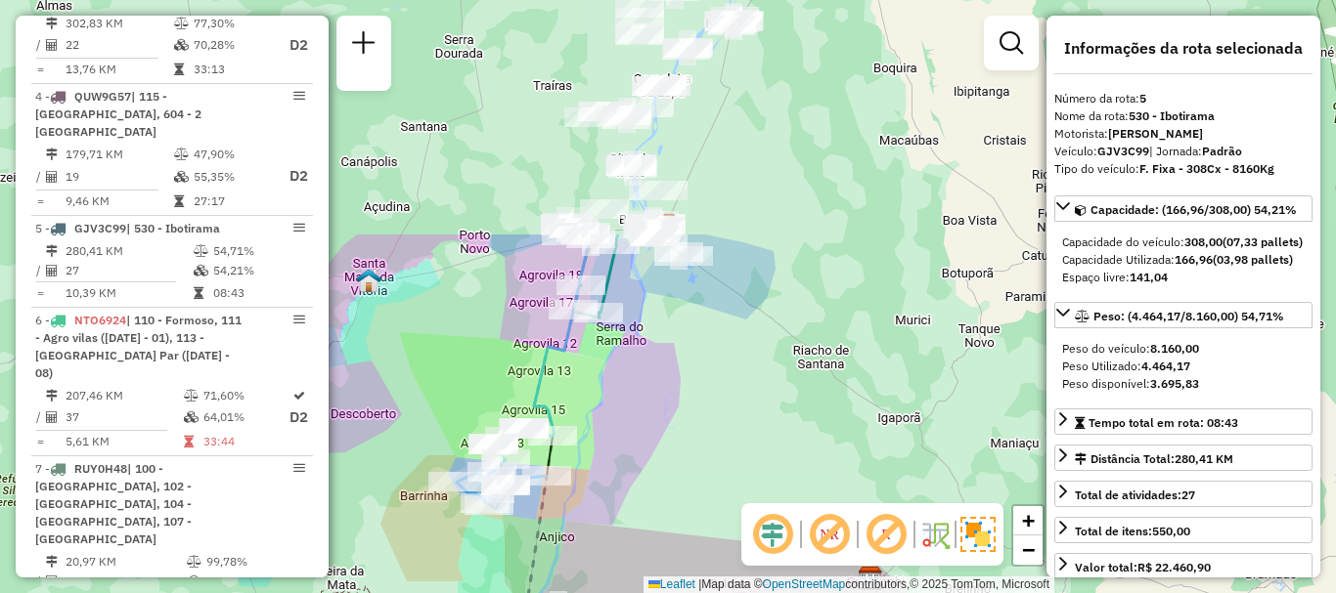
drag, startPoint x: 742, startPoint y: 240, endPoint x: 660, endPoint y: 534, distance: 305.5
click at [660, 534] on div "Janela de atendimento Grade de atendimento Capacidade Transportadoras Veículos …" at bounding box center [668, 296] width 1336 height 593
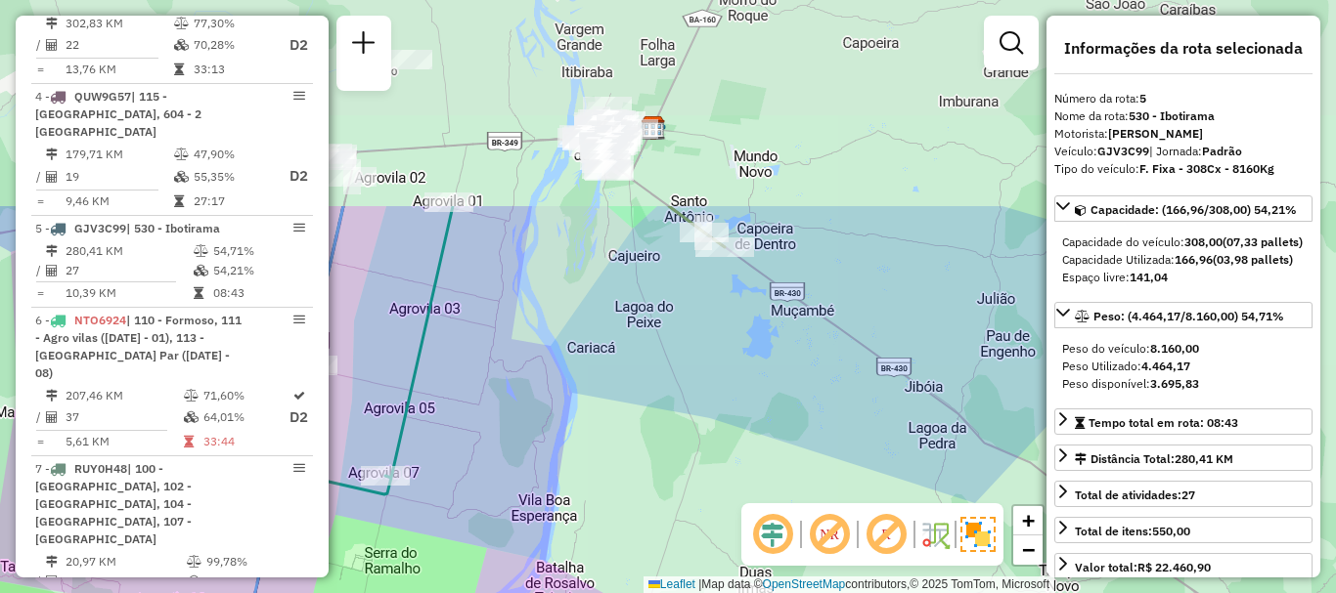
drag, startPoint x: 700, startPoint y: 194, endPoint x: 760, endPoint y: 460, distance: 272.5
click at [760, 460] on div "Janela de atendimento Grade de atendimento Capacidade Transportadoras Veículos …" at bounding box center [668, 296] width 1336 height 593
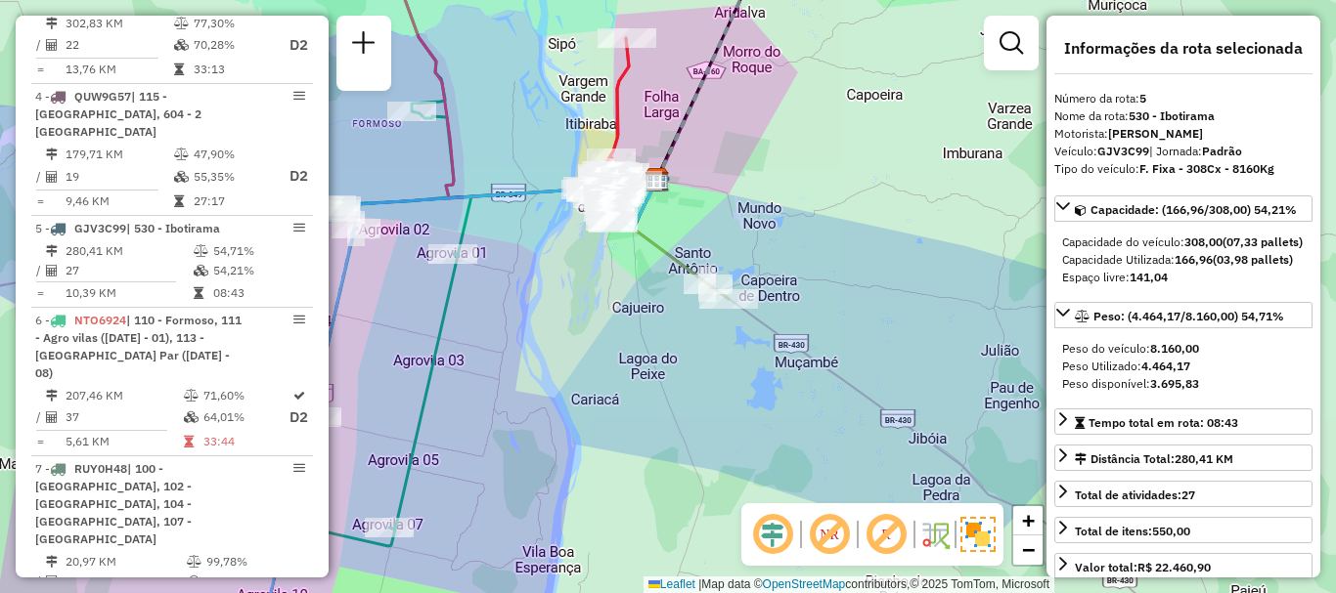
drag, startPoint x: 610, startPoint y: 60, endPoint x: 614, endPoint y: 117, distance: 57.8
click at [614, 117] on icon at bounding box center [608, 119] width 41 height 162
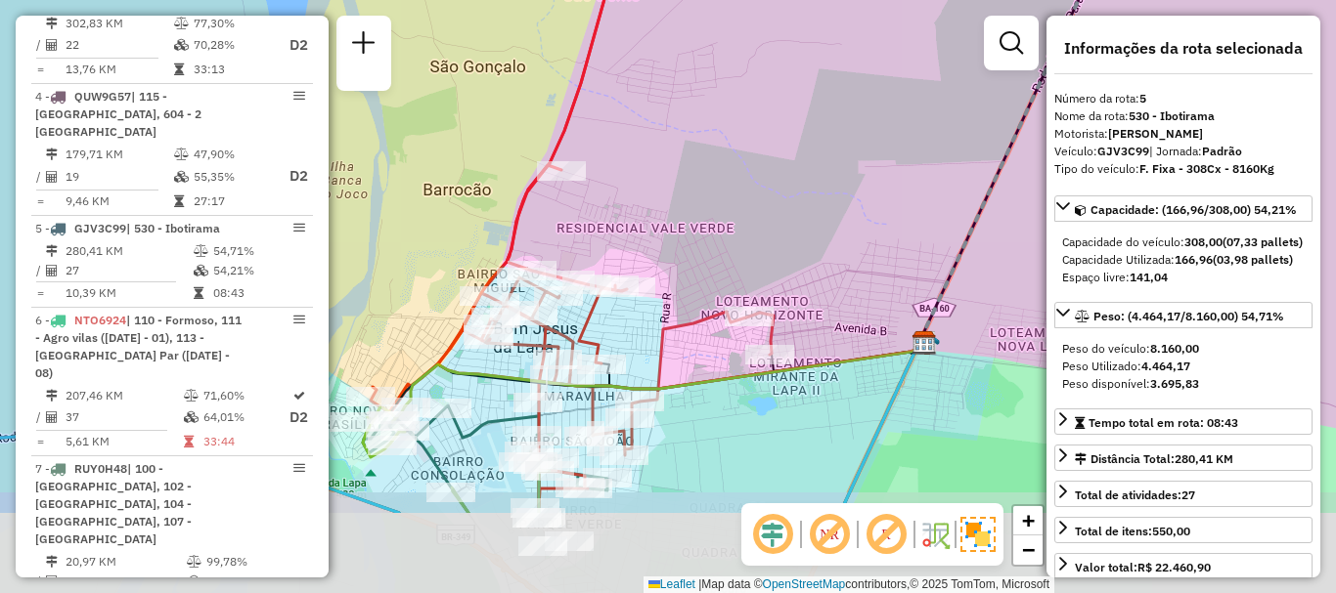
drag, startPoint x: 637, startPoint y: 221, endPoint x: 629, endPoint y: 101, distance: 120.6
click at [648, 62] on div "Janela de atendimento Grade de atendimento Capacidade Transportadoras Veículos …" at bounding box center [668, 296] width 1336 height 593
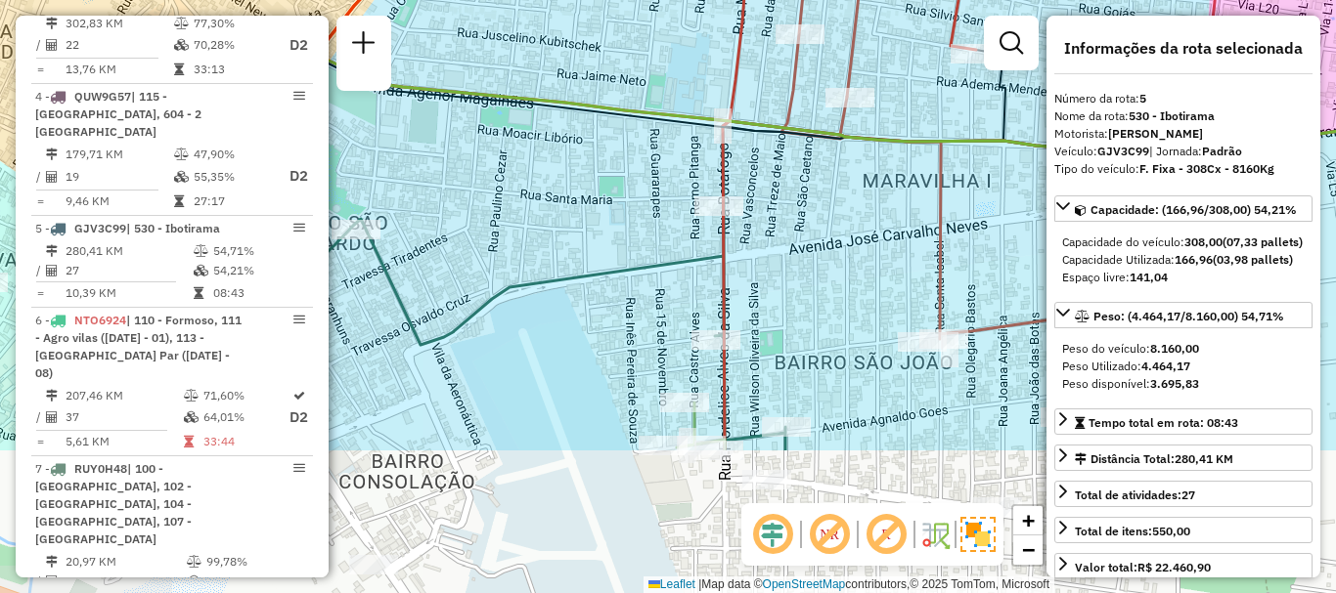
drag, startPoint x: 555, startPoint y: 527, endPoint x: 646, endPoint y: 326, distance: 221.0
click at [646, 326] on div "Janela de atendimento Grade de atendimento Capacidade Transportadoras Veículos …" at bounding box center [668, 296] width 1336 height 593
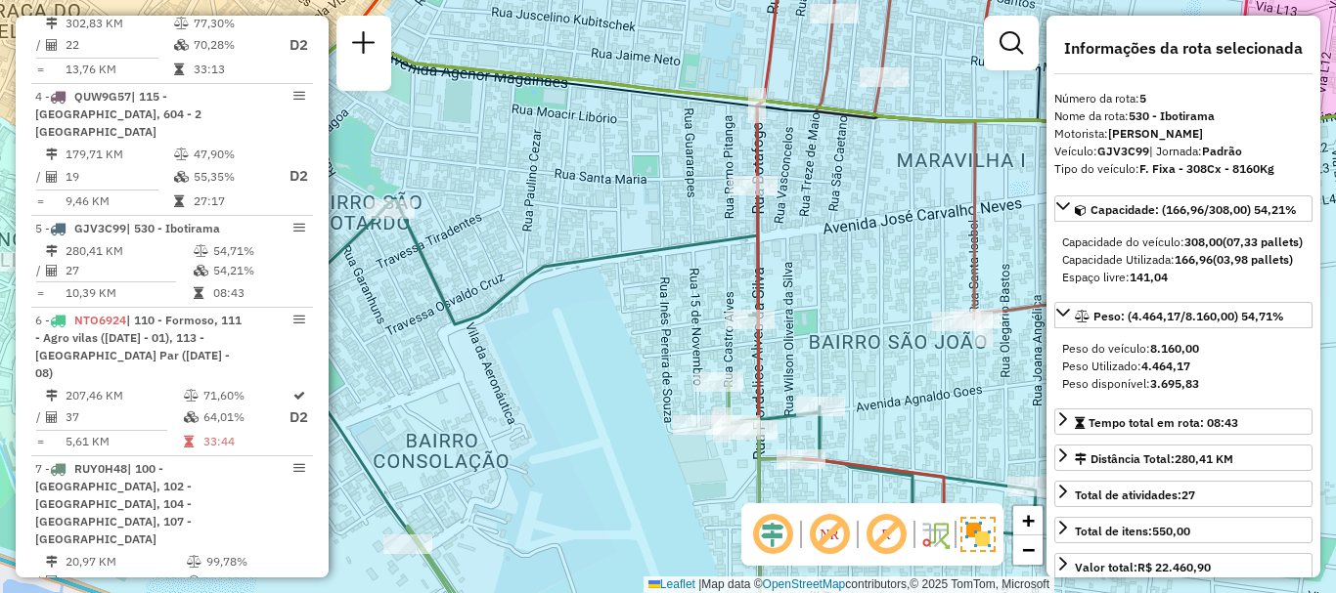
drag, startPoint x: 617, startPoint y: 320, endPoint x: 704, endPoint y: 223, distance: 130.2
click at [704, 223] on div "Janela de atendimento Grade de atendimento Capacidade Transportadoras Veículos …" at bounding box center [668, 296] width 1336 height 593
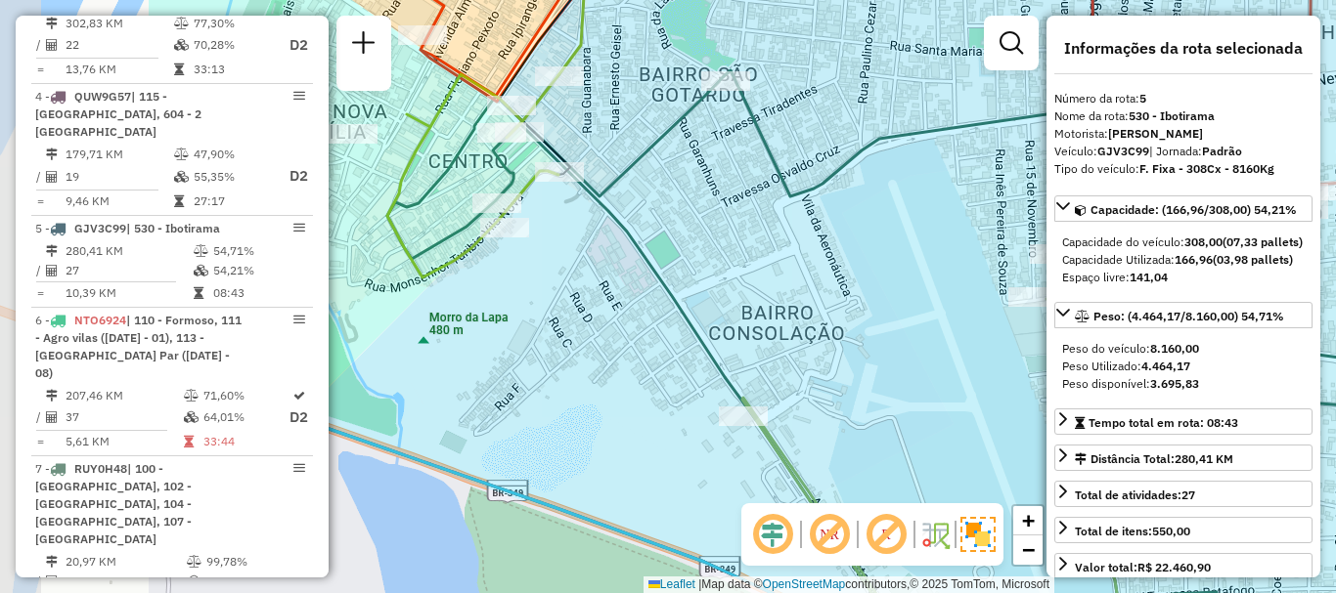
drag, startPoint x: 500, startPoint y: 417, endPoint x: 785, endPoint y: 371, distance: 289.3
click at [785, 371] on div "Janela de atendimento Grade de atendimento Capacidade Transportadoras Veículos …" at bounding box center [668, 296] width 1336 height 593
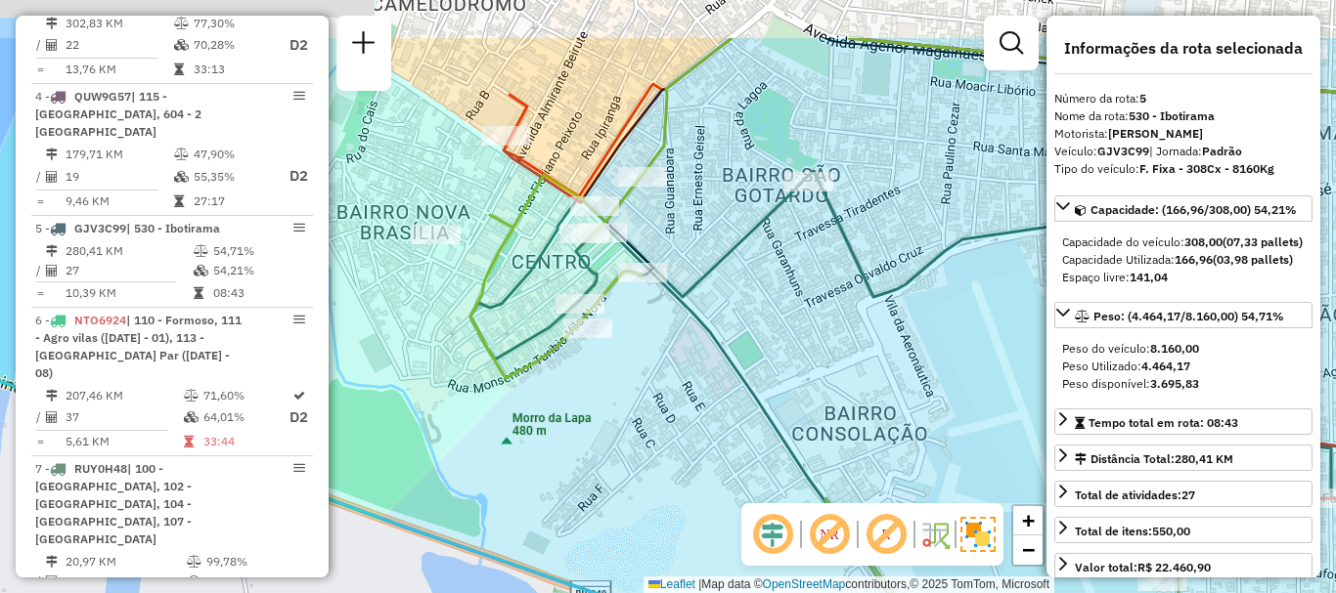
drag, startPoint x: 609, startPoint y: 357, endPoint x: 646, endPoint y: 420, distance: 73.6
click at [646, 420] on div "Janela de atendimento Grade de atendimento Capacidade Transportadoras Veículos …" at bounding box center [668, 296] width 1336 height 593
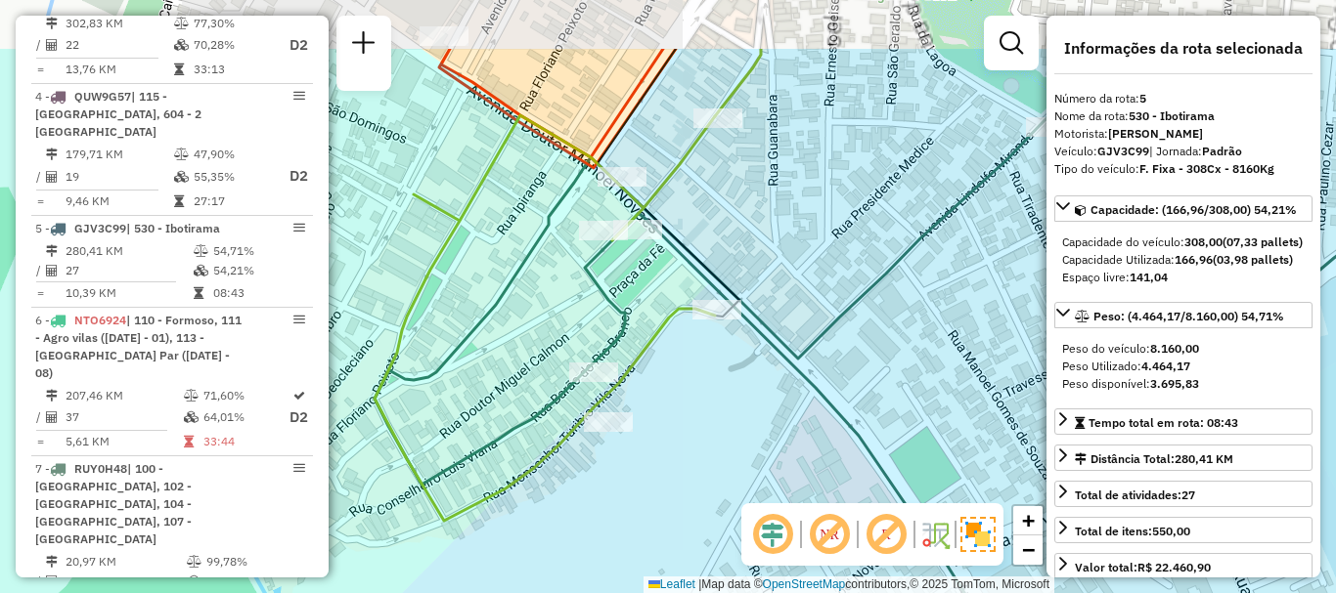
drag, startPoint x: 644, startPoint y: 364, endPoint x: 720, endPoint y: 472, distance: 132.1
click at [720, 472] on div "Janela de atendimento Grade de atendimento Capacidade Transportadoras Veículos …" at bounding box center [668, 296] width 1336 height 593
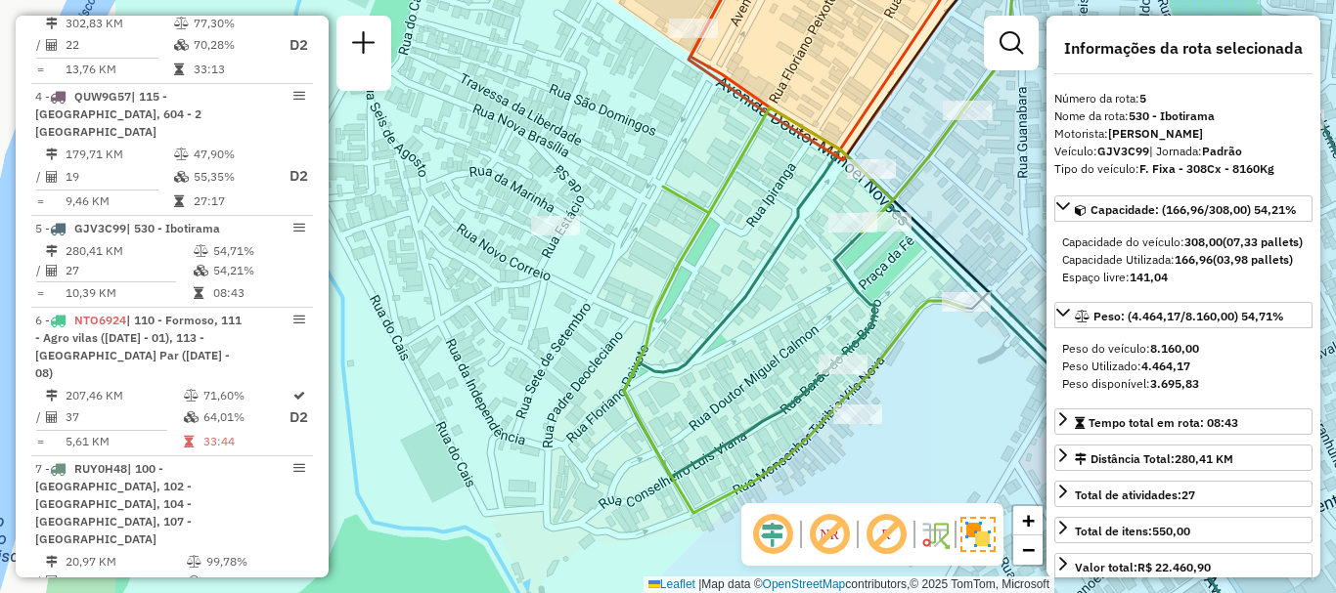
drag, startPoint x: 581, startPoint y: 455, endPoint x: 830, endPoint y: 447, distance: 249.4
click at [830, 447] on div "Janela de atendimento Grade de atendimento Capacidade Transportadoras Veículos …" at bounding box center [668, 296] width 1336 height 593
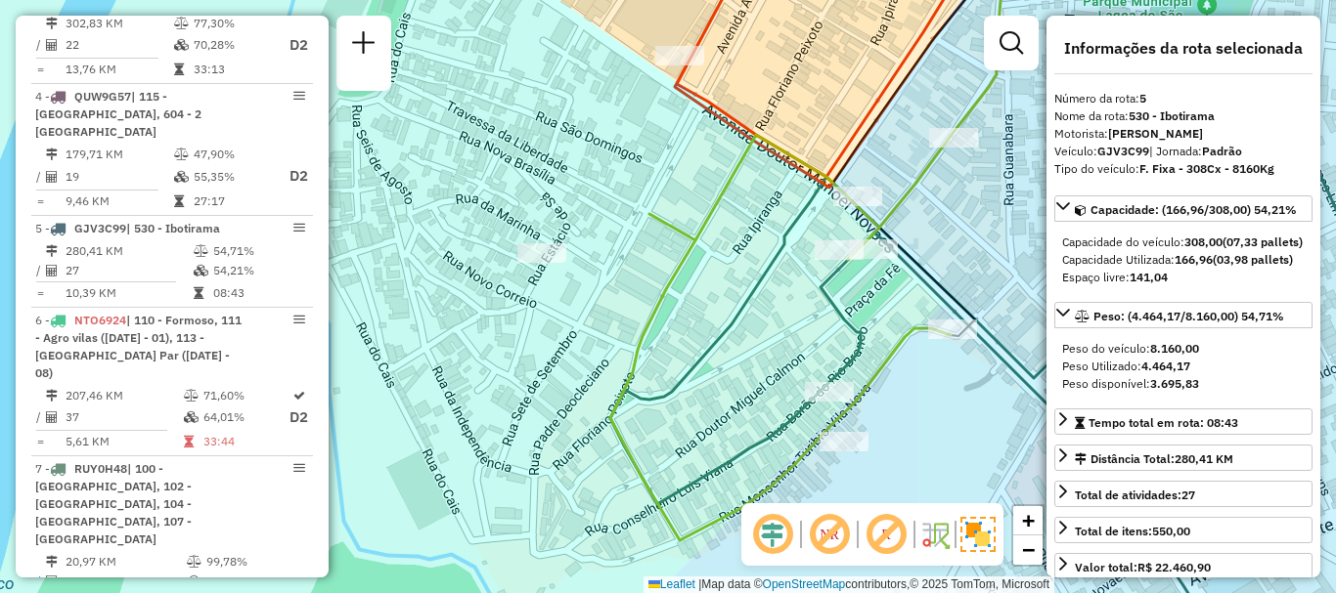
drag, startPoint x: 838, startPoint y: 284, endPoint x: 823, endPoint y: 314, distance: 33.7
click at [823, 314] on icon at bounding box center [1032, 402] width 845 height 554
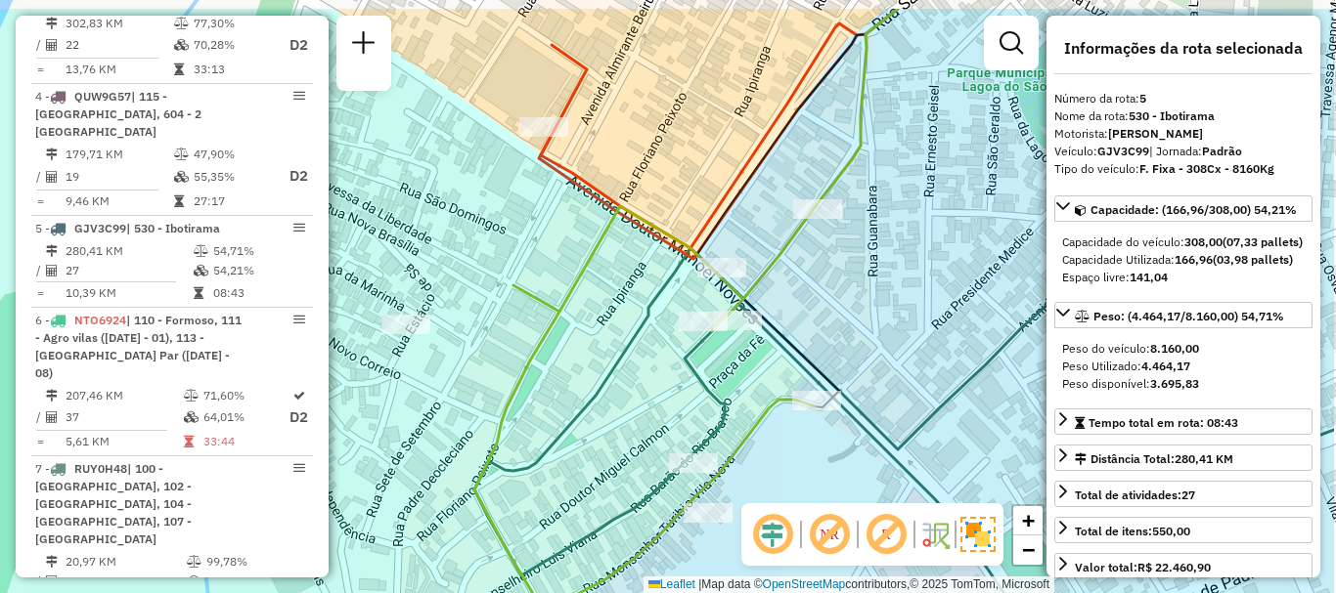
drag, startPoint x: 1014, startPoint y: 238, endPoint x: 783, endPoint y: 349, distance: 256.2
click at [783, 349] on div "Janela de atendimento Grade de atendimento Capacidade Transportadoras Veículos …" at bounding box center [668, 296] width 1336 height 593
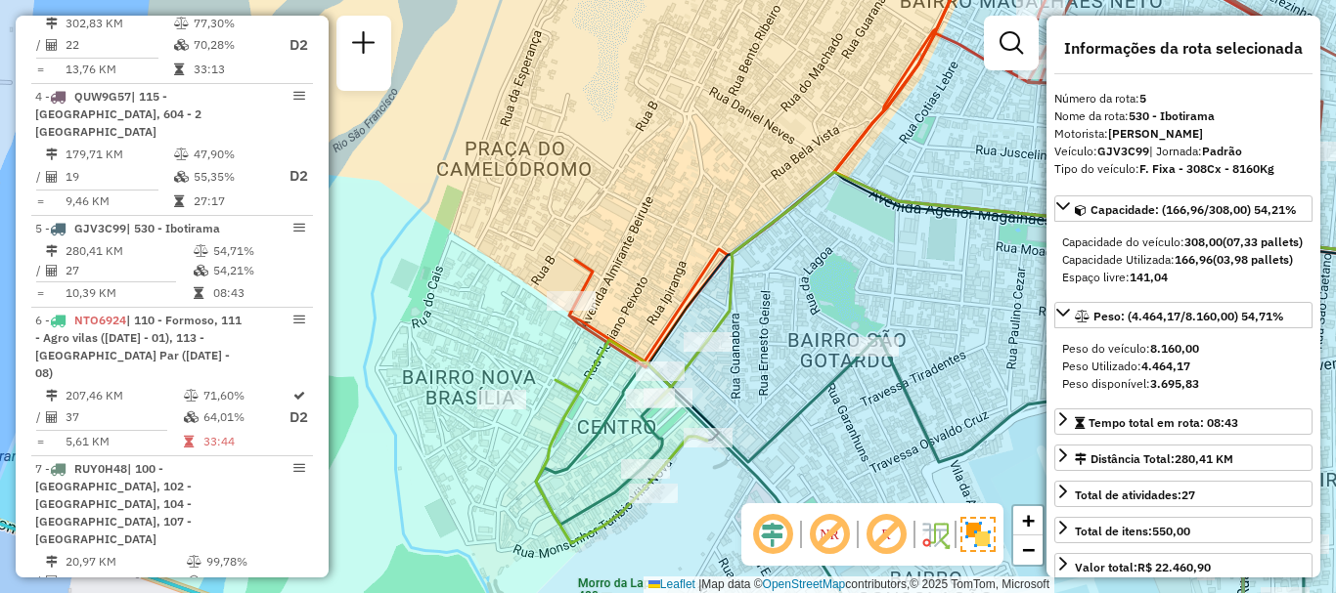
drag, startPoint x: 921, startPoint y: 321, endPoint x: 859, endPoint y: 366, distance: 76.3
click at [859, 369] on icon at bounding box center [972, 512] width 873 height 376
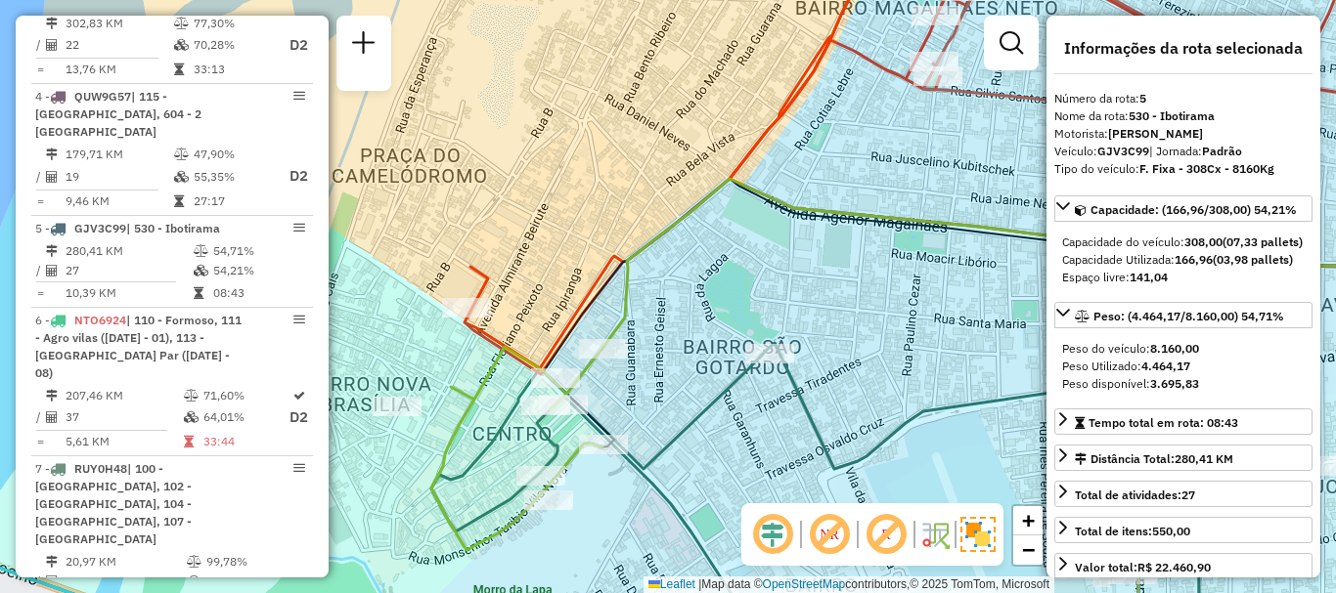
drag, startPoint x: 941, startPoint y: 314, endPoint x: 833, endPoint y: 319, distance: 107.7
click at [833, 319] on div "Janela de atendimento Grade de atendimento Capacidade Transportadoras Veículos …" at bounding box center [668, 296] width 1336 height 593
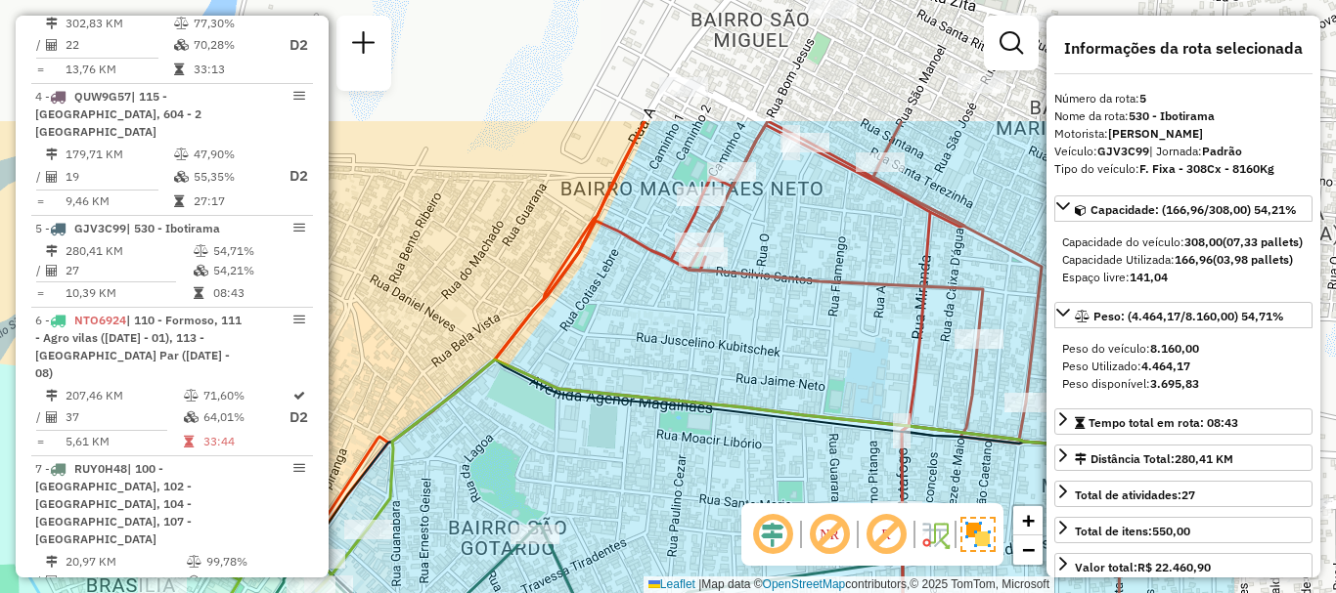
drag, startPoint x: 936, startPoint y: 285, endPoint x: 701, endPoint y: 466, distance: 296.3
click at [701, 466] on div "Janela de atendimento Grade de atendimento Capacidade Transportadoras Veículos …" at bounding box center [668, 296] width 1336 height 593
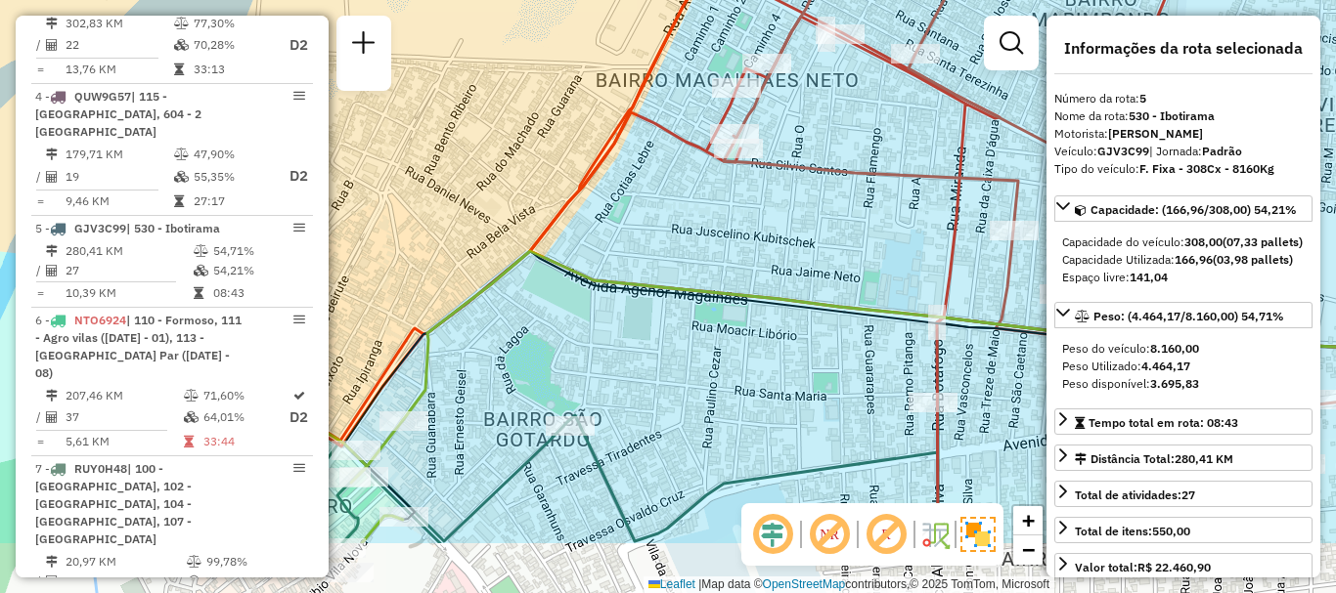
drag, startPoint x: 738, startPoint y: 378, endPoint x: 785, endPoint y: 274, distance: 114.7
click at [785, 274] on div "Janela de atendimento Grade de atendimento Capacidade Transportadoras Veículos …" at bounding box center [668, 296] width 1336 height 593
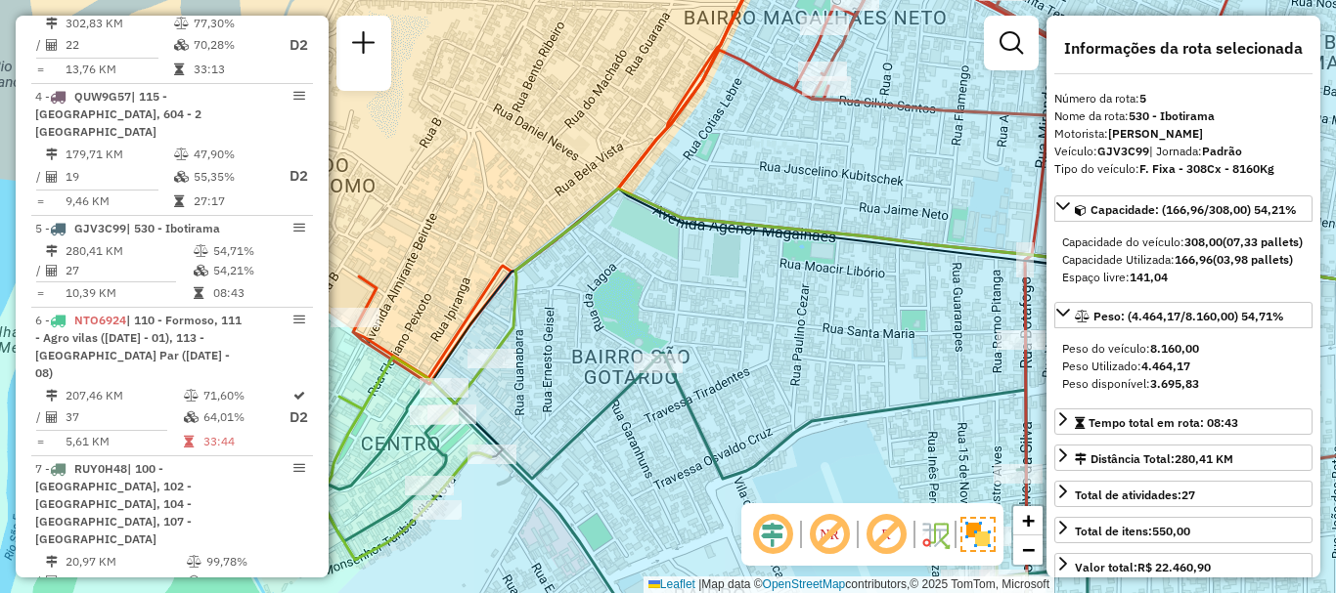
drag, startPoint x: 708, startPoint y: 388, endPoint x: 788, endPoint y: 329, distance: 99.3
click at [788, 329] on div "Janela de atendimento Grade de atendimento Capacidade Transportadoras Veículos …" at bounding box center [668, 296] width 1336 height 593
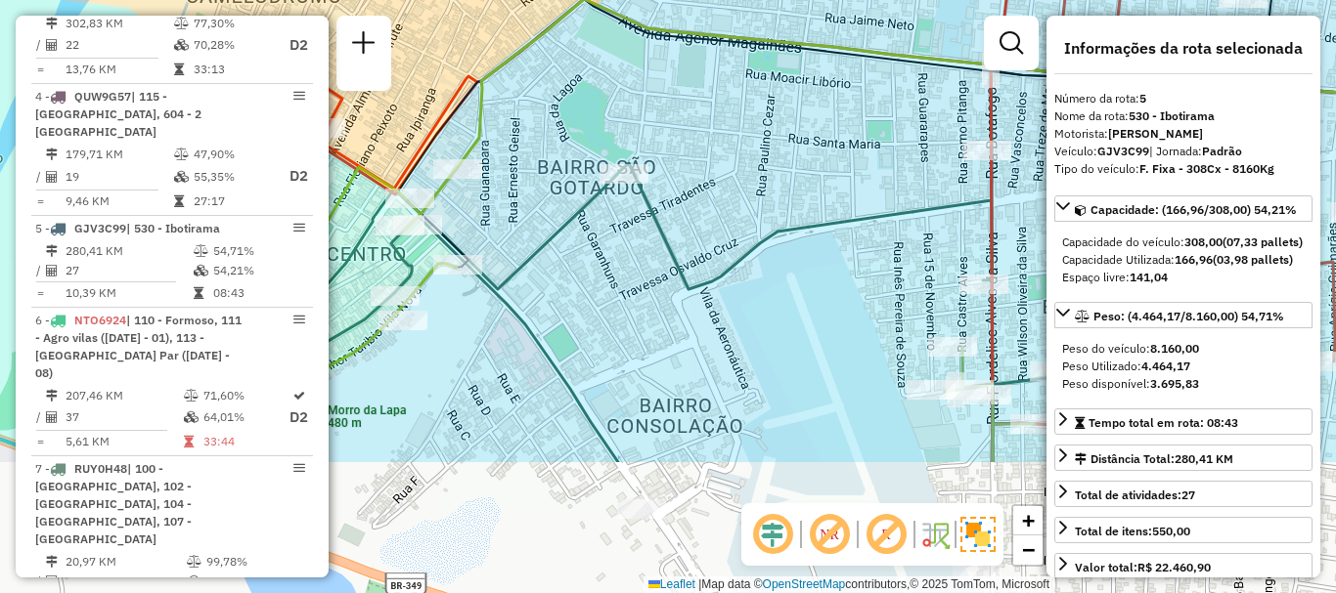
drag, startPoint x: 846, startPoint y: 445, endPoint x: 811, endPoint y: 256, distance: 191.8
click at [811, 256] on div "Janela de atendimento Grade de atendimento Capacidade Transportadoras Veículos …" at bounding box center [668, 296] width 1336 height 593
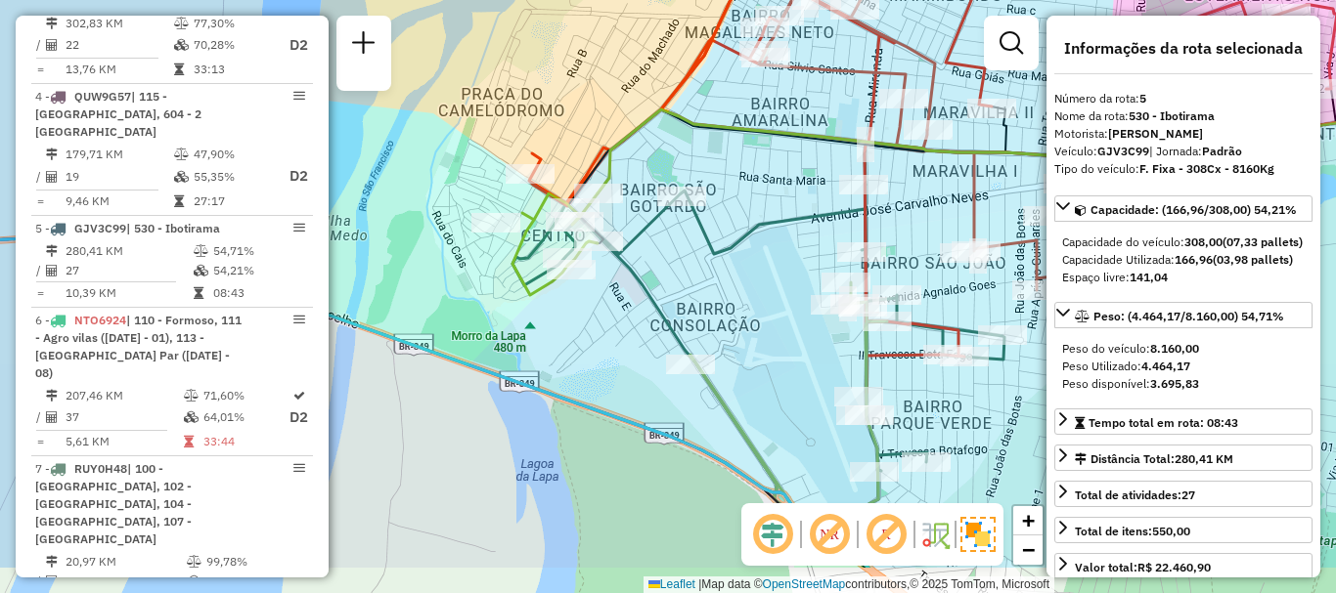
drag, startPoint x: 880, startPoint y: 429, endPoint x: 723, endPoint y: 274, distance: 221.2
click at [723, 274] on div "Janela de atendimento Grade de atendimento Capacidade Transportadoras Veículos …" at bounding box center [668, 296] width 1336 height 593
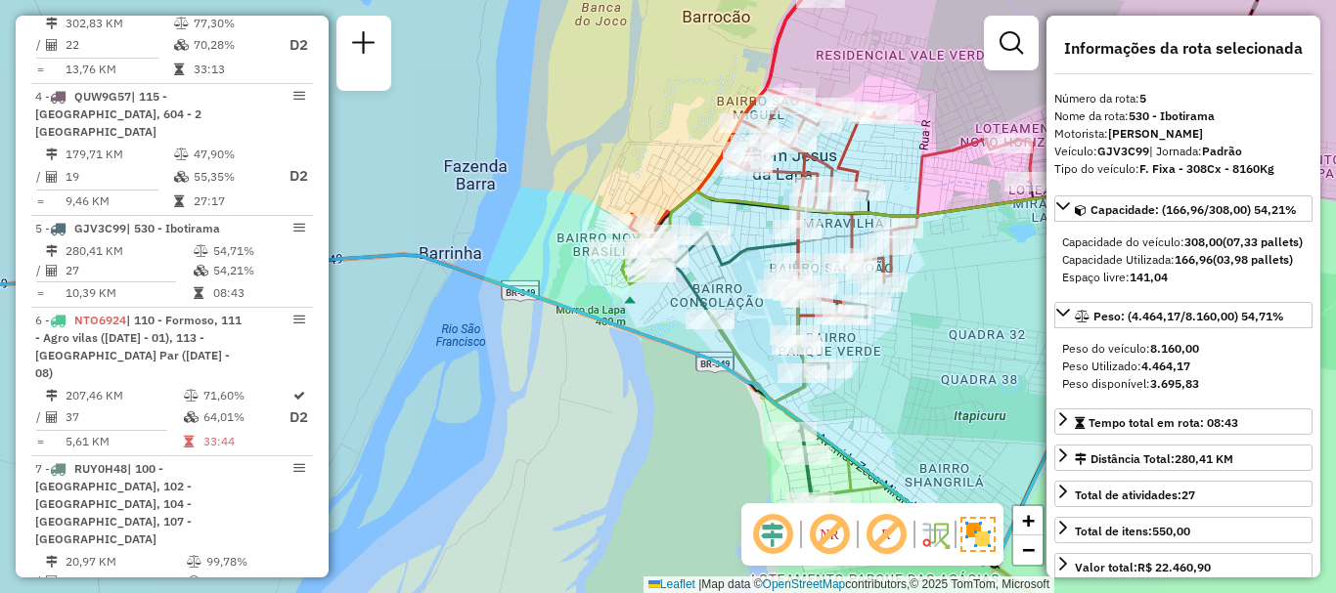
drag, startPoint x: 1003, startPoint y: 370, endPoint x: 921, endPoint y: 318, distance: 97.1
click at [921, 321] on div "Janela de atendimento Grade de atendimento Capacidade Transportadoras Veículos …" at bounding box center [668, 296] width 1336 height 593
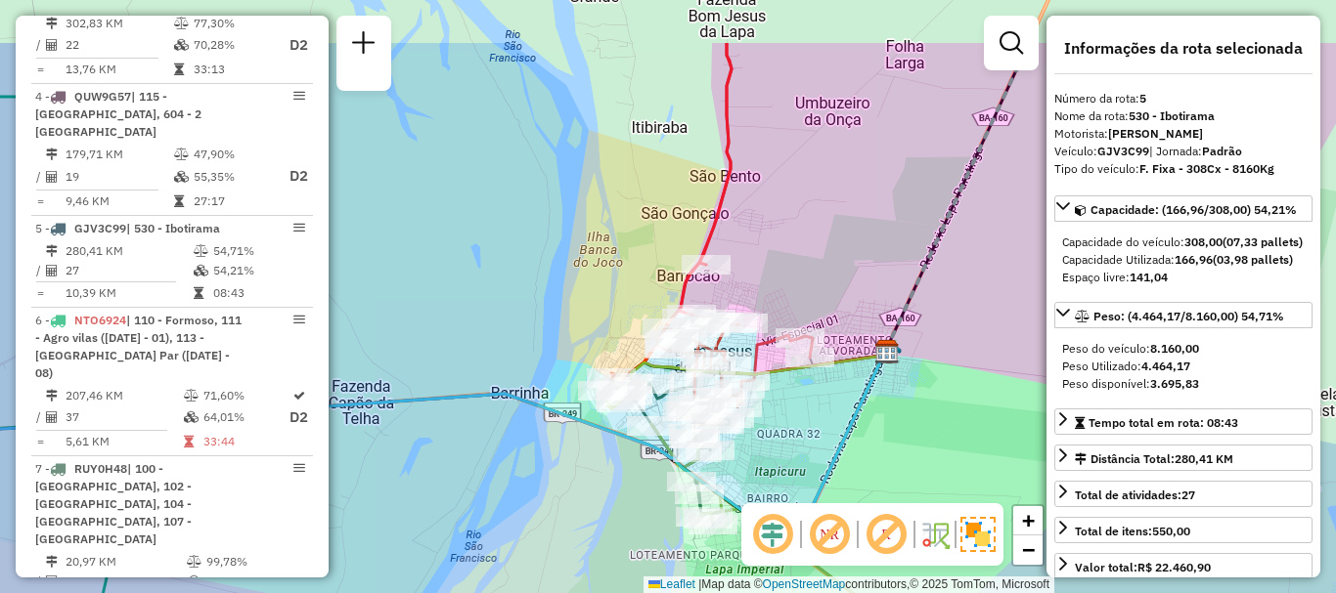
drag, startPoint x: 949, startPoint y: 329, endPoint x: 852, endPoint y: 427, distance: 139.0
click at [852, 427] on icon at bounding box center [324, 448] width 1122 height 197
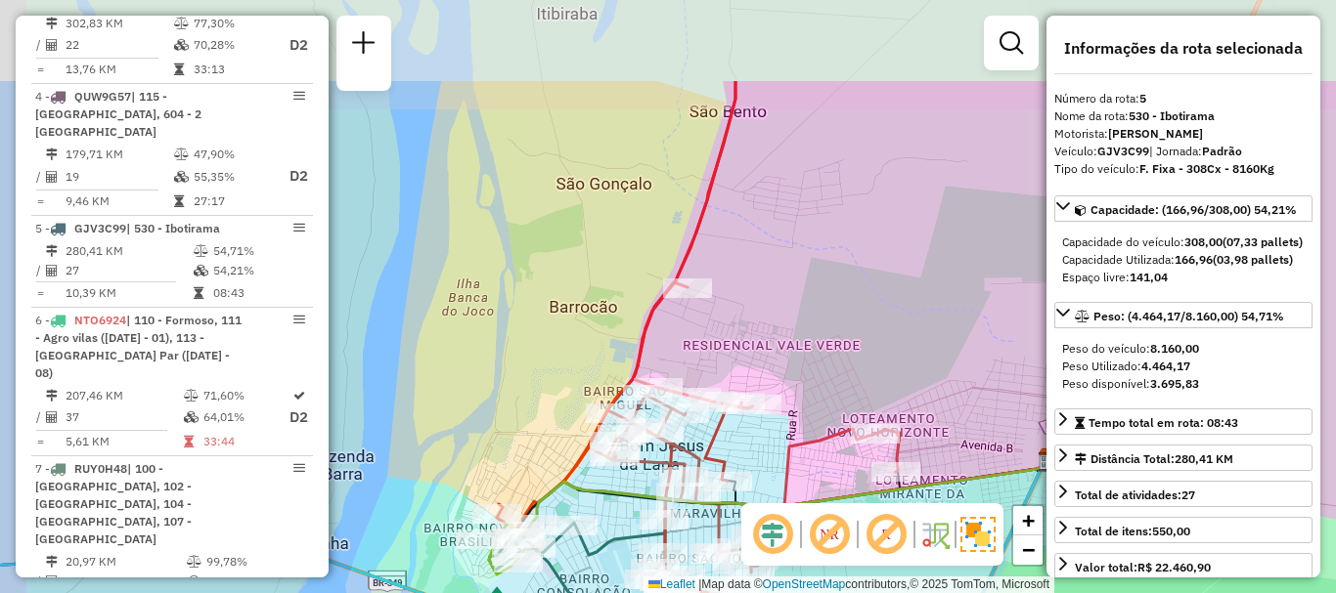
drag, startPoint x: 825, startPoint y: 210, endPoint x: 948, endPoint y: 367, distance: 199.1
click at [948, 367] on div "Janela de atendimento Grade de atendimento Capacidade Transportadoras Veículos …" at bounding box center [668, 296] width 1336 height 593
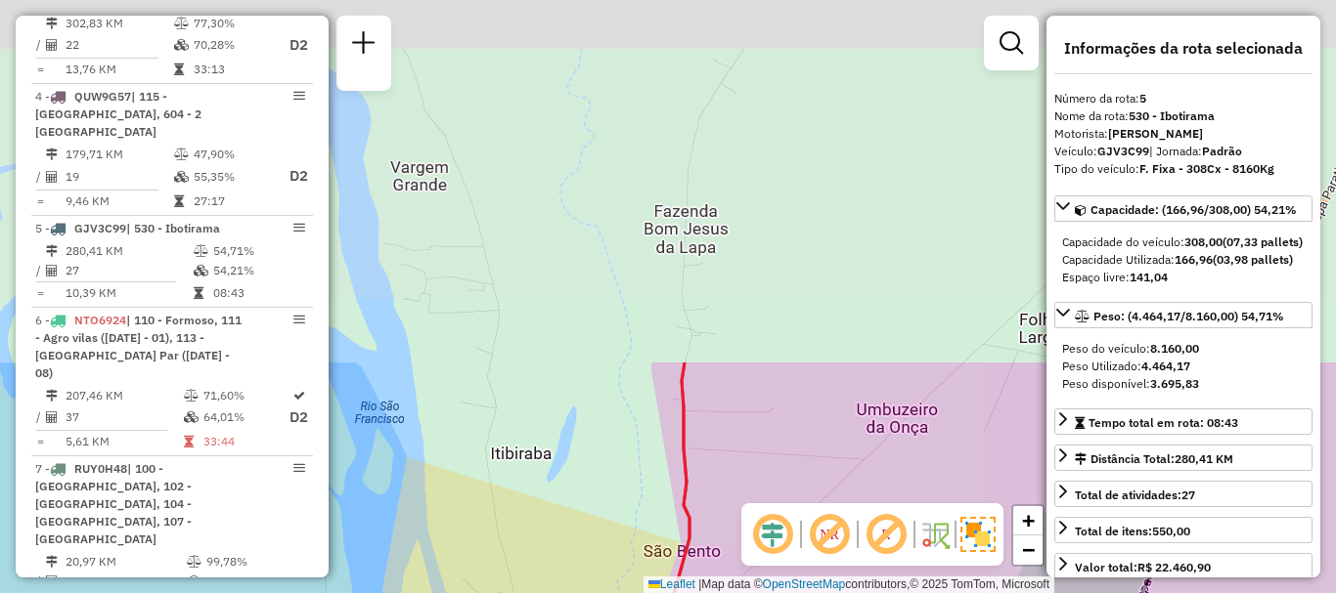
drag, startPoint x: 759, startPoint y: 148, endPoint x: 703, endPoint y: 558, distance: 414.4
click at [703, 558] on div "Janela de atendimento Grade de atendimento Capacidade Transportadoras Veículos …" at bounding box center [668, 296] width 1336 height 593
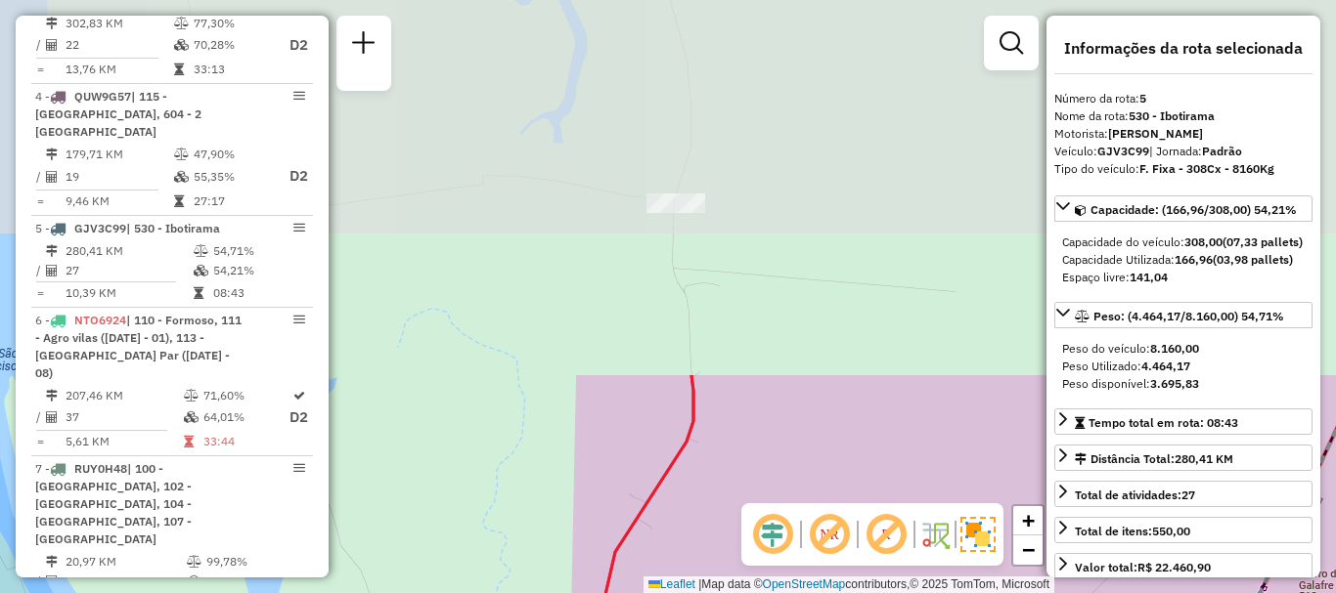
drag, startPoint x: 890, startPoint y: 173, endPoint x: 804, endPoint y: 611, distance: 446.4
click at [804, 592] on html "Aguarde... Pop-up bloqueado! Seu navegador bloqueou automáticamente a abertura …" at bounding box center [668, 296] width 1336 height 593
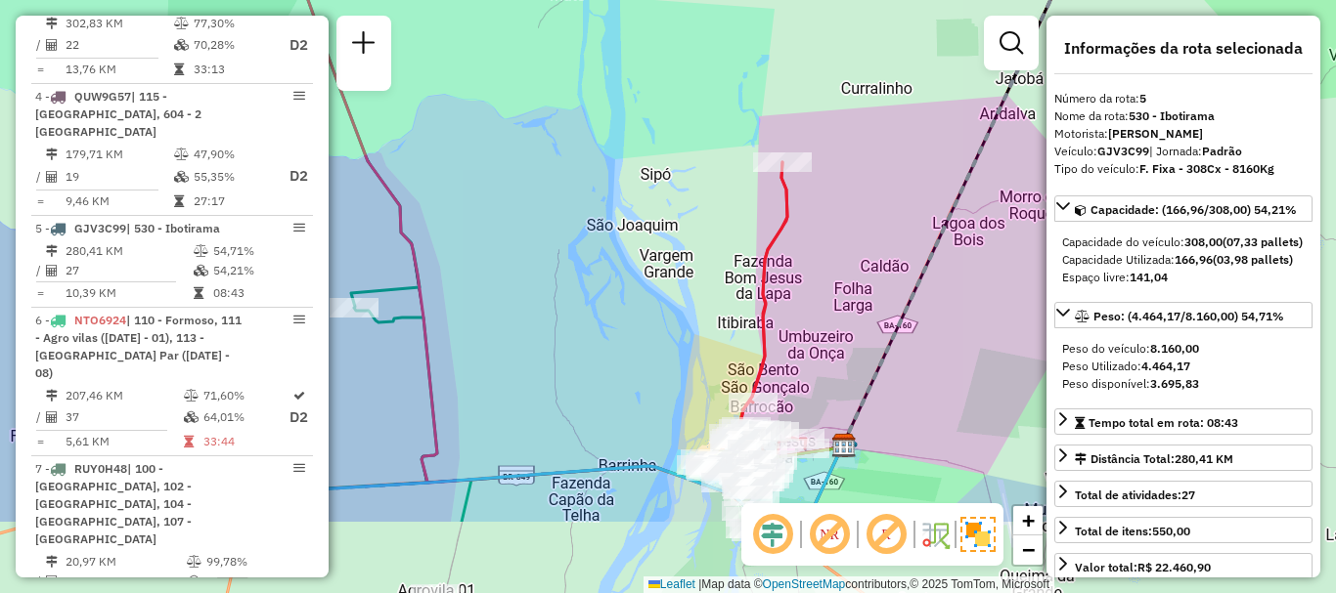
drag, startPoint x: 943, startPoint y: 365, endPoint x: 866, endPoint y: 235, distance: 151.2
click at [866, 235] on div "Janela de atendimento Grade de atendimento Capacidade Transportadoras Veículos …" at bounding box center [668, 296] width 1336 height 593
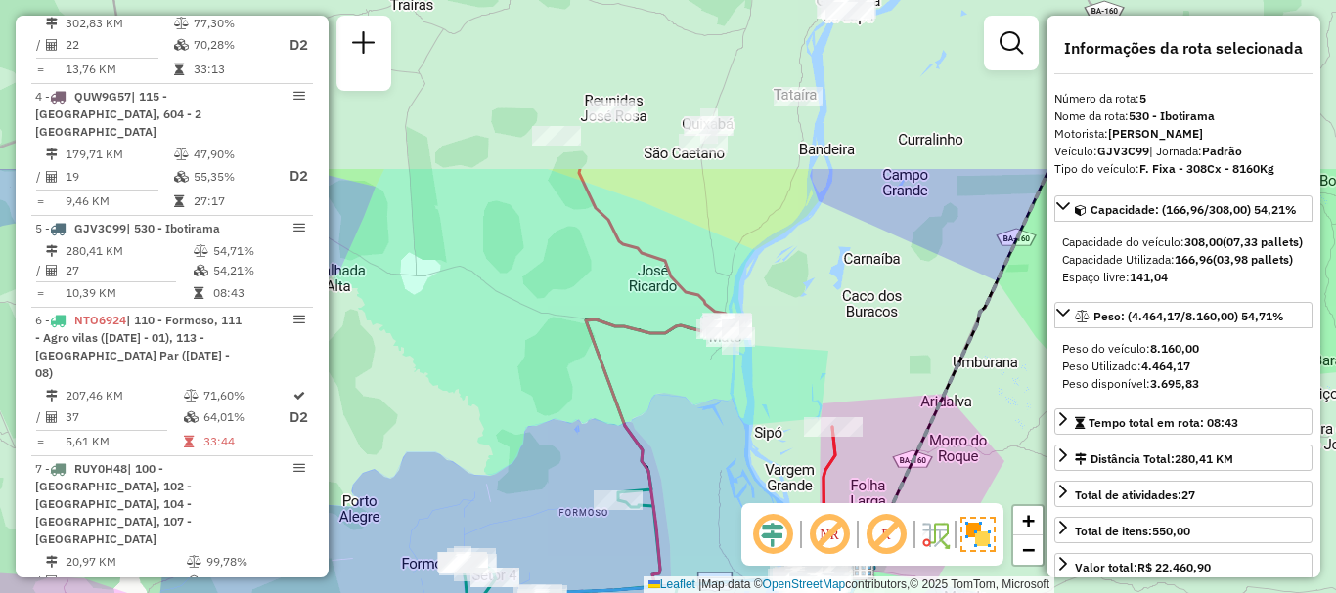
drag, startPoint x: 879, startPoint y: 205, endPoint x: 875, endPoint y: 421, distance: 216.1
click at [875, 421] on div "Janela de atendimento Grade de atendimento Capacidade Transportadoras Veículos …" at bounding box center [668, 296] width 1336 height 593
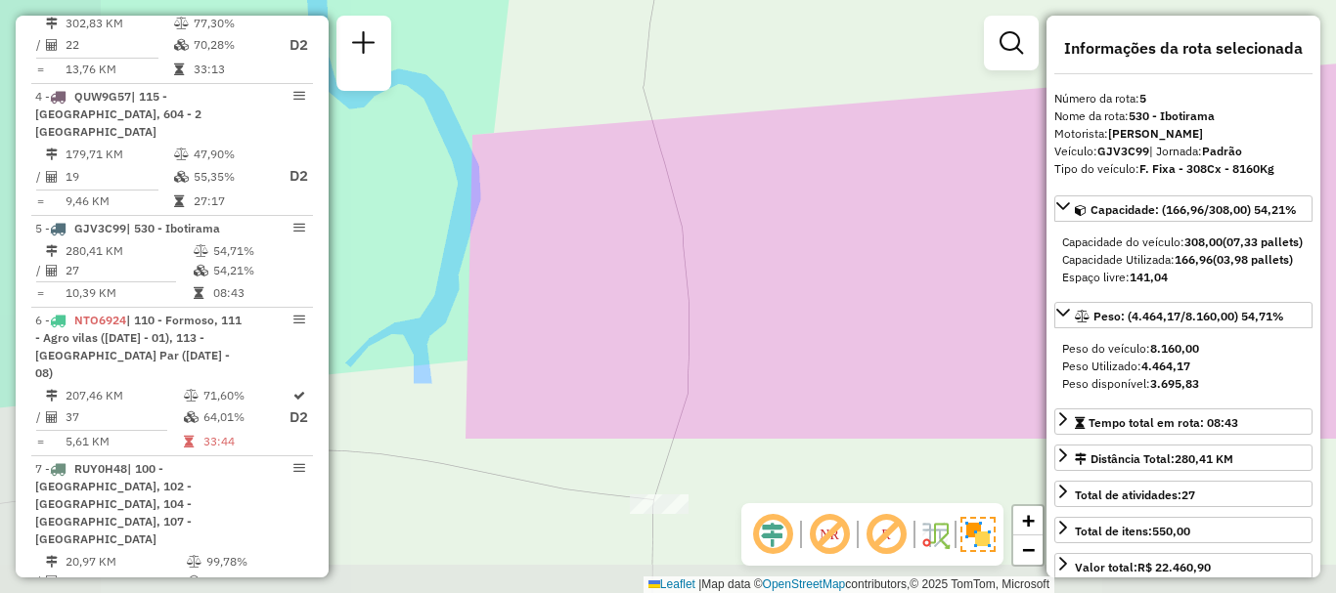
drag, startPoint x: 852, startPoint y: 269, endPoint x: 960, endPoint y: 56, distance: 239.2
click at [960, 56] on div "Janela de atendimento Grade de atendimento Capacidade Transportadoras Veículos …" at bounding box center [668, 296] width 1336 height 593
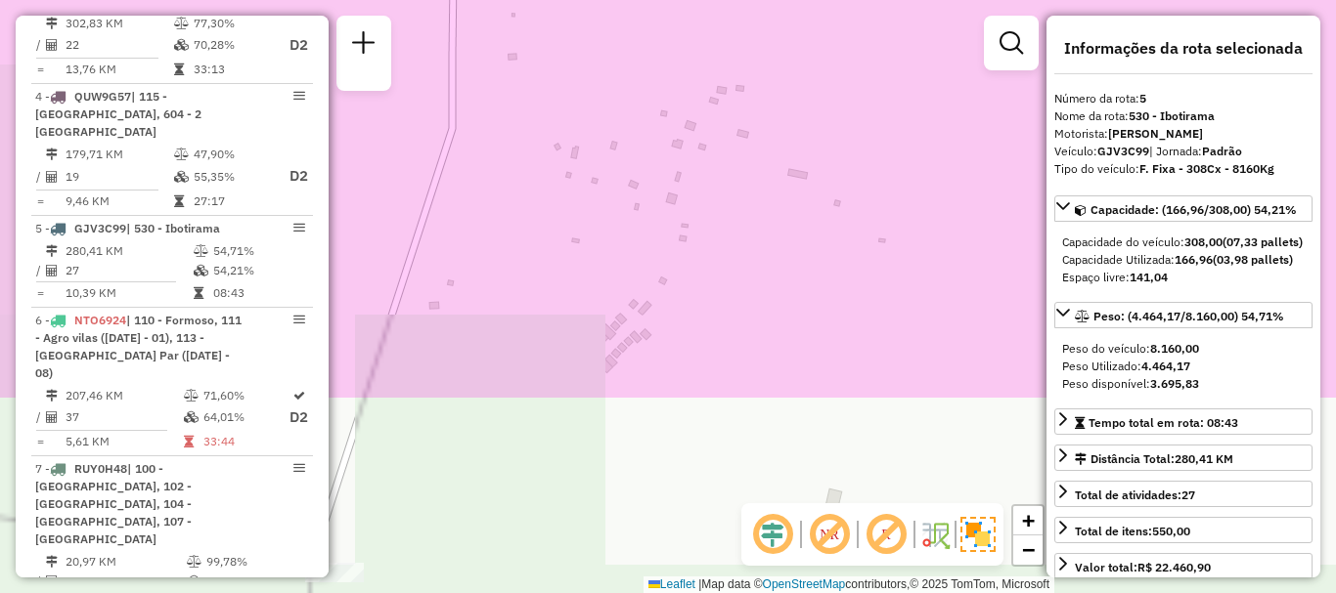
drag, startPoint x: 786, startPoint y: 427, endPoint x: 902, endPoint y: 110, distance: 338.4
click at [903, 110] on div "Janela de atendimento Grade de atendimento Capacidade Transportadoras Veículos …" at bounding box center [668, 296] width 1336 height 593
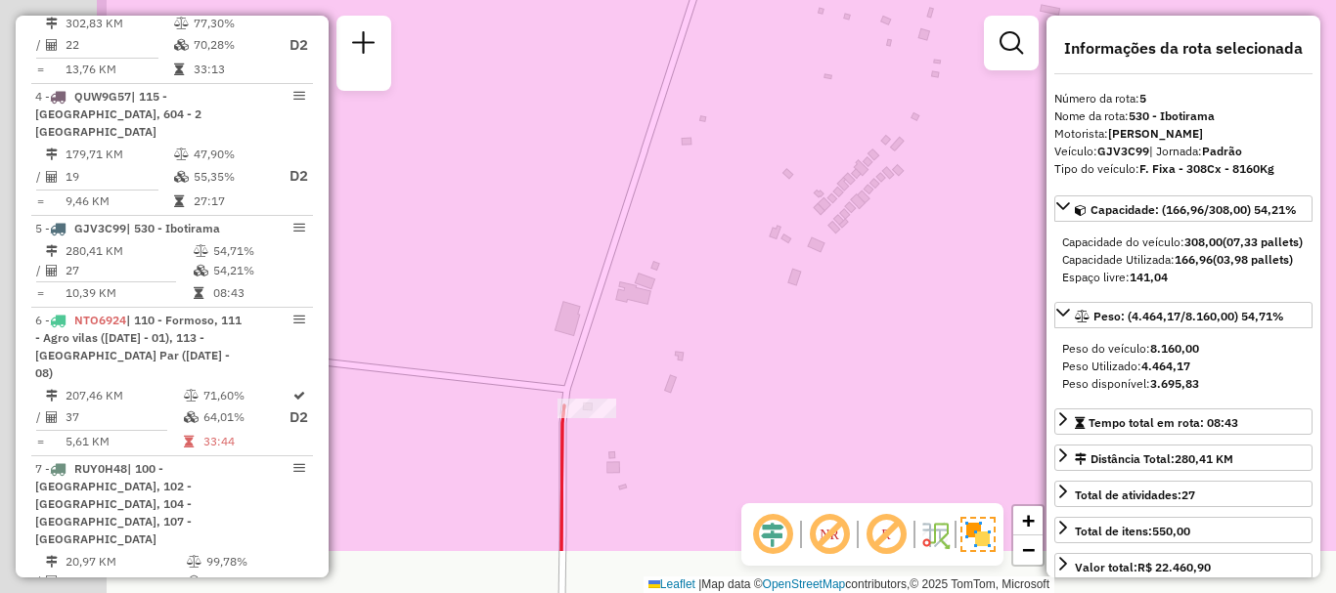
drag, startPoint x: 679, startPoint y: 295, endPoint x: 908, endPoint y: 195, distance: 250.9
click at [908, 195] on div "Janela de atendimento Grade de atendimento Capacidade Transportadoras Veículos …" at bounding box center [668, 296] width 1336 height 593
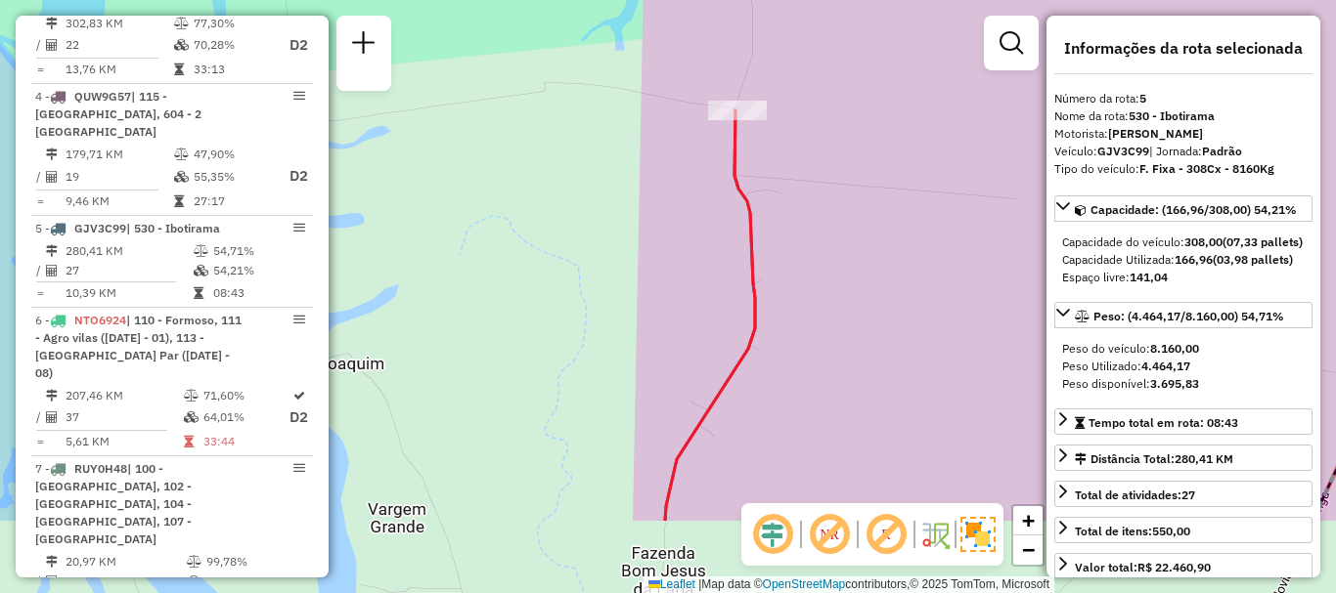
drag, startPoint x: 965, startPoint y: 341, endPoint x: 849, endPoint y: 197, distance: 185.7
click at [849, 197] on div "Janela de atendimento Grade de atendimento Capacidade Transportadoras Veículos …" at bounding box center [668, 296] width 1336 height 593
